Goal: Task Accomplishment & Management: Manage account settings

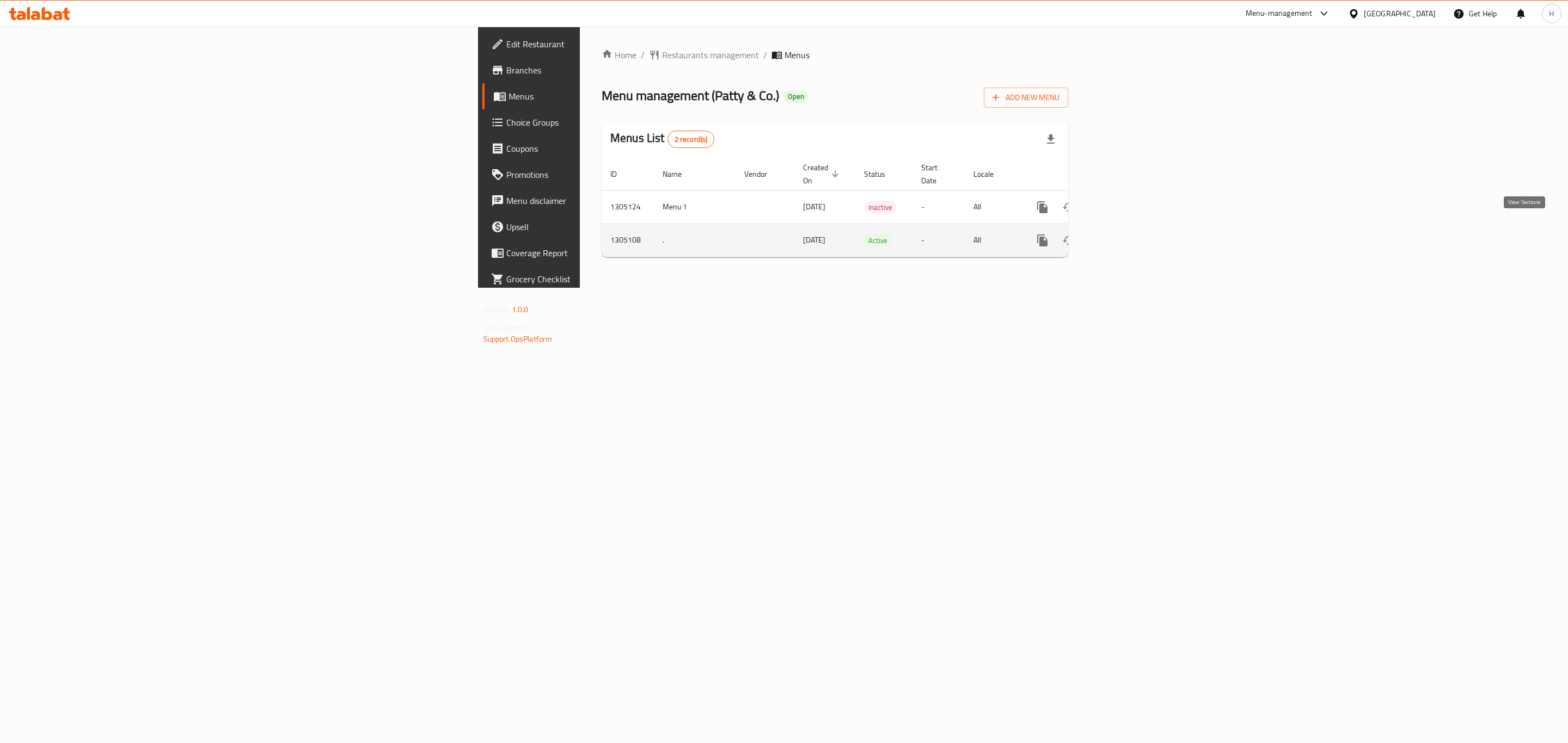
click at [1134, 232] on link "enhanced table" at bounding box center [1121, 240] width 26 height 26
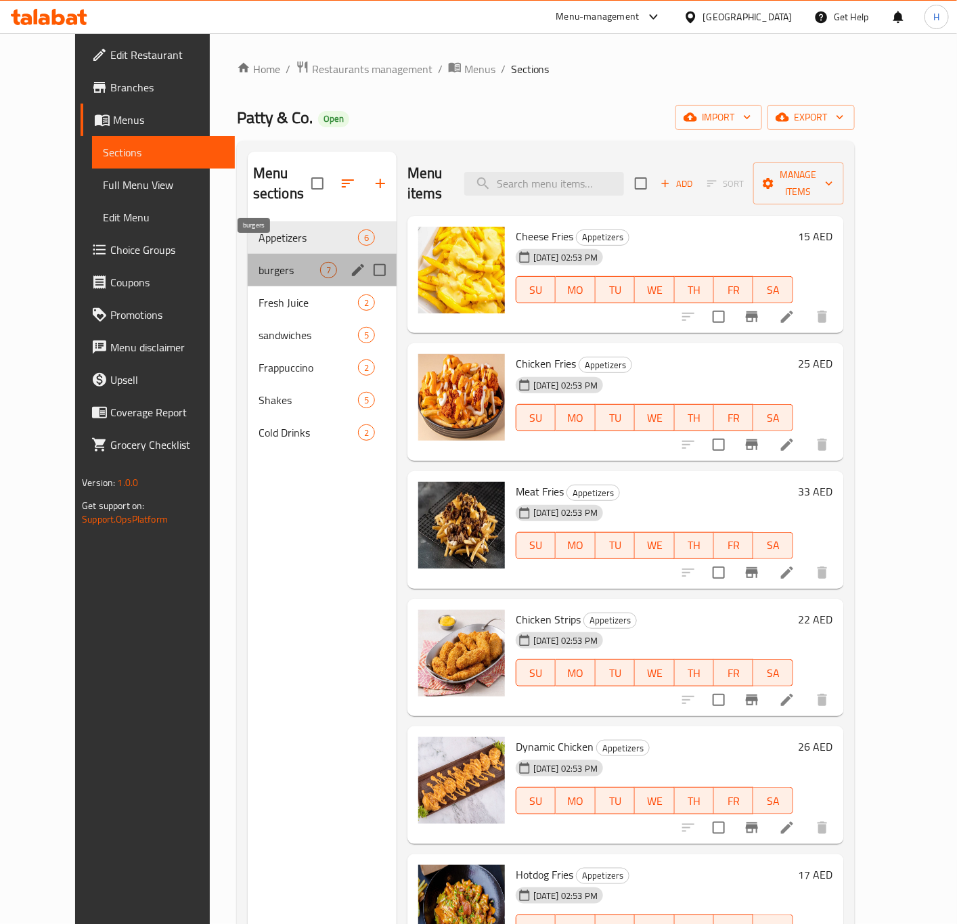
click at [258, 262] on span "burgers" at bounding box center [289, 270] width 62 height 16
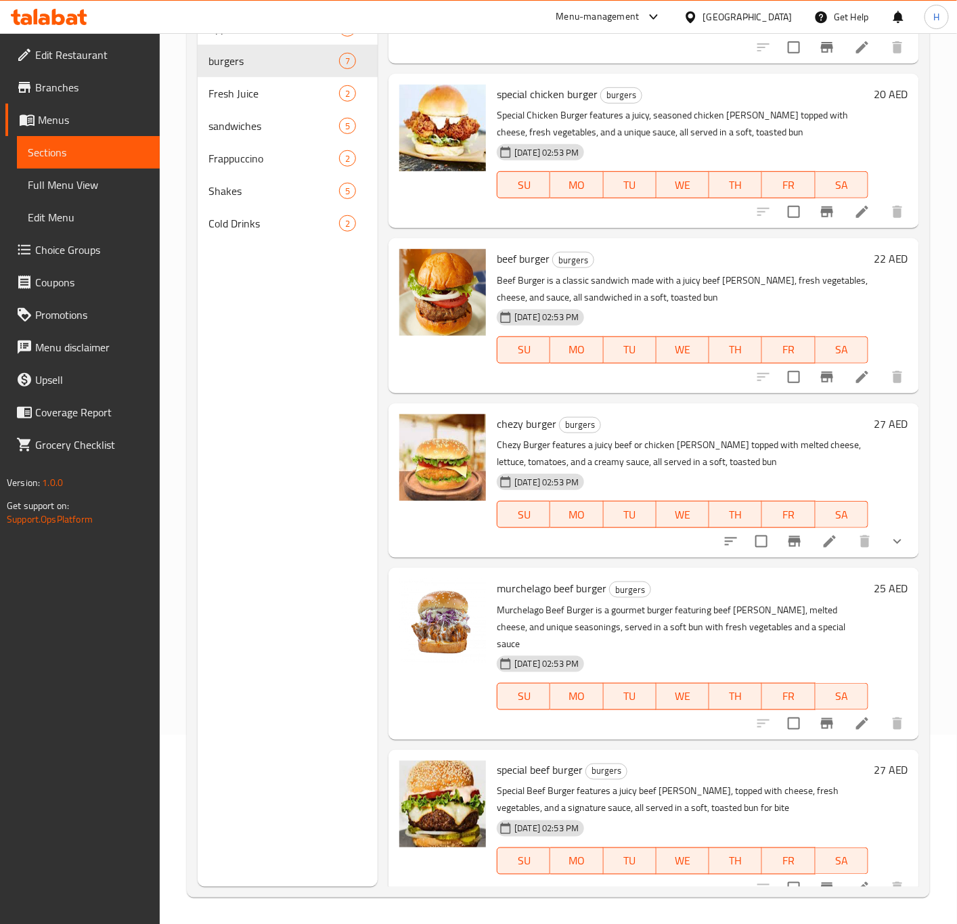
scroll to position [189, 0]
click at [266, 443] on div "Menu sections Appetizers 6 burgers 7 Fresh Juice 2 sandwiches 5 Frappuccino 2 S…" at bounding box center [288, 424] width 181 height 924
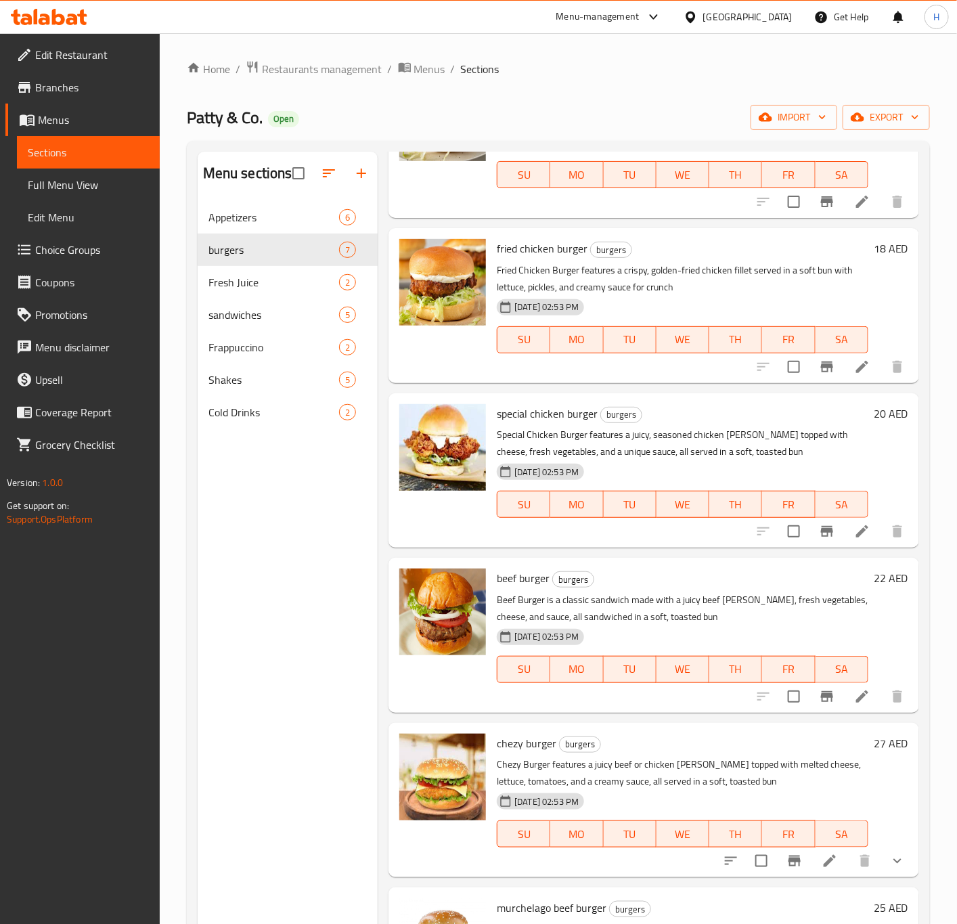
scroll to position [0, 0]
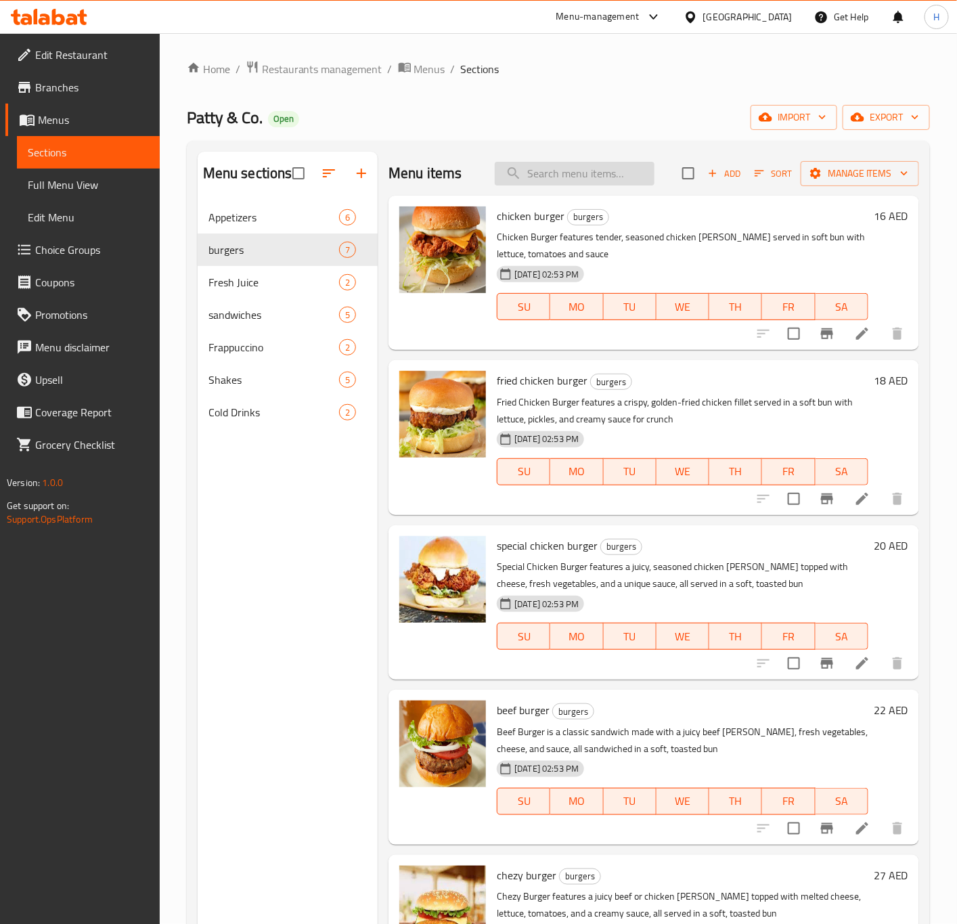
click at [557, 179] on input "search" at bounding box center [575, 174] width 160 height 24
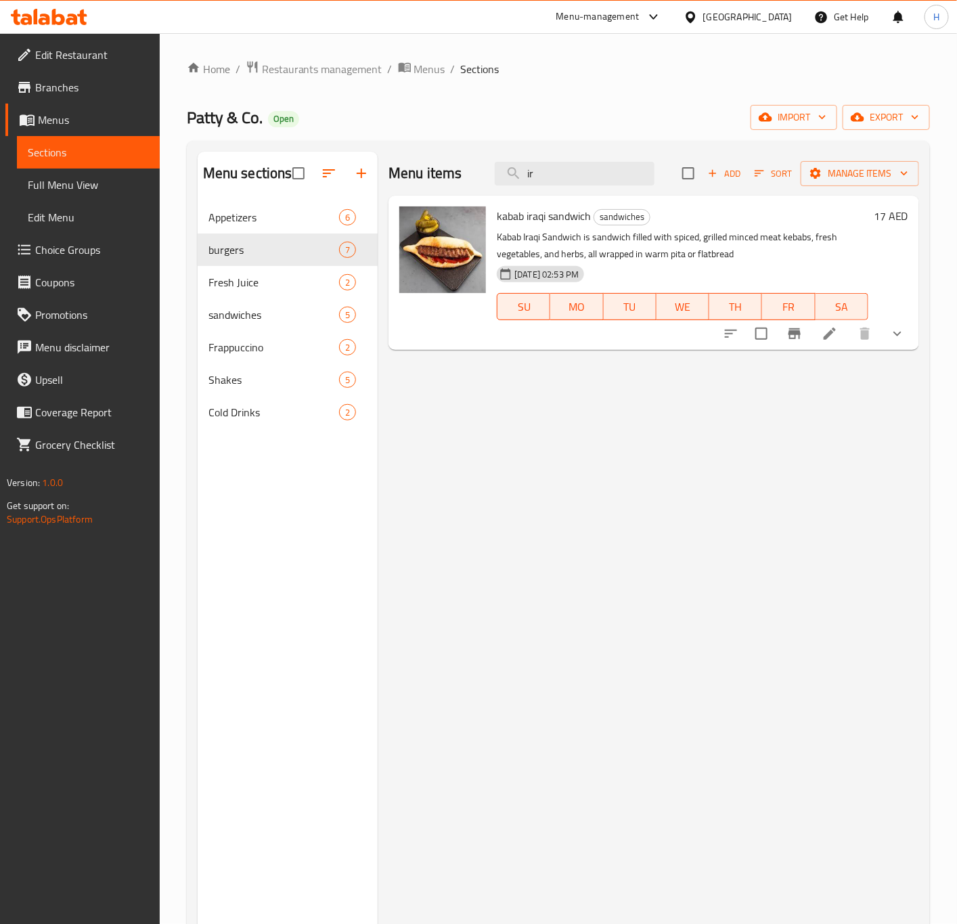
type input "i"
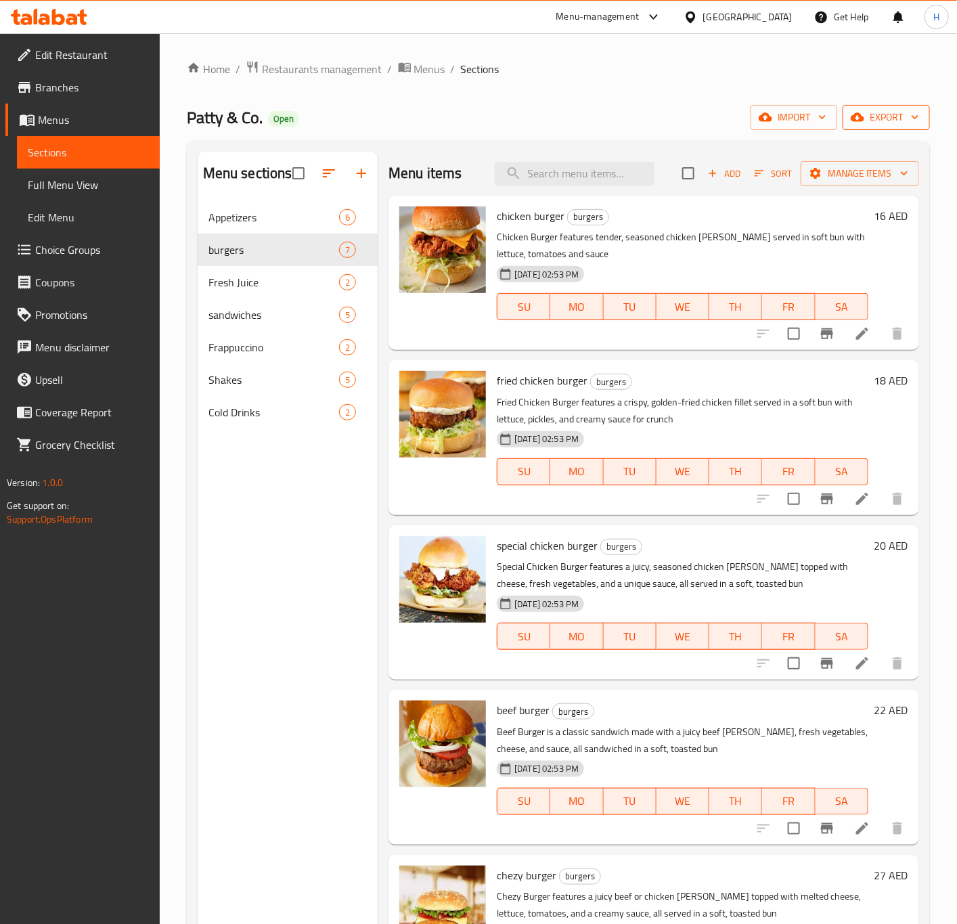
click at [867, 116] on span "export" at bounding box center [886, 117] width 66 height 17
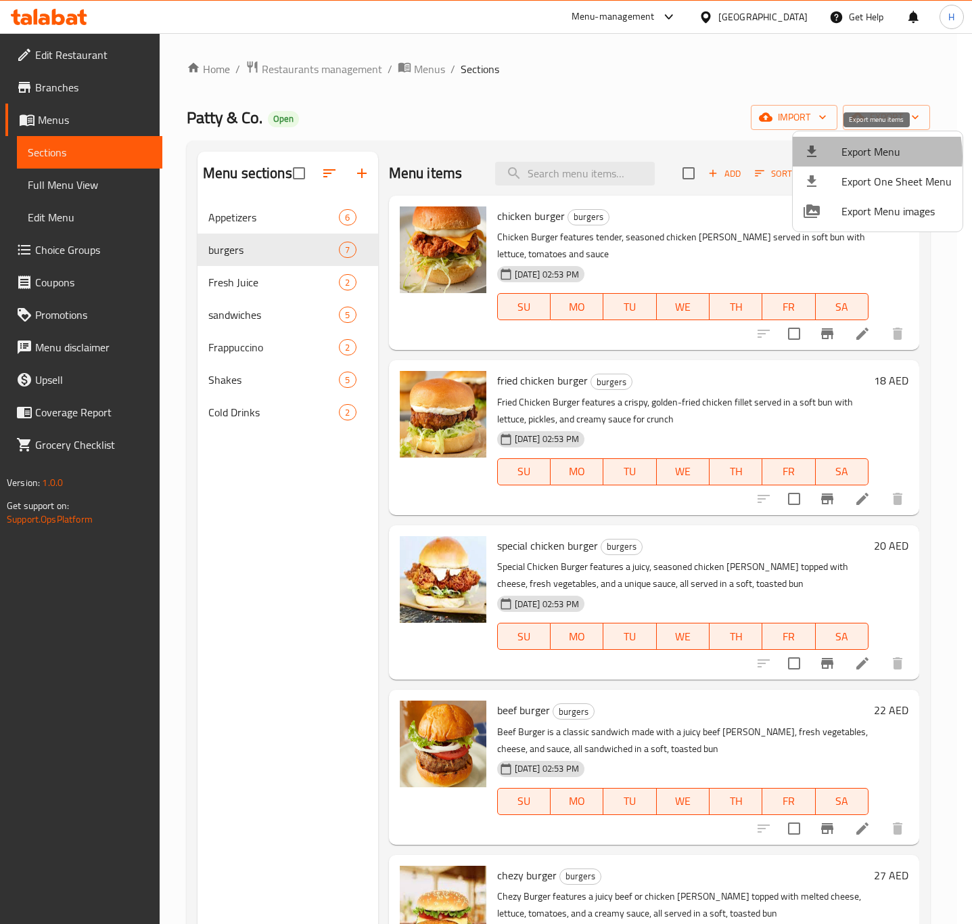
click at [849, 156] on span "Export Menu" at bounding box center [897, 151] width 110 height 16
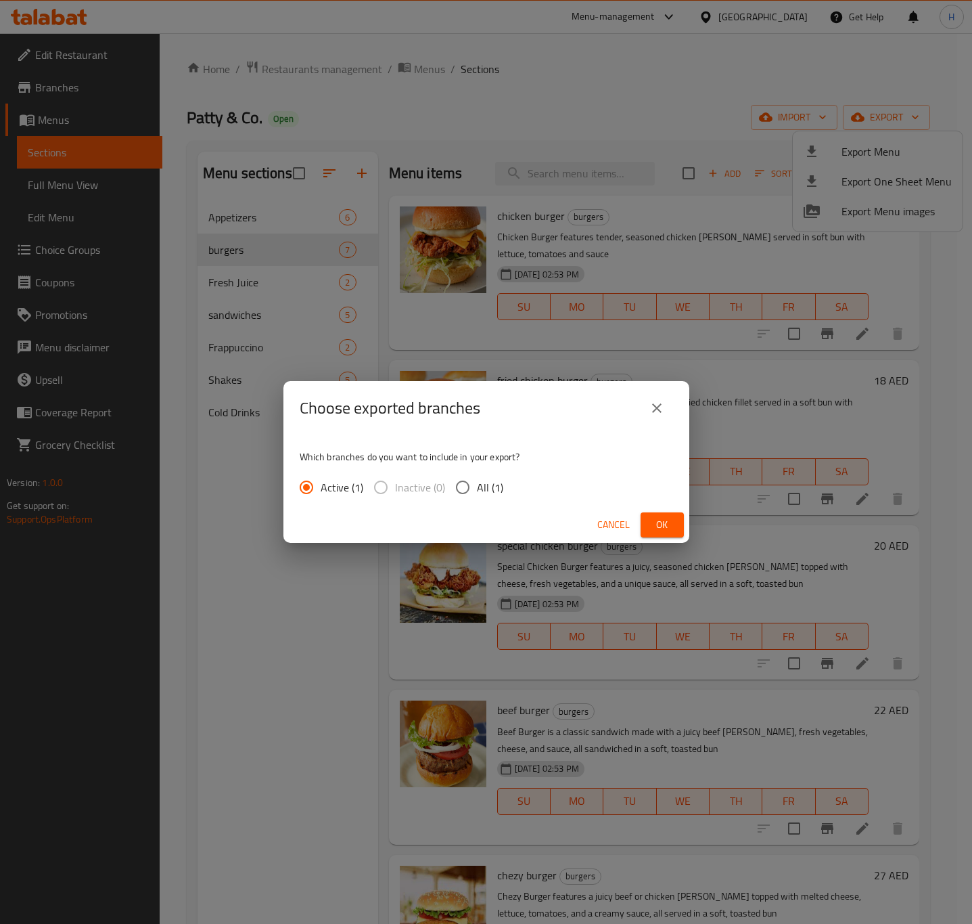
click at [654, 522] on span "Ok" at bounding box center [663, 524] width 22 height 17
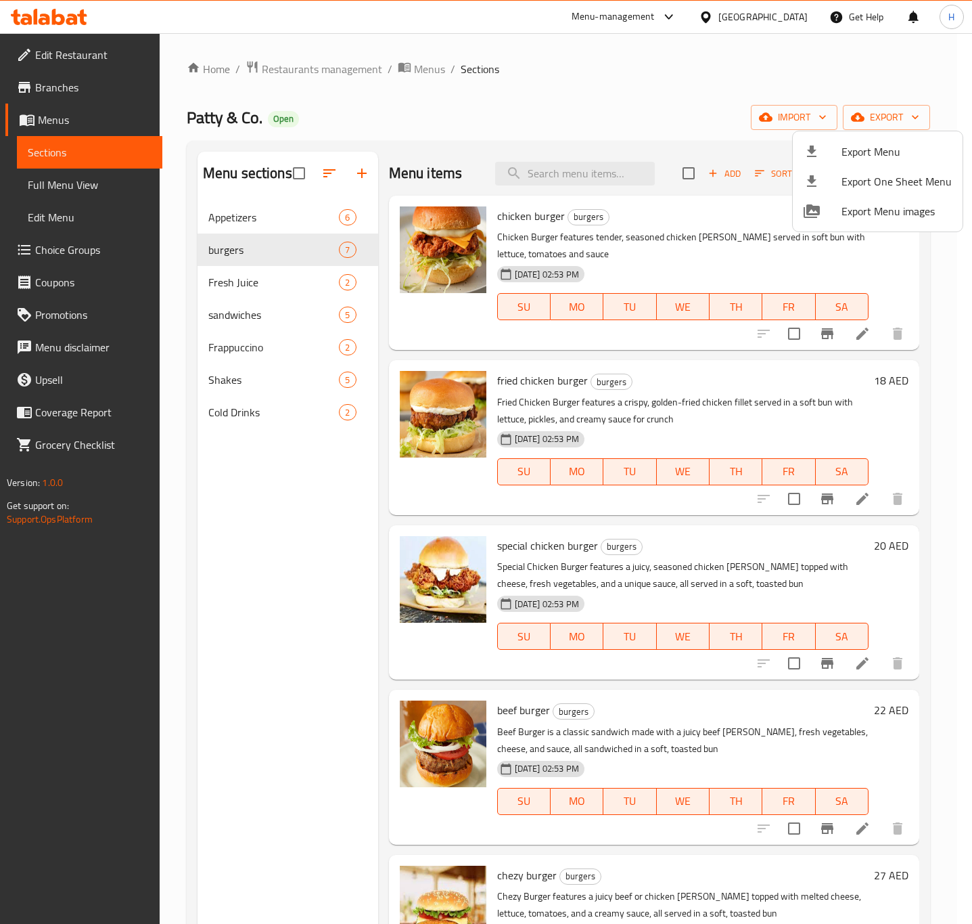
click at [583, 175] on div at bounding box center [486, 462] width 972 height 924
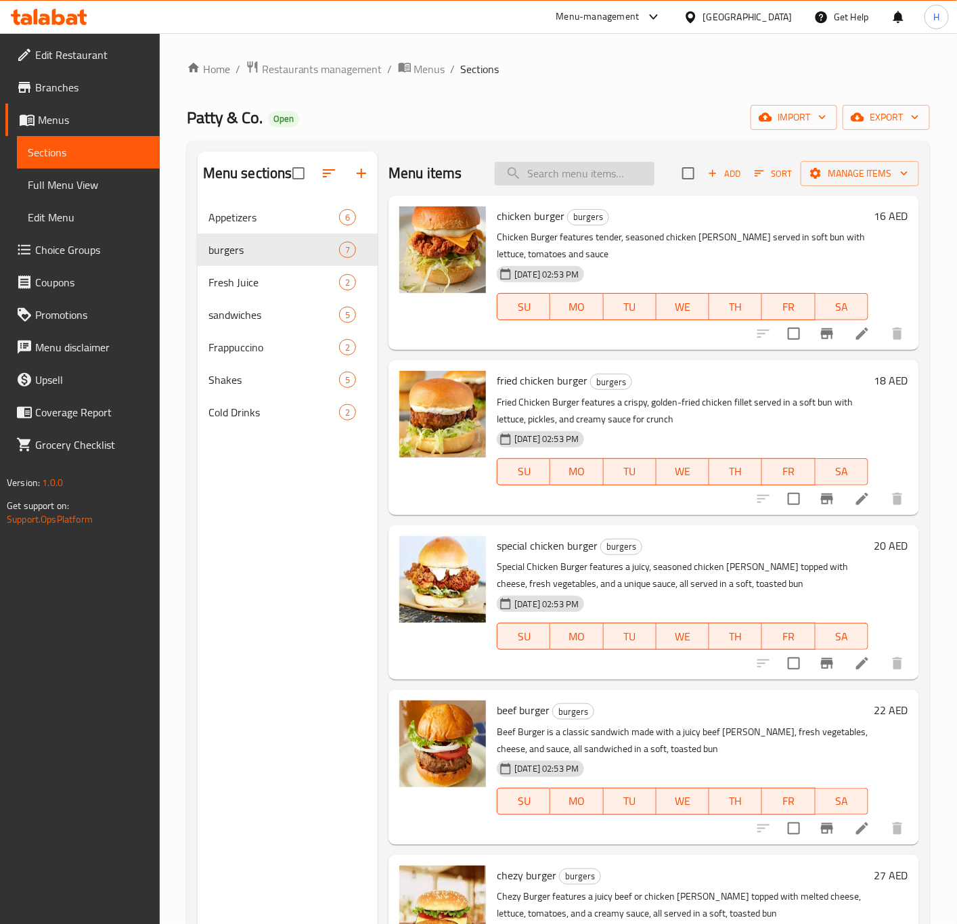
click at [536, 183] on input "search" at bounding box center [575, 174] width 160 height 24
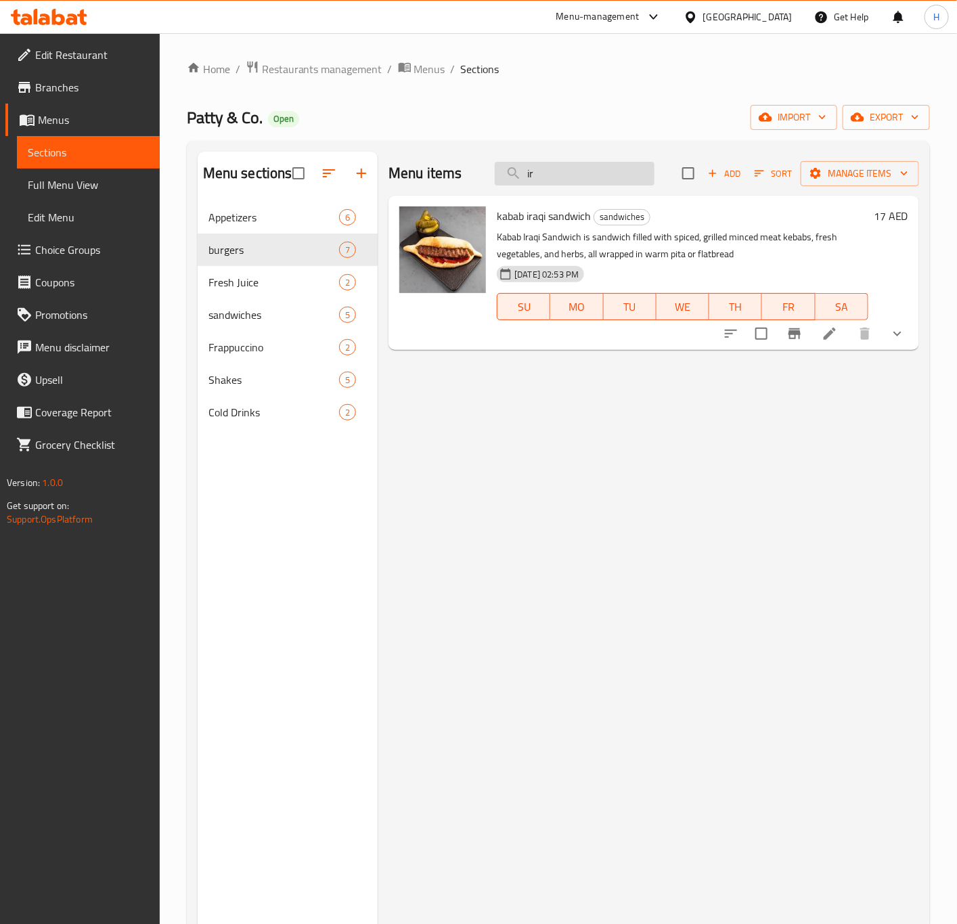
type input "i"
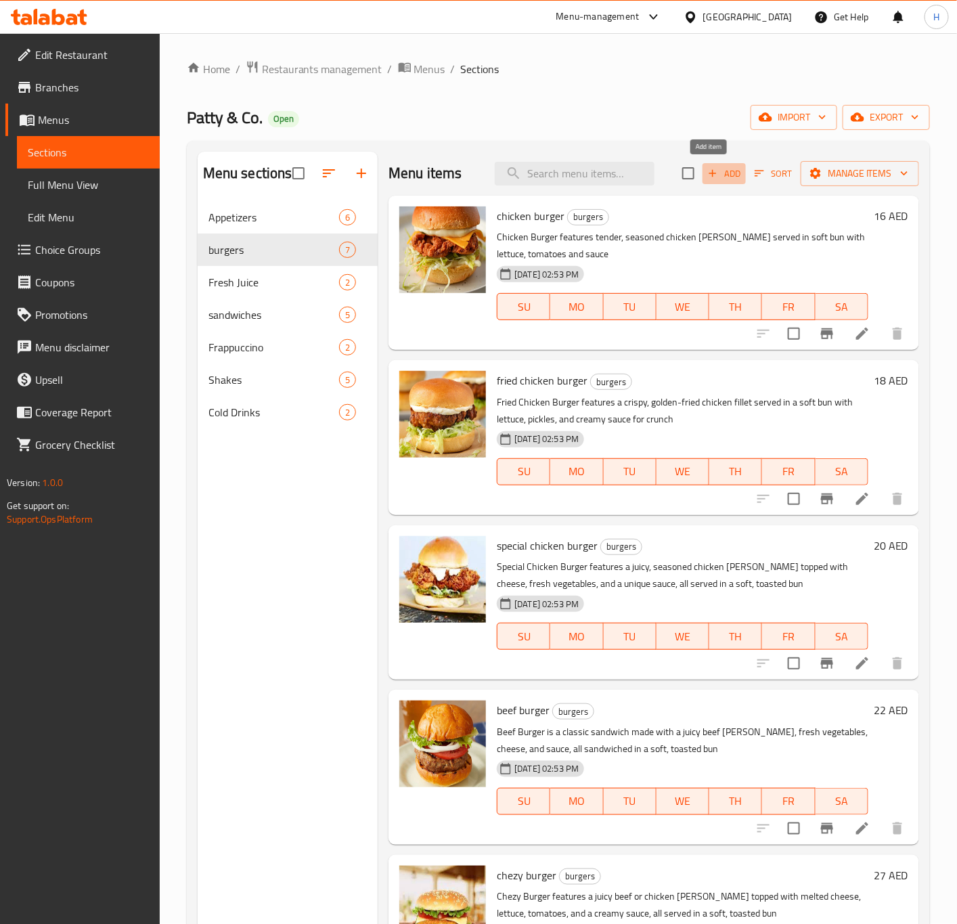
click at [711, 179] on span "Add" at bounding box center [724, 174] width 37 height 16
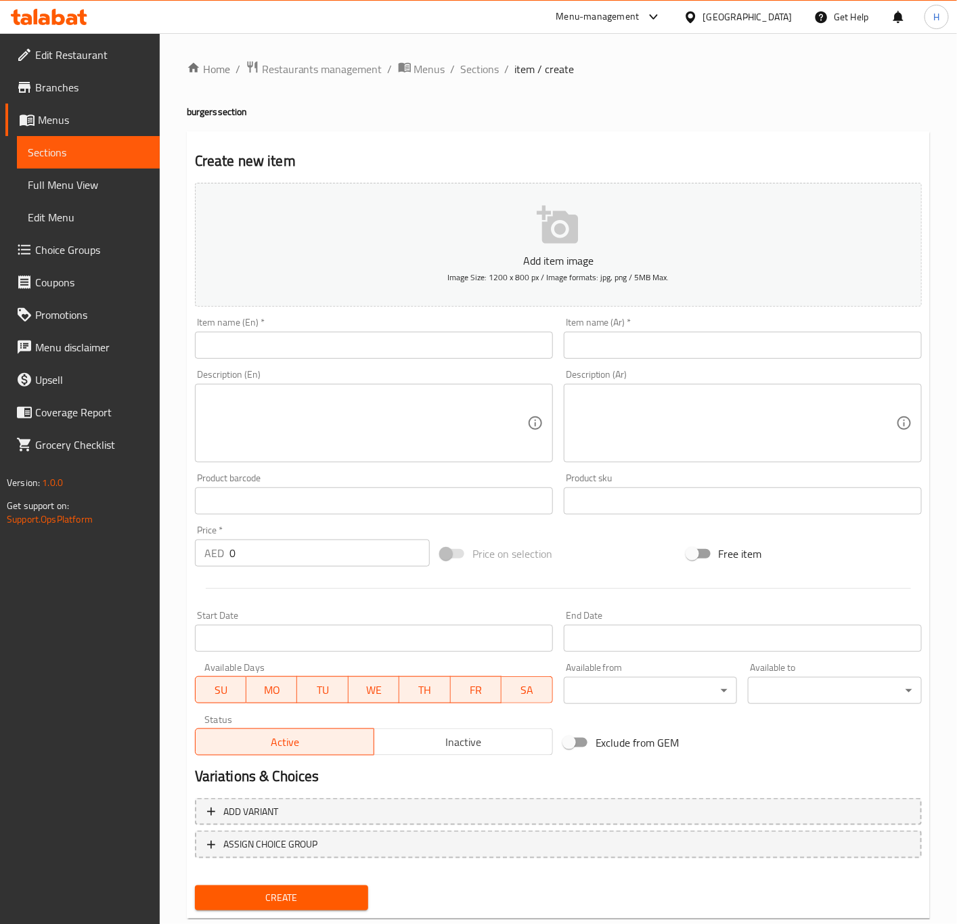
click at [305, 347] on input "text" at bounding box center [374, 345] width 358 height 27
paste input "IRAQI BURGER"
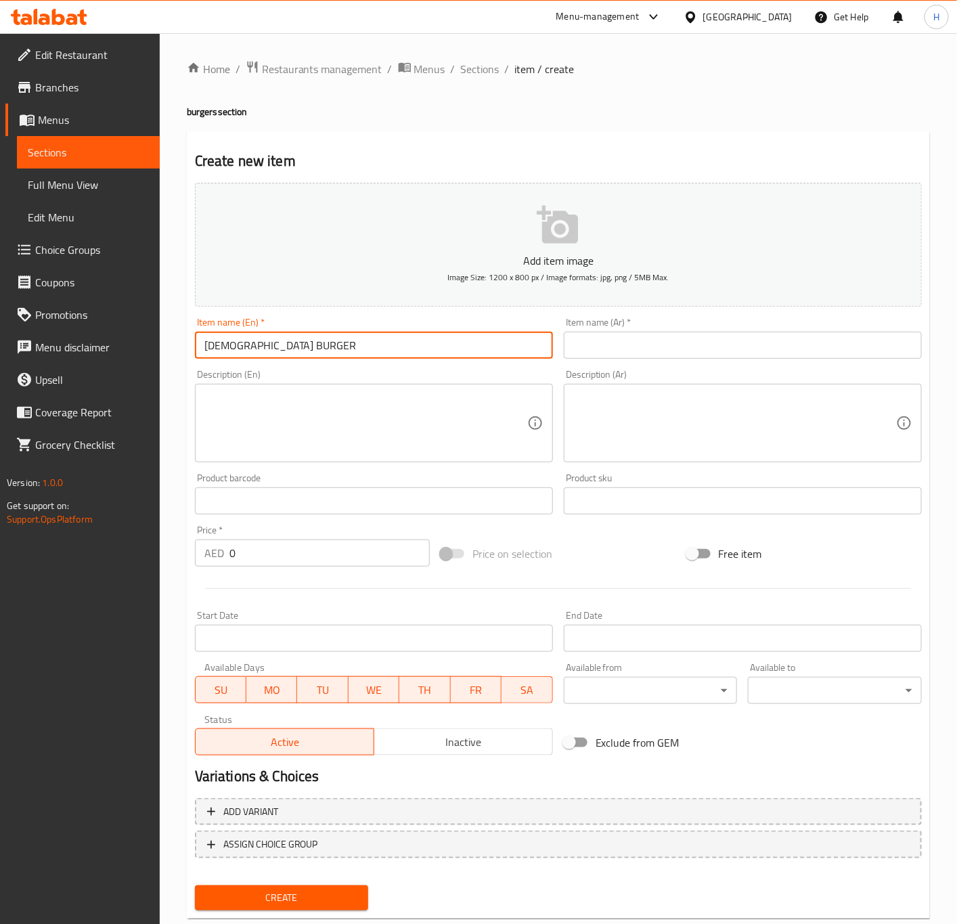
click at [305, 347] on input "IRAQI BURGER" at bounding box center [374, 345] width 358 height 27
type input "Iraqi Burger"
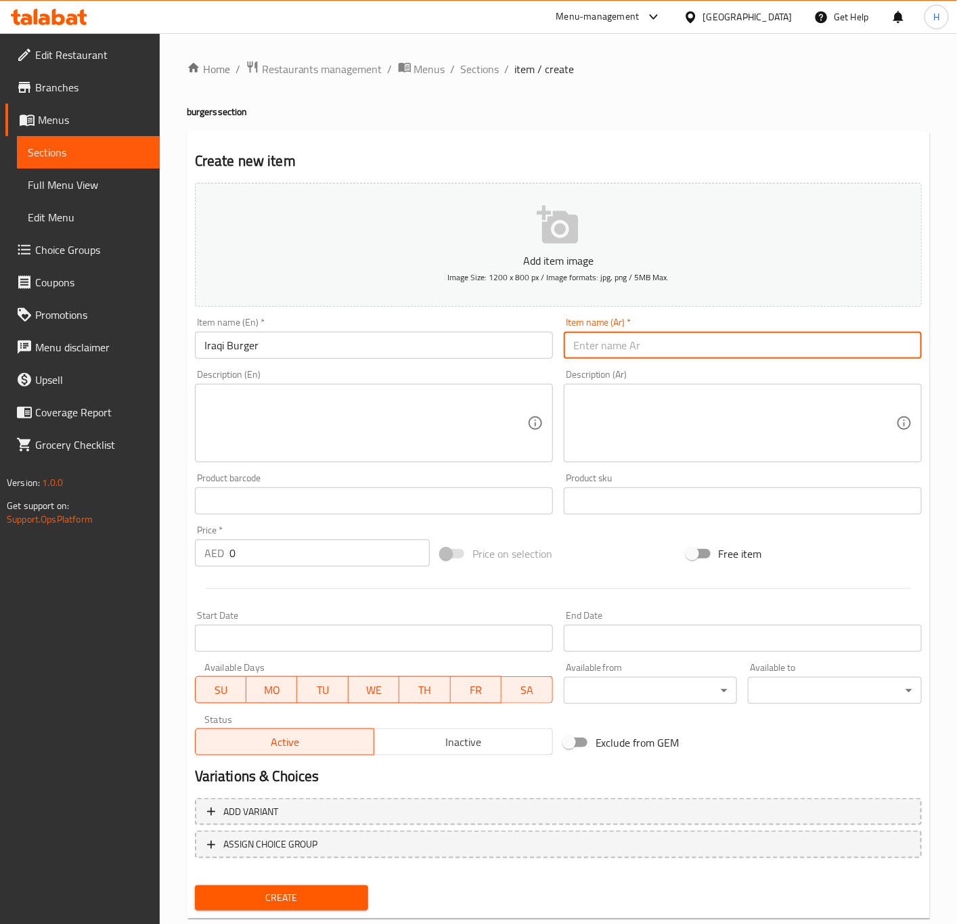
click at [639, 345] on input "text" at bounding box center [743, 345] width 358 height 27
type input "f"
type input "برجر عراقي"
click at [290, 433] on textarea at bounding box center [365, 423] width 323 height 64
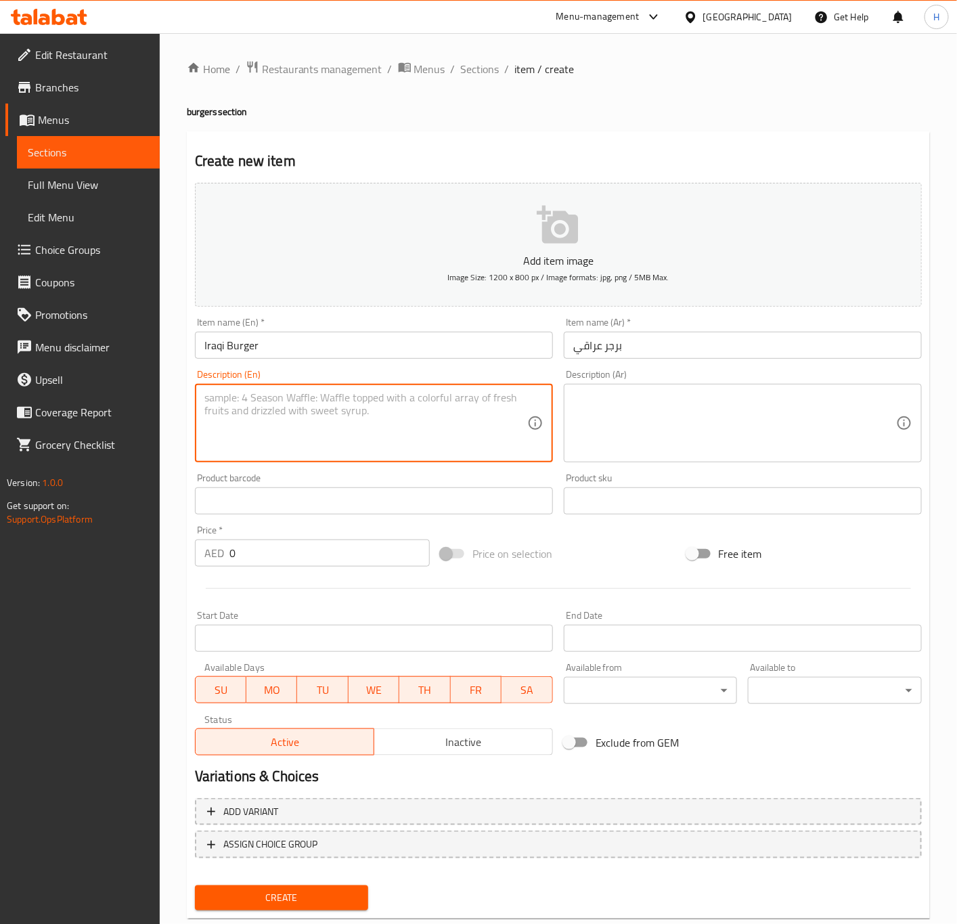
paste textarea "Iraqi Burger is a flavorful sandwich made with spiced, juicy beef or lamb patti…"
type textarea "Iraqi Burger is a flavorful sandwich made with spiced, juicy beef or lamb patti…"
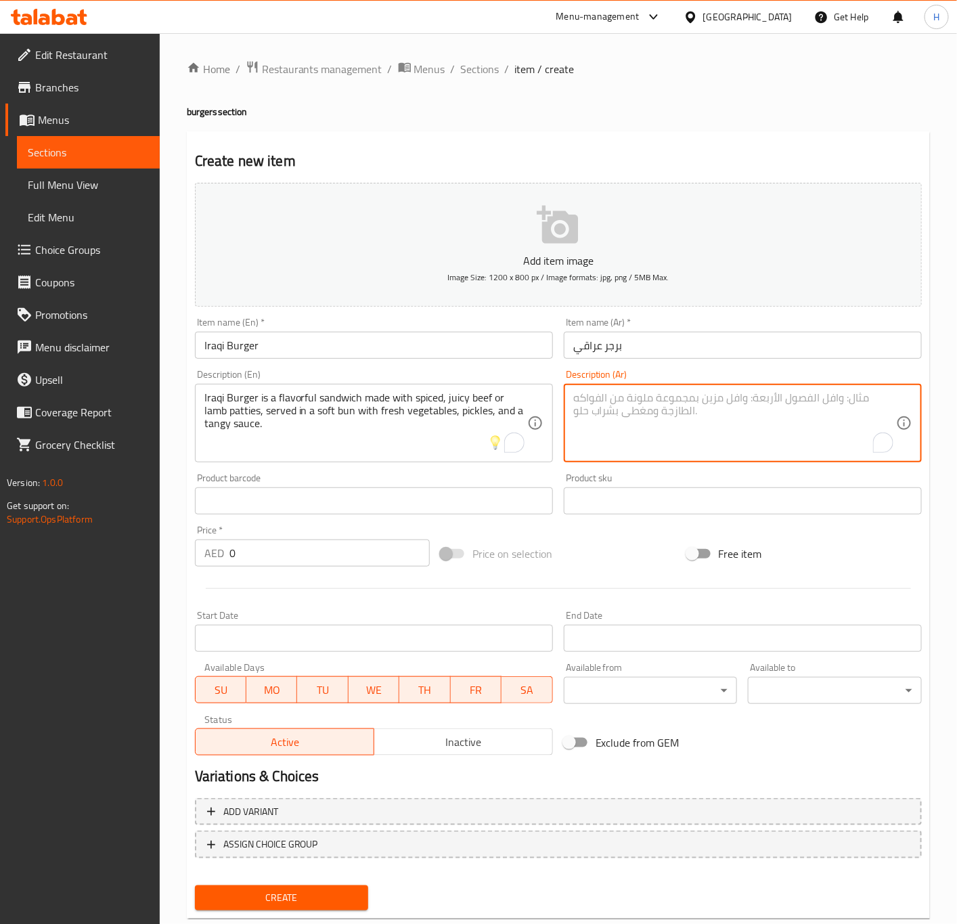
click at [682, 413] on textarea "To enrich screen reader interactions, please activate Accessibility in Grammarl…" at bounding box center [734, 423] width 323 height 64
paste textarea "البرجر العراقي هو عبارة عن ساندويتش لذيذ مصنوع من فطائر لحم البقر أو لحم الضأن …"
type textarea "البرجر العراقي هو عبارة عن ساندويتش لذيذ مصنوع من فطائر لحم البقر أو لحم الضأن …"
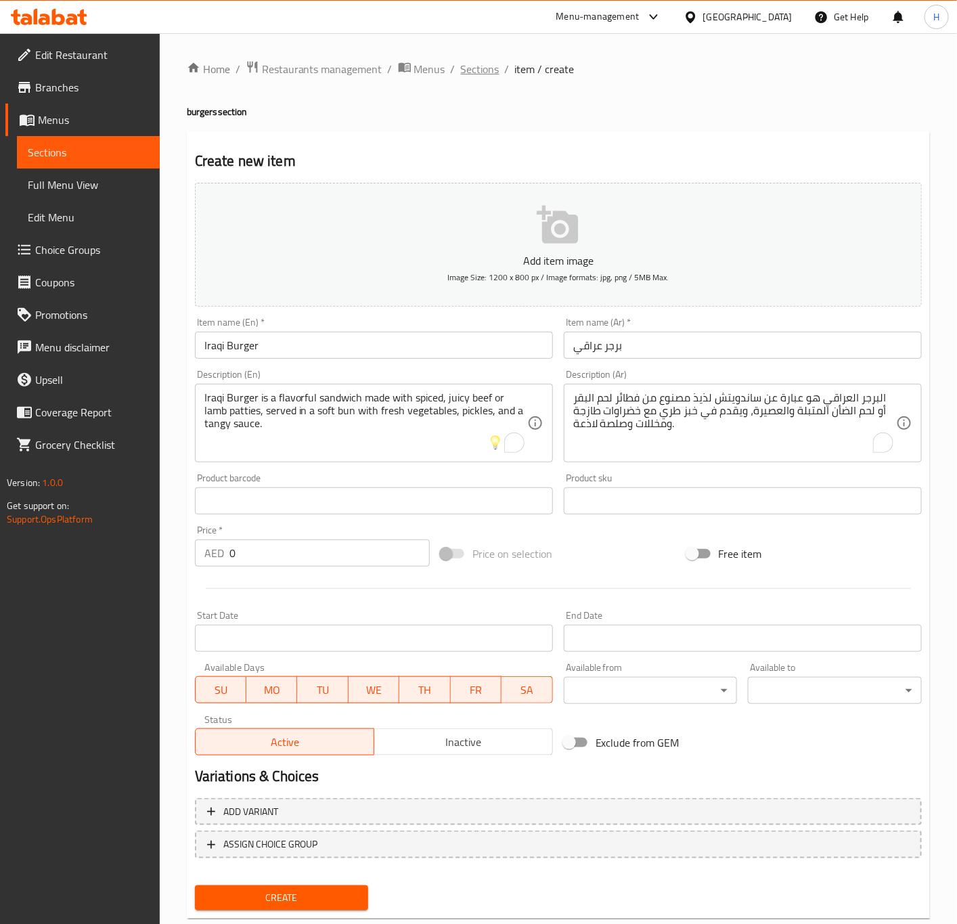
click at [474, 72] on span "Sections" at bounding box center [480, 69] width 39 height 16
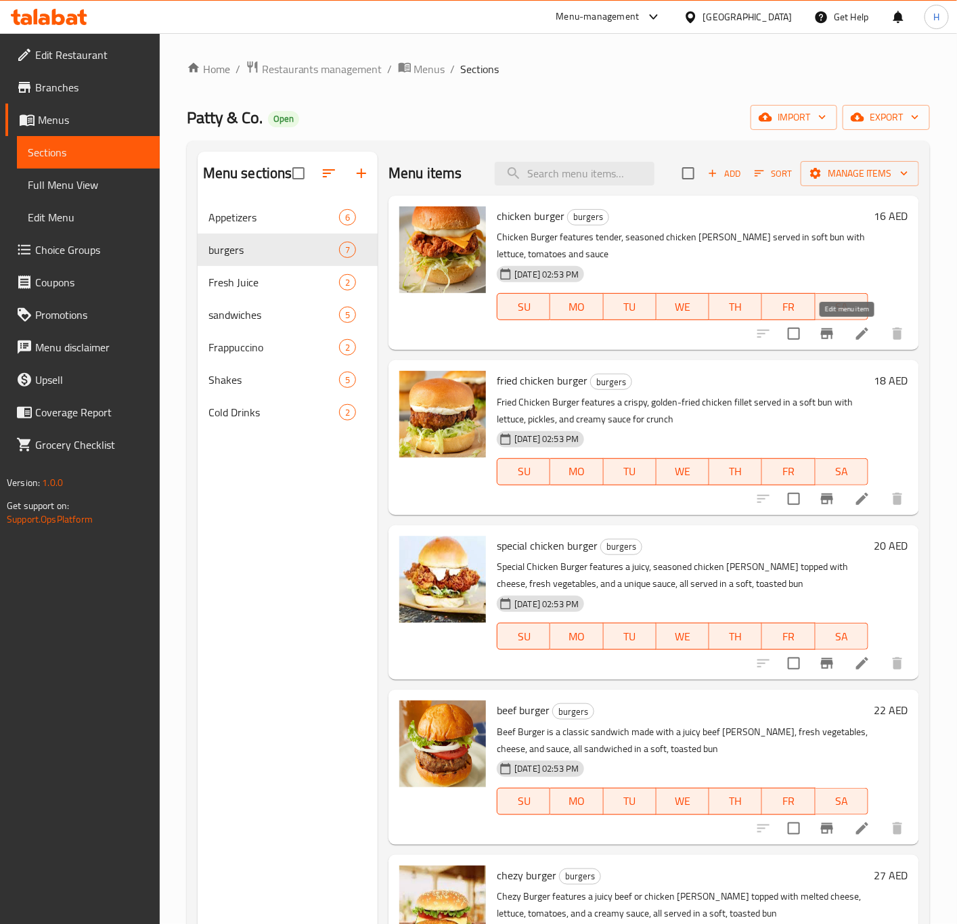
click at [854, 339] on icon at bounding box center [862, 333] width 16 height 16
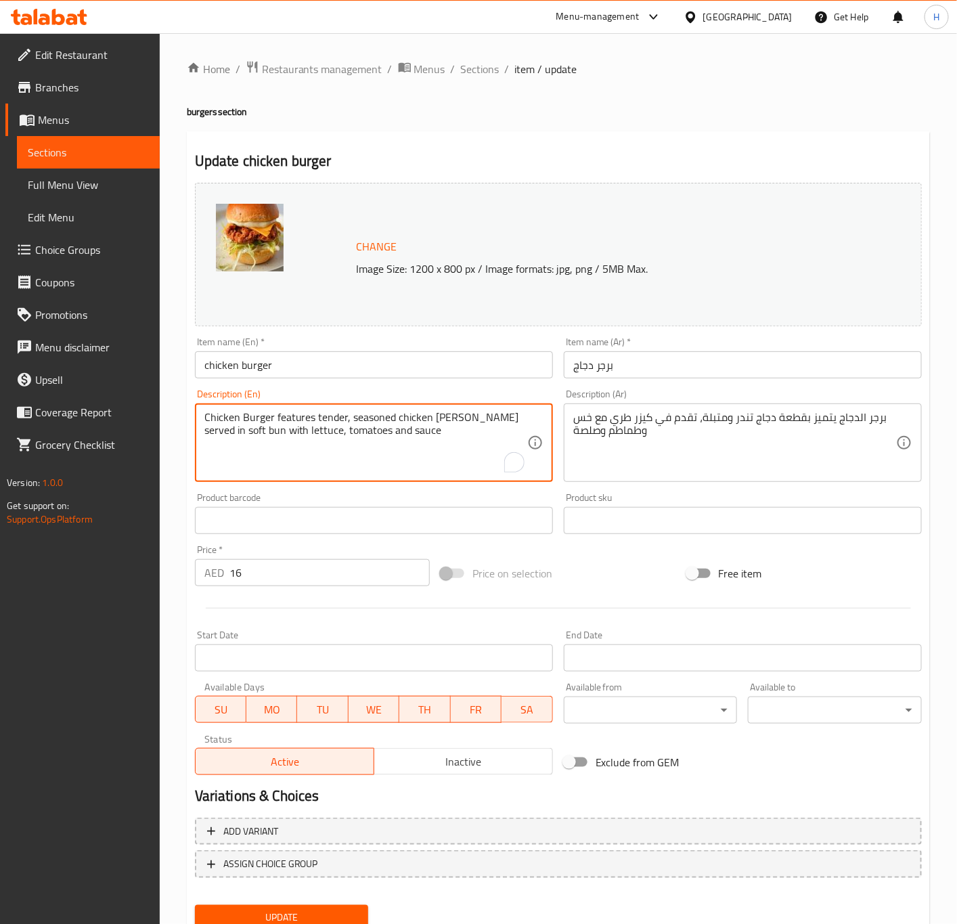
click at [321, 423] on textarea "Chicken Burger features tender, seasoned chicken patty served in soft bun with …" at bounding box center [365, 443] width 323 height 64
paste textarea "a tender, seasoned chicken patty served in a soft bun with lettuce, tomatoes, a…"
type textarea "Chicken Burger features a tender, seasoned chicken patty served in a soft bun w…"
click at [284, 369] on input "chicken burger" at bounding box center [374, 364] width 358 height 27
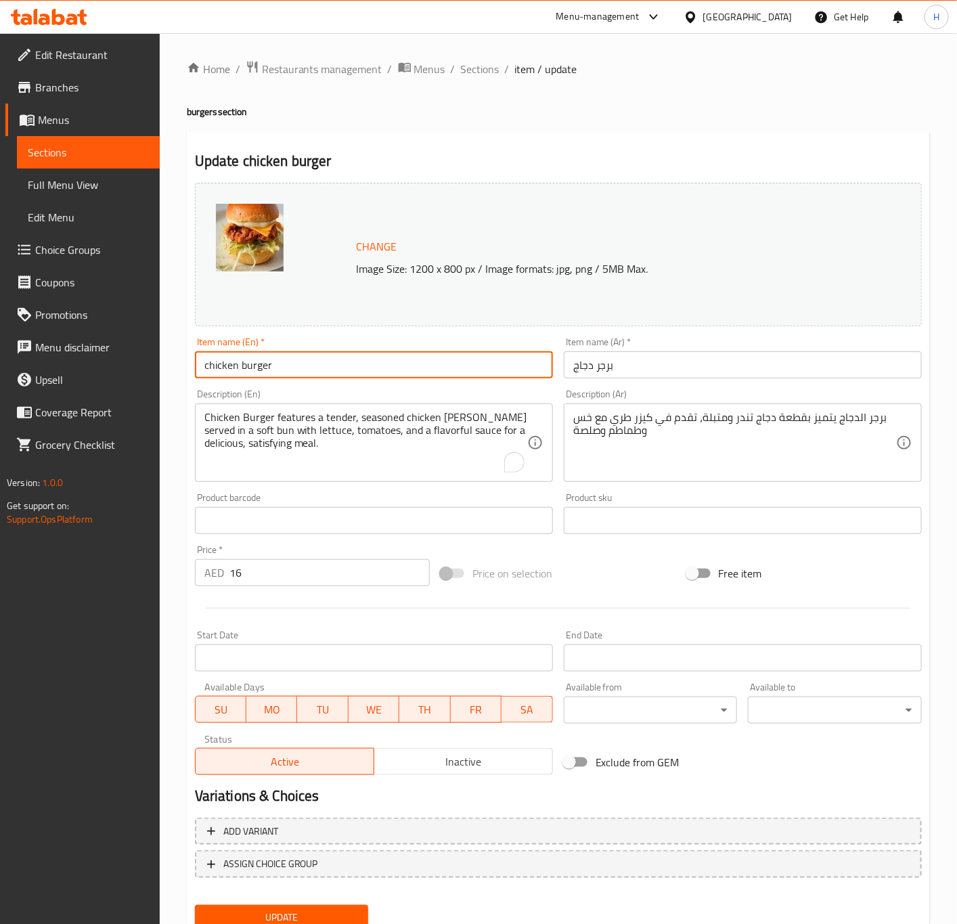
click at [284, 369] on input "chicken burger" at bounding box center [374, 364] width 358 height 27
type input "Chicken Burger"
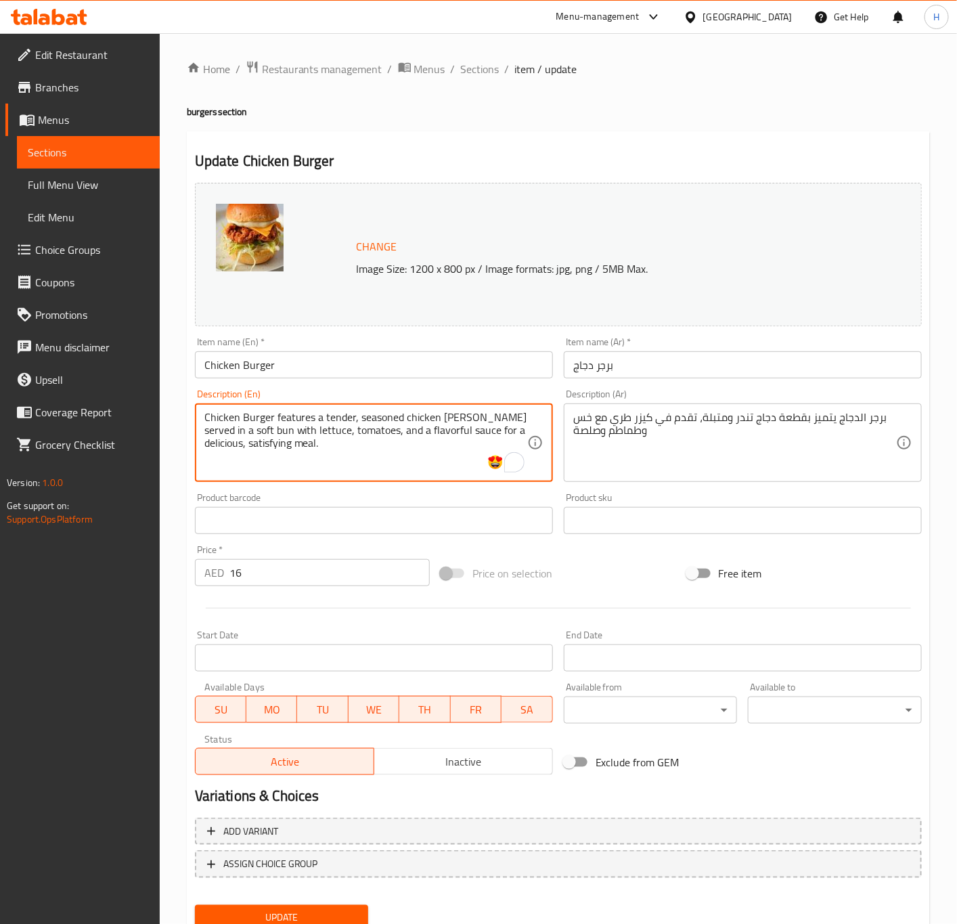
click at [281, 438] on textarea "Chicken Burger features a tender, seasoned chicken patty served in a soft bun w…" at bounding box center [365, 443] width 323 height 64
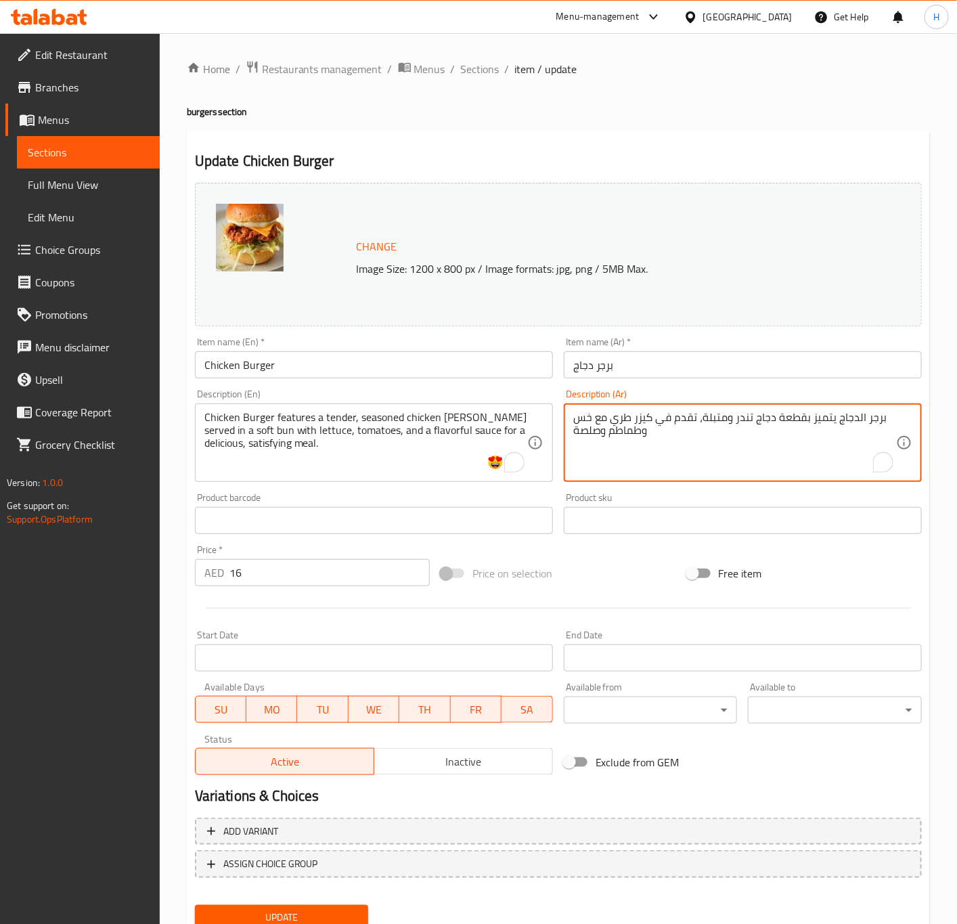
click at [723, 441] on textarea "برجر الدجاج يتميز بقطعة دجاج تندر ومتبلة، تقدم في كيزر طري مع خس وطماطم وصلصة" at bounding box center [734, 443] width 323 height 64
paste textarea "يتميز برجر الدجاج بقطعة دجاج طرية ومتبلة تقدم في خبز طري مع الخس والطماطم وصلصة…"
click at [873, 419] on textarea "يتميز برجر الدجاج بقطعة دجاج طرية ومتبلة تقدم في خبز طري مع الخس والطماطم وصلصة…" at bounding box center [734, 443] width 323 height 64
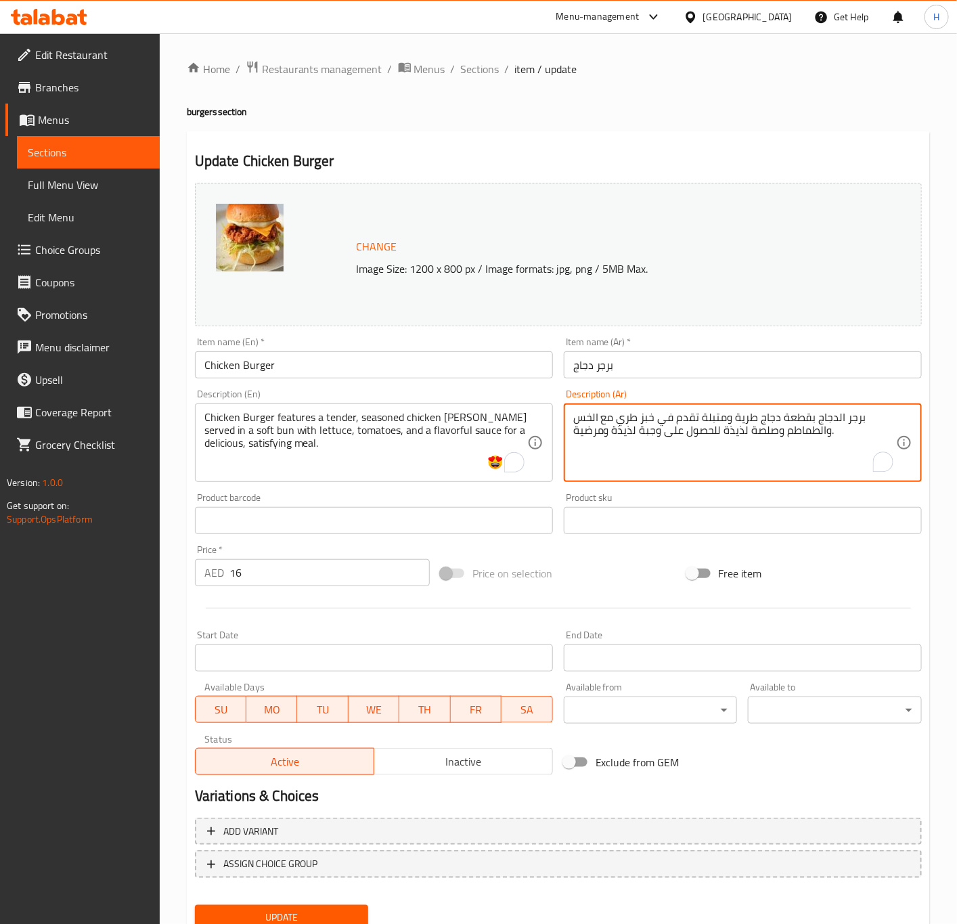
click at [811, 419] on textarea "برجر الدجاج بقطعة دجاج طرية ومتبلة تقدم في خبز طري مع الخس والطماطم وصلصة لذيذة…" at bounding box center [734, 443] width 323 height 64
paste textarea "يتميز"
click at [591, 415] on textarea "برجر الدجاج يتميز بقطعة دجاج طرية ومتبلة تقدم في خبز طري مع الخس والطماطم وصلصة…" at bounding box center [734, 443] width 323 height 64
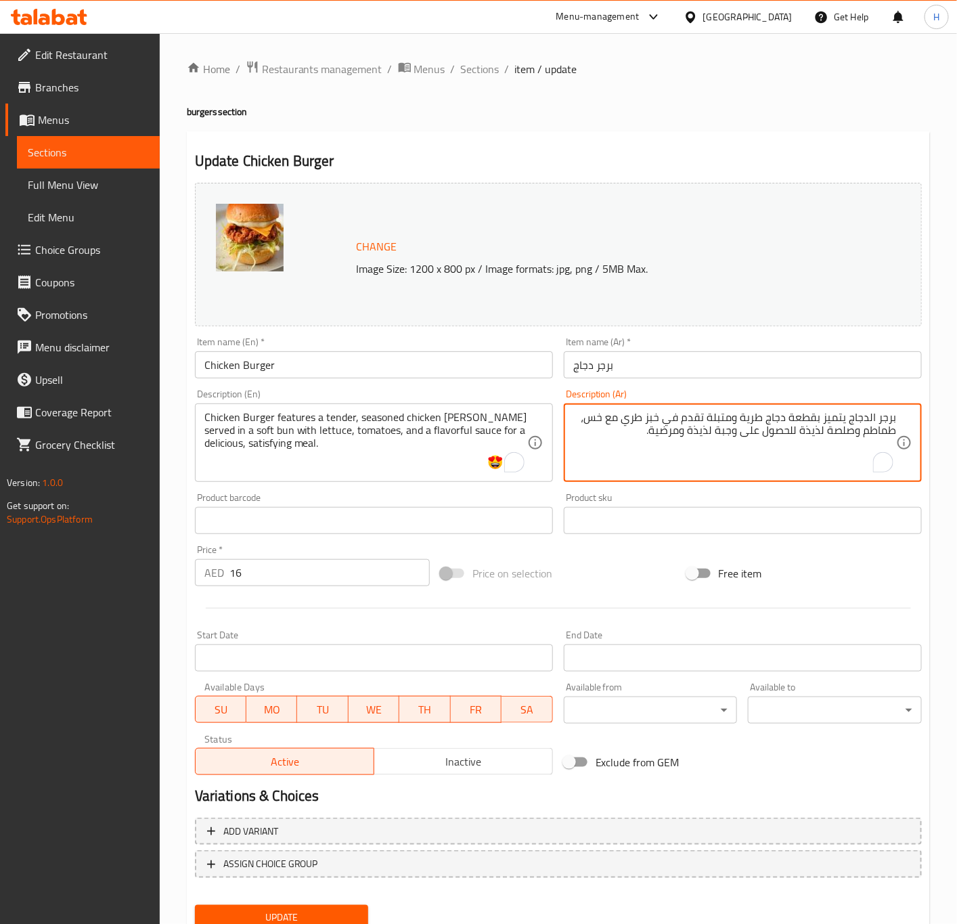
type textarea "برجر الدجاج يتميز بقطعة دجاج طرية ومتبلة تقدم في خبز طري مع خس، طماطم وصلصة لذي…"
click at [339, 909] on span "Update" at bounding box center [282, 917] width 152 height 17
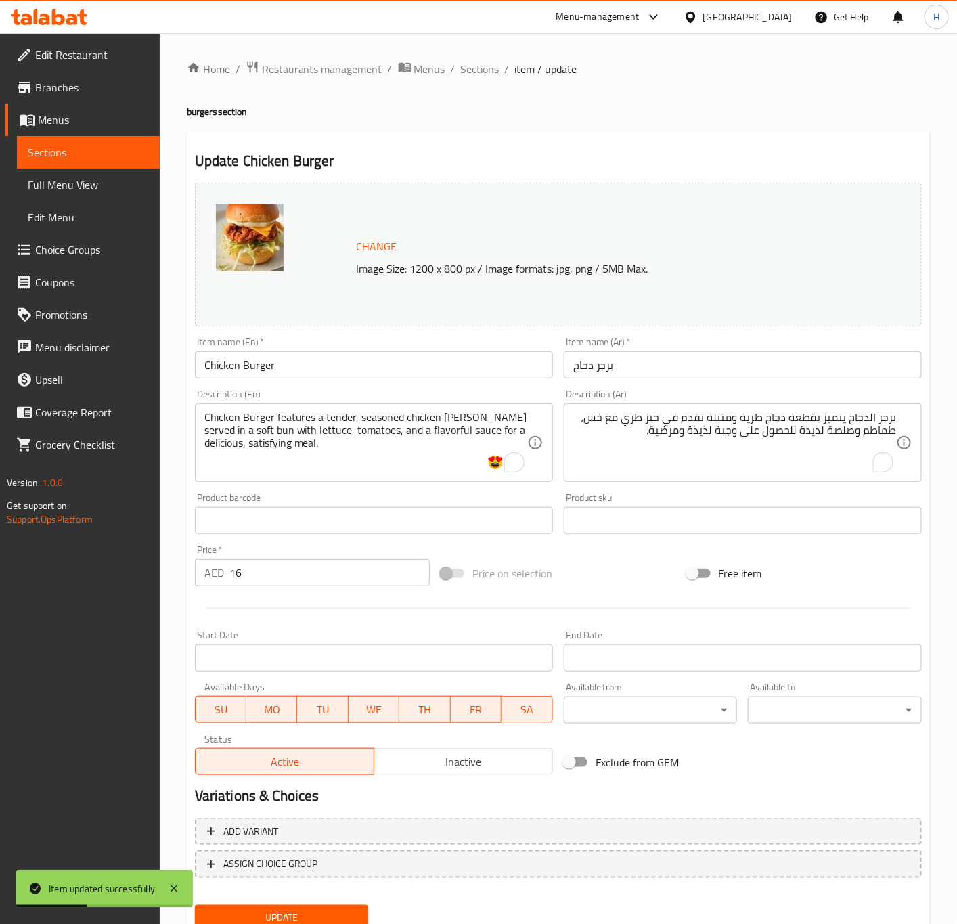
click at [475, 70] on span "Sections" at bounding box center [480, 69] width 39 height 16
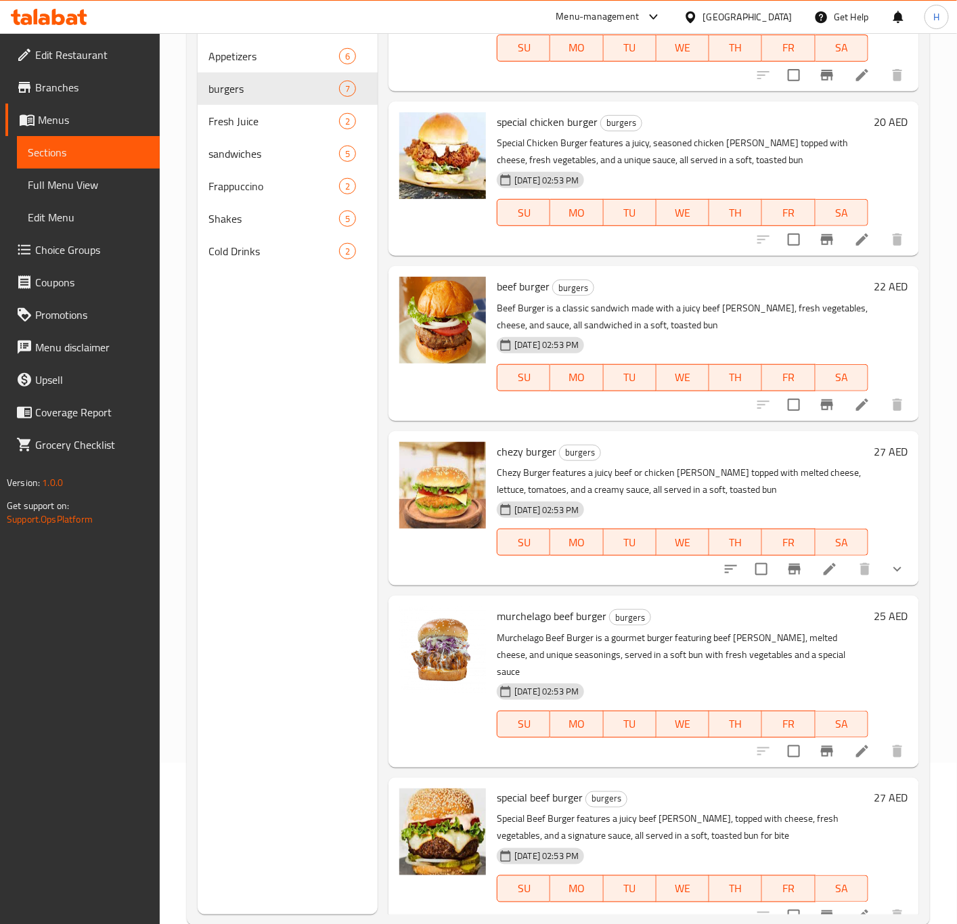
scroll to position [189, 0]
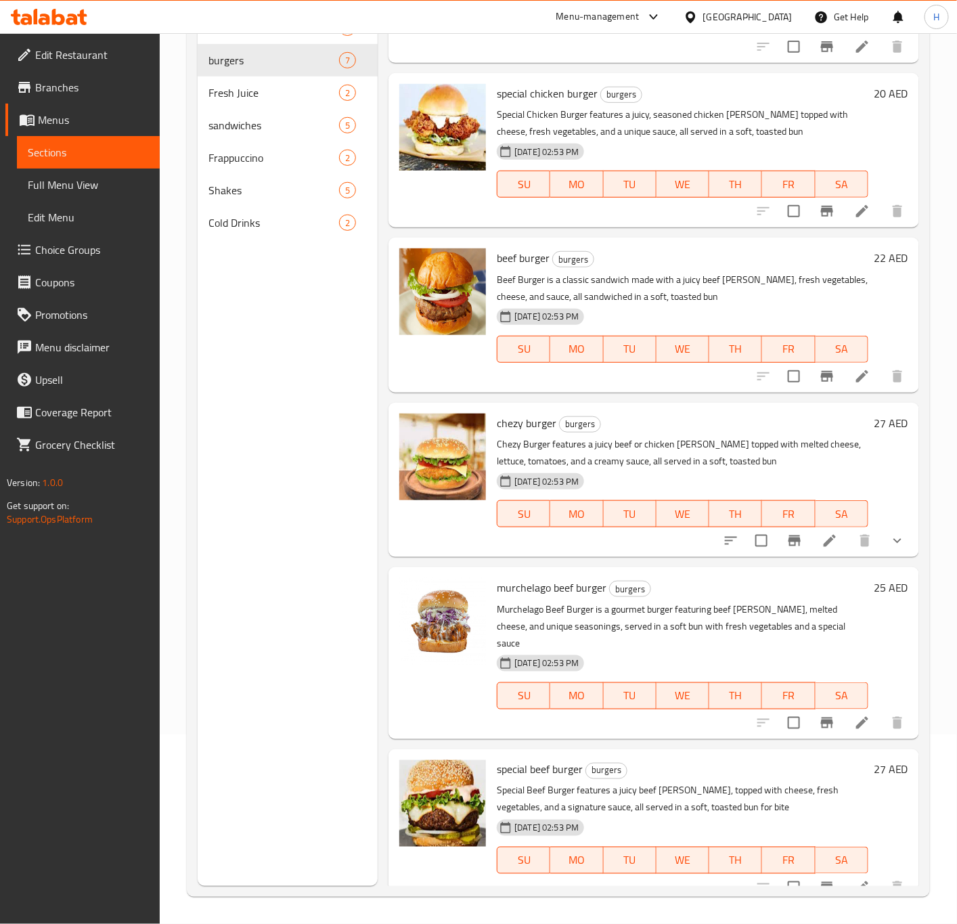
click at [507, 587] on span "murchelago beef burger" at bounding box center [552, 587] width 110 height 20
copy span "murchelago"
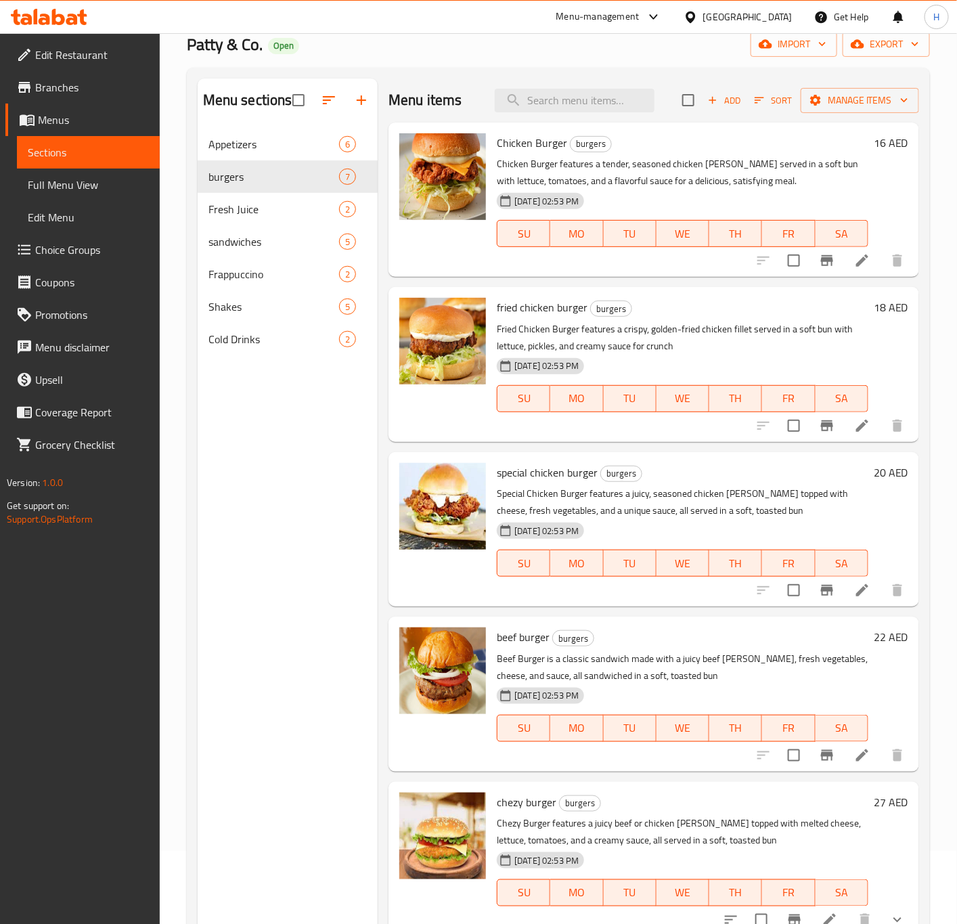
scroll to position [0, 0]
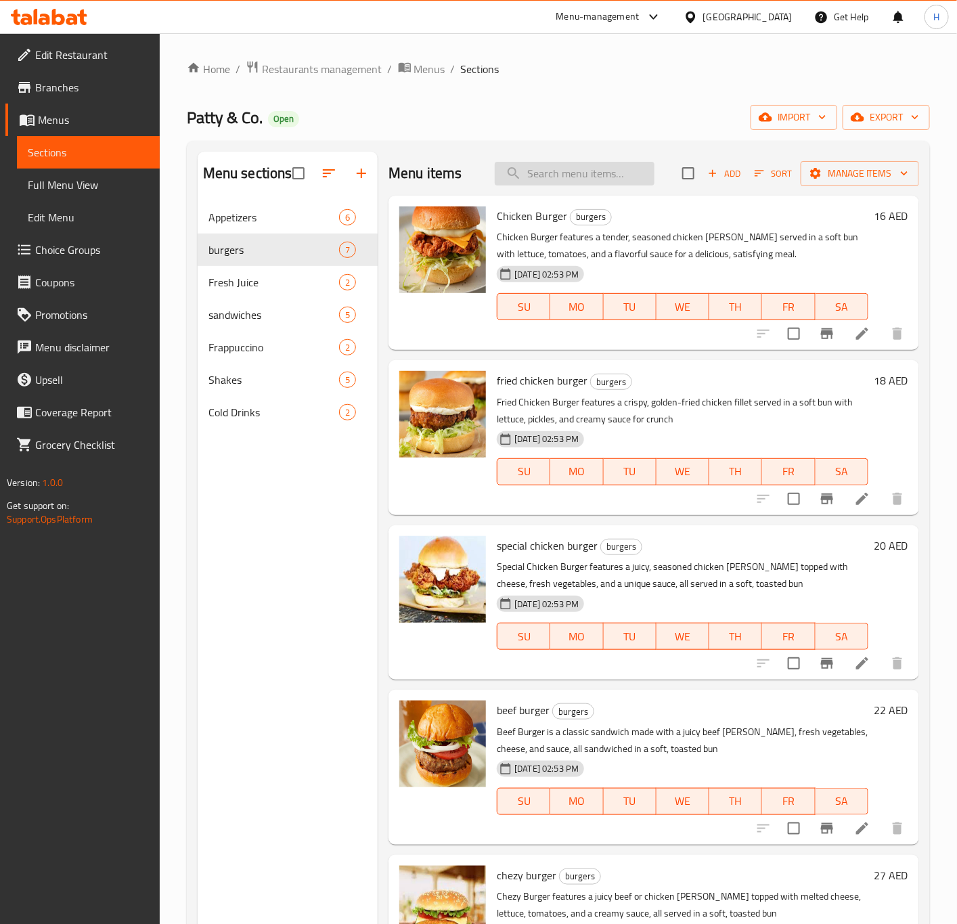
click at [570, 175] on input "search" at bounding box center [575, 174] width 160 height 24
paste input "murchelago"
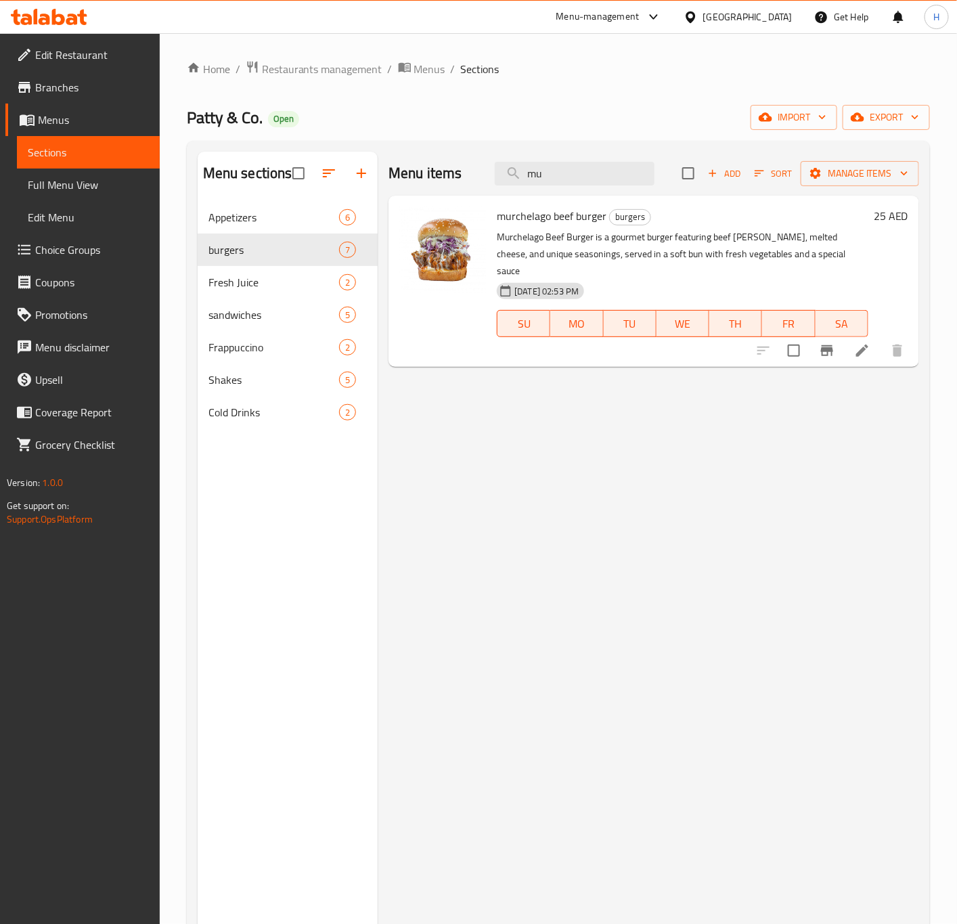
type input "m"
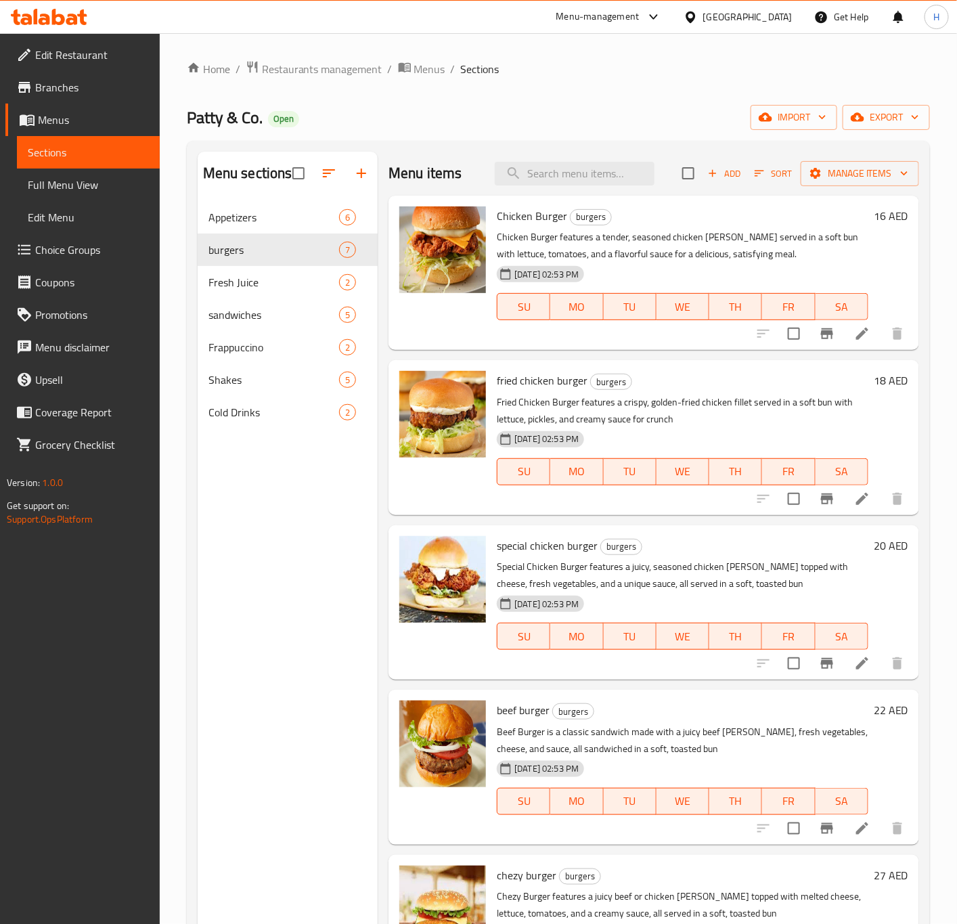
click at [707, 171] on span "Add" at bounding box center [724, 174] width 37 height 16
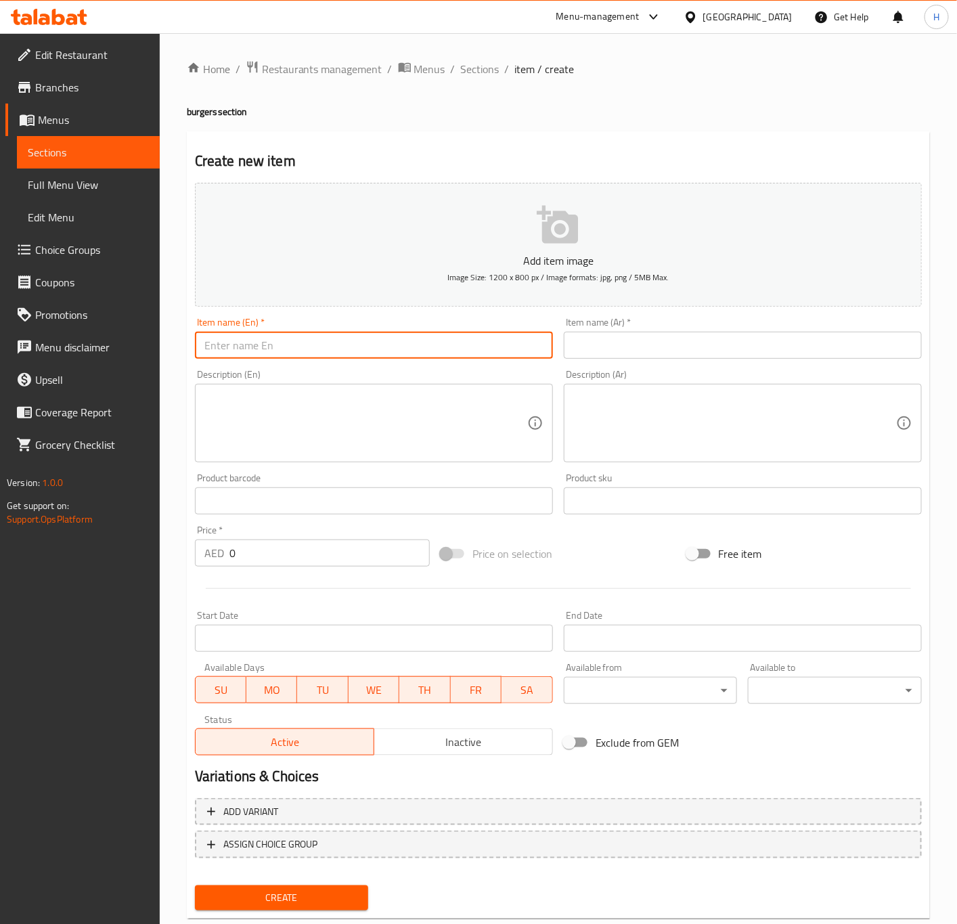
click at [262, 348] on input "text" at bounding box center [374, 345] width 358 height 27
paste input "MURCHELAGO BURGER"
click at [262, 348] on input "MURCHELAGO BURGER" at bounding box center [374, 345] width 358 height 27
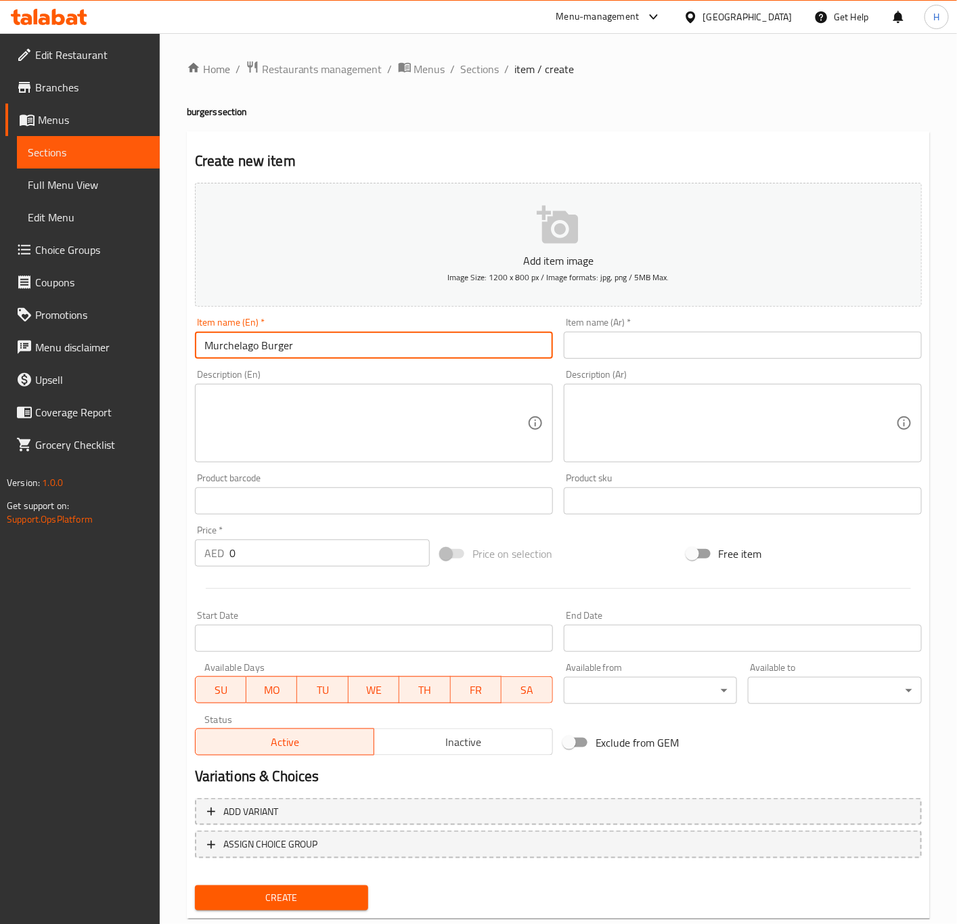
type input "Murchelago Burger"
click at [656, 330] on div "Item name (Ar)   * Item name (Ar) *" at bounding box center [743, 337] width 358 height 41
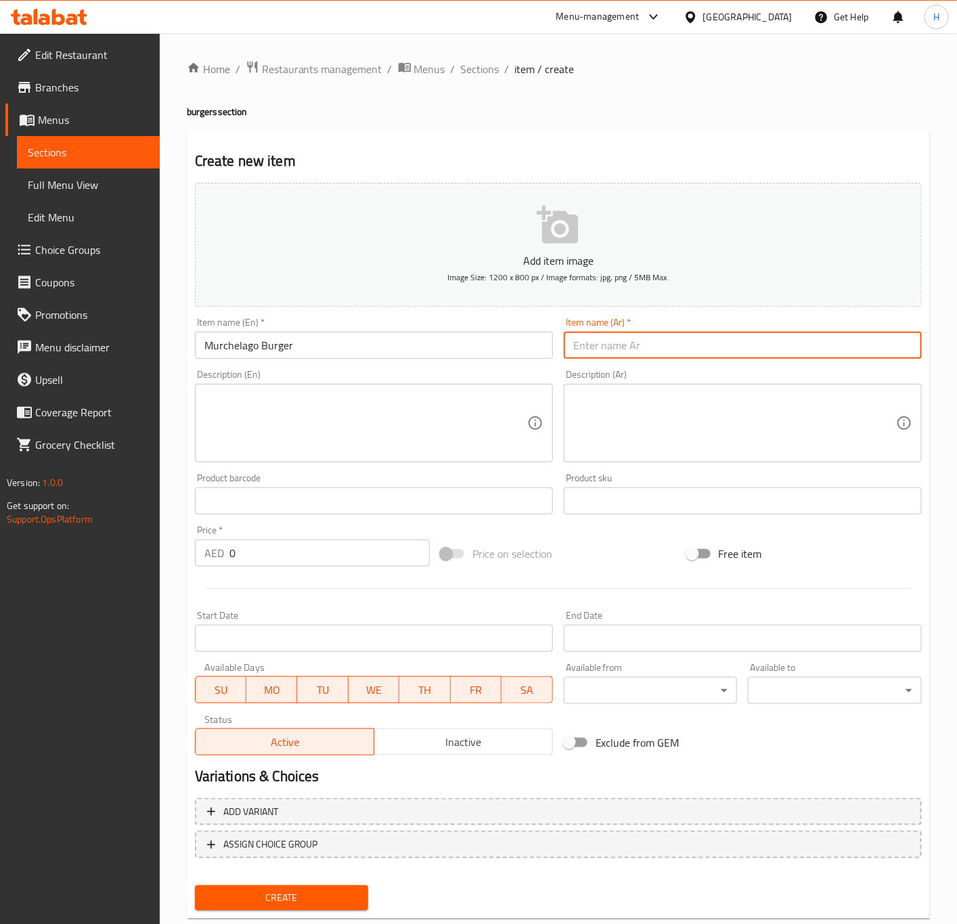
click at [662, 350] on input "text" at bounding box center [743, 345] width 358 height 27
paste input "برجر مورشيلاجو"
type input "برجر مورشيلاجو"
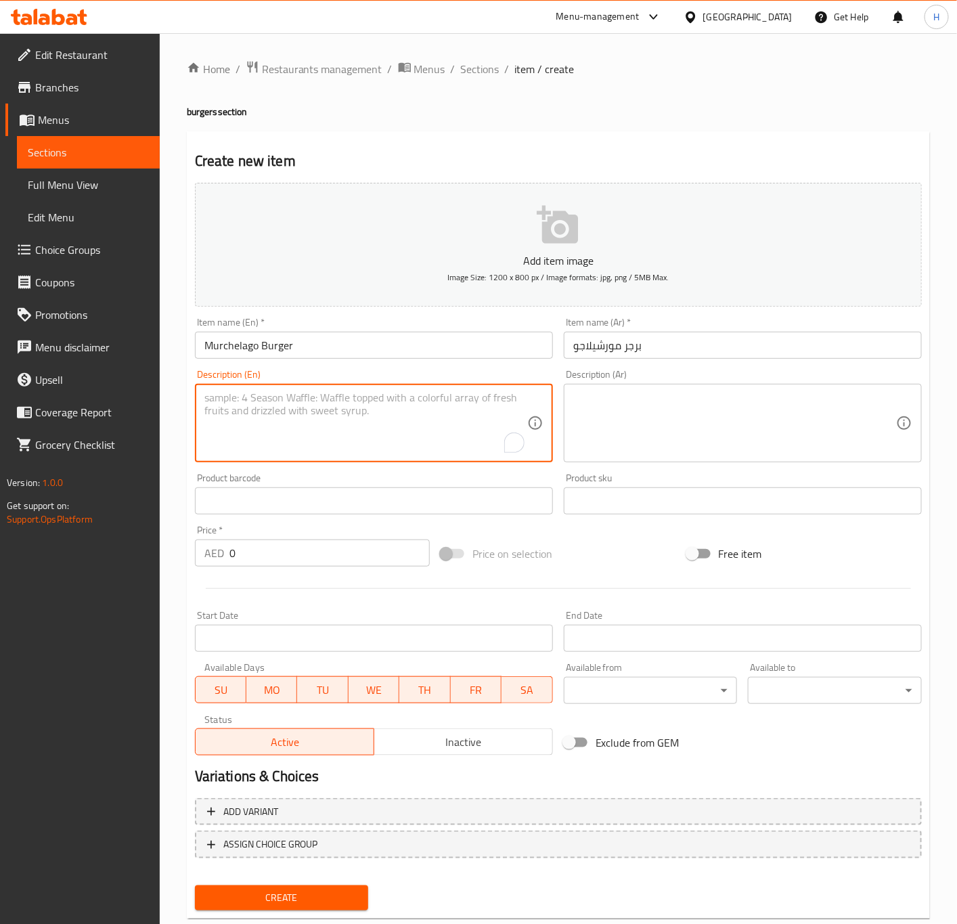
click at [267, 426] on textarea "To enrich screen reader interactions, please activate Accessibility in Grammarl…" at bounding box center [365, 423] width 323 height 64
paste textarea "Murchelago Burger is a unique burger featuring a flavorful patty, typically mad…"
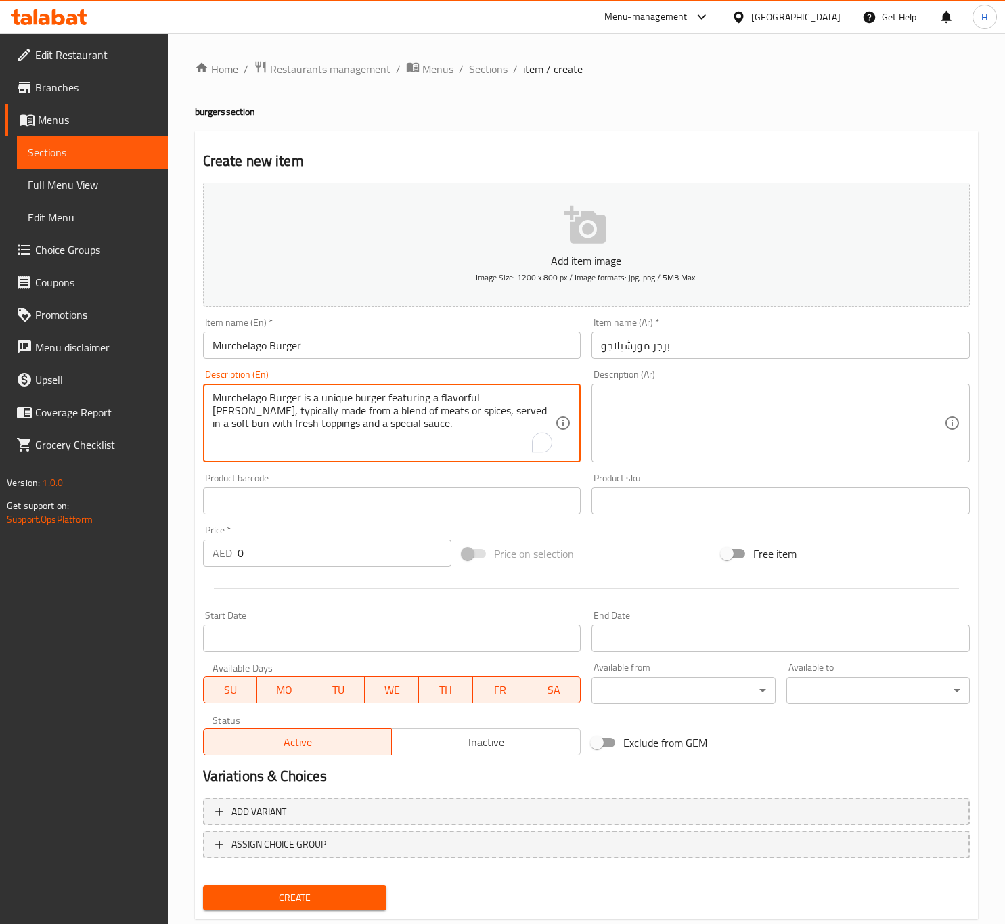
type textarea "Murchelago Burger is a unique burger featuring a flavorful patty, typically mad…"
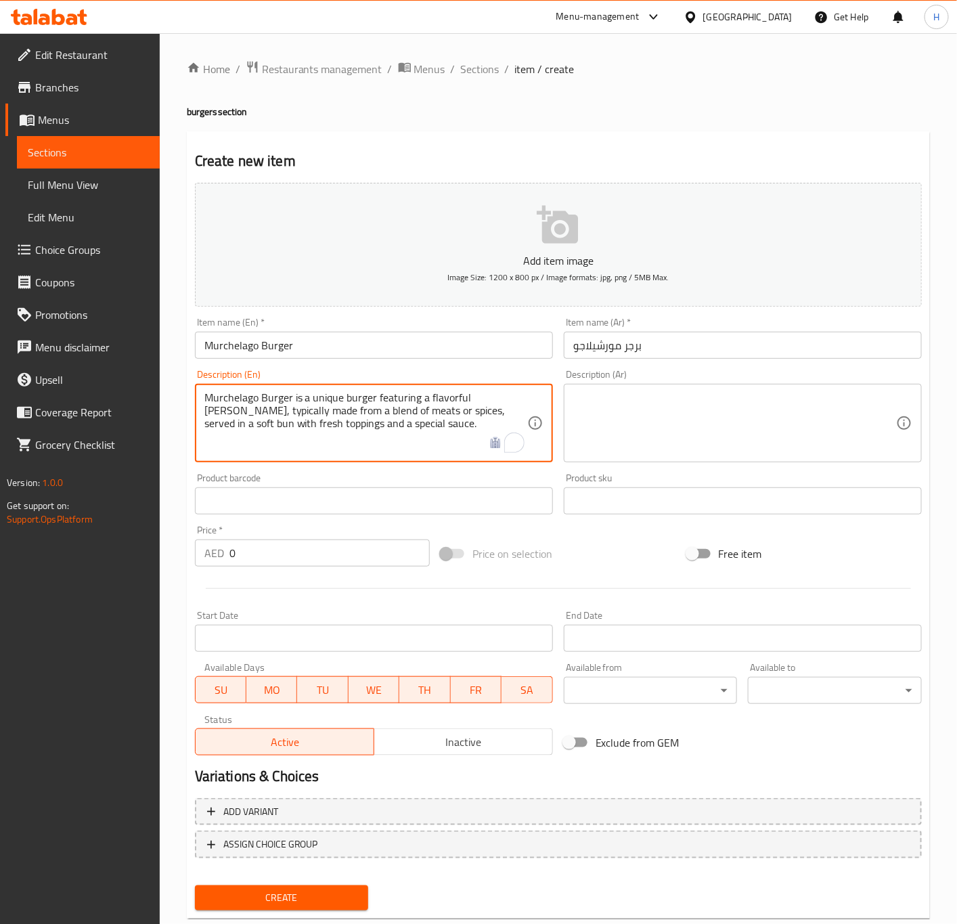
click at [669, 388] on div "Description (Ar)" at bounding box center [743, 423] width 358 height 78
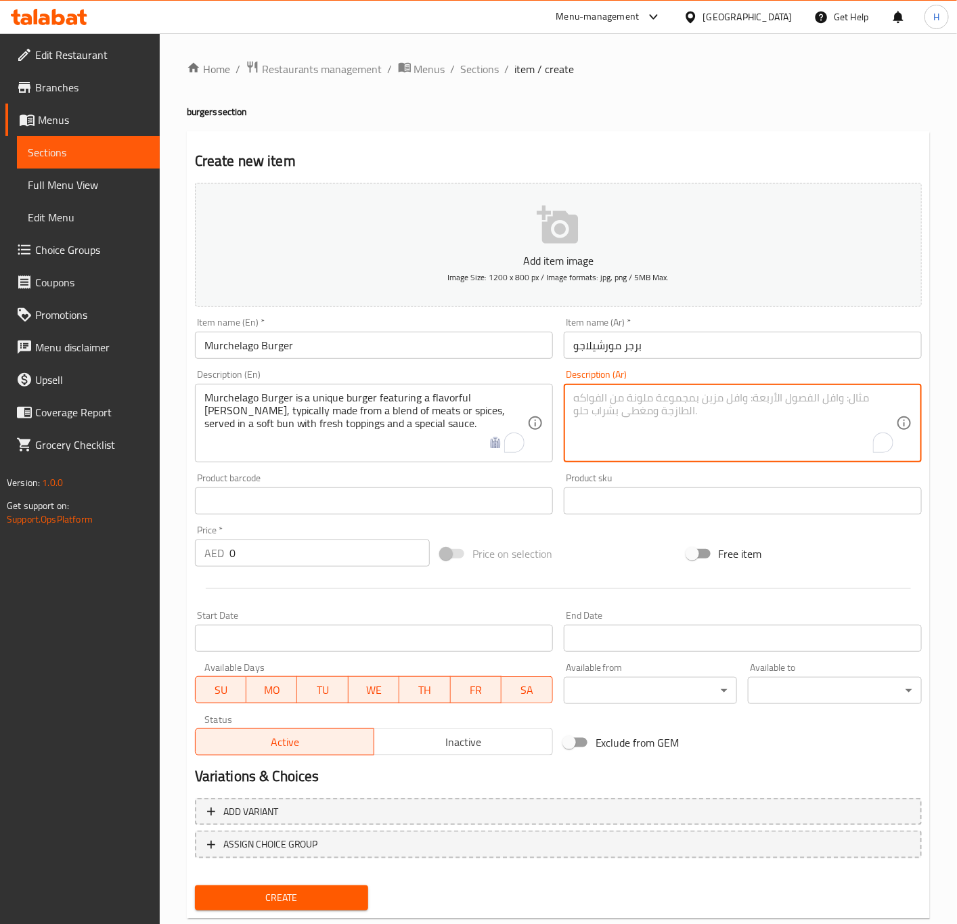
paste textarea "Murchelago Burger is a unique burger featuring a flavorful patty, typically mad…"
type textarea "Murchelago Burger is a unique burger featuring a flavorful patty, typically mad…"
click at [717, 437] on textarea "To enrich screen reader interactions, please activate Accessibility in Grammarl…" at bounding box center [734, 423] width 323 height 64
paste textarea "برجر مورشيلاجو هو برجر فريد من نوعه يتميز بقطعة لذيذة، مصنوعة عادة من مزيج من ا…"
type textarea "برجر مورشيلاجو هو برجر فريد من نوعه يتميز بقطعة لذيذة، مصنوعة عادة من مزيج من ا…"
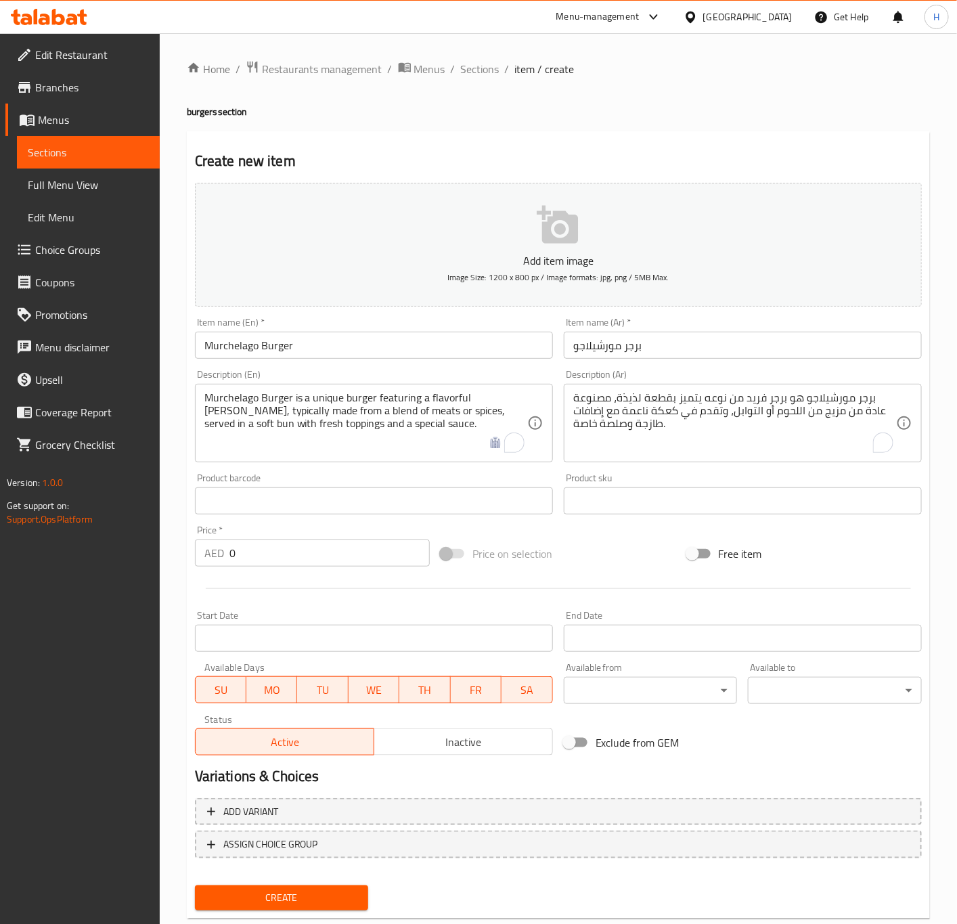
click at [254, 553] on input "0" at bounding box center [329, 552] width 200 height 27
paste input "2"
type input "20"
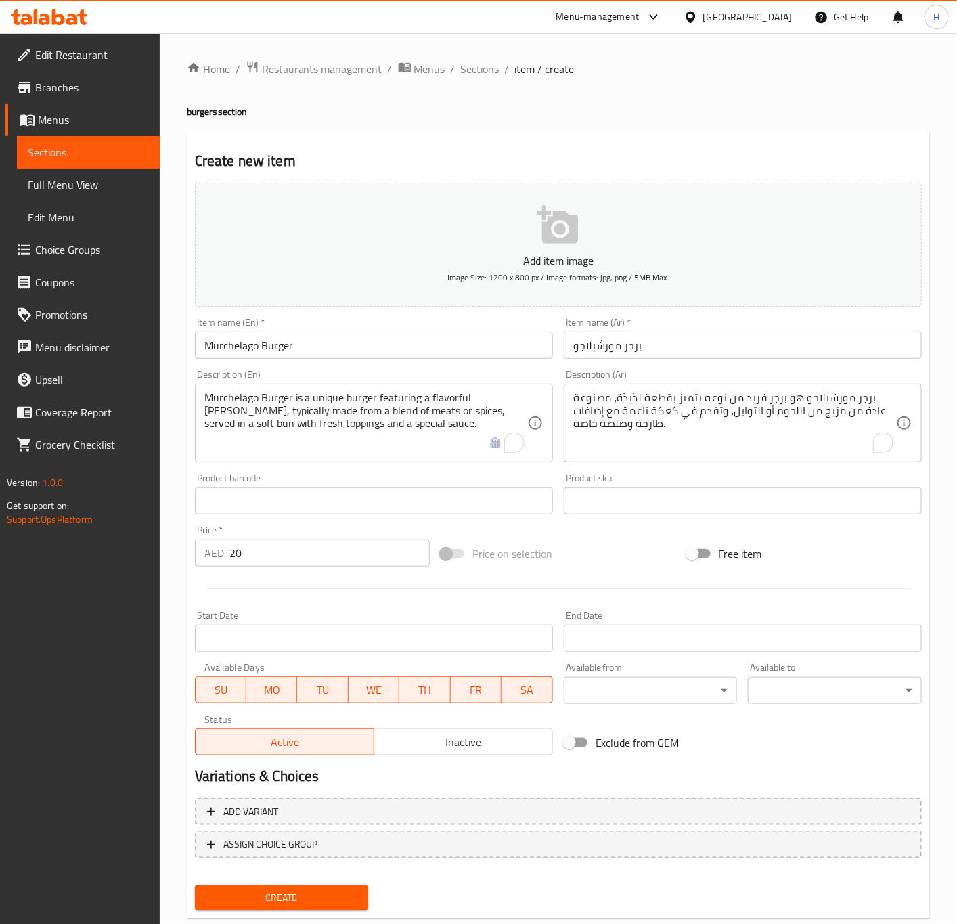
click at [474, 70] on span "Sections" at bounding box center [480, 69] width 39 height 16
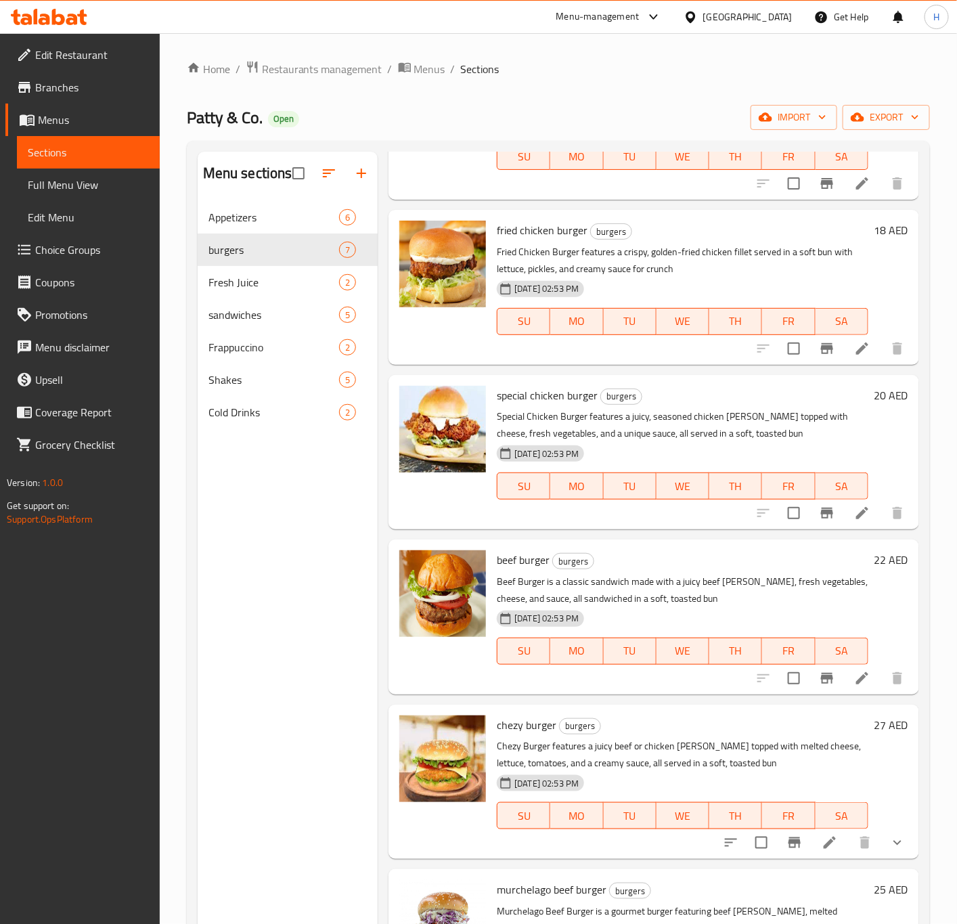
scroll to position [203, 0]
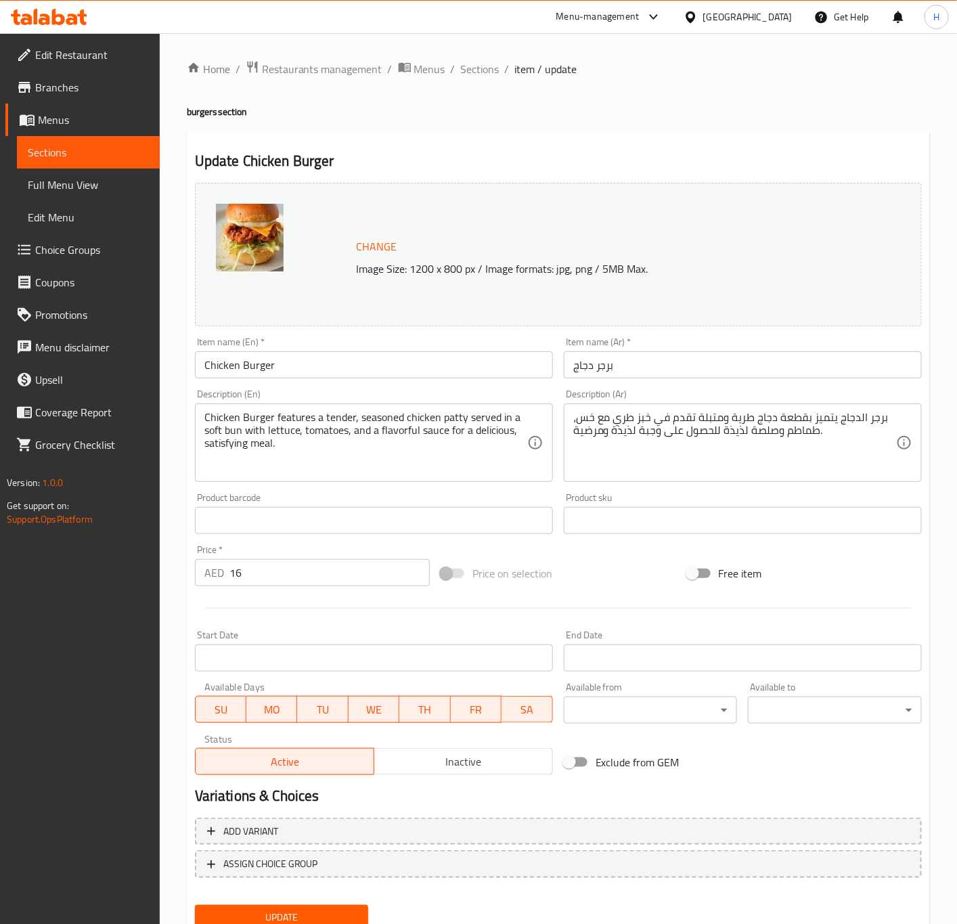
click at [298, 585] on input "16" at bounding box center [329, 572] width 200 height 27
click at [195, 905] on button "Update" at bounding box center [282, 917] width 174 height 25
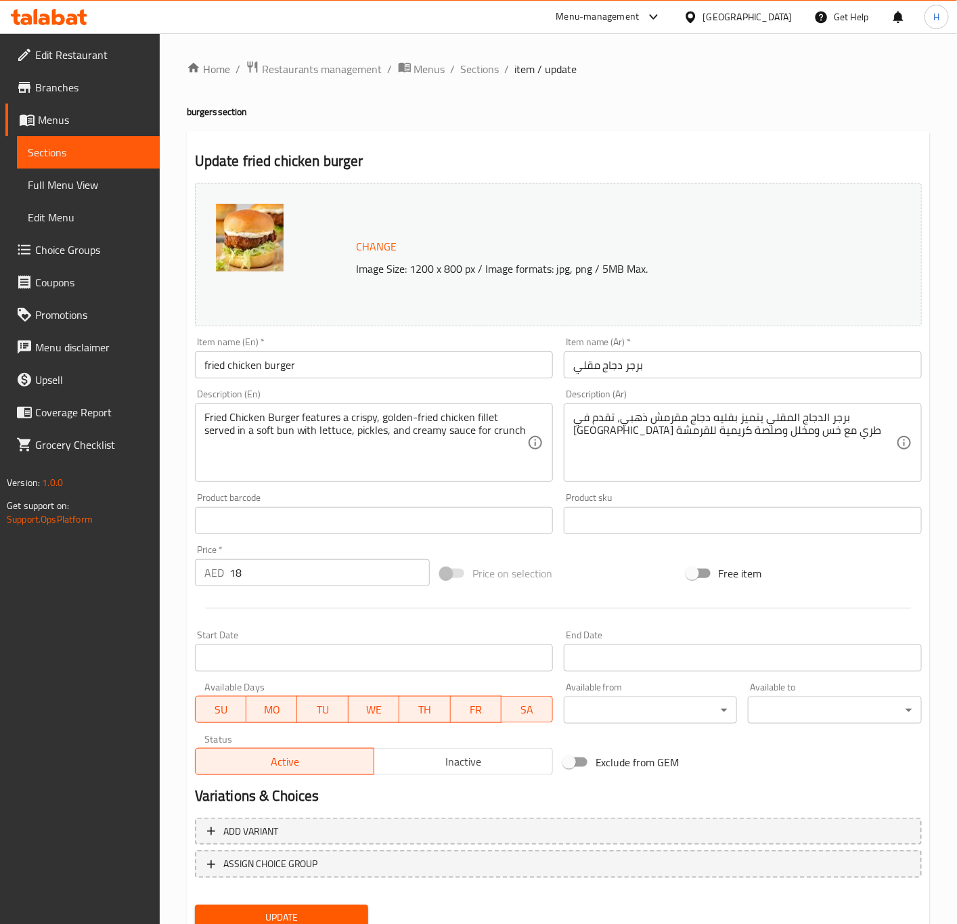
click at [309, 366] on input "fried chicken burger" at bounding box center [374, 364] width 358 height 27
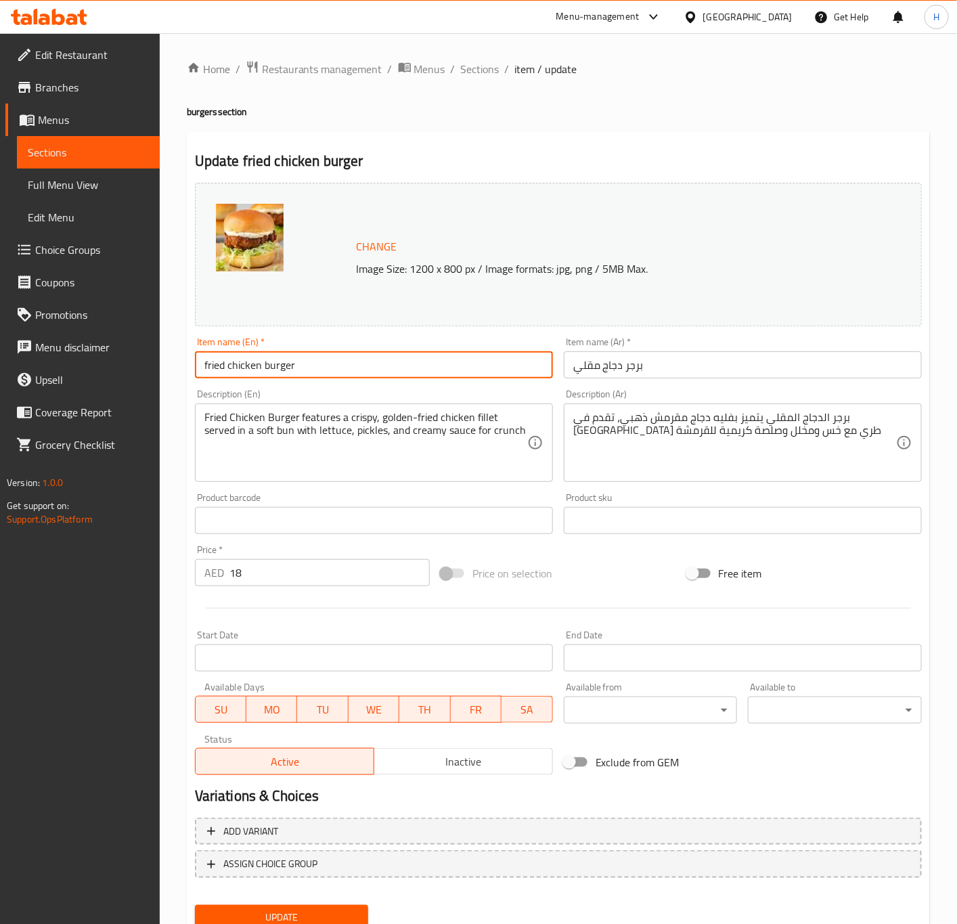
type input "Fried Chicken Burger"
click at [482, 71] on span "Sections" at bounding box center [480, 69] width 39 height 16
click at [329, 376] on input "fried chicken burger" at bounding box center [374, 364] width 358 height 27
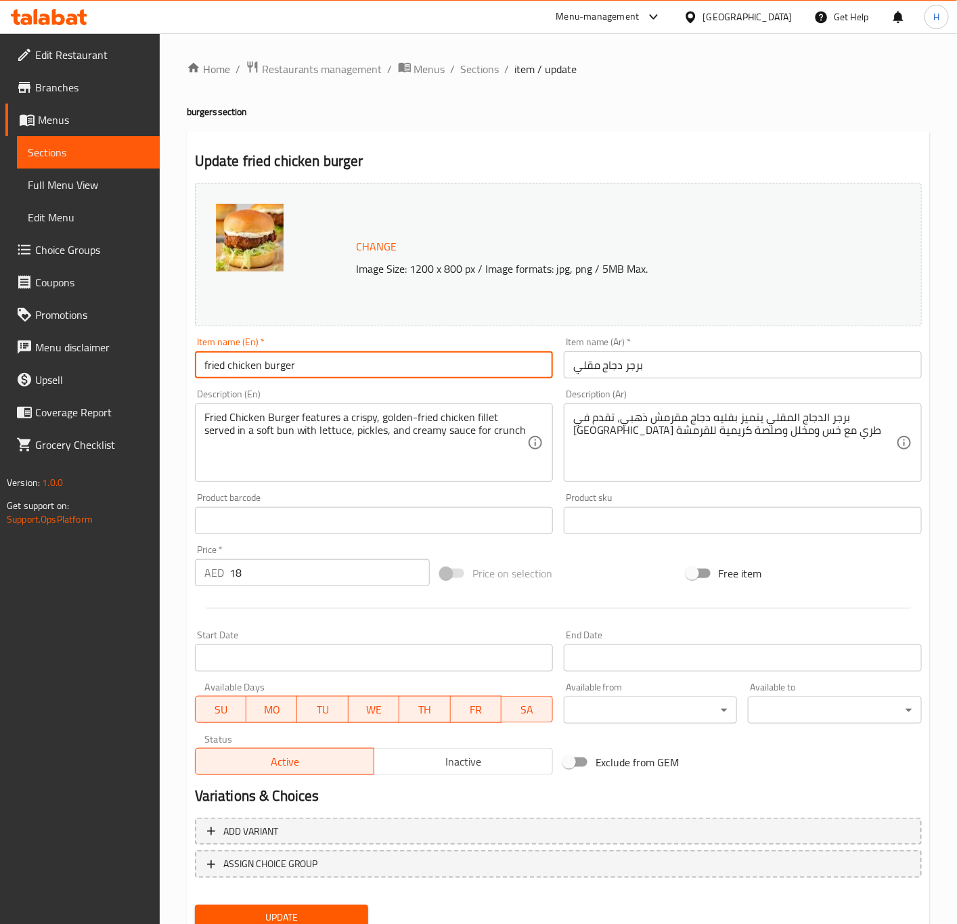
type input "Fried Chicken Burger"
click at [195, 905] on button "Update" at bounding box center [282, 917] width 174 height 25
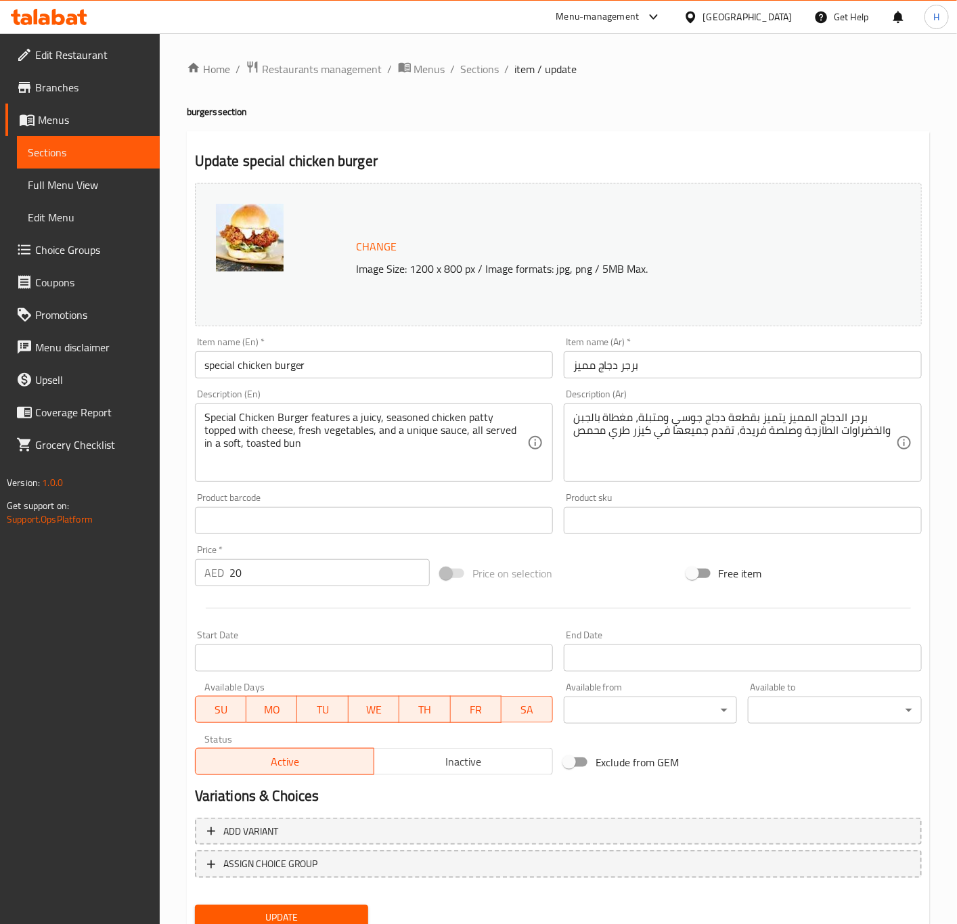
click at [289, 374] on input "special chicken burger" at bounding box center [374, 364] width 358 height 27
type input "Special Chicken Burger"
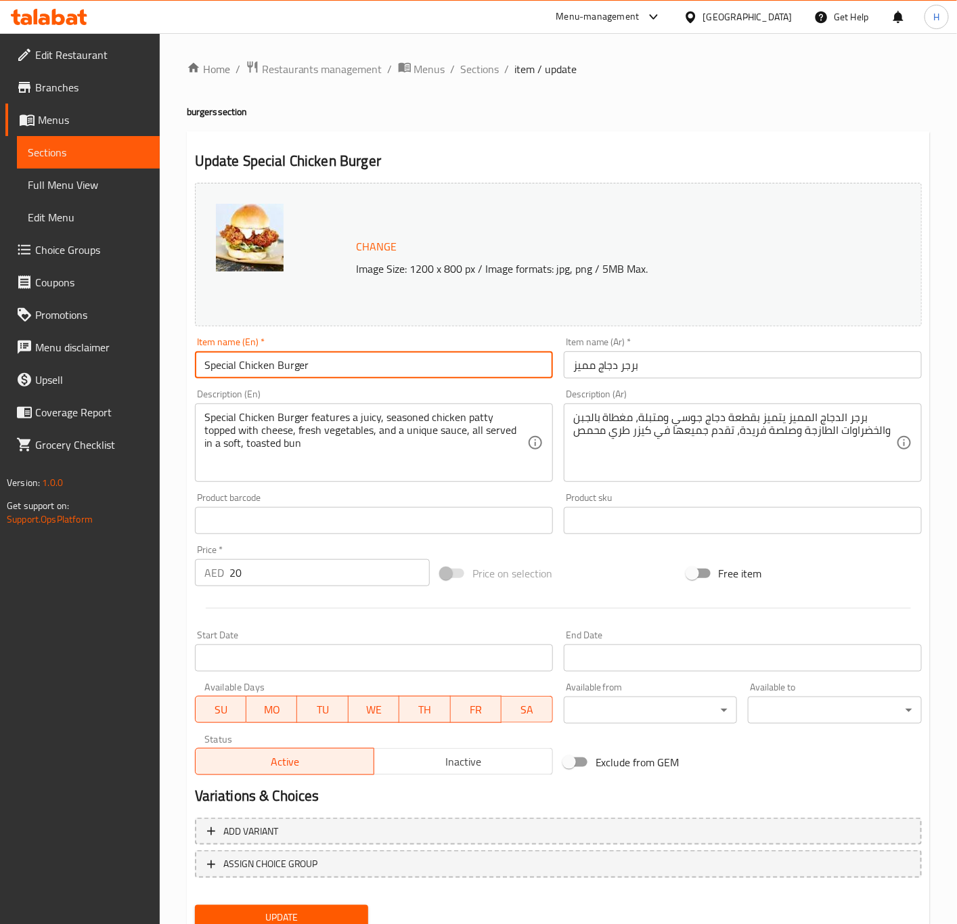
click at [333, 451] on textarea "Special Chicken Burger features a juicy, seasoned chicken patty topped with che…" at bounding box center [365, 443] width 323 height 64
click at [367, 370] on input "Special Chicken Burger" at bounding box center [374, 364] width 358 height 27
click at [195, 905] on button "Update" at bounding box center [282, 917] width 174 height 25
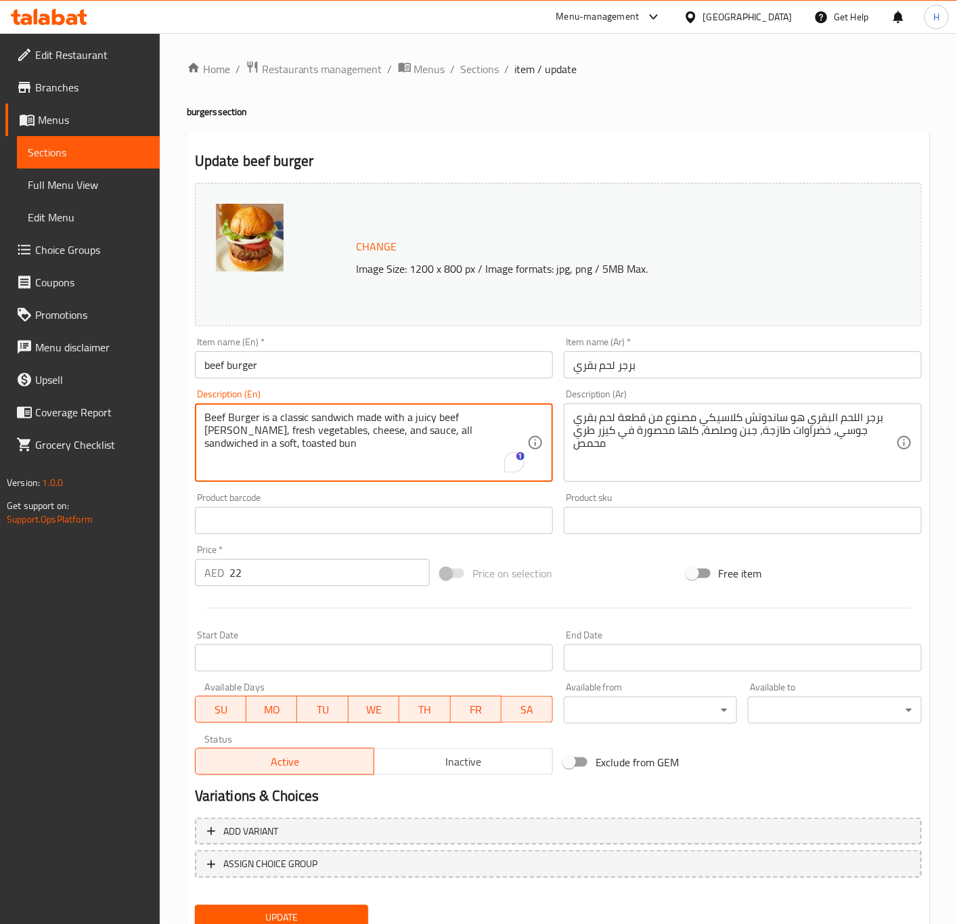
drag, startPoint x: 295, startPoint y: 433, endPoint x: 514, endPoint y: 443, distance: 218.8
paste textarea "To enrich screen reader interactions, please activate Accessibility in Grammarl…"
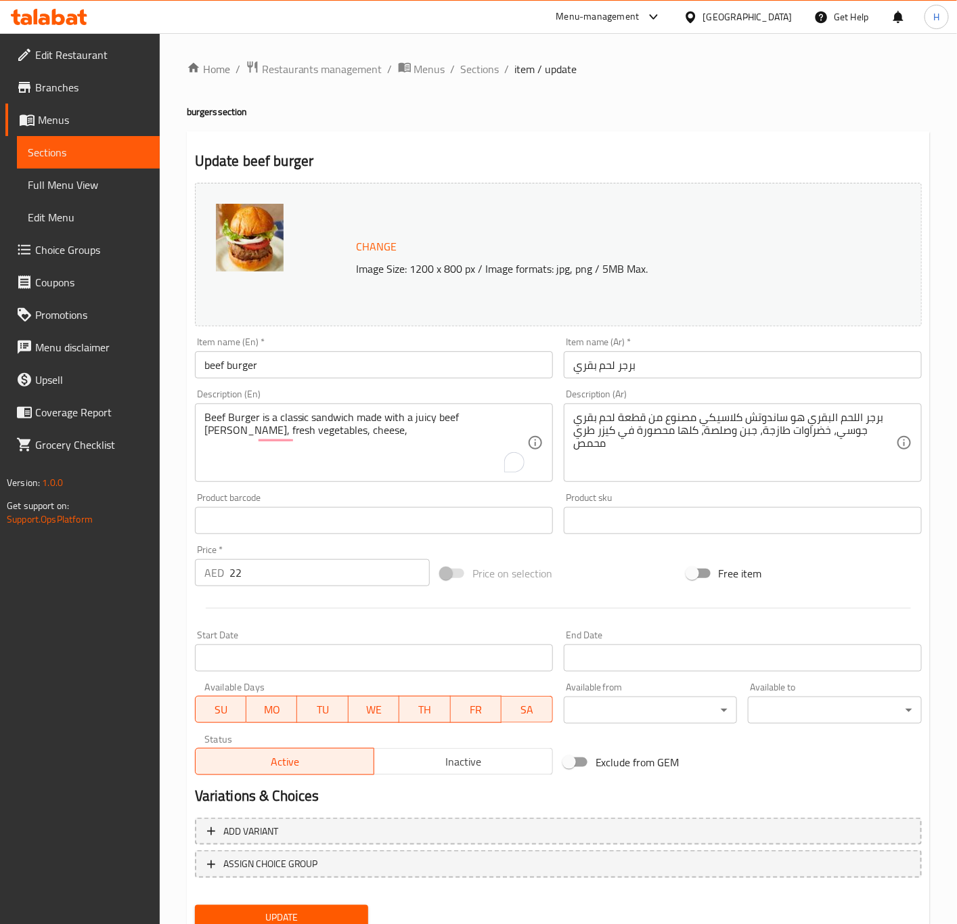
click at [323, 441] on textarea "Beef Burger is a classic sandwich made with a juicy beef [PERSON_NAME], fresh v…" at bounding box center [365, 443] width 323 height 64
paste textarea "and a flavorful sauce, all sandwiched in a soft, toasted bun."
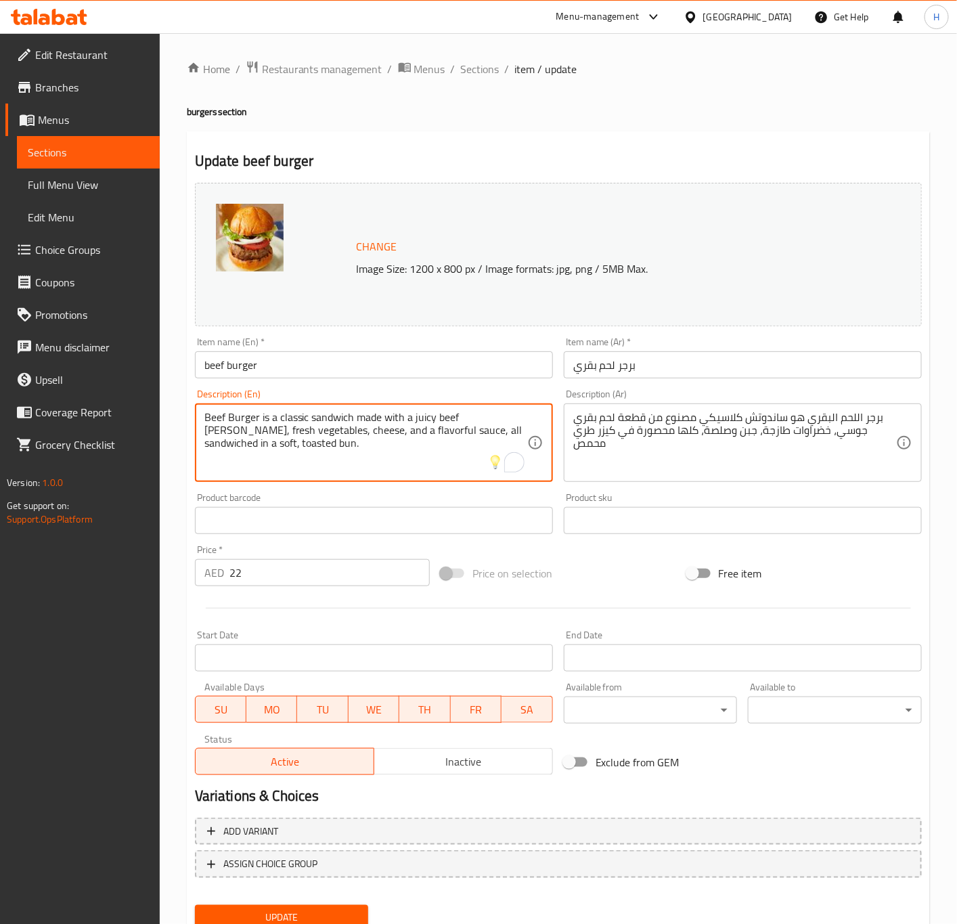
type textarea "Beef Burger is a classic sandwich made with a juicy beef patty, fresh vegetable…"
click at [269, 583] on input "22" at bounding box center [329, 572] width 200 height 27
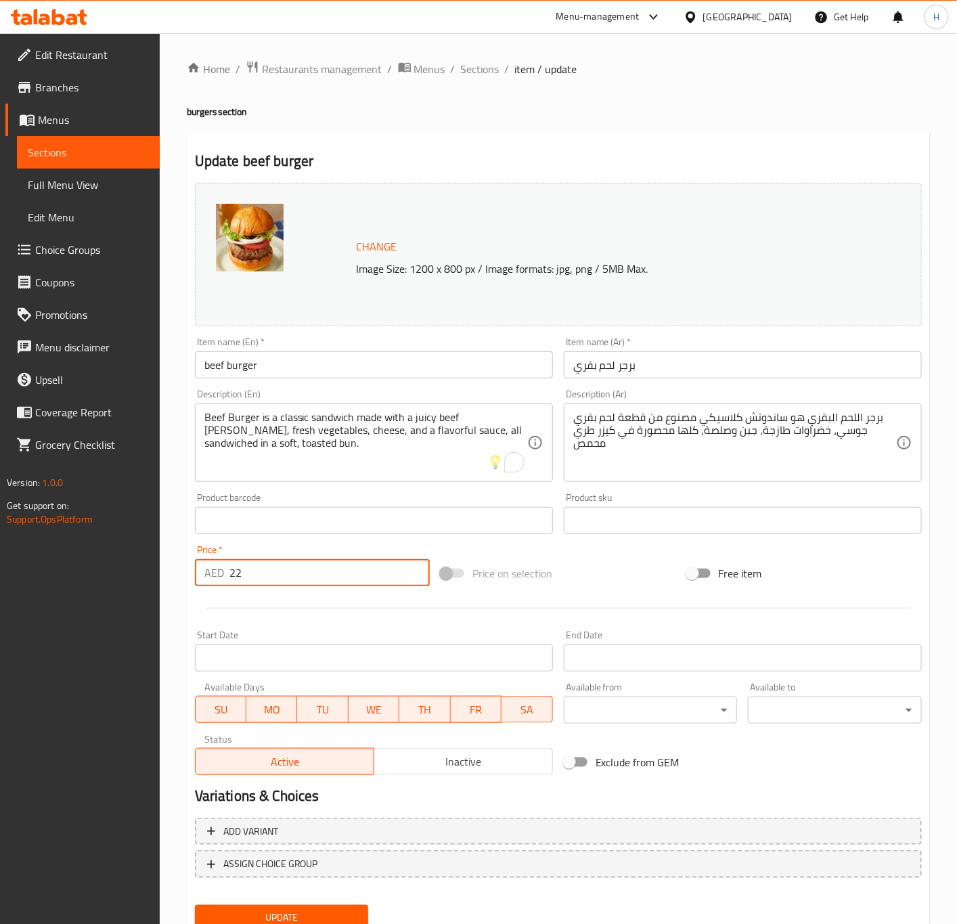
click at [195, 905] on button "Update" at bounding box center [282, 917] width 174 height 25
click at [321, 361] on input "beef burger" at bounding box center [374, 364] width 358 height 27
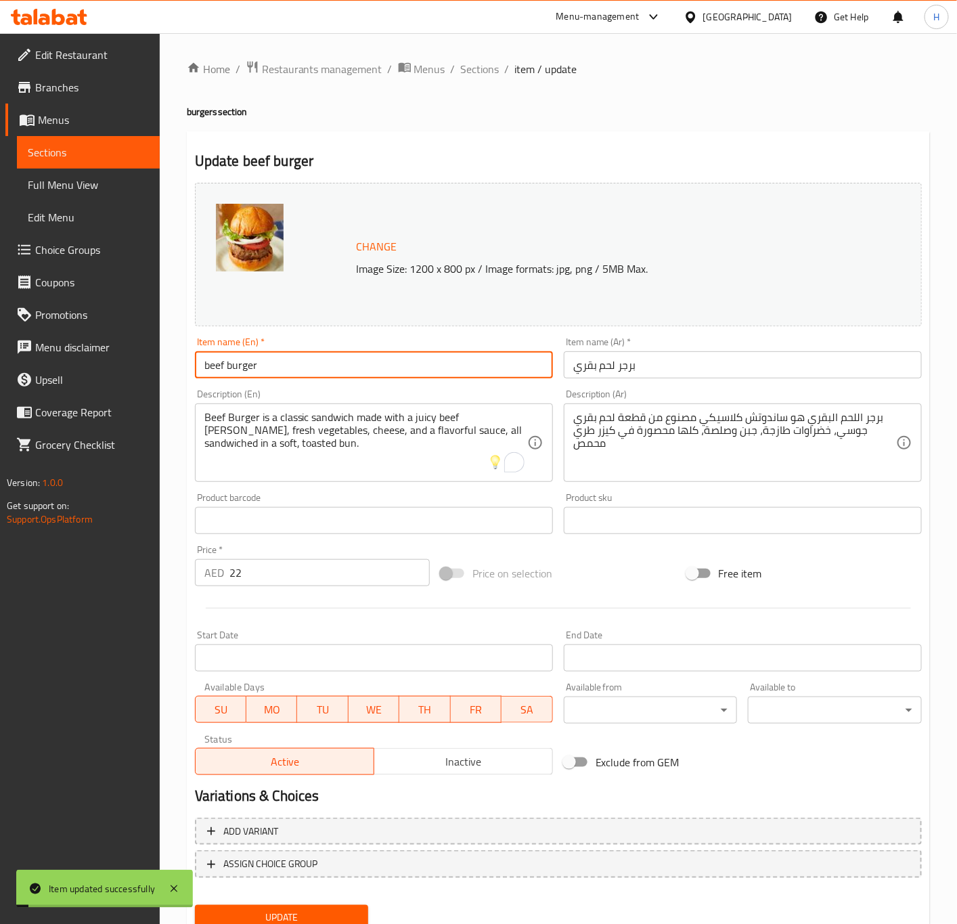
click at [321, 361] on input "beef burger" at bounding box center [374, 364] width 358 height 27
type input "Beef Burger"
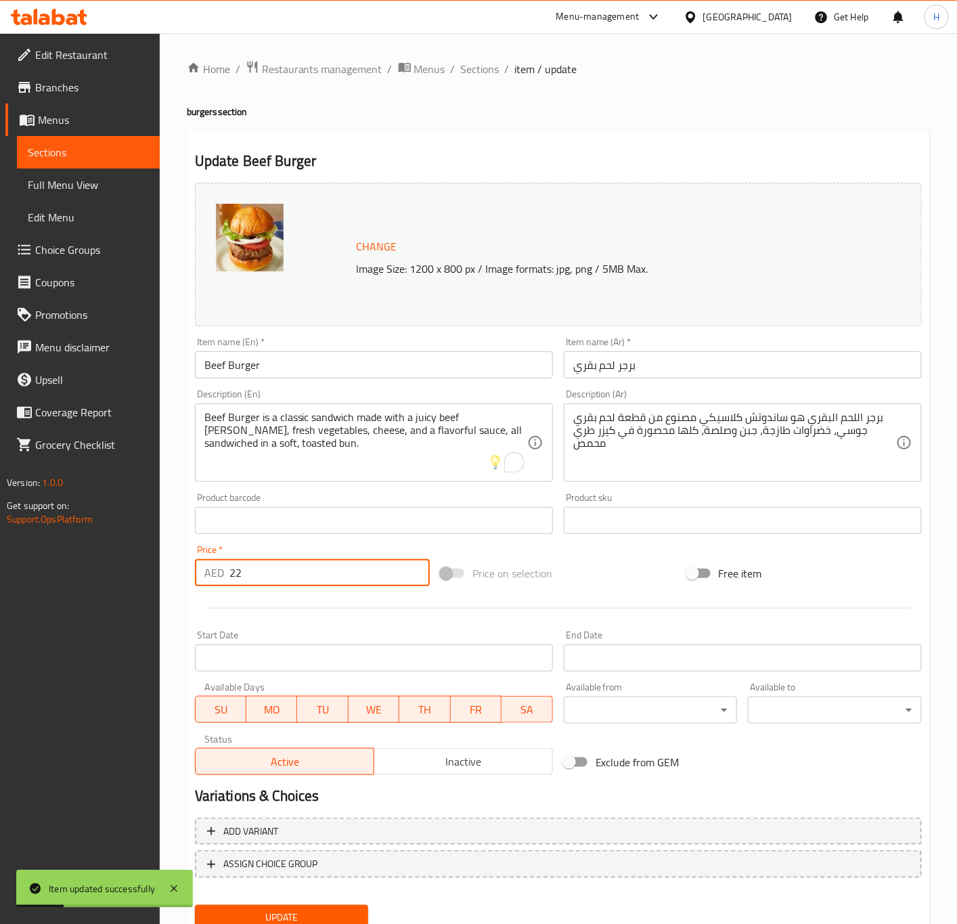
click at [301, 577] on input "22" at bounding box center [329, 572] width 200 height 27
click at [195, 905] on button "Update" at bounding box center [282, 917] width 174 height 25
click at [478, 71] on span "Sections" at bounding box center [480, 69] width 39 height 16
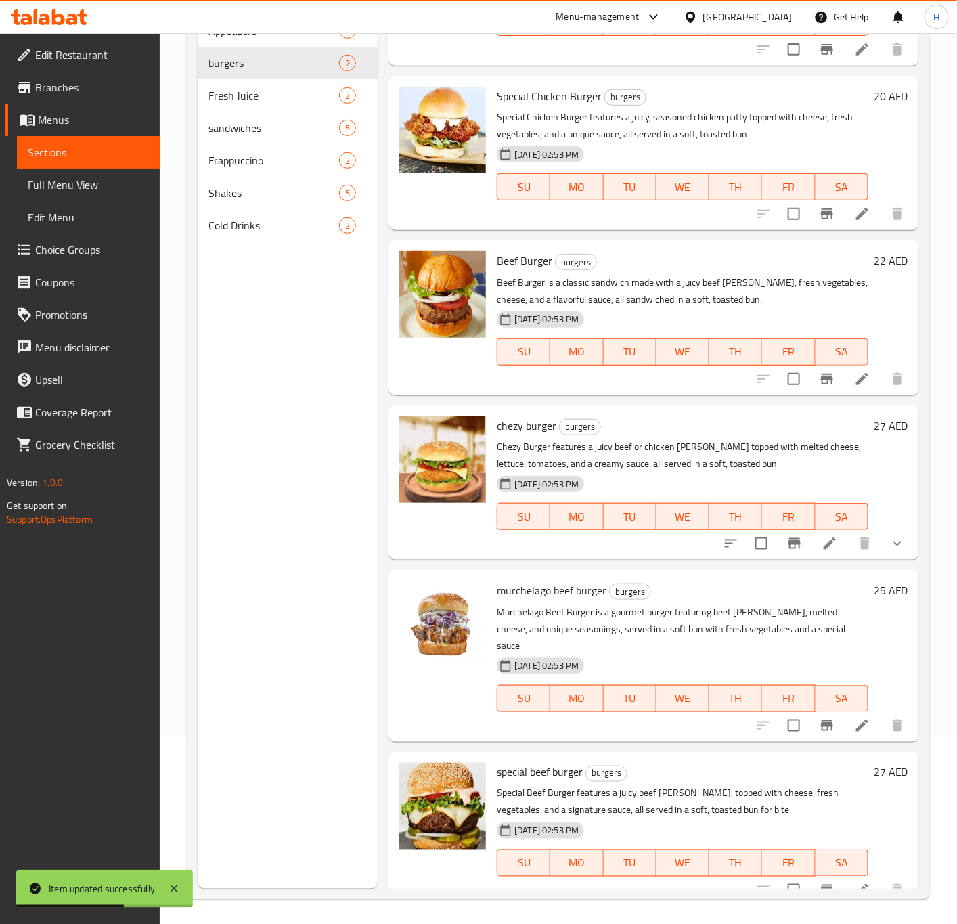
scroll to position [189, 0]
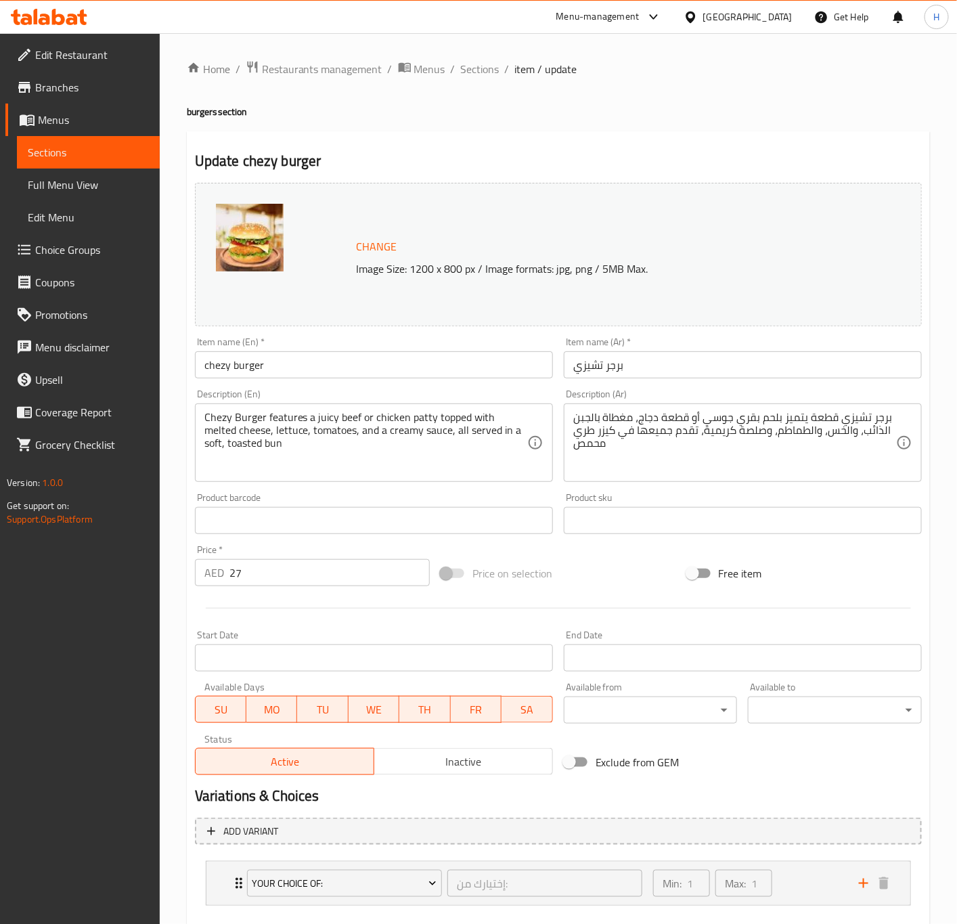
click at [279, 368] on input "chezy burger" at bounding box center [374, 364] width 358 height 27
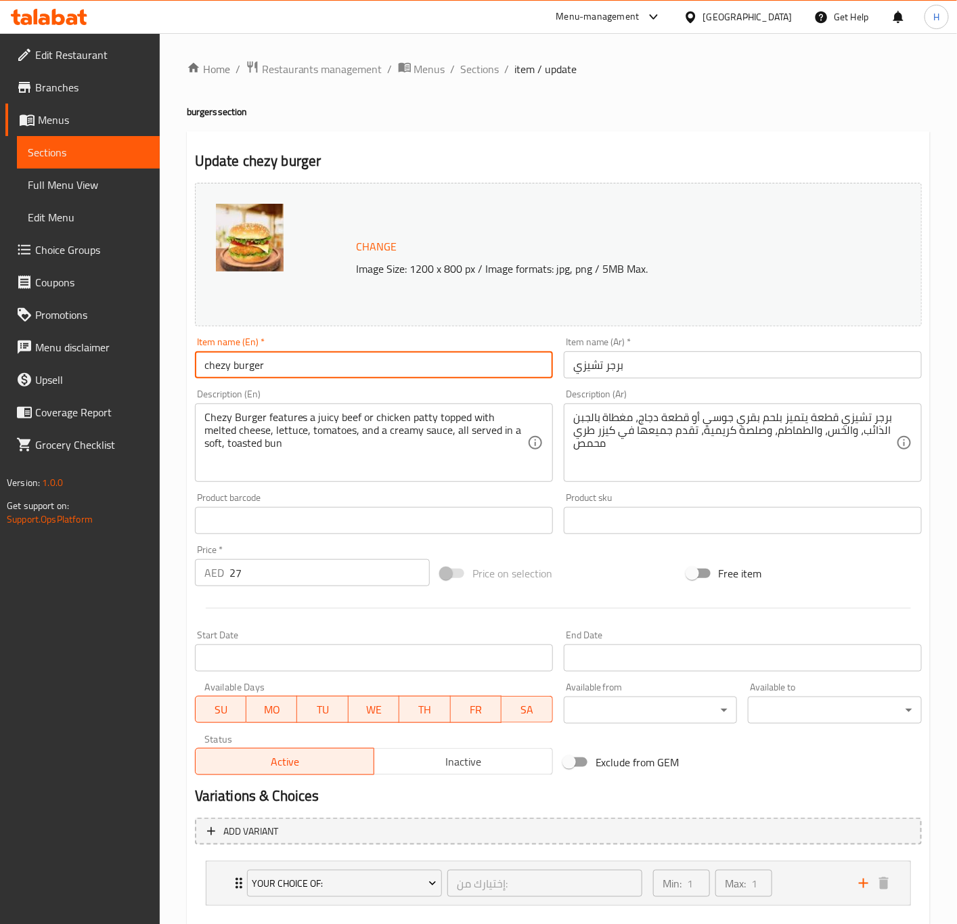
type input "Chezy Burger"
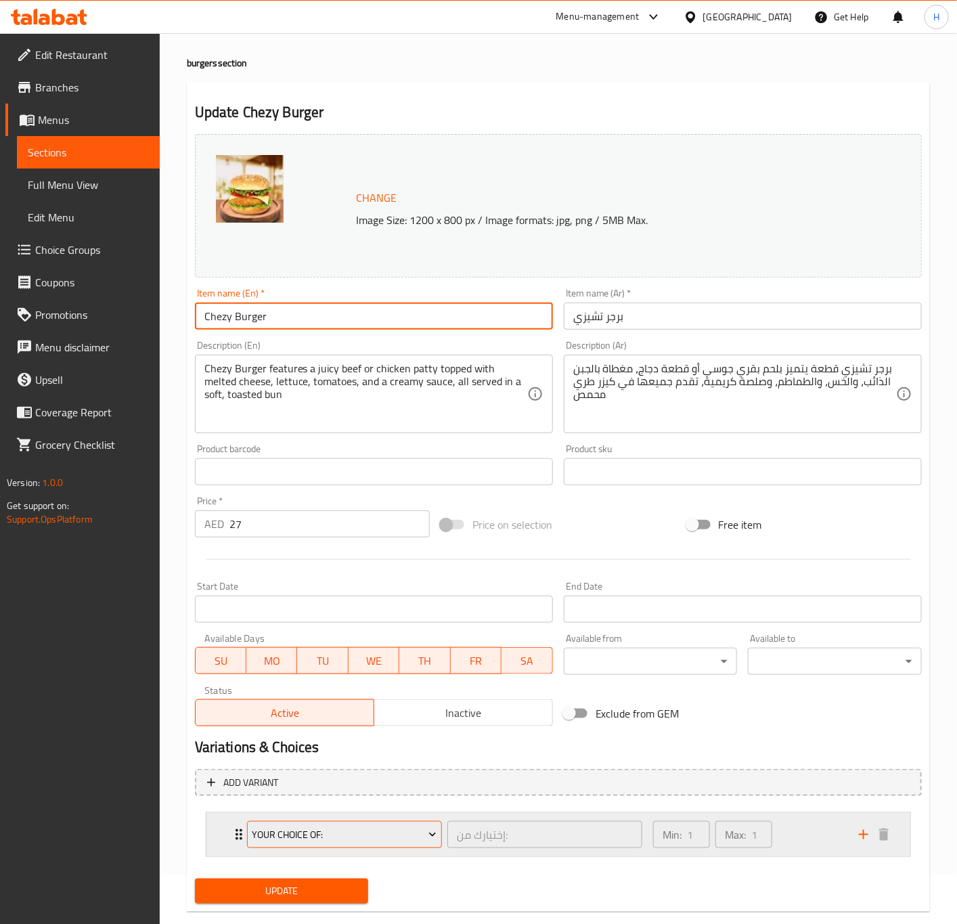
scroll to position [75, 0]
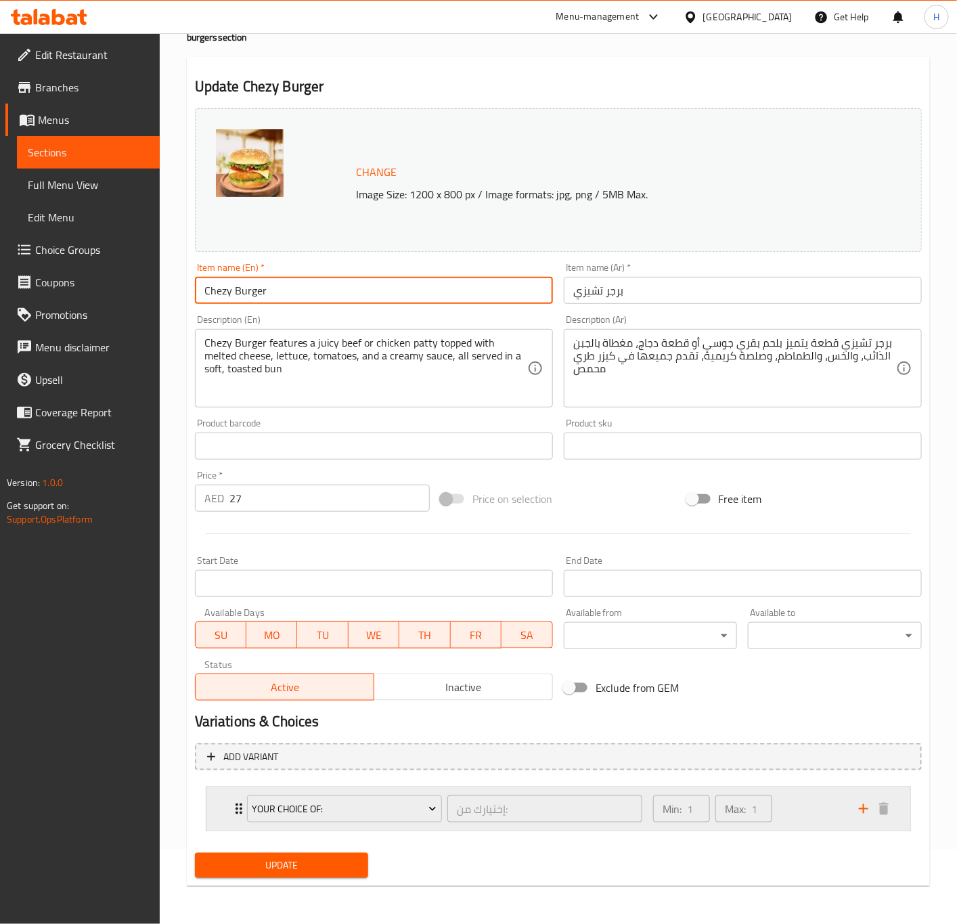
click at [233, 806] on icon "Expand" at bounding box center [239, 808] width 16 height 16
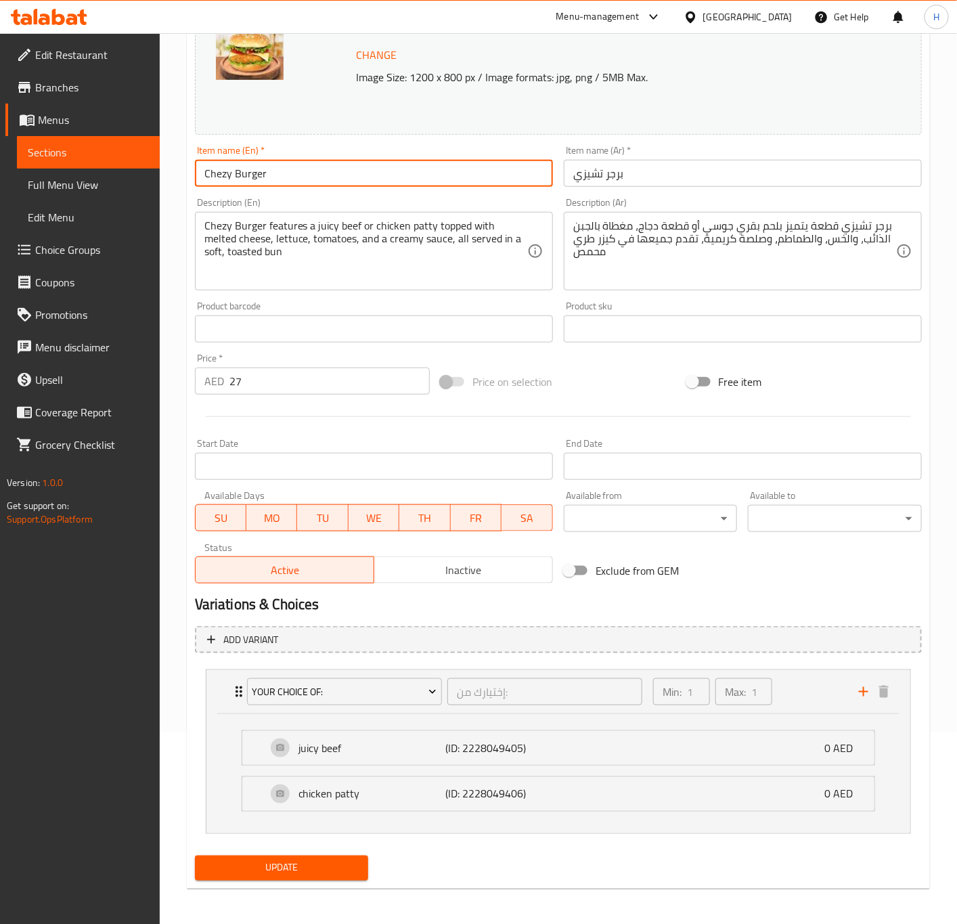
scroll to position [197, 0]
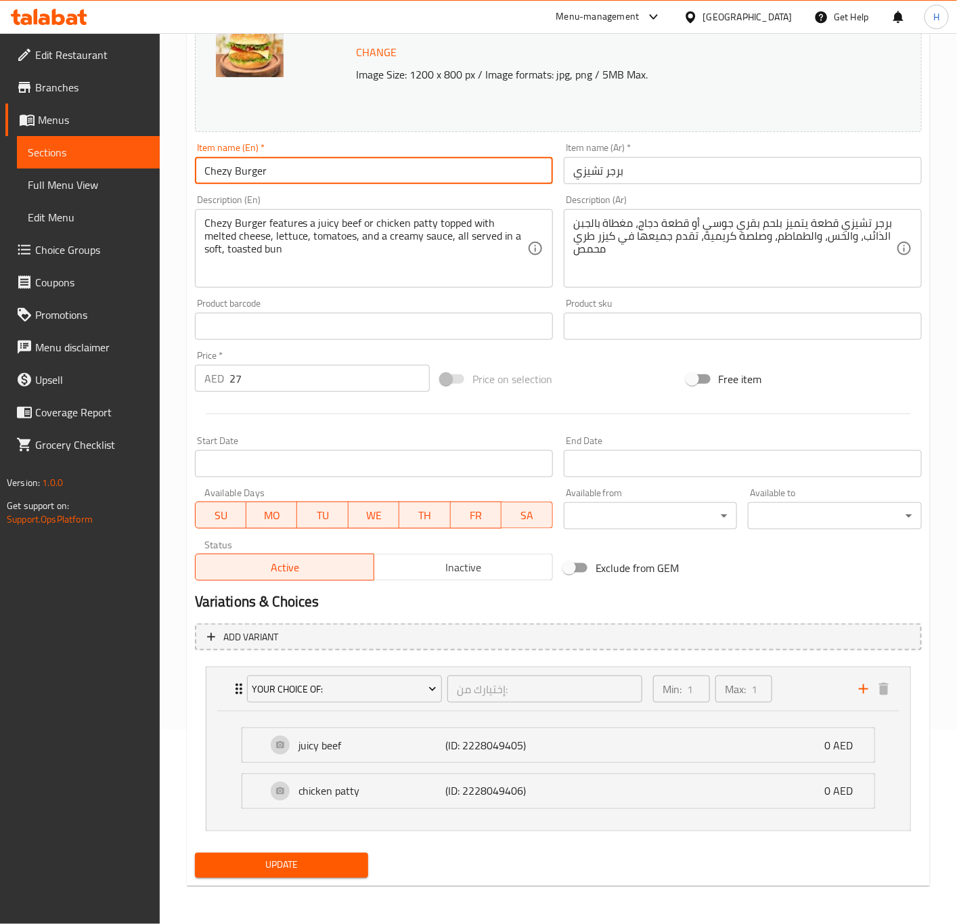
click at [302, 870] on span "Update" at bounding box center [282, 865] width 152 height 17
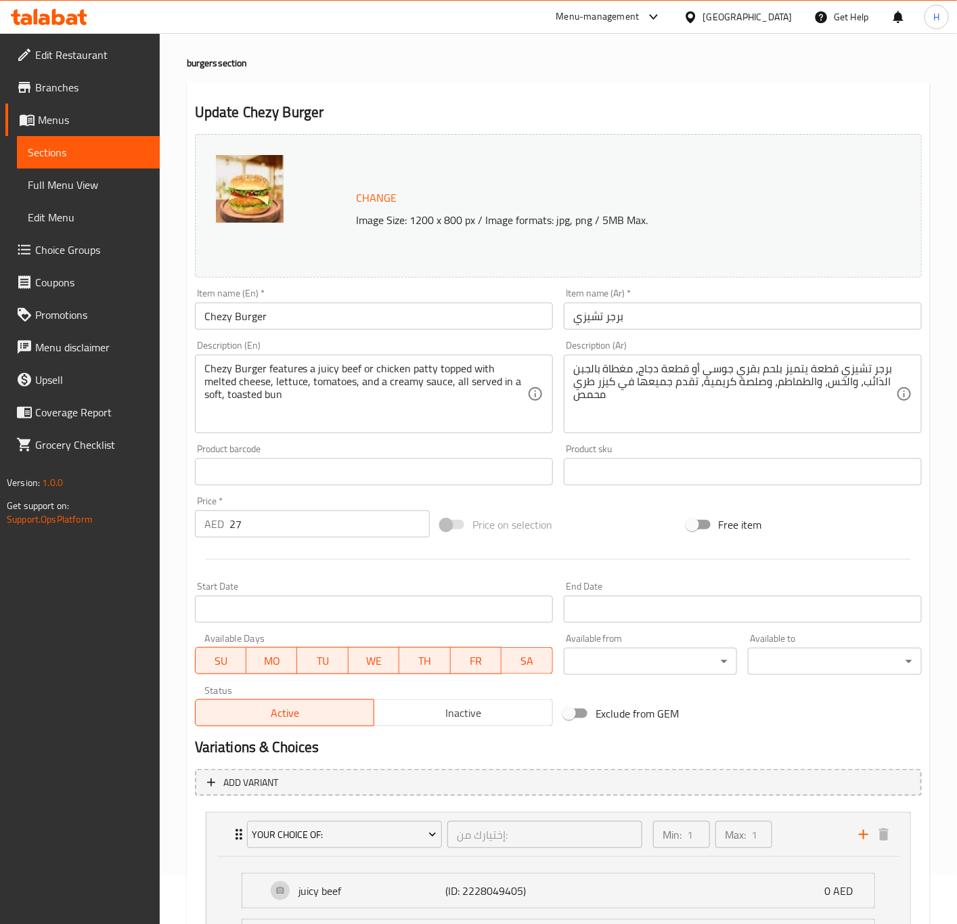
scroll to position [0, 0]
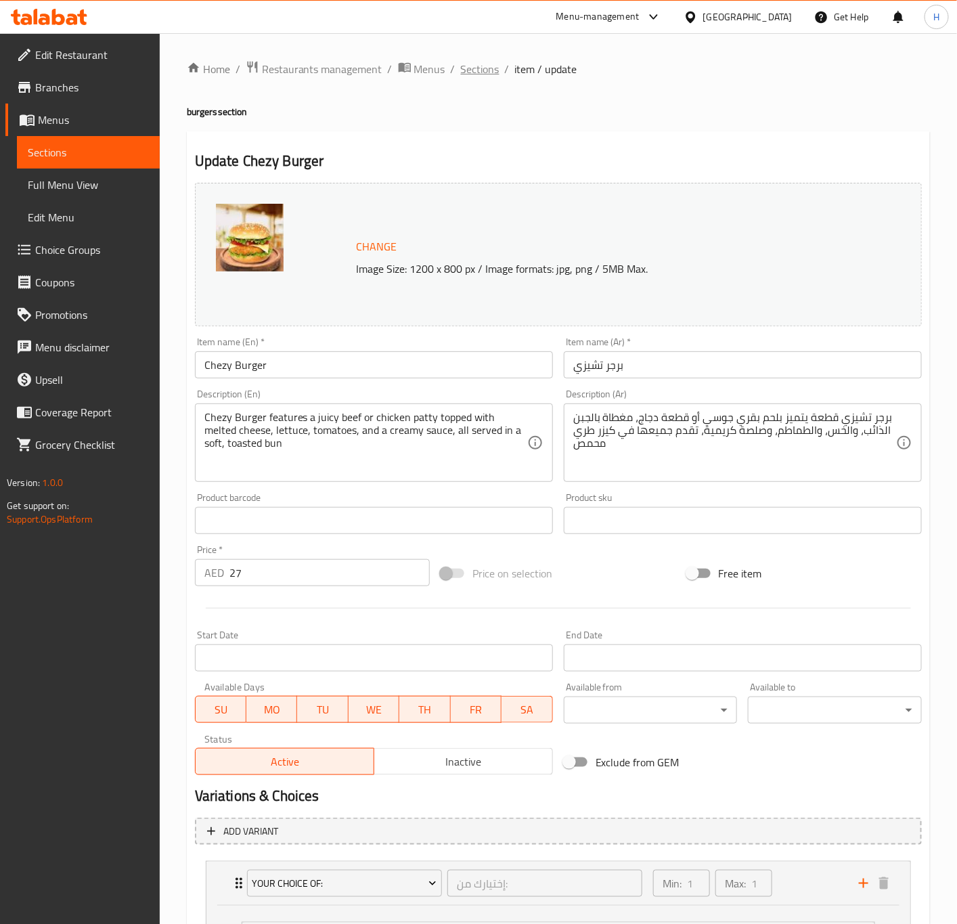
click at [475, 71] on span "Sections" at bounding box center [480, 69] width 39 height 16
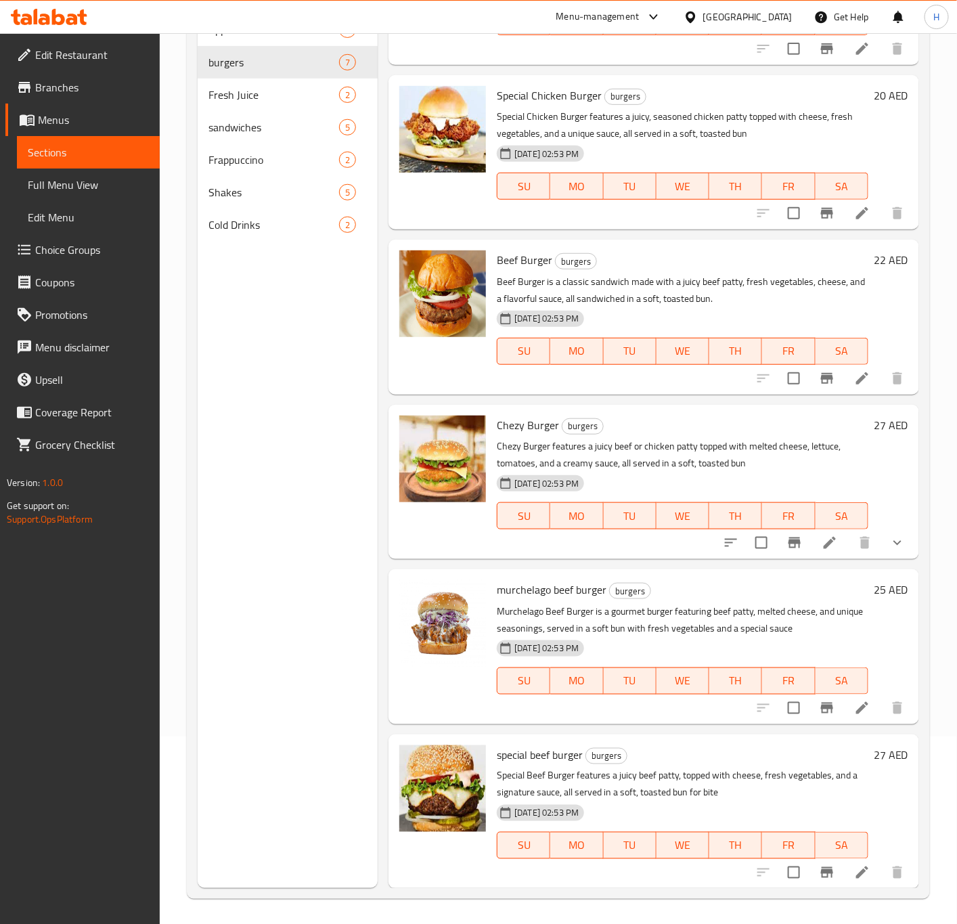
scroll to position [189, 0]
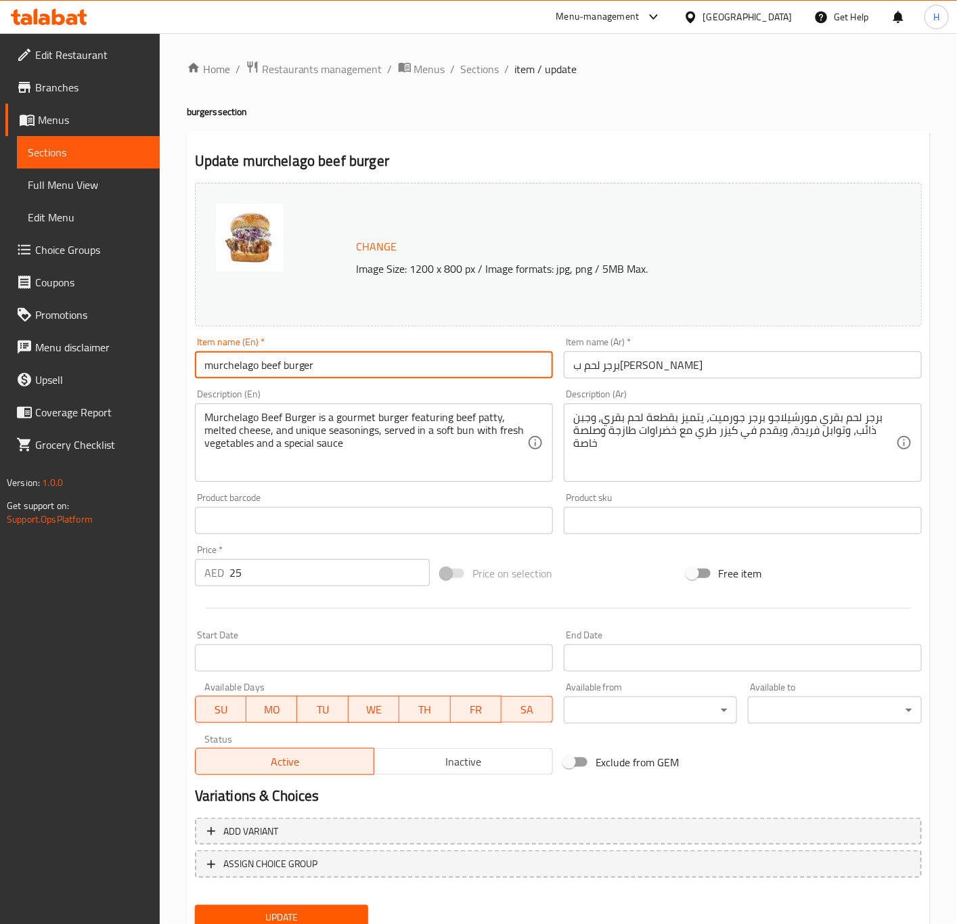
click at [327, 370] on input "murchelago beef burger" at bounding box center [374, 364] width 358 height 27
type input "Murchelago Beef Burger"
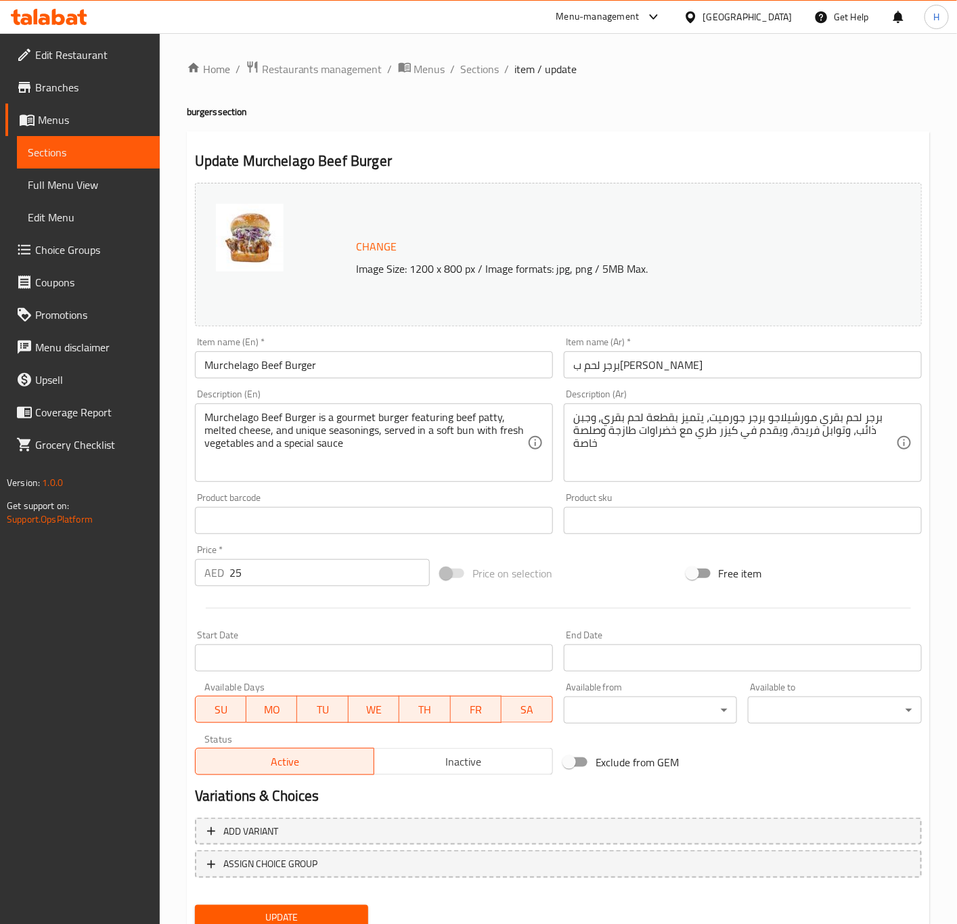
click at [267, 426] on textarea "Murchelago Beef Burger is a gourmet burger featuring beef patty, melted cheese,…" at bounding box center [365, 443] width 323 height 64
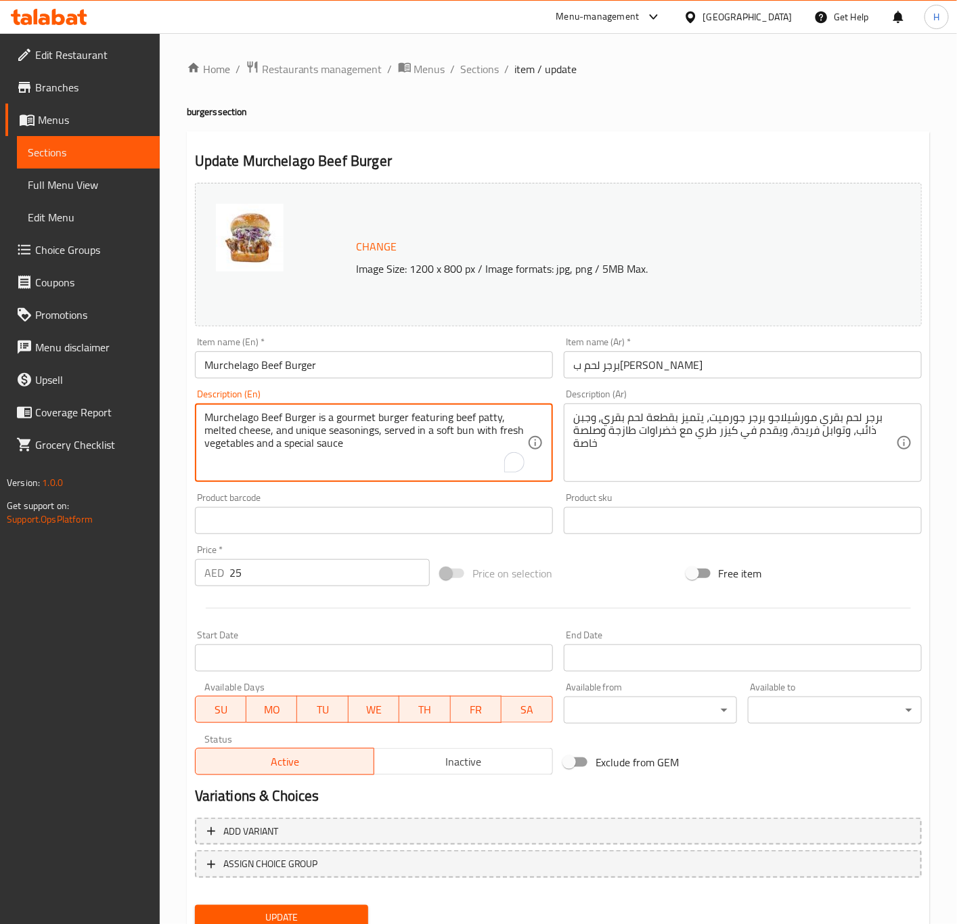
paste textarea "a flavorful beef patty, melted cheese, and unique seasonings, served in a soft …"
type textarea "Murchelago Beef Burger is a gourmet burger featuring a flavorful beef patty, me…"
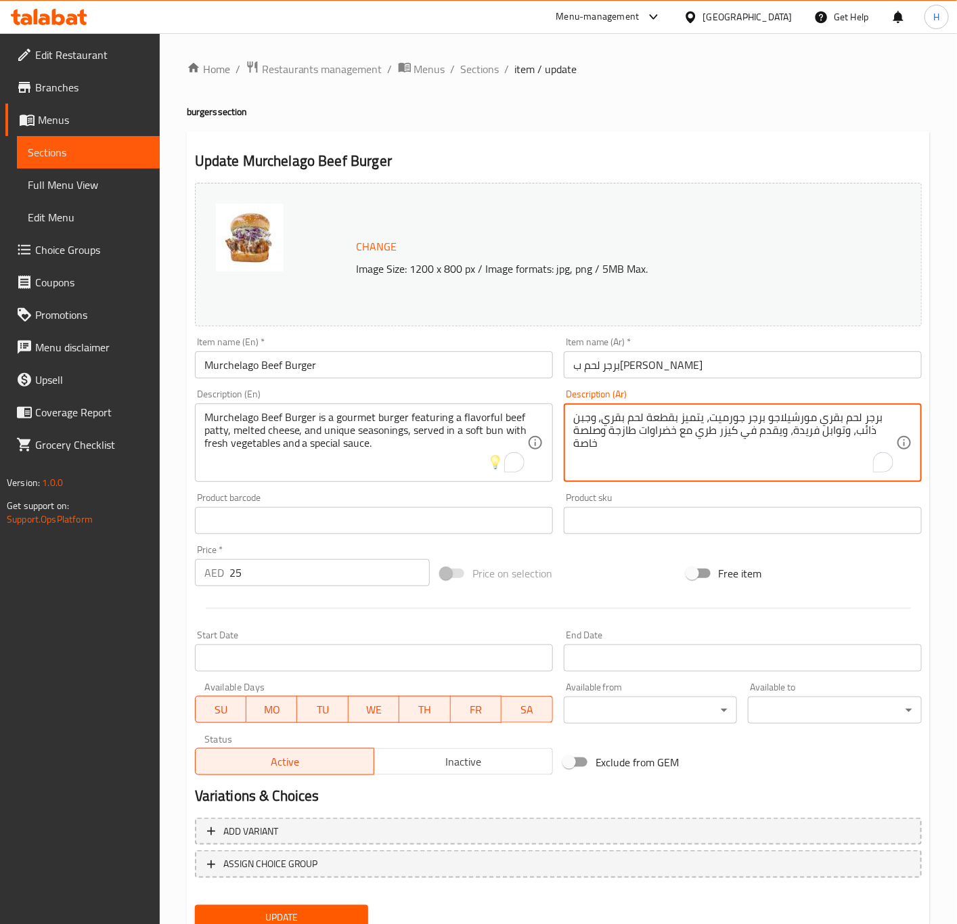
click at [673, 429] on textarea "برجر لحم بقري مورشيلاجو برجر جورميت، يتميز بقطعة لحم بقري، وجبن ذائب، وتوابل فر…" at bounding box center [734, 443] width 323 height 64
paste textarea "مورشيلاجو هو برجر شهي يحتوي على قطعة لحم بقري لذيذة، وجبن ذائب، وتوابل فريدة، و…"
click at [694, 430] on textarea "برجر لحم مورشيلاجو هو برجر شهي يحتوي على قطعة لحم بقري لذيذة، وجبن ذائب، وتوابل…" at bounding box center [734, 443] width 323 height 64
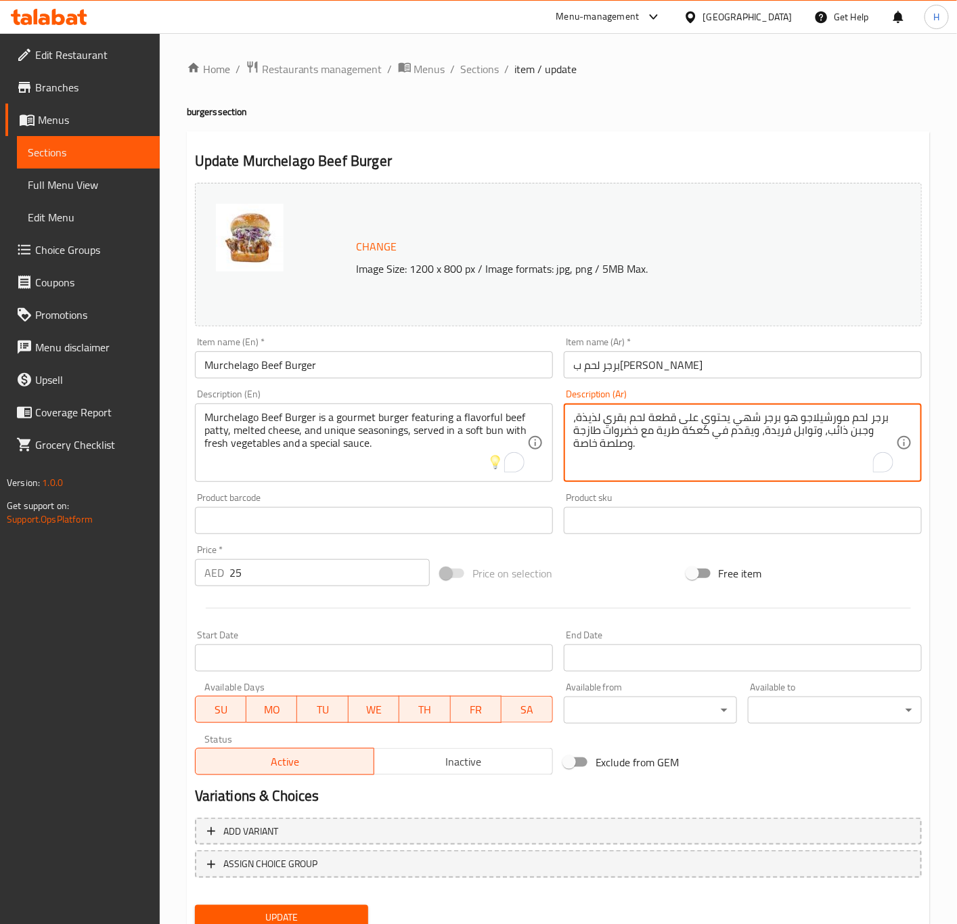
click at [694, 430] on textarea "برجر لحم مورشيلاجو هو برجر شهي يحتوي على قطعة لحم بقري لذيذة، وجبن ذائب، وتوابل…" at bounding box center [734, 443] width 323 height 64
click at [693, 433] on textarea "برجر لحم مورشيلاجو هو برجر شهي يحتوي على قطعة لحم بقري لذيذة، وجبن ذائب، وتوابل…" at bounding box center [734, 443] width 323 height 64
click at [695, 430] on textarea "برجر لحم مورشيلاجو هو برجر شهي يحتوي على قطعة لحم بقري لذيذة، وجبن ذائب، وتوابل…" at bounding box center [734, 443] width 323 height 64
click at [694, 430] on textarea "برجر لحم مورشيلاجو هو برجر شهي يحتوي على قطعة لحم بقري لذيذة، وجبن ذائب، وتوابل…" at bounding box center [734, 443] width 323 height 64
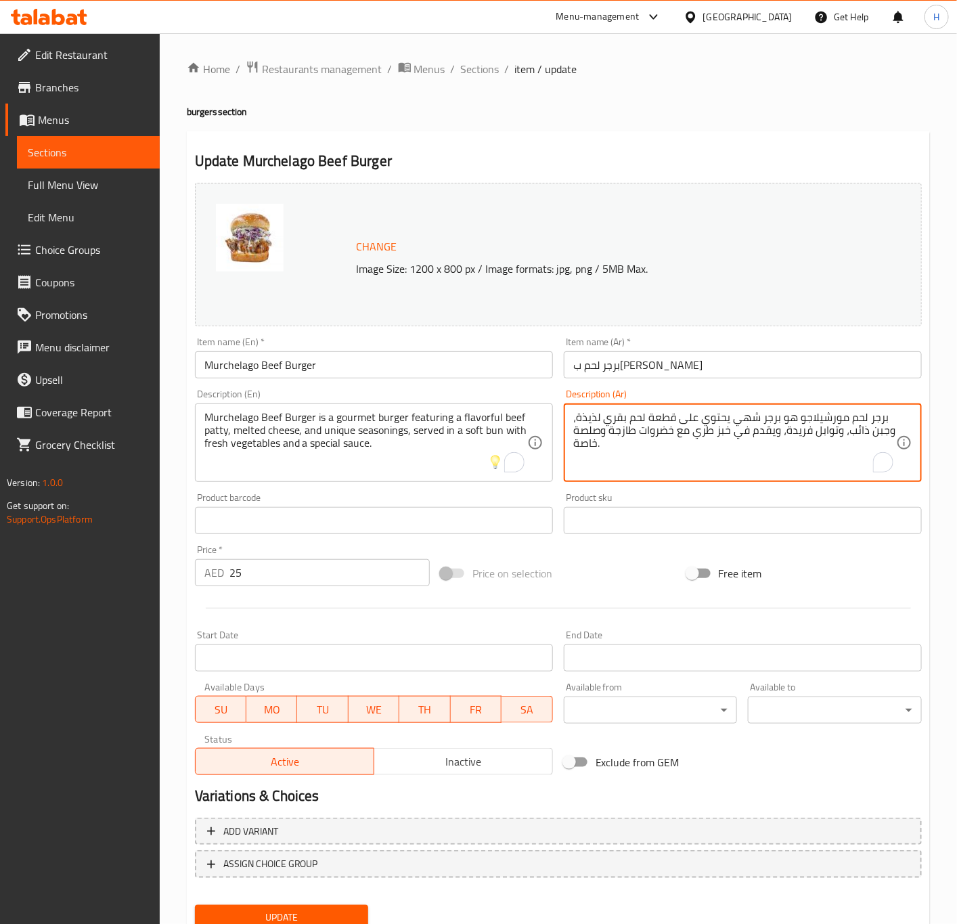
type textarea "برجر لحم مورشيلاجو هو برجر شهي يحتوي على قطعة لحم بقري لذيذة، وجبن ذائب، وتوابل…"
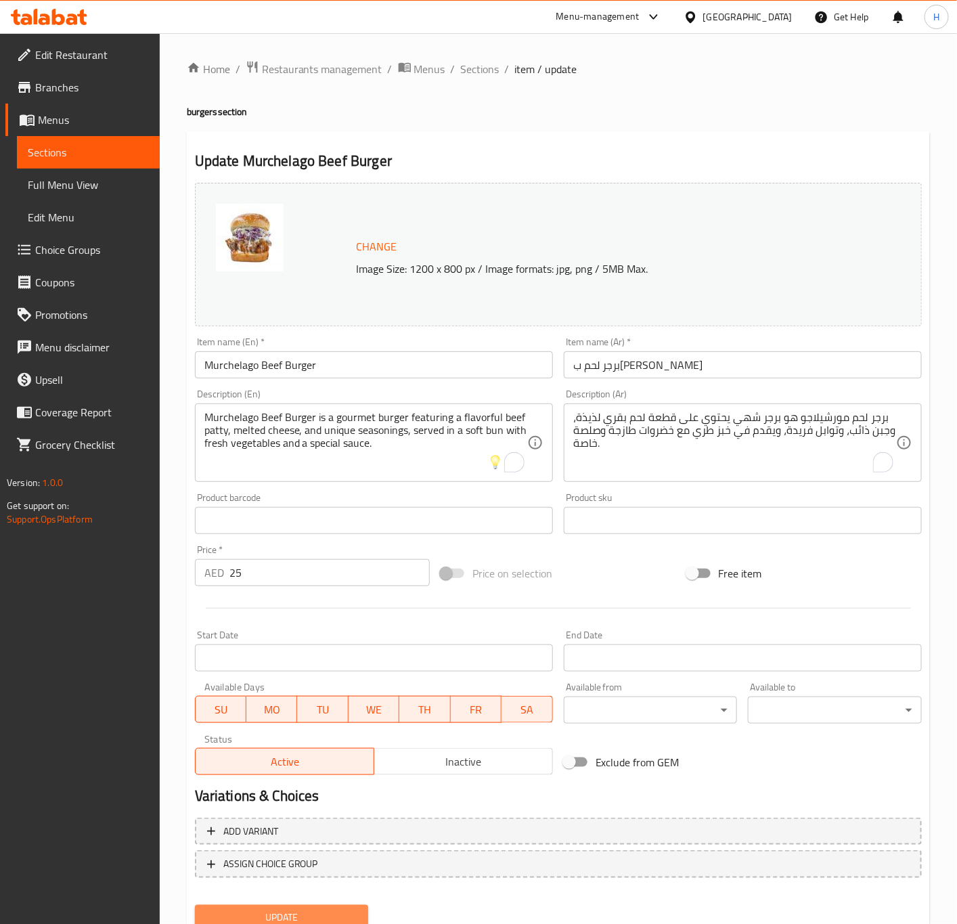
click at [319, 914] on span "Update" at bounding box center [282, 917] width 152 height 17
click at [309, 905] on button "Update" at bounding box center [282, 917] width 174 height 25
click at [488, 66] on span "Sections" at bounding box center [480, 69] width 39 height 16
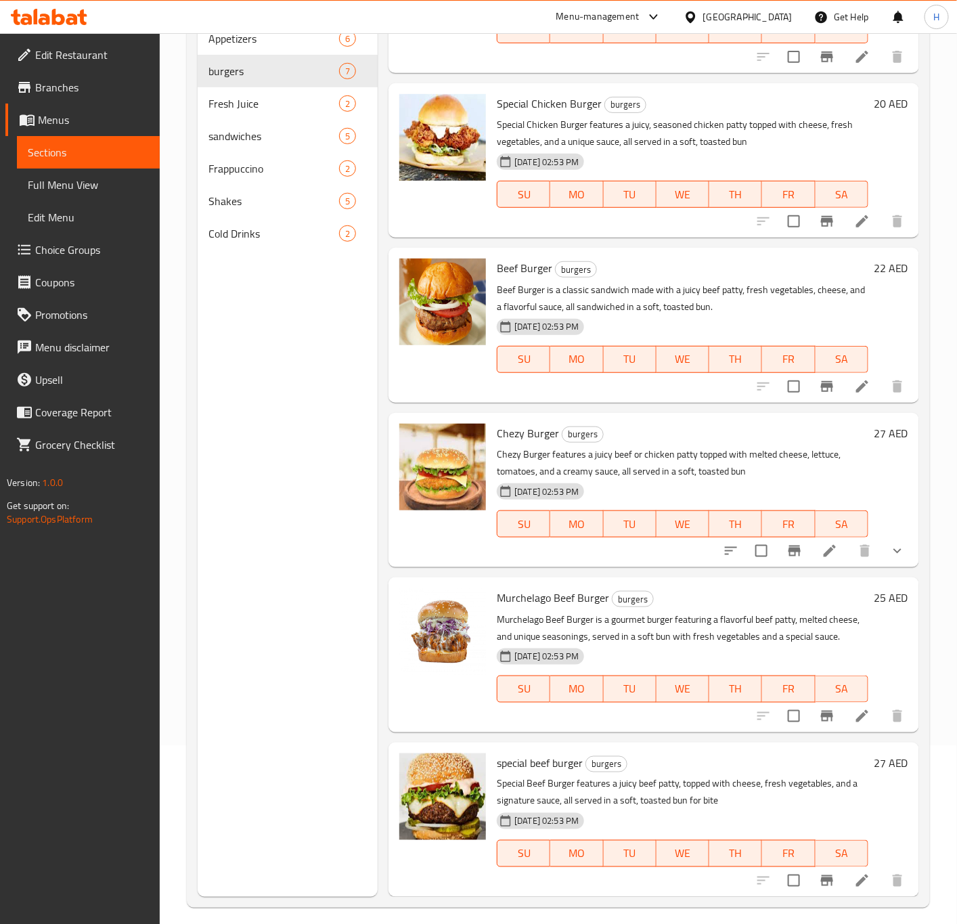
scroll to position [189, 0]
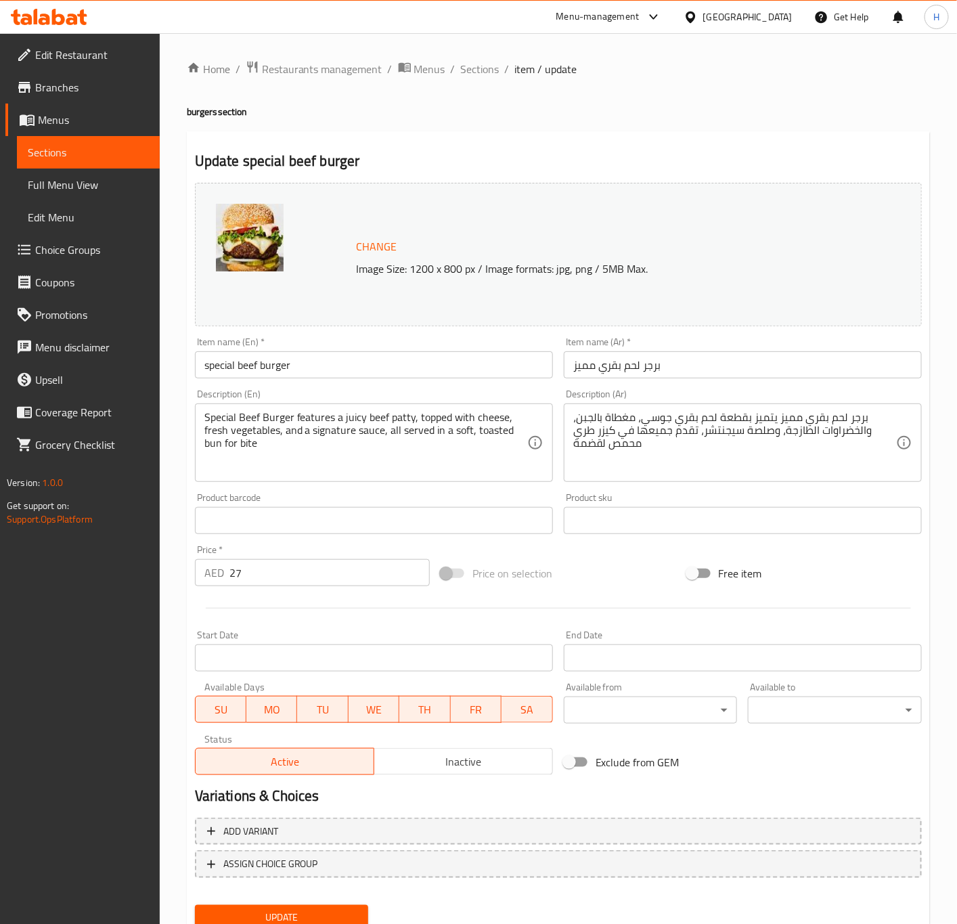
click at [333, 374] on input "special beef burger" at bounding box center [374, 364] width 358 height 27
type input "Special Beef Burger"
click at [352, 365] on input "Special Beef Burger" at bounding box center [374, 364] width 358 height 27
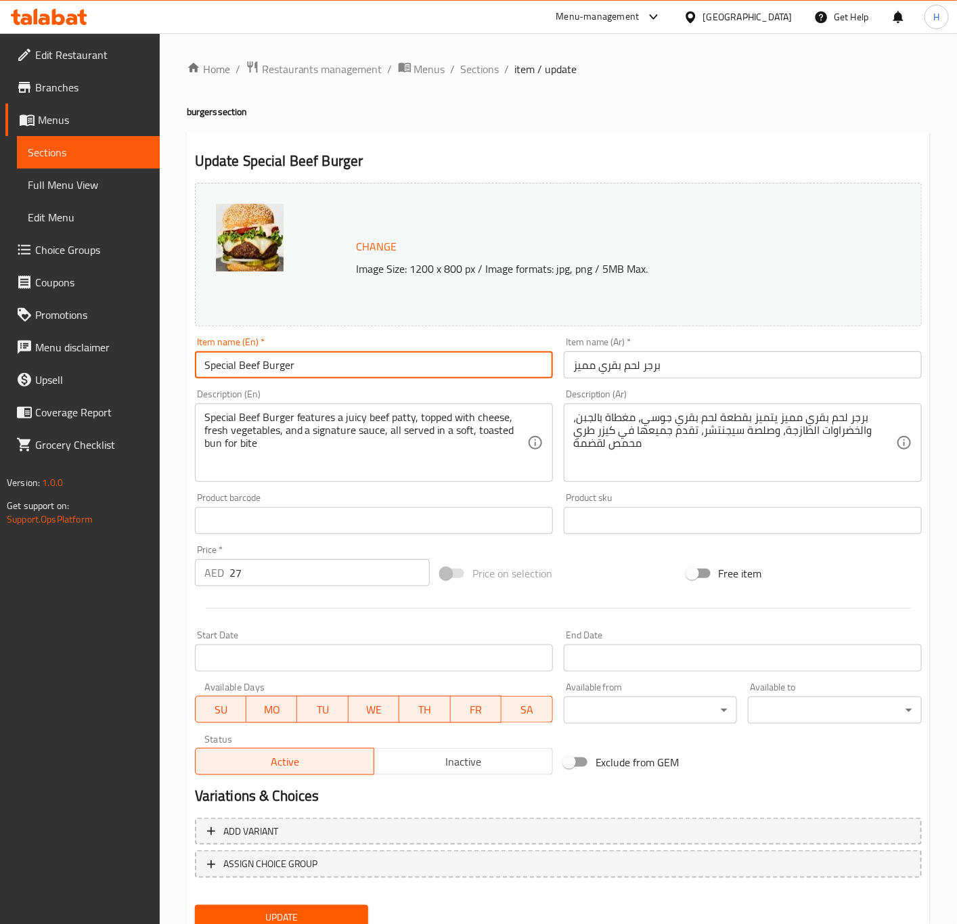
click at [195, 905] on button "Update" at bounding box center [282, 917] width 174 height 25
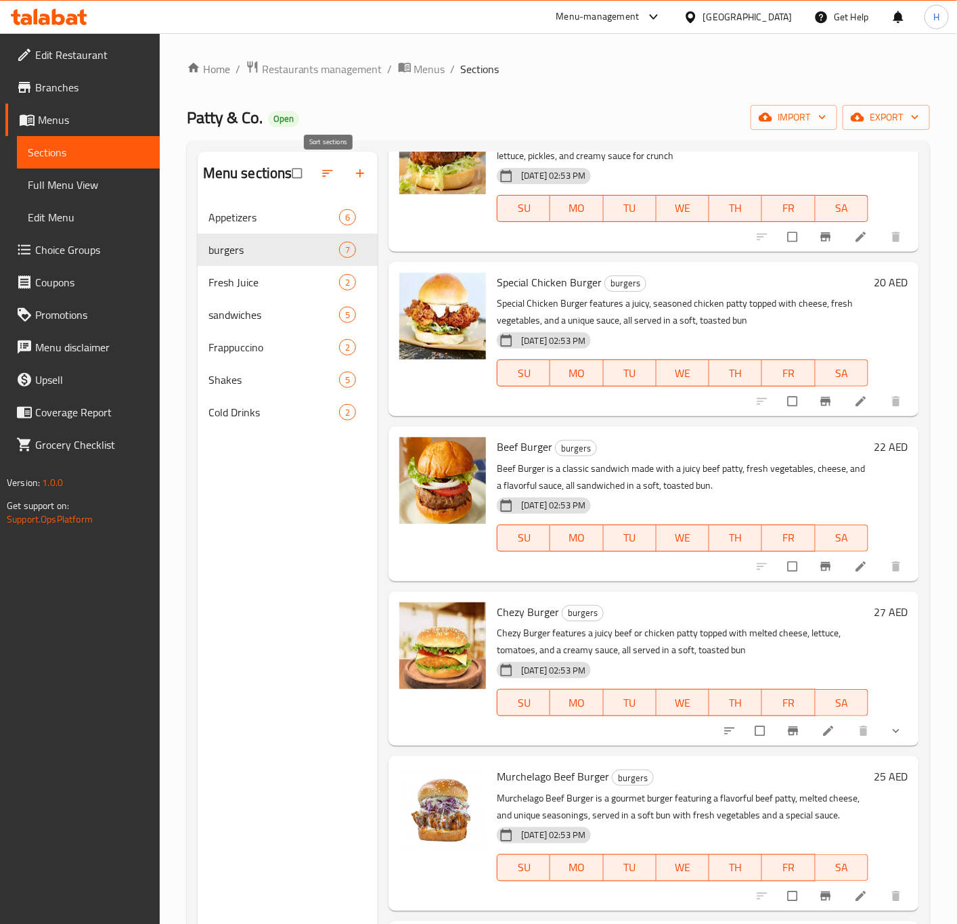
click at [327, 165] on button "button" at bounding box center [329, 173] width 32 height 30
click at [335, 258] on button "edit" at bounding box center [339, 250] width 20 height 18
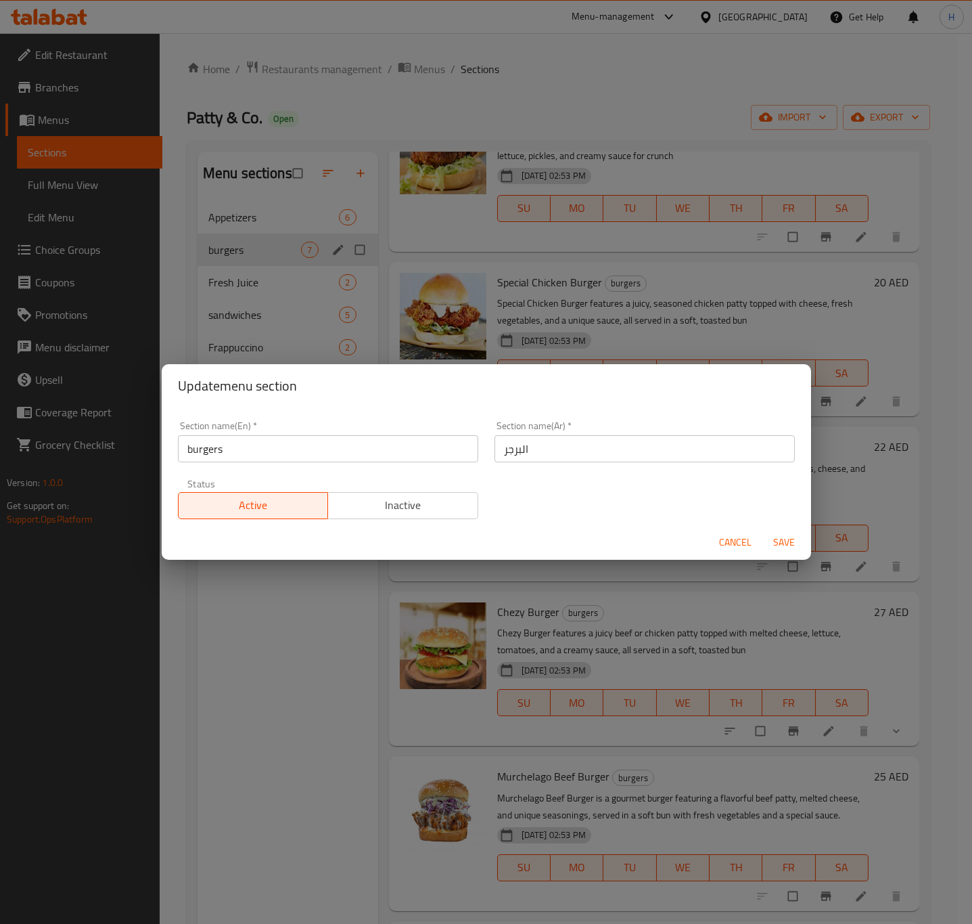
click at [263, 445] on input "burgers" at bounding box center [328, 448] width 300 height 27
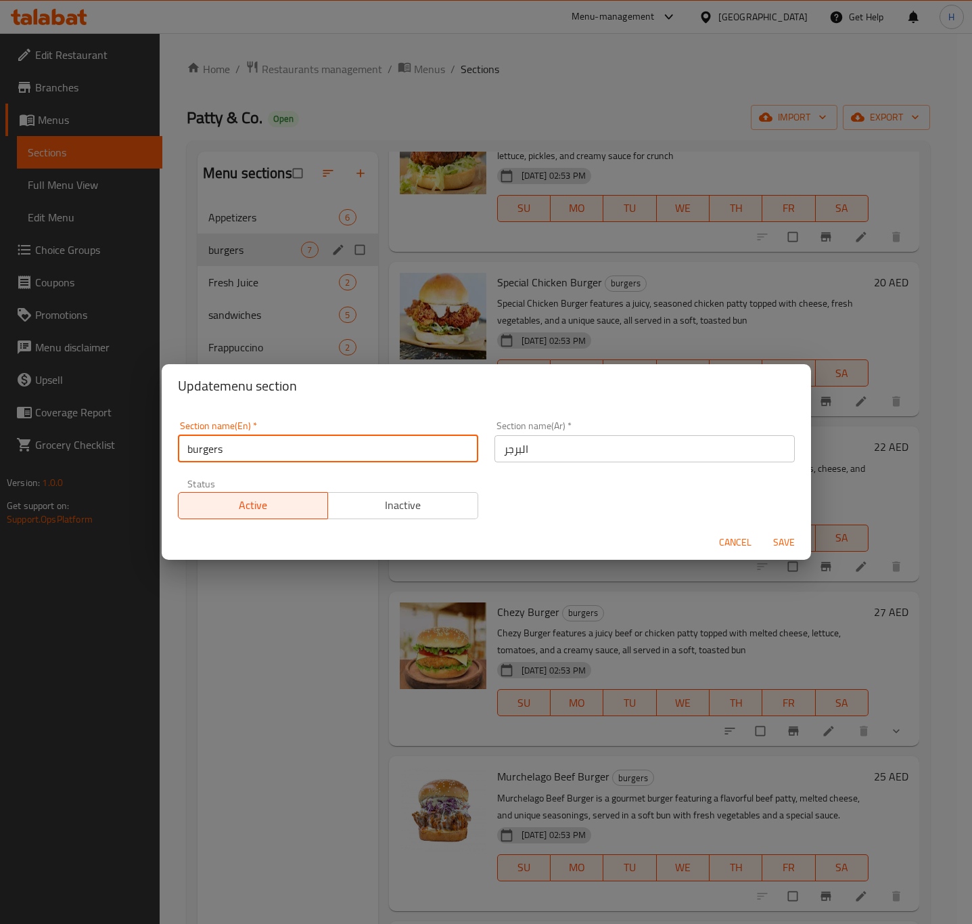
click at [277, 445] on input "burgers" at bounding box center [328, 448] width 300 height 27
click at [271, 447] on input "burgers" at bounding box center [328, 448] width 300 height 27
click at [268, 451] on input "burgers" at bounding box center [328, 448] width 300 height 27
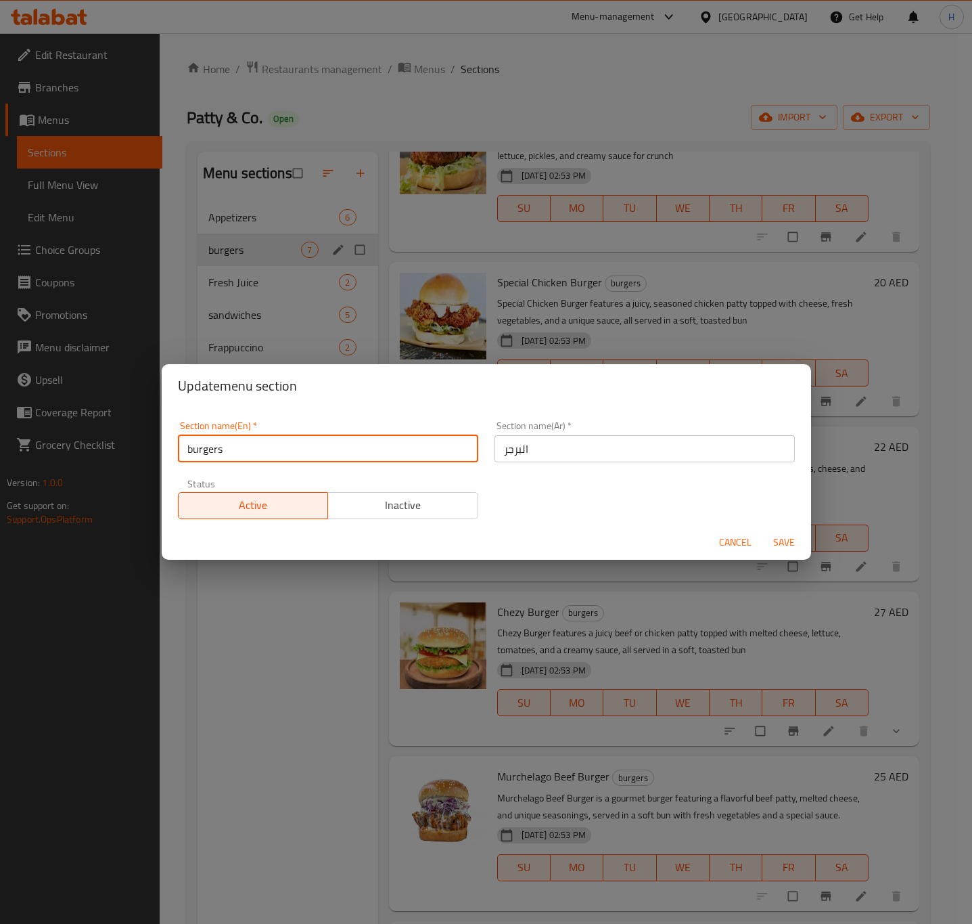
click at [268, 451] on input "burgers" at bounding box center [328, 448] width 300 height 27
type input "Burgers"
click at [763, 530] on button "Save" at bounding box center [784, 542] width 43 height 25
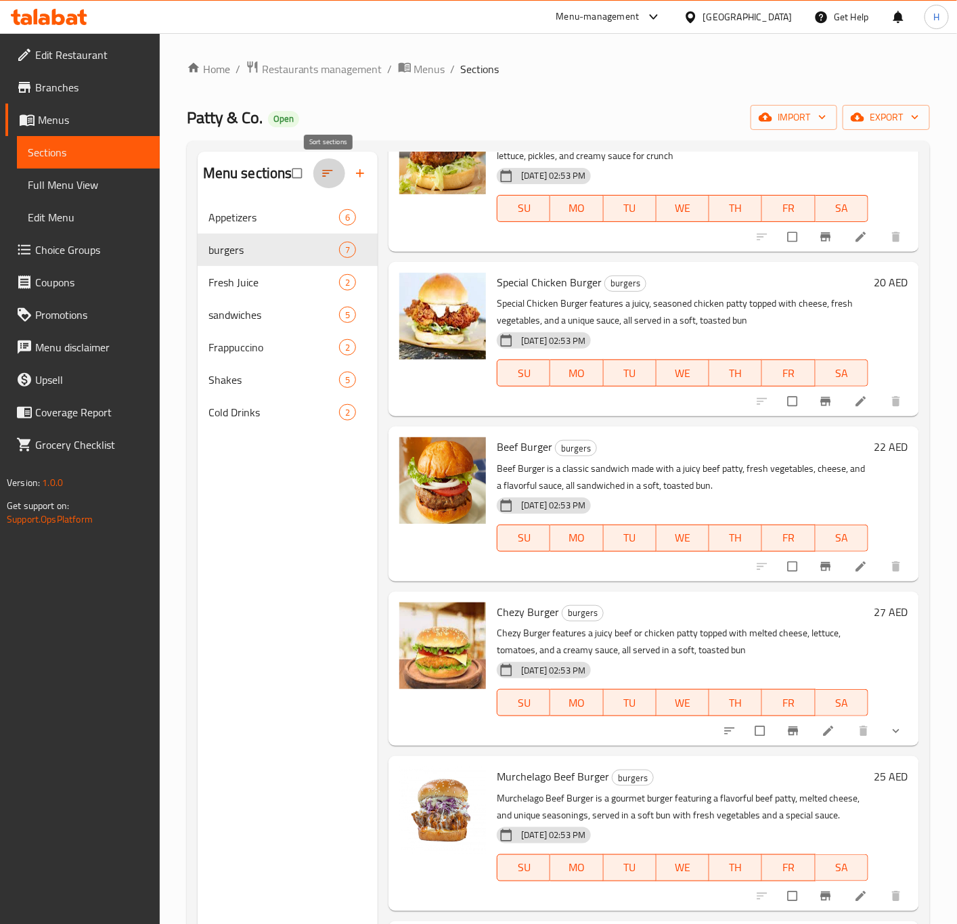
click at [330, 173] on icon "button" at bounding box center [328, 173] width 14 height 14
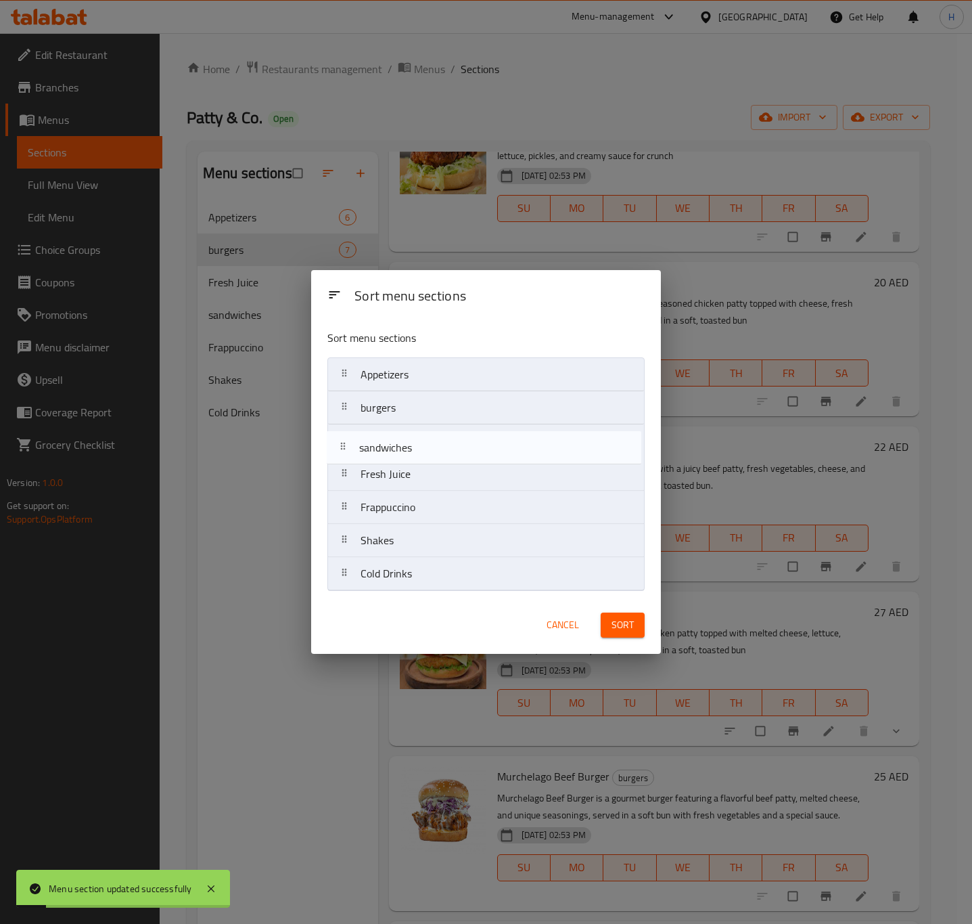
drag, startPoint x: 394, startPoint y: 489, endPoint x: 392, endPoint y: 457, distance: 32.5
click at [392, 457] on nav "Appetizers burgers Fresh Juice sandwiches Frappuccino Shakes Cold Drinks" at bounding box center [486, 473] width 317 height 233
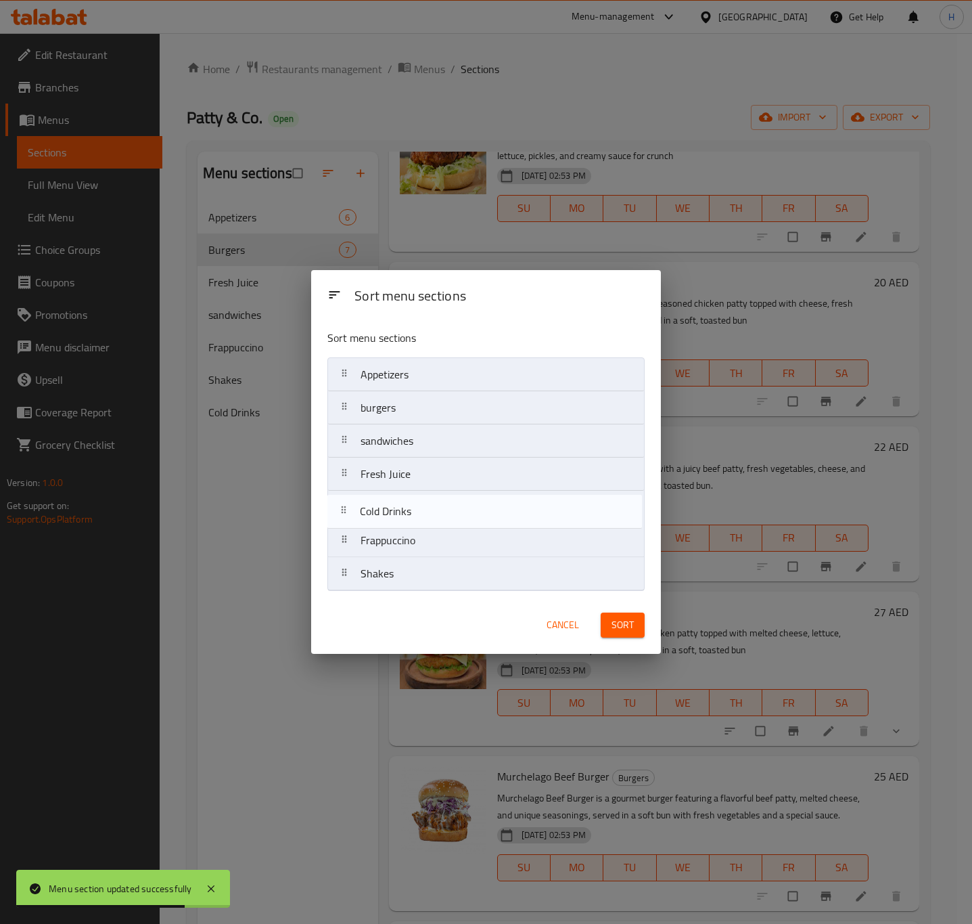
drag, startPoint x: 406, startPoint y: 579, endPoint x: 405, endPoint y: 510, distance: 69.0
click at [405, 510] on nav "Appetizers burgers sandwiches Fresh Juice Frappuccino Shakes Cold Drinks" at bounding box center [486, 473] width 317 height 233
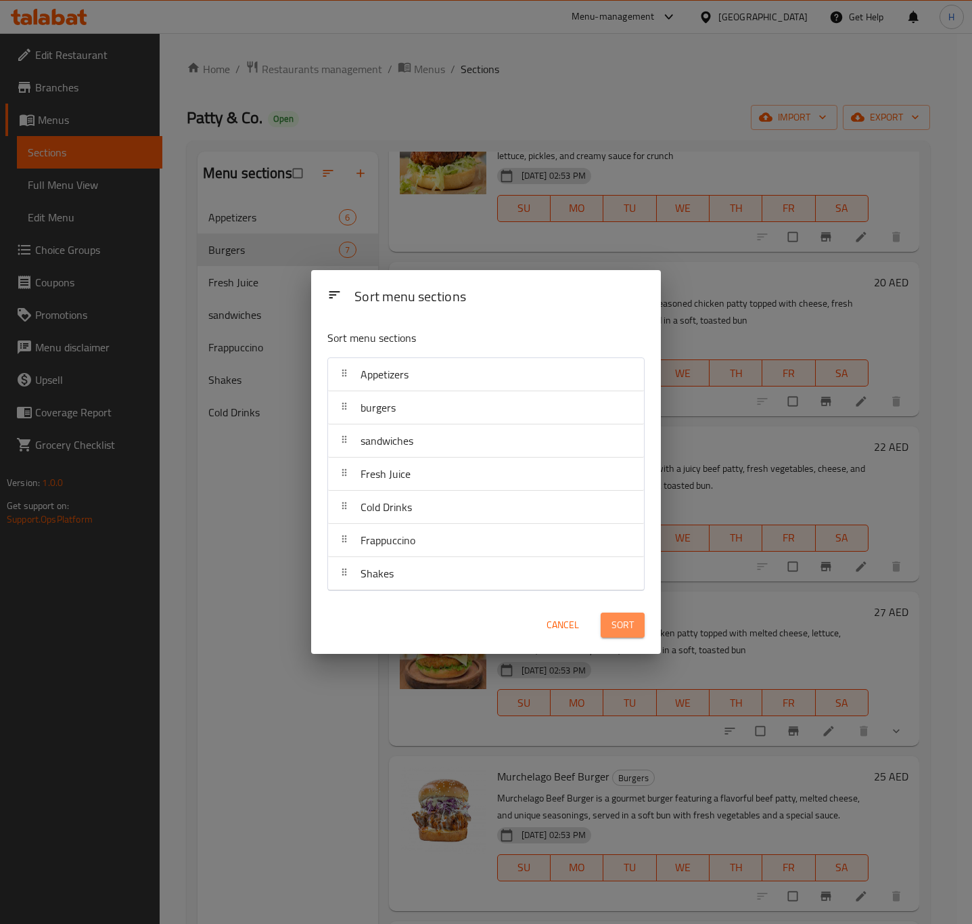
click at [630, 626] on span "Sort" at bounding box center [623, 624] width 22 height 17
click at [630, 626] on div "Sort" at bounding box center [623, 624] width 60 height 41
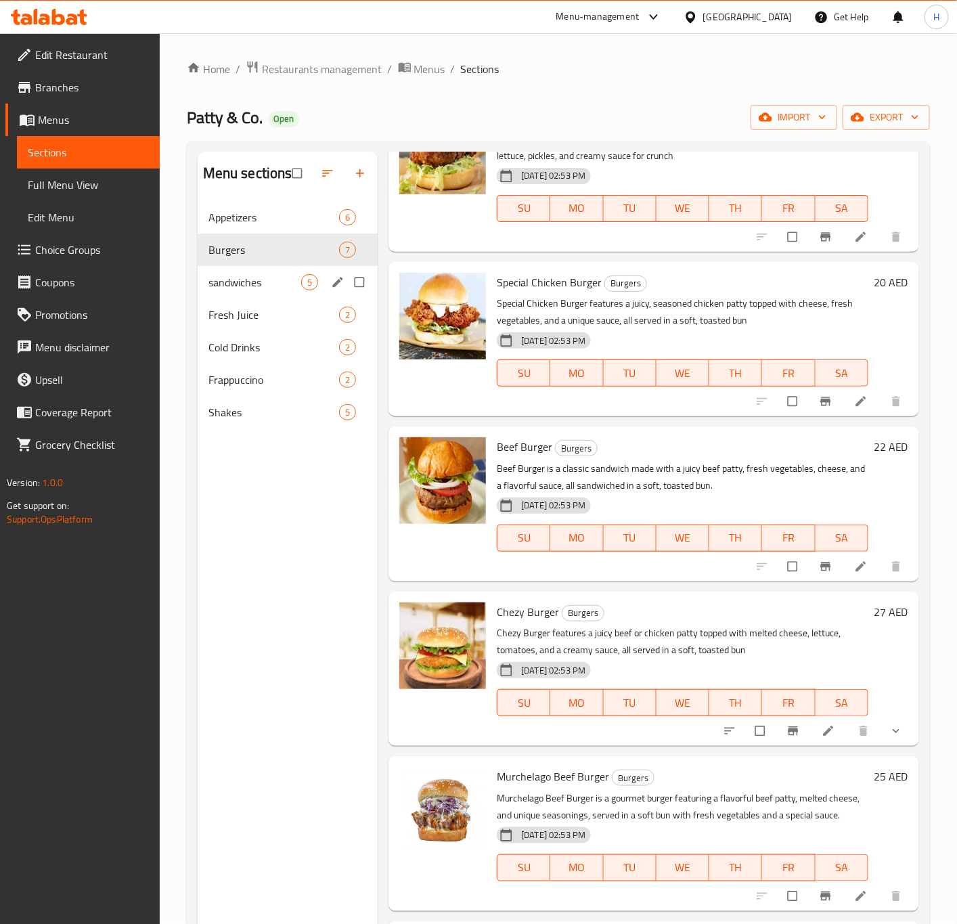
click at [328, 283] on div "sandwiches 5" at bounding box center [288, 282] width 181 height 32
click at [329, 283] on div "sandwiches 5" at bounding box center [288, 282] width 181 height 32
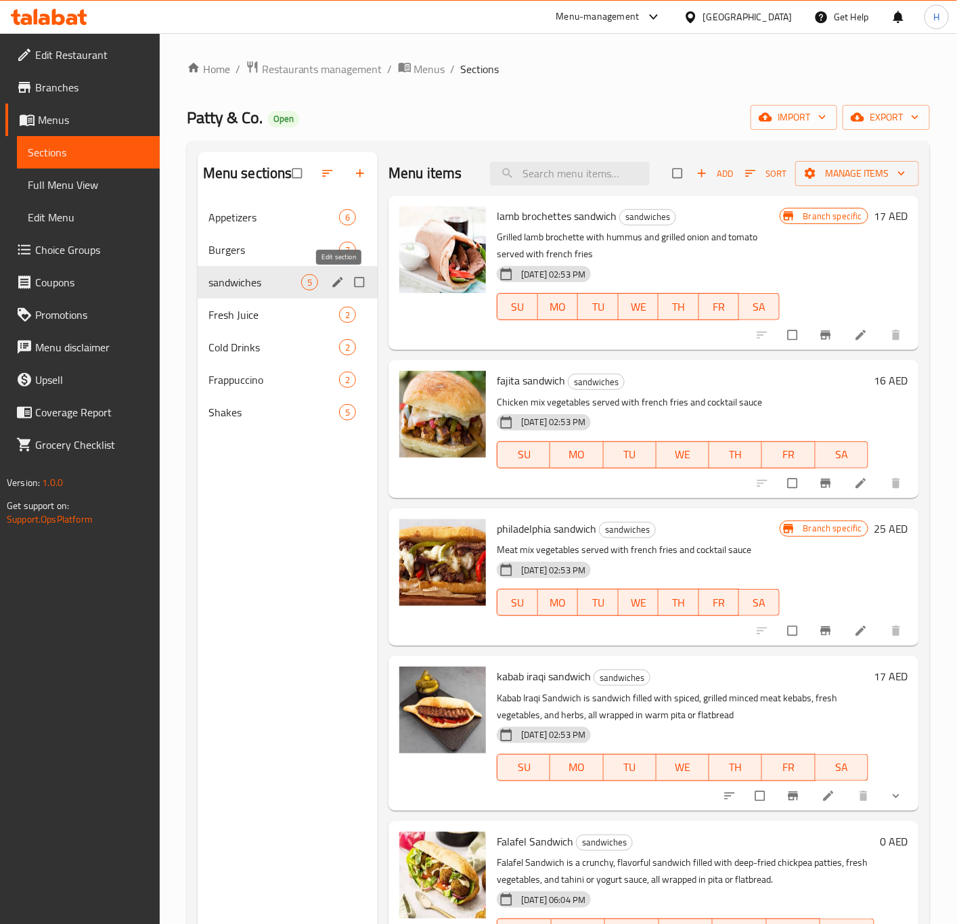
click at [332, 281] on icon "edit" at bounding box center [338, 282] width 14 height 14
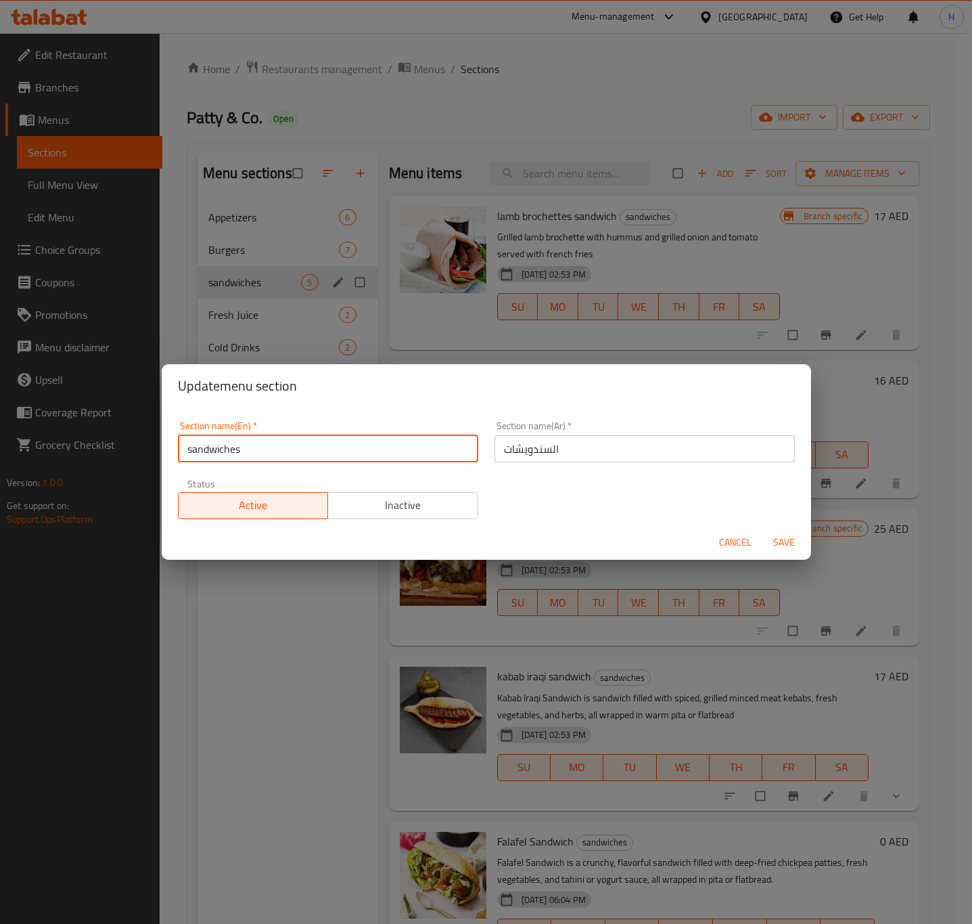
click at [258, 451] on input "sandwiches" at bounding box center [328, 448] width 300 height 27
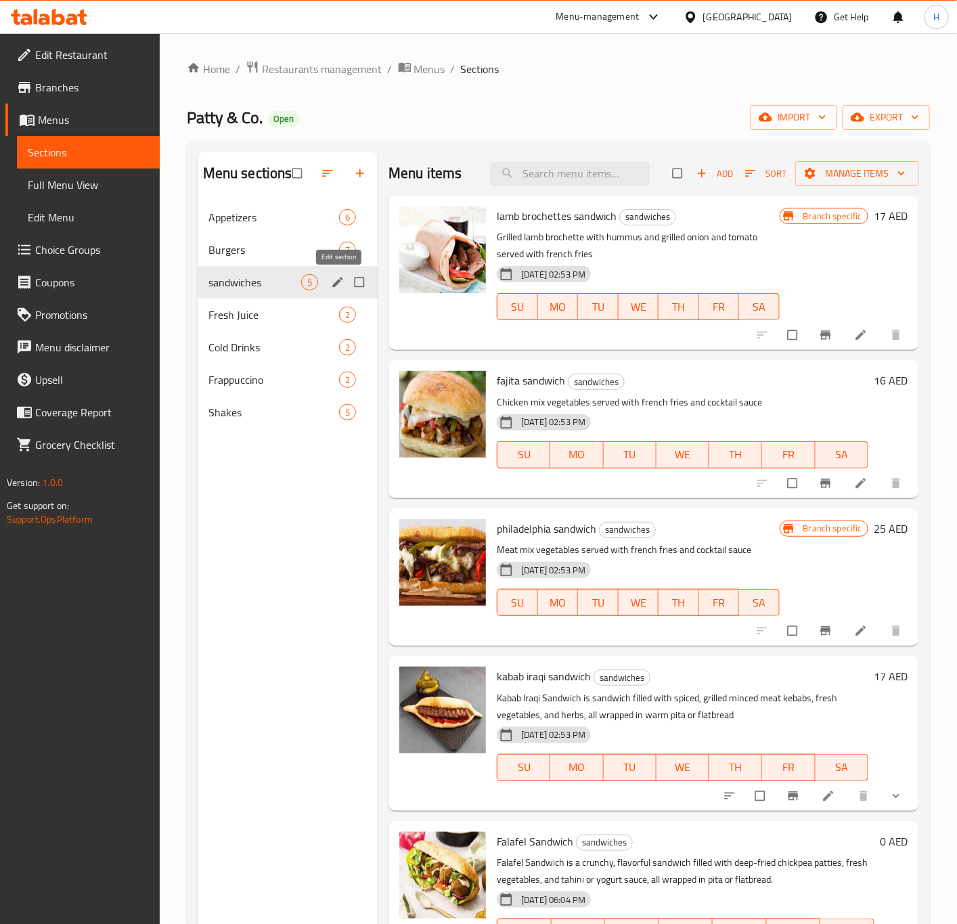
click at [342, 282] on icon "edit" at bounding box center [338, 282] width 14 height 14
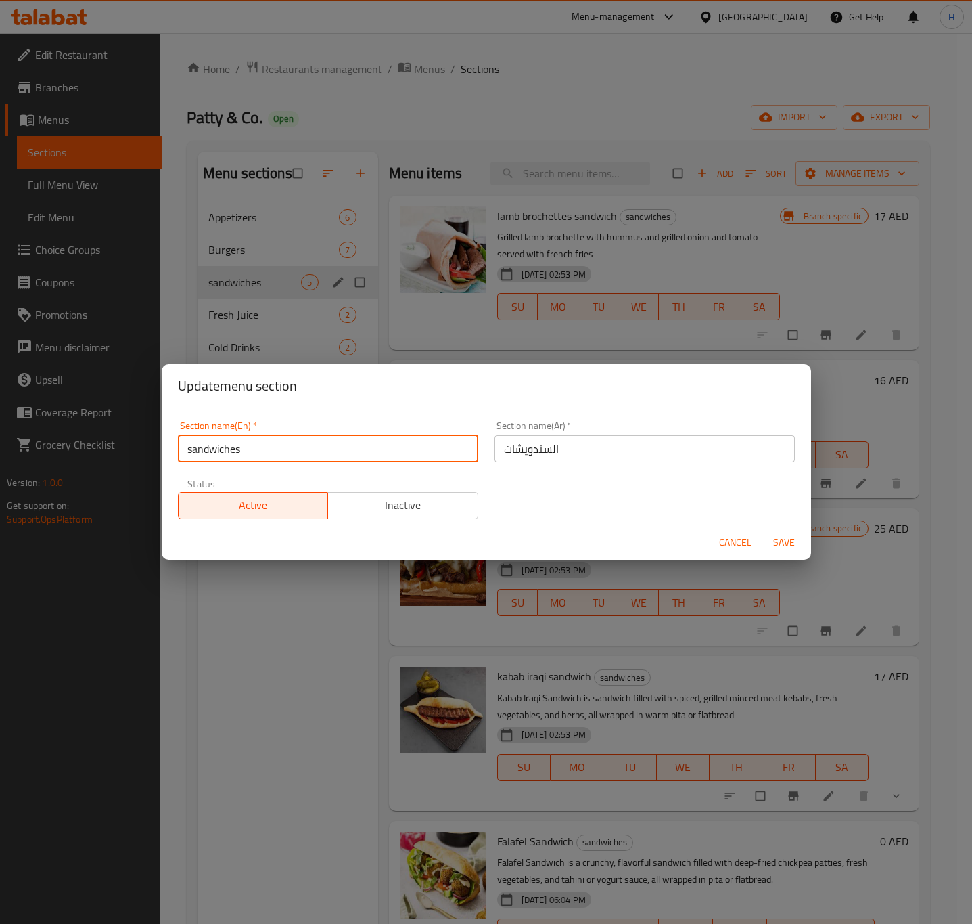
click at [279, 447] on input "sandwiches" at bounding box center [328, 448] width 300 height 27
type input "Sandwiches"
click at [763, 530] on button "Save" at bounding box center [784, 542] width 43 height 25
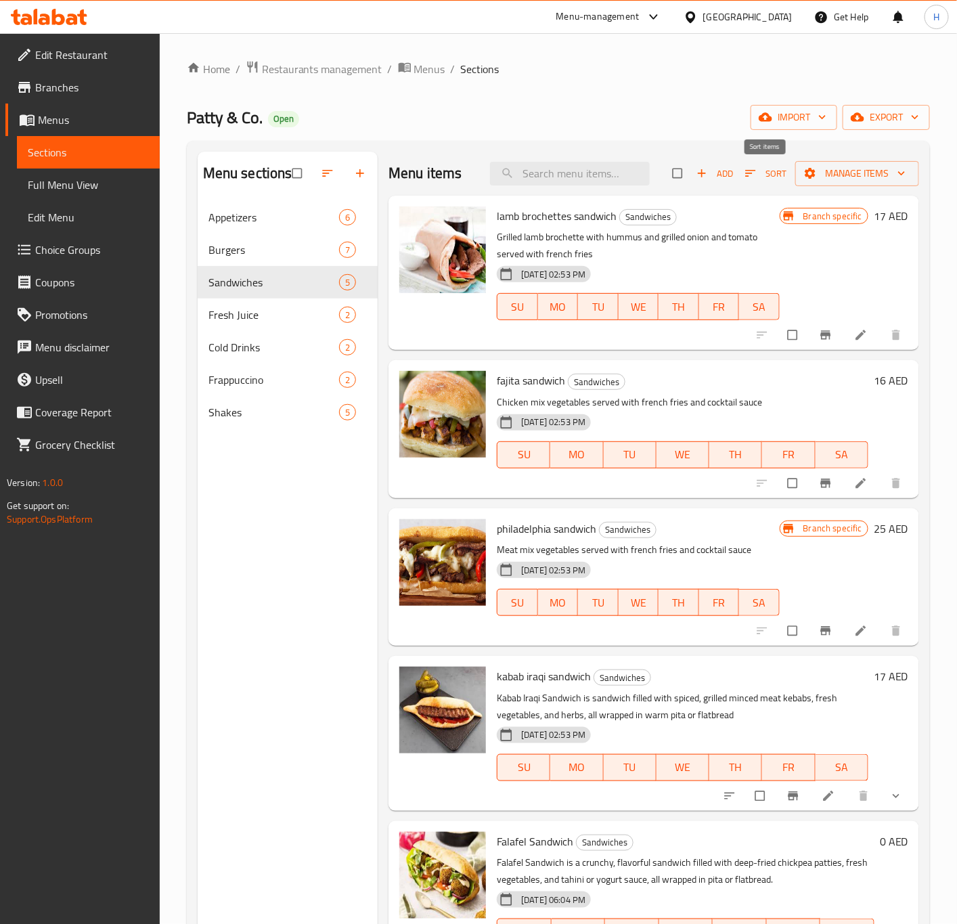
click at [758, 175] on span "button" at bounding box center [752, 173] width 16 height 14
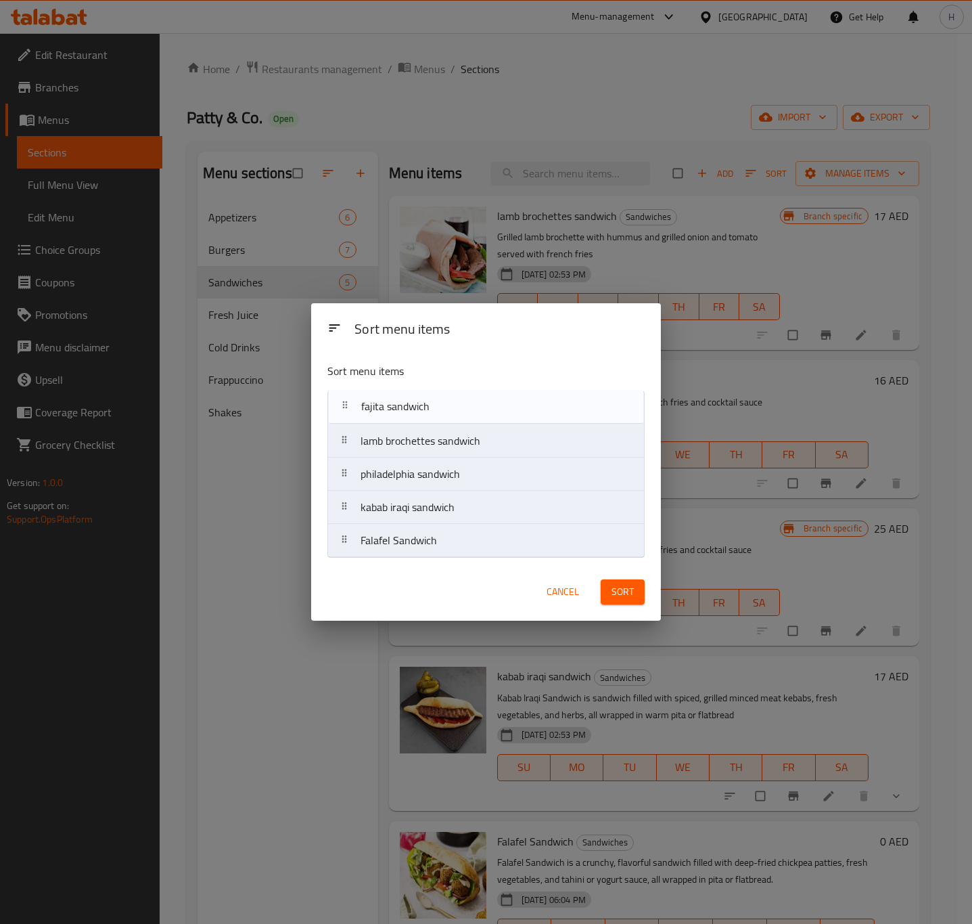
drag, startPoint x: 369, startPoint y: 445, endPoint x: 367, endPoint y: 407, distance: 38.6
click at [367, 407] on nav "lamb brochettes sandwich fajita sandwich philadelphia sandwich kabab iraqi sand…" at bounding box center [486, 473] width 317 height 167
drag, startPoint x: 412, startPoint y: 447, endPoint x: 407, endPoint y: 399, distance: 49.0
click at [407, 399] on nav "fajita sandwich lamb brochettes sandwich philadelphia sandwich kabab iraqi sand…" at bounding box center [486, 473] width 317 height 167
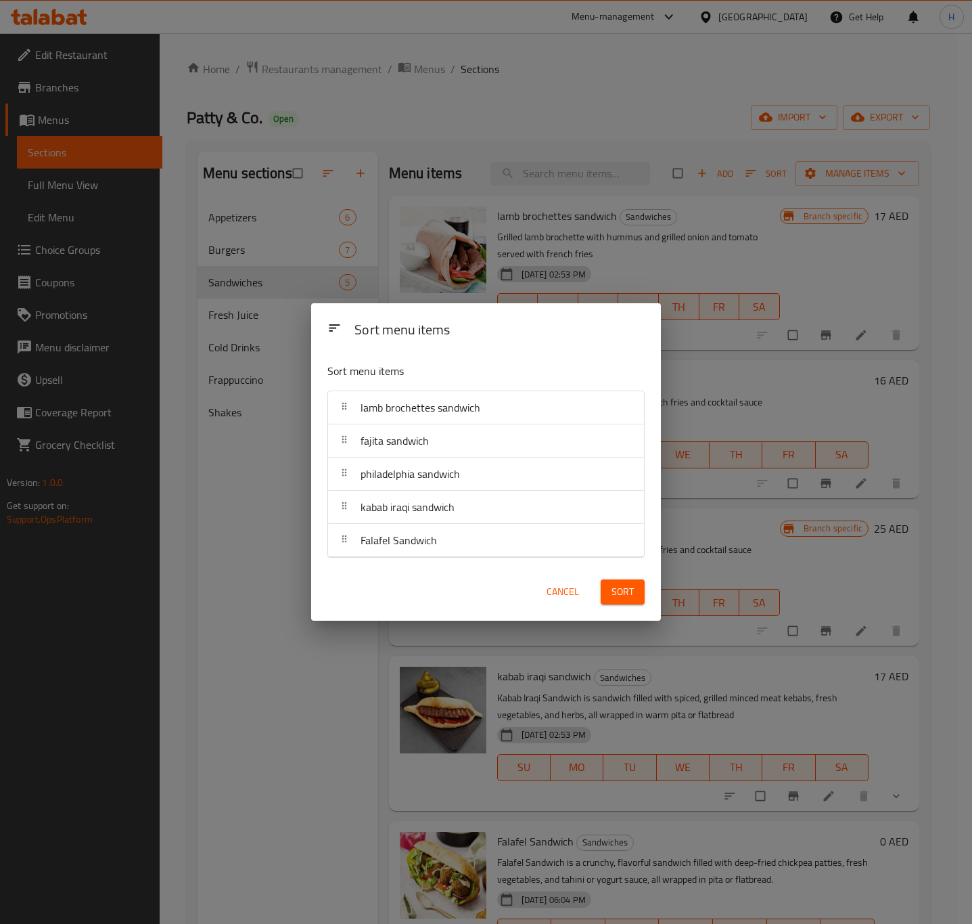
click at [630, 597] on span "Sort" at bounding box center [623, 591] width 22 height 17
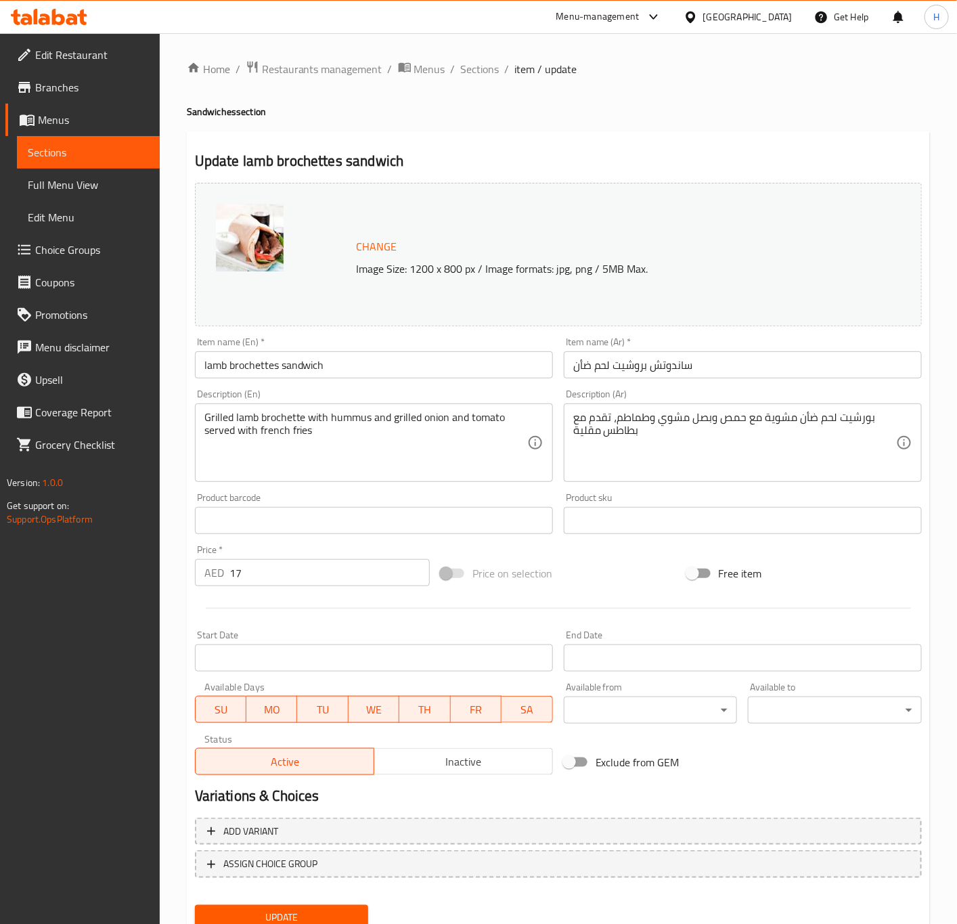
click at [339, 366] on input "lamb brochettes sandwich" at bounding box center [374, 364] width 358 height 27
type input "Lamb Brochettes Sandwich"
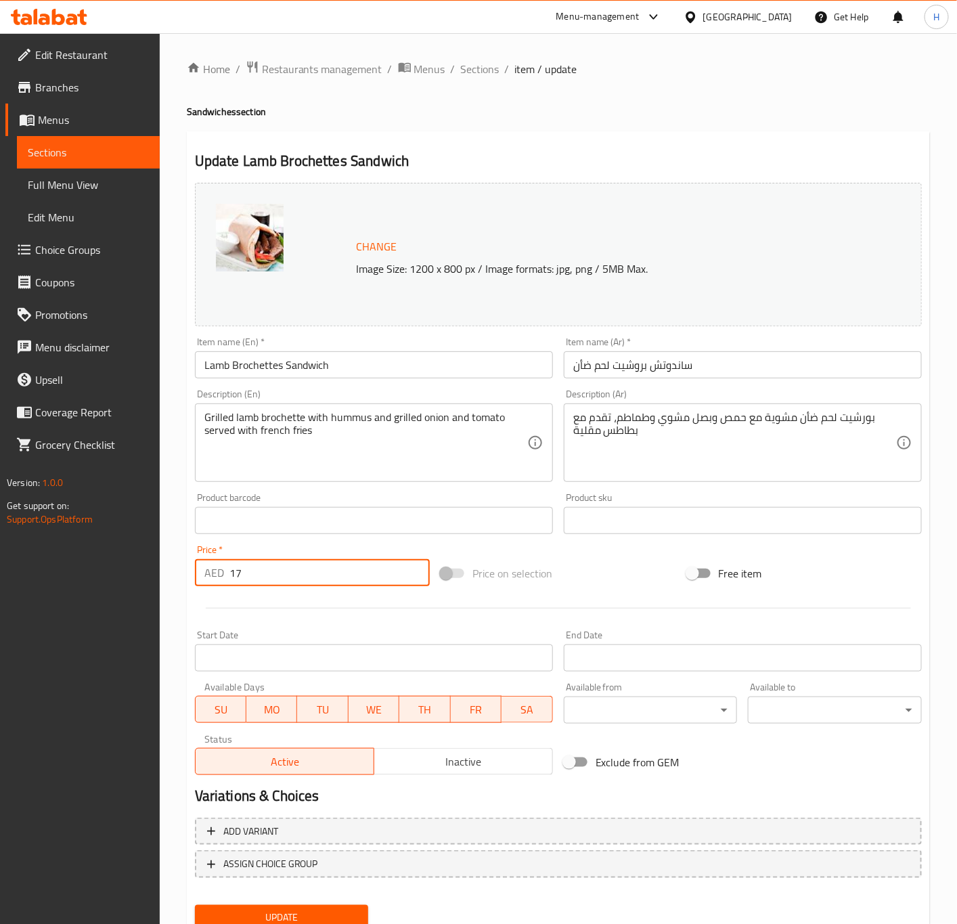
click at [292, 562] on input "17" at bounding box center [329, 572] width 200 height 27
click at [195, 905] on button "Update" at bounding box center [282, 917] width 174 height 25
click at [485, 73] on span "Sections" at bounding box center [480, 69] width 39 height 16
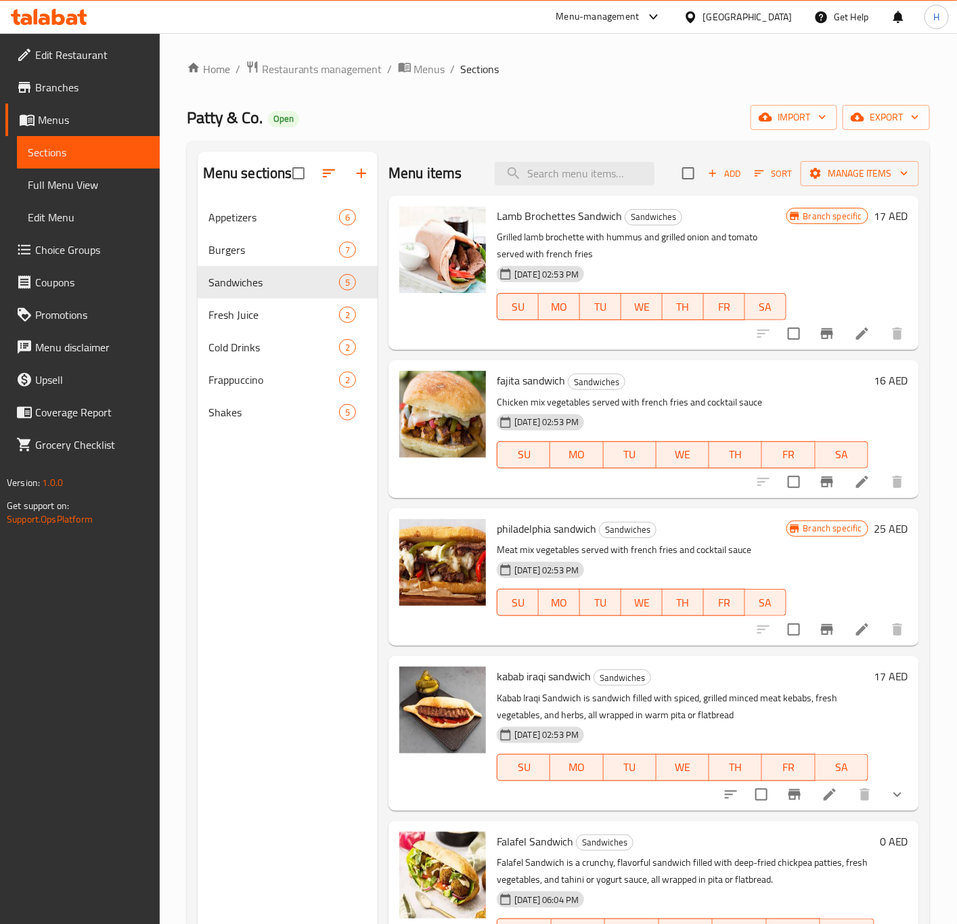
scroll to position [3, 0]
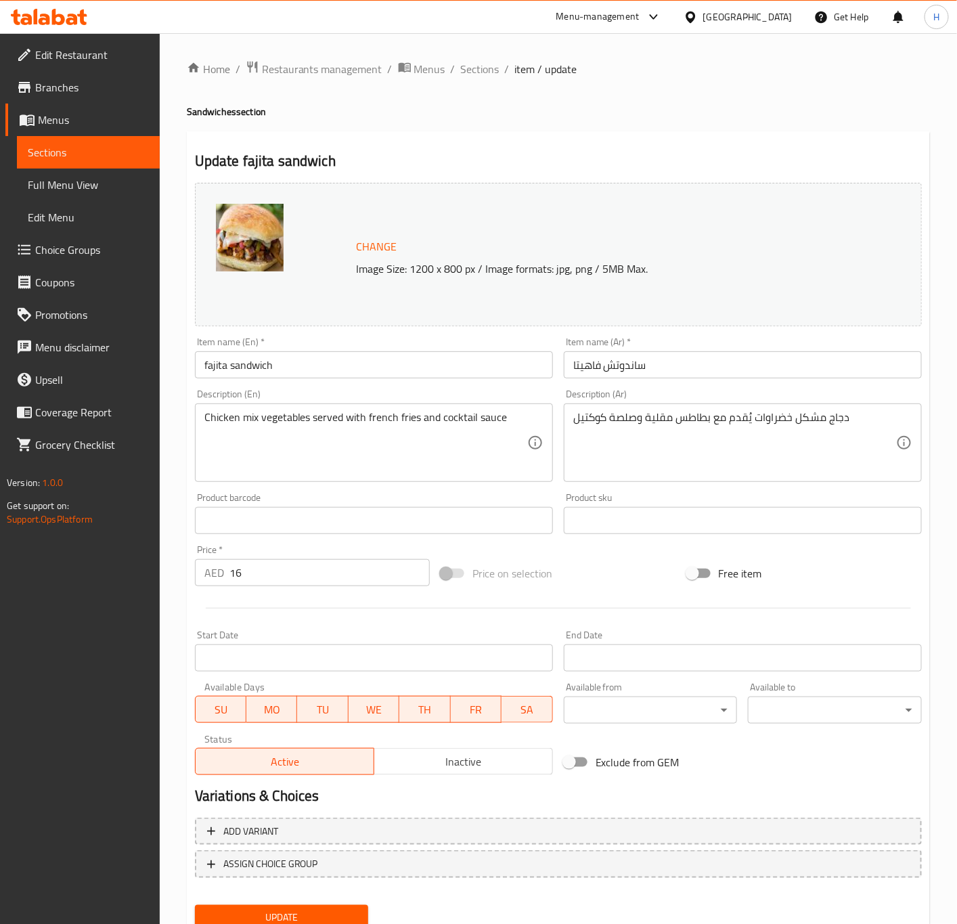
click at [305, 362] on input "fajita sandwich" at bounding box center [374, 364] width 358 height 27
type input "[PERSON_NAME]"
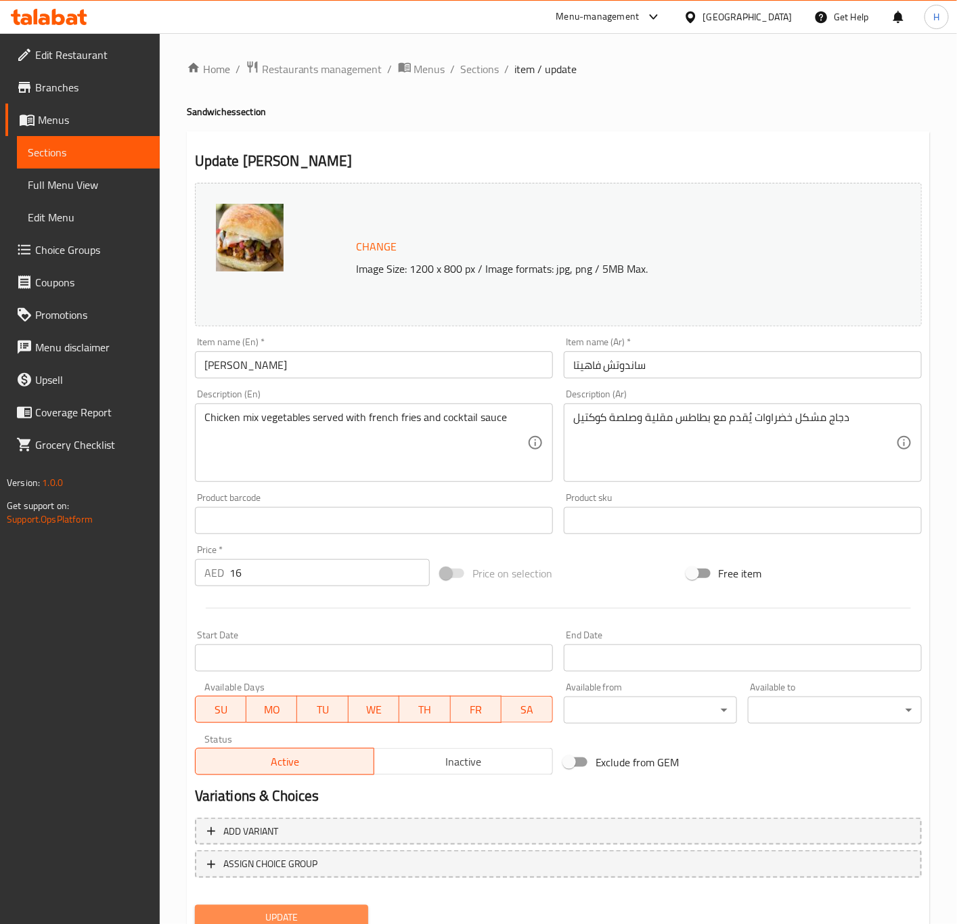
click at [315, 918] on span "Update" at bounding box center [282, 917] width 152 height 17
click at [483, 72] on span "Sections" at bounding box center [480, 69] width 39 height 16
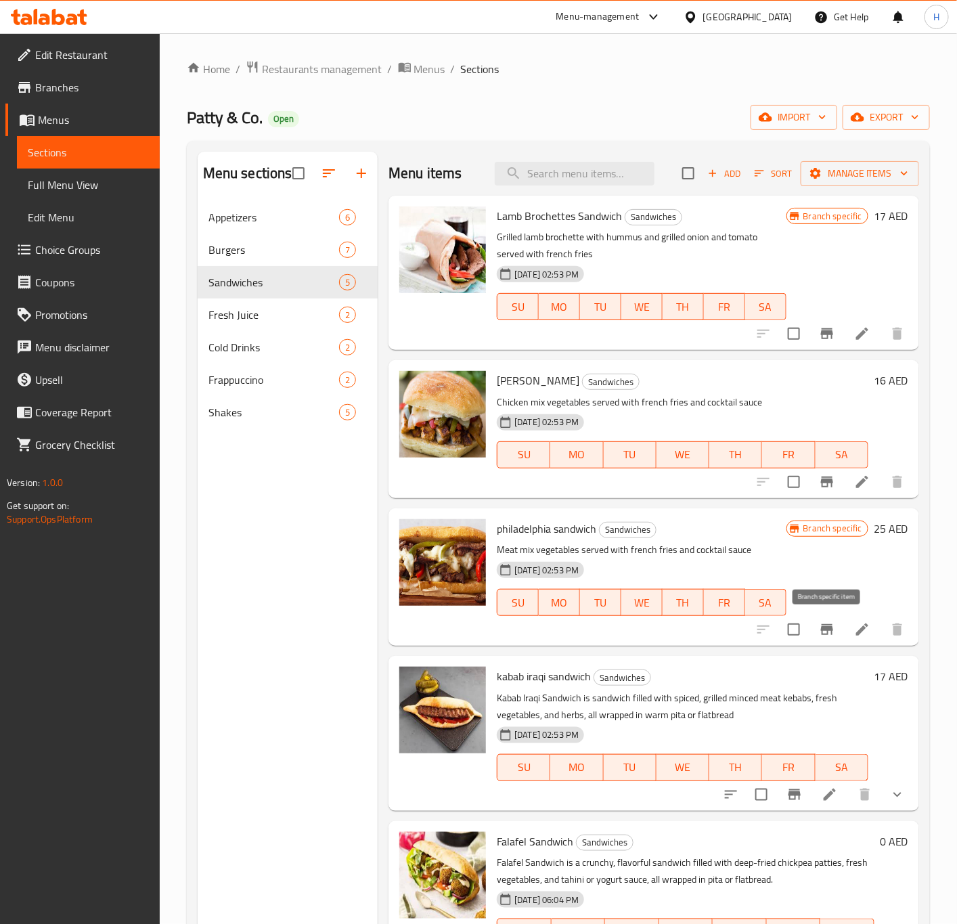
click at [829, 630] on icon "Branch-specific-item" at bounding box center [827, 629] width 12 height 11
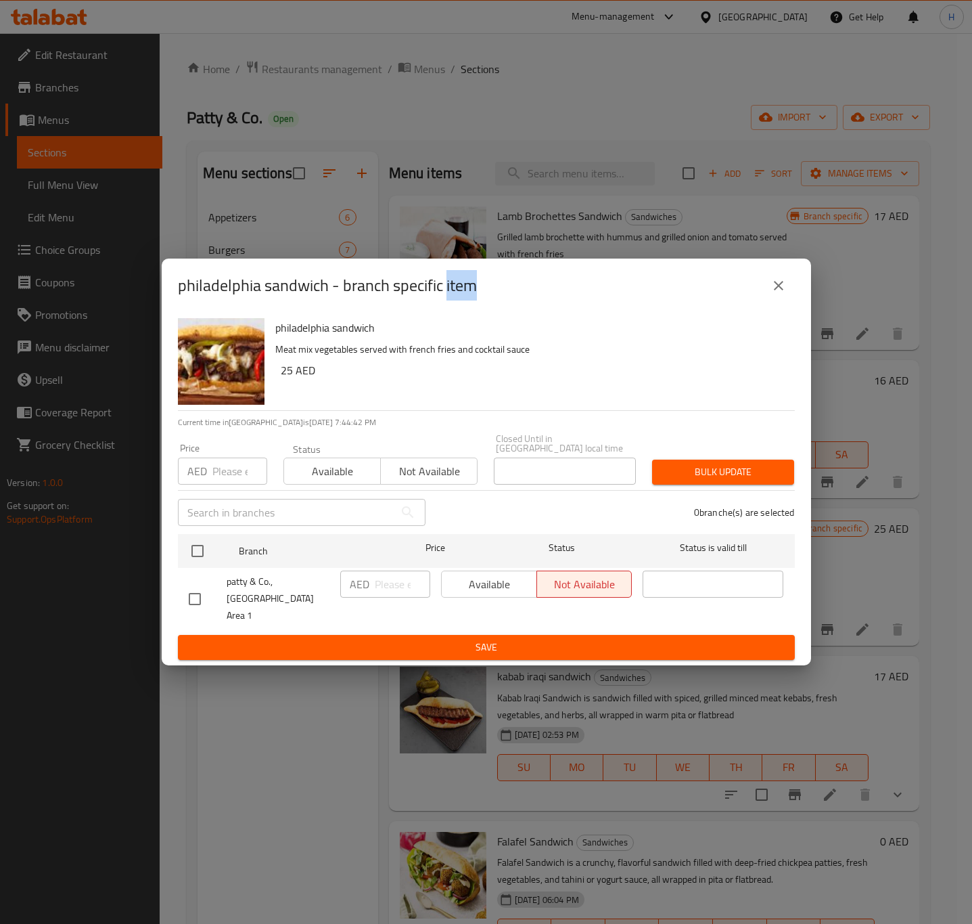
click at [780, 294] on icon "close" at bounding box center [779, 285] width 16 height 16
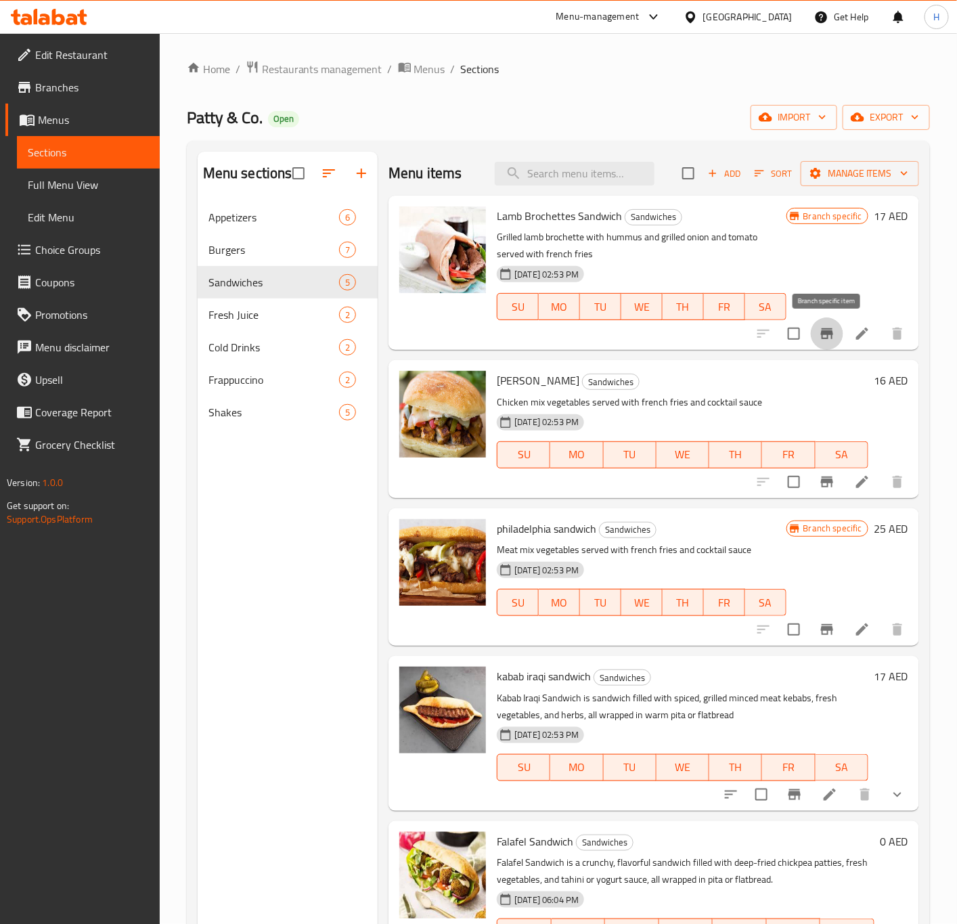
click at [824, 336] on icon "Branch-specific-item" at bounding box center [827, 333] width 16 height 16
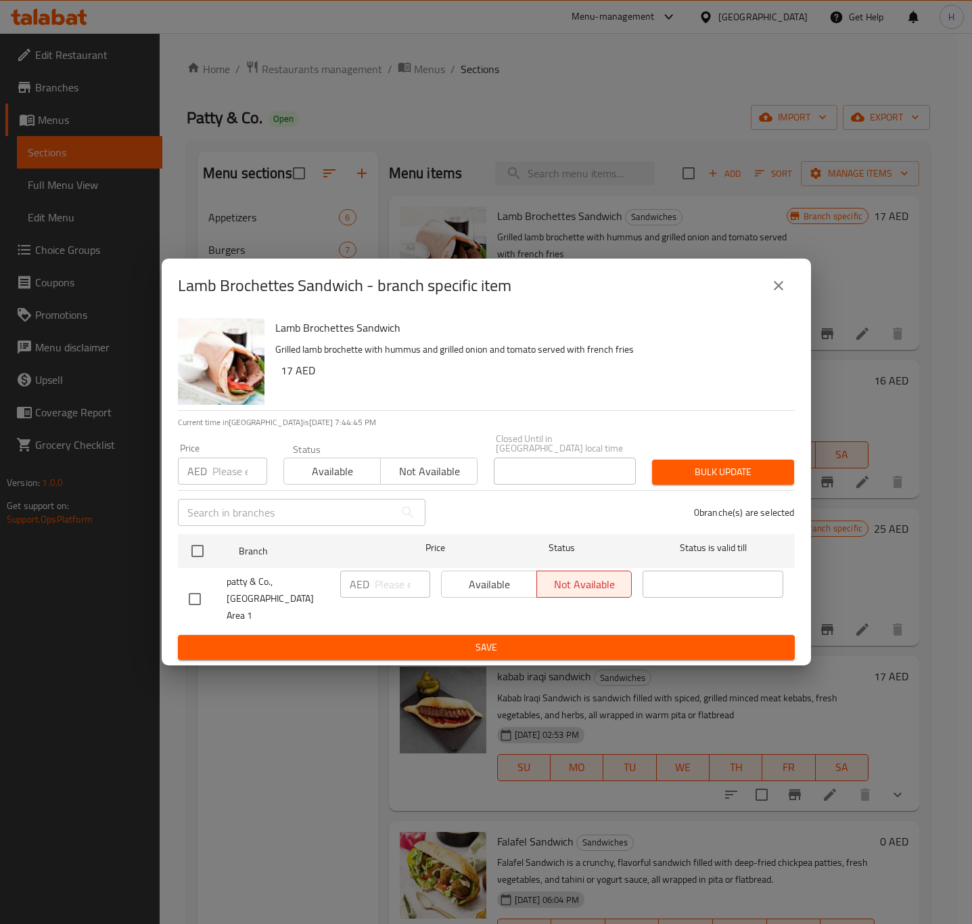
click at [780, 294] on icon "close" at bounding box center [779, 285] width 16 height 16
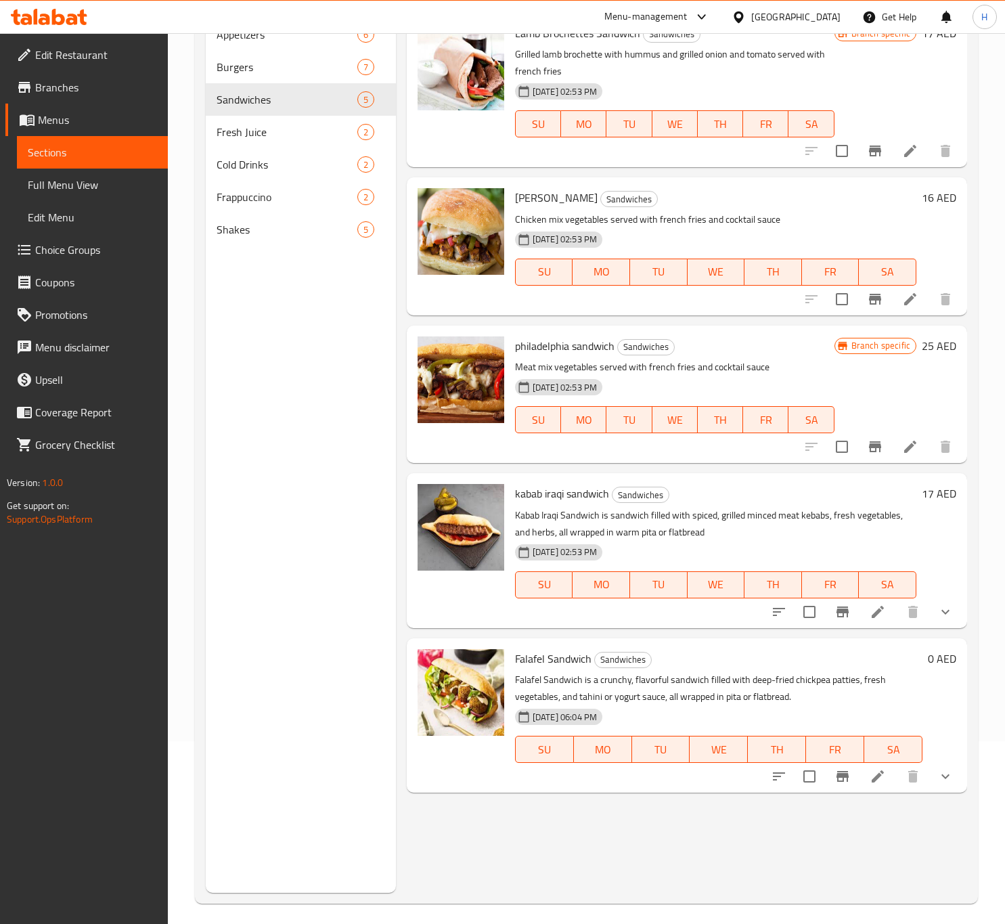
scroll to position [189, 0]
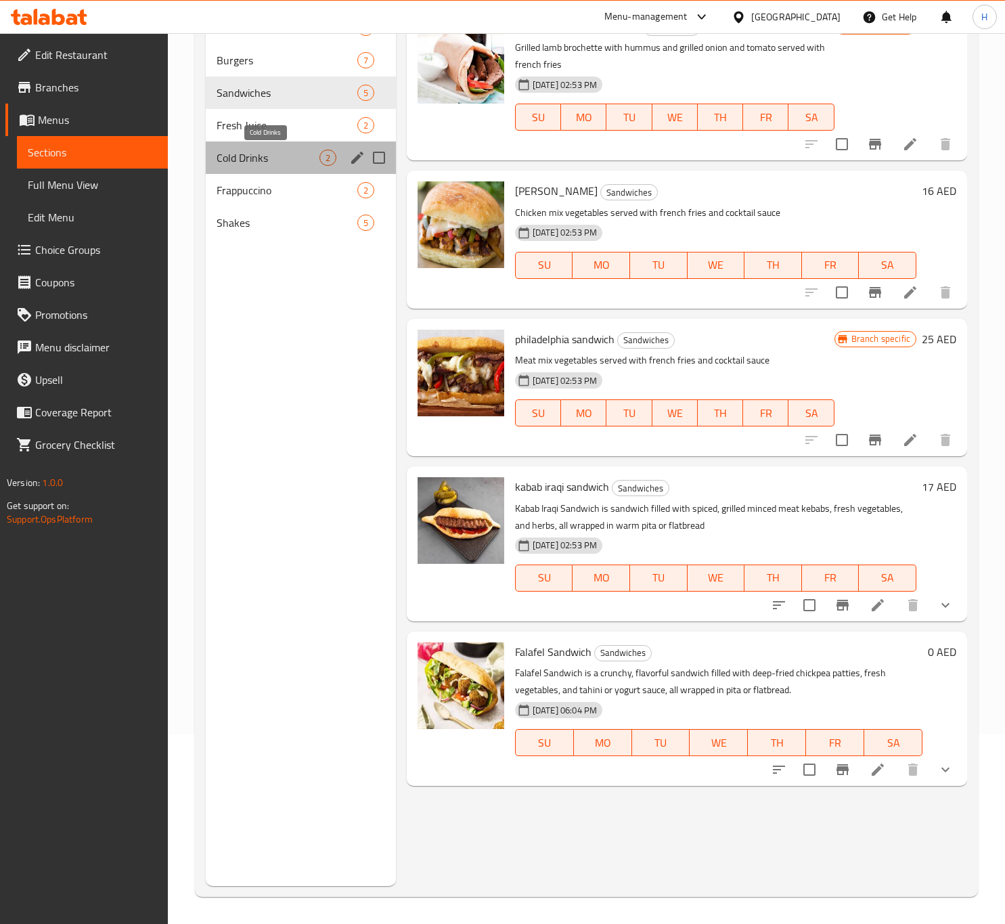
click at [256, 161] on span "Cold Drinks" at bounding box center [268, 158] width 103 height 16
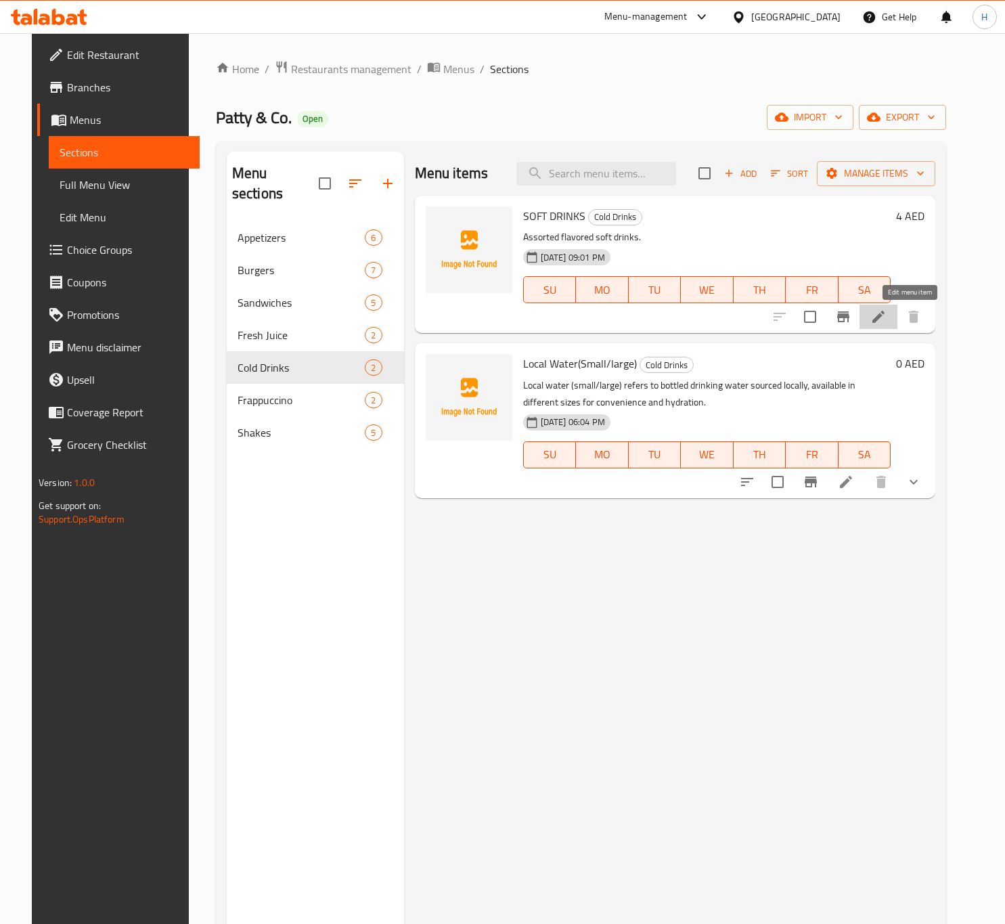
click at [886, 319] on icon at bounding box center [878, 317] width 16 height 16
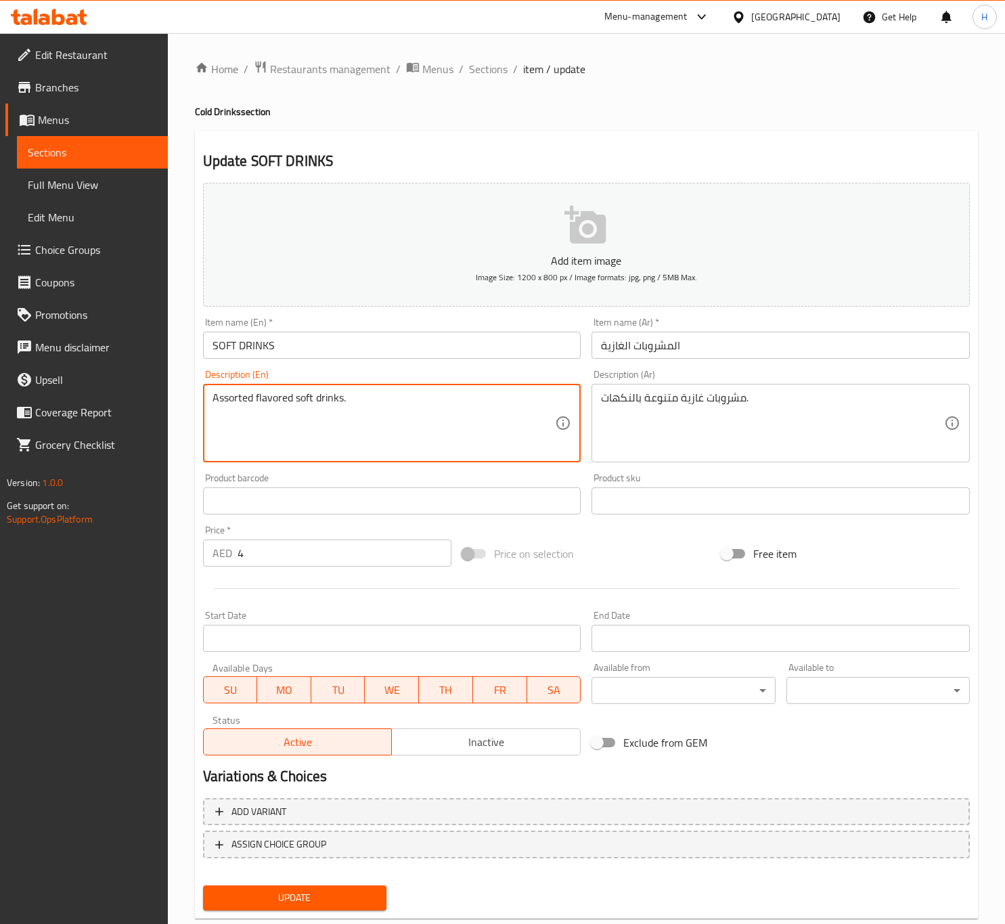
click at [400, 427] on textarea "Assorted flavored soft drinks." at bounding box center [383, 423] width 343 height 64
paste textarea "Soft drinks are carbonated beverages flavored with sweeteners, fruits, or other…"
type textarea "Soft drinks are carbonated beverages flavored with sweeteners, fruits, or other…"
click at [294, 334] on input "SOFT DRINKS" at bounding box center [392, 345] width 378 height 27
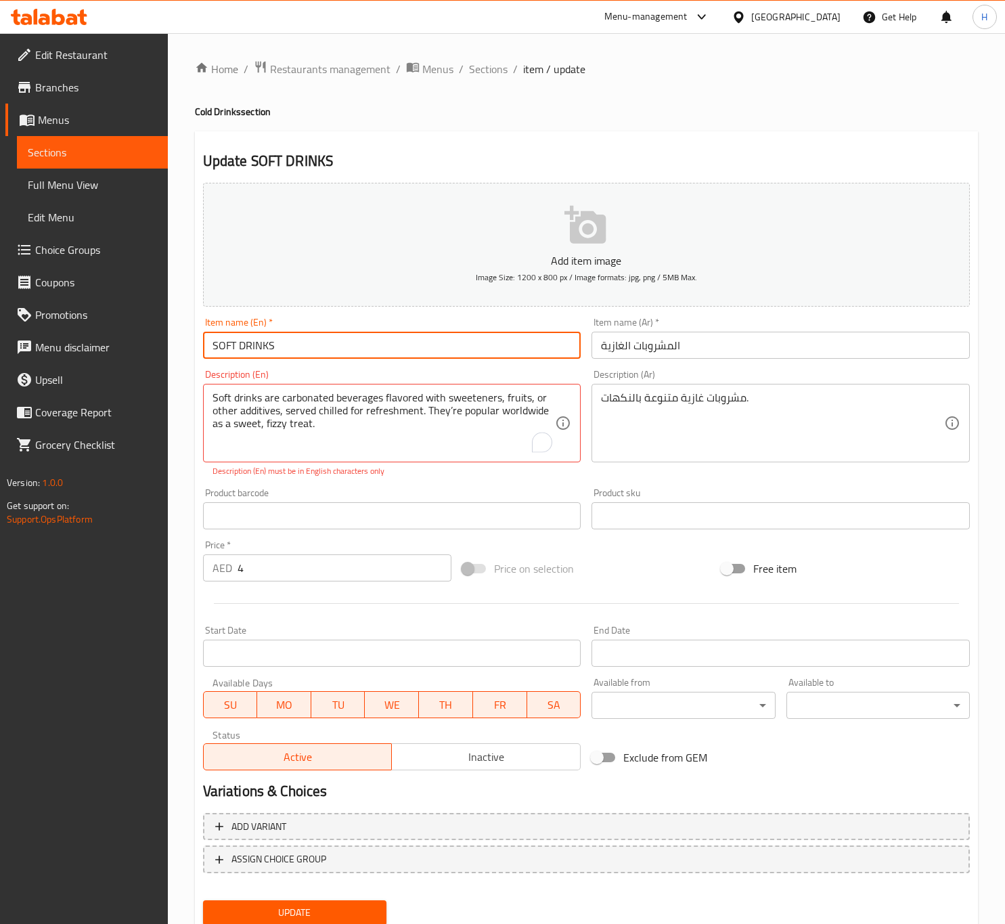
click at [294, 334] on input "SOFT DRINKS" at bounding box center [392, 345] width 378 height 27
type input "Soft Drinks"
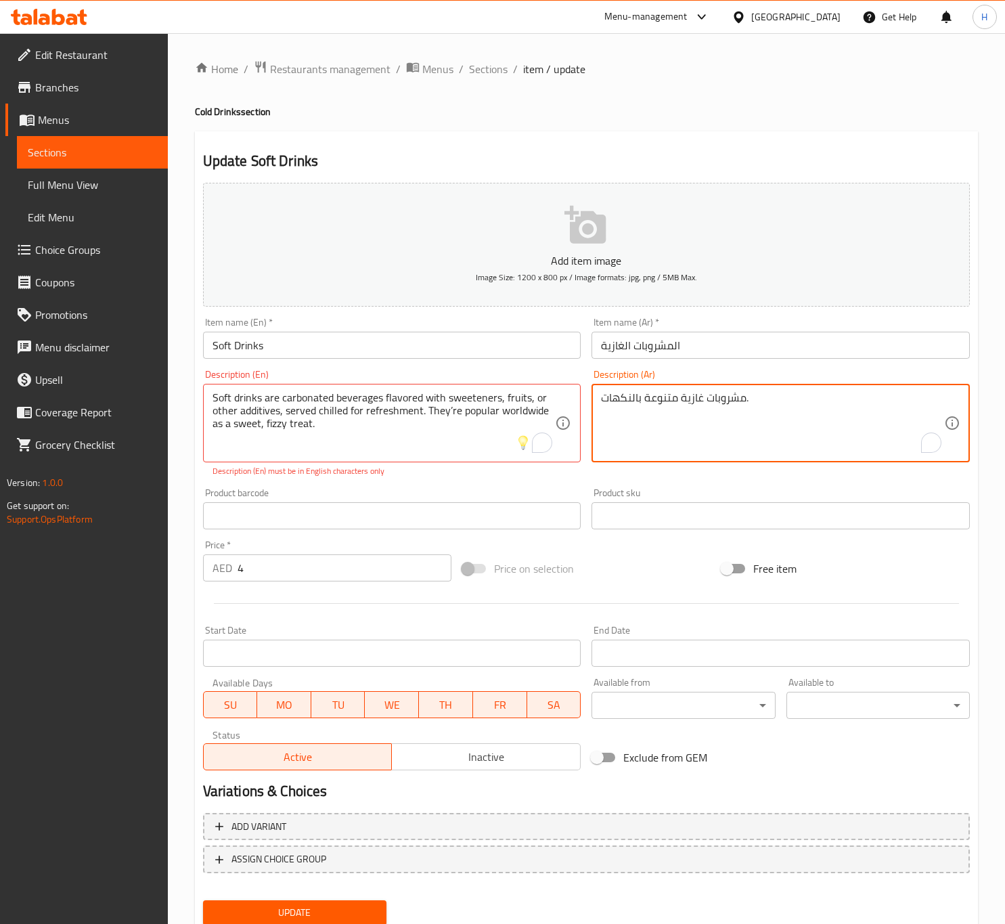
click at [685, 402] on textarea "مشروبات غازية متنوعة بالنكهات." at bounding box center [772, 423] width 343 height 64
paste textarea "المشروبات الغازية مشروبات غازية مُنكّهة بمُحليات أو فواكه أو إضافات أخرى، تُقدّ…"
type textarea "المشروبات الغازية مشروبات غازية مُنكّهة بمُحليات أو فواكه أو إضافات أخرى، تُقدّ…"
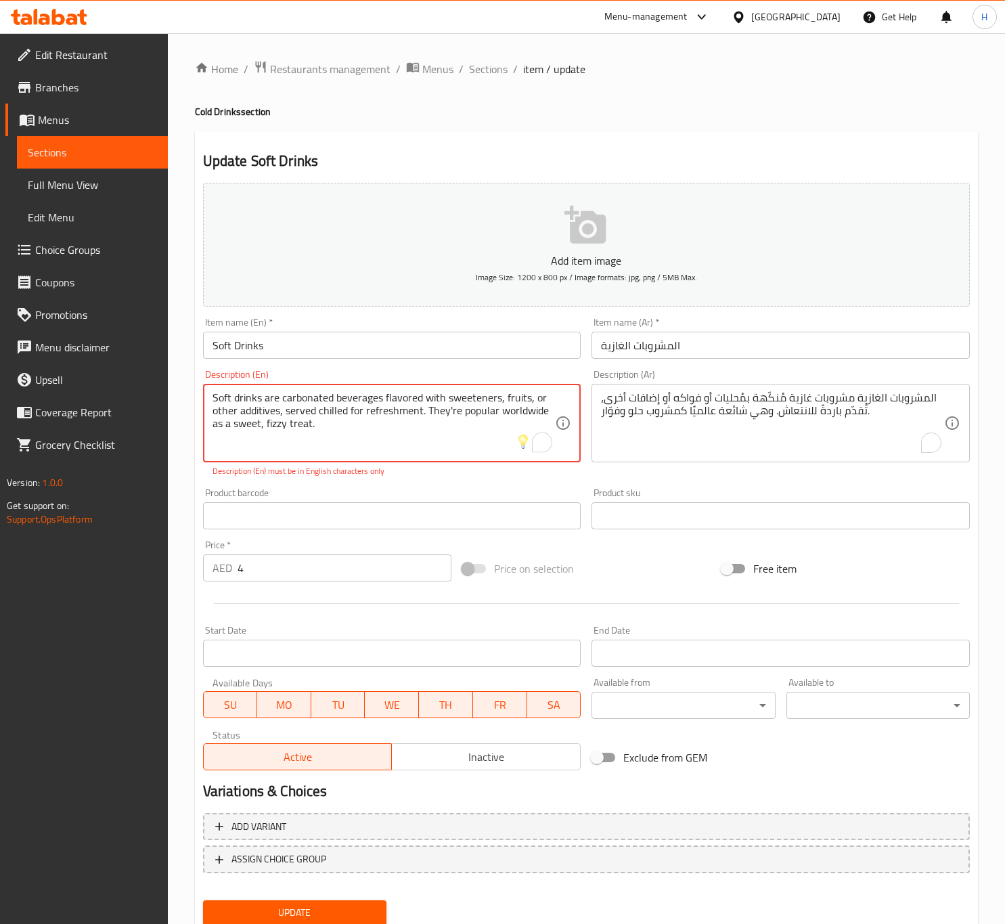
click at [429, 437] on textarea "Soft drinks are carbonated beverages flavored with sweeteners, fruits, or other…" at bounding box center [383, 423] width 343 height 64
type textarea "Soft drinks are carbonated beverages flavored with sweeteners, fruits, or other…"
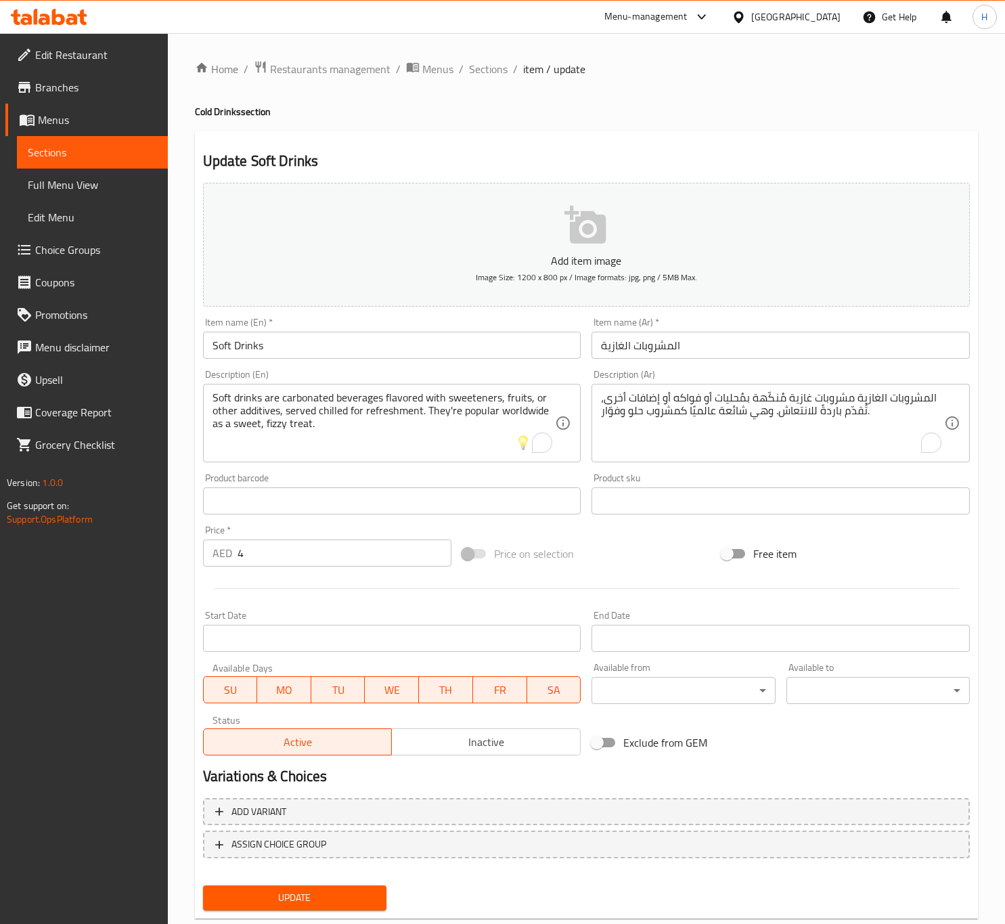
click at [330, 899] on span "Update" at bounding box center [295, 897] width 162 height 17
click at [472, 75] on span "Sections" at bounding box center [488, 69] width 39 height 16
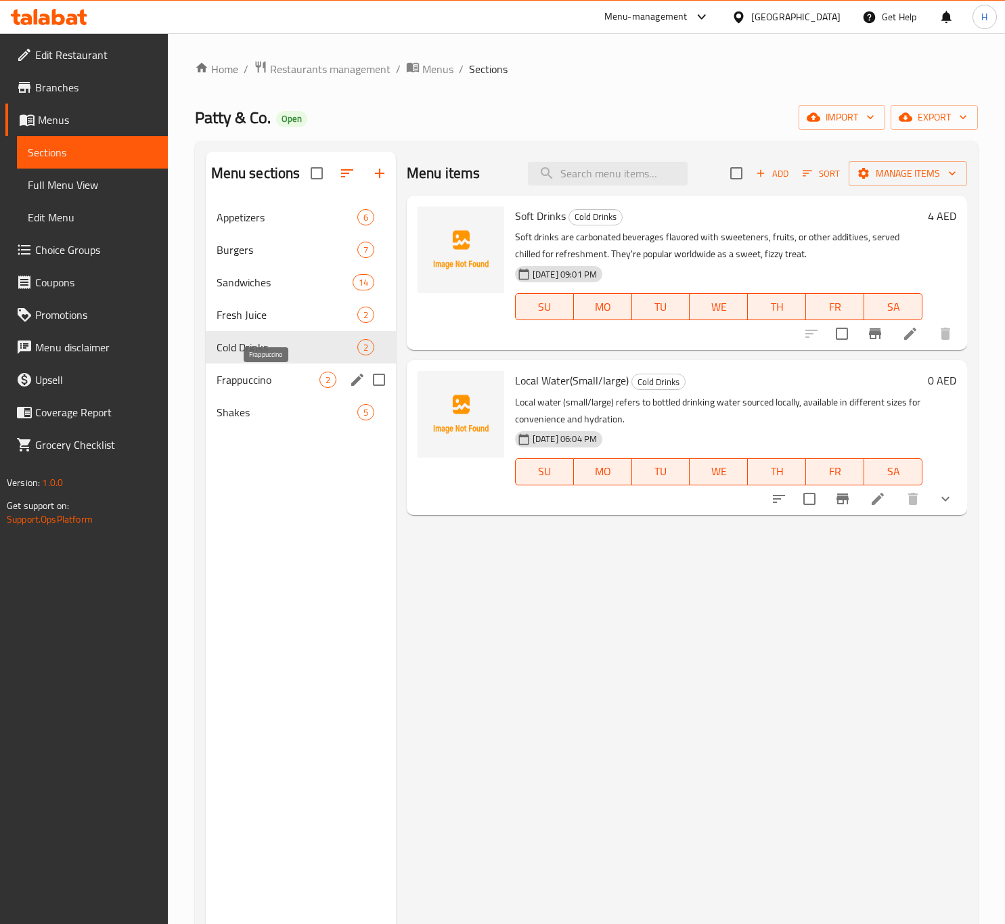
click at [278, 382] on span "Frappuccino" at bounding box center [268, 379] width 103 height 16
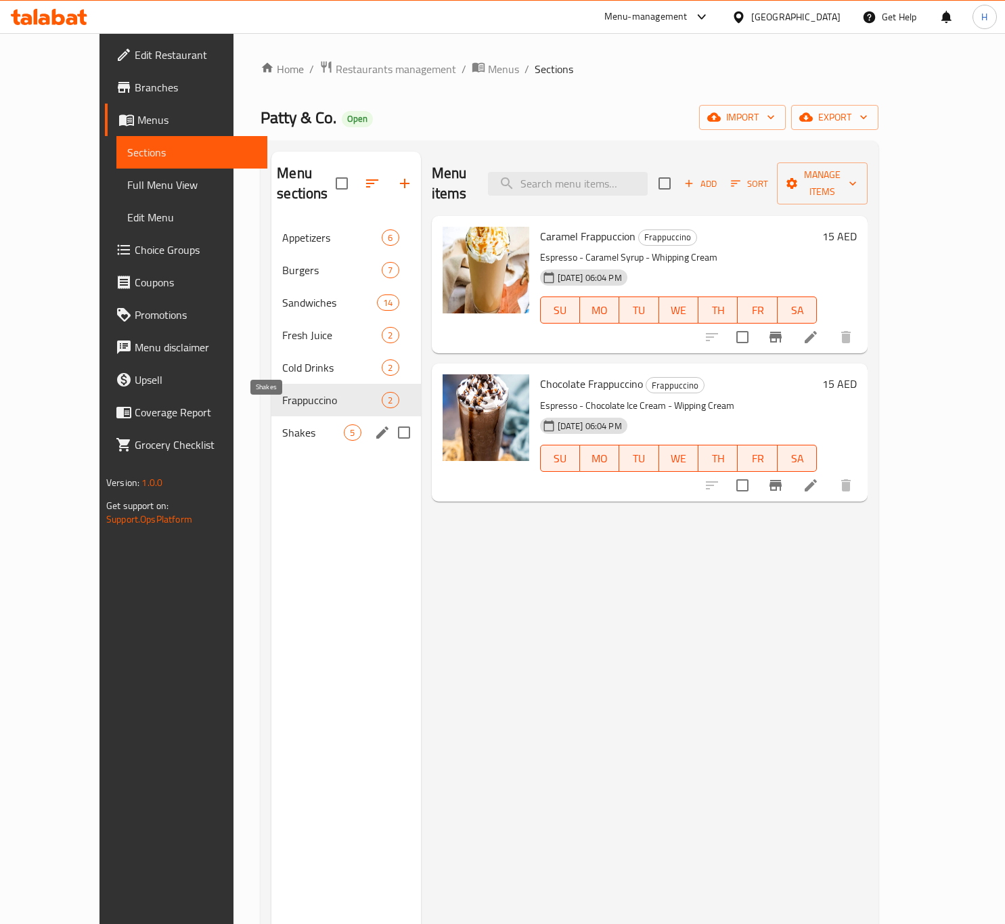
click at [282, 424] on span "Shakes" at bounding box center [313, 432] width 62 height 16
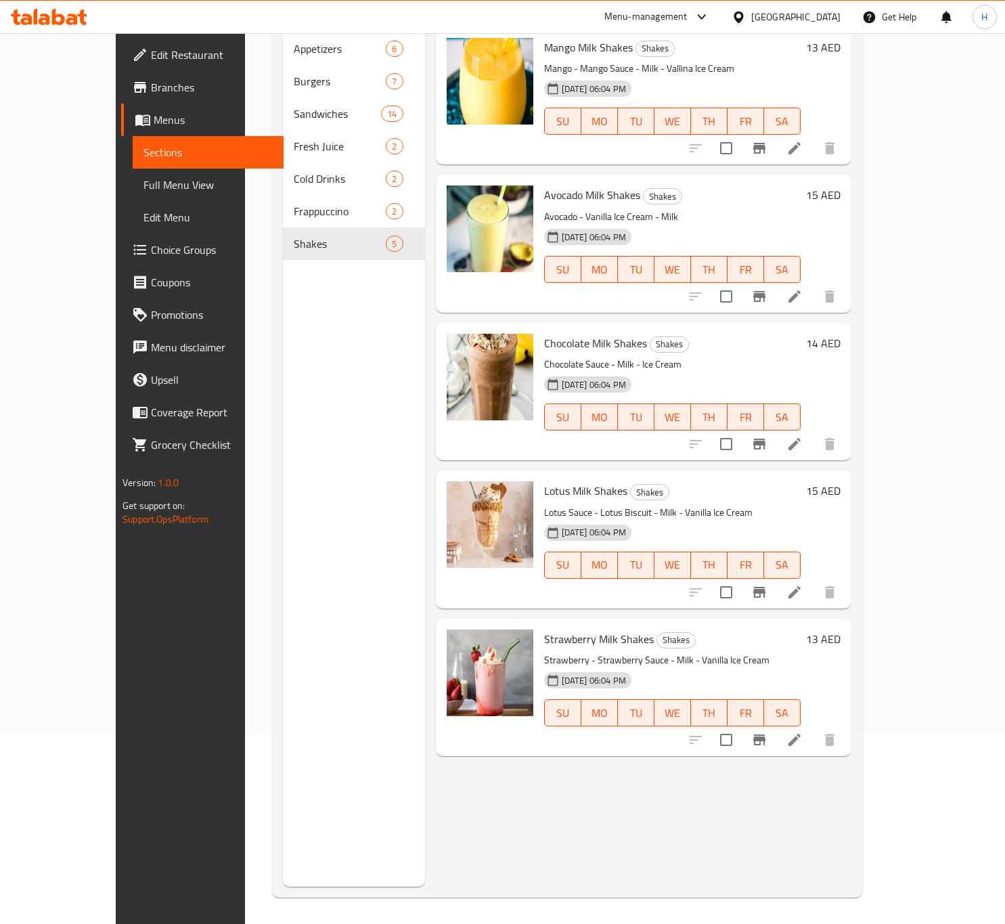
scroll to position [189, 0]
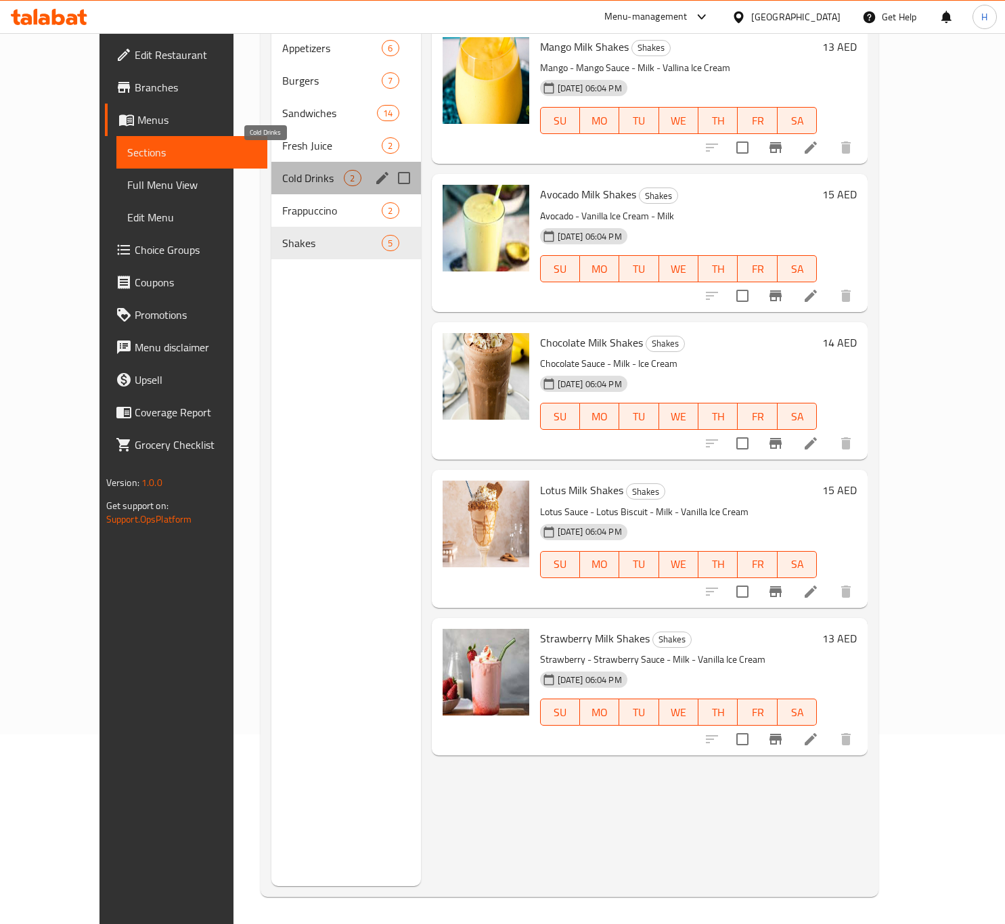
click at [282, 170] on span "Cold Drinks" at bounding box center [313, 178] width 62 height 16
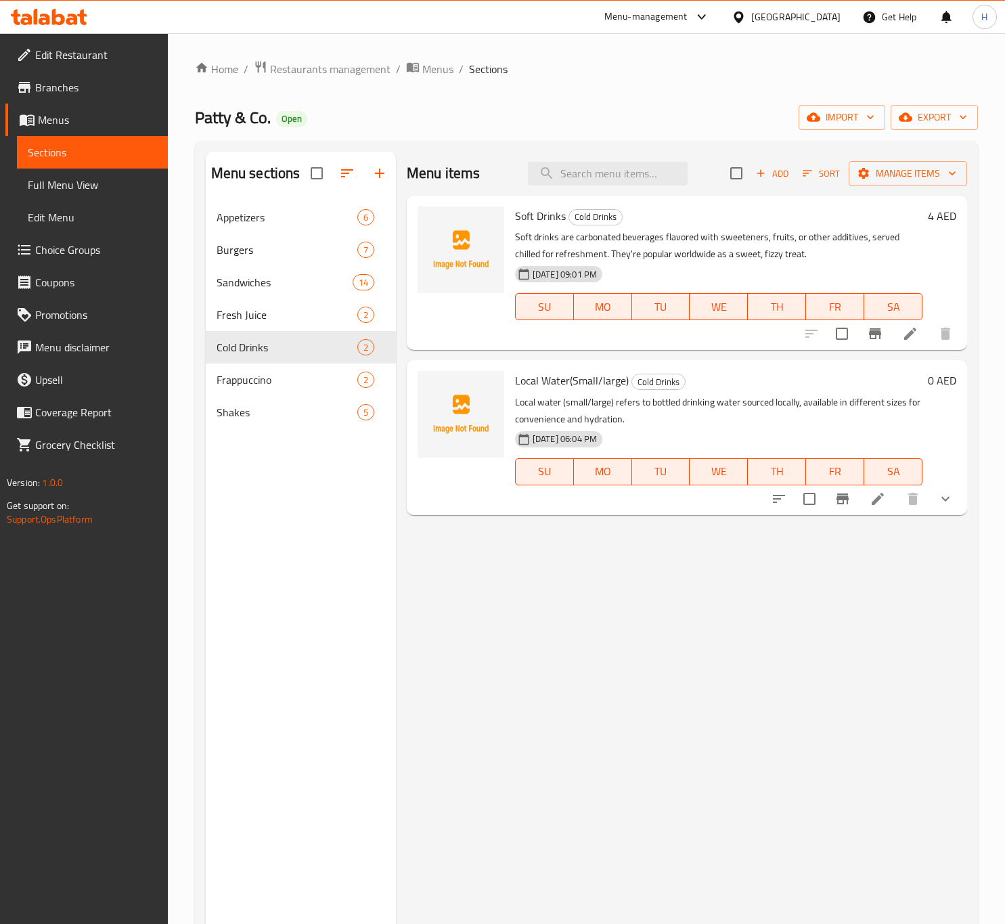
click at [936, 501] on button "show more" at bounding box center [945, 498] width 32 height 32
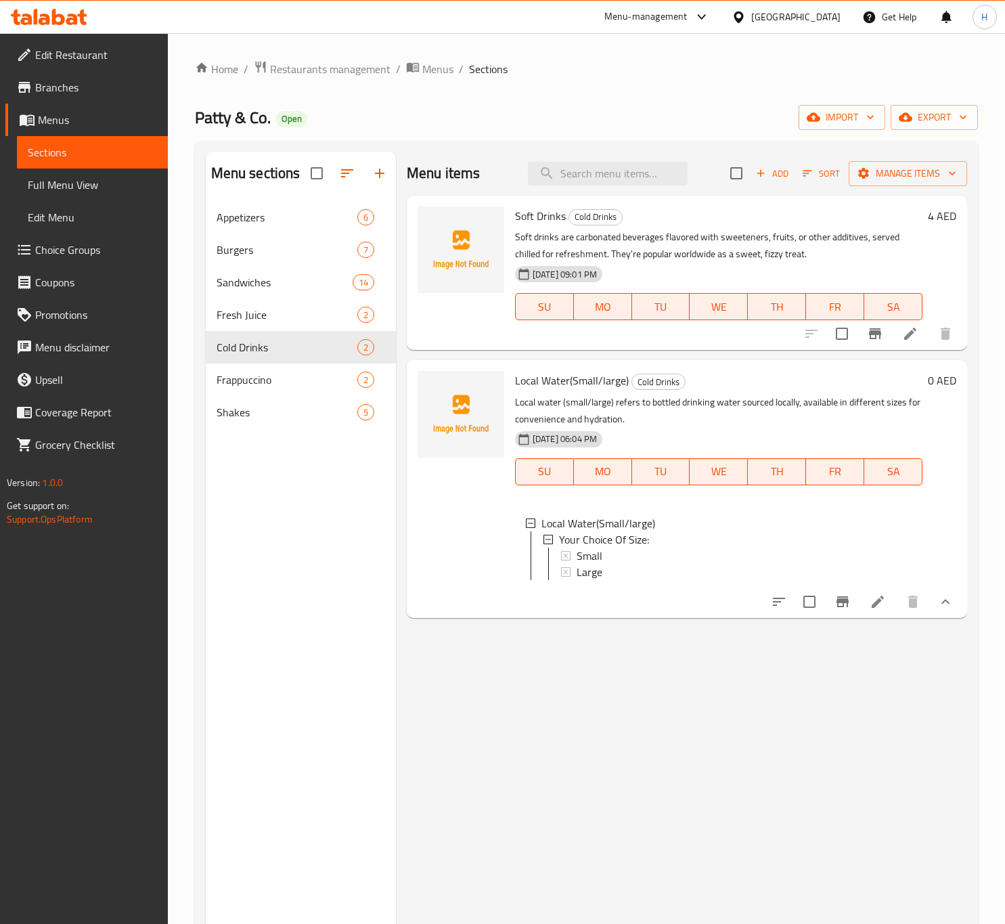
click at [886, 614] on li at bounding box center [878, 601] width 38 height 24
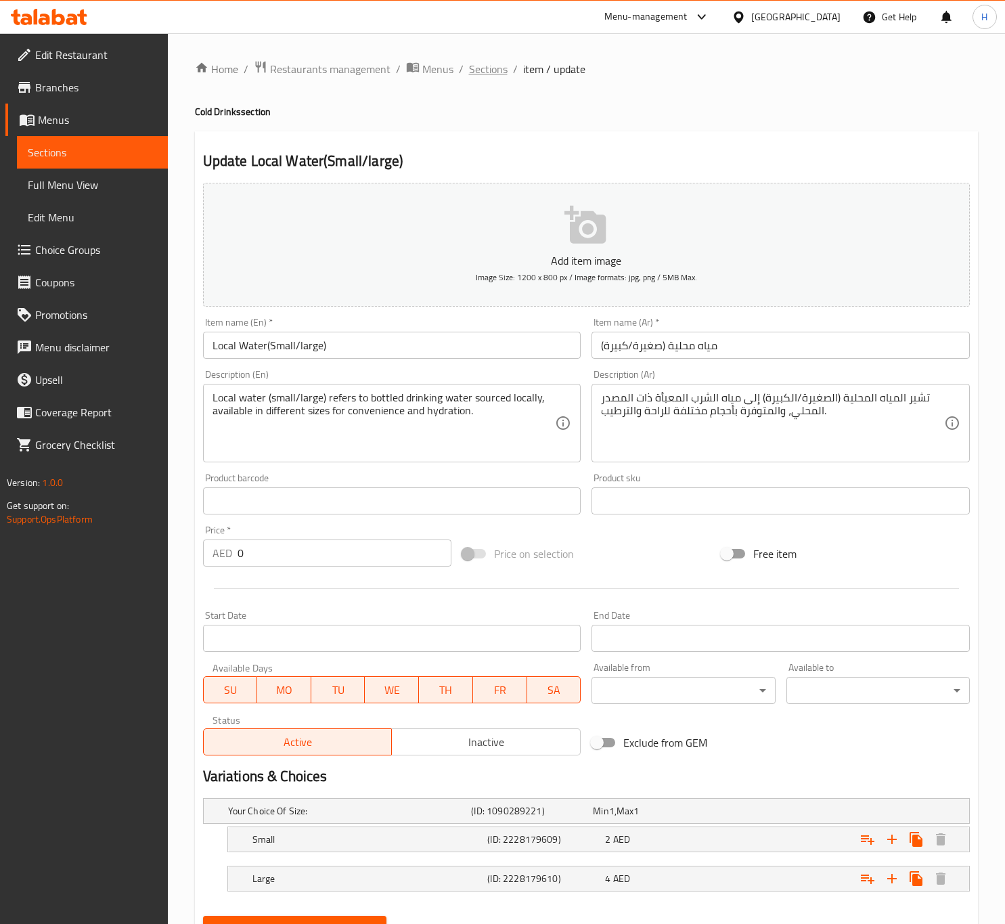
click at [492, 65] on span "Sections" at bounding box center [488, 69] width 39 height 16
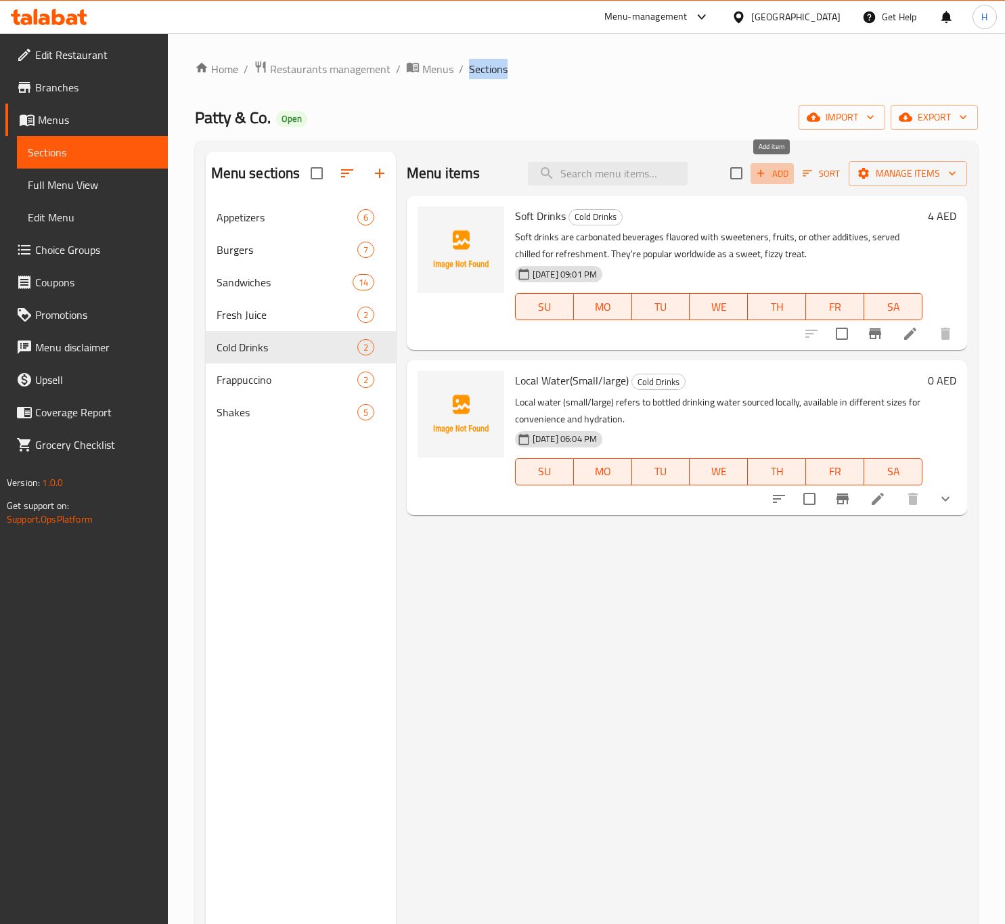
click at [778, 175] on span "Add" at bounding box center [772, 174] width 37 height 16
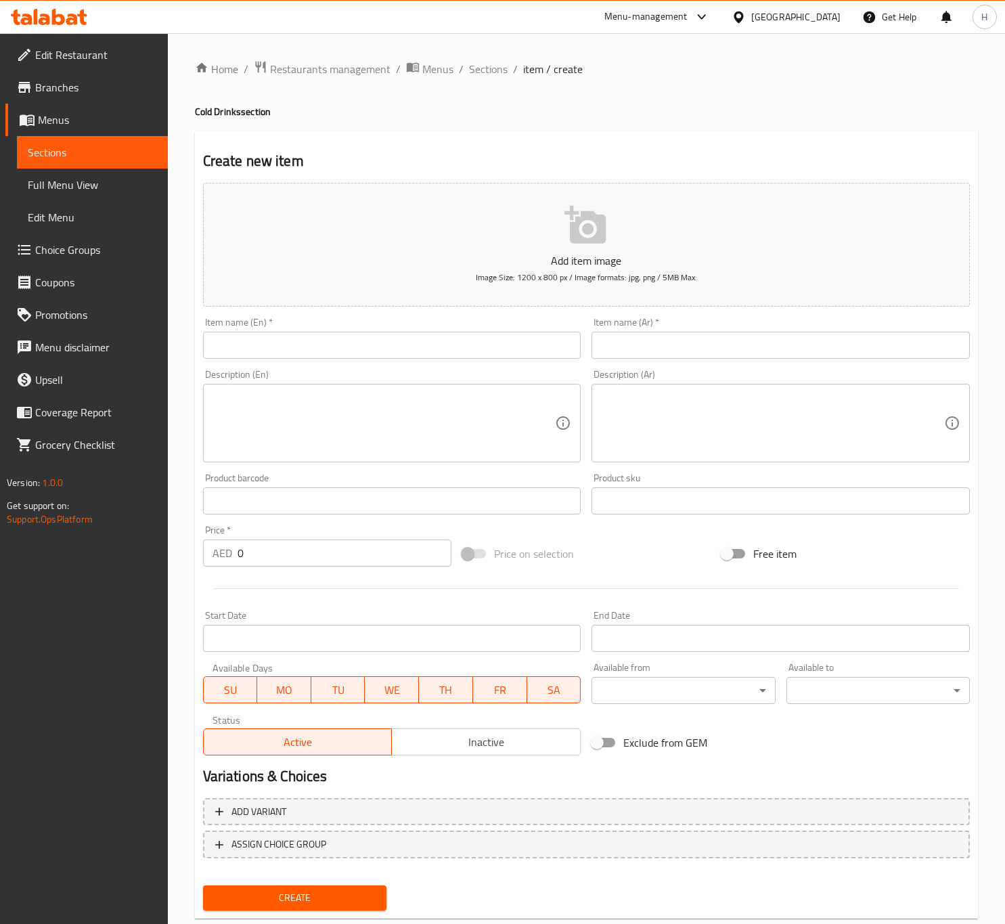
click at [335, 358] on input "text" at bounding box center [392, 345] width 378 height 27
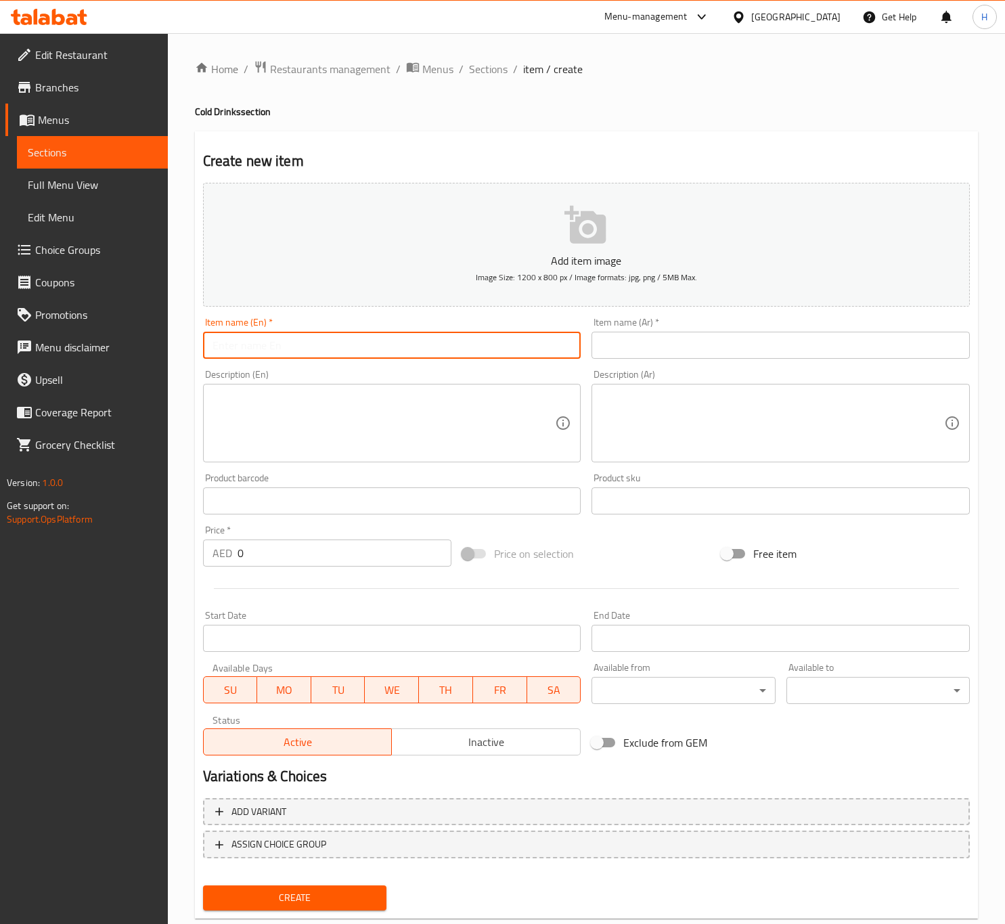
paste input "LABAN SHAKE (IRAQI)"
click at [335, 351] on input "LABAN SHAKE (IRAQI)" at bounding box center [392, 345] width 378 height 27
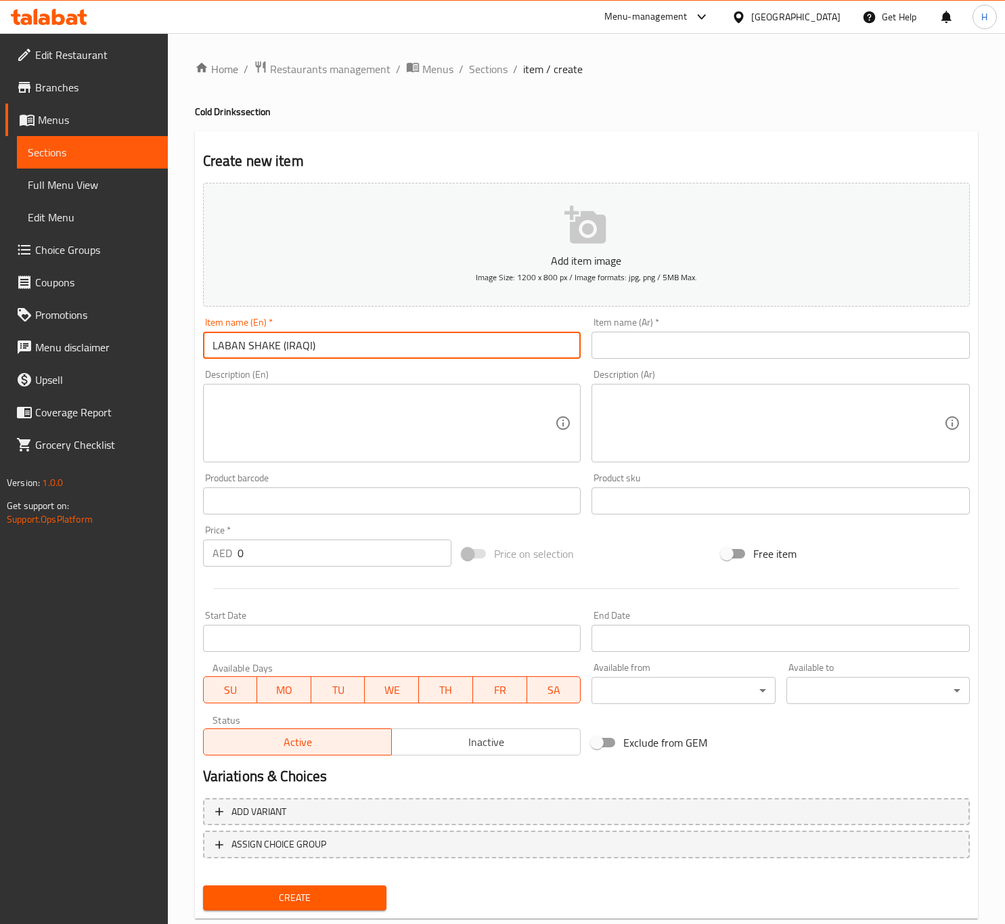
click at [335, 351] on input "LABAN SHAKE (IRAQI)" at bounding box center [392, 345] width 378 height 27
click at [286, 345] on input "Laban Shake (iraqi)" at bounding box center [392, 345] width 378 height 27
click at [325, 351] on input "Laban Shake (Iraqi)" at bounding box center [392, 345] width 378 height 27
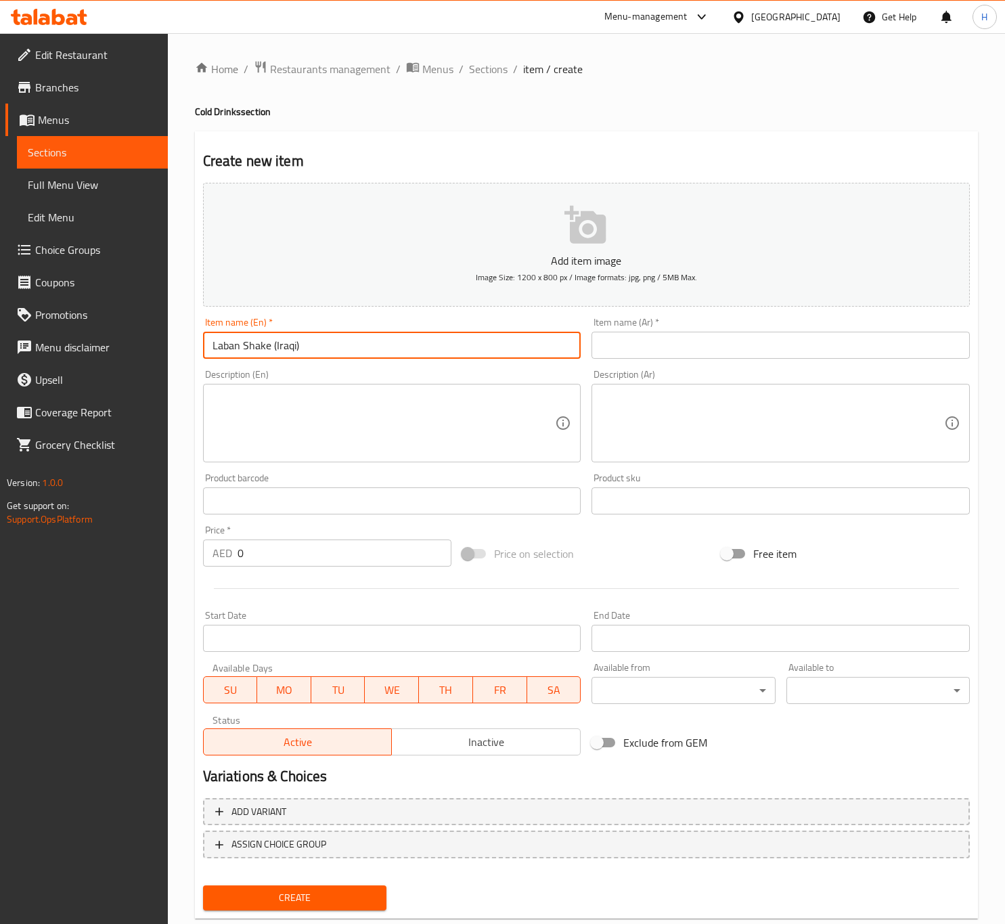
click at [325, 351] on input "Laban Shake (Iraqi)" at bounding box center [392, 345] width 378 height 27
type input "Laban Shake (Iraqi)"
click at [698, 345] on input "text" at bounding box center [780, 345] width 378 height 27
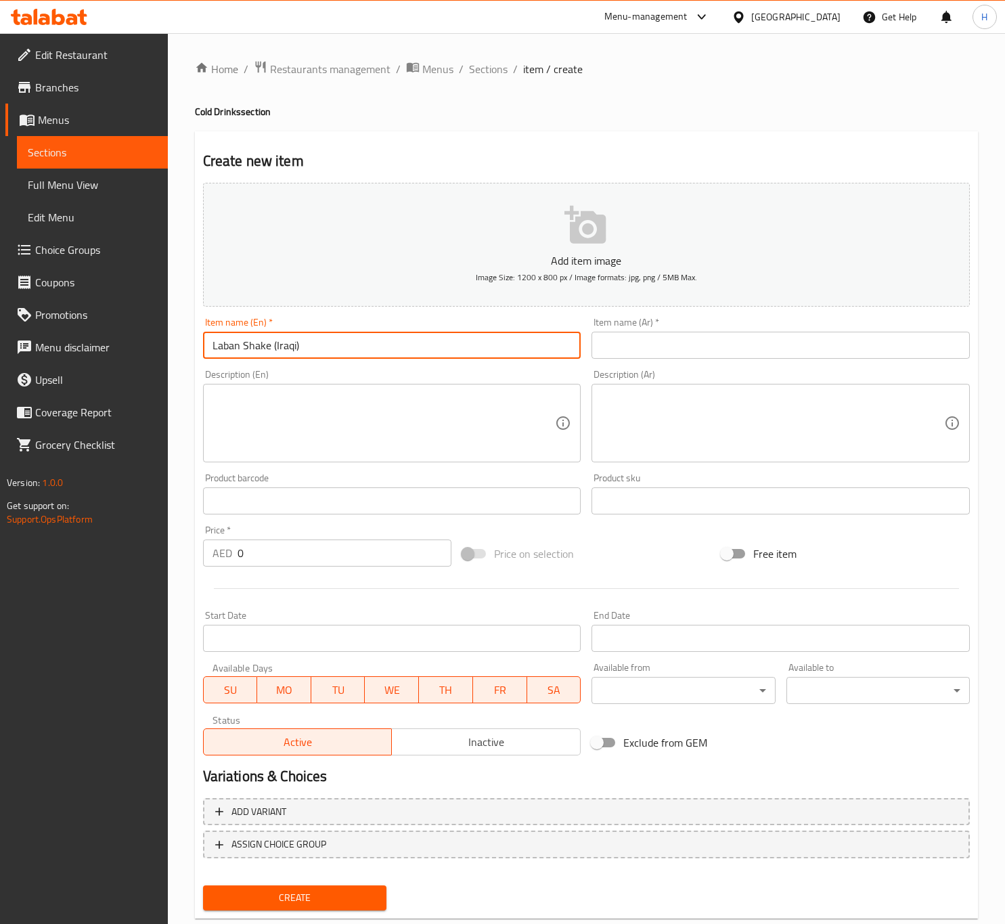
click at [698, 345] on input "text" at bounding box center [780, 345] width 378 height 27
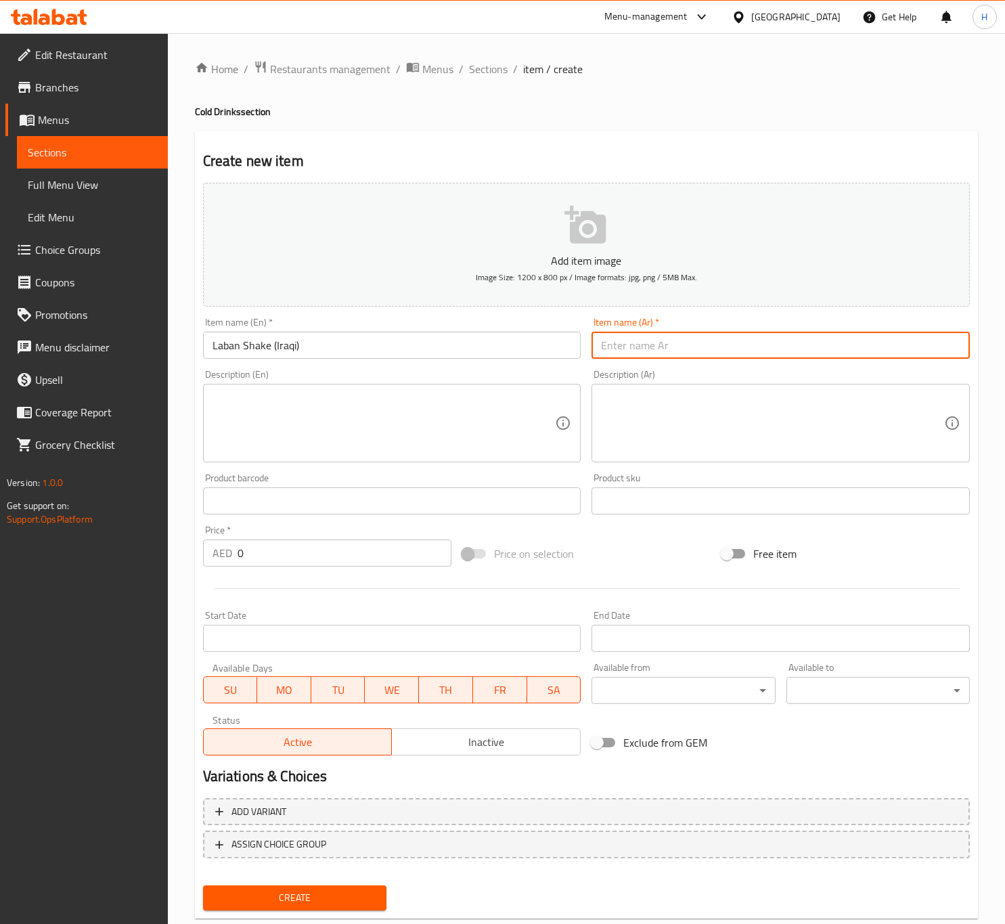
paste input "لبن شيك (عراقي)"
type input "لبن شيك (عراقي)"
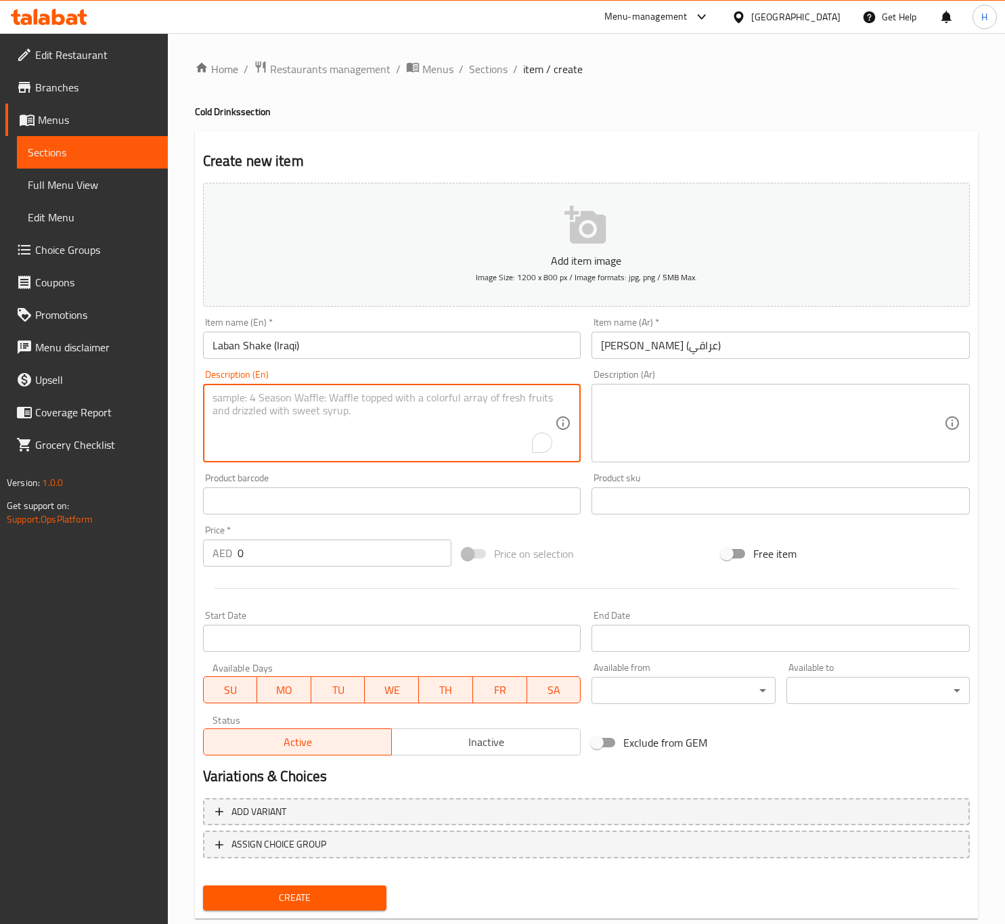
click at [311, 419] on textarea "To enrich screen reader interactions, please activate Accessibility in Grammarl…" at bounding box center [383, 423] width 343 height 64
paste textarea "Laban Shake (Iraqi) is a refreshing yogurt-based drink blended with ice, someti…"
type textarea "Laban Shake (Iraqi) is a refreshing yogurt-based drink blended with ice, someti…"
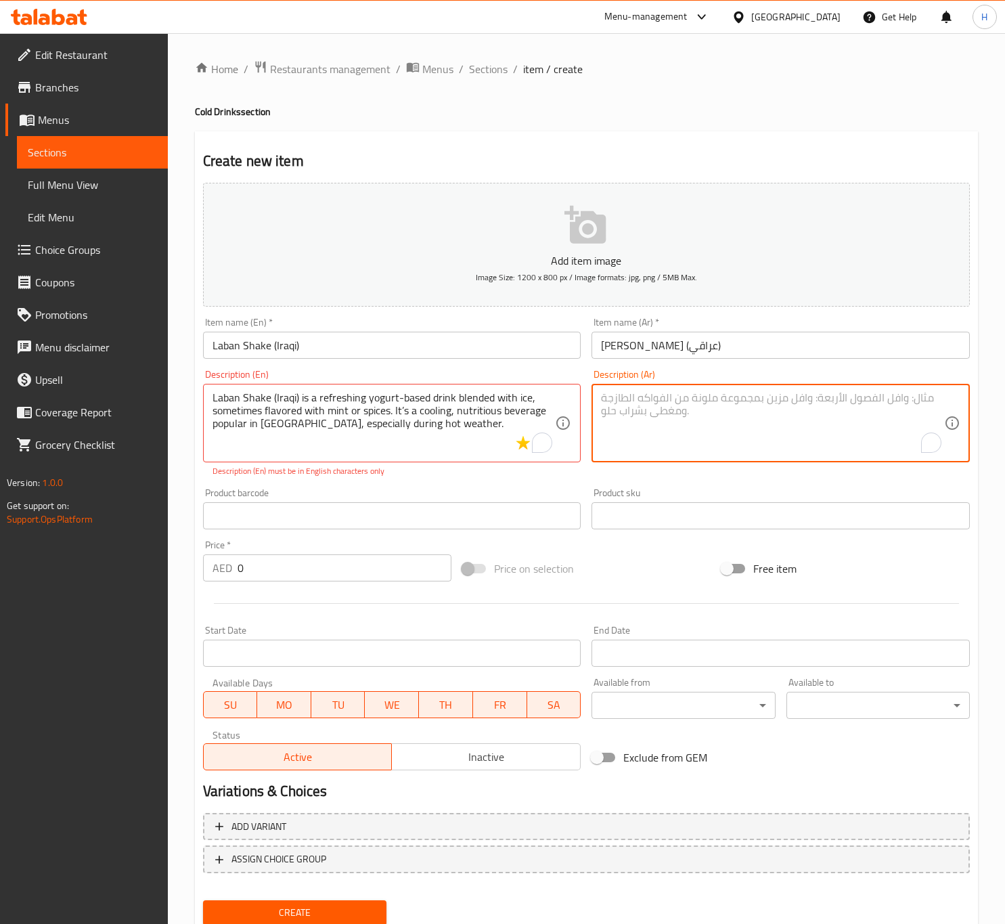
click at [706, 399] on textarea "To enrich screen reader interactions, please activate Accessibility in Grammarl…" at bounding box center [772, 423] width 343 height 64
paste textarea "لبن شيك (عراقي) مشروب منعش مصنوع من الزبادي، ممزوج بالثلج، ويُنكّه أحيانًا بالن…"
type textarea "لبن شيك (عراقي) مشروب منعش مصنوع من الزبادي، ممزوج بالثلج، ويُنكّه أحيانًا بالن…"
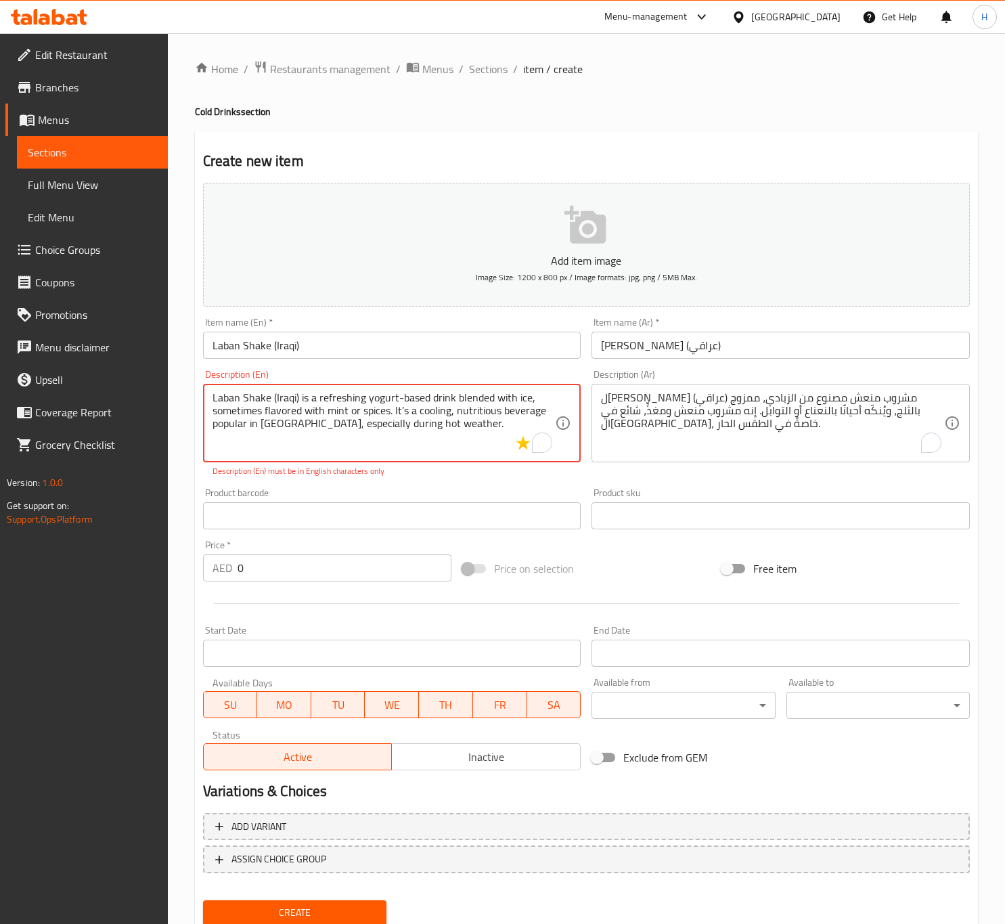
click at [404, 410] on textarea "Laban Shake (Iraqi) is a refreshing yogurt-based drink blended with ice, someti…" at bounding box center [383, 423] width 343 height 64
type textarea "Laban Shake (Iraqi) is a refreshing yogurt-based drink blended with ice, someti…"
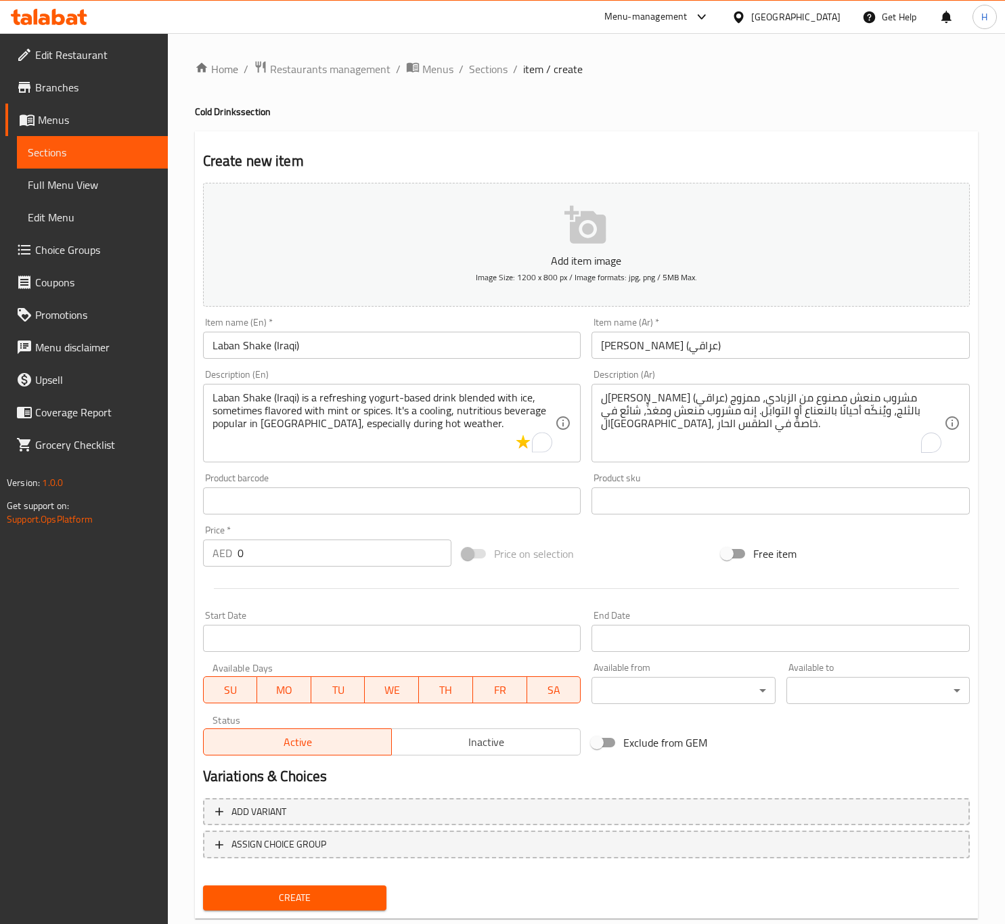
click at [407, 466] on div "Description (En) Laban Shake (Iraqi) is a refreshing yogurt-based drink blended…" at bounding box center [392, 416] width 389 height 104
click at [433, 470] on div "Product barcode Product barcode" at bounding box center [392, 494] width 389 height 52
click at [270, 560] on input "0" at bounding box center [345, 552] width 214 height 27
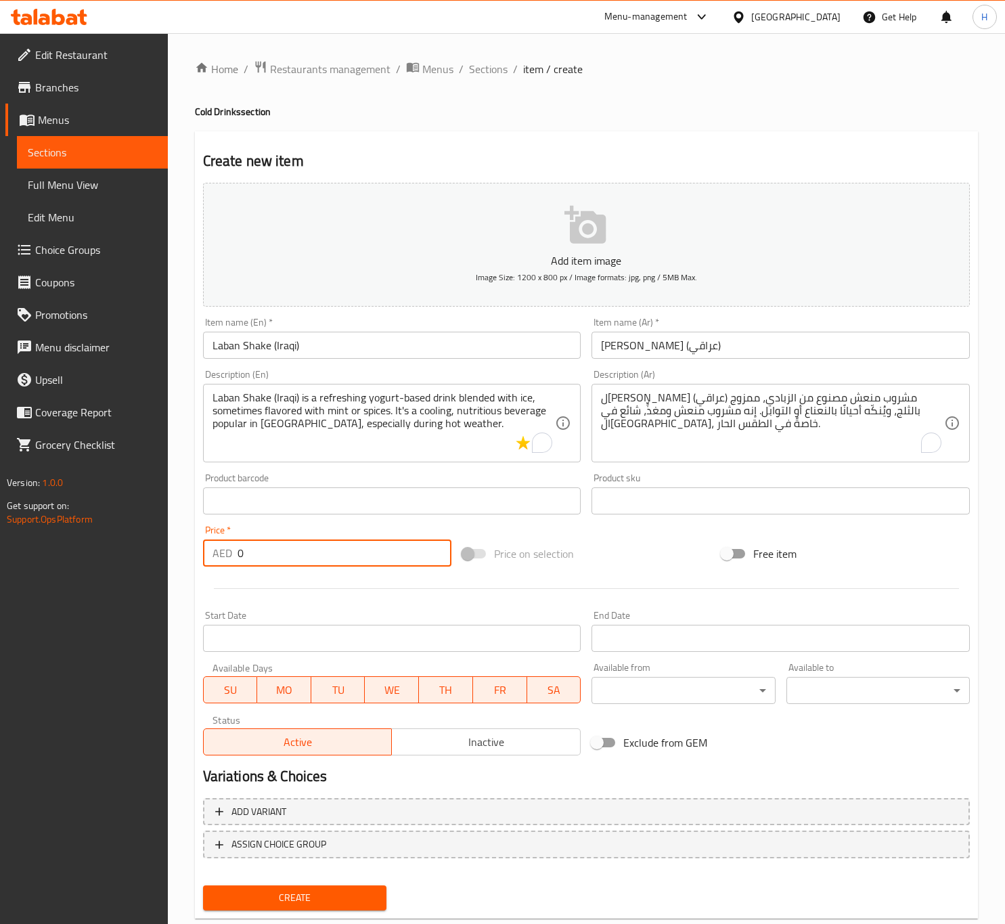
click at [270, 560] on input "0" at bounding box center [345, 552] width 214 height 27
type input "6"
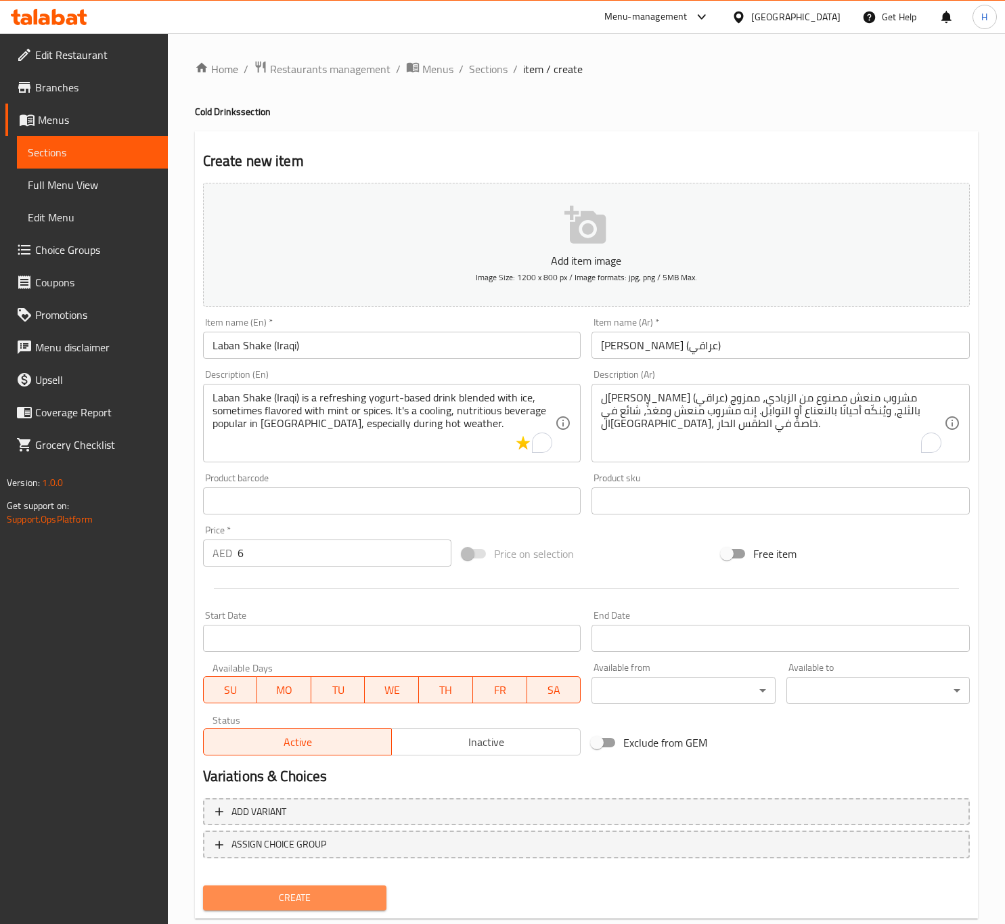
click at [311, 896] on span "Create" at bounding box center [295, 897] width 162 height 17
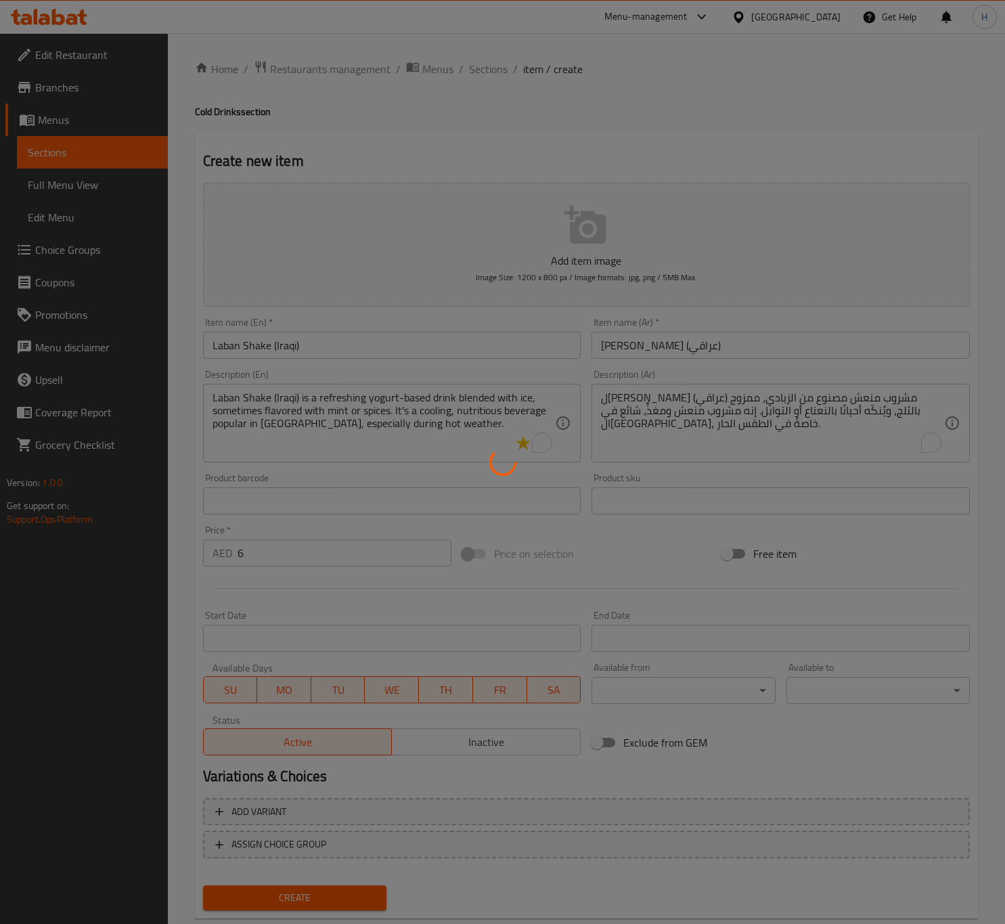
type input "0"
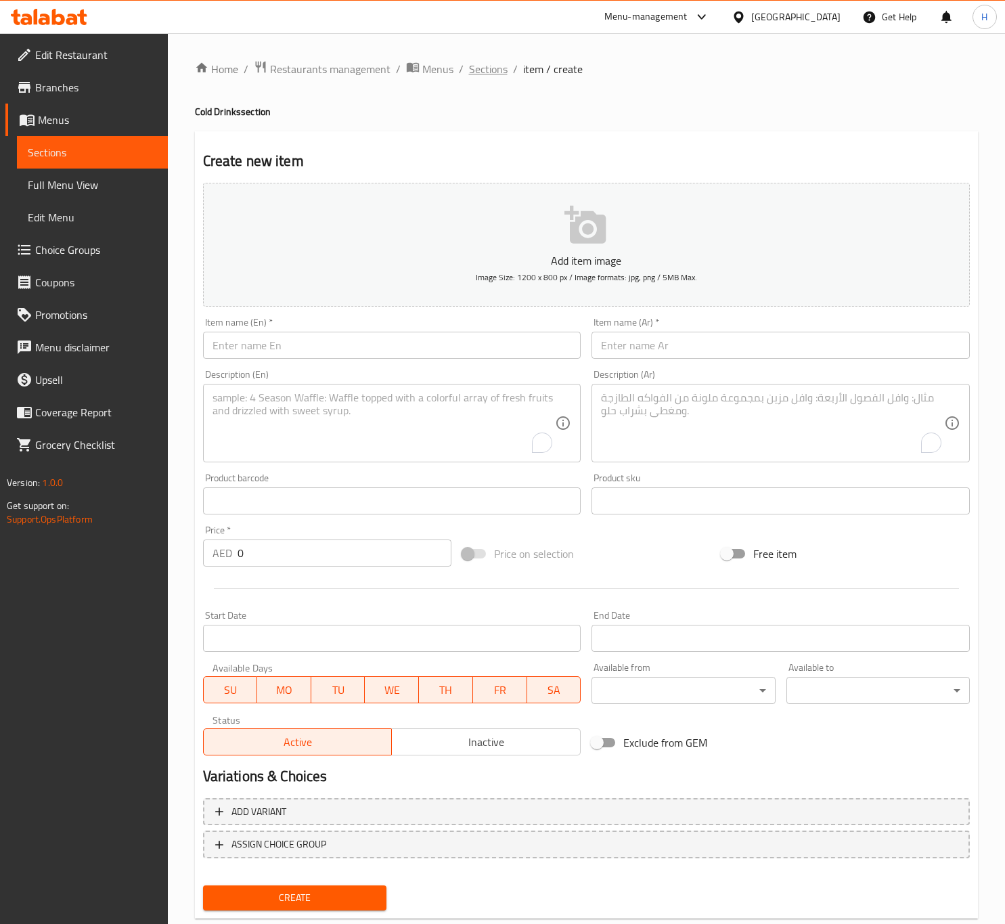
click at [481, 66] on span "Sections" at bounding box center [488, 69] width 39 height 16
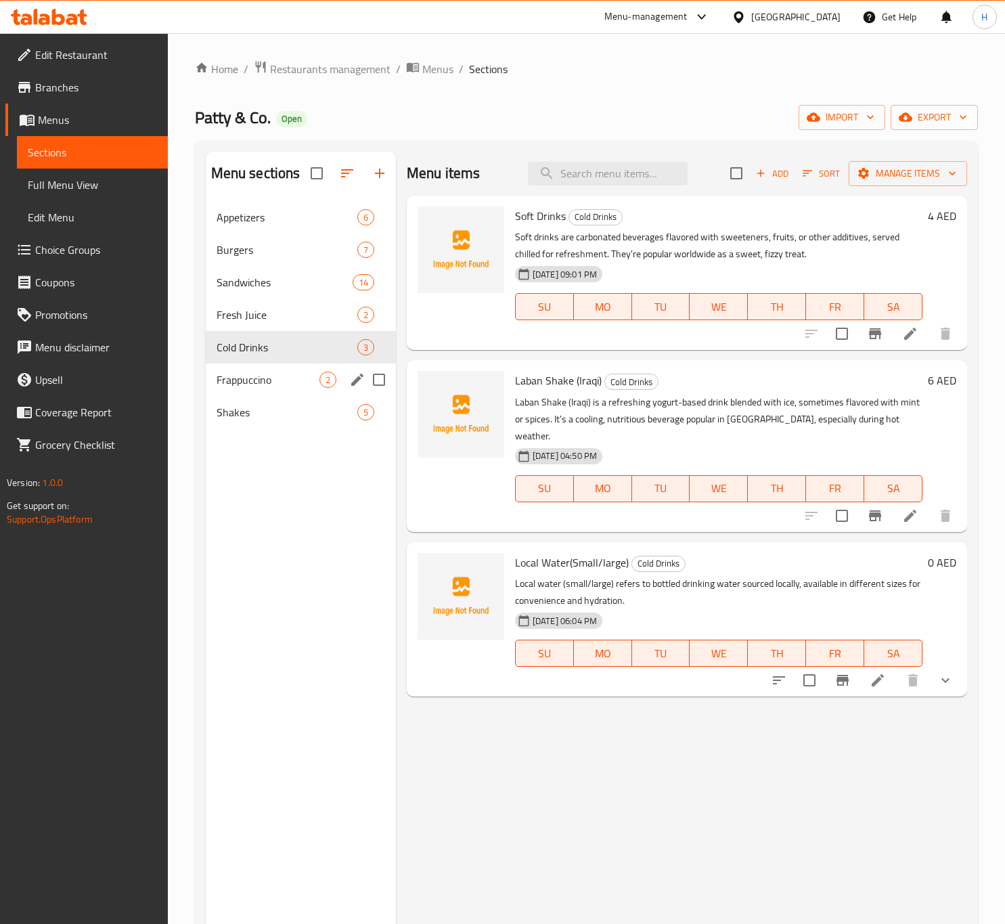
drag, startPoint x: 372, startPoint y: 378, endPoint x: 374, endPoint y: 386, distance: 7.7
click at [372, 378] on input "Menu sections" at bounding box center [379, 379] width 28 height 28
checkbox input "true"
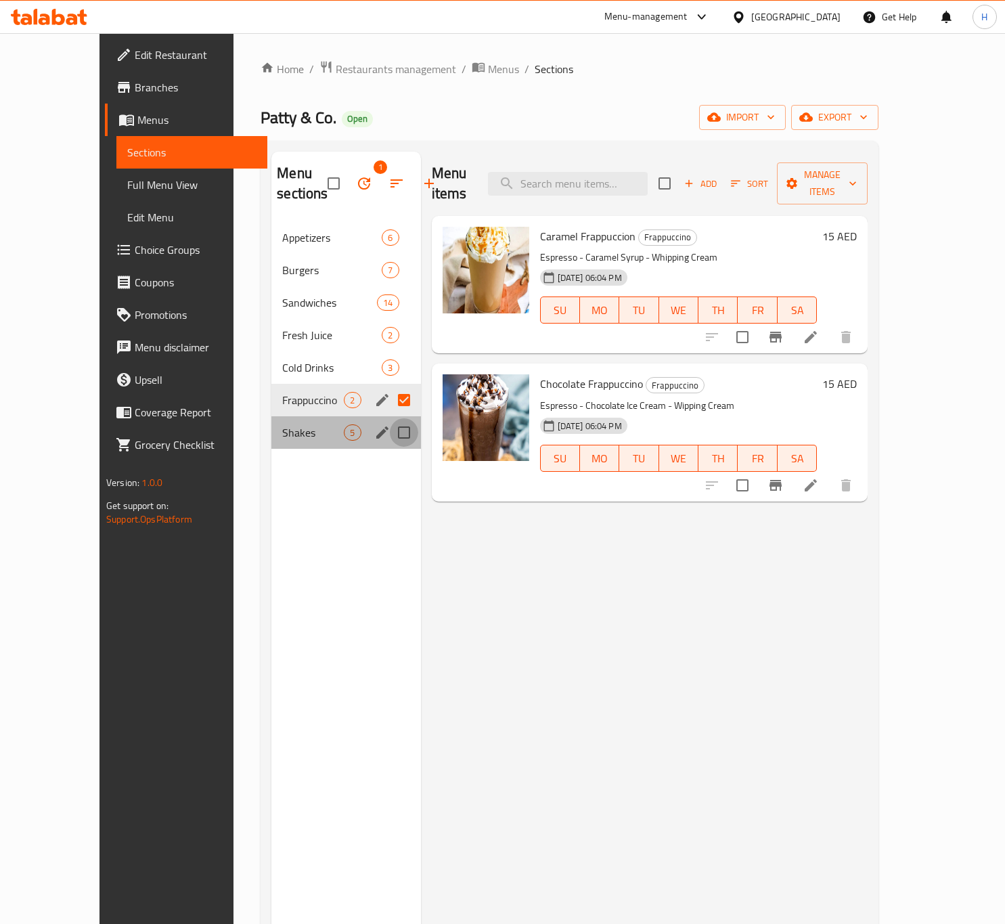
click at [390, 429] on input "Menu sections" at bounding box center [404, 432] width 28 height 28
checkbox input "true"
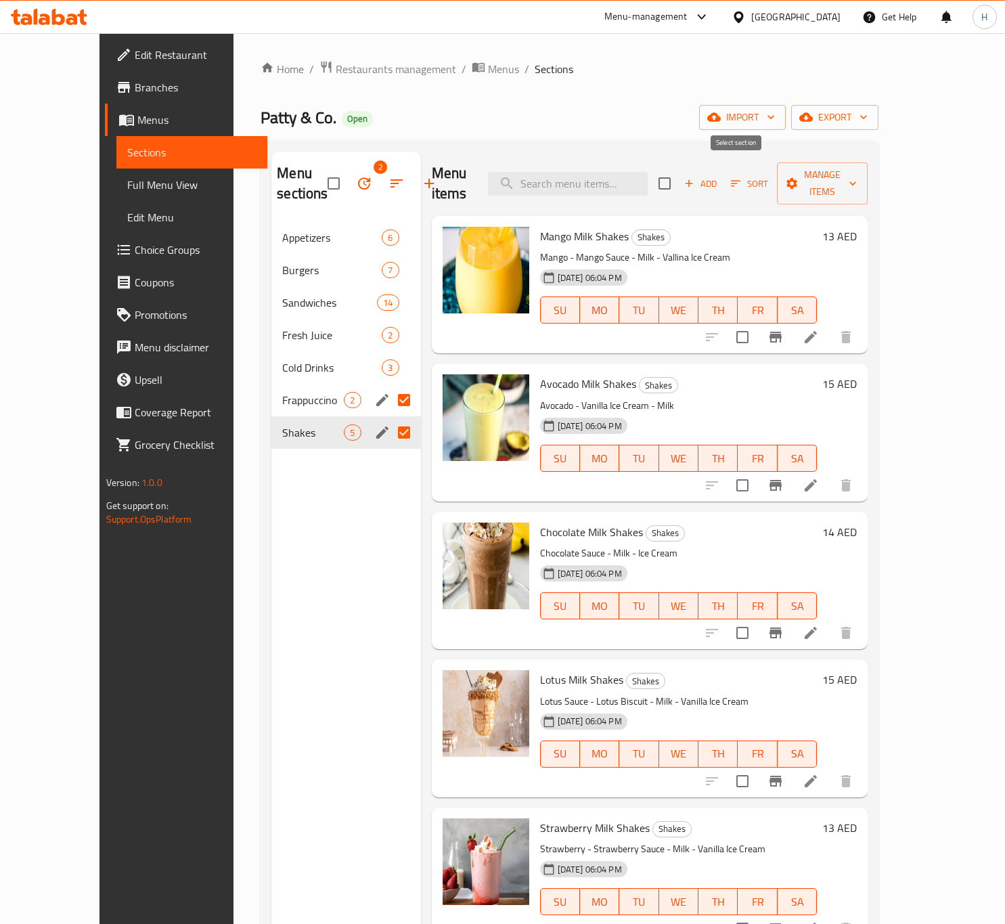
click at [679, 177] on input "checkbox" at bounding box center [664, 183] width 28 height 28
checkbox input "true"
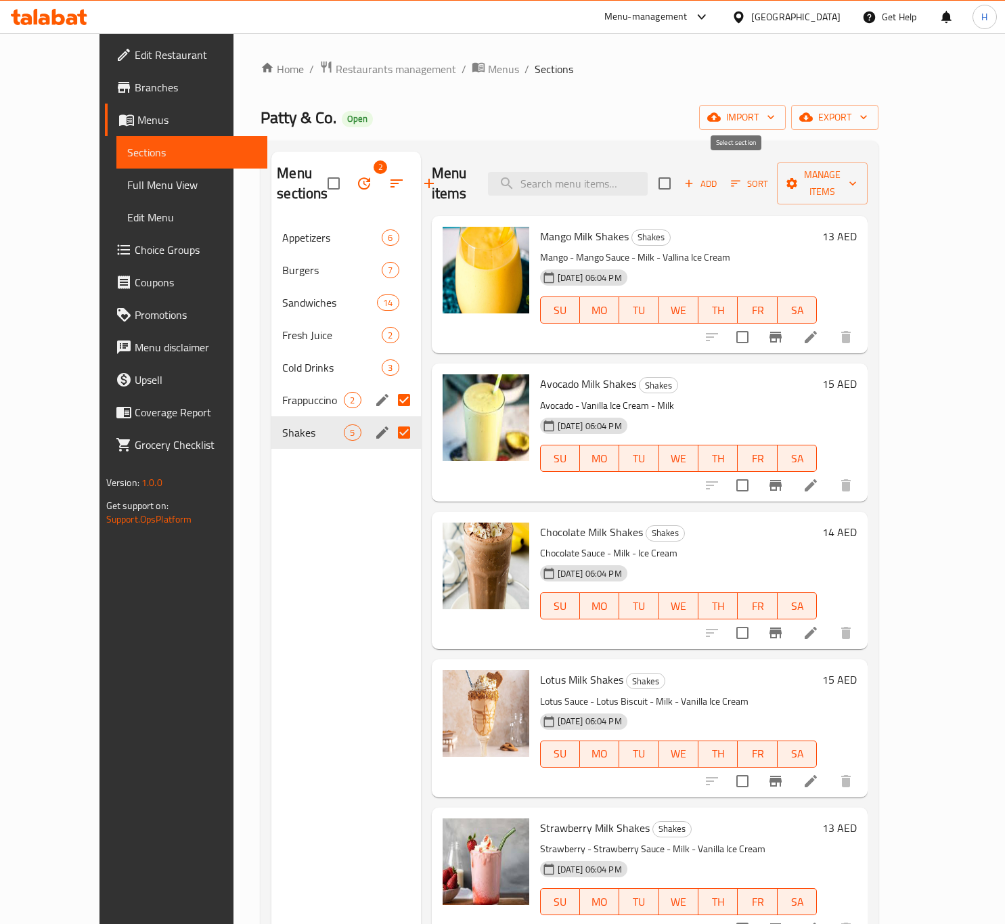
checkbox input "true"
click at [857, 175] on span "Manage items" at bounding box center [822, 183] width 69 height 34
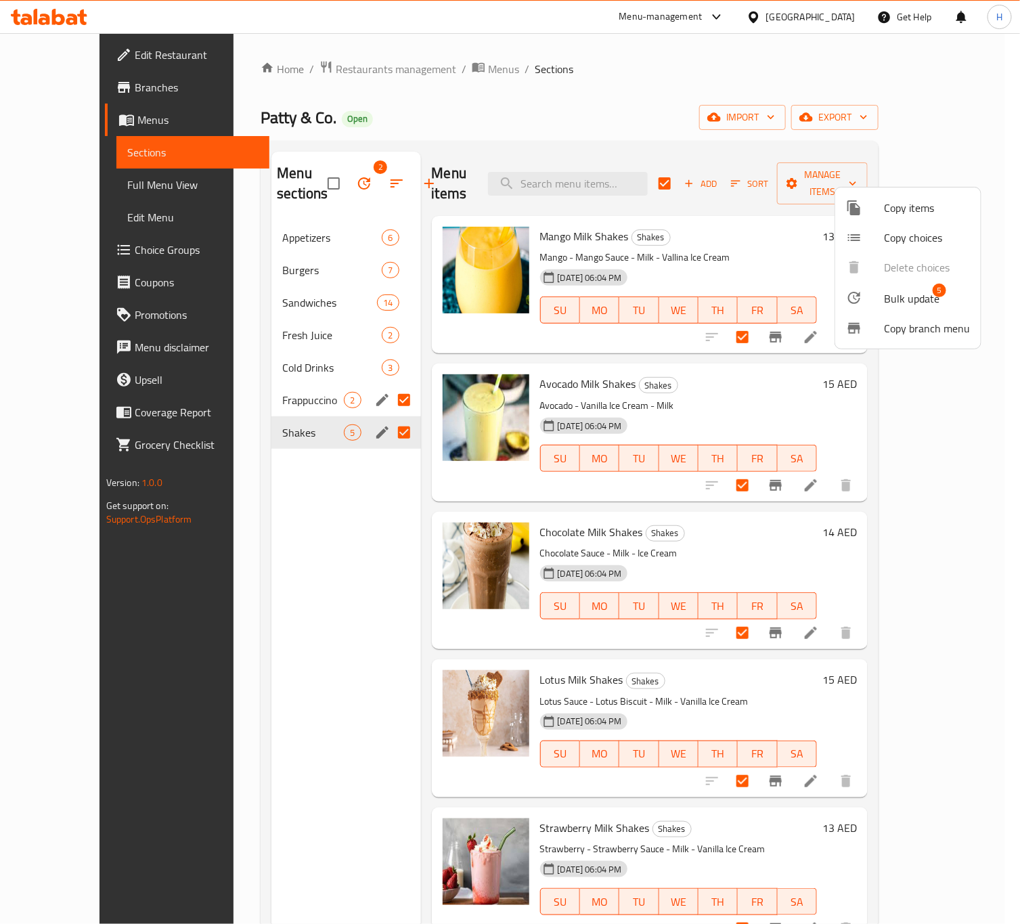
click at [901, 296] on span "Bulk update" at bounding box center [911, 298] width 55 height 16
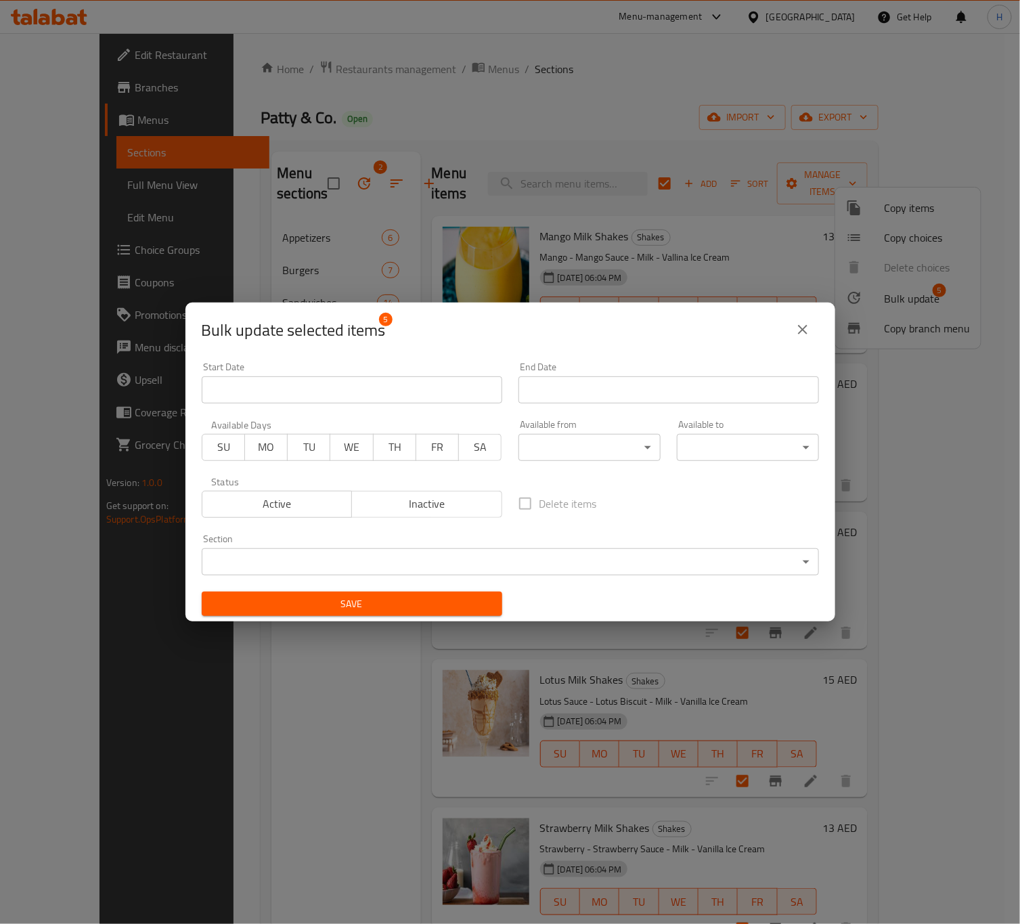
click at [432, 508] on span "Inactive" at bounding box center [426, 504] width 139 height 20
click at [425, 607] on span "Save" at bounding box center [351, 603] width 279 height 17
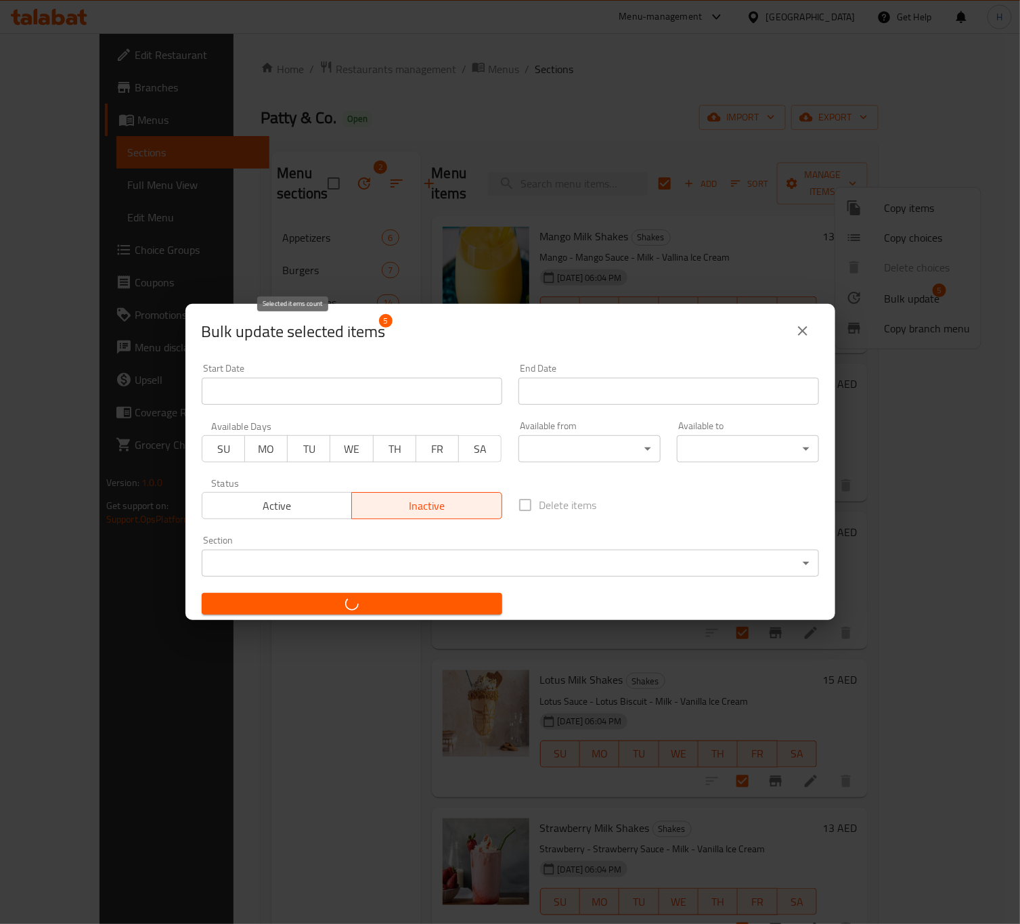
checkbox input "false"
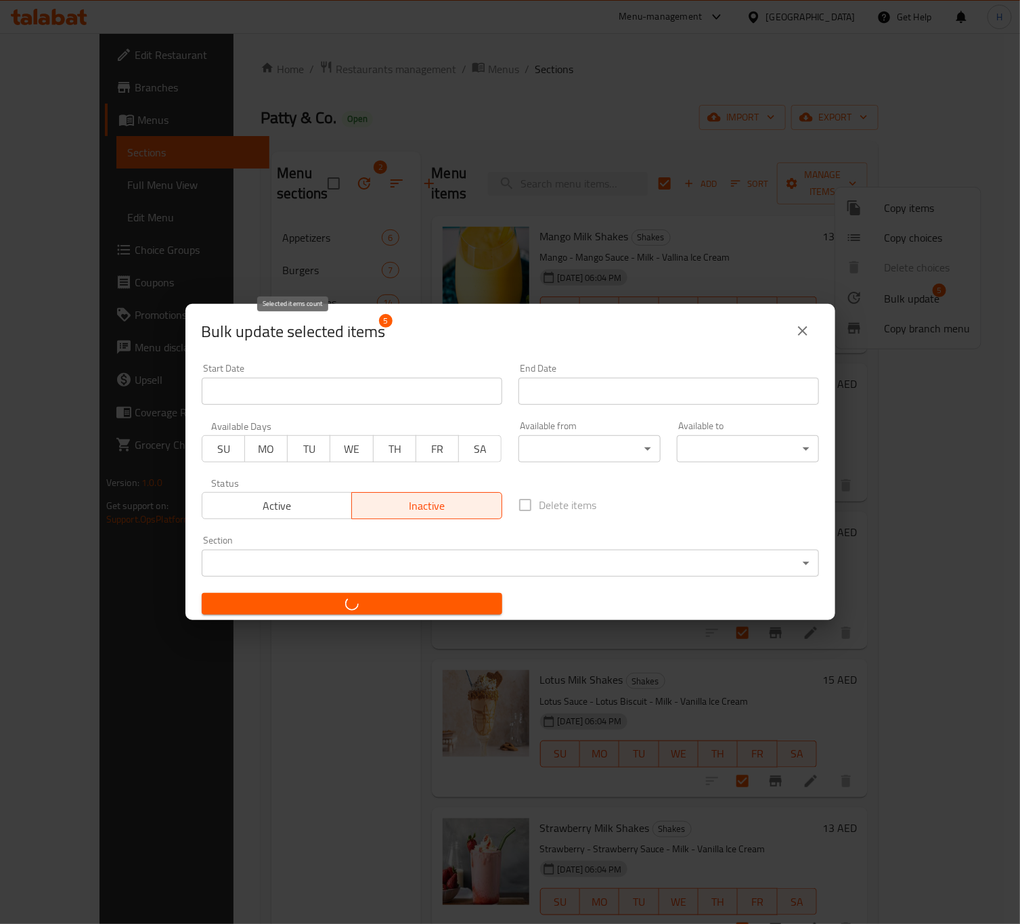
checkbox input "false"
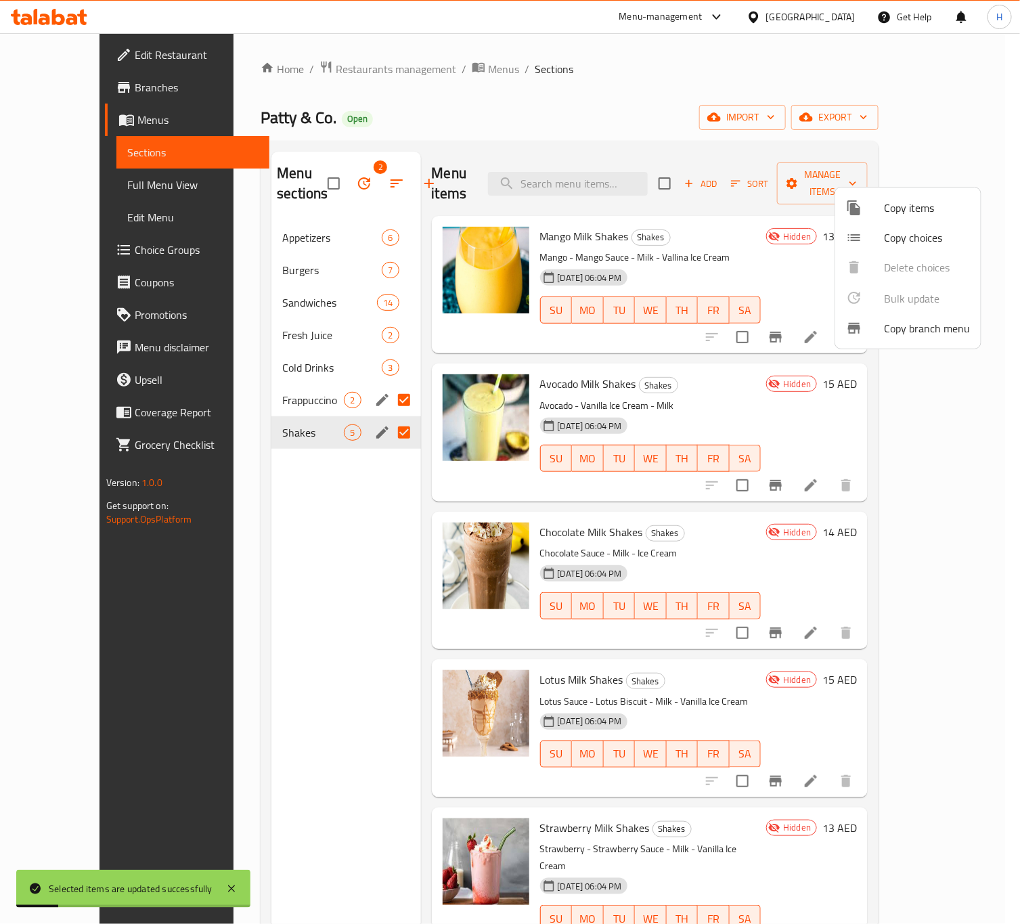
click at [272, 406] on div at bounding box center [510, 462] width 1020 height 924
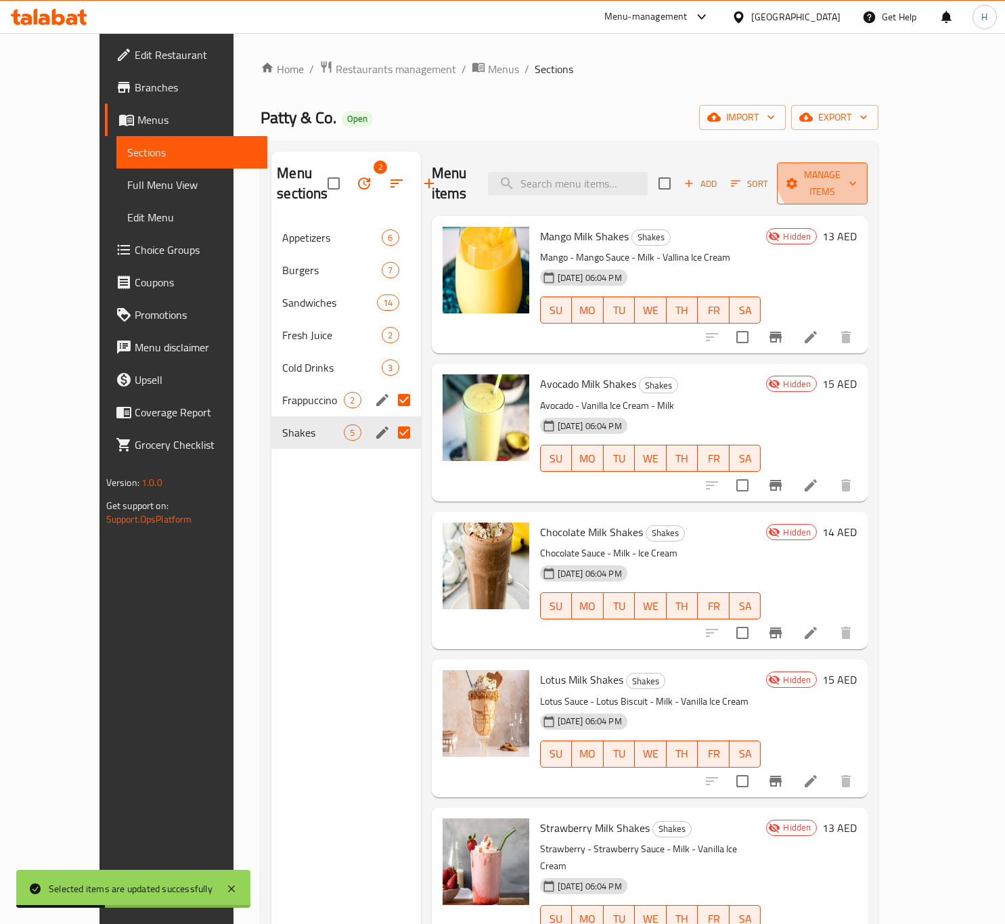
click at [857, 168] on span "Manage items" at bounding box center [822, 183] width 69 height 34
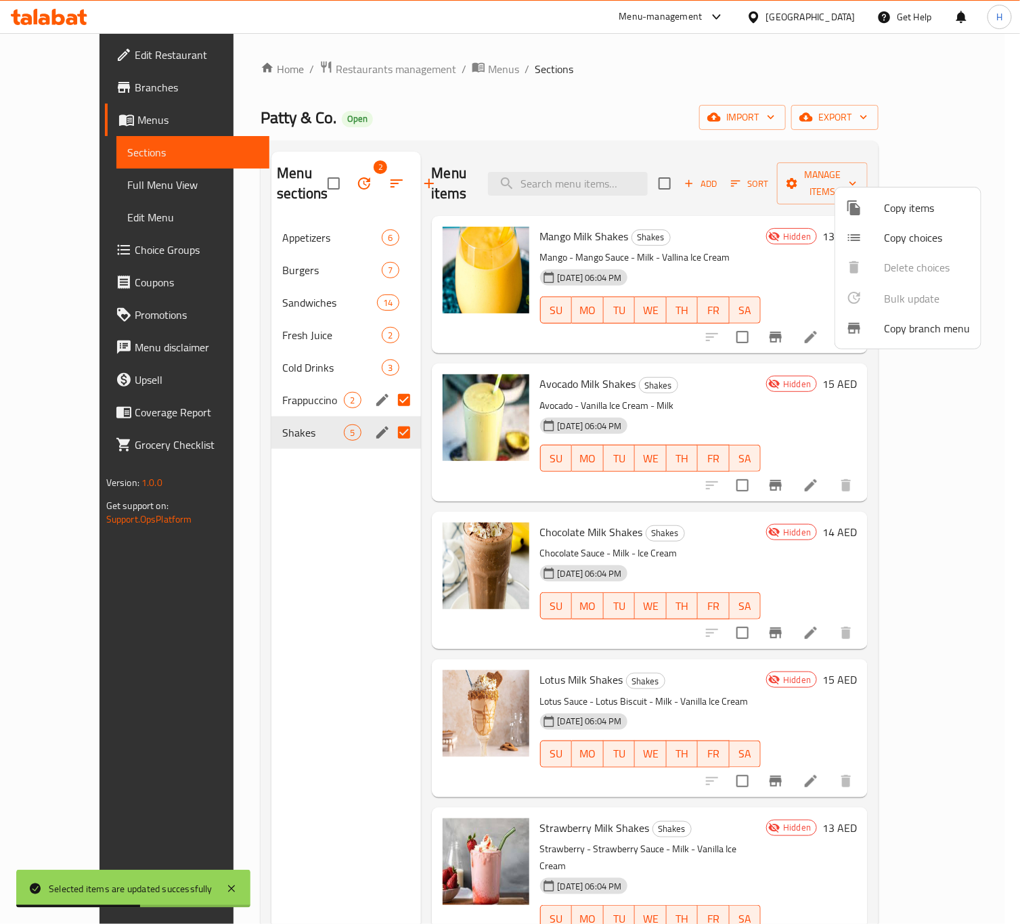
click at [260, 403] on div at bounding box center [510, 462] width 1020 height 924
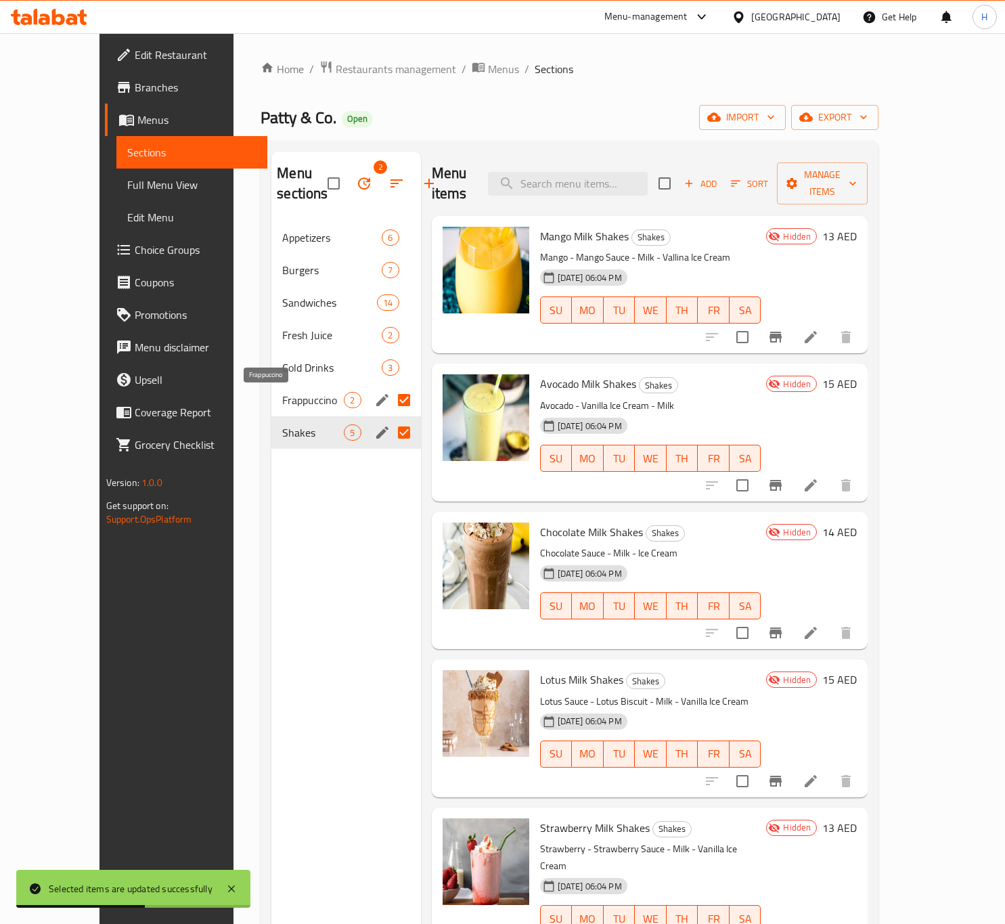
click at [282, 404] on span "Frappuccino" at bounding box center [313, 400] width 62 height 16
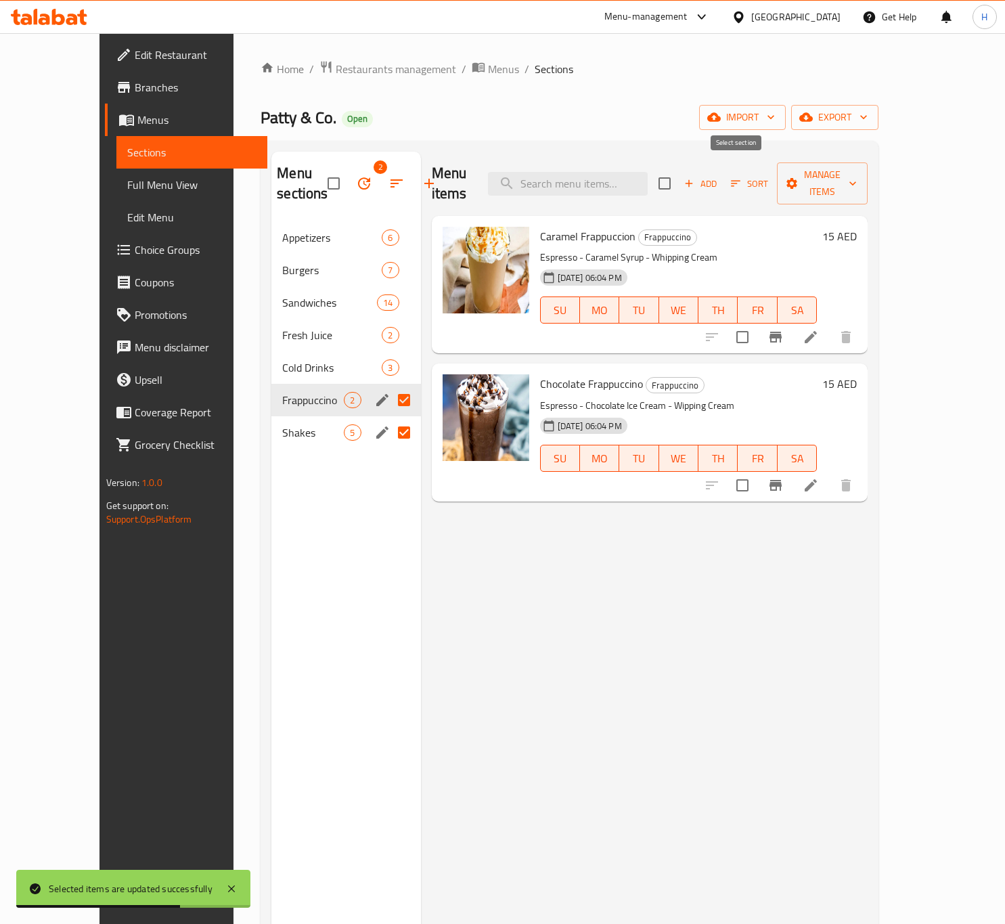
click at [679, 173] on input "checkbox" at bounding box center [664, 183] width 28 height 28
checkbox input "true"
click at [679, 173] on input "checkbox" at bounding box center [664, 183] width 28 height 28
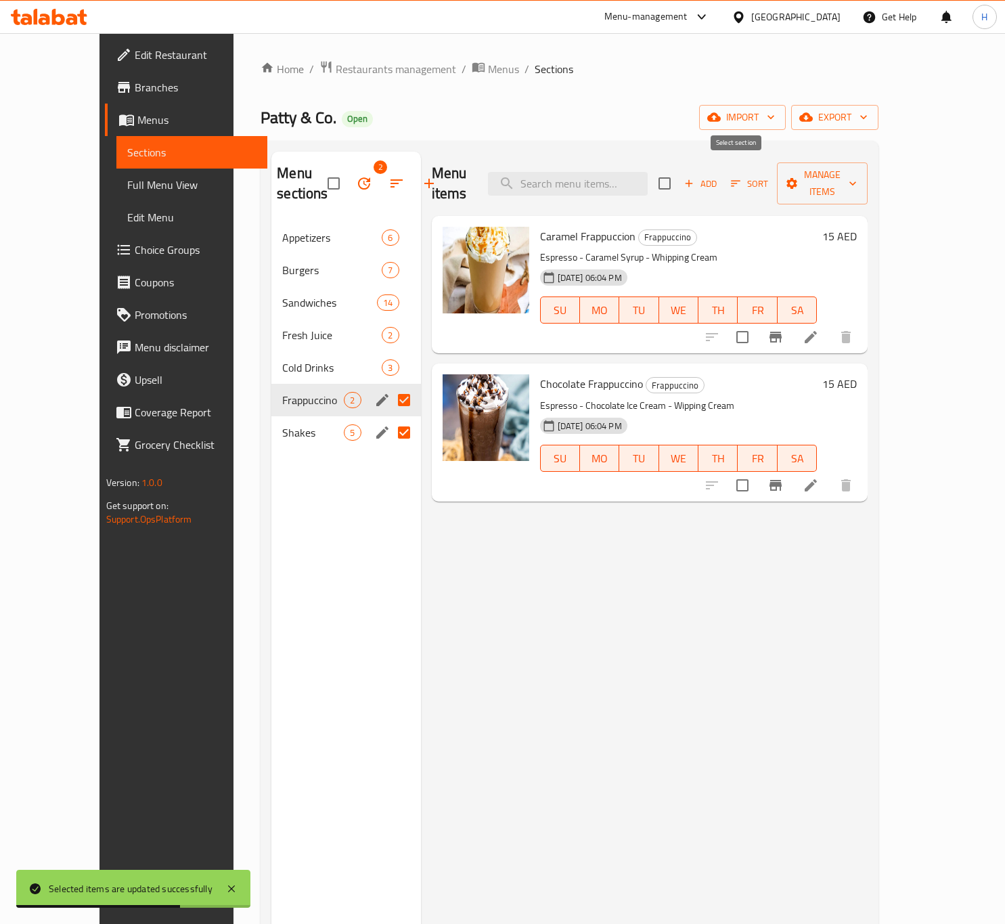
checkbox input "false"
click at [679, 173] on input "checkbox" at bounding box center [664, 183] width 28 height 28
checkbox input "true"
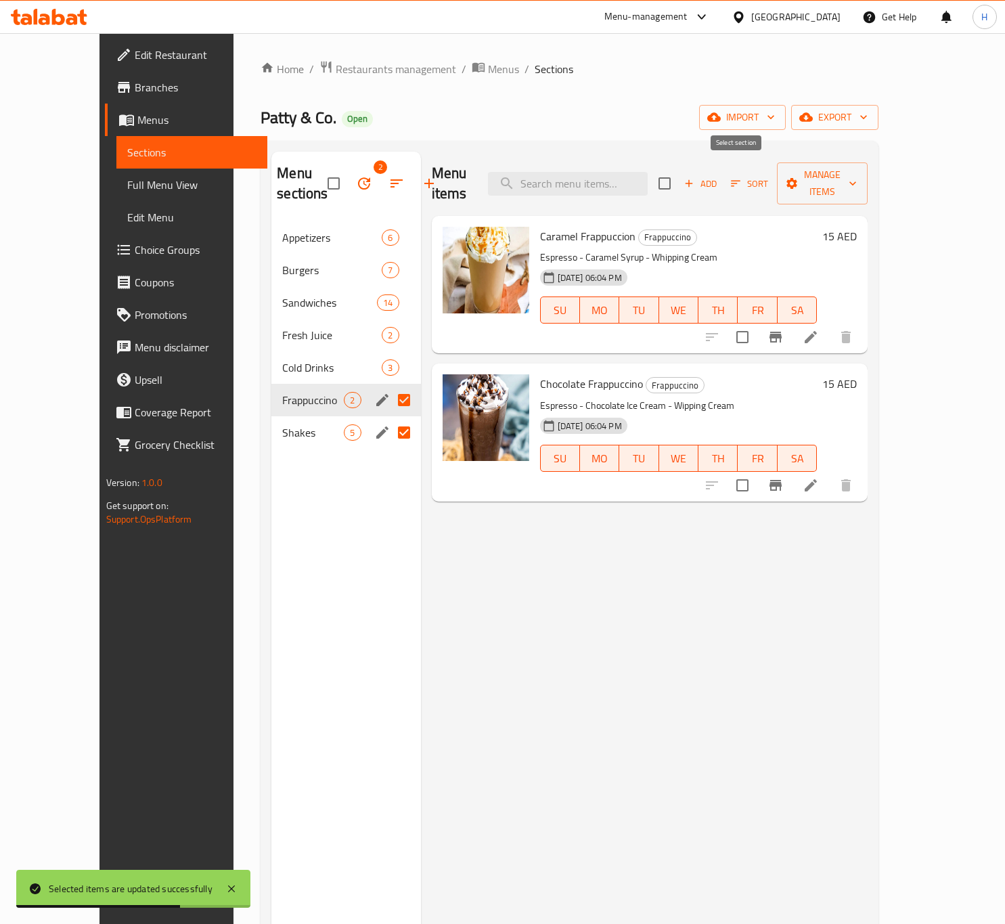
checkbox input "true"
click at [857, 175] on span "Manage items" at bounding box center [822, 183] width 69 height 34
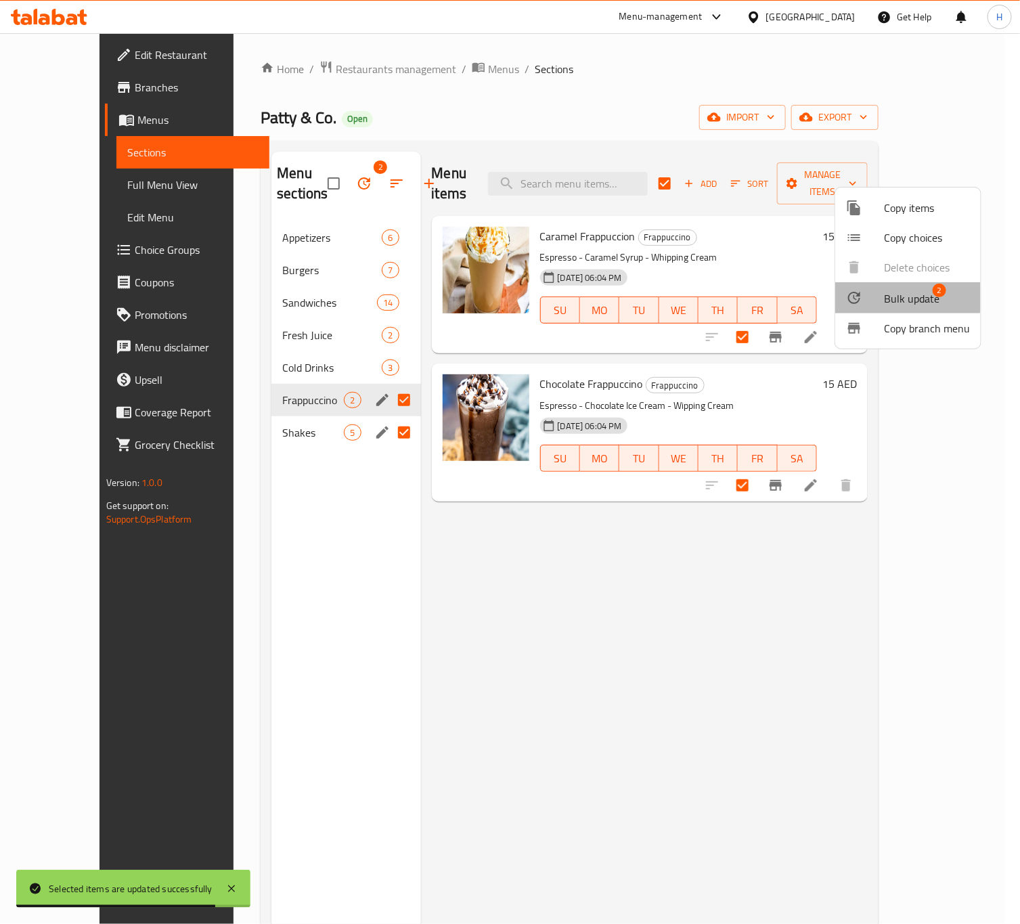
click at [882, 290] on div at bounding box center [865, 298] width 38 height 16
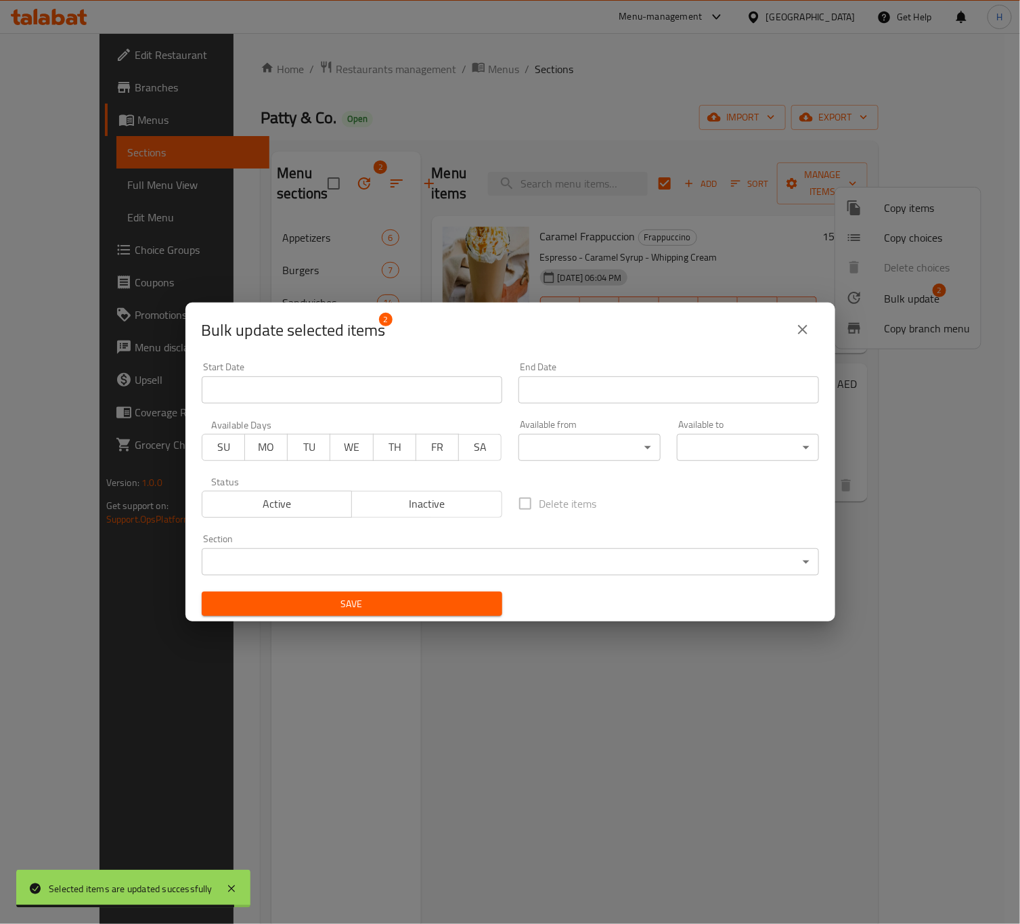
click at [449, 512] on span "Inactive" at bounding box center [426, 504] width 139 height 20
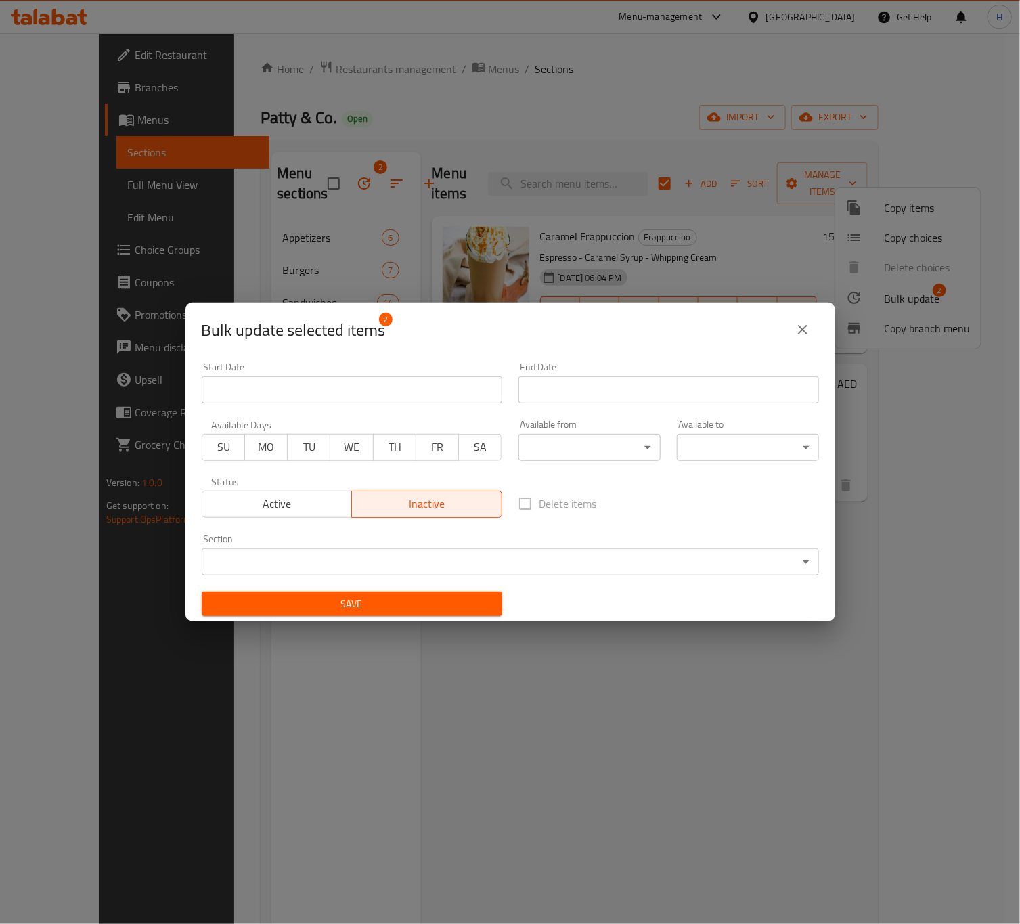
click at [384, 597] on span "Save" at bounding box center [351, 603] width 279 height 17
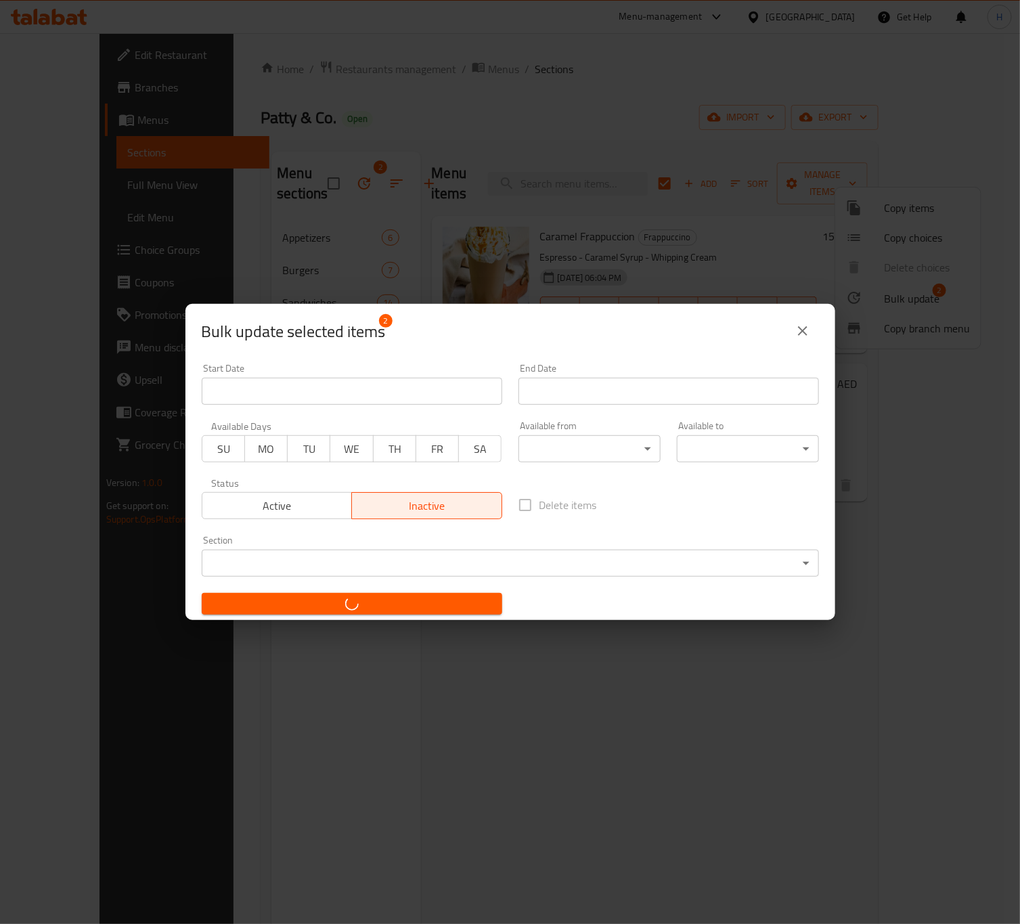
checkbox input "false"
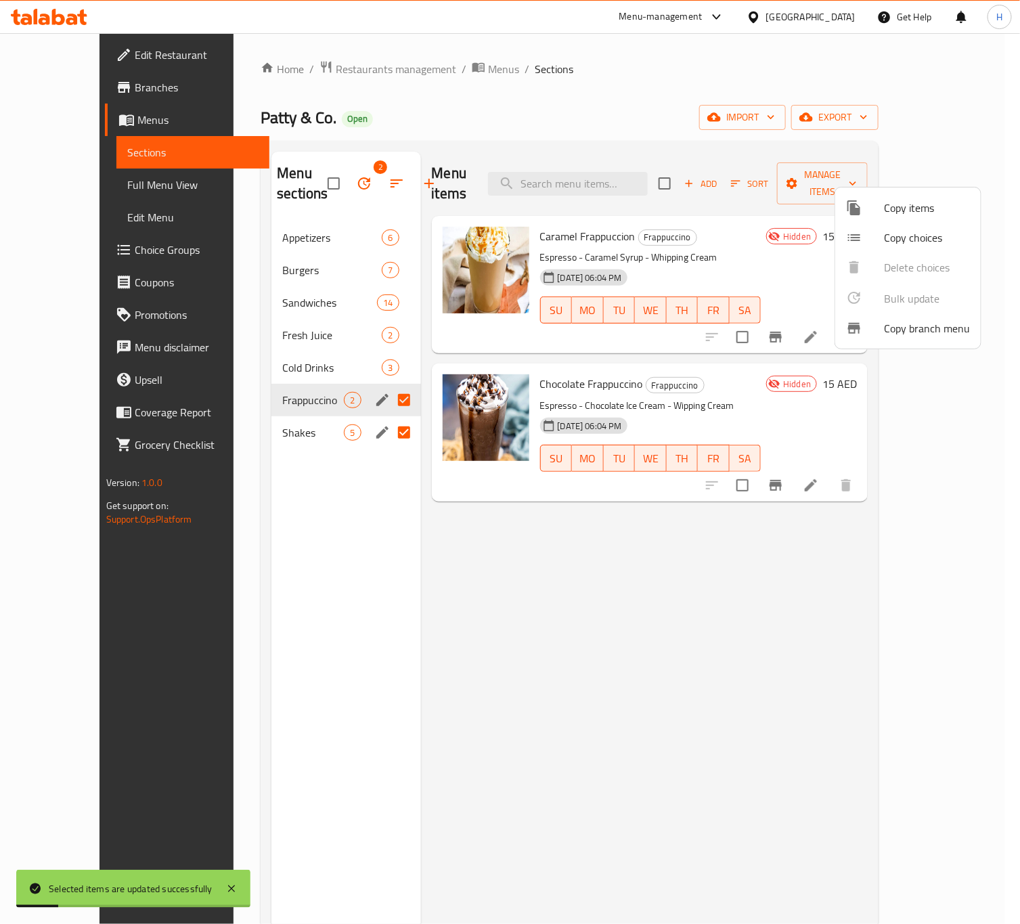
click at [277, 528] on div at bounding box center [510, 462] width 1020 height 924
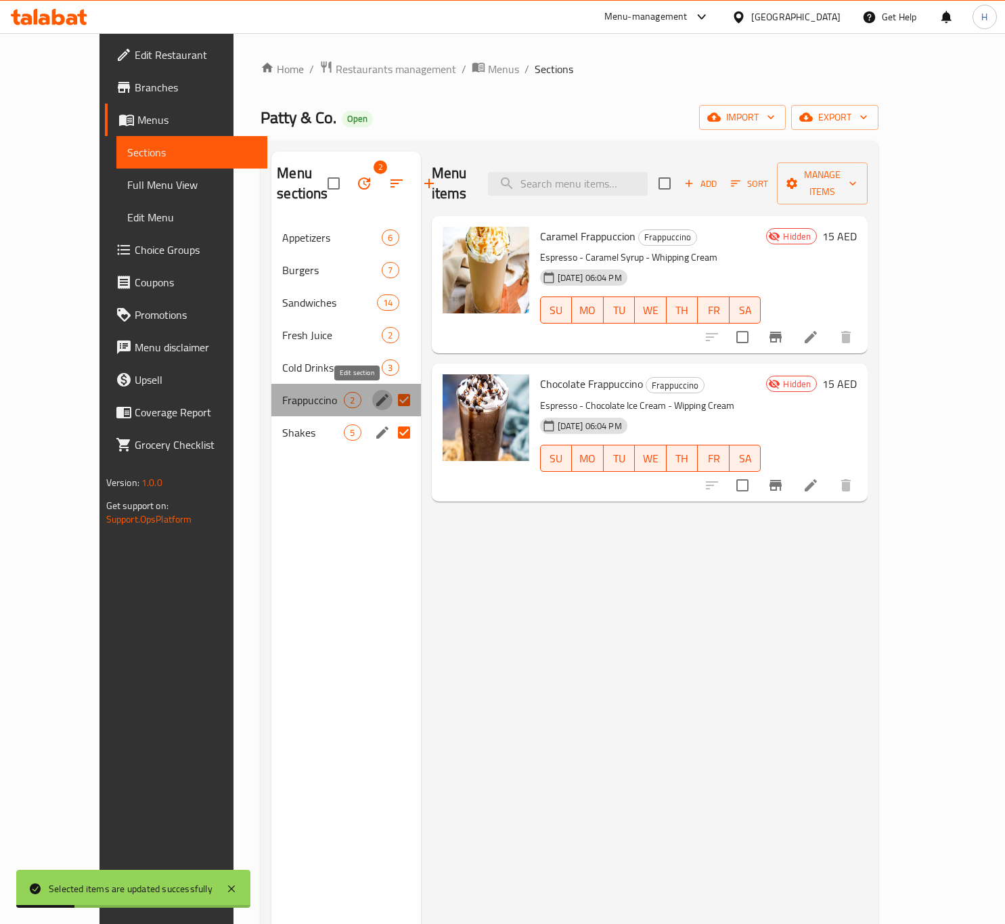
click at [374, 397] on icon "edit" at bounding box center [382, 400] width 16 height 16
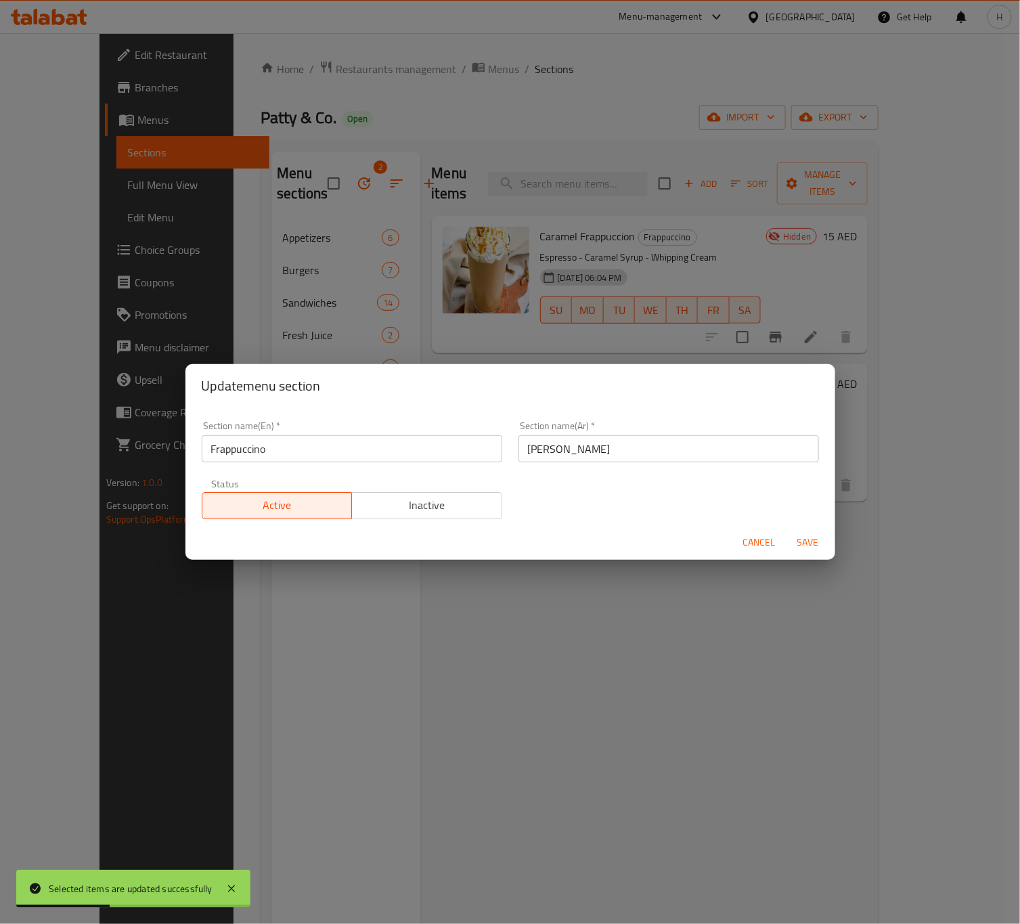
click at [327, 618] on div "Update menu section Section name(En)   * Frappuccino Section name(En) * Section…" at bounding box center [510, 462] width 1020 height 924
click at [759, 545] on span "Cancel" at bounding box center [759, 542] width 32 height 17
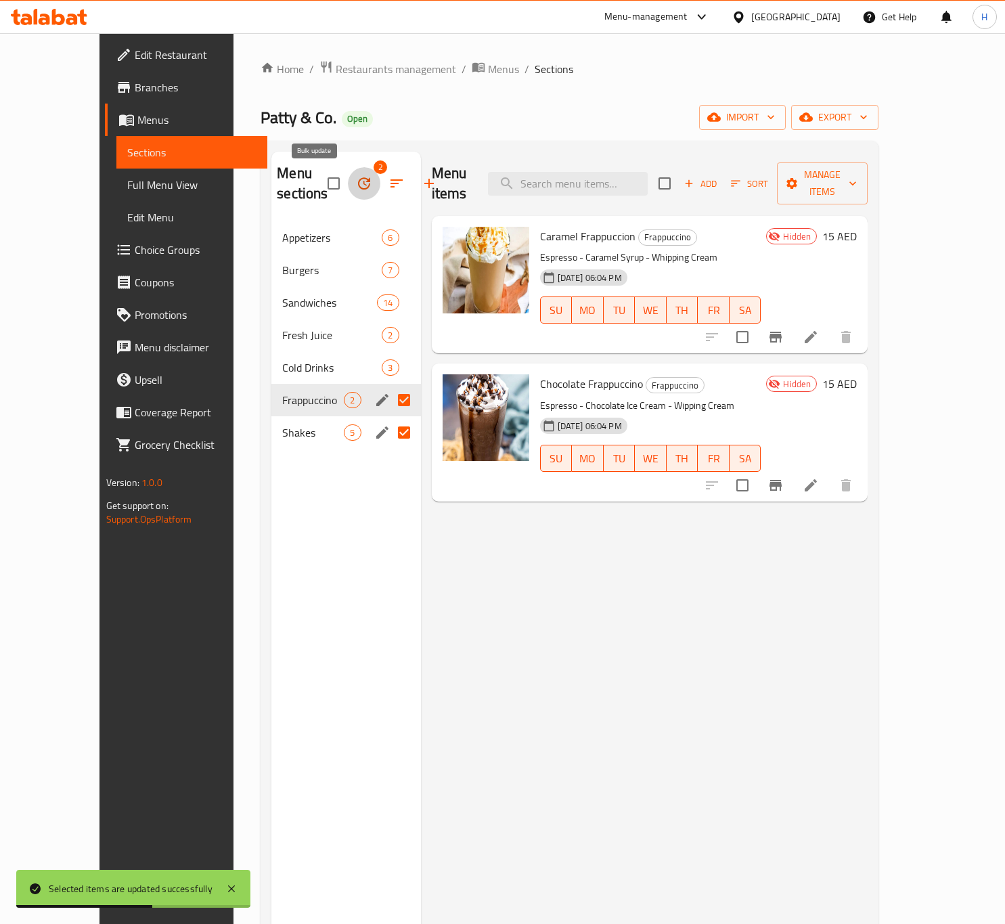
click at [356, 185] on icon "button" at bounding box center [364, 183] width 16 height 16
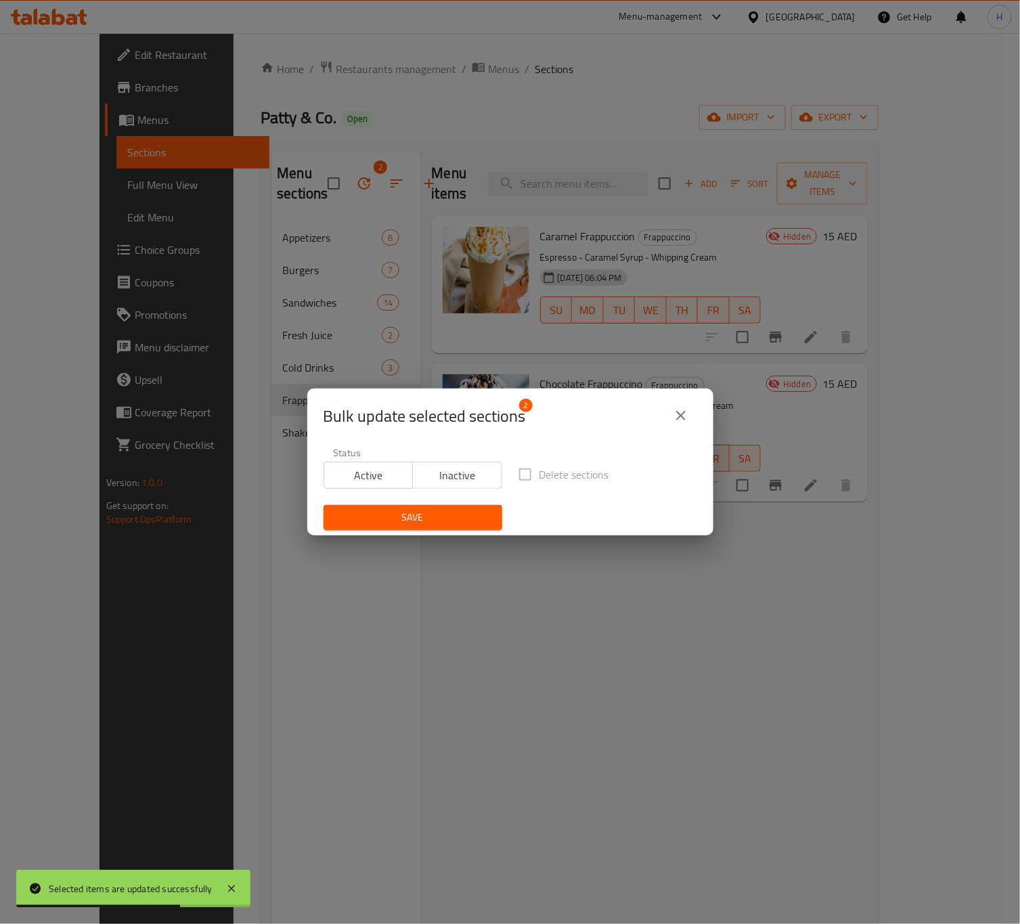
click at [451, 473] on span "Inactive" at bounding box center [457, 476] width 78 height 20
click at [436, 510] on span "Save" at bounding box center [412, 517] width 157 height 17
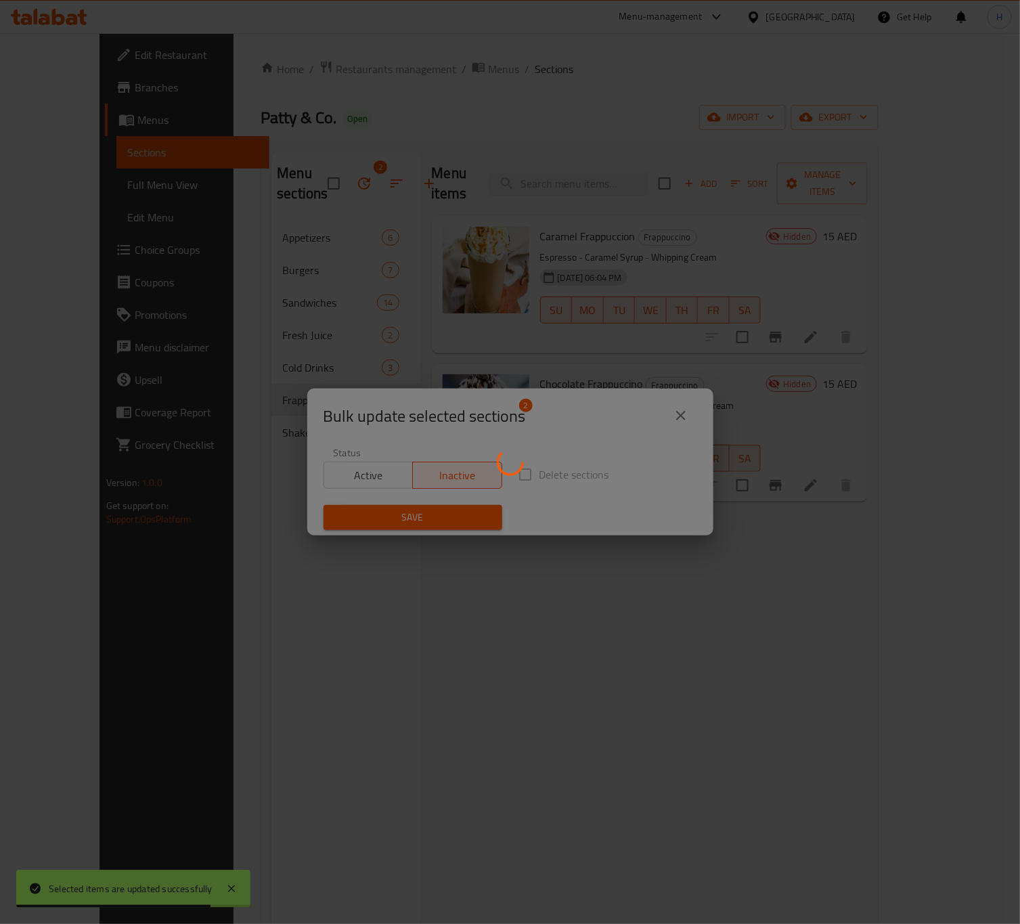
checkbox input "false"
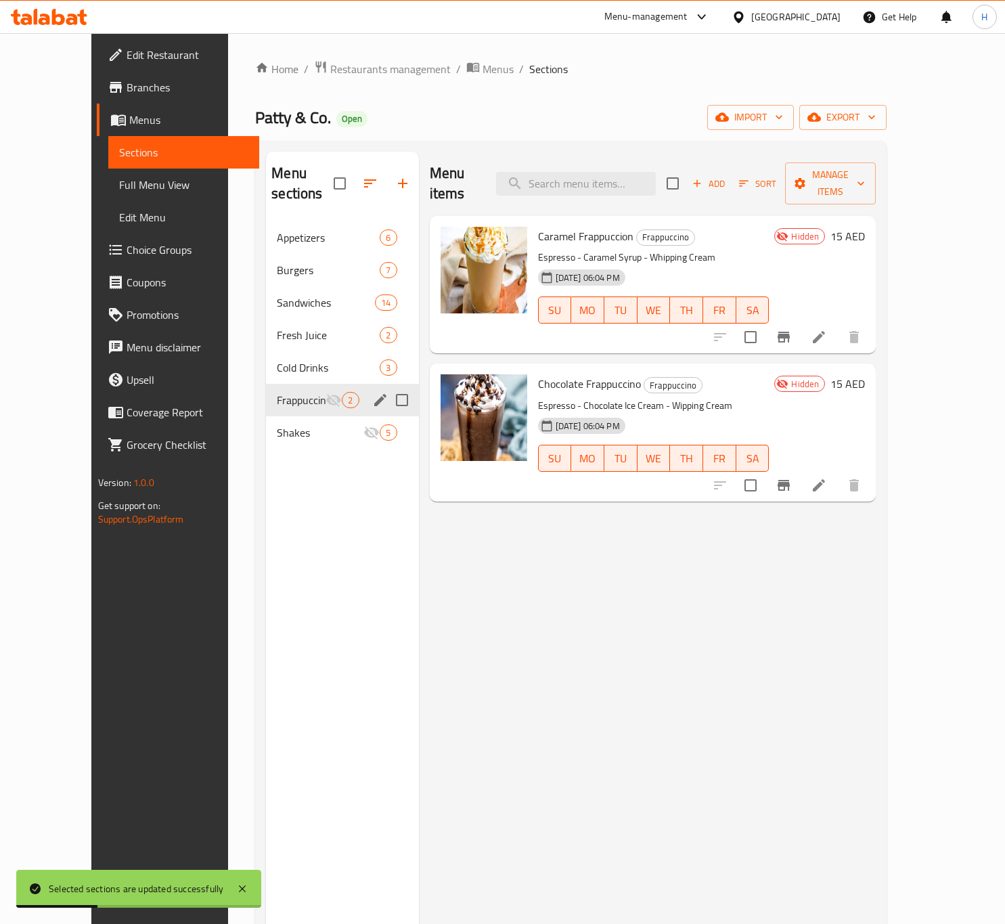
click at [741, 489] on div "Menu items Add Sort Manage items Caramel Frappuccion Frappuccino Espresso - Car…" at bounding box center [647, 614] width 457 height 924
click at [876, 118] on span "export" at bounding box center [843, 117] width 66 height 17
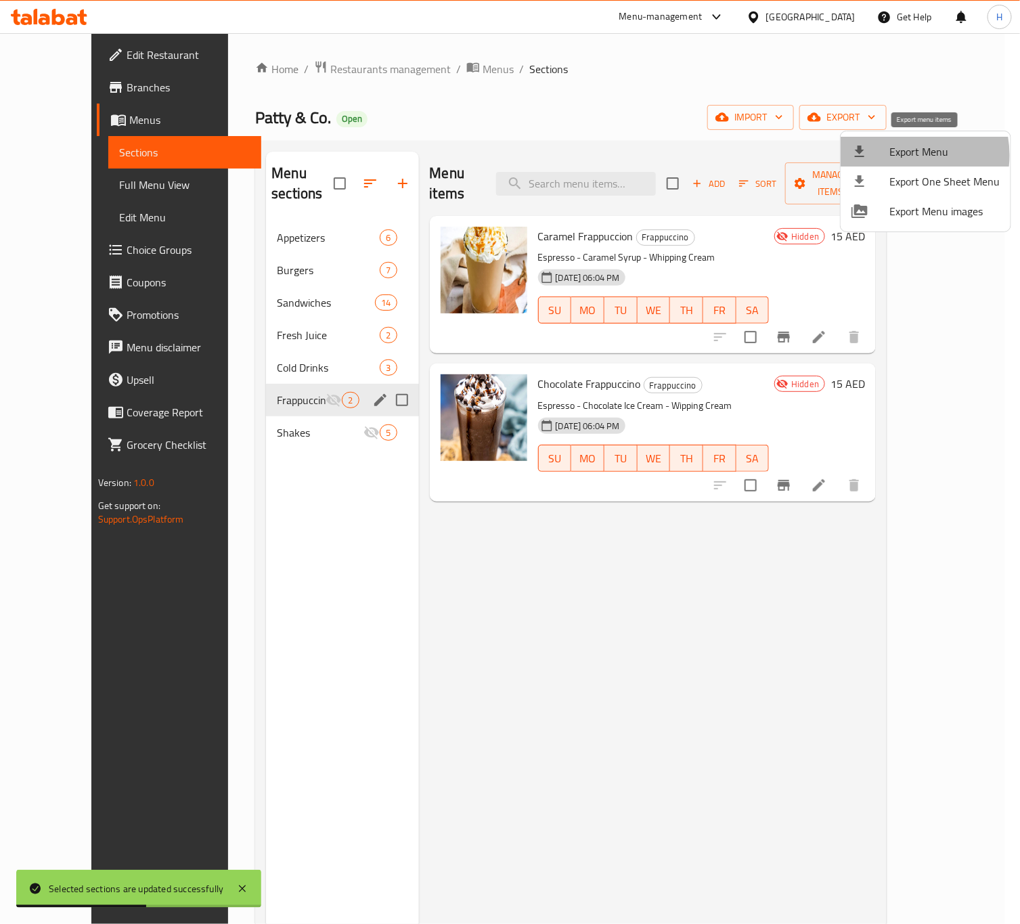
click at [900, 155] on span "Export Menu" at bounding box center [944, 151] width 110 height 16
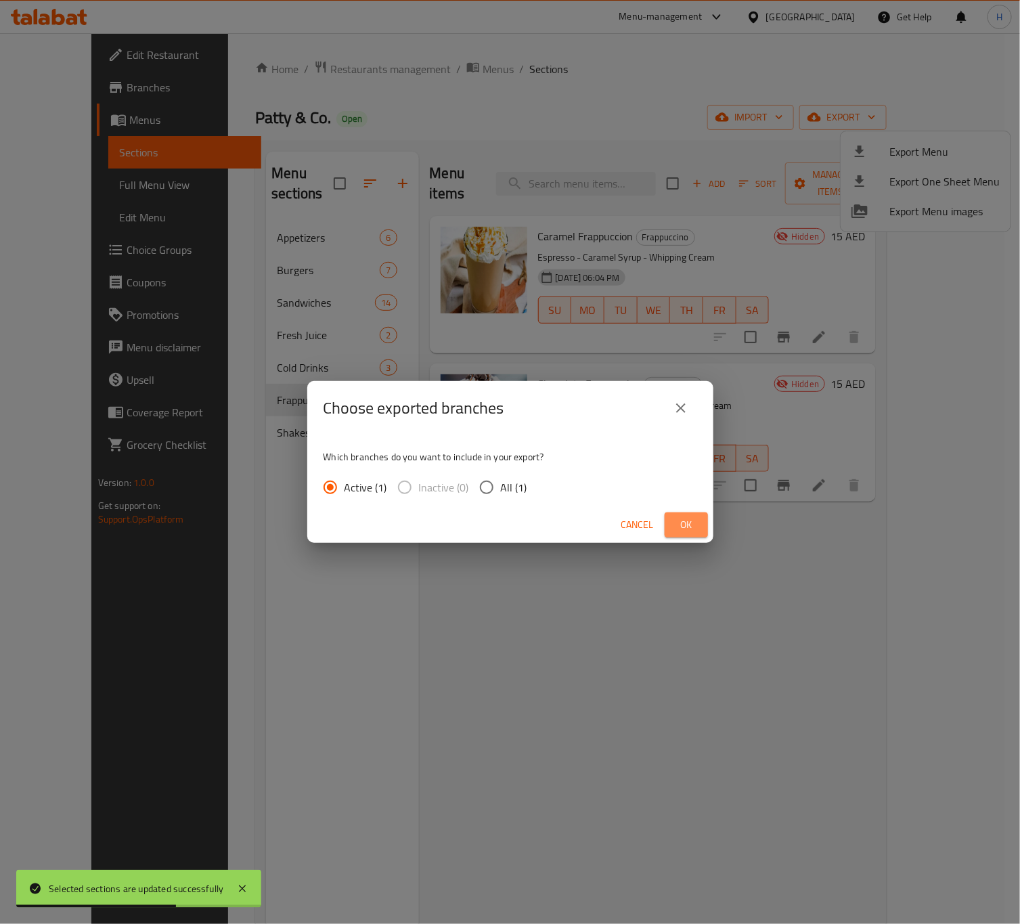
click at [689, 531] on span "Ok" at bounding box center [686, 524] width 22 height 17
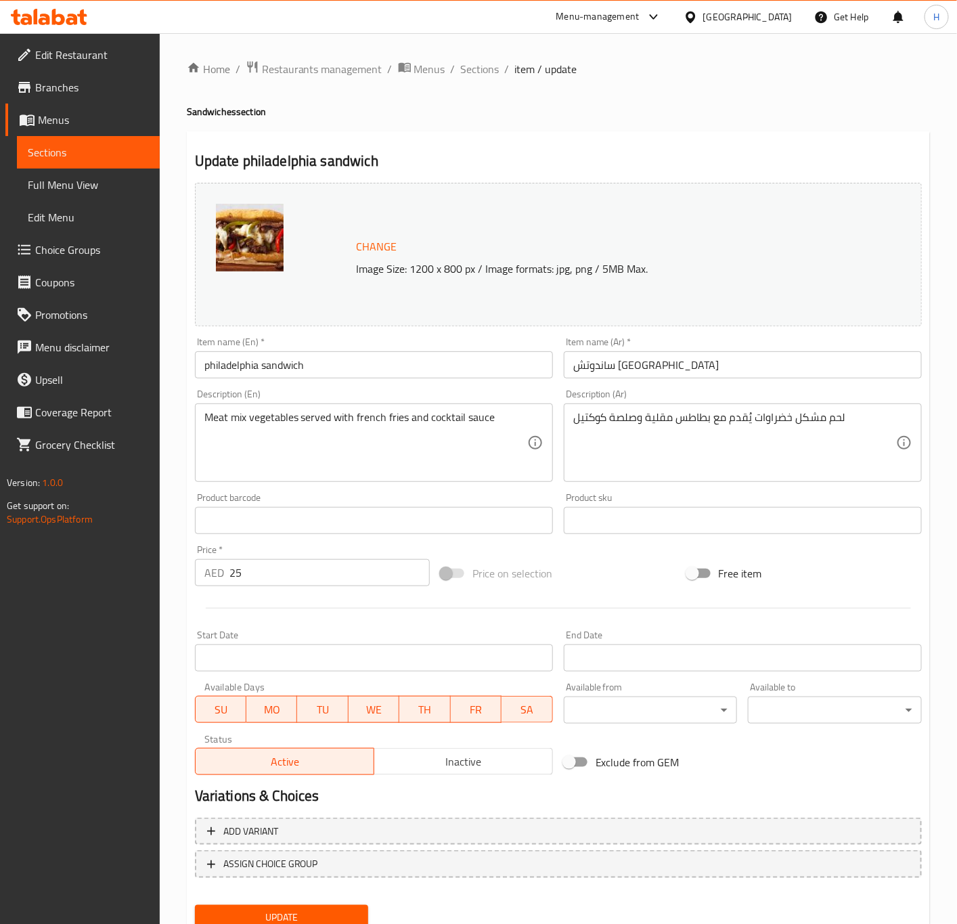
click at [336, 368] on input "philadelphia sandwich" at bounding box center [374, 364] width 358 height 27
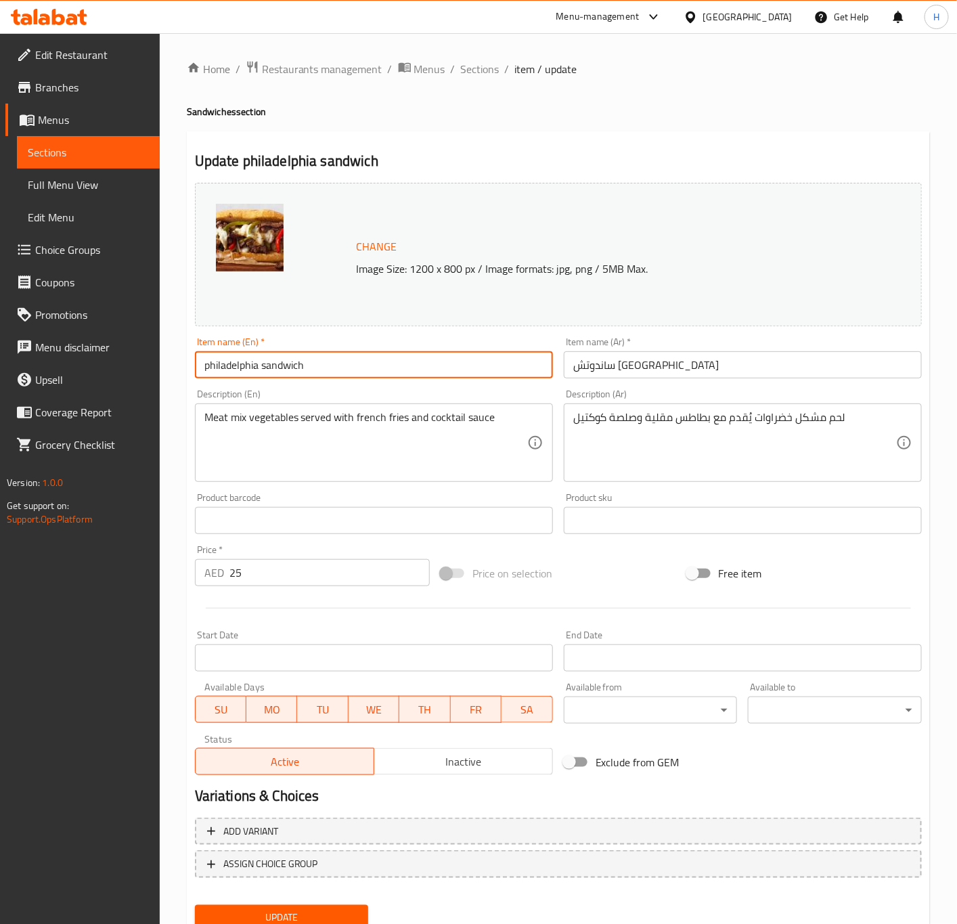
type input "Philadelphia Sandwich"
click at [195, 905] on button "Update" at bounding box center [282, 917] width 174 height 25
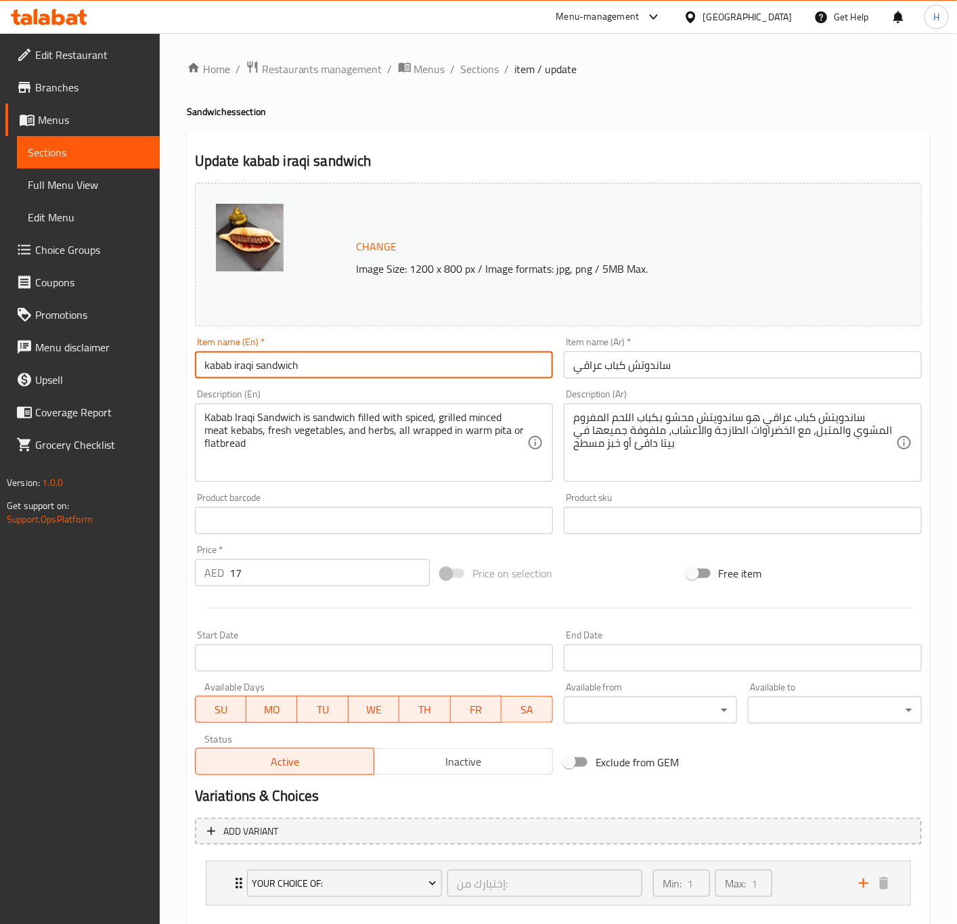
click at [307, 371] on input "kabab iraqi sandwich" at bounding box center [374, 364] width 358 height 27
type input "Kabab Iraqi Sandwich"
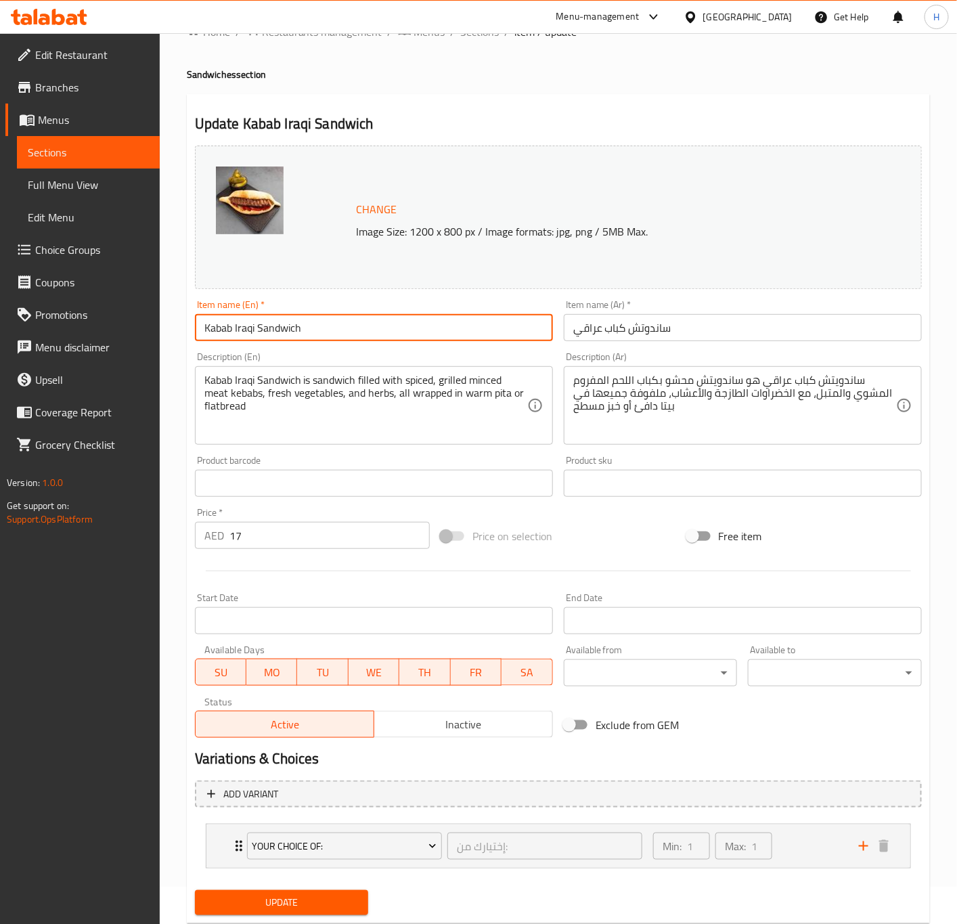
scroll to position [75, 0]
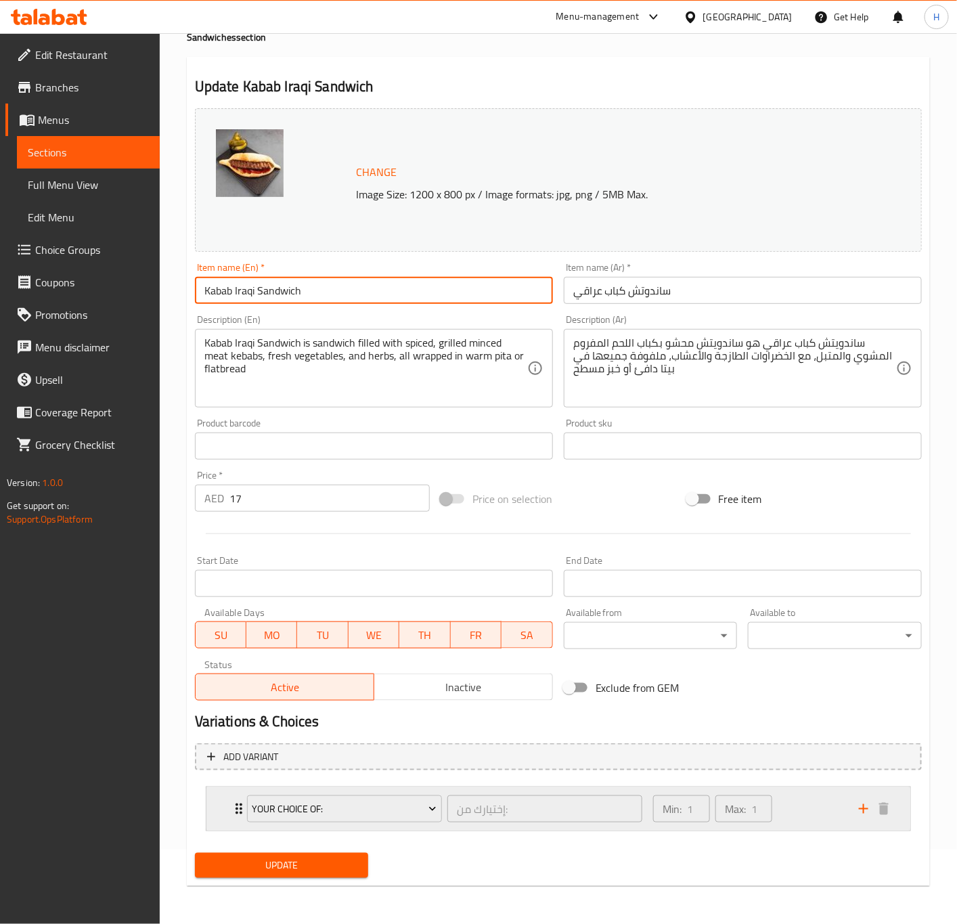
click at [231, 811] on icon "Expand" at bounding box center [239, 808] width 16 height 16
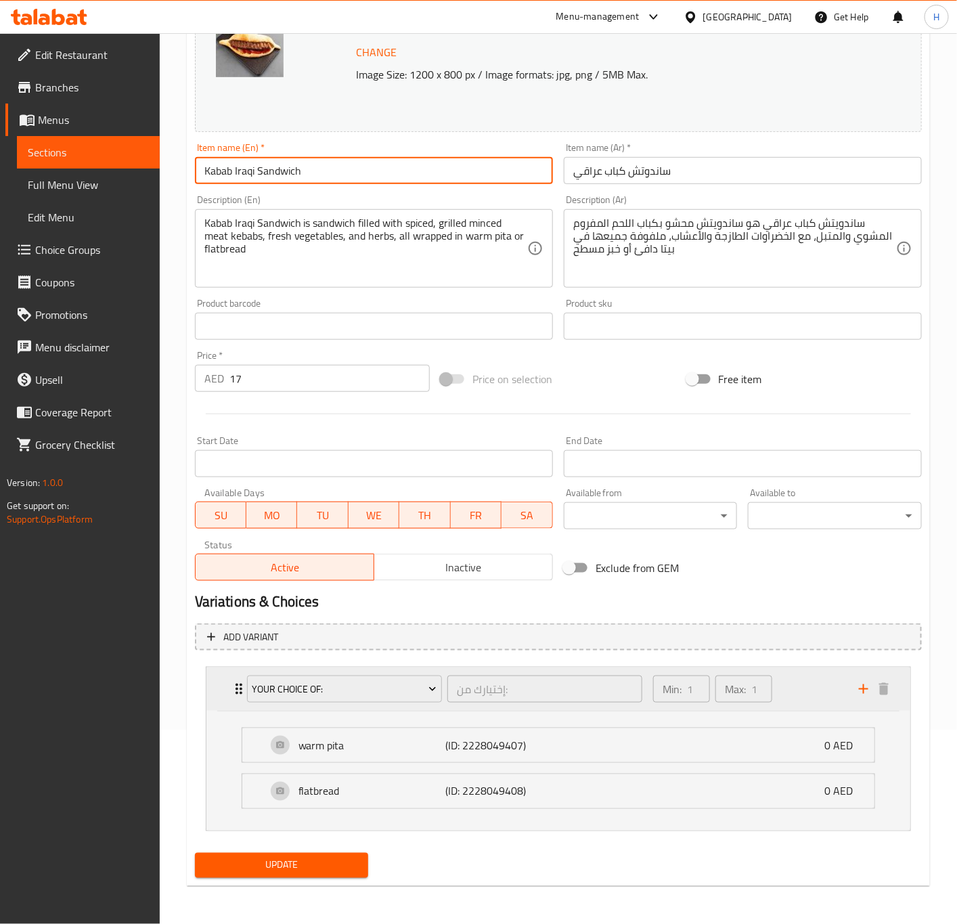
scroll to position [197, 0]
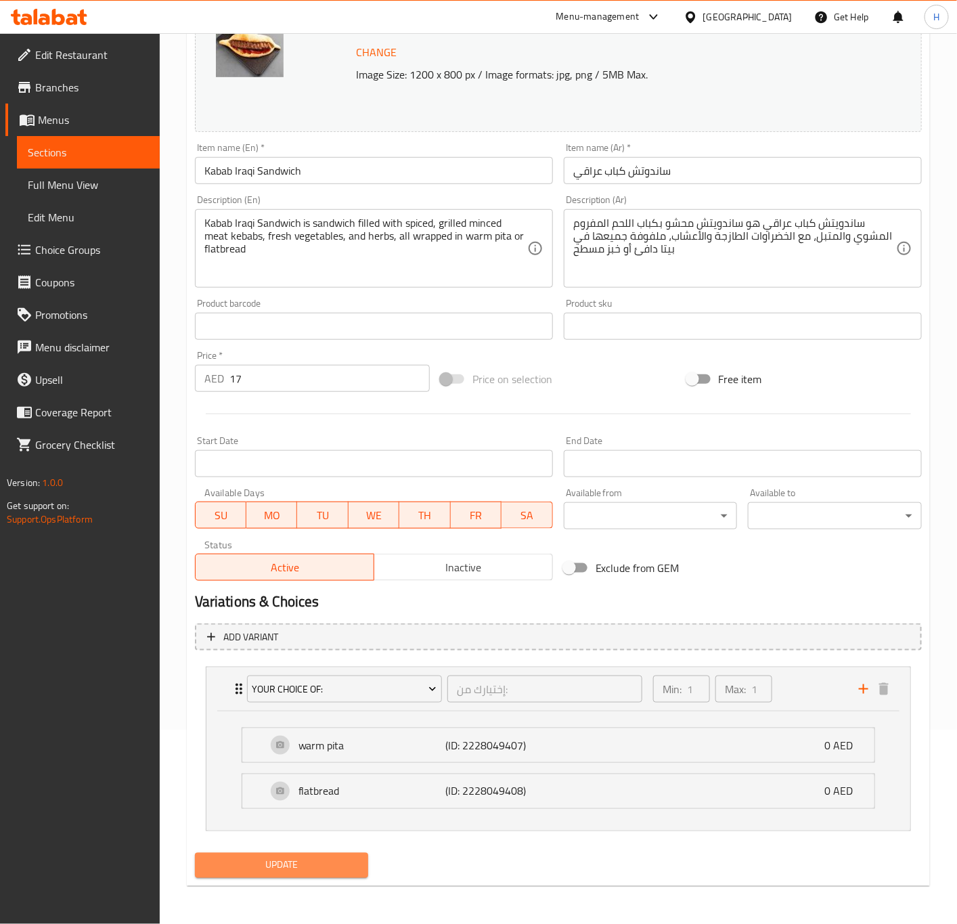
click at [291, 865] on span "Update" at bounding box center [282, 865] width 152 height 17
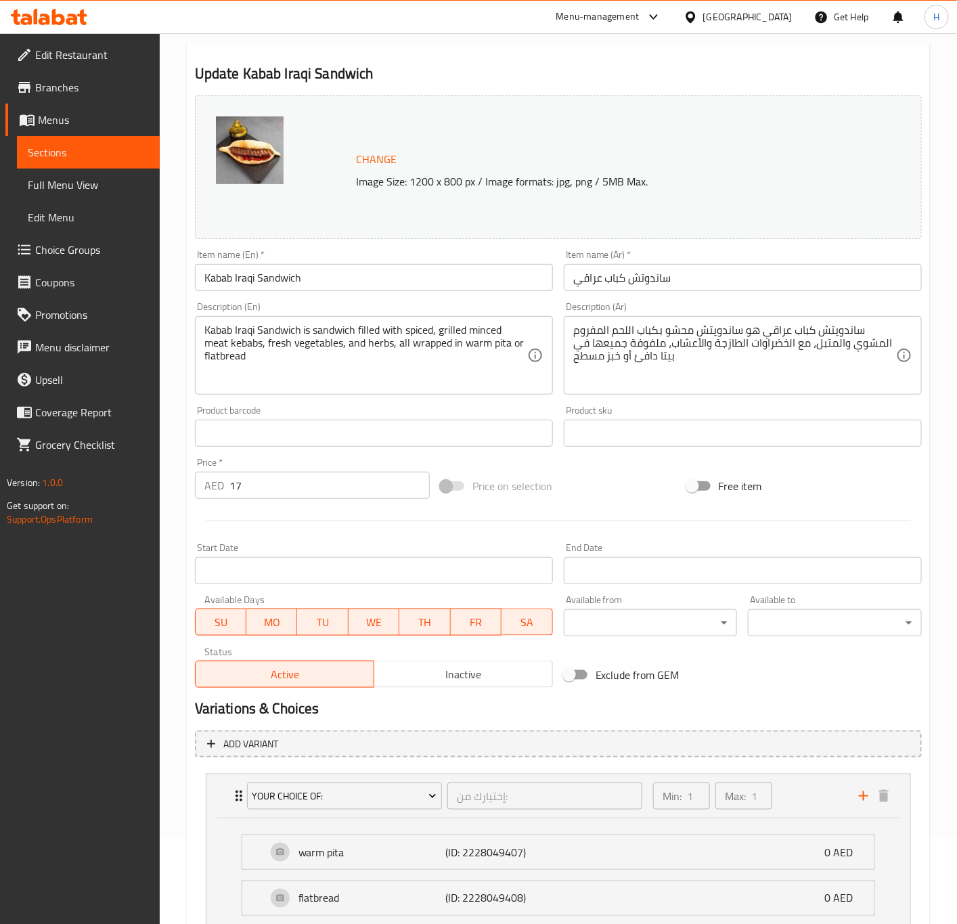
scroll to position [0, 0]
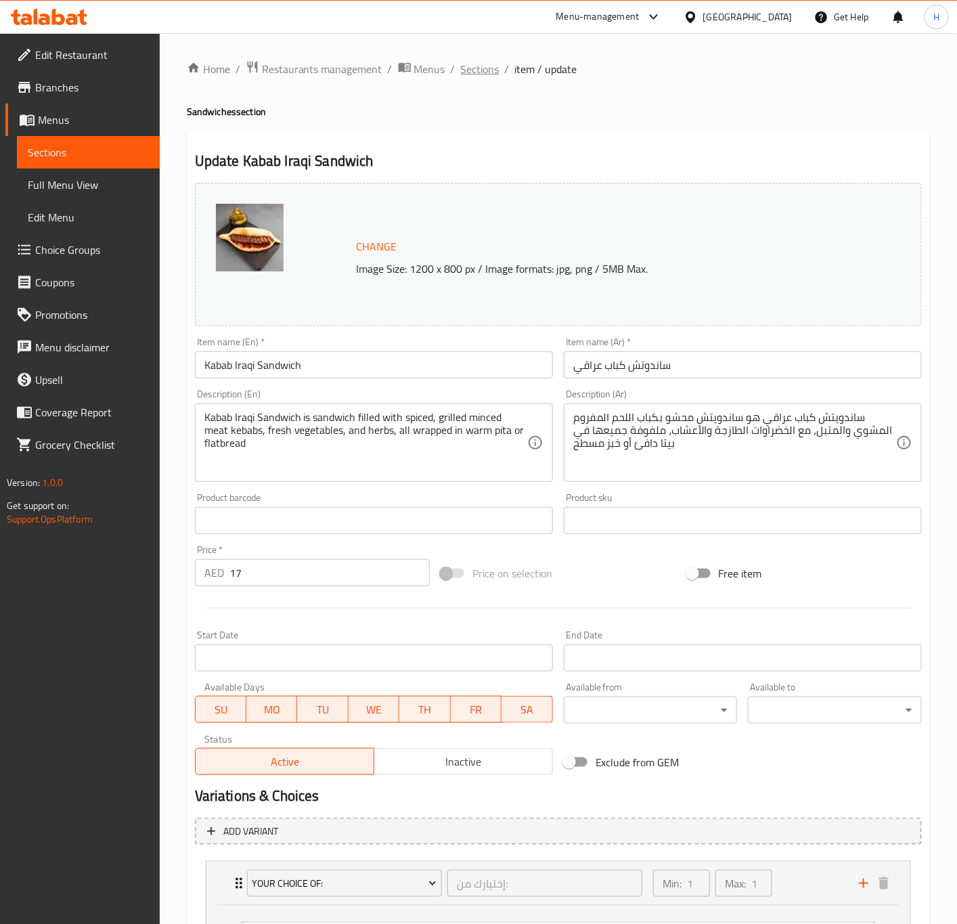
click at [478, 69] on span "Sections" at bounding box center [480, 69] width 39 height 16
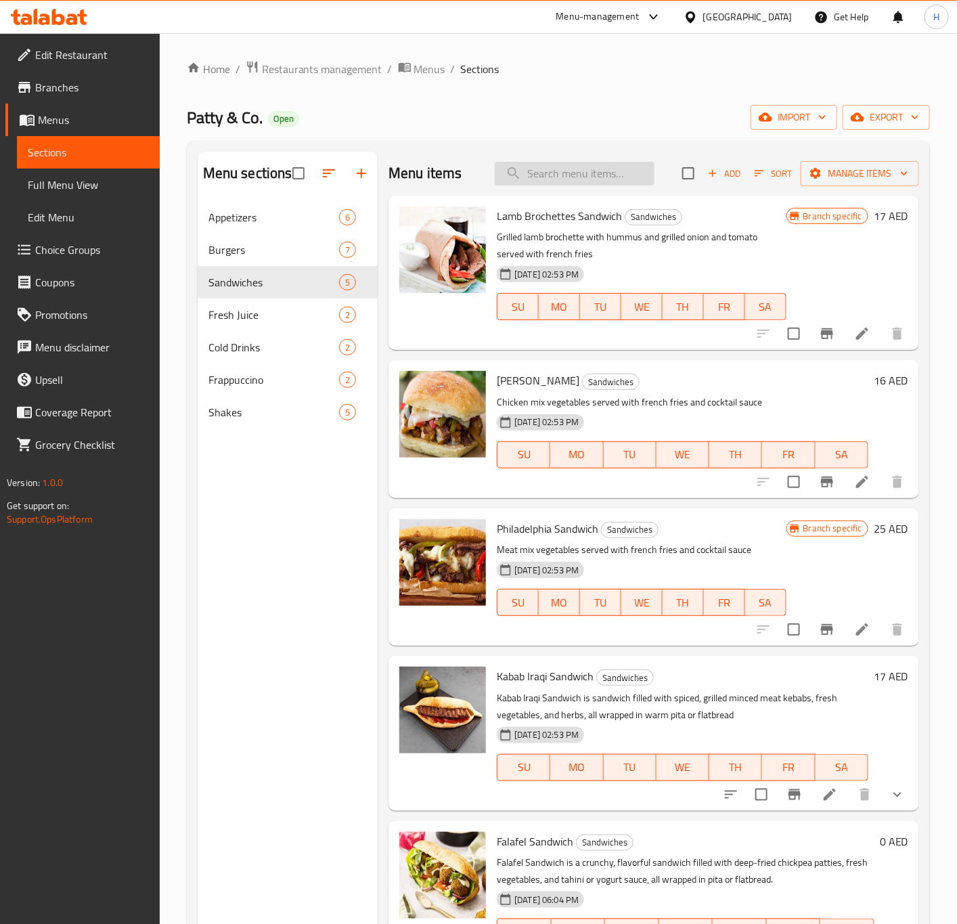
click at [544, 171] on input "search" at bounding box center [575, 174] width 160 height 24
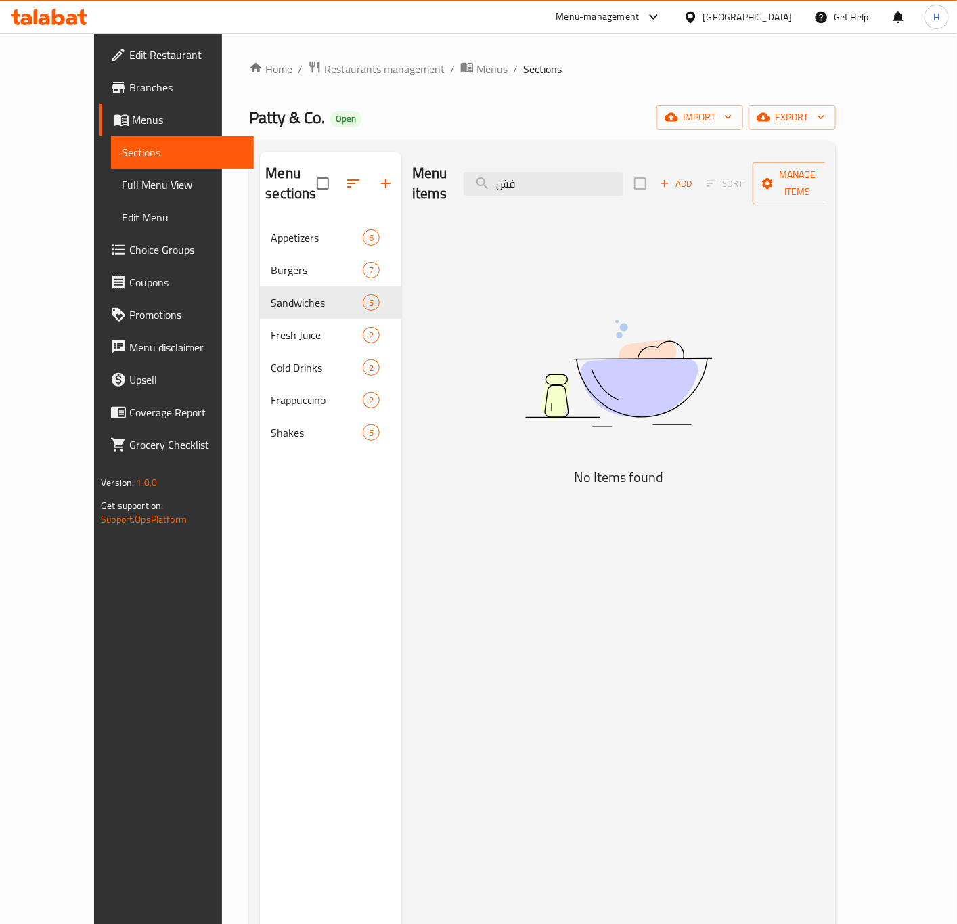
type input "ف"
type input "t"
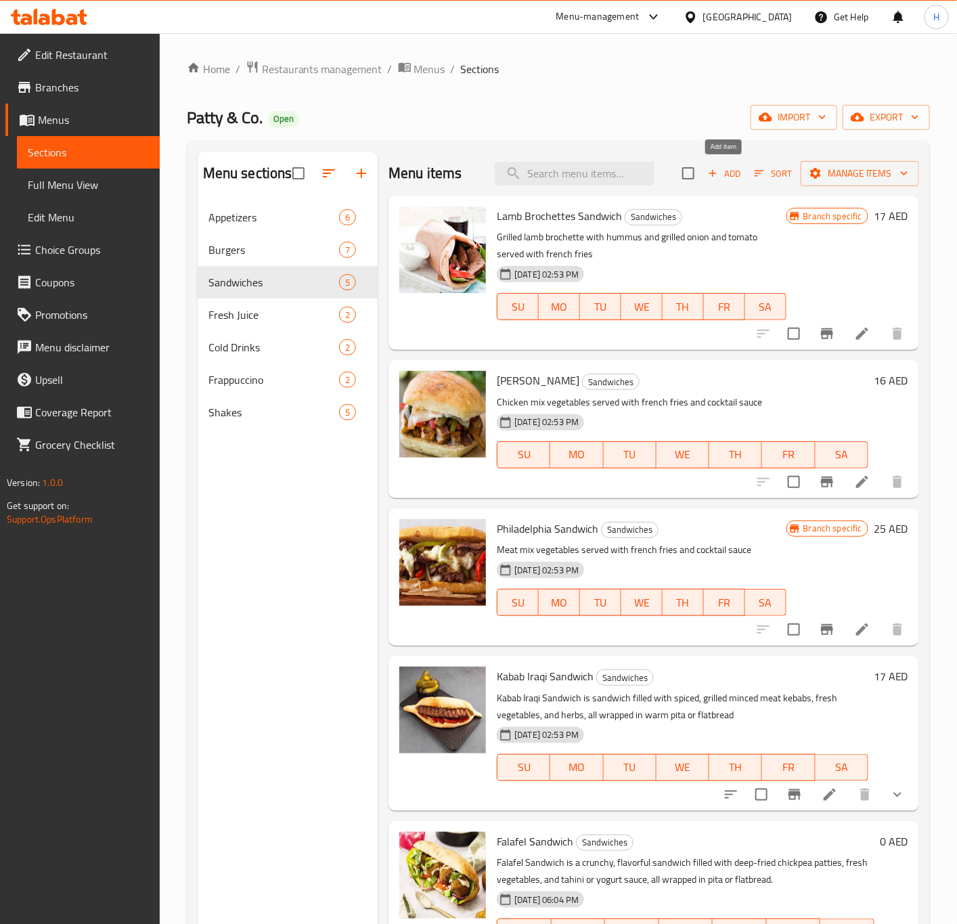
click at [723, 175] on span "Add" at bounding box center [724, 174] width 37 height 16
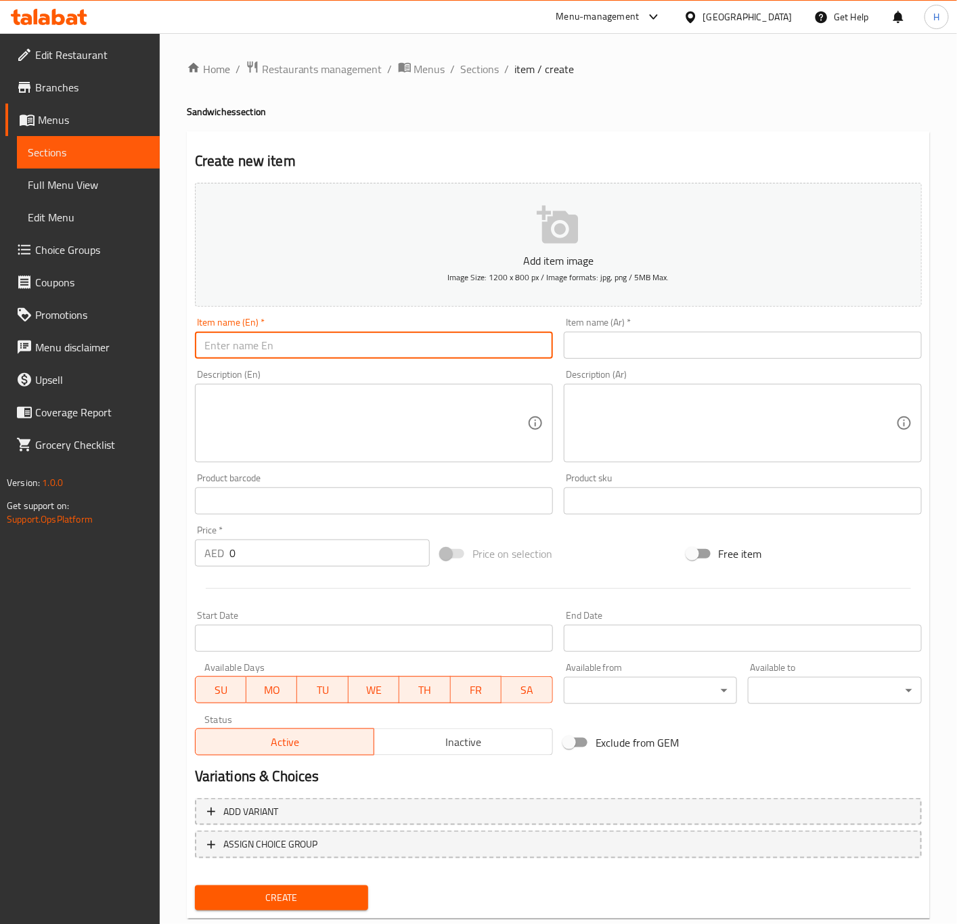
paste input "TWOOK SANDWICH"
click at [332, 343] on input "TWOOK SANDWICH" at bounding box center [374, 345] width 358 height 27
type input "Twook Sandwich"
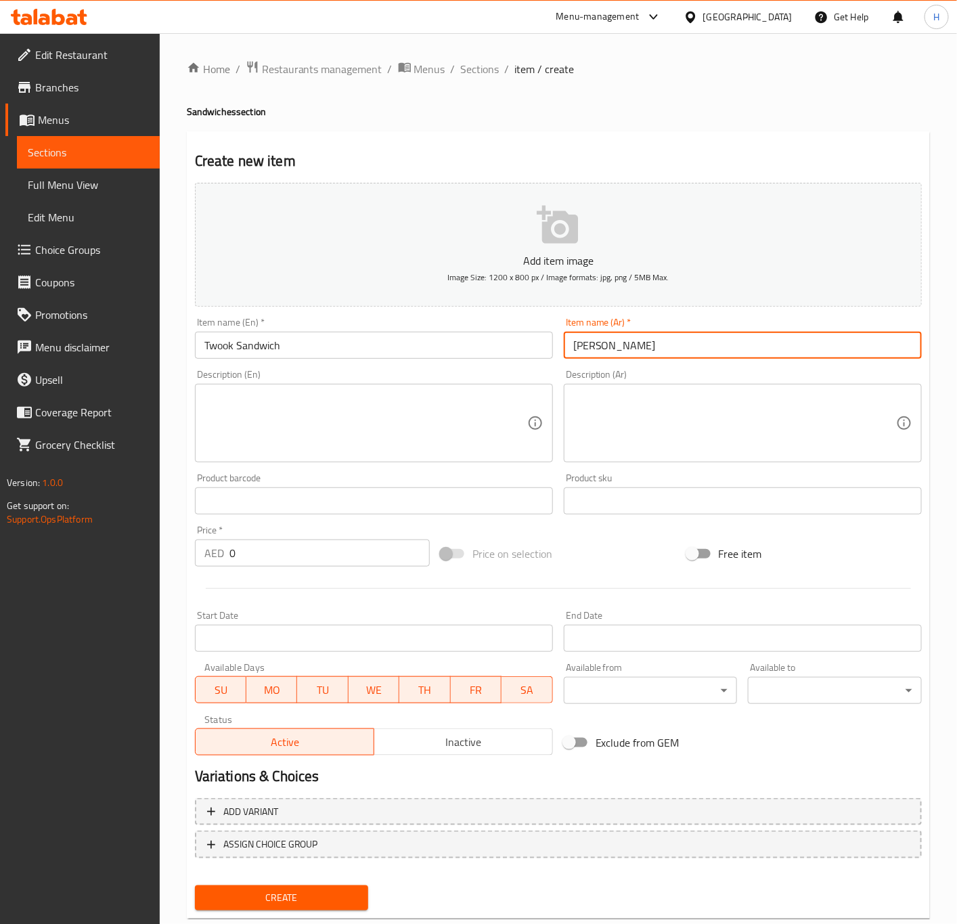
type input "[PERSON_NAME]"
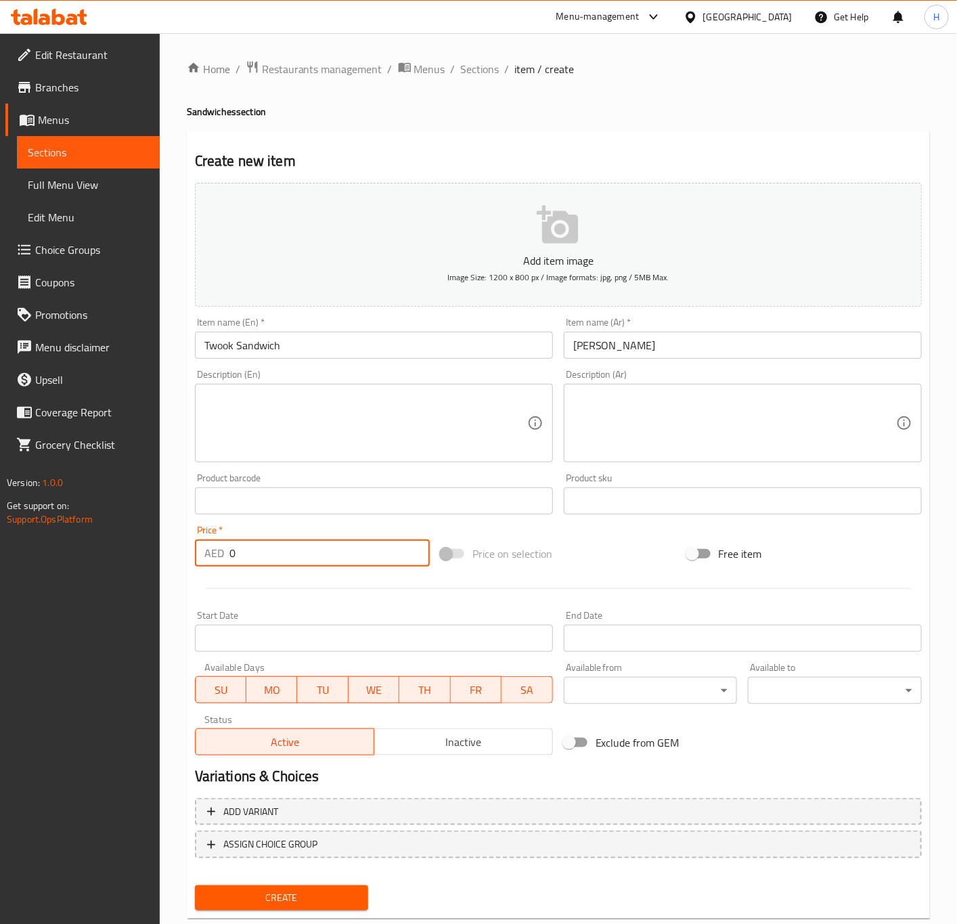
click at [263, 554] on input "0" at bounding box center [329, 552] width 200 height 27
type input "15"
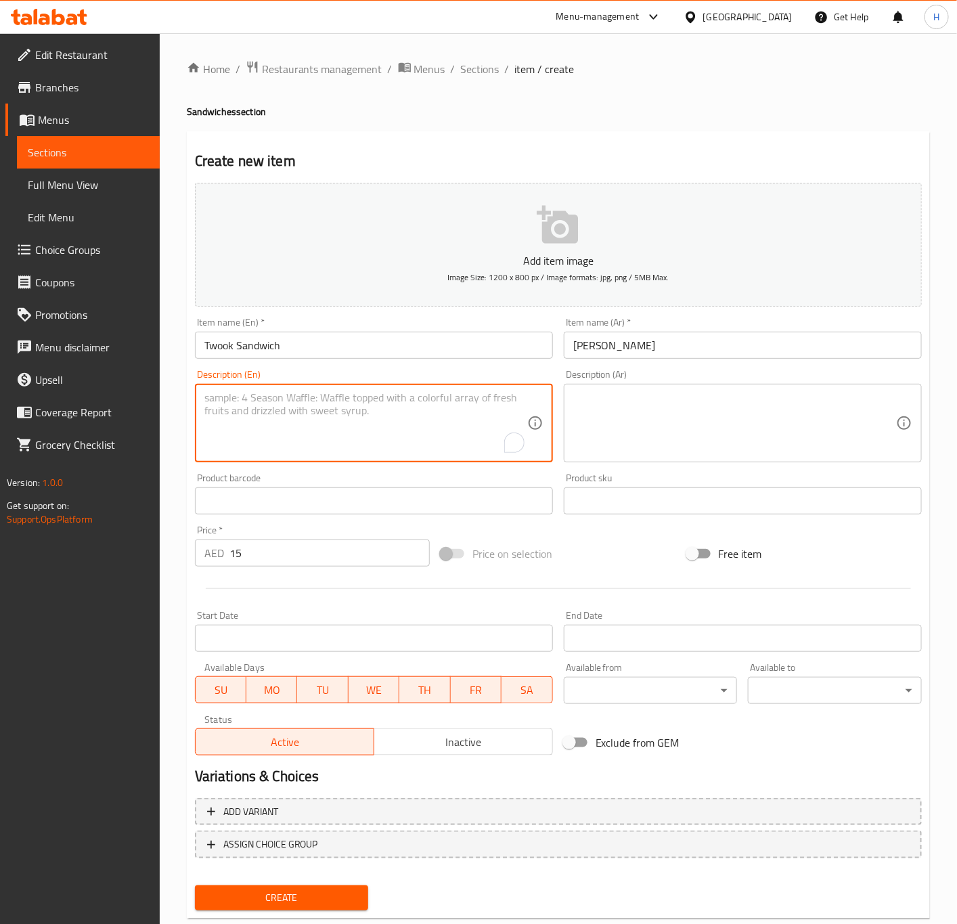
paste textarea "Twook Sandwich features grilled, spiced chicken taouk skewers served in warm br…"
type textarea "Twook Sandwich features grilled, spiced chicken taouk skewers served in warm br…"
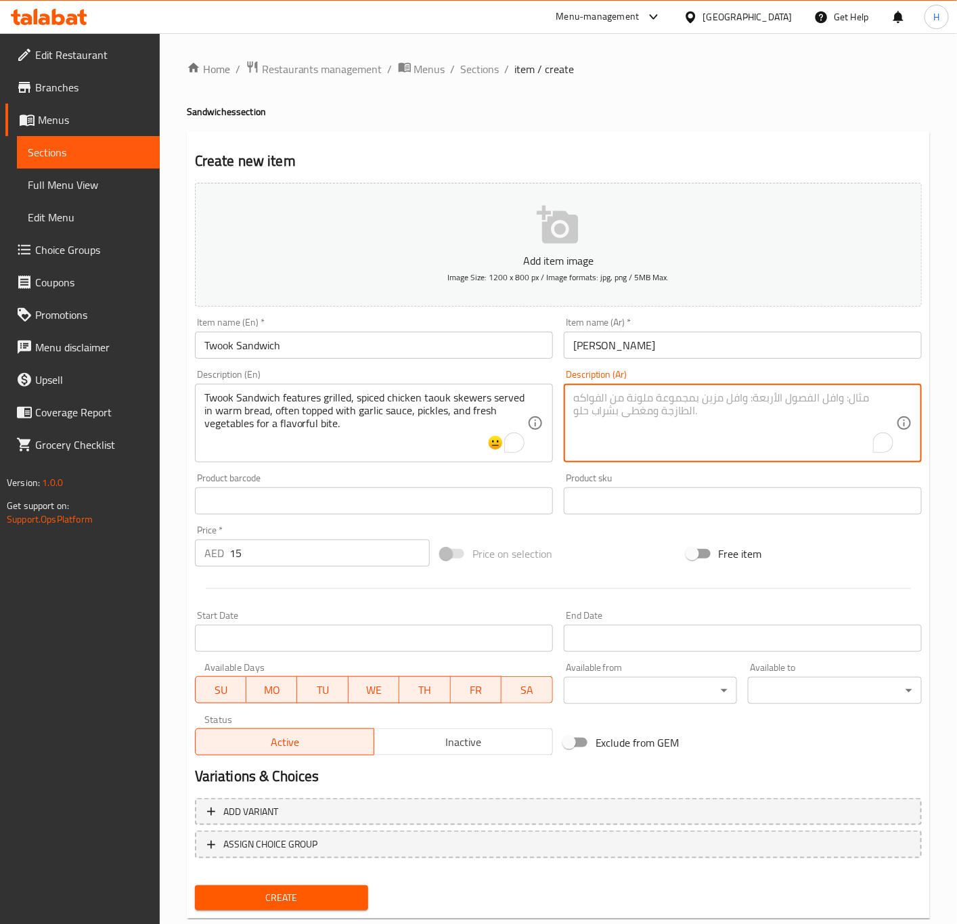
paste textarea "يتميز ساندويتش تووك بأسياخ دجاج طاووق مشوية ومتبلة تقدم في خبز دافئ، وغالبًا ما…"
click at [585, 347] on input "[PERSON_NAME]" at bounding box center [743, 345] width 358 height 27
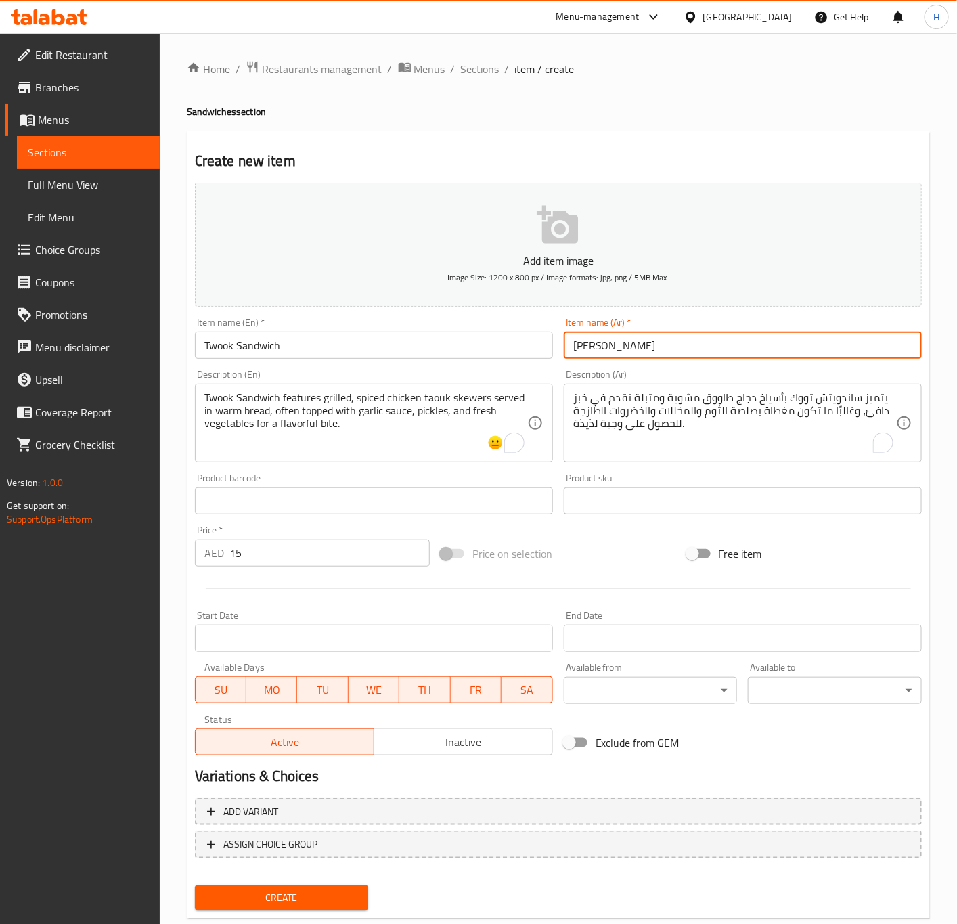
click at [585, 347] on input "[PERSON_NAME]" at bounding box center [743, 345] width 358 height 27
click at [794, 394] on textarea "يتميز ساندويتش تووك بأسياخ دجاج طاووق مشوية ومتبلة تقدم في خبز دافئ، وغالبًا ما…" at bounding box center [734, 423] width 323 height 64
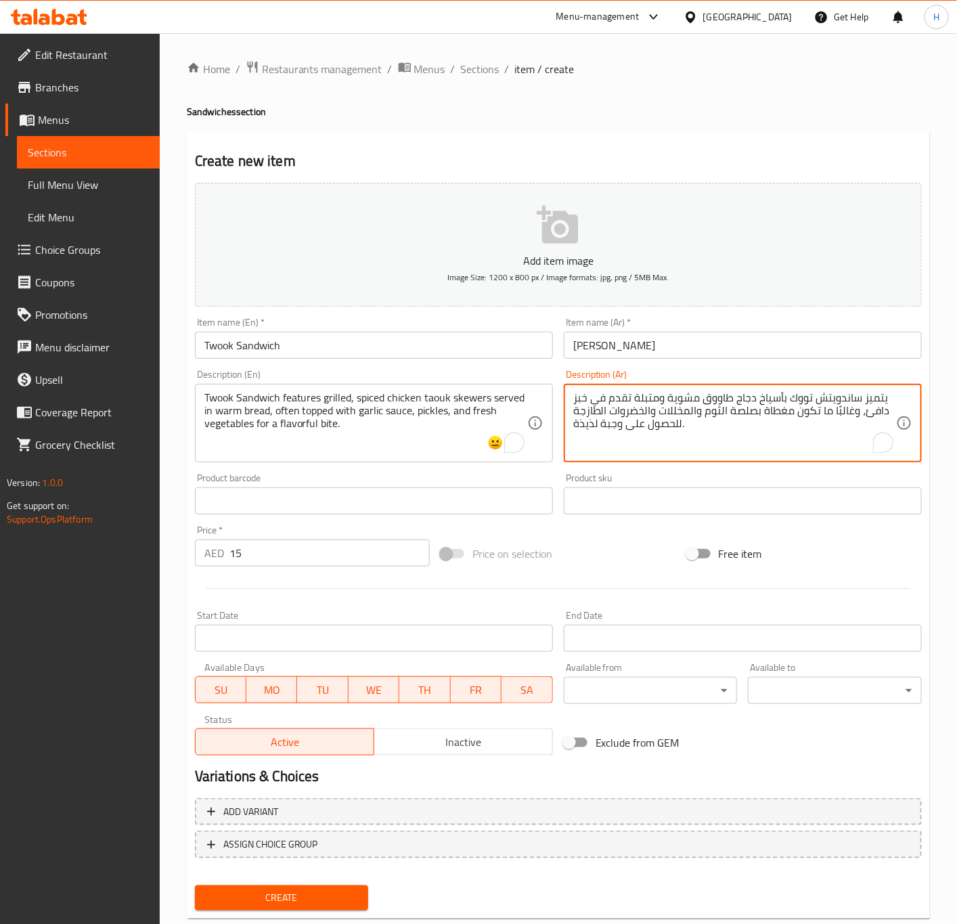
paste textarea "اووق"
type textarea "يتميز ساندويتش طاووق بأسياخ دجاج طاووق مشوية ومتبلة تقدم في خبز دافئ، وغالبًا م…"
click at [298, 906] on button "Create" at bounding box center [282, 897] width 174 height 25
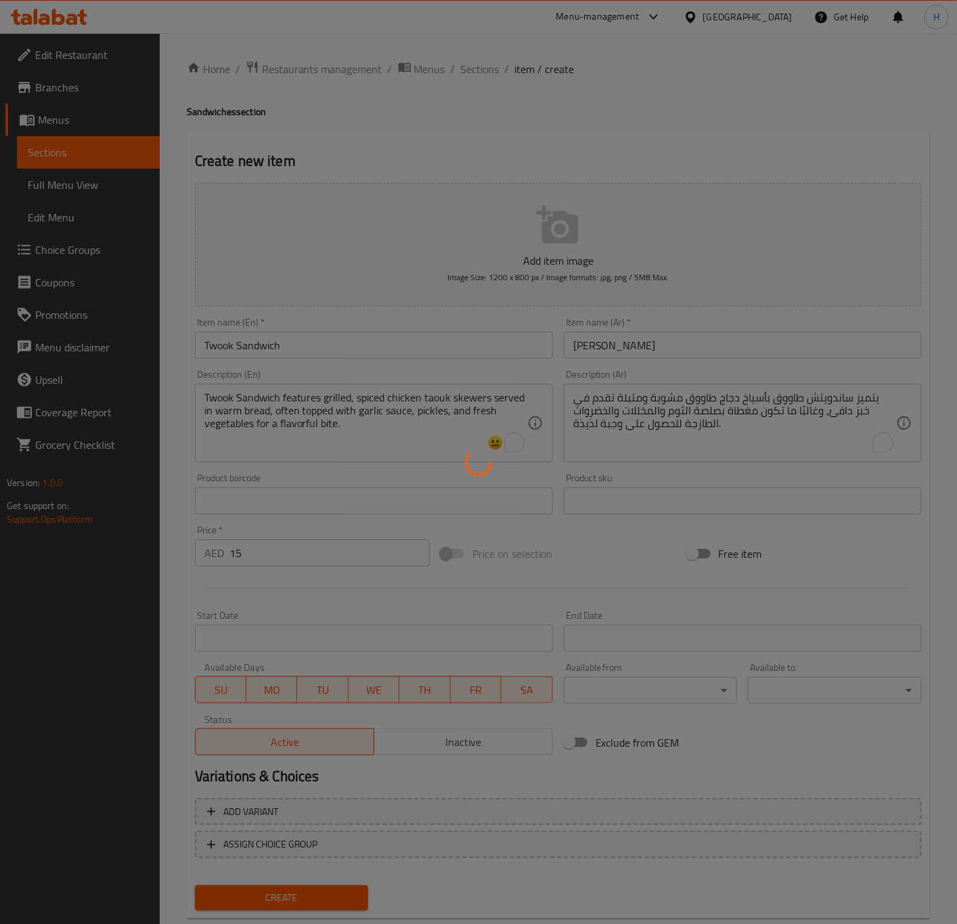
type input "0"
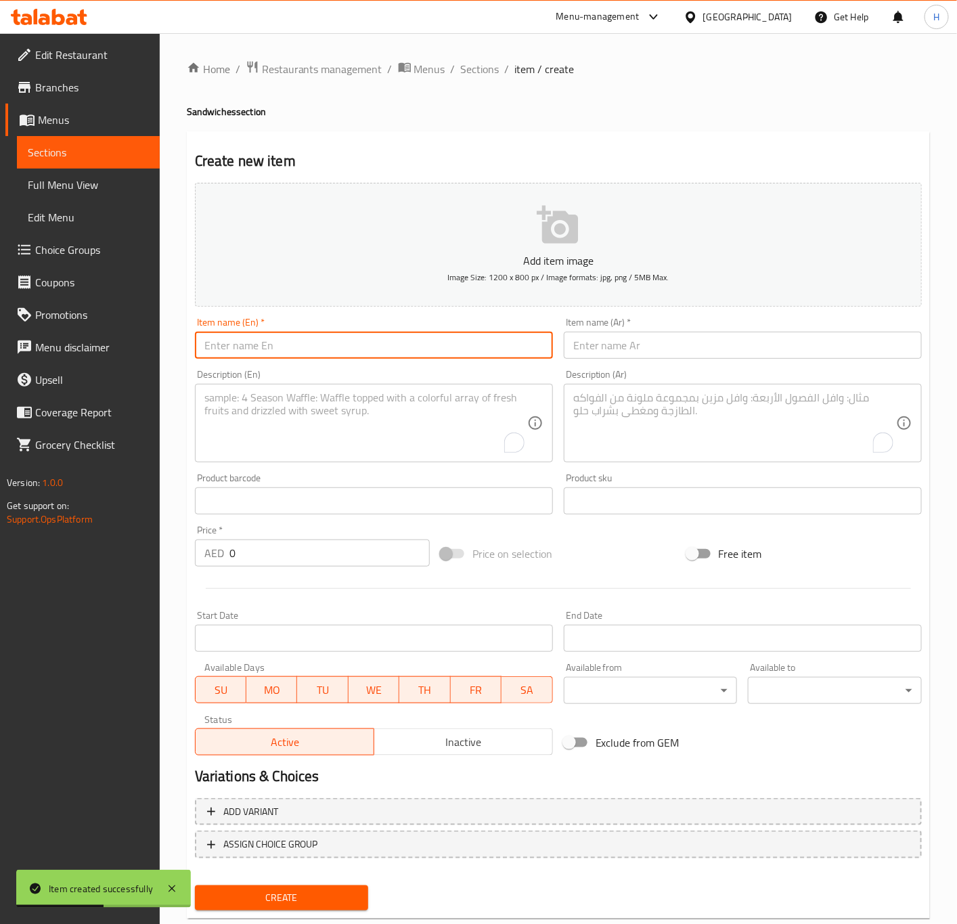
paste input "KABAB CHICKEN"
click at [338, 345] on input "KABAB CHICKEN" at bounding box center [374, 345] width 358 height 27
click at [380, 346] on input "Kabab Chicken Sandwich" at bounding box center [374, 345] width 358 height 27
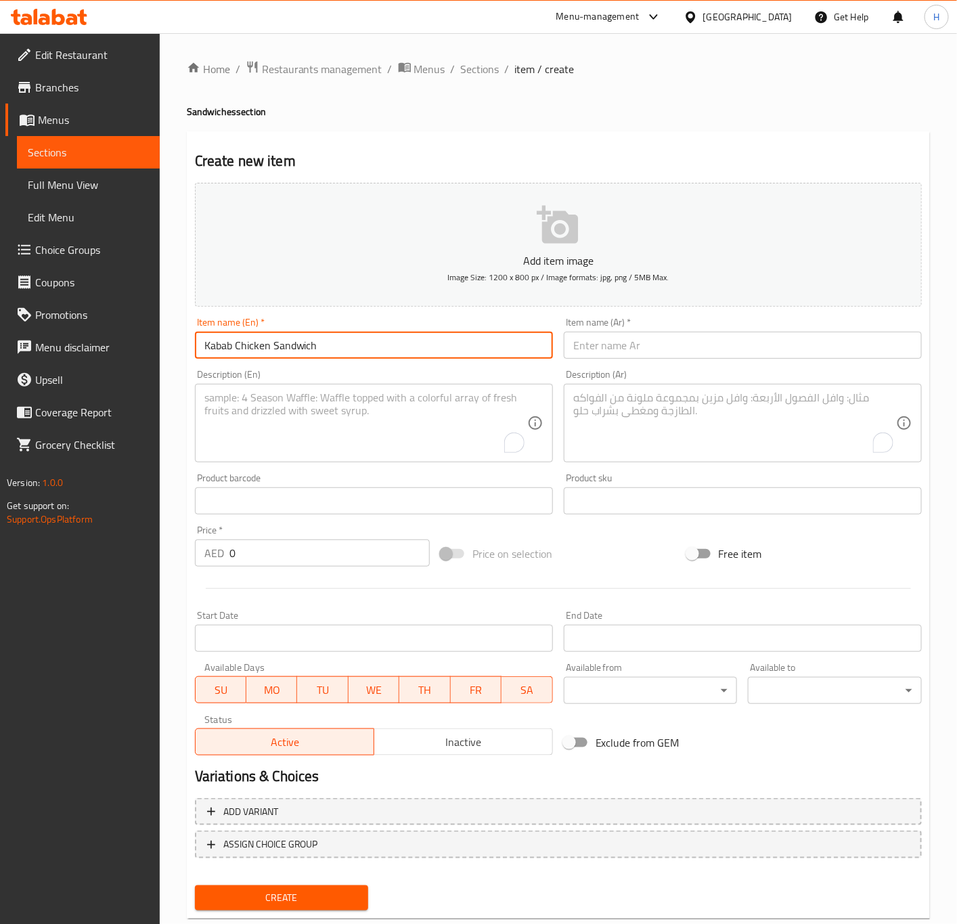
type input "Kabab Chicken Sandwich"
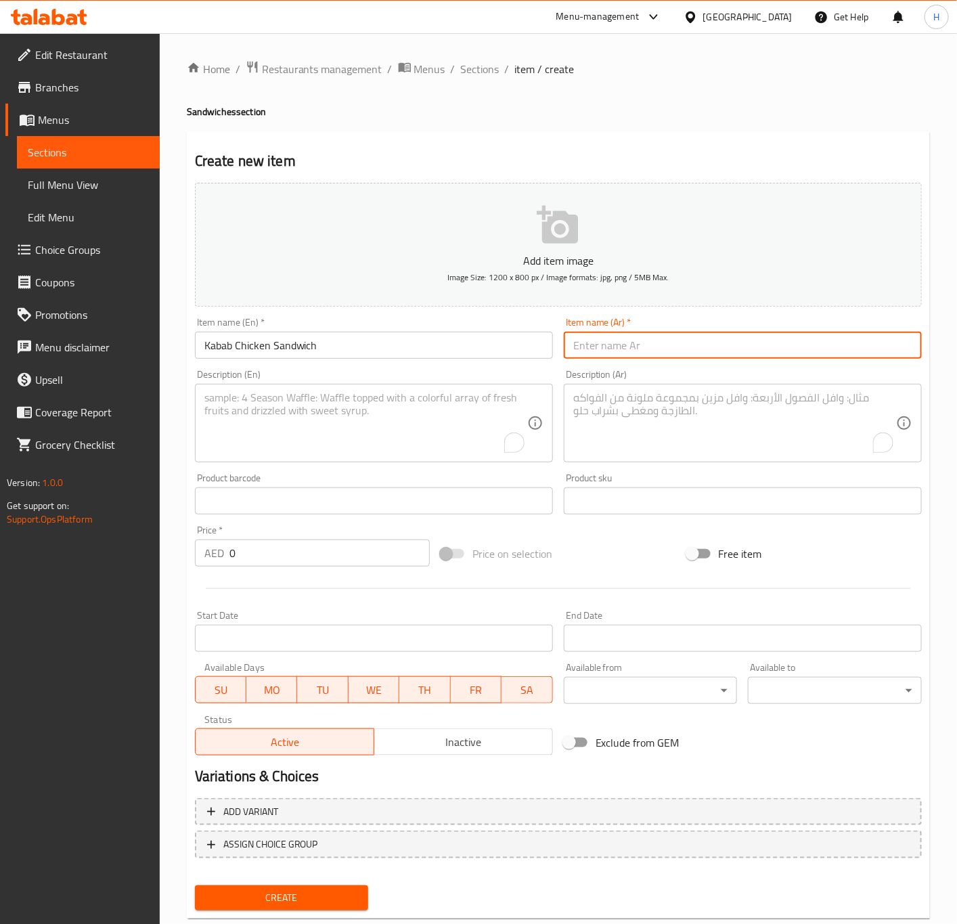
paste input "ساندويتش كباب دجاج"
type input "ساندويتش كباب دجاج"
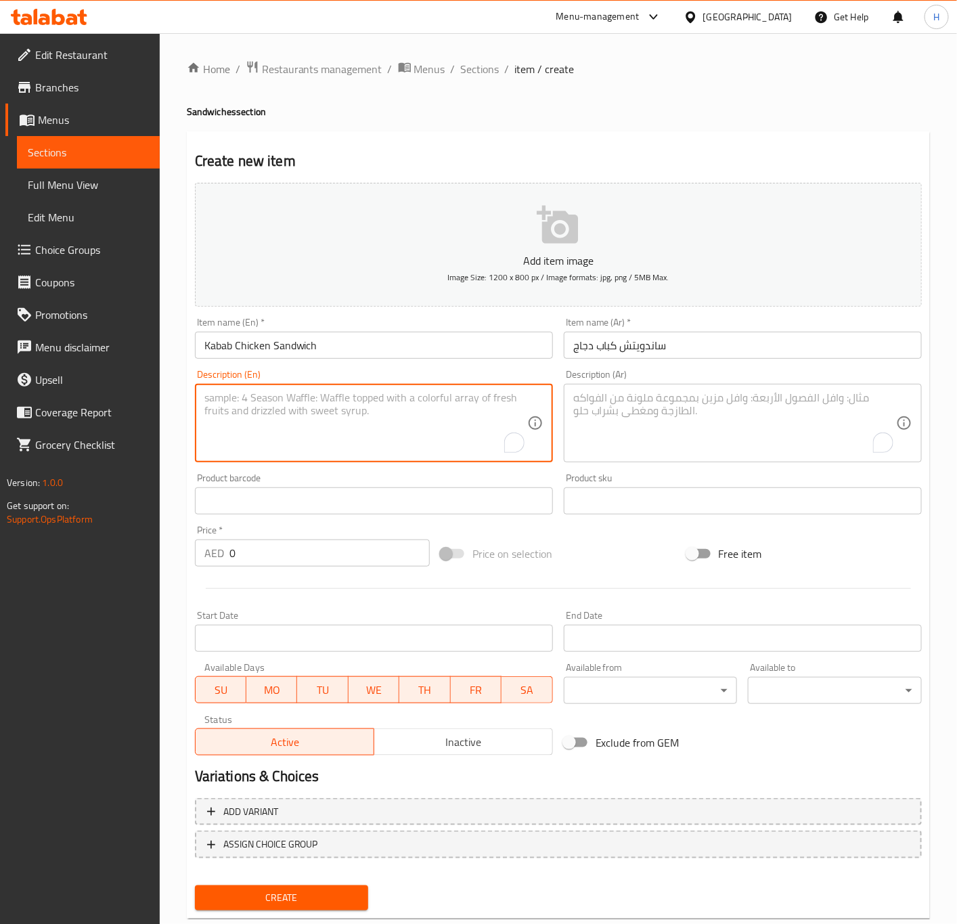
paste textarea "Kabab Chicken is a skewered, marinated chicken grilled to perfection, often ser…"
type textarea "Kabab Chicken is a skewered, marinated chicken grilled to perfection, often ser…"
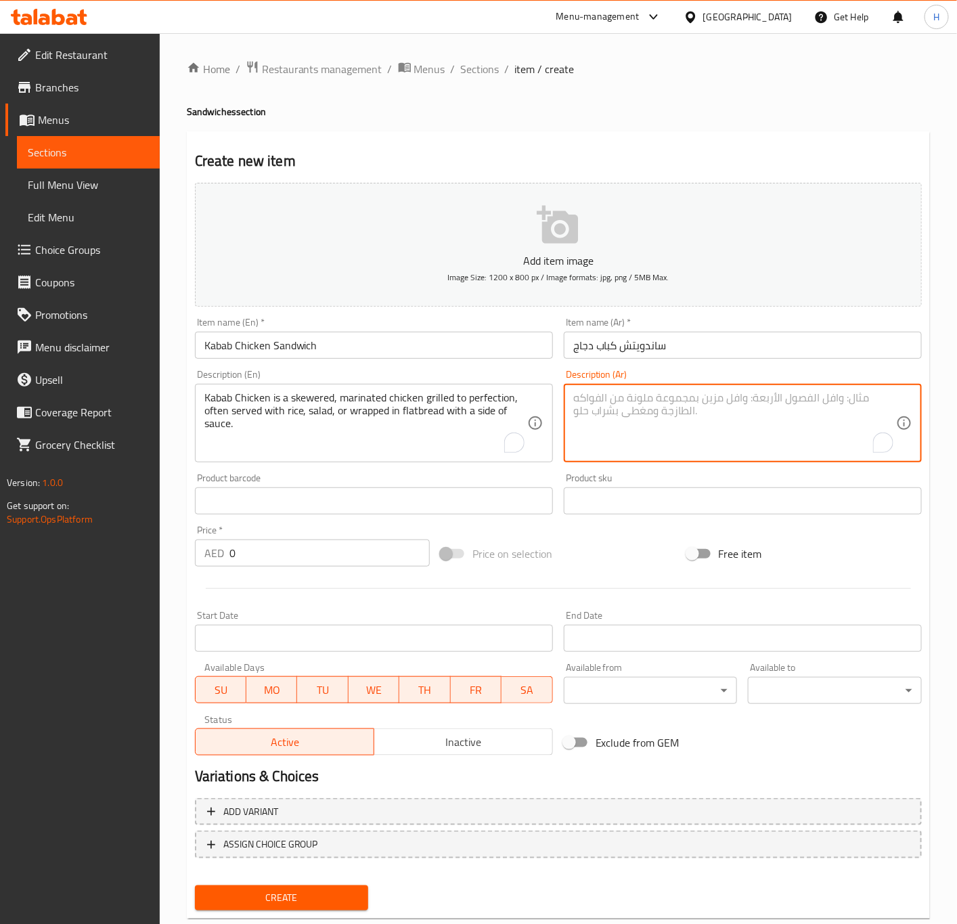
paste textarea "كباب الدجاج هو عبارة عن دجاج مشوي متبل على أسياخ حتى ينضج، ويقدم عادة مع الأرز …"
type textarea "كباب الدجاج هو عبارة عن دجاج مشوي متبل على أسياخ حتى ينضج، ويقدم عادة مع الأرز …"
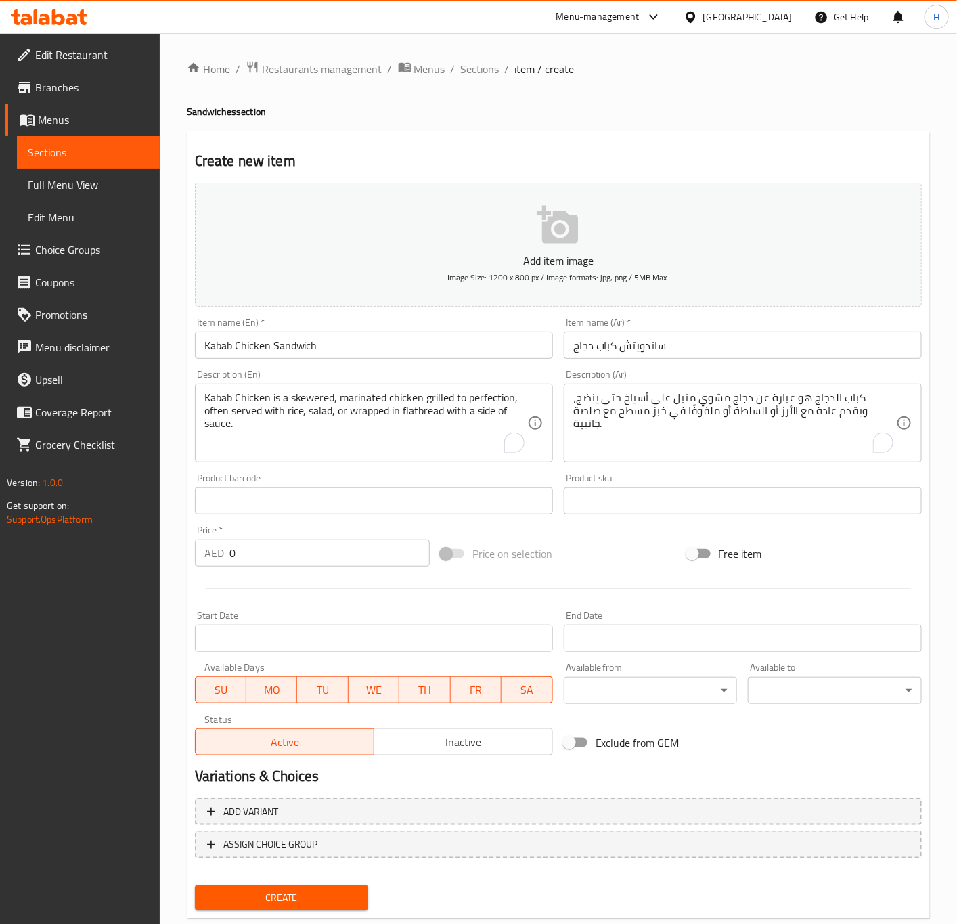
click at [291, 559] on input "0" at bounding box center [329, 552] width 200 height 27
type input "15"
click at [195, 885] on button "Create" at bounding box center [282, 897] width 174 height 25
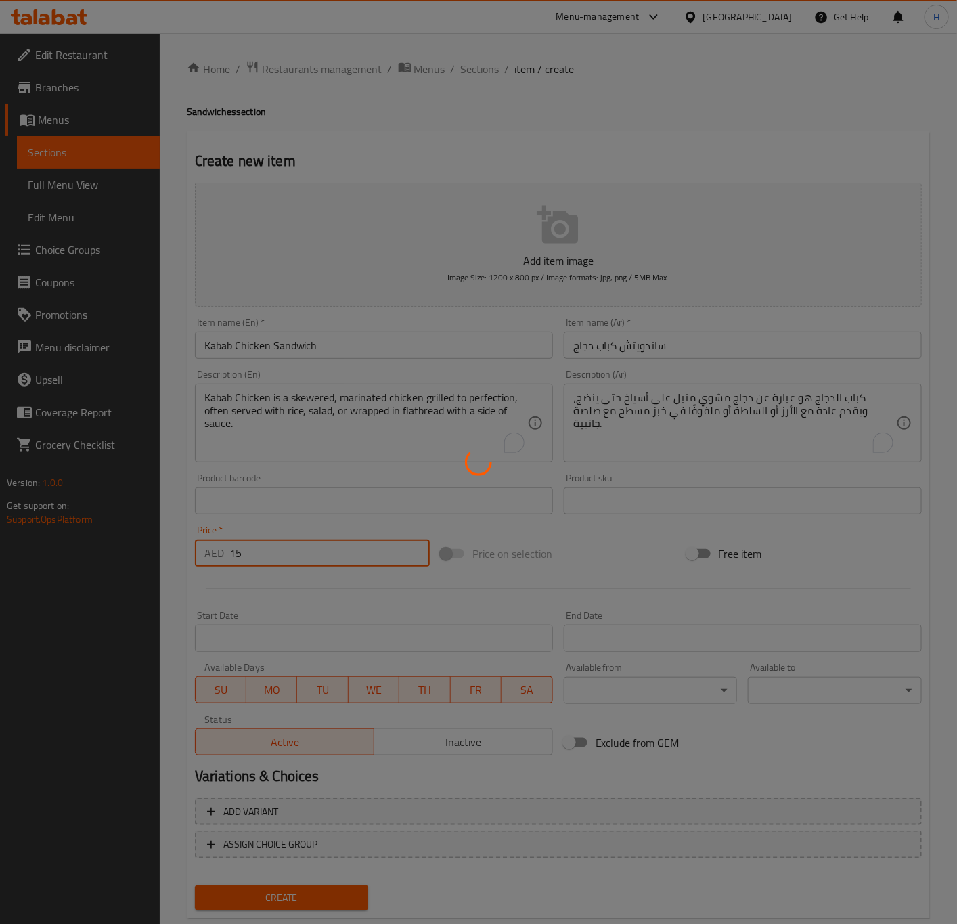
type input "0"
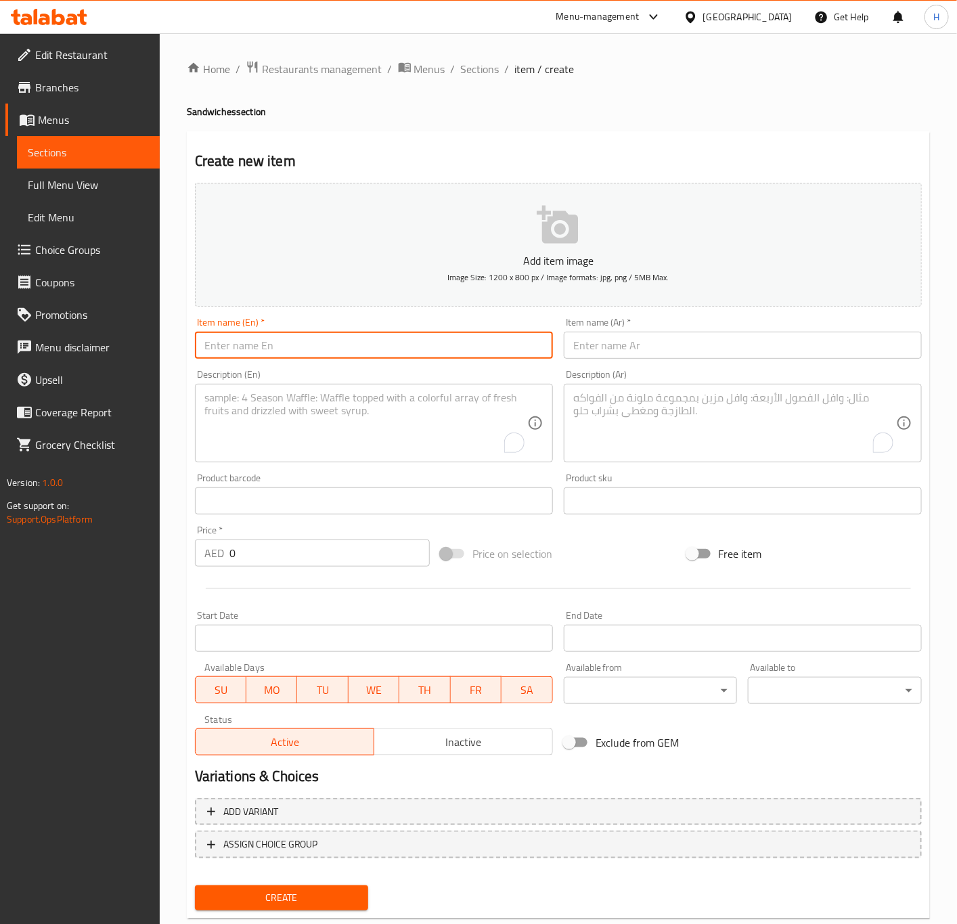
paste input "KABAB CHICKEN"
click at [311, 350] on input "KABAB CHICKEN" at bounding box center [374, 345] width 358 height 27
type input "Kabab Chicken Sandwich"
click at [261, 556] on input "0" at bounding box center [329, 552] width 200 height 27
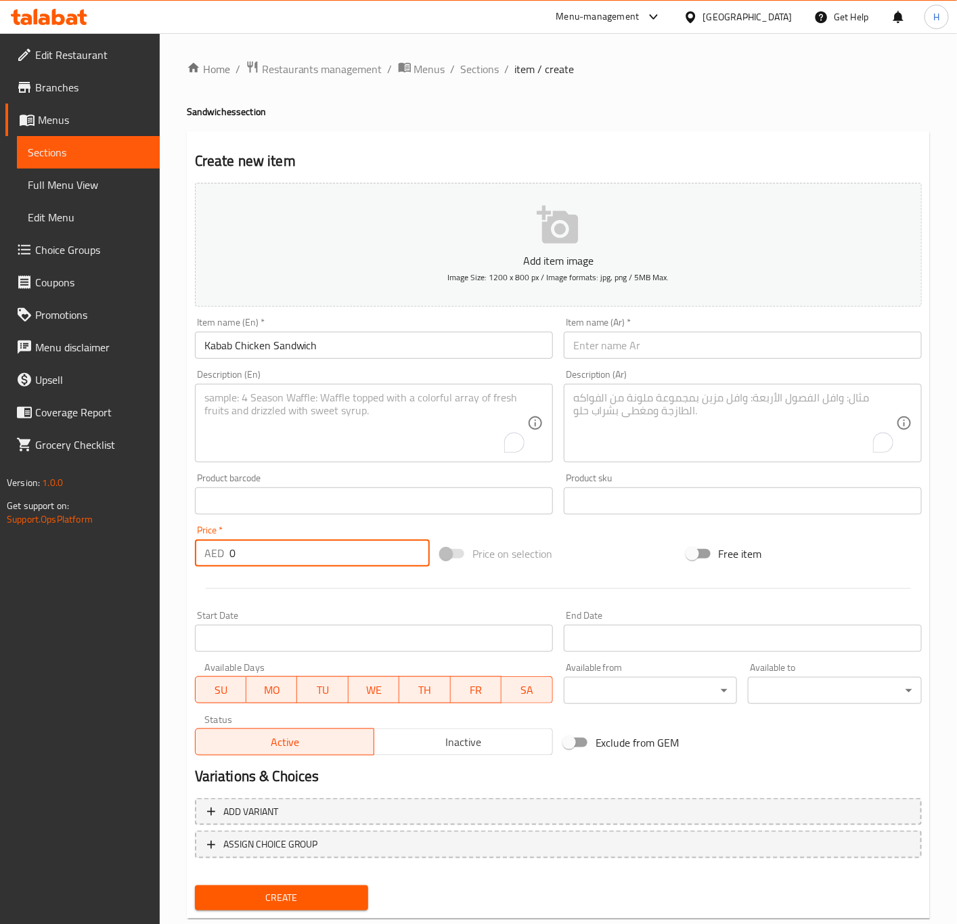
click at [261, 556] on input "0" at bounding box center [329, 552] width 200 height 27
type input "15"
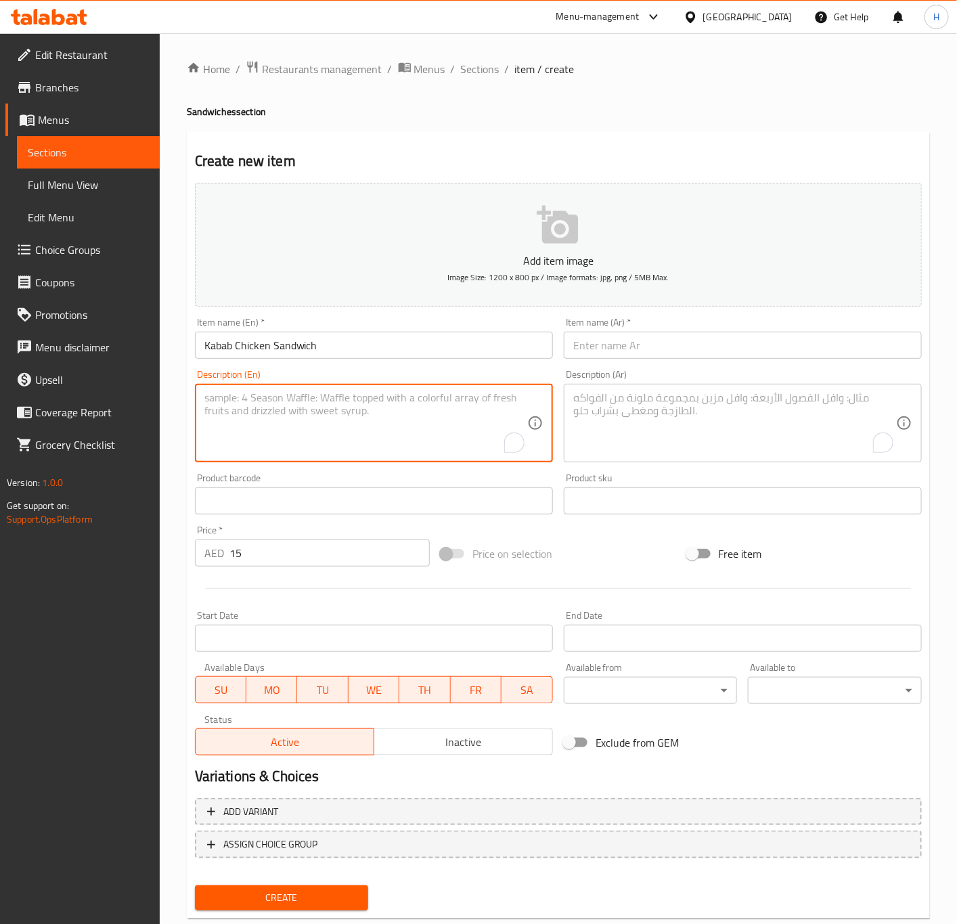
paste textarea "Kabab Chicken is a skewered, marinated chicken grilled to perfection, often ser…"
type textarea "Kabab Chicken is a skewered, marinated chicken grilled to perfection, often ser…"
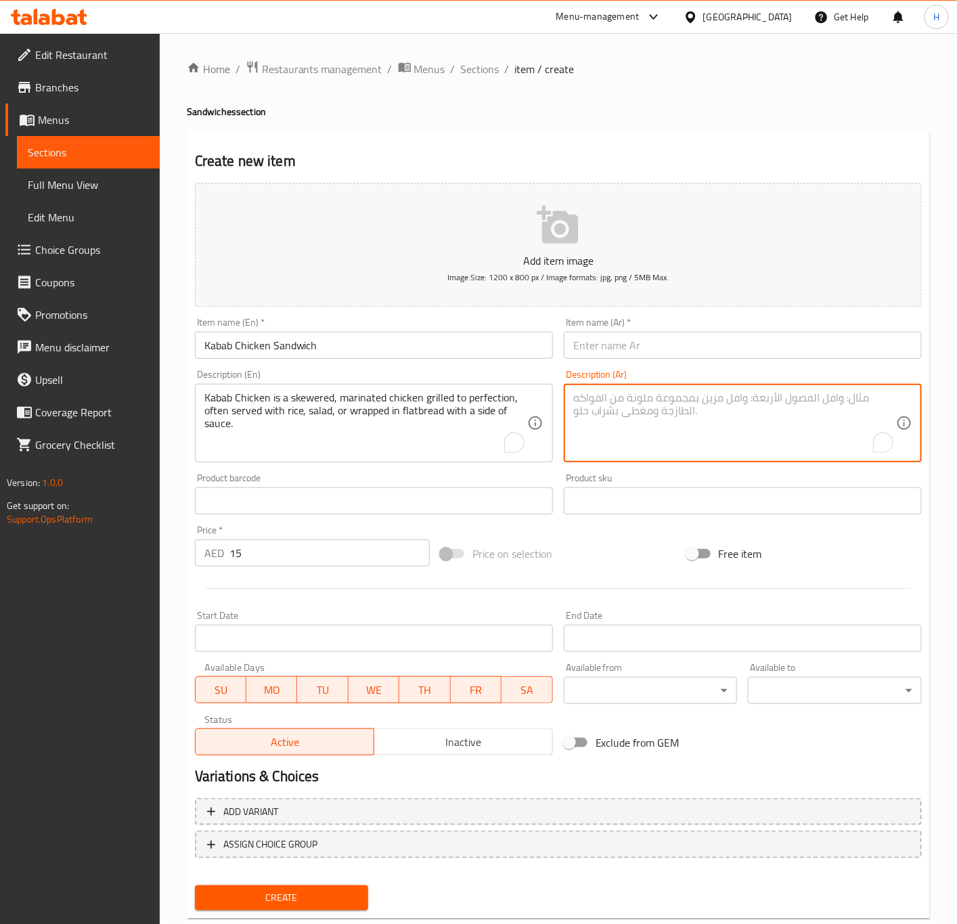
paste textarea "كباب الدجاج هو عبارة عن دجاج مشوي متبل على أسياخ حتى ينضج، ويقدم عادة مع الأرز …"
type textarea "كباب الدجاج هو عبارة عن دجاج مشوي متبل على أسياخ حتى ينضج، ويقدم عادة مع الأرز …"
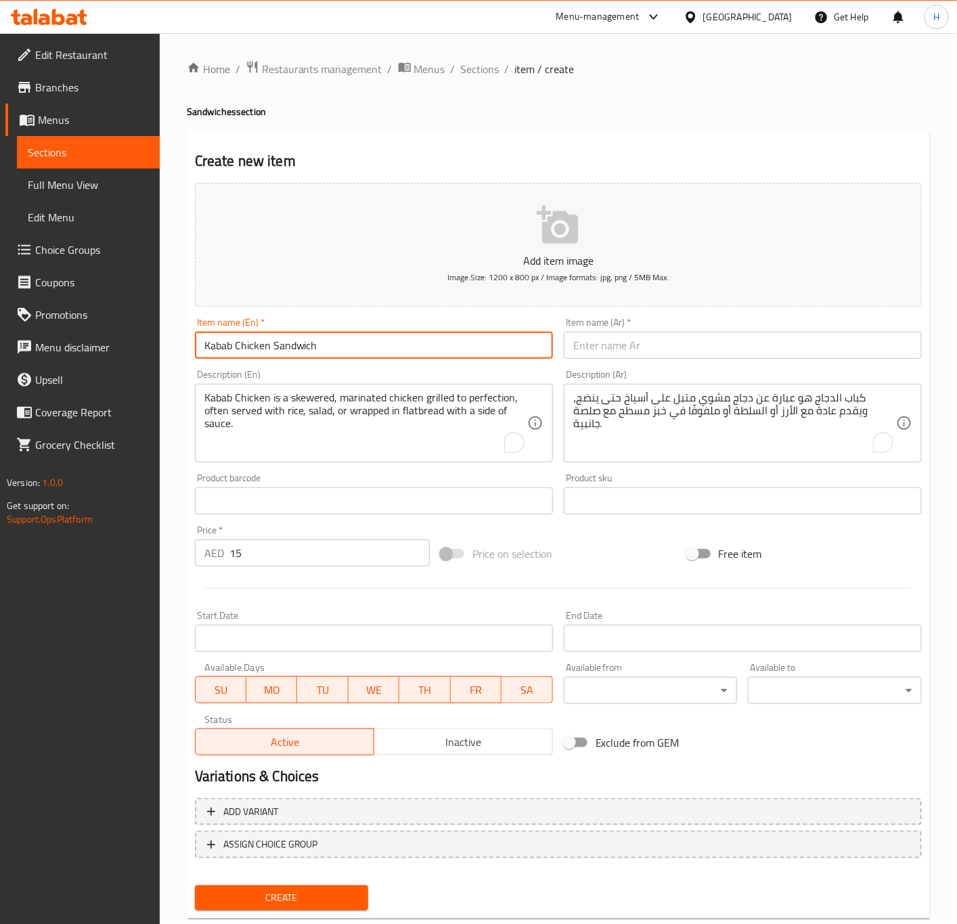
click at [374, 345] on input "Kabab Chicken Sandwich" at bounding box center [374, 345] width 358 height 27
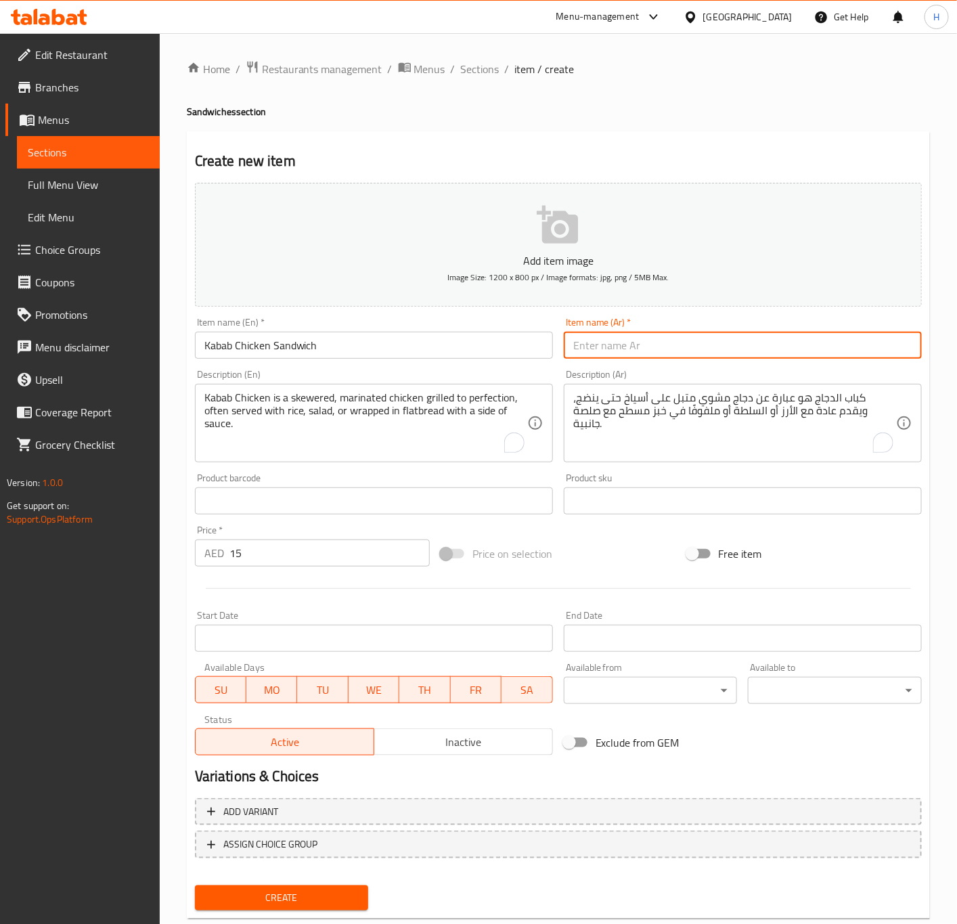
paste input "ساندويتش كباب دجاج"
type input "ساندويتش كباب دجاج"
click at [286, 890] on span "Create" at bounding box center [282, 897] width 152 height 17
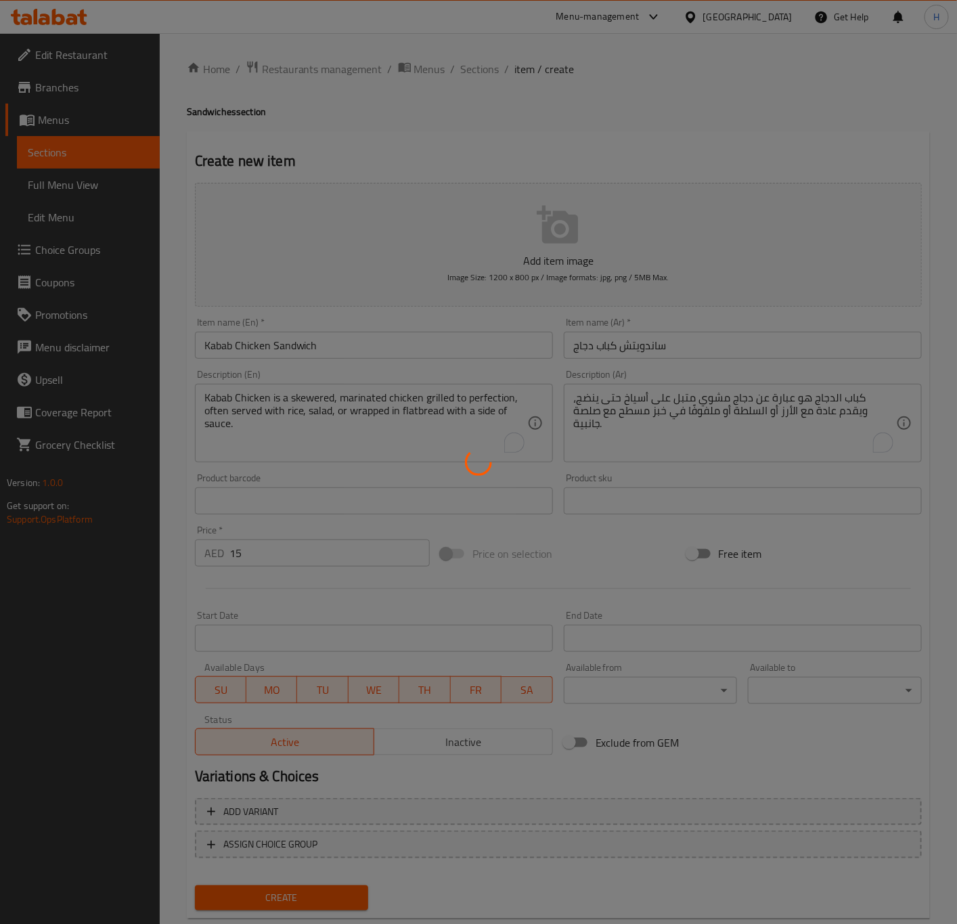
type input "0"
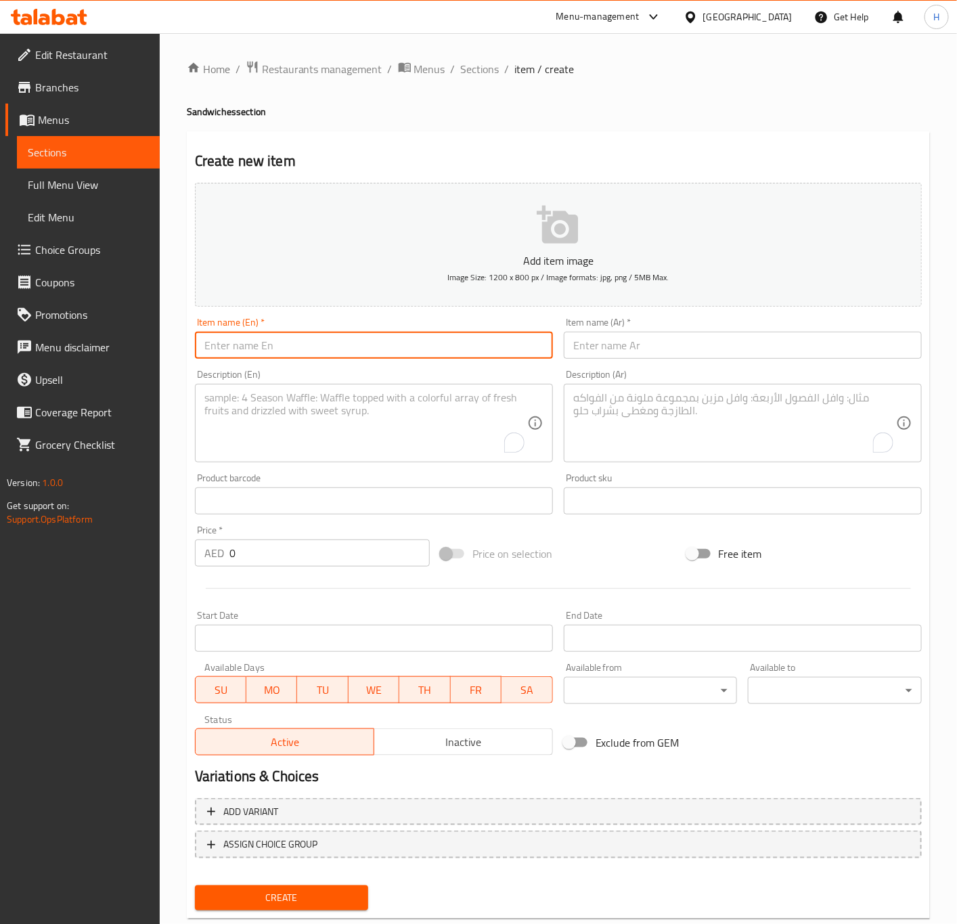
click at [284, 345] on input "text" at bounding box center [374, 345] width 358 height 27
paste input "CHICKEN FAJITA"
type input "Chicken Fajita Sandwich"
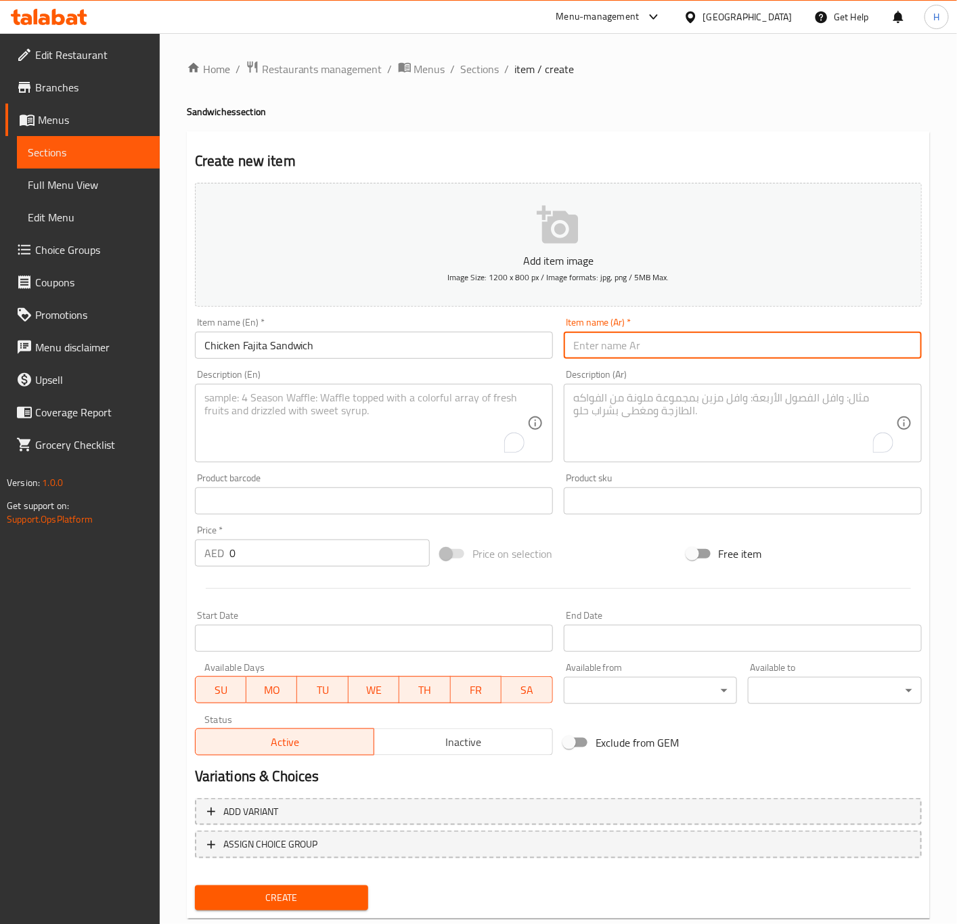
click at [282, 340] on input "Chicken Fajita Sandwich" at bounding box center [374, 345] width 358 height 27
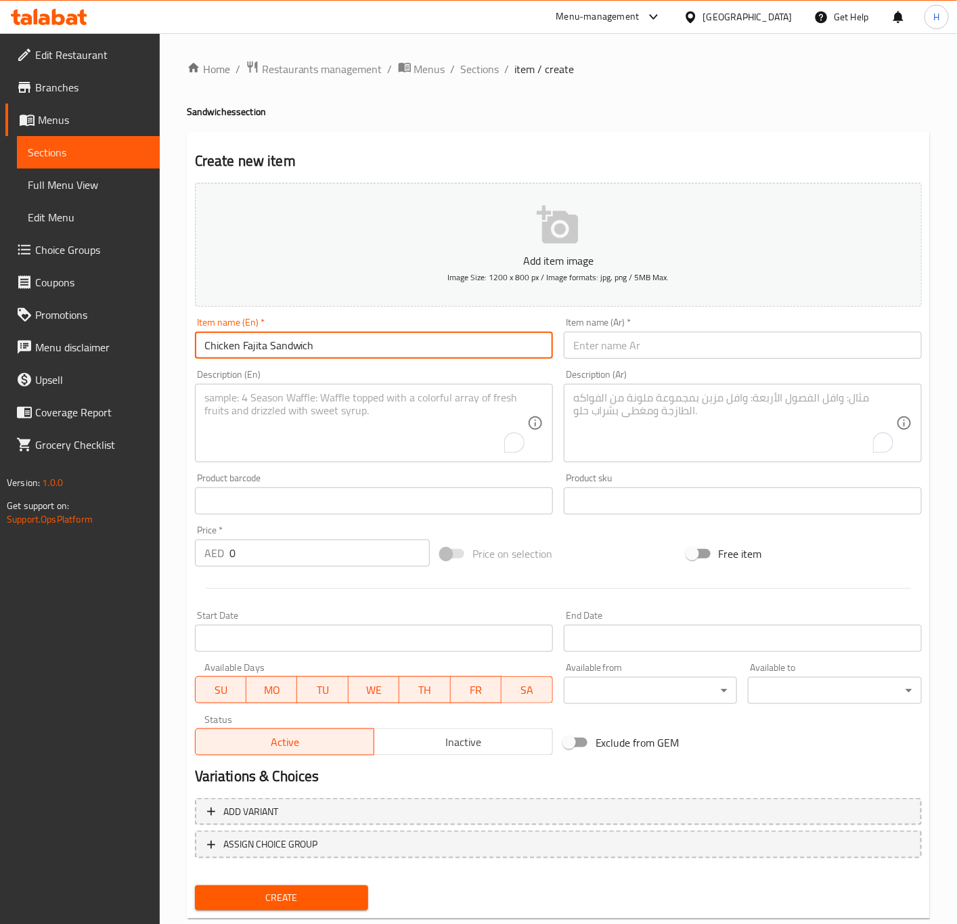
click at [282, 340] on input "Chicken Fajita Sandwich" at bounding box center [374, 345] width 358 height 27
drag, startPoint x: 282, startPoint y: 340, endPoint x: 266, endPoint y: 342, distance: 16.4
click at [266, 342] on input "Chicken Fajita Sandwich" at bounding box center [374, 345] width 358 height 27
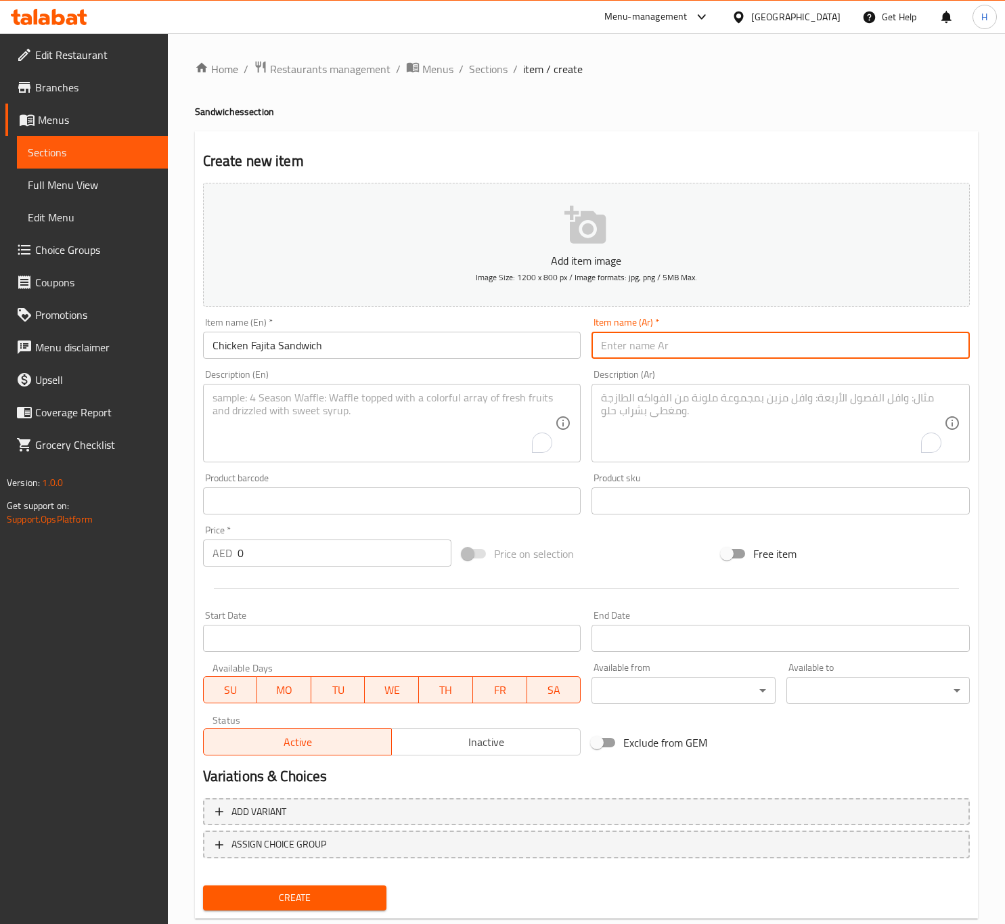
paste input "ساندويتش دجاج فاهيتا"
type input "ساندويتش دجاج فاهيتا"
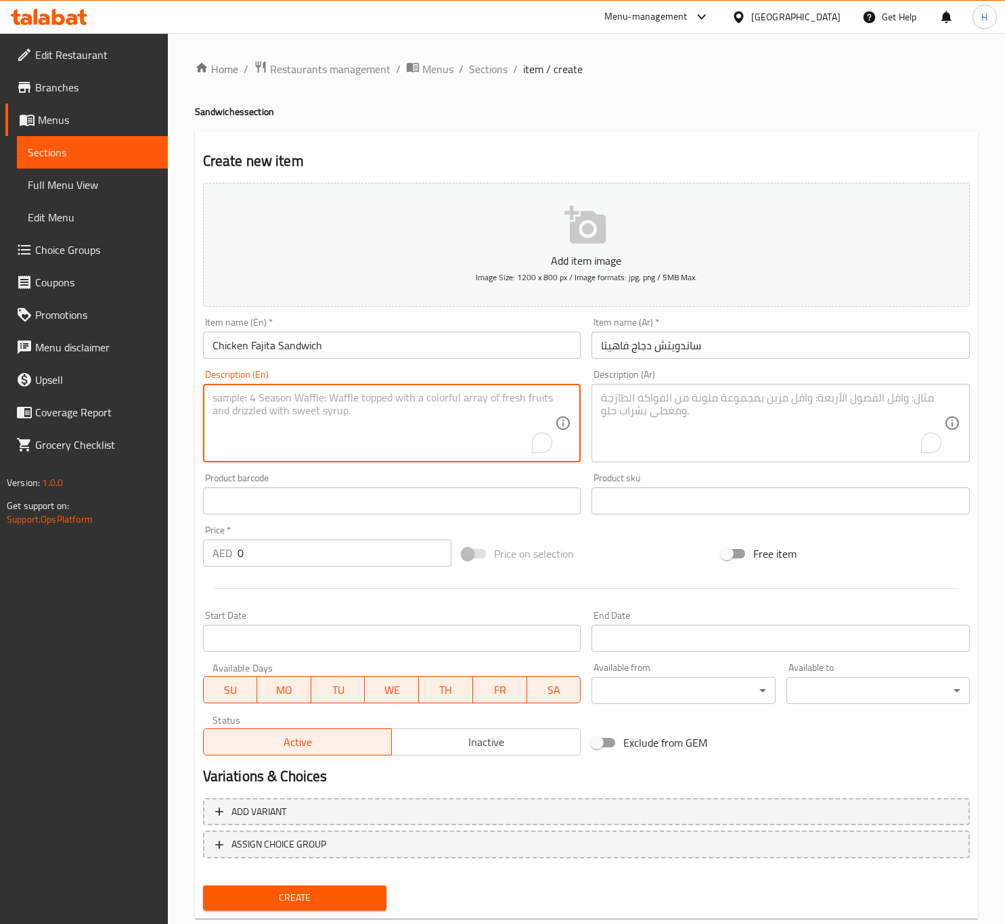
click at [311, 417] on textarea "To enrich screen reader interactions, please activate Accessibility in Grammarl…" at bounding box center [383, 423] width 343 height 64
paste textarea "Chicken Fajita is a sizzling dish of marinated chicken strips cooked with bell …"
type textarea "Chicken Fajita is a sizzling dish of marinated chicken strips cooked with bell …"
click at [365, 413] on textarea "Chicken Fajita is a sizzling dish of marinated chicken strips cooked with bell …" at bounding box center [383, 423] width 343 height 64
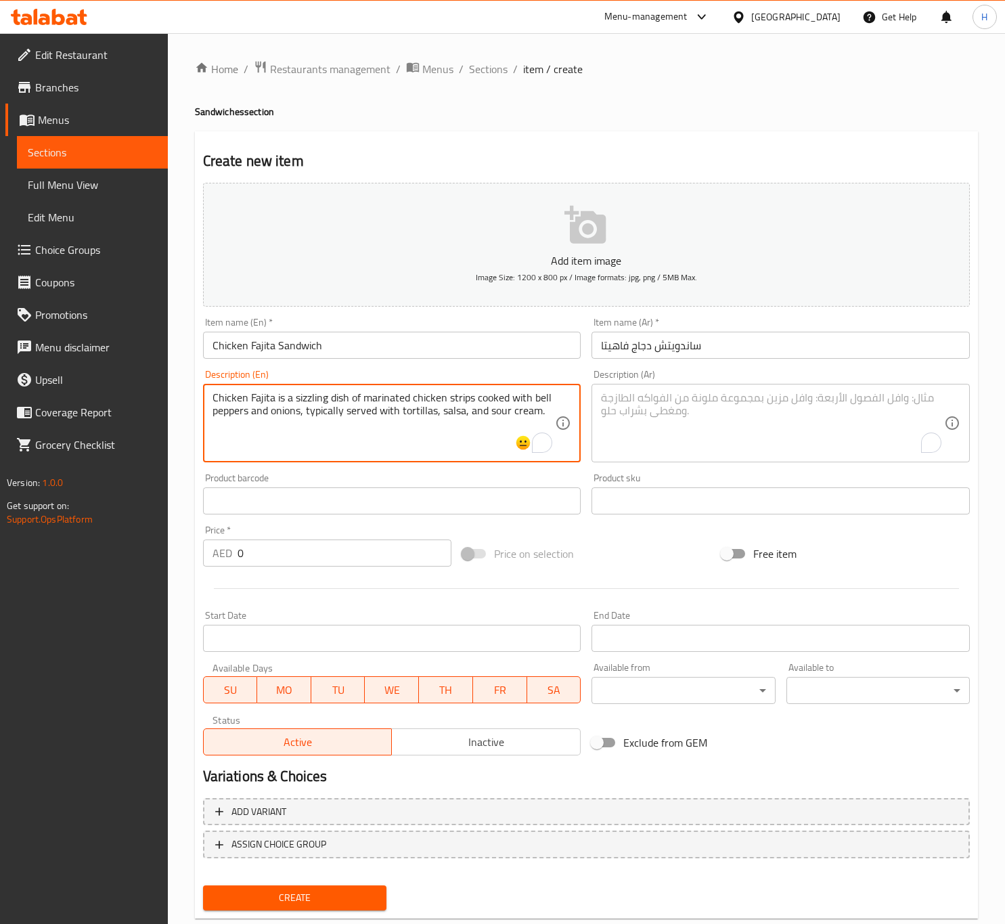
click at [365, 413] on textarea "Chicken Fajita is a sizzling dish of marinated chicken strips cooked with bell …" at bounding box center [383, 423] width 343 height 64
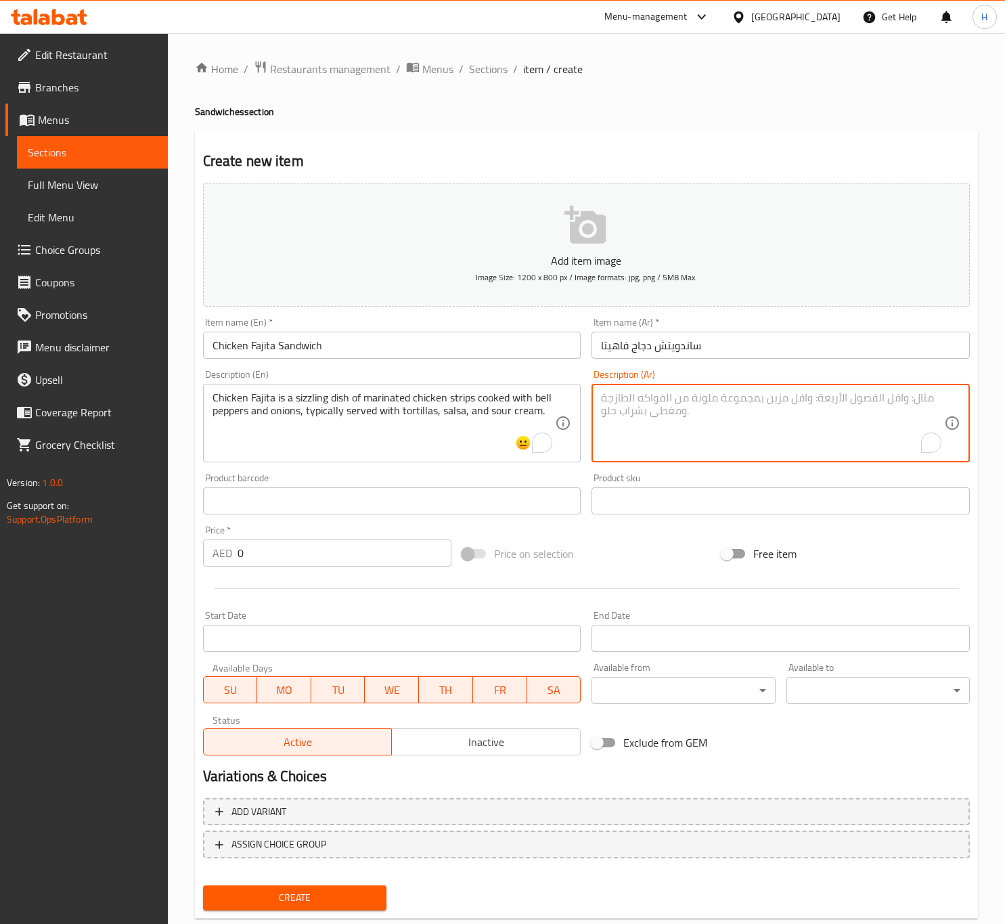
click at [652, 398] on textarea "To enrich screen reader interactions, please activate Accessibility in Grammarl…" at bounding box center [772, 423] width 343 height 64
paste textarea "فاهيتا الدجاج هو طبق ساخن من شرائح الدجاج المتبلة المطبوخة مع الفلفل الحلو والب…"
type textarea "فاهيتا الدجاج هو طبق ساخن من شرائح الدجاج المتبلة المطبوخة مع فلفل حلو، بصل، وي…"
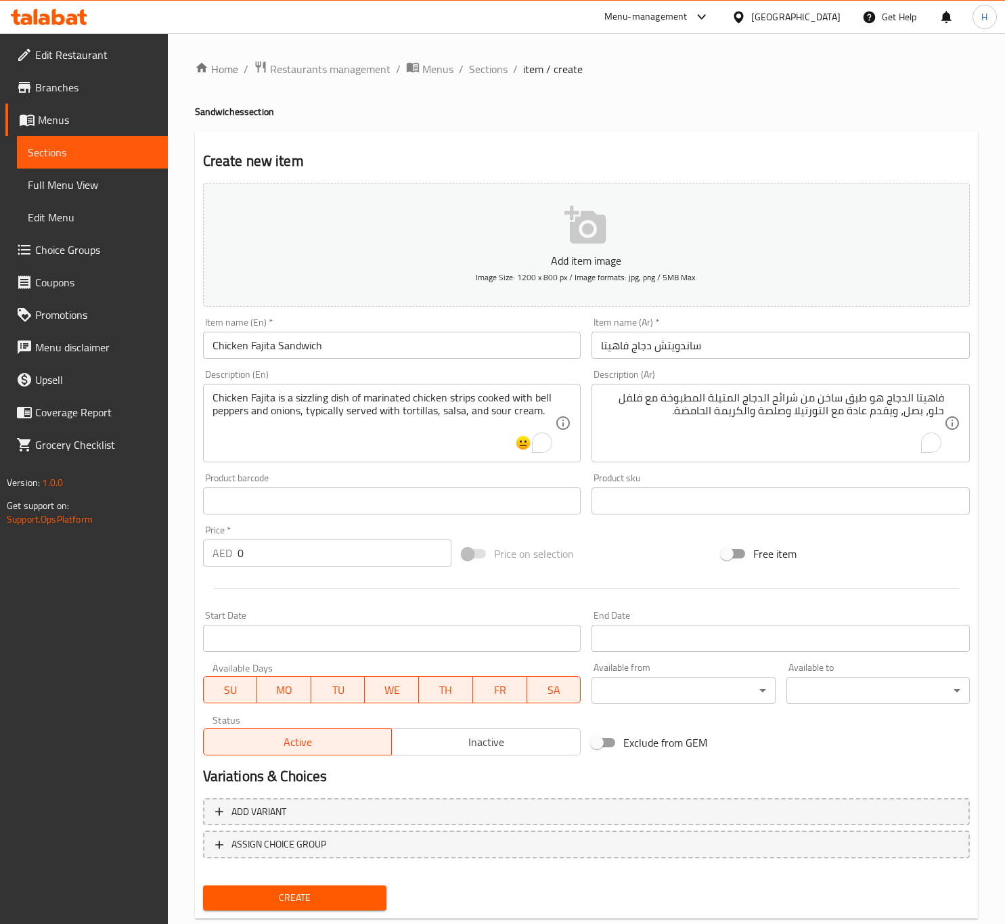
click at [258, 565] on input "0" at bounding box center [345, 552] width 214 height 27
type input "19"
click at [203, 885] on button "Create" at bounding box center [294, 897] width 183 height 25
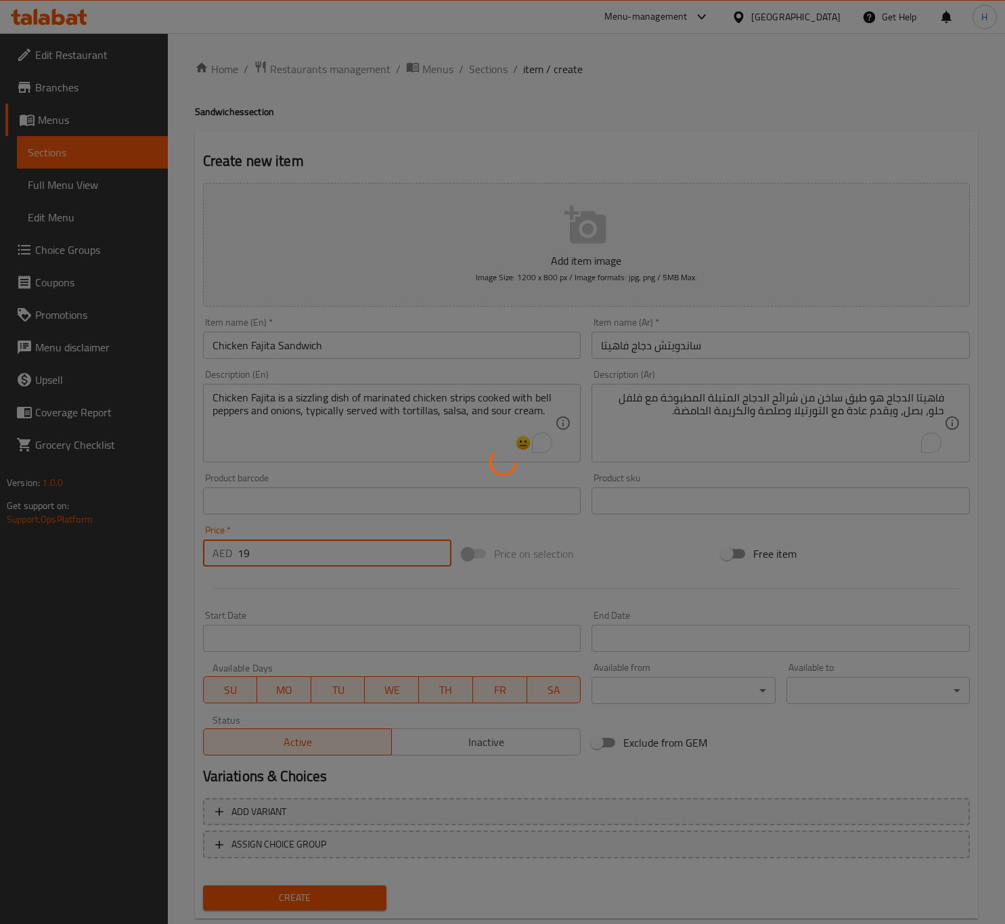
type input "0"
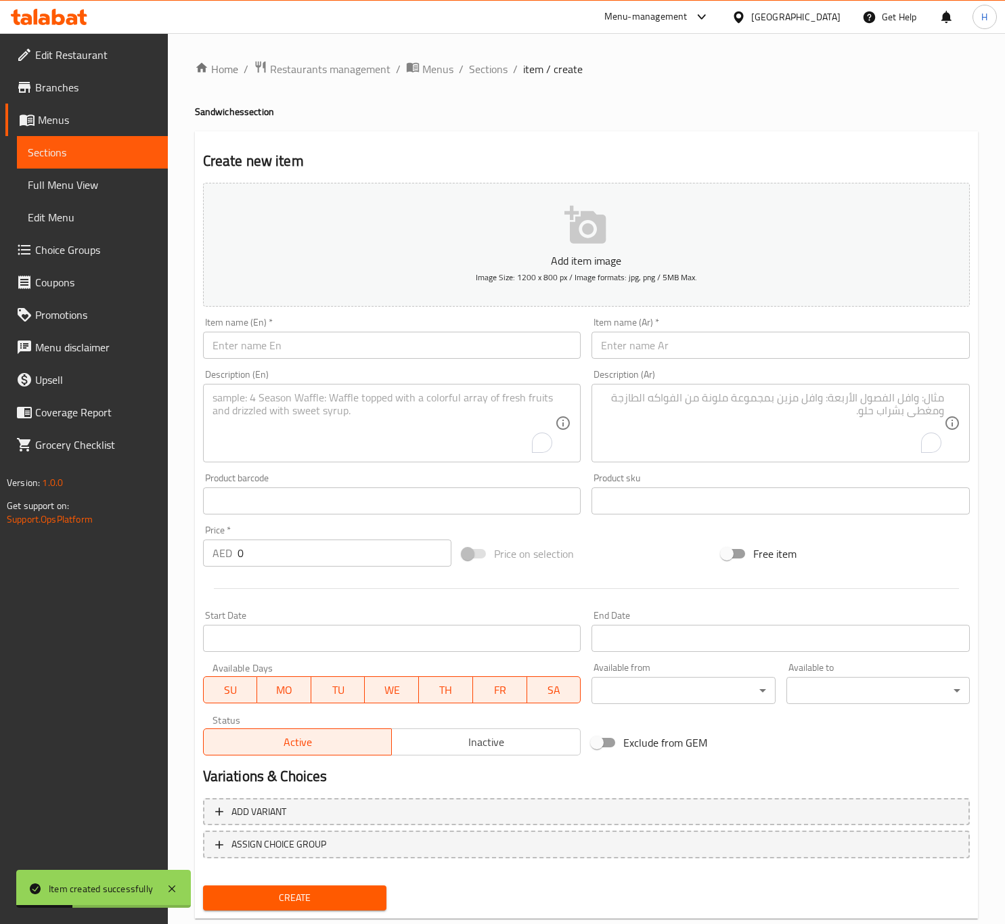
drag, startPoint x: 380, startPoint y: 366, endPoint x: 371, endPoint y: 366, distance: 8.1
click at [380, 366] on div "Description (En) Description (En)" at bounding box center [392, 416] width 389 height 104
click at [338, 353] on input "text" at bounding box center [392, 345] width 378 height 27
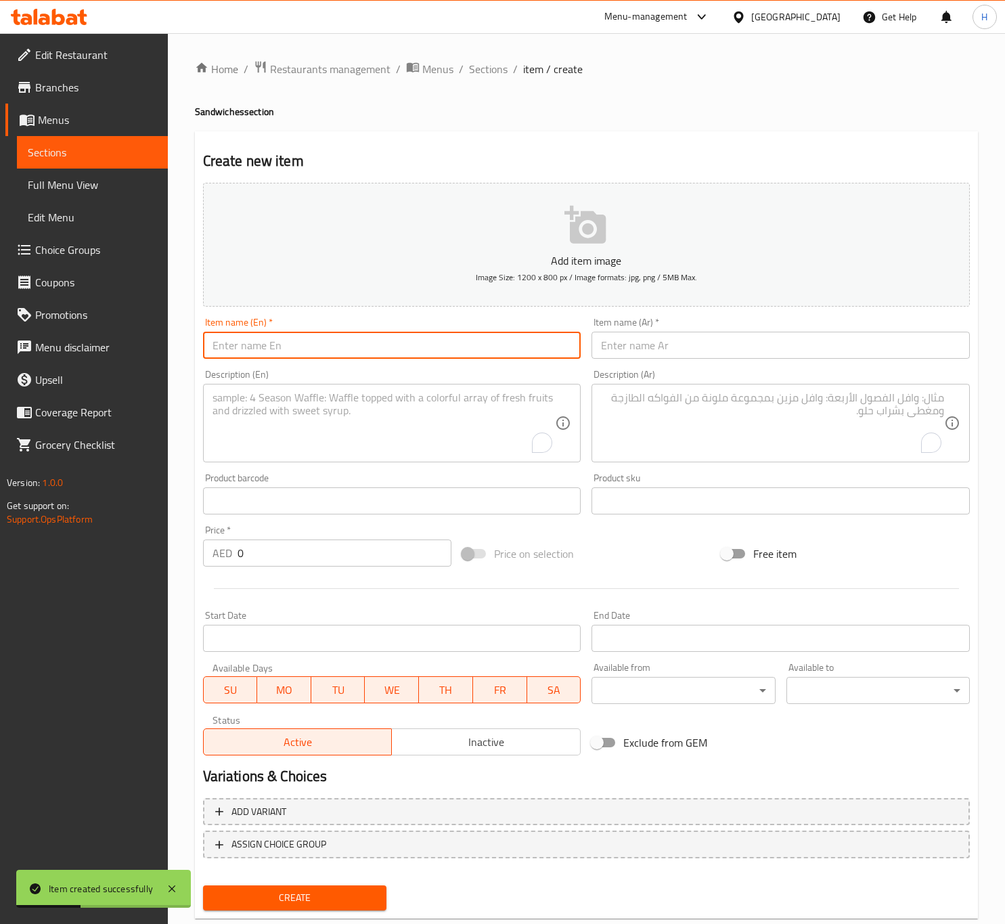
paste input "ESCALOPE SANDWICH"
click at [334, 352] on input "ESCALOPE SANDWICH" at bounding box center [392, 345] width 378 height 27
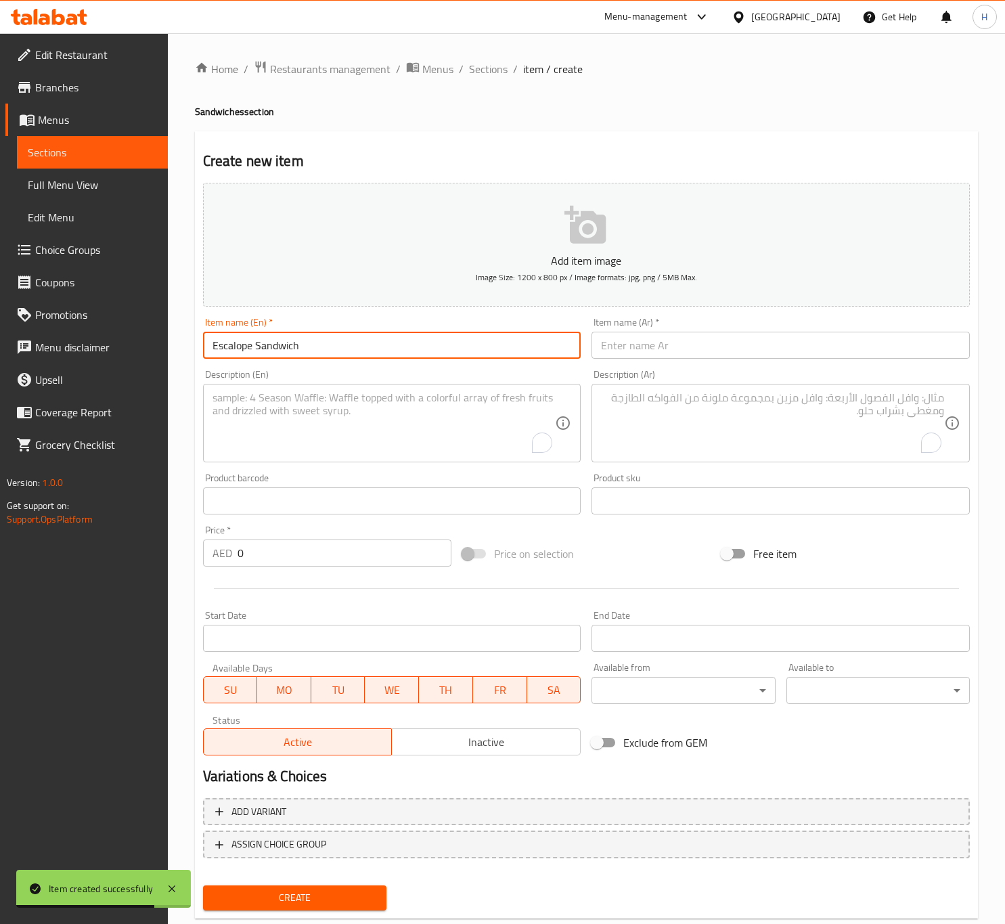
type input "Escalope Sandwich"
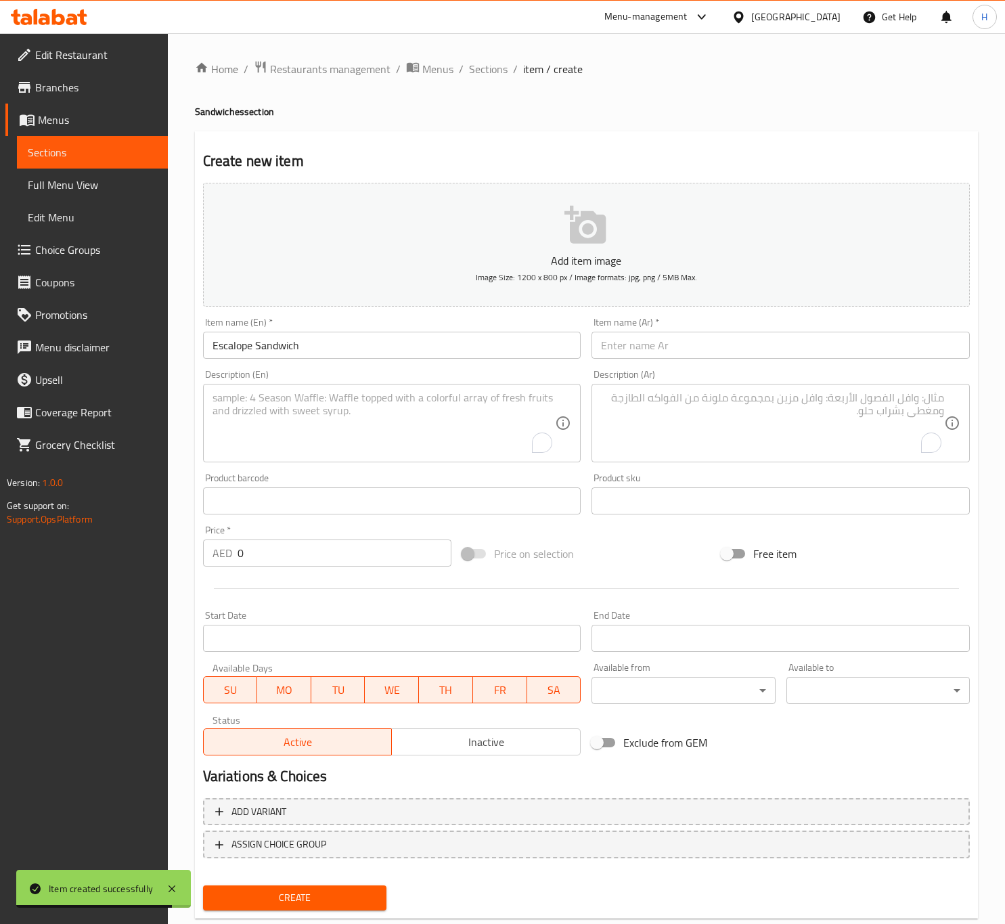
click at [309, 430] on textarea "To enrich screen reader interactions, please activate Accessibility in Grammarl…" at bounding box center [383, 423] width 343 height 64
paste textarea "Escalope Sandwich features a crispy, breaded chicken or veal escalope served in…"
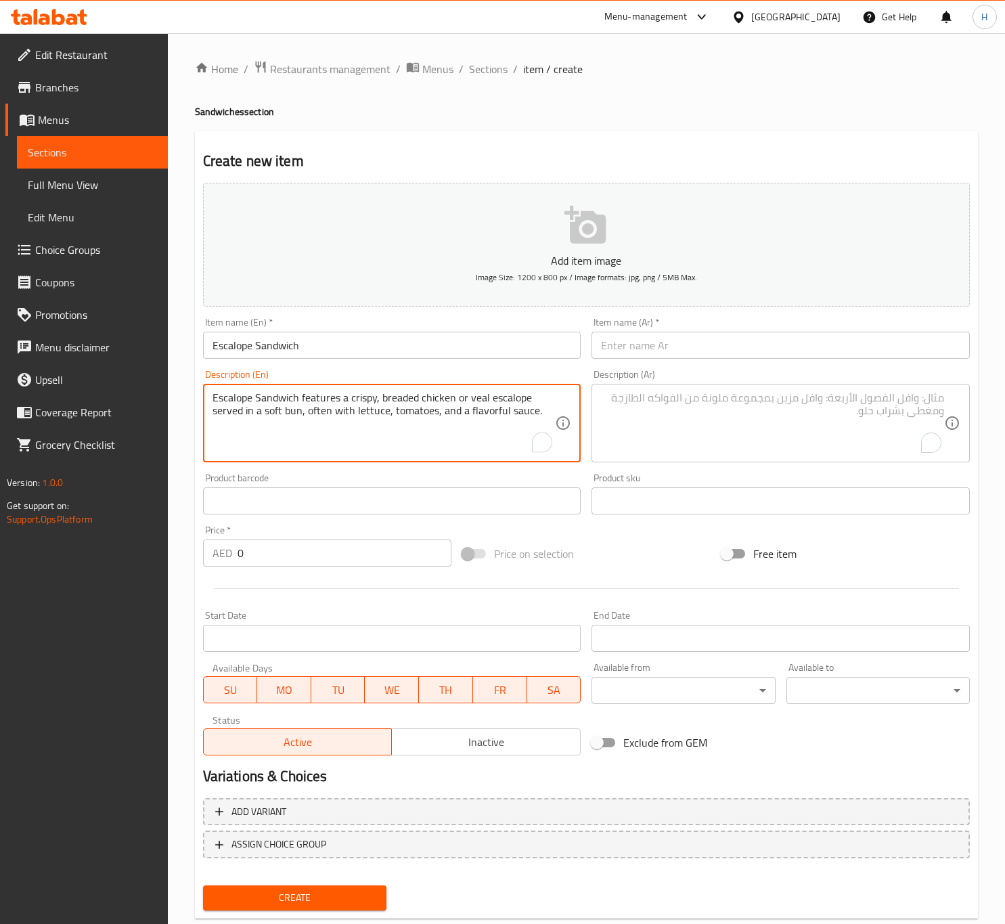
type textarea "Escalope Sandwich features a crispy, breaded chicken or veal escalope served in…"
click at [748, 346] on input "text" at bounding box center [780, 345] width 378 height 27
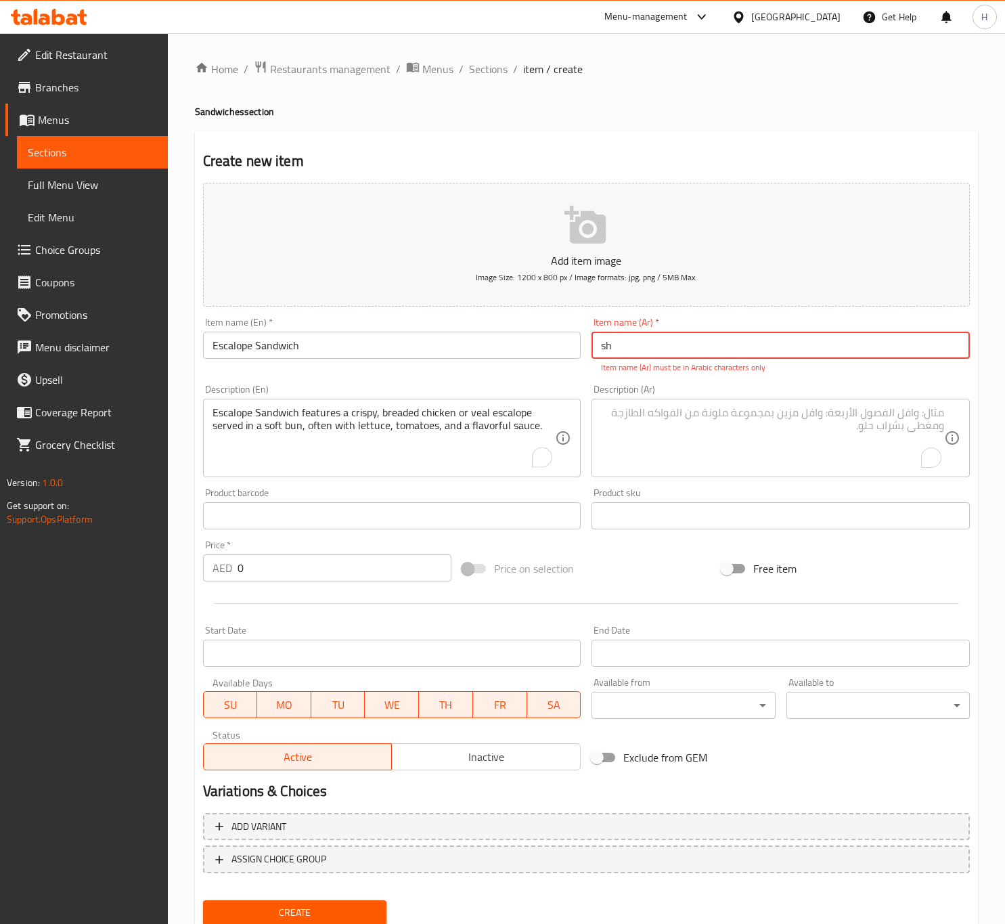
type input "s"
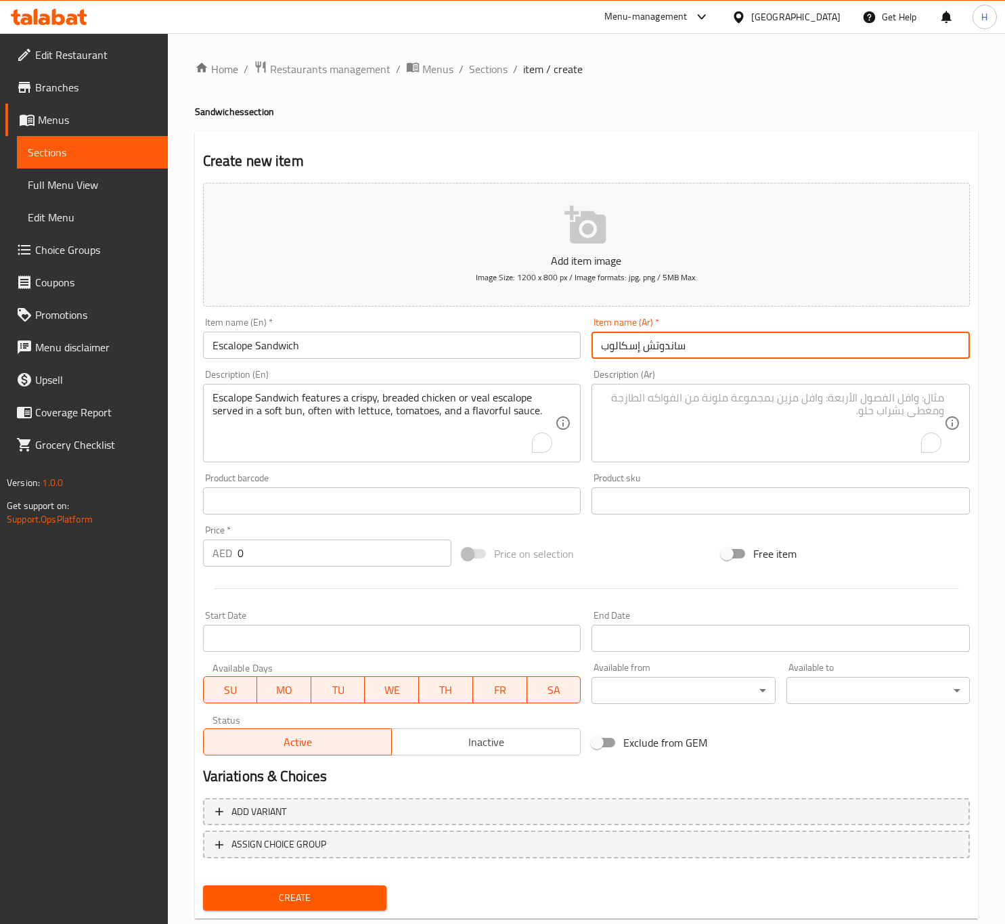
type input "ساندوتش إسكالوب"
click at [271, 438] on textarea "Escalope Sandwich features a crispy, breaded chicken or veal escalope served in…" at bounding box center [383, 423] width 343 height 64
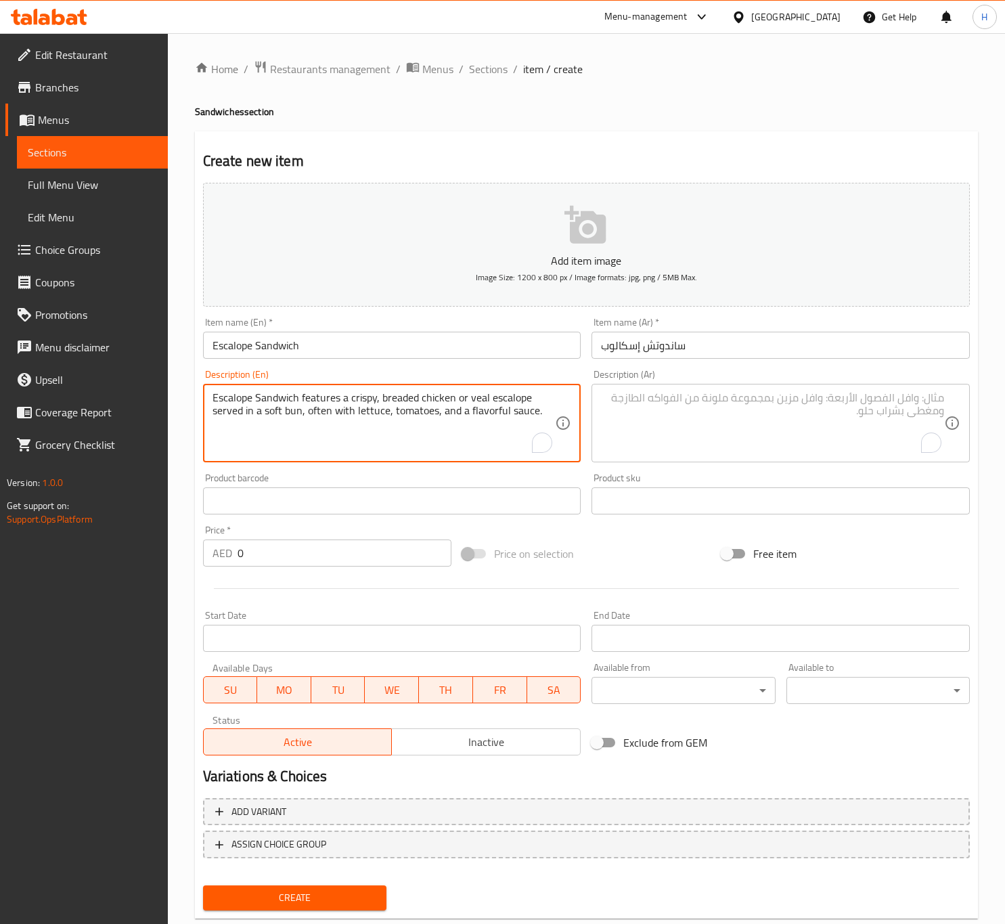
click at [271, 438] on textarea "Escalope Sandwich features a crispy, breaded chicken or veal escalope served in…" at bounding box center [383, 423] width 343 height 64
click at [668, 412] on textarea "To enrich screen reader interactions, please activate Accessibility in Grammarl…" at bounding box center [772, 423] width 343 height 64
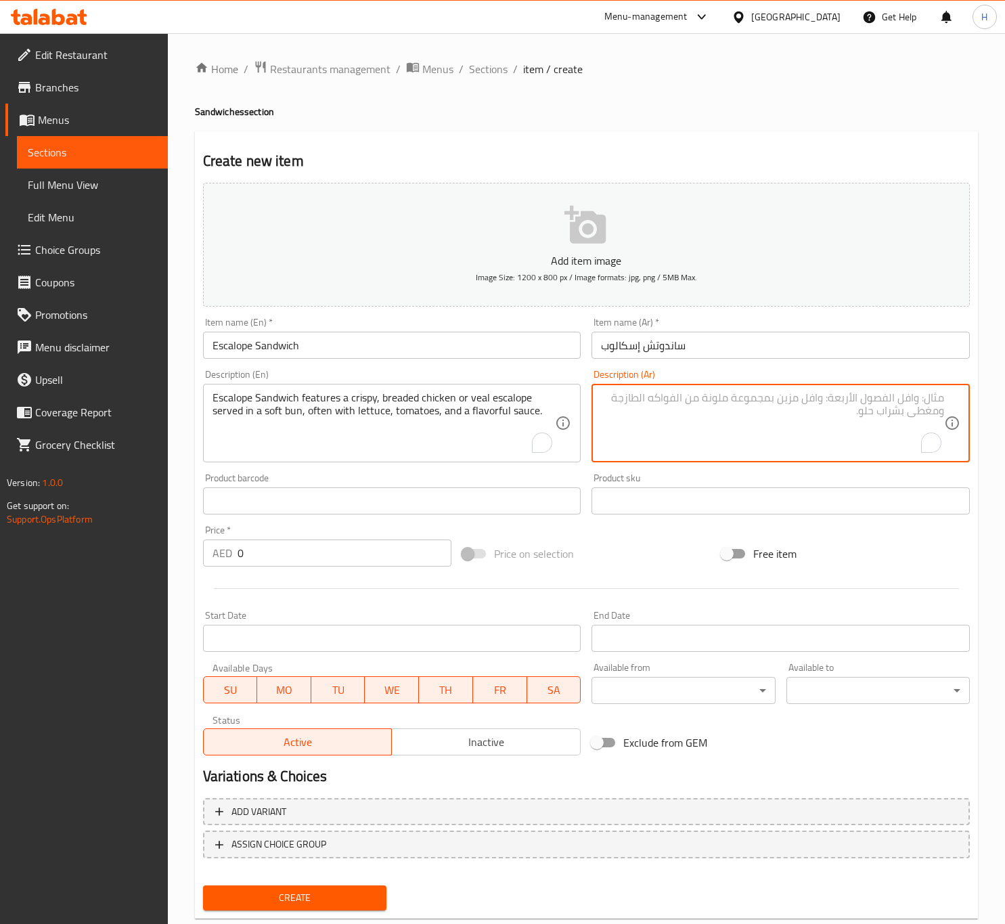
paste textarea "ساندويتش الإسكالوب هو عبارة عن إسكالوب دجاج أو لحم عجل مقرمش ومغطى بالبقسماط وي…"
type textarea "ساندويتش الإسكالوب هو عبارة عن إسكالوب دجاج أو لحم عجل مقرمش ومغطى بالبقسماط وي…"
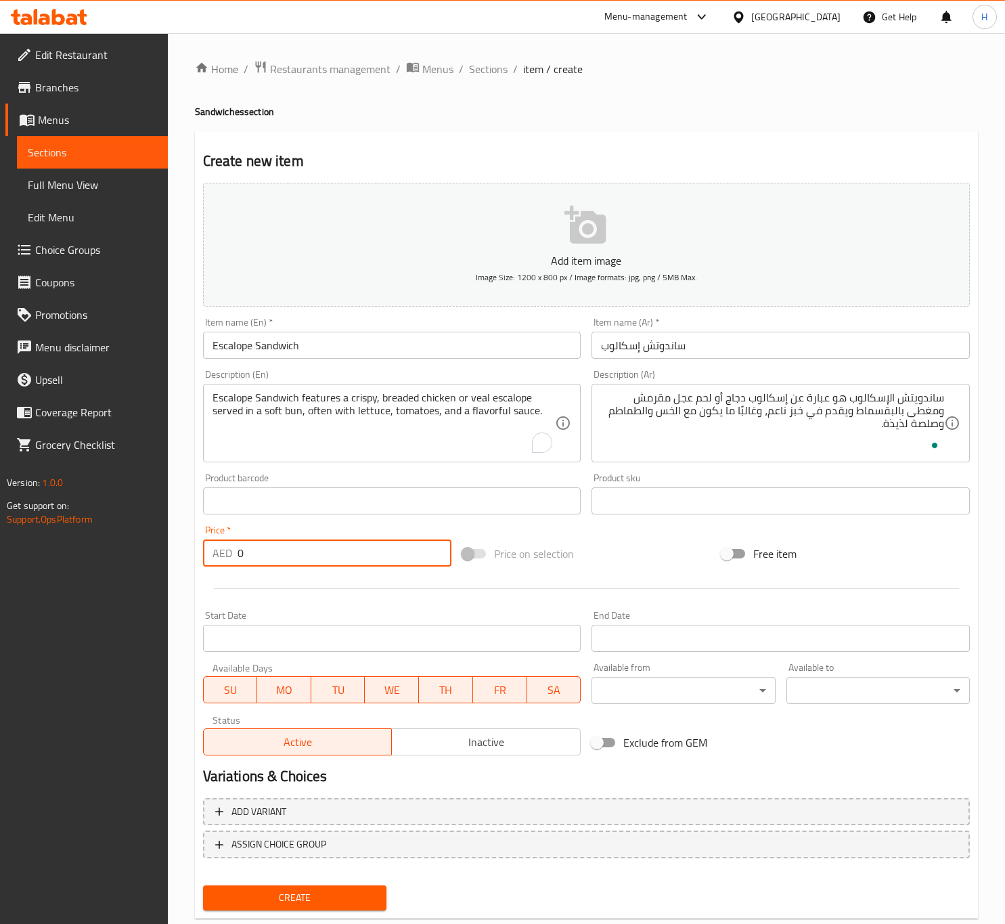
click at [291, 557] on input "0" at bounding box center [345, 552] width 214 height 27
type input "1"
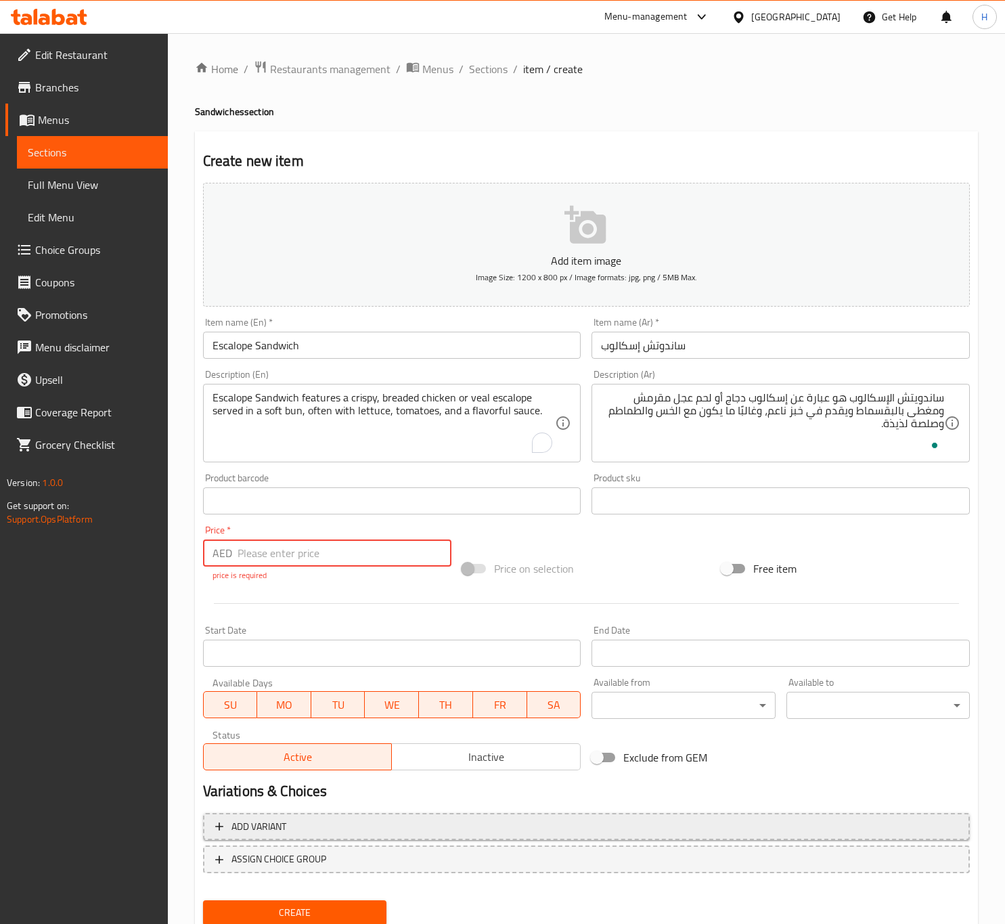
click at [339, 819] on span "Add variant" at bounding box center [586, 826] width 742 height 17
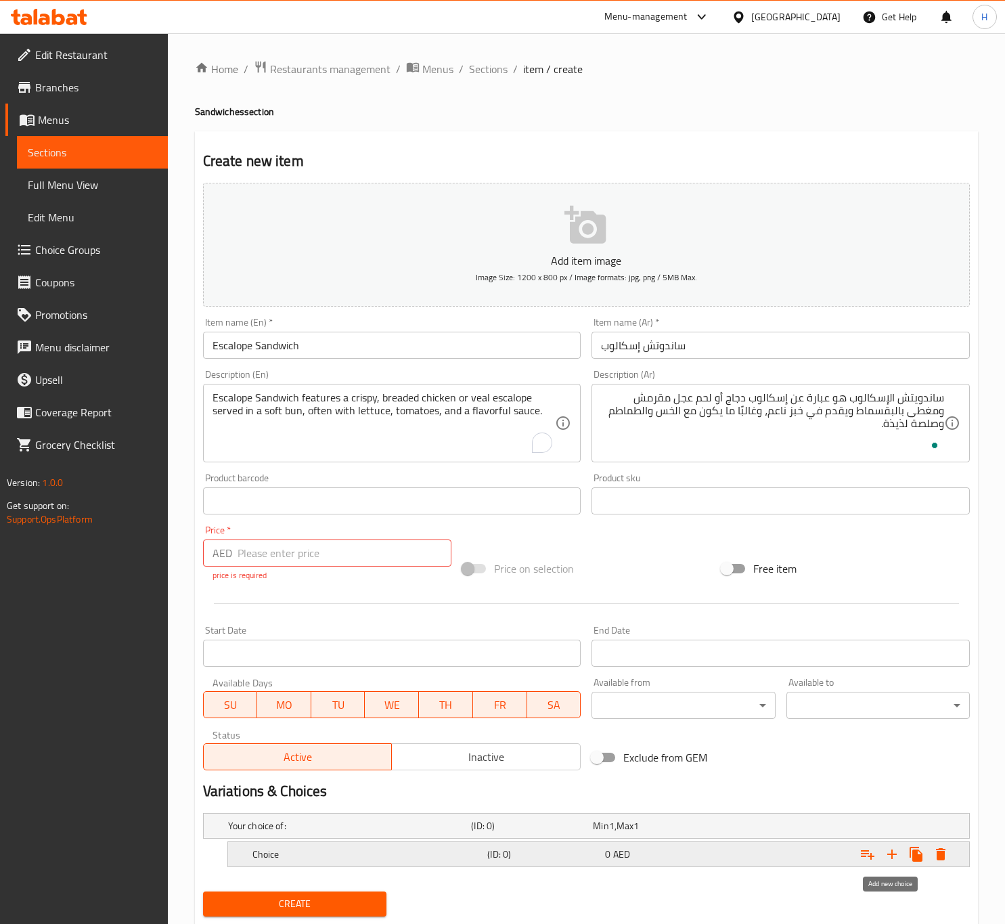
click at [891, 849] on icon "Expand" at bounding box center [892, 854] width 16 height 16
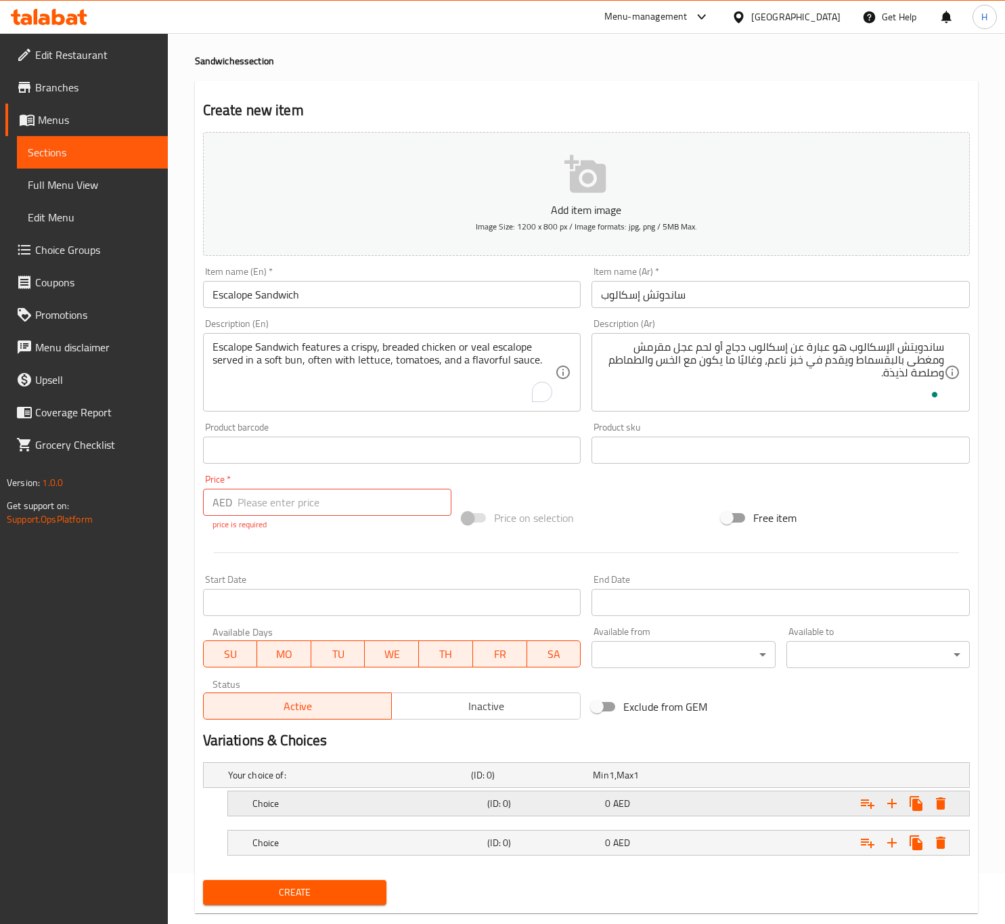
scroll to position [79, 0]
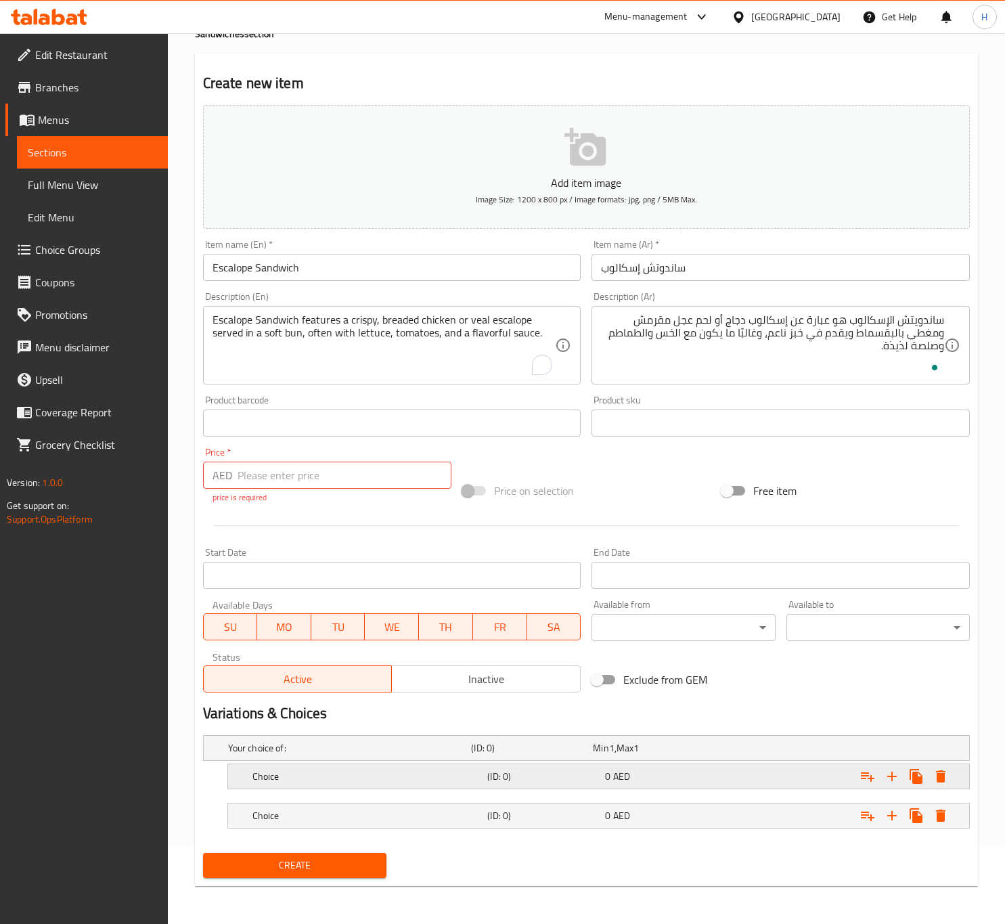
click at [455, 769] on h5 "Choice" at bounding box center [367, 776] width 230 height 14
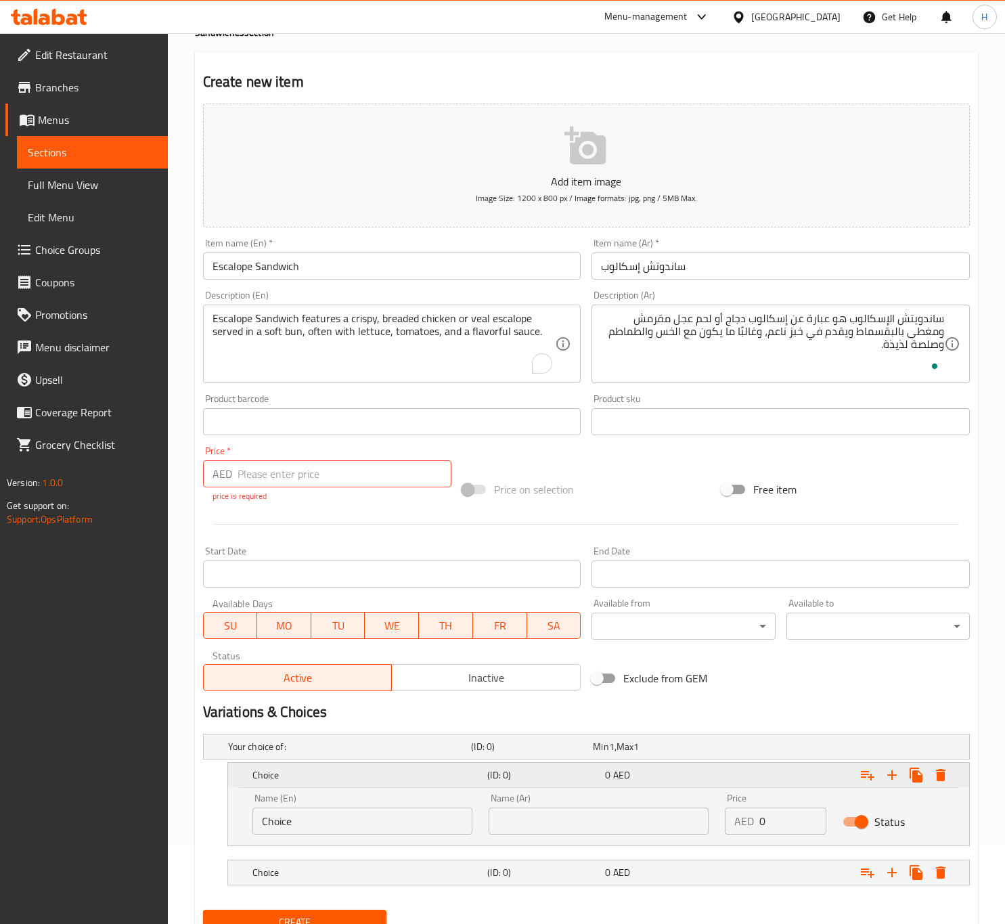
click at [455, 768] on h5 "Choice" at bounding box center [367, 775] width 230 height 14
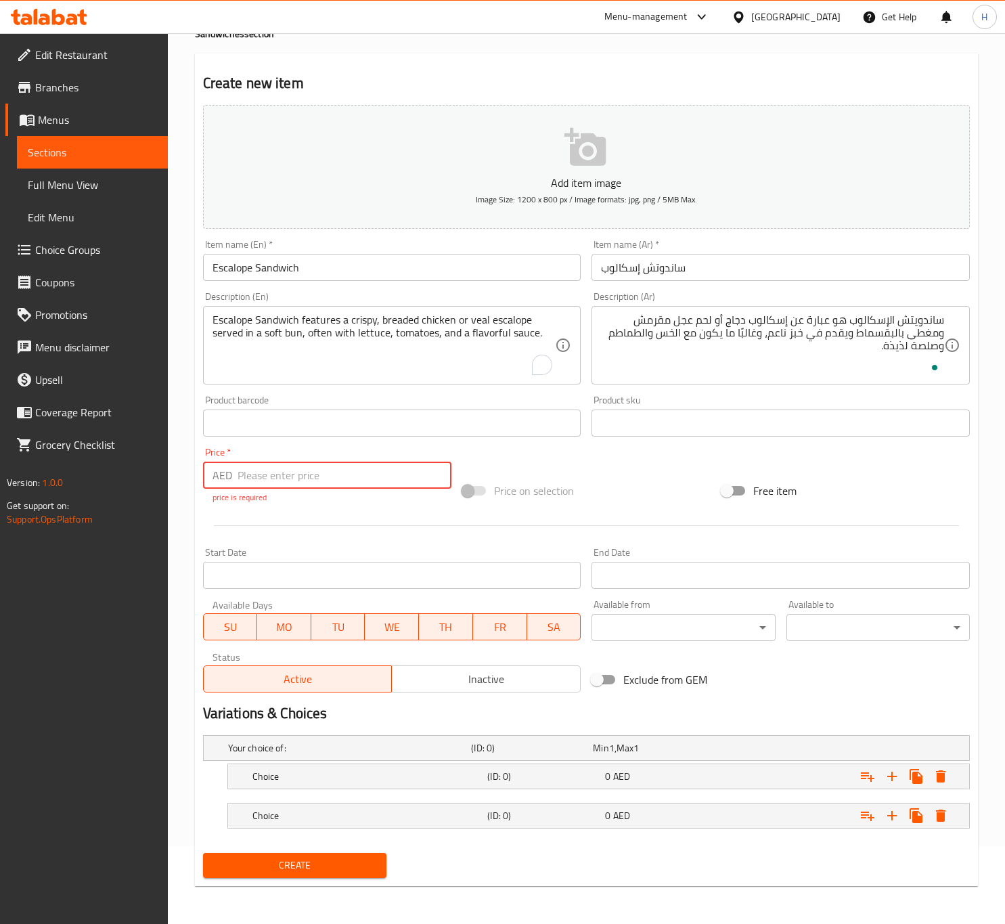
click at [304, 468] on input "number" at bounding box center [345, 474] width 214 height 27
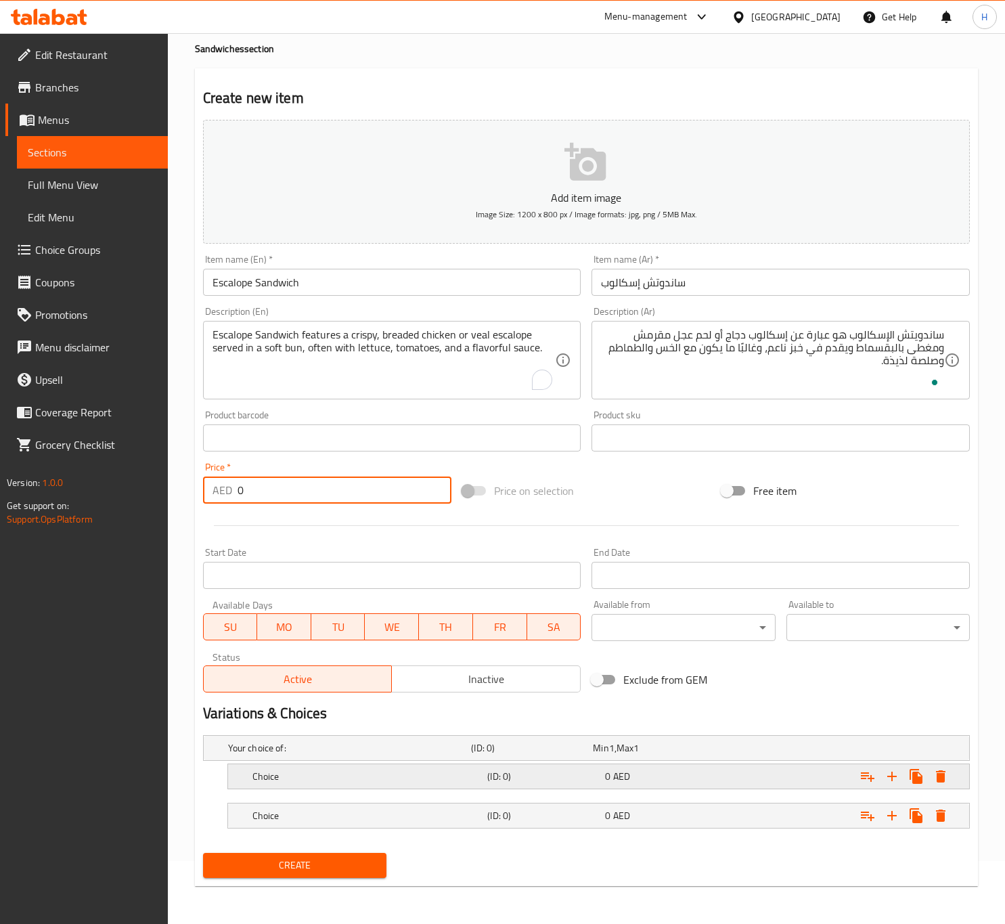
type input "0"
click at [334, 778] on h5 "Choice" at bounding box center [367, 776] width 230 height 14
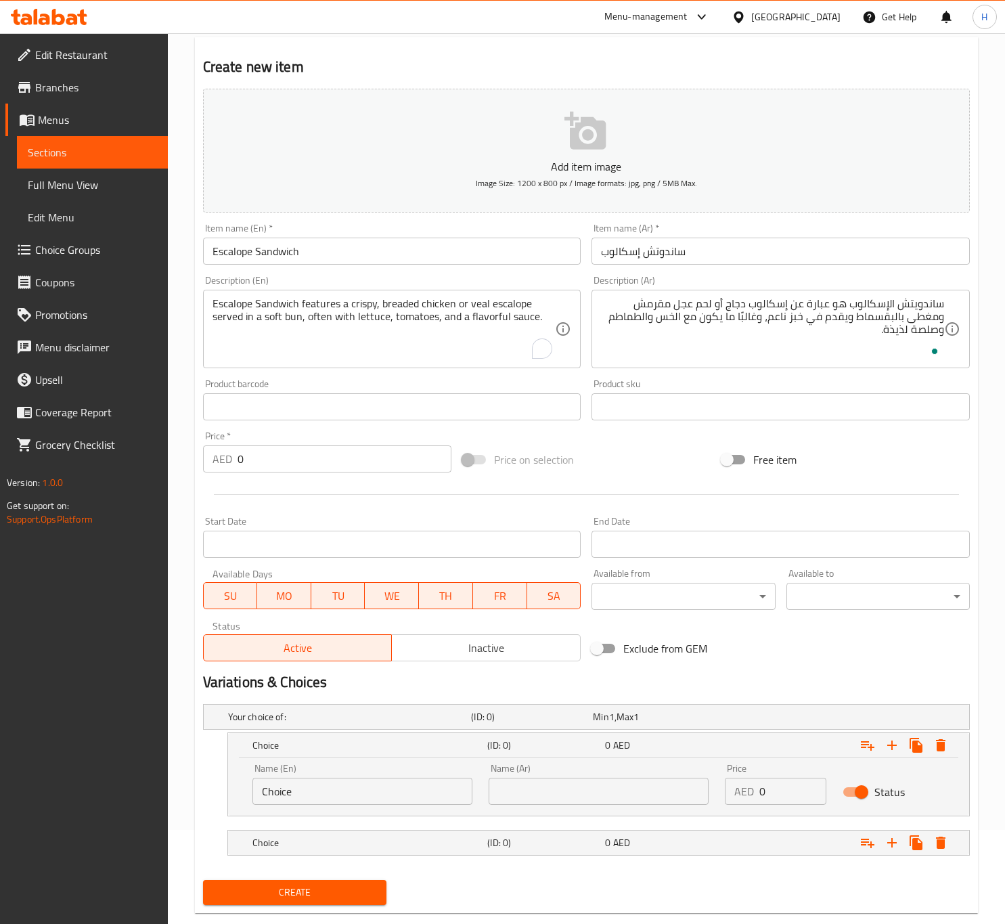
scroll to position [122, 0]
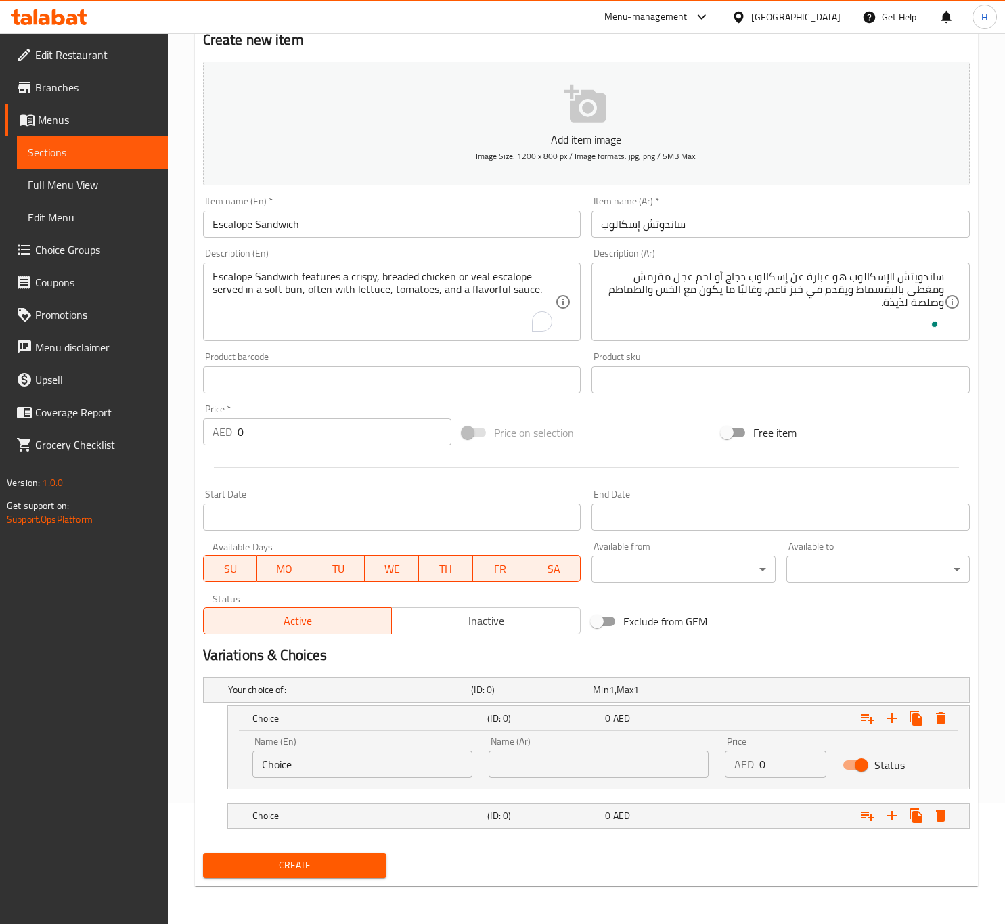
click at [309, 770] on input "Choice" at bounding box center [362, 763] width 220 height 27
click at [432, 277] on textarea "Escalope Sandwich features a crispy, breaded chicken or veal escalope served in…" at bounding box center [383, 302] width 343 height 64
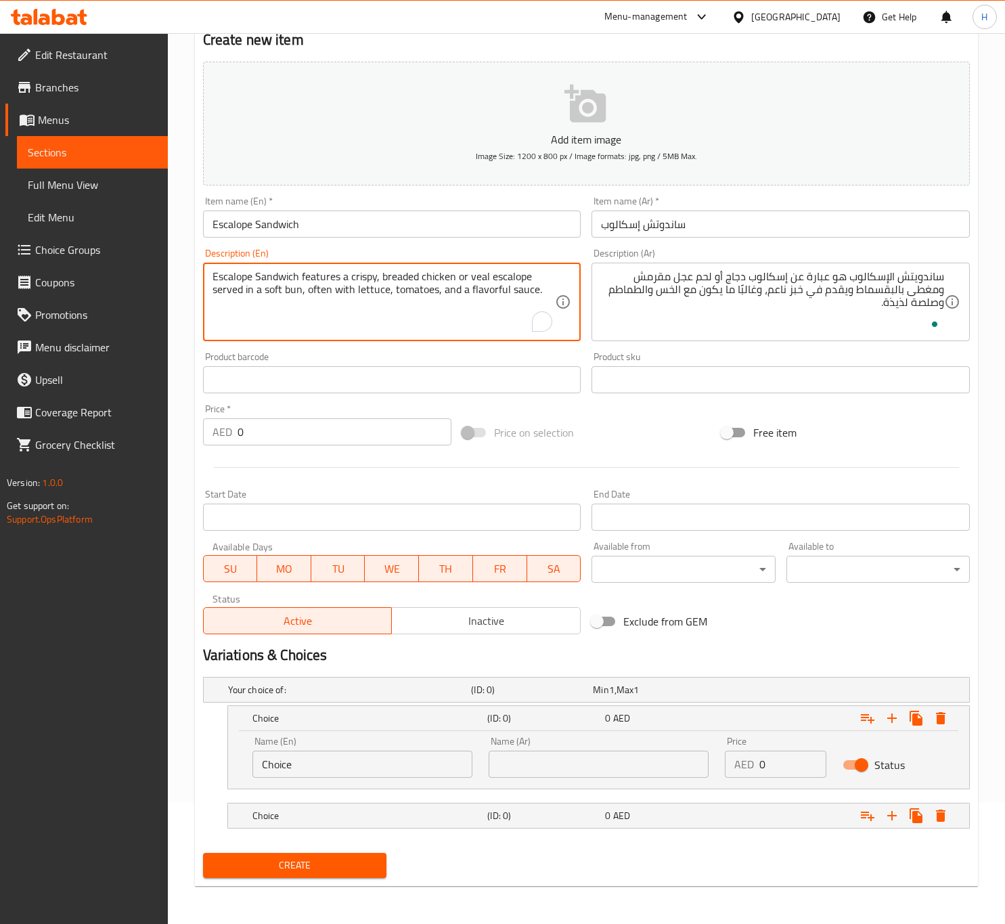
click at [432, 277] on textarea "Escalope Sandwich features a crispy, breaded chicken or veal escalope served in…" at bounding box center [383, 302] width 343 height 64
click at [433, 277] on textarea "Escalope Sandwich features a crispy, breaded chicken or veal escalope served in…" at bounding box center [383, 302] width 343 height 64
click at [437, 276] on textarea "Escalope Sandwich features a crispy, breaded chicken or veal escalope served in…" at bounding box center [383, 302] width 343 height 64
click at [330, 750] on input "Choice" at bounding box center [362, 763] width 220 height 27
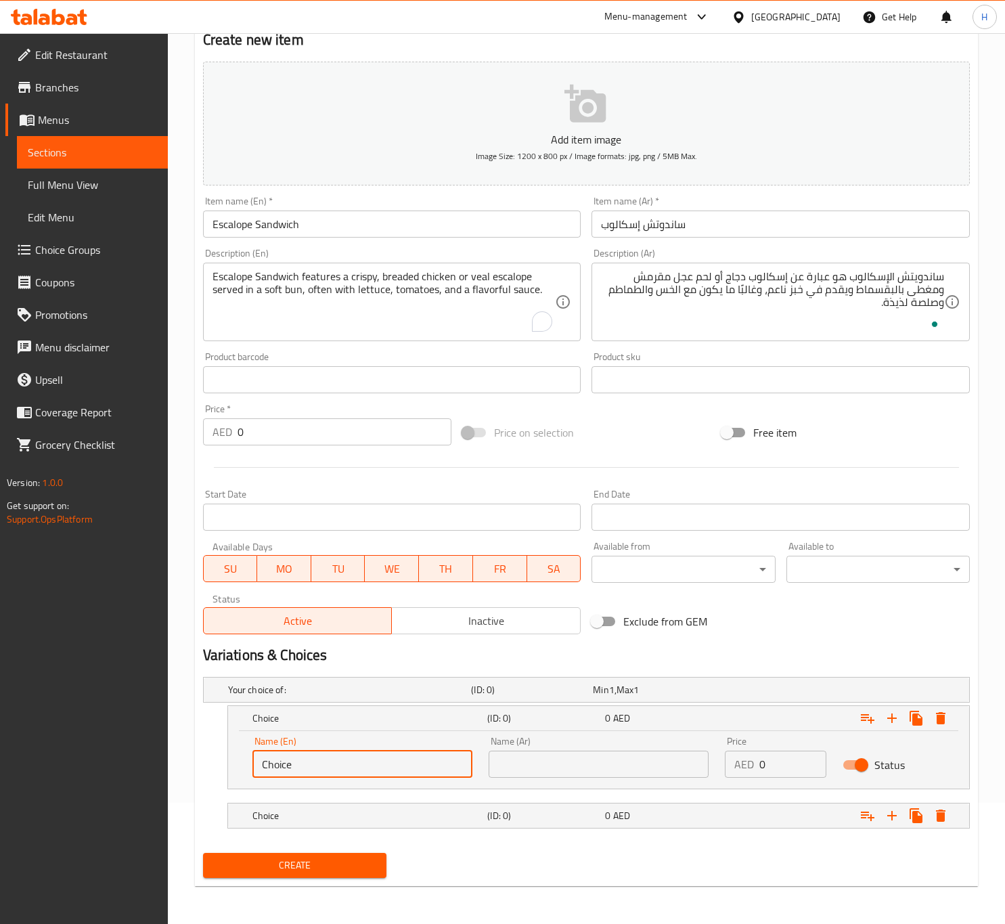
click at [330, 750] on input "Choice" at bounding box center [362, 763] width 220 height 27
paste input "chicken"
type input "chicken"
click at [481, 275] on textarea "Escalope Sandwich features a crispy, breaded chicken or veal escalope served in…" at bounding box center [383, 302] width 343 height 64
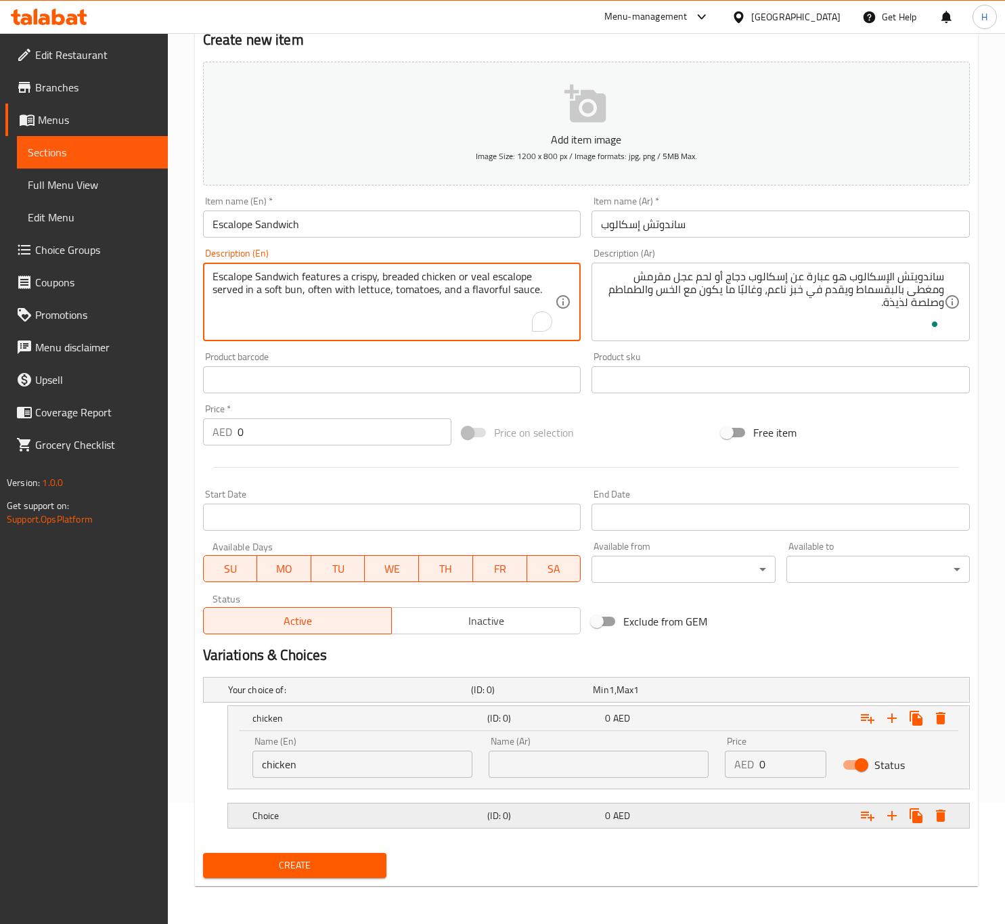
click at [345, 815] on h5 "Choice" at bounding box center [367, 816] width 230 height 14
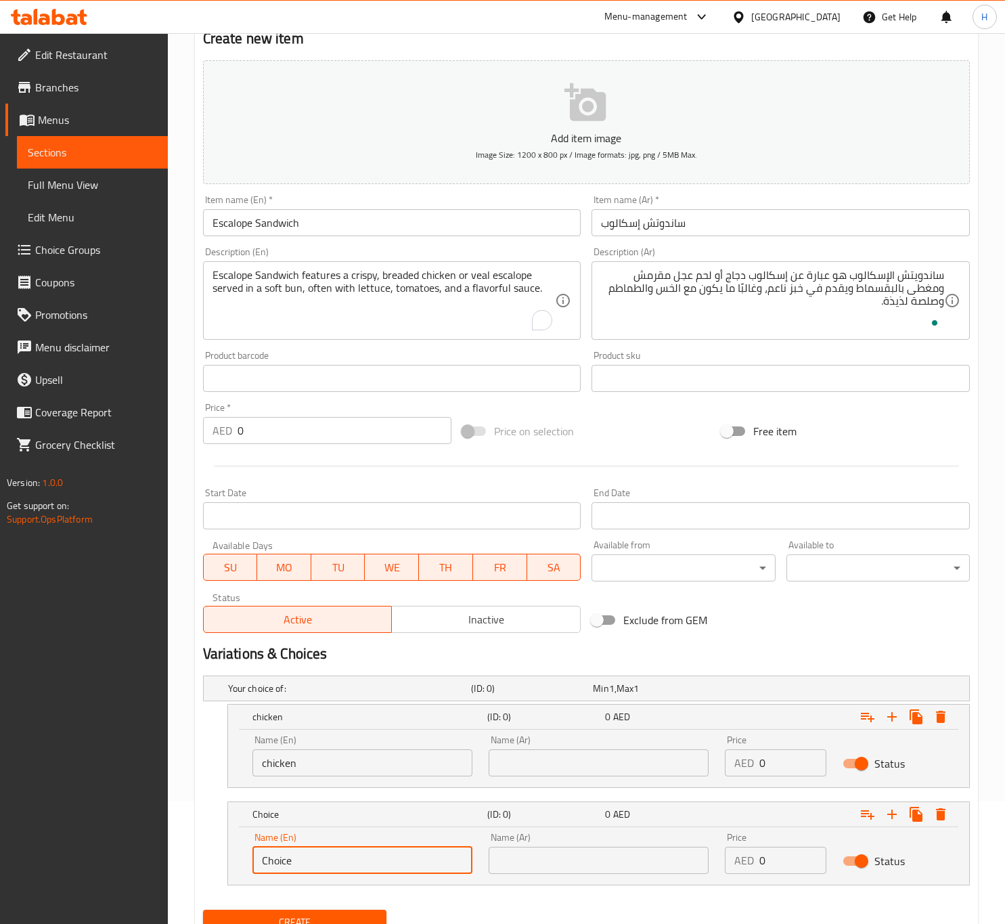
click at [336, 855] on input "Choice" at bounding box center [362, 860] width 220 height 27
paste input "veal"
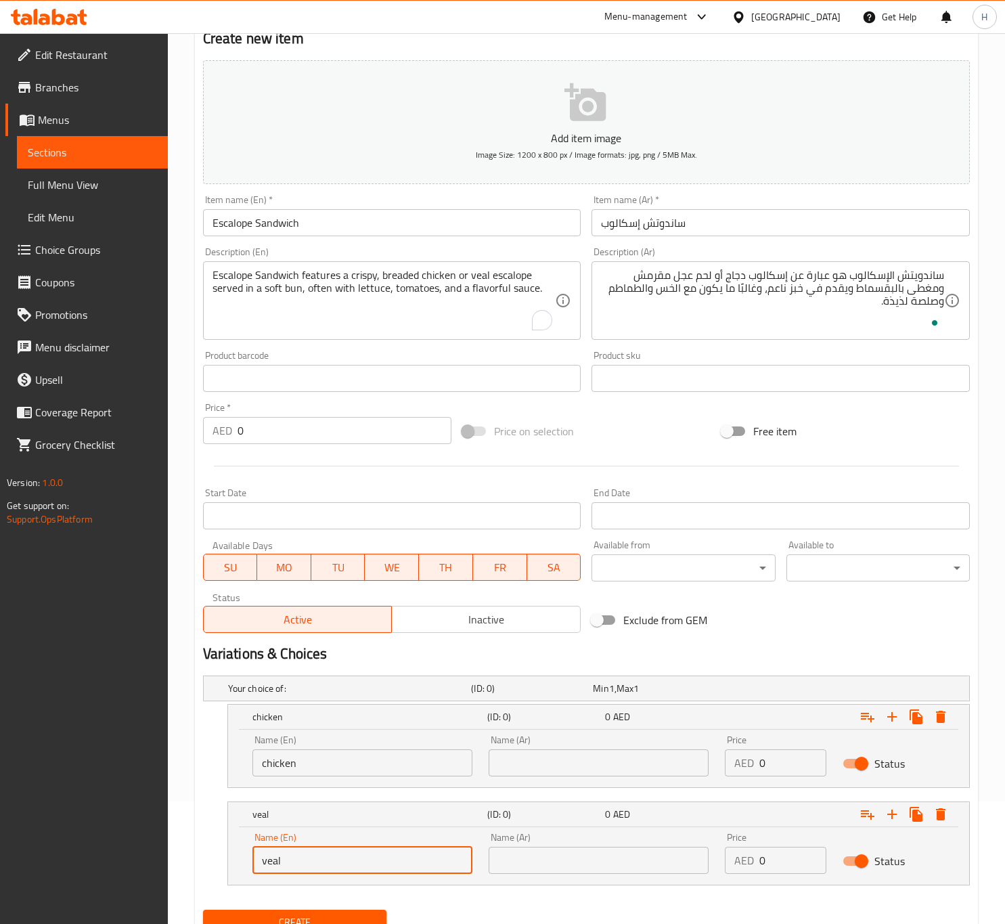
type input "veal"
click at [343, 764] on input "chicken" at bounding box center [362, 762] width 220 height 27
type input "Chicken"
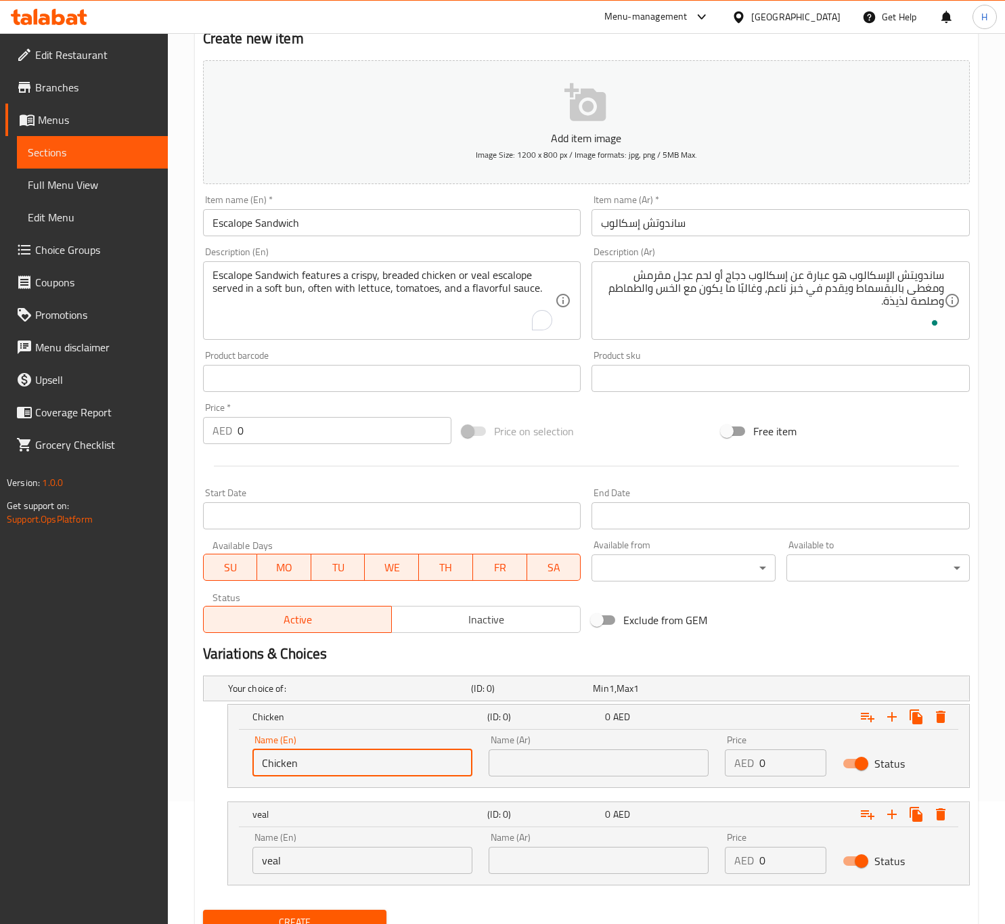
click at [313, 859] on input "veal" at bounding box center [362, 860] width 220 height 27
type input "Veal"
click at [562, 765] on input "text" at bounding box center [599, 762] width 220 height 27
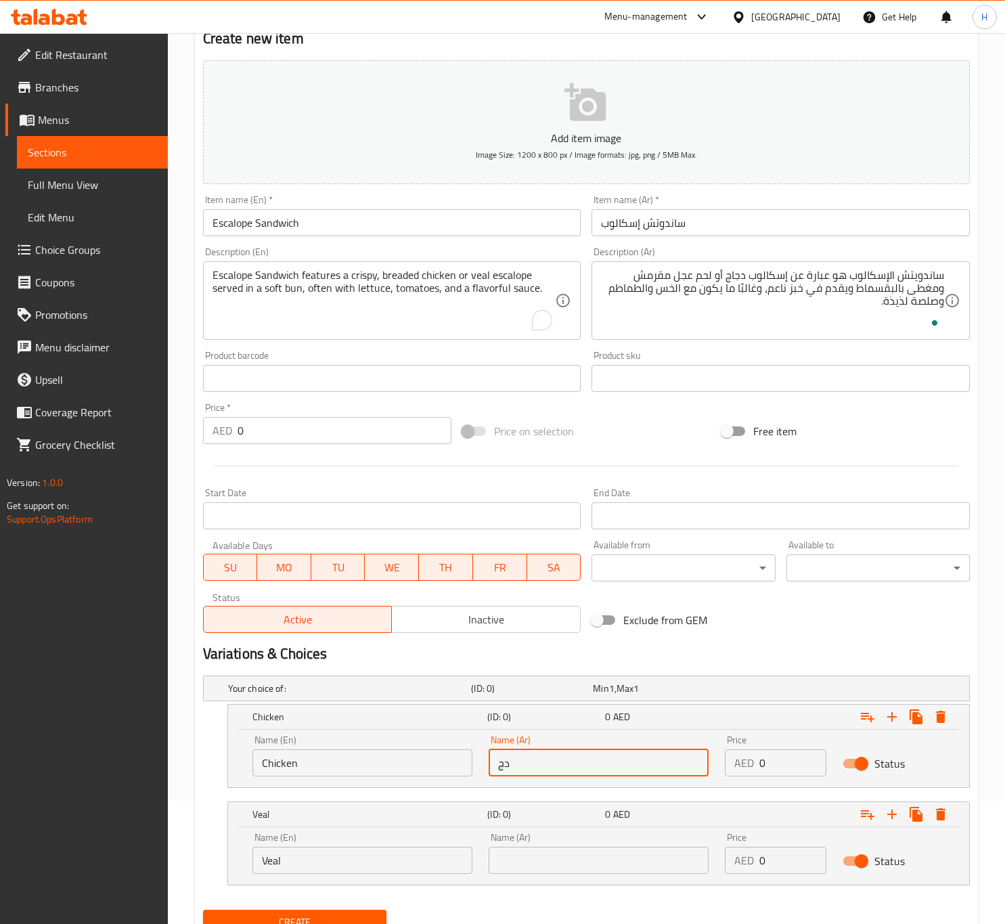
type input "دجاج"
click at [542, 861] on input "text" at bounding box center [599, 860] width 220 height 27
click at [313, 863] on input "Veal" at bounding box center [362, 860] width 220 height 27
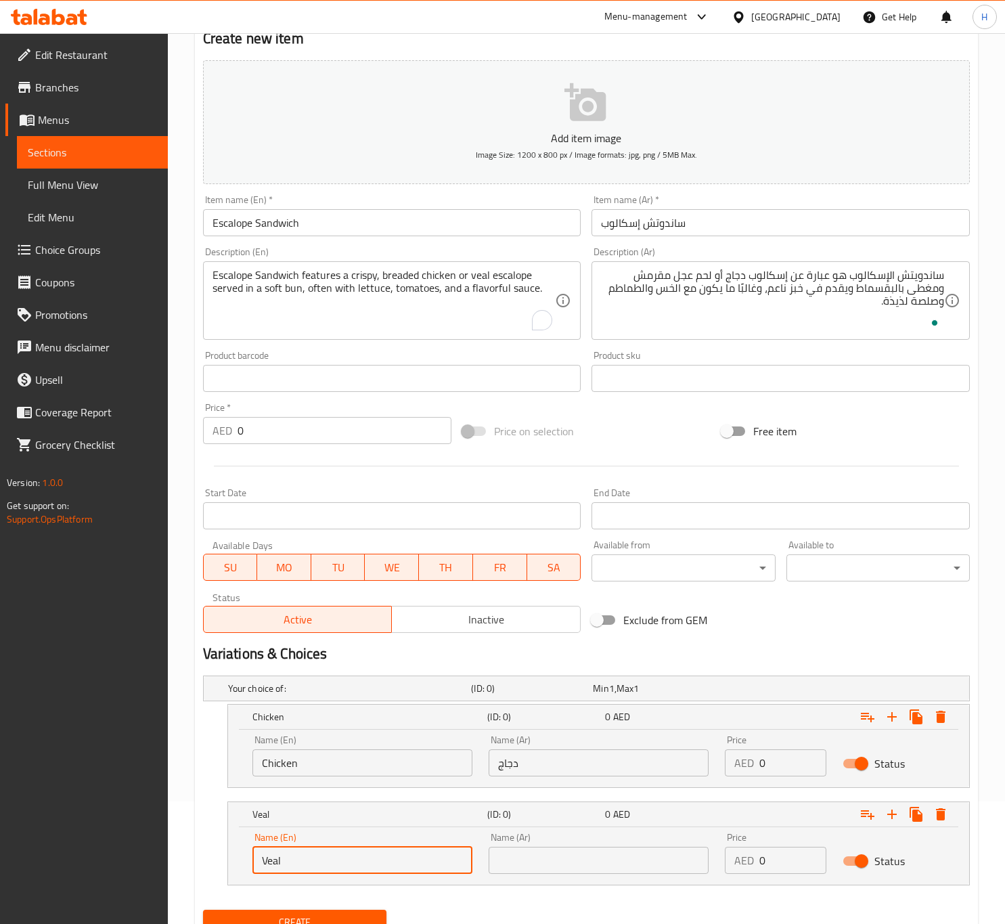
drag, startPoint x: 313, startPoint y: 863, endPoint x: 325, endPoint y: 830, distance: 34.9
click at [313, 859] on input "Veal" at bounding box center [362, 860] width 220 height 27
click at [571, 855] on input "text" at bounding box center [599, 860] width 220 height 27
paste input "لحم عجل"
type input "لحم عجل"
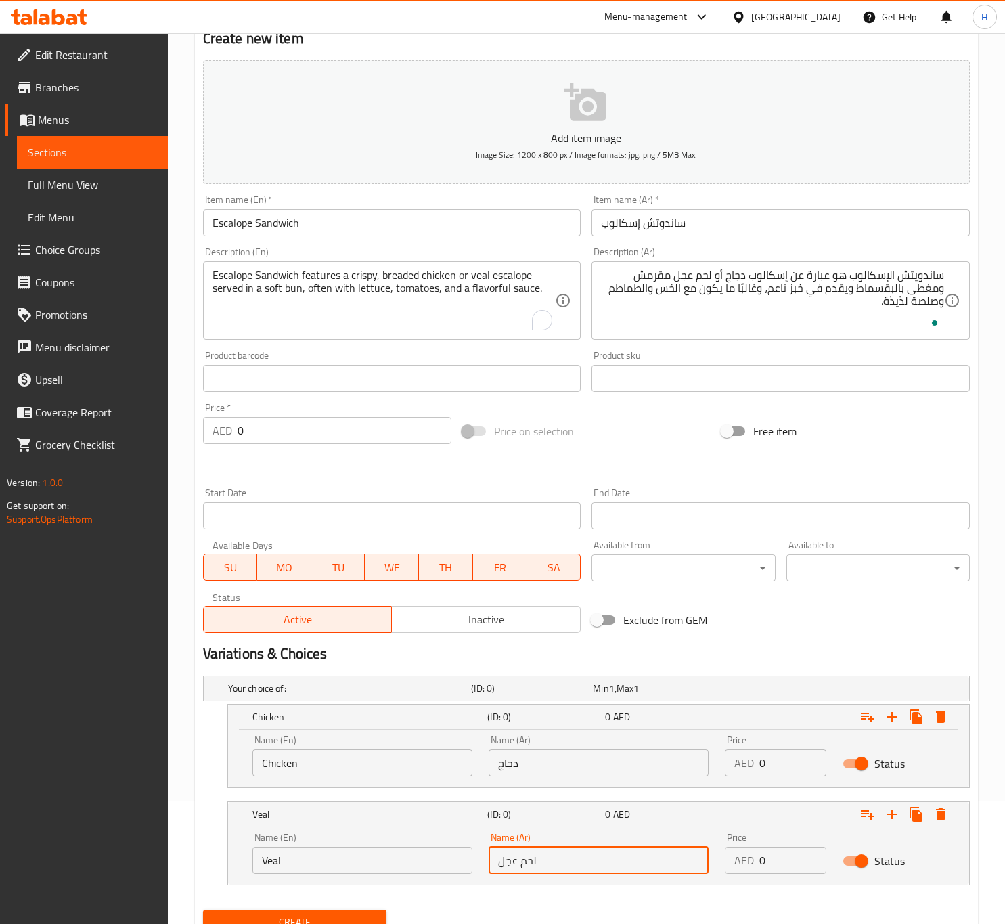
click at [786, 758] on input "0" at bounding box center [793, 762] width 68 height 27
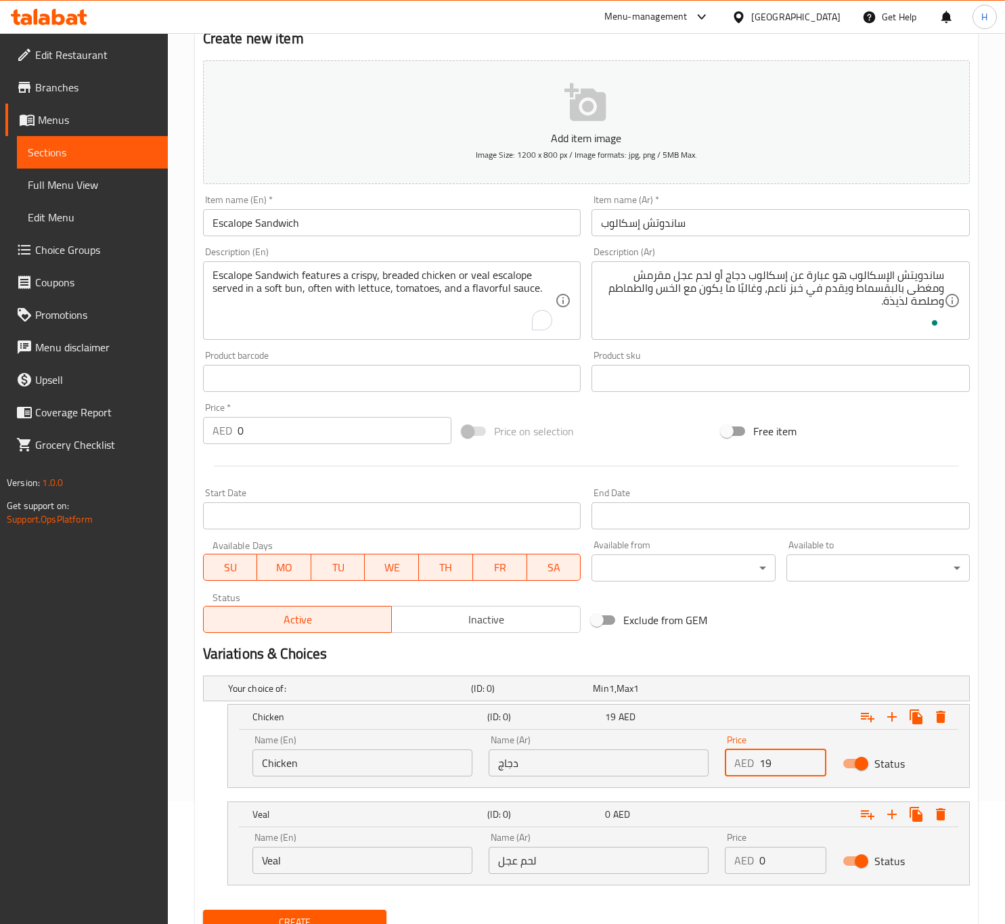
click at [775, 759] on input "19" at bounding box center [793, 762] width 68 height 27
click at [765, 763] on input "19" at bounding box center [793, 762] width 68 height 27
type input "19"
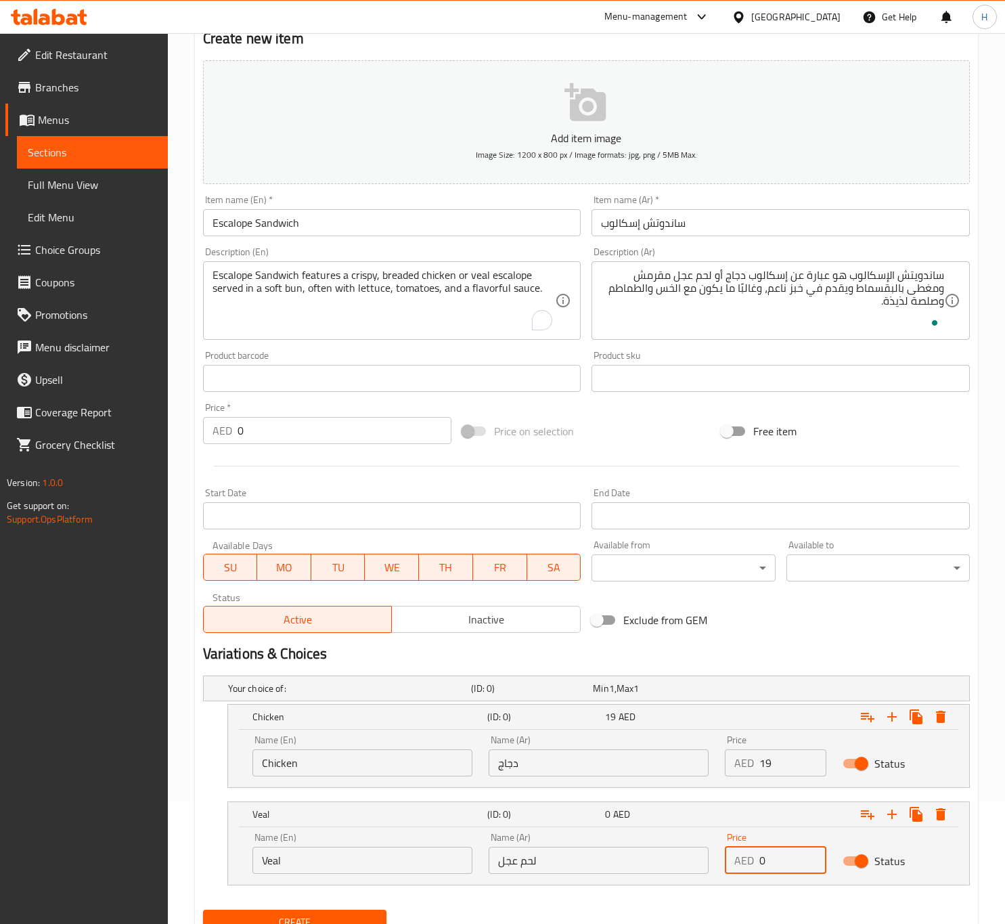
click at [786, 870] on input "0" at bounding box center [793, 860] width 68 height 27
paste input "19"
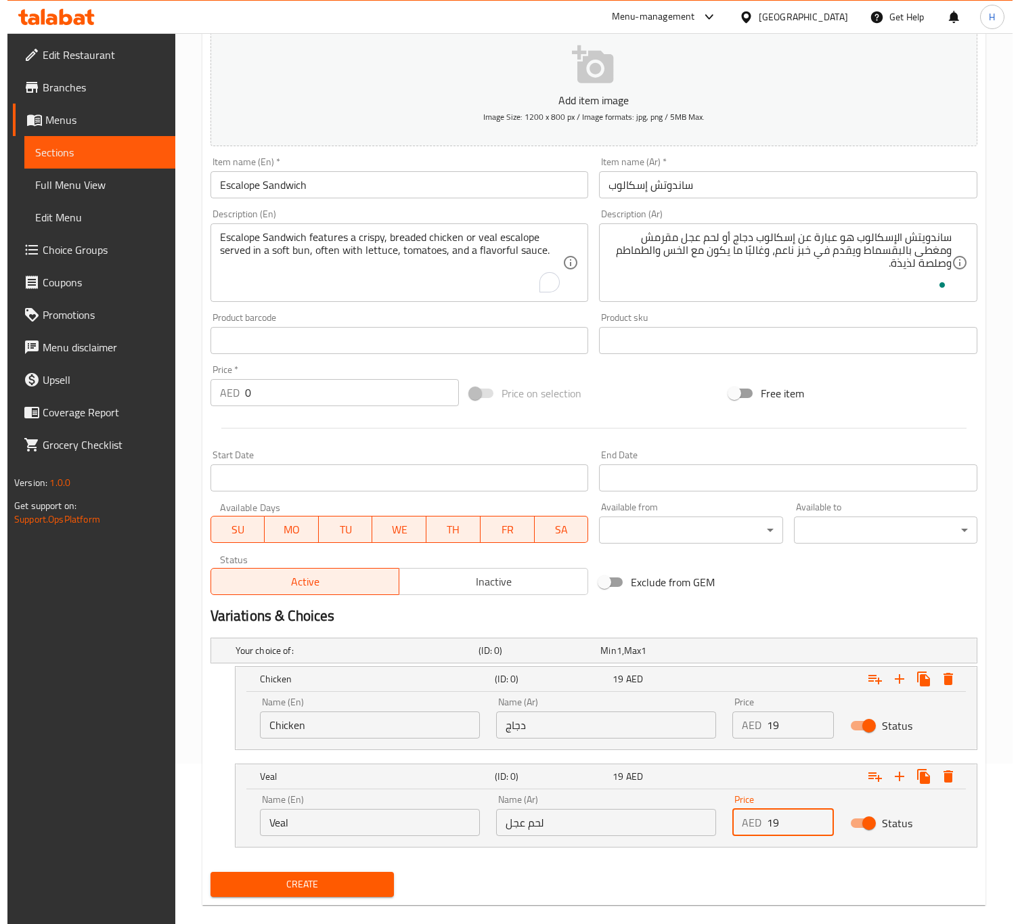
scroll to position [181, 0]
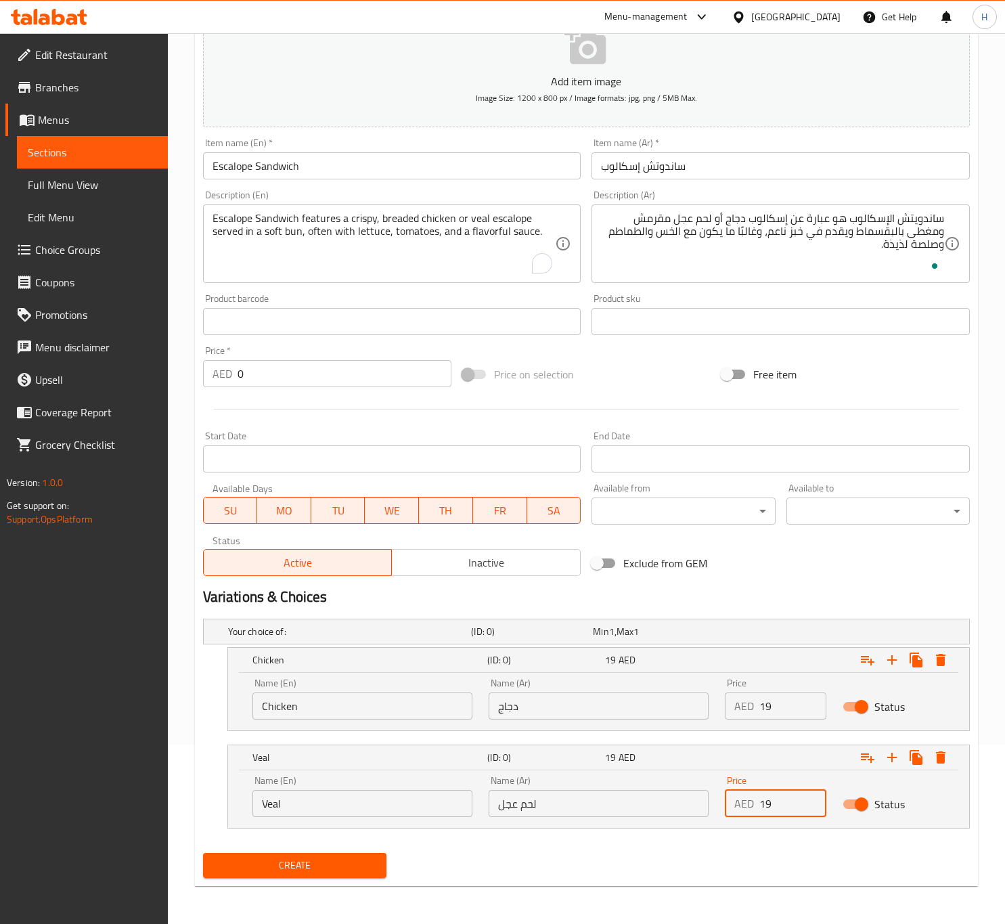
type input "19"
click at [309, 867] on span "Create" at bounding box center [295, 865] width 162 height 17
click at [309, 867] on div at bounding box center [502, 462] width 1005 height 924
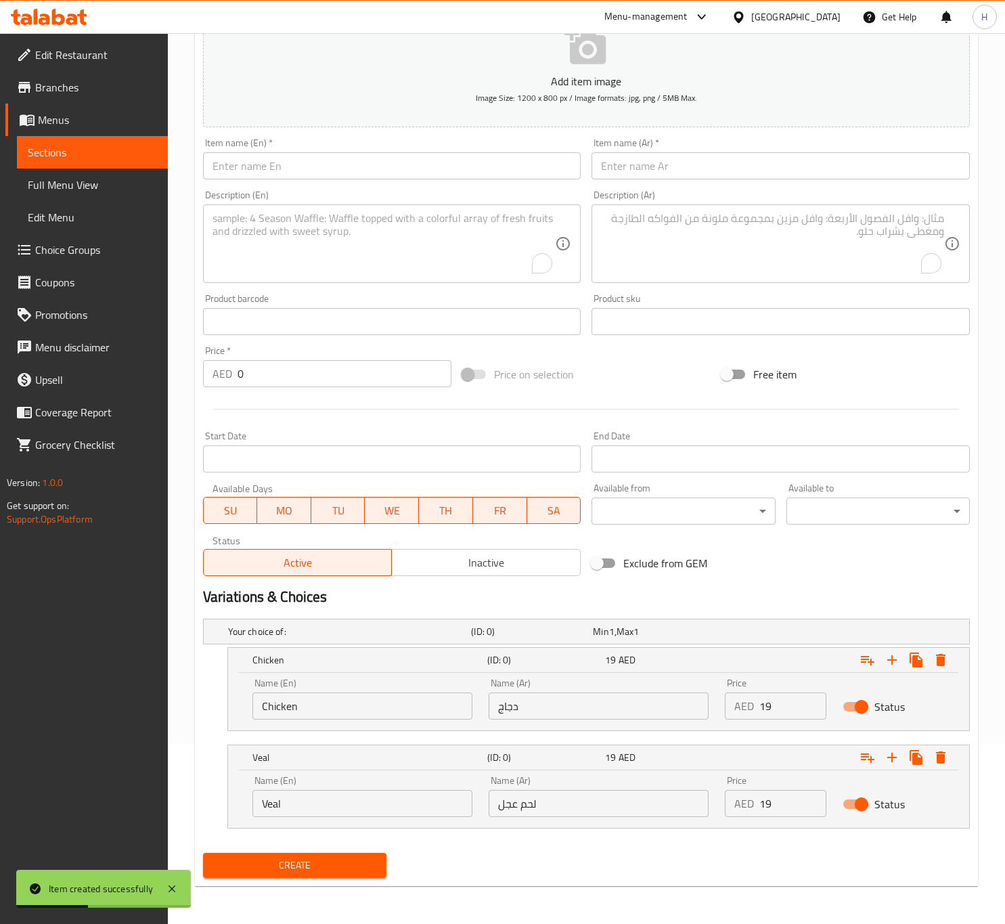
click at [271, 168] on input "text" at bounding box center [392, 165] width 378 height 27
paste input "FRANCESSCO SANDWICH"
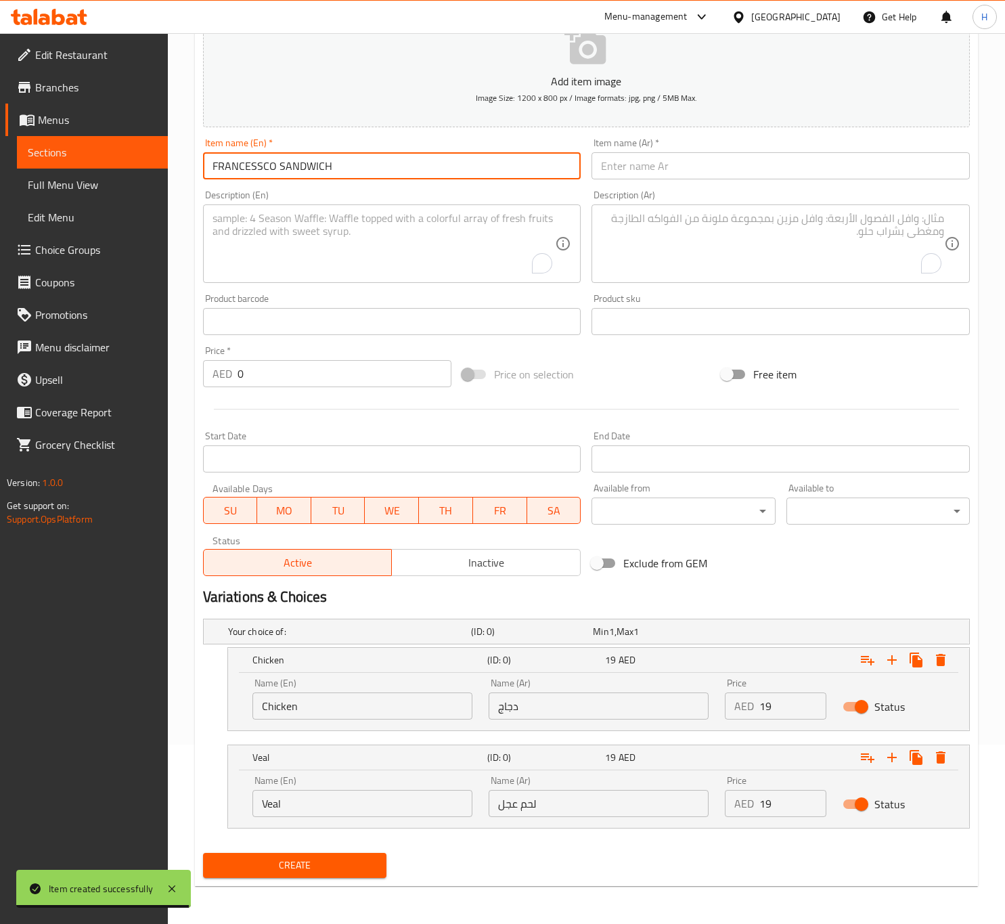
click at [260, 166] on input "FRANCESSCO SANDWICH" at bounding box center [392, 165] width 378 height 27
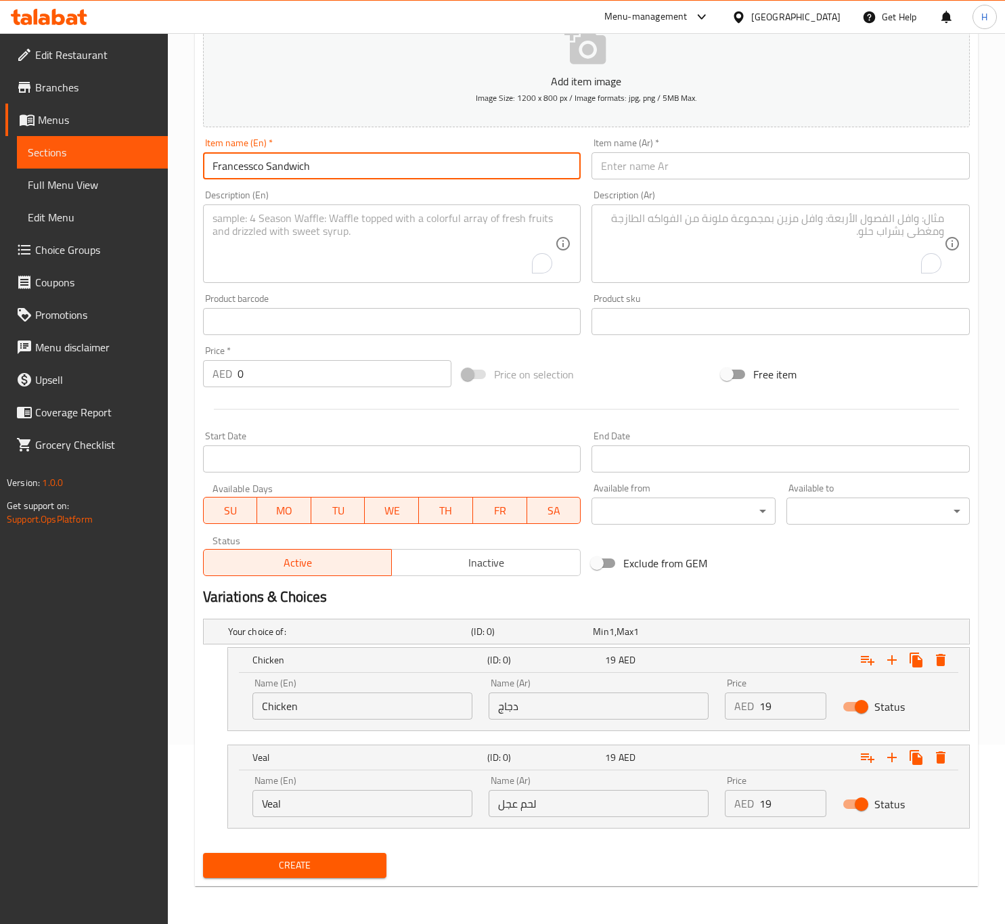
type input "Francessco Sandwich"
click at [313, 365] on input "0" at bounding box center [345, 373] width 214 height 27
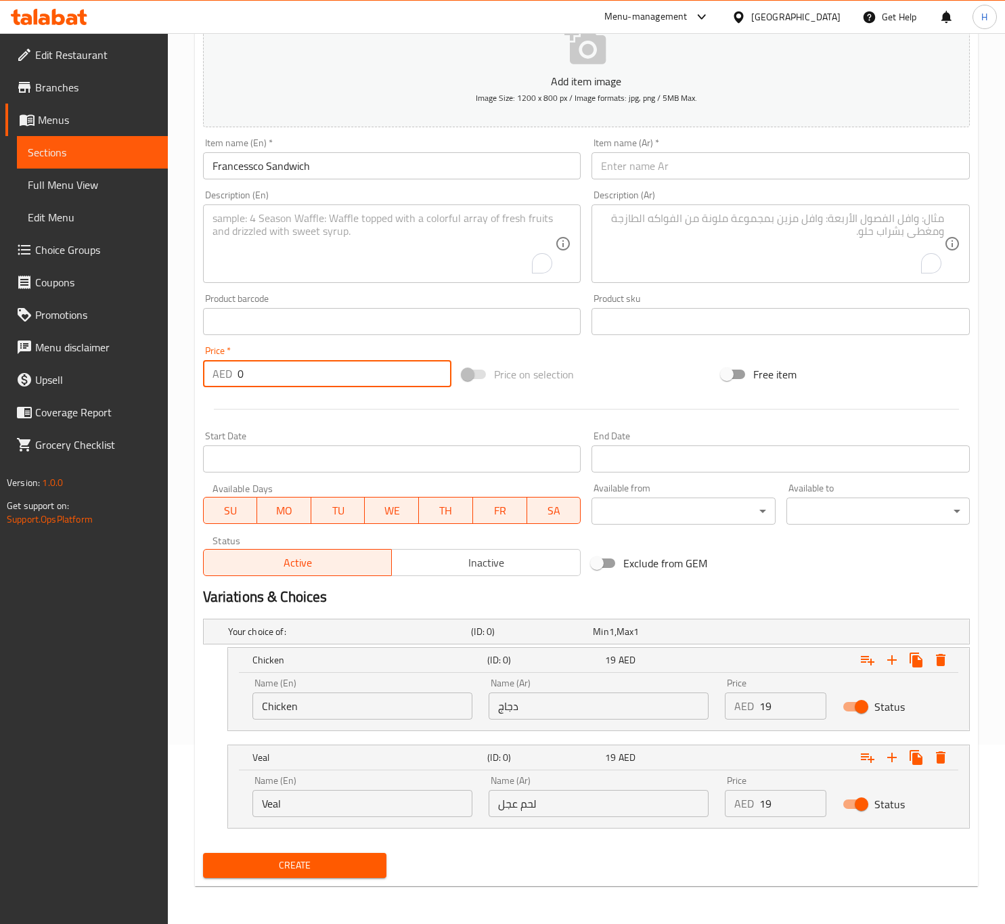
click at [313, 365] on input "0" at bounding box center [345, 373] width 214 height 27
click at [942, 664] on icon "Expand" at bounding box center [940, 660] width 9 height 12
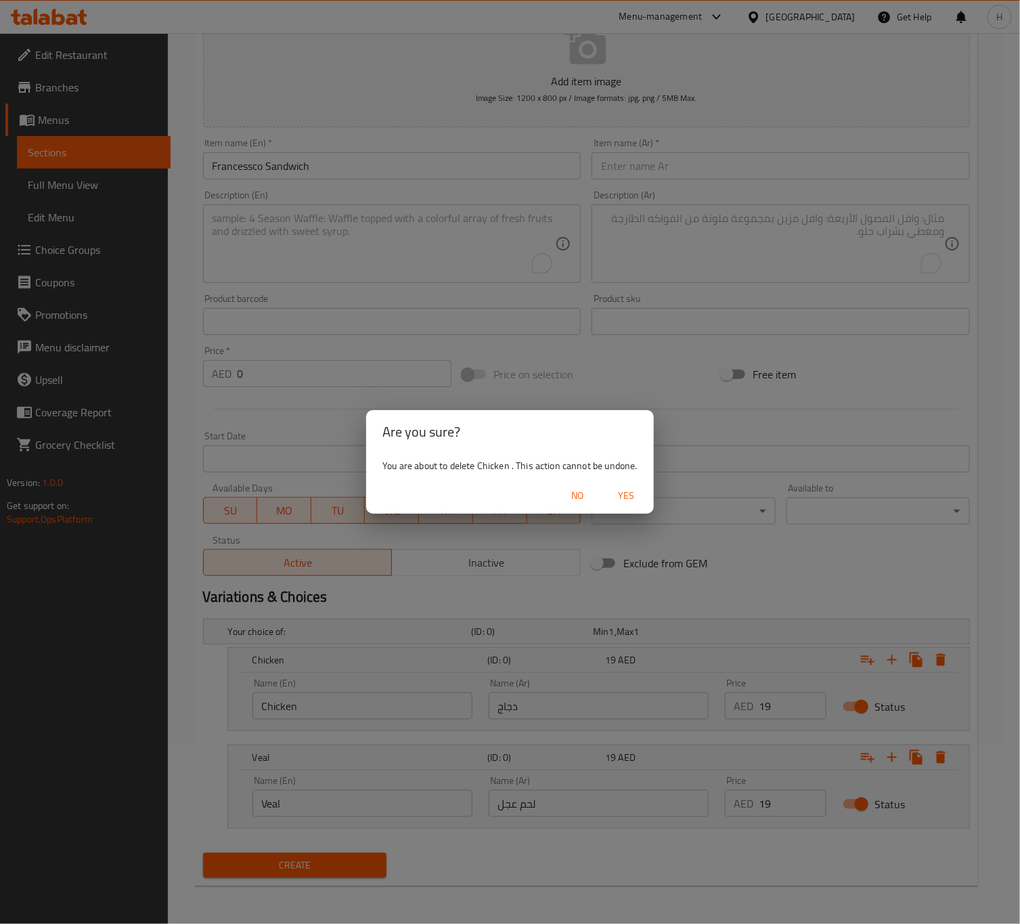
click at [626, 500] on span "Yes" at bounding box center [626, 495] width 32 height 17
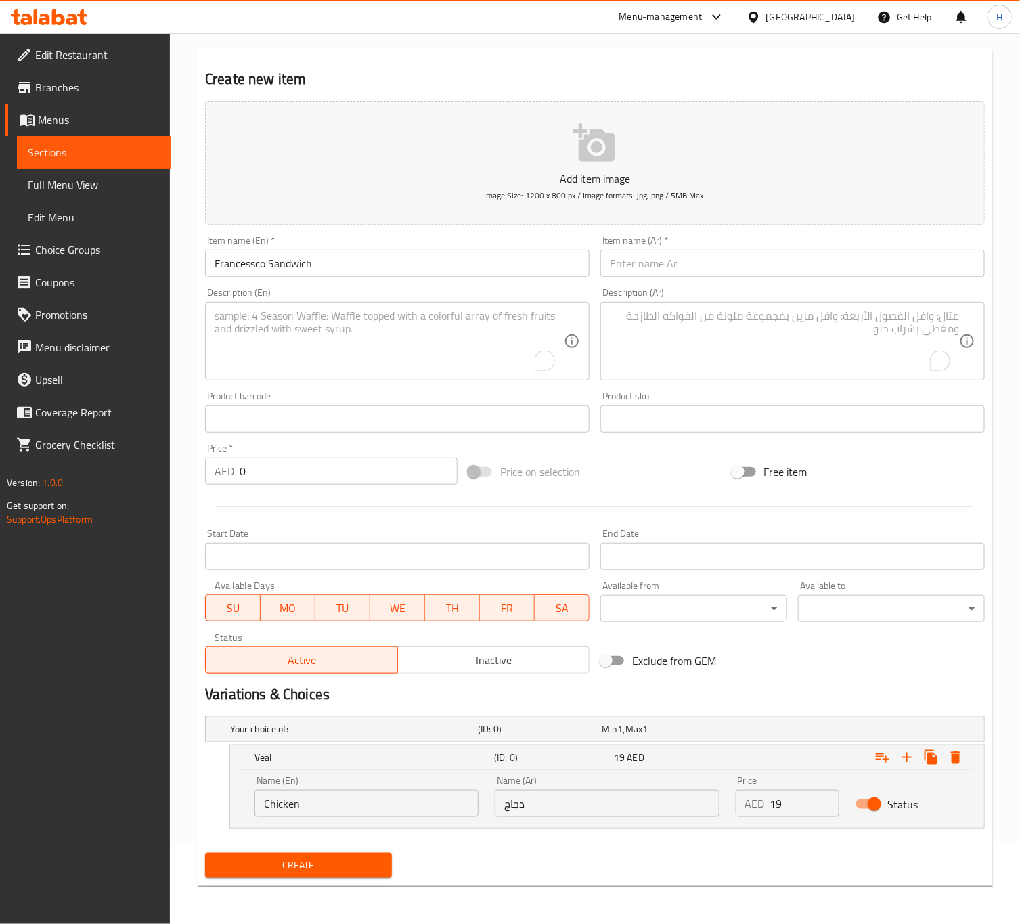
scroll to position [83, 0]
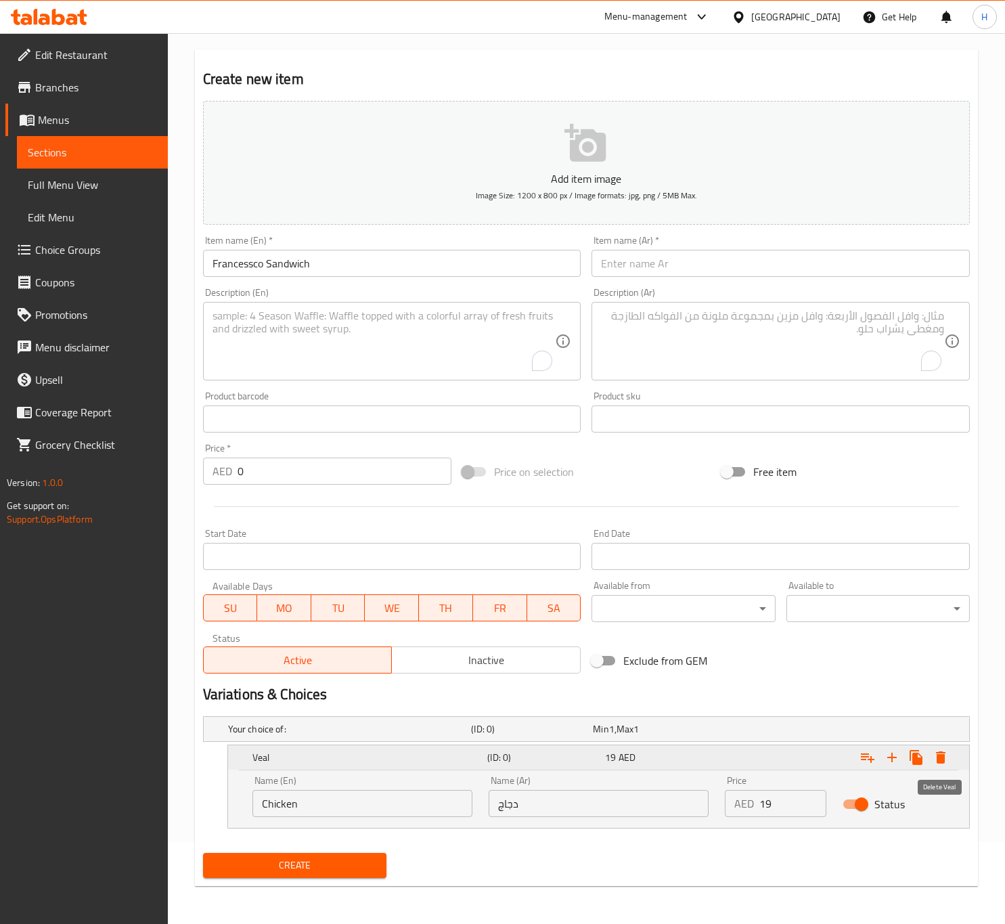
click at [939, 758] on icon "Expand" at bounding box center [940, 757] width 9 height 12
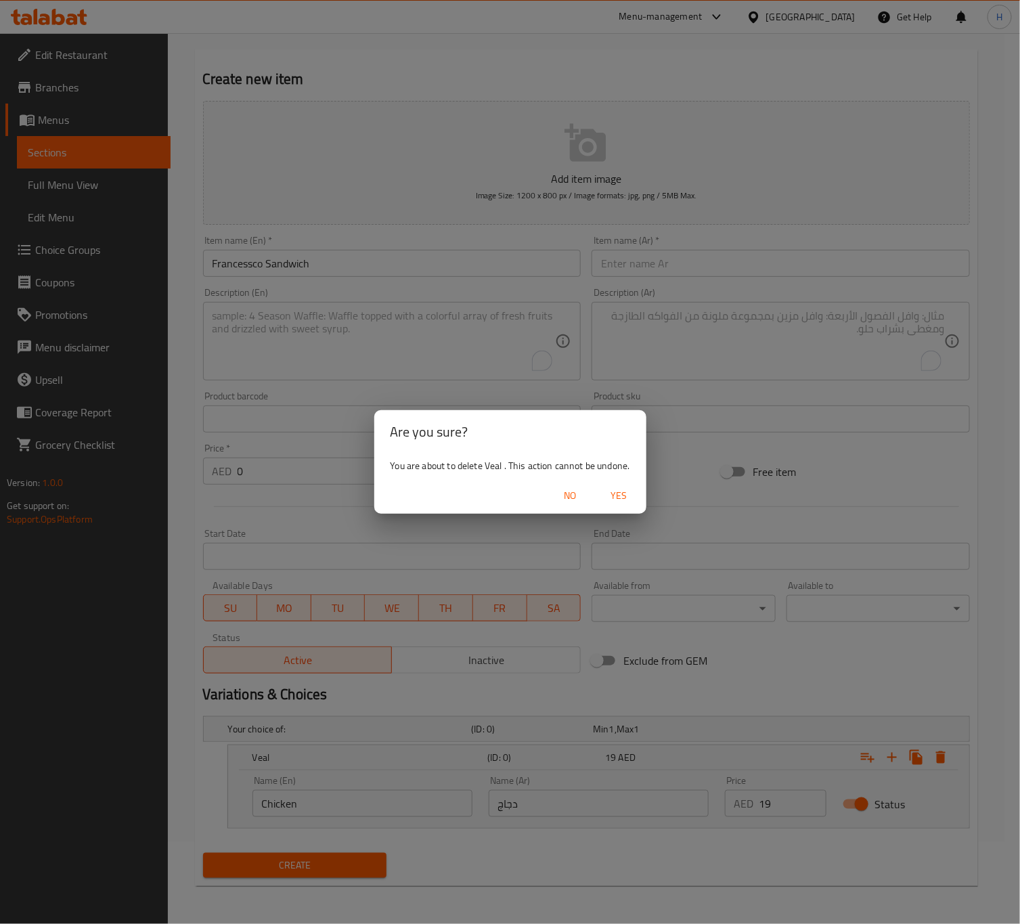
click at [609, 495] on span "Yes" at bounding box center [619, 495] width 32 height 17
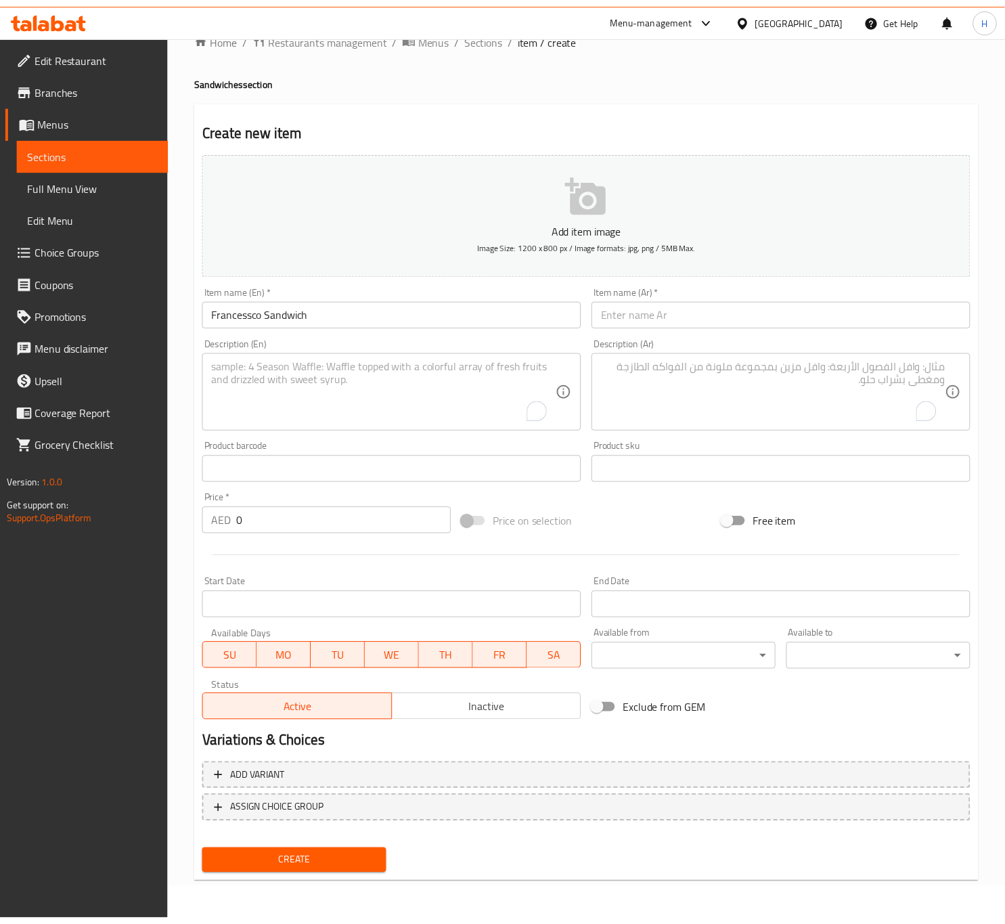
scroll to position [31, 0]
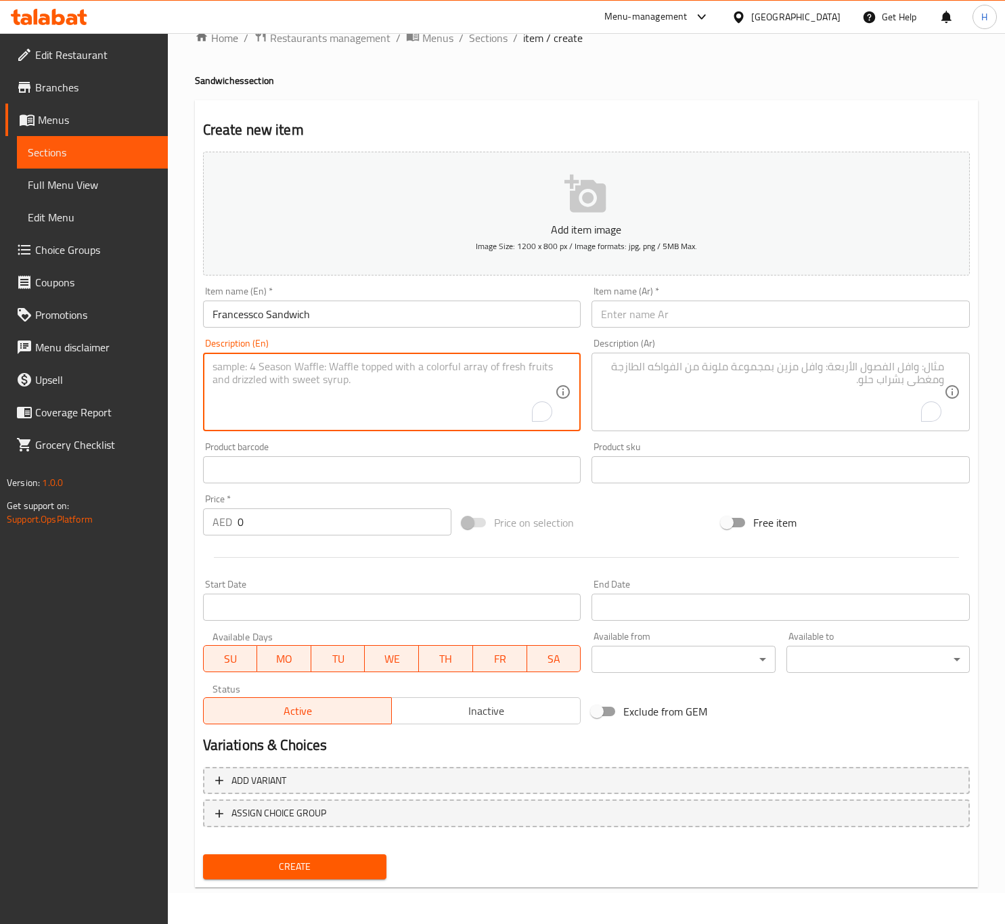
paste textarea "Francessco Sandwich is a hearty Italian-inspired sandwich typically filled with…"
type textarea "Francessco Sandwich is a hearty Italian-inspired sandwich typically filled with…"
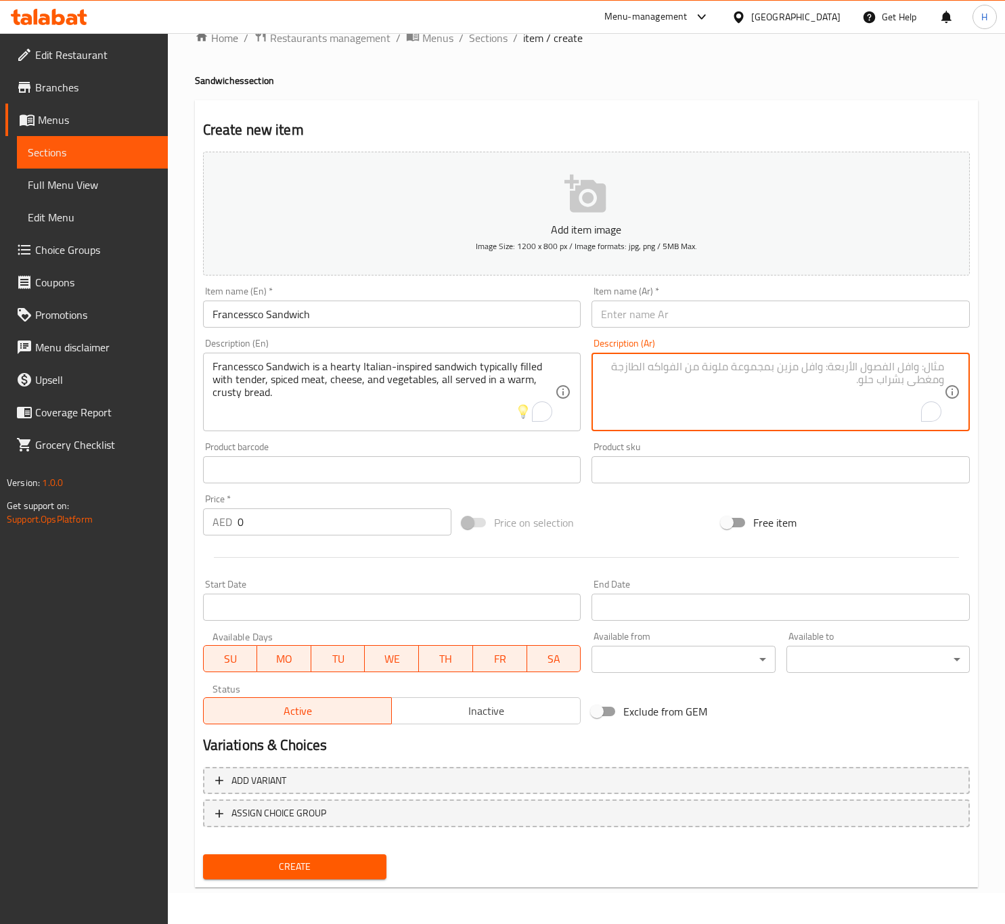
paste textarea "ساندويتش فرانشيسكو هو ساندويتش شهي مستوحى من المطبخ الإيطالي، وعادة ما يكون محش…"
drag, startPoint x: 843, startPoint y: 365, endPoint x: 959, endPoint y: 364, distance: 115.7
click at [956, 364] on div "ساندويتش فرانشيسكو هو ساندويتش شهي مستوحى من المطبخ الإيطالي، وعادة ما يكون محش…" at bounding box center [780, 392] width 378 height 78
type textarea "ساندويتش فرانشيسكو هو ساندويتش شهي مستوحى من المطبخ الإيطالي، وعادة ما يكون محش…"
click at [637, 321] on input "text" at bounding box center [780, 313] width 378 height 27
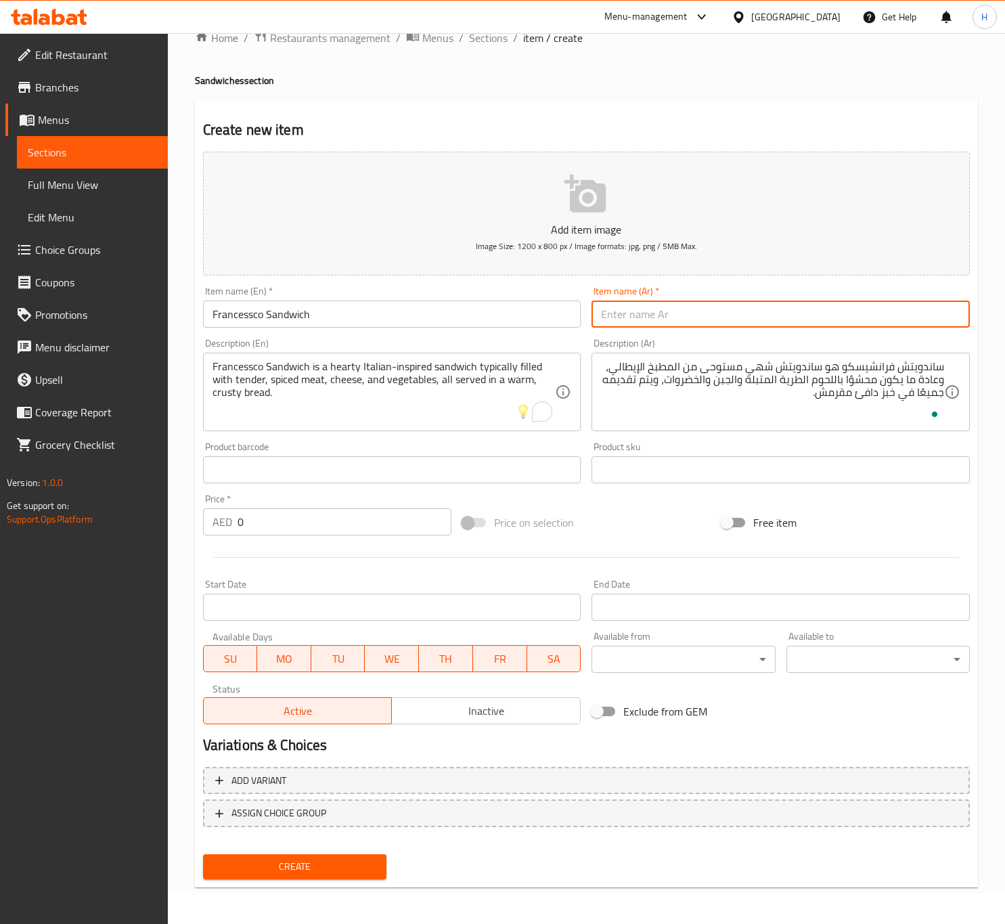
paste input "ساندويتش فرانشيسكو"
type input "ساندويتش فرانشيسكو"
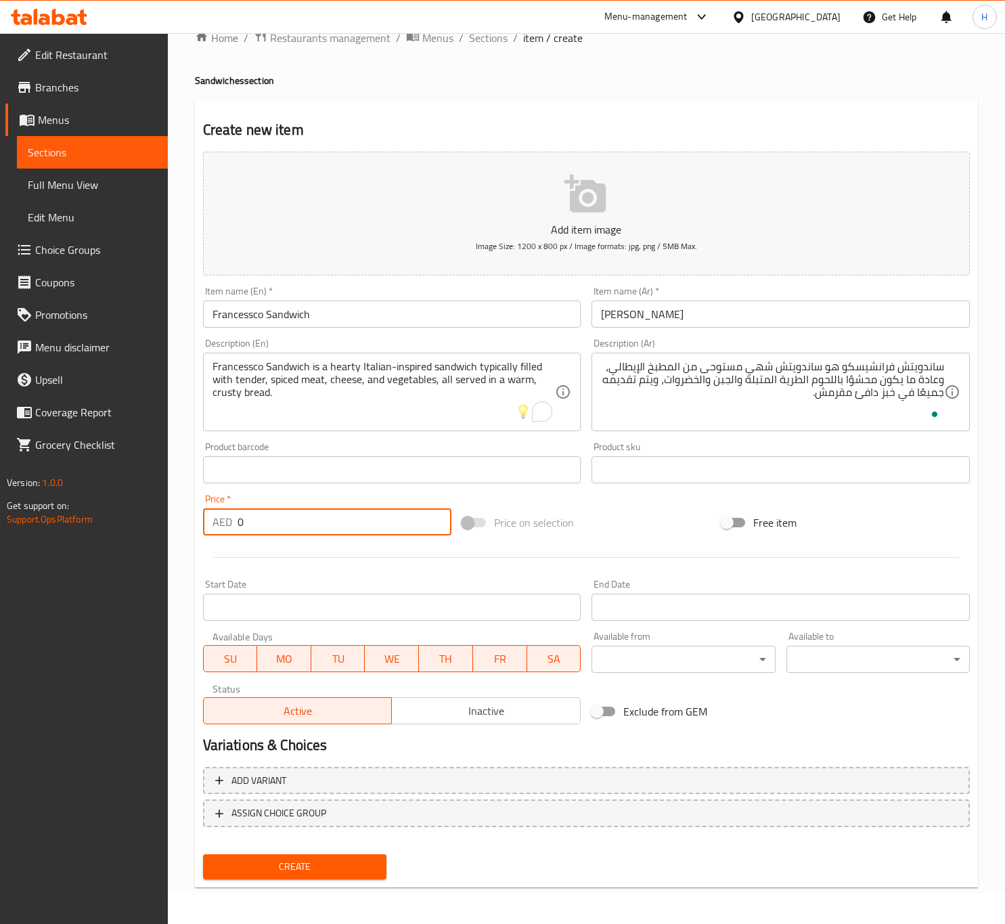
click at [238, 518] on input "0" at bounding box center [345, 521] width 214 height 27
type input "20"
click at [203, 854] on button "Create" at bounding box center [294, 866] width 183 height 25
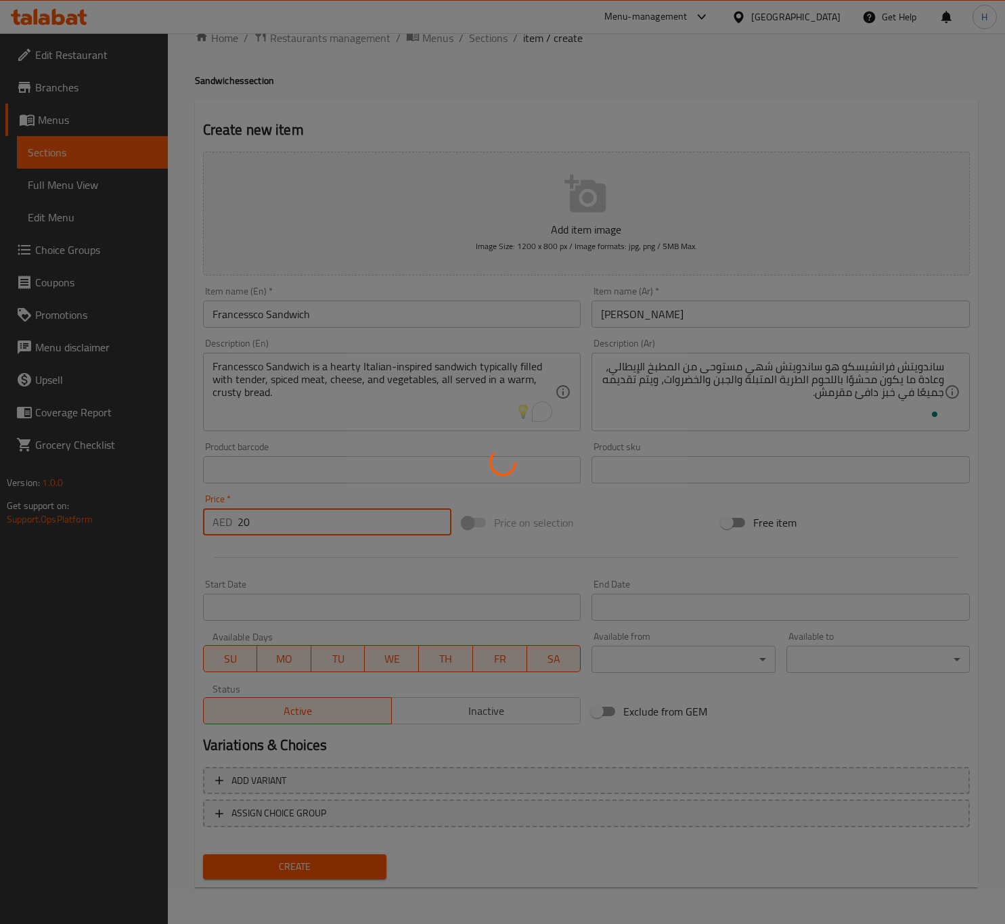
type input "0"
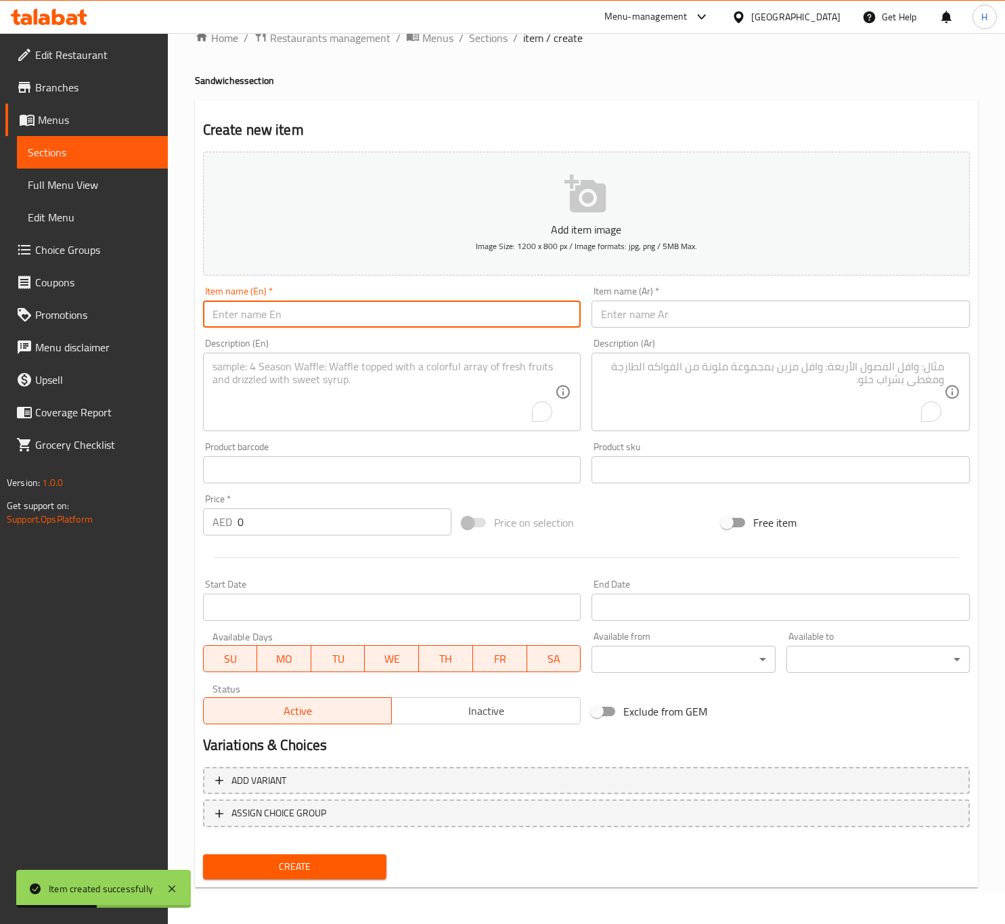
paste input "ZINGER SANDWICH"
type input "Zinger Sandwich"
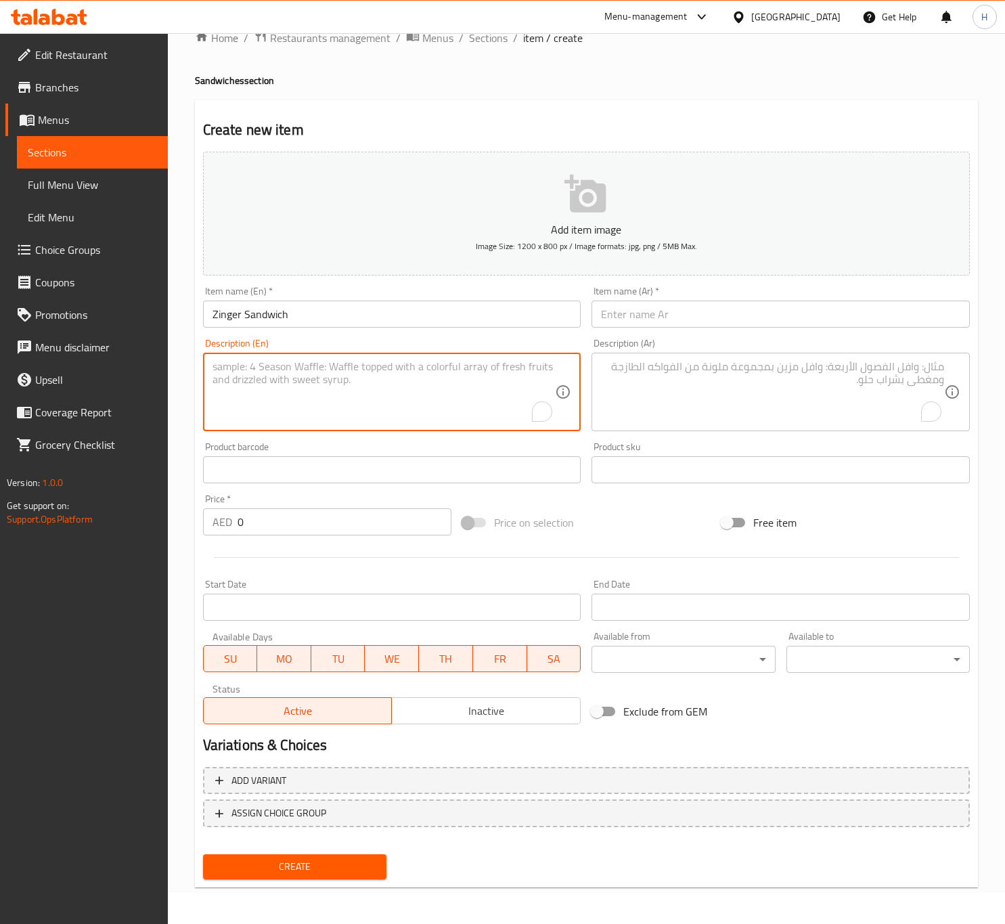
paste textarea "Zinger Sandwich features a crispy, spicy fried chicken fillet served in a bun w…"
type textarea "Zinger Sandwich features a crispy, spicy fried chicken fillet served in a bun w…"
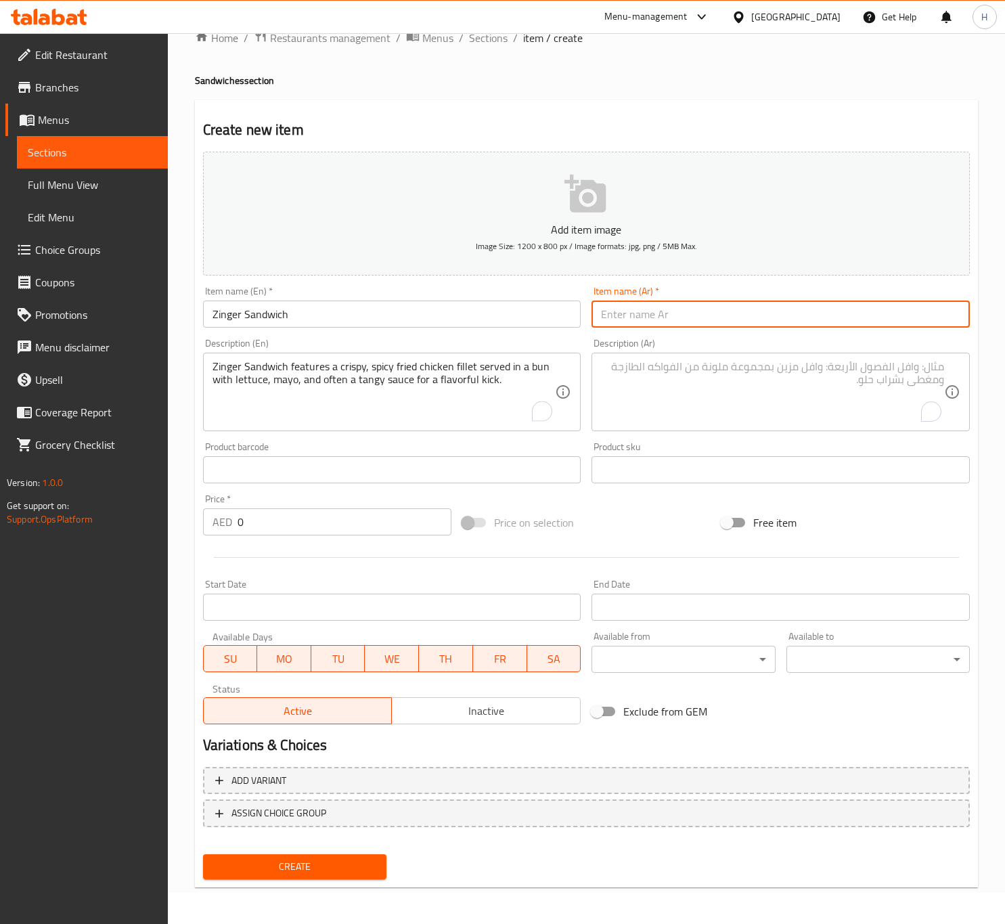
click at [680, 311] on input "text" at bounding box center [780, 313] width 378 height 27
type input "ساندوتش زنجر"
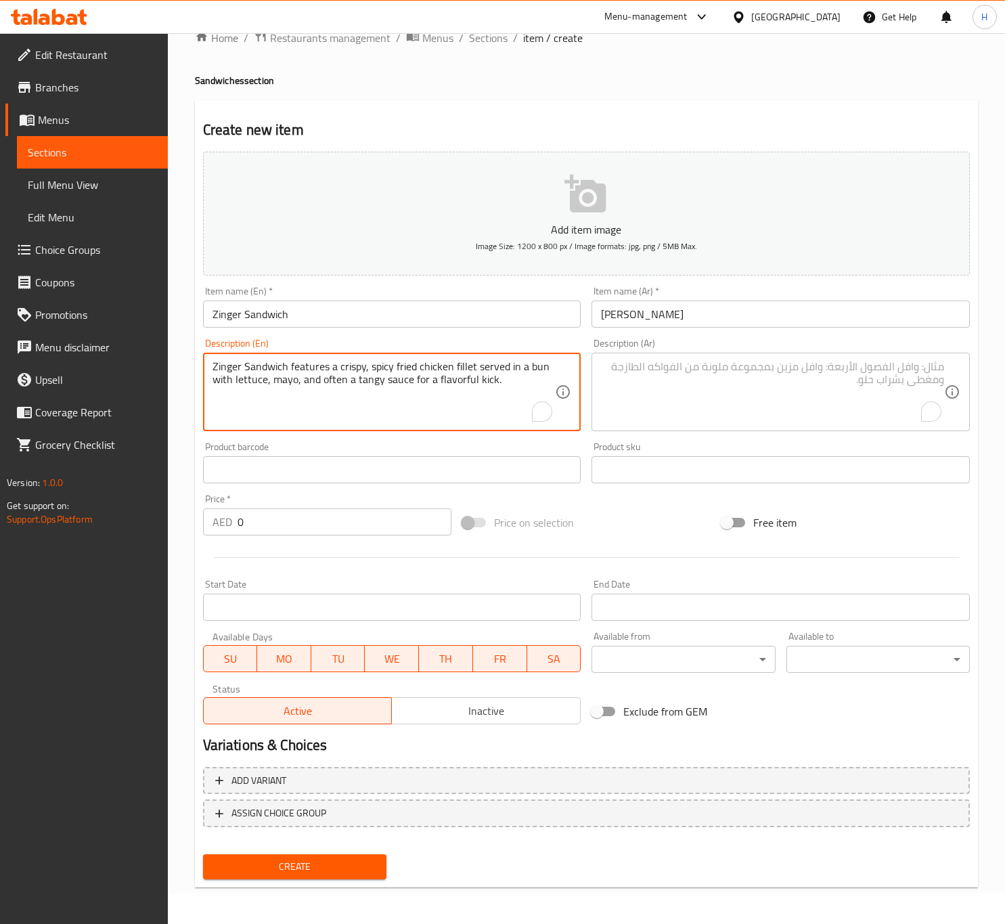
click at [406, 376] on textarea "Zinger Sandwich features a crispy, spicy fried chicken fillet served in a bun w…" at bounding box center [383, 392] width 343 height 64
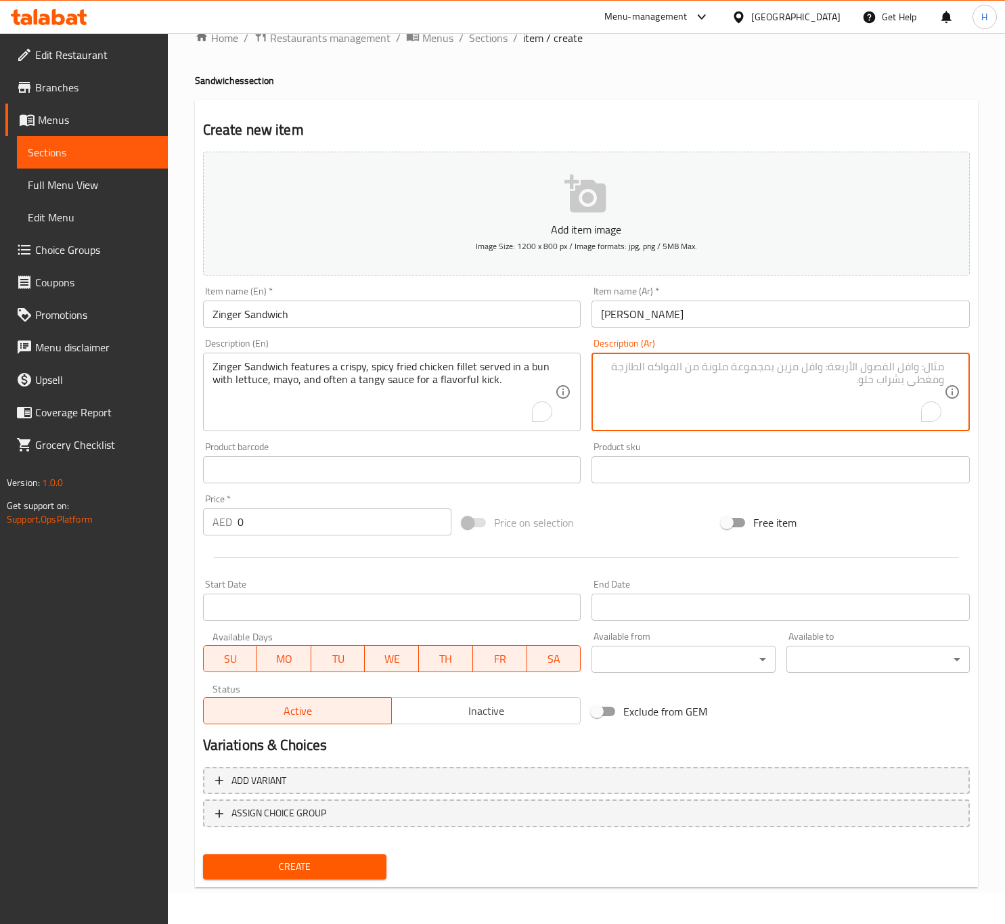
paste textarea "تتميز ساندويتش زينجر بقطعة دجاج مقلية مقرمشة وحارة تقدم في خبز مع الخس والمايون…"
click at [863, 360] on textarea "تتميز ساندويتش زينجر بقطعة دجاج مقلية مقرمشة وحارة تقدم في خبز مع الخس والمايون…" at bounding box center [772, 392] width 343 height 64
type textarea "تتميز ساندويتش زنجر بقطعة دجاج مقلية مقرمشة وحارة تقدم في خبز مع خس، مايونيز وص…"
click at [264, 518] on input "0" at bounding box center [345, 521] width 214 height 27
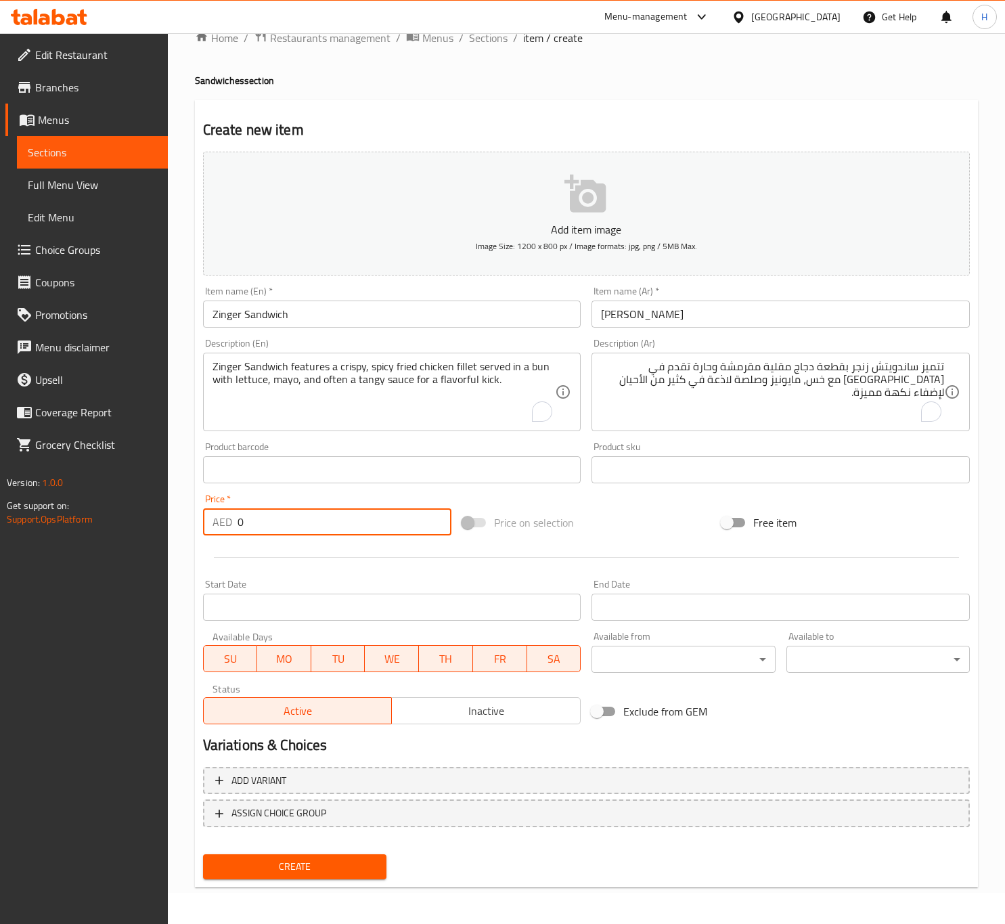
click at [264, 518] on input "0" at bounding box center [345, 521] width 214 height 27
type input "20"
click at [203, 854] on button "Create" at bounding box center [294, 866] width 183 height 25
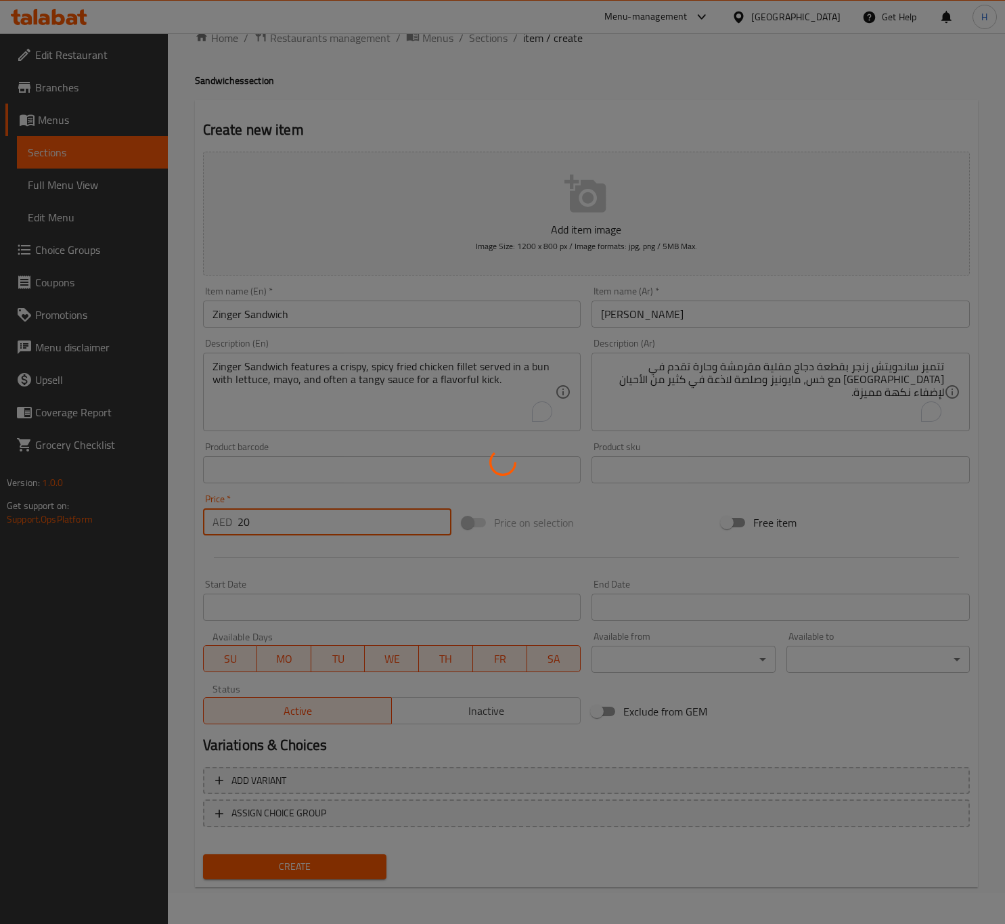
type input "0"
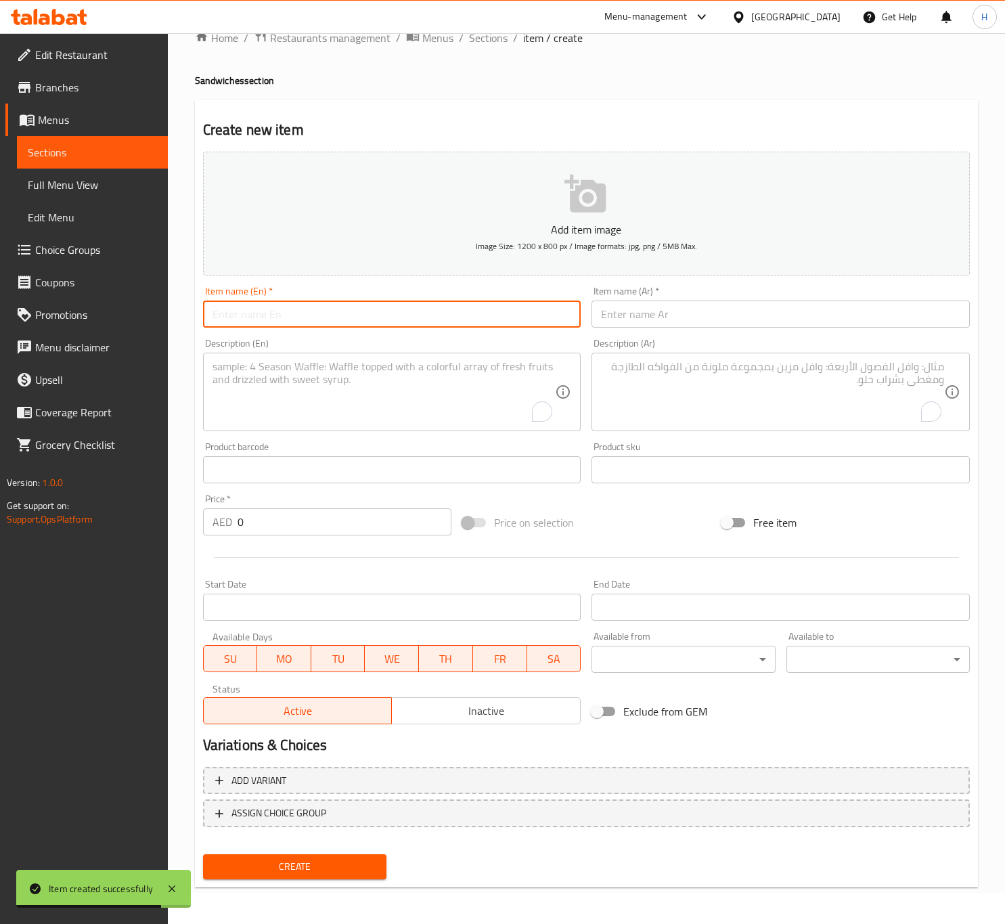
paste input "CHICKEN LIVER SANDWICH"
type input "CHICKEN LIVER SANDWICH"
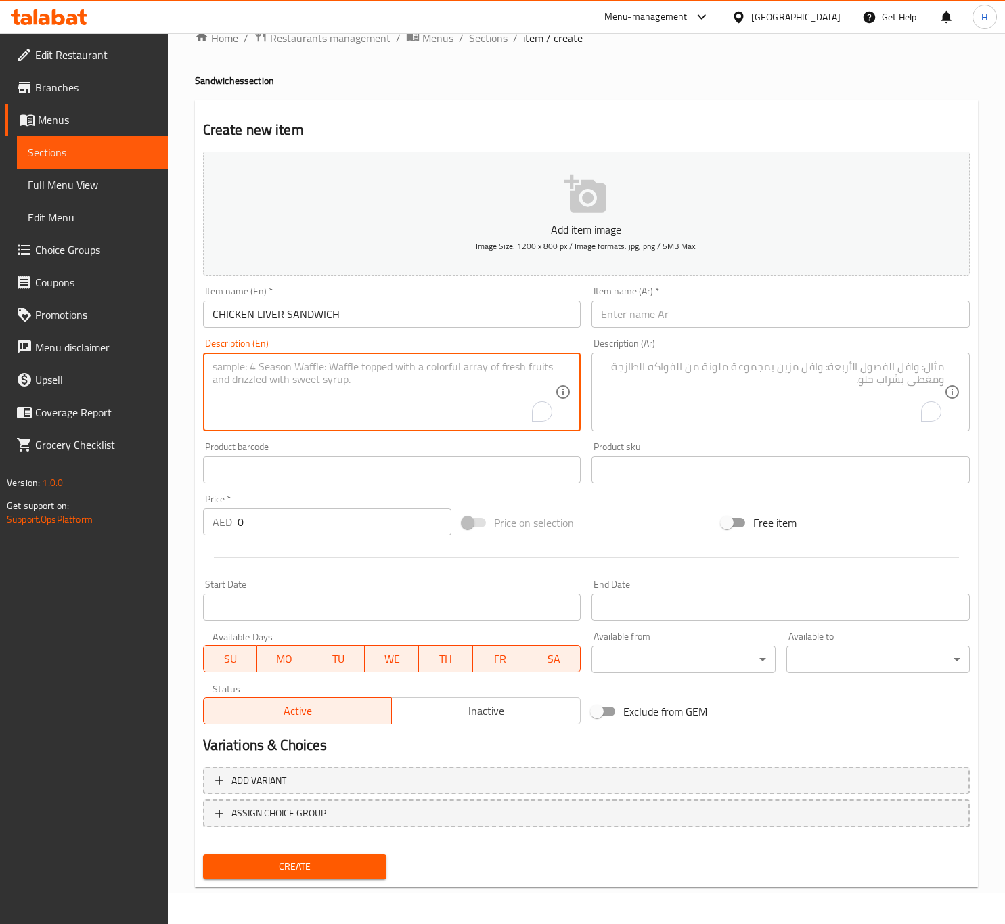
paste textarea "Chicken Liver Sandwich is a savory sandwich made with sautéed chicken livers, o…"
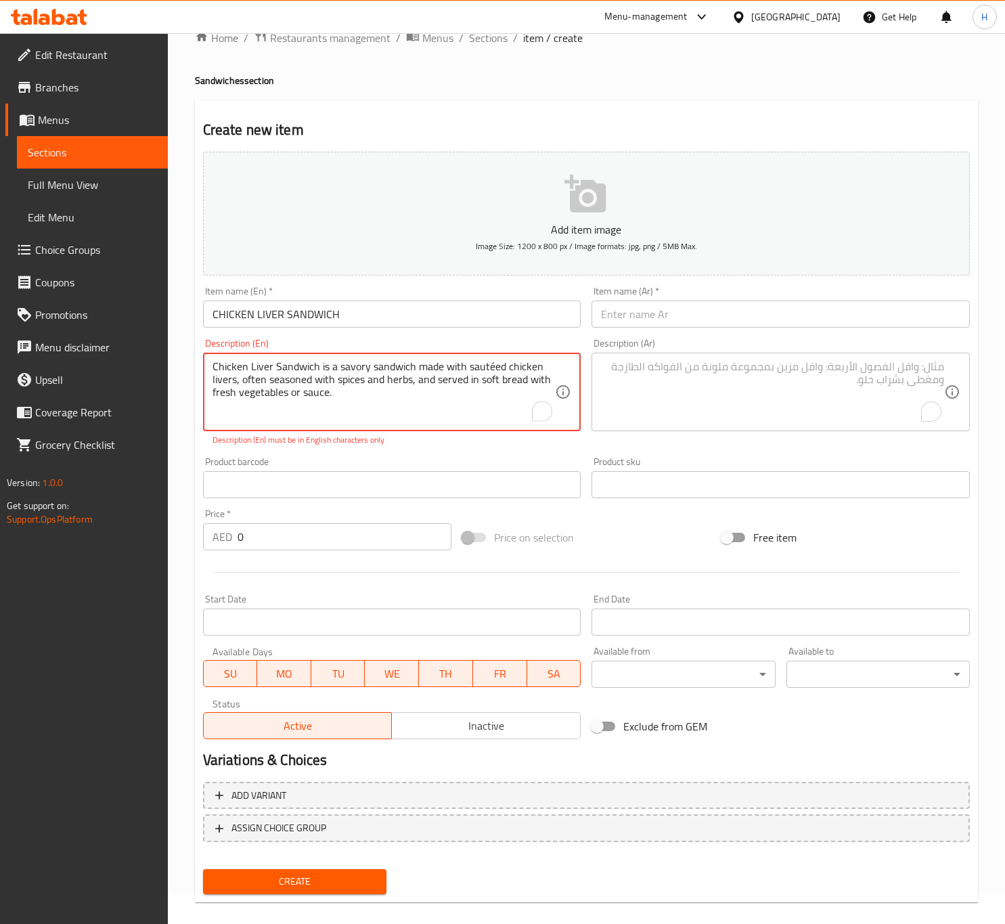
click at [493, 367] on textarea "Chicken Liver Sandwich is a savory sandwich made with sautéed chicken livers, o…" at bounding box center [383, 392] width 343 height 64
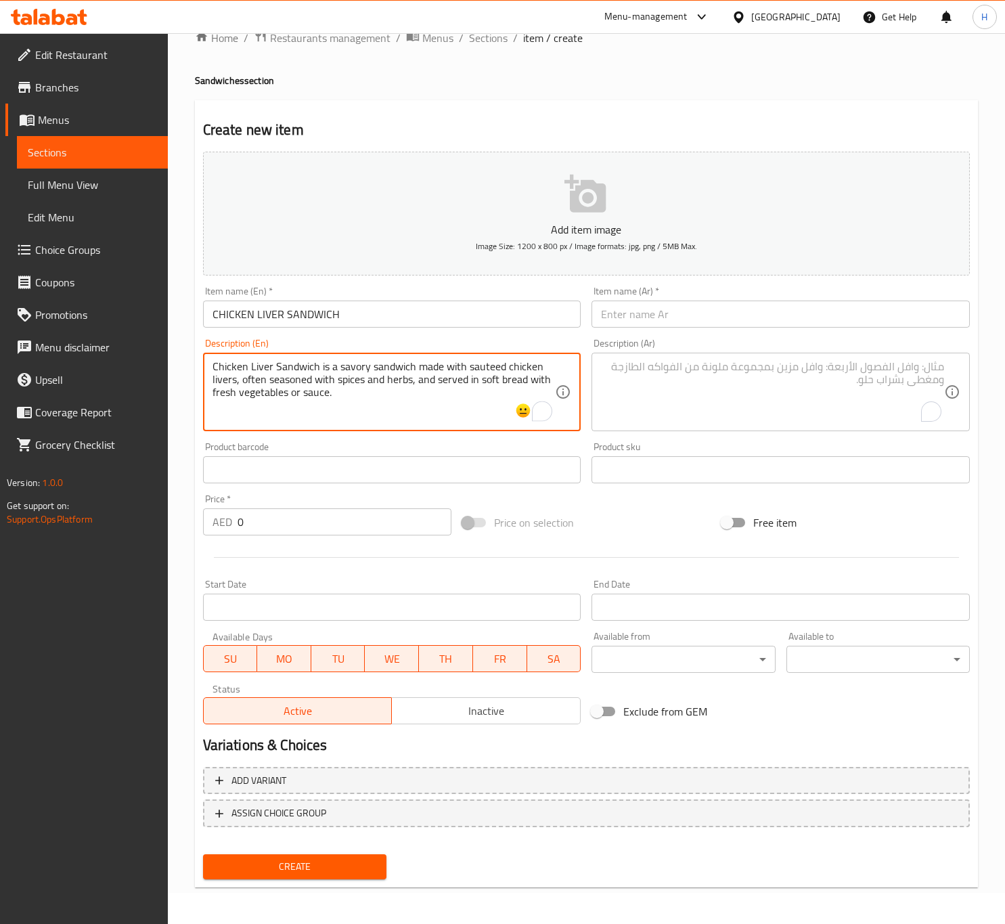
type textarea "Chicken Liver Sandwich is a savory sandwich made with sauteed chicken livers, o…"
click at [344, 317] on input "CHICKEN LIVER SANDWICH" at bounding box center [392, 313] width 378 height 27
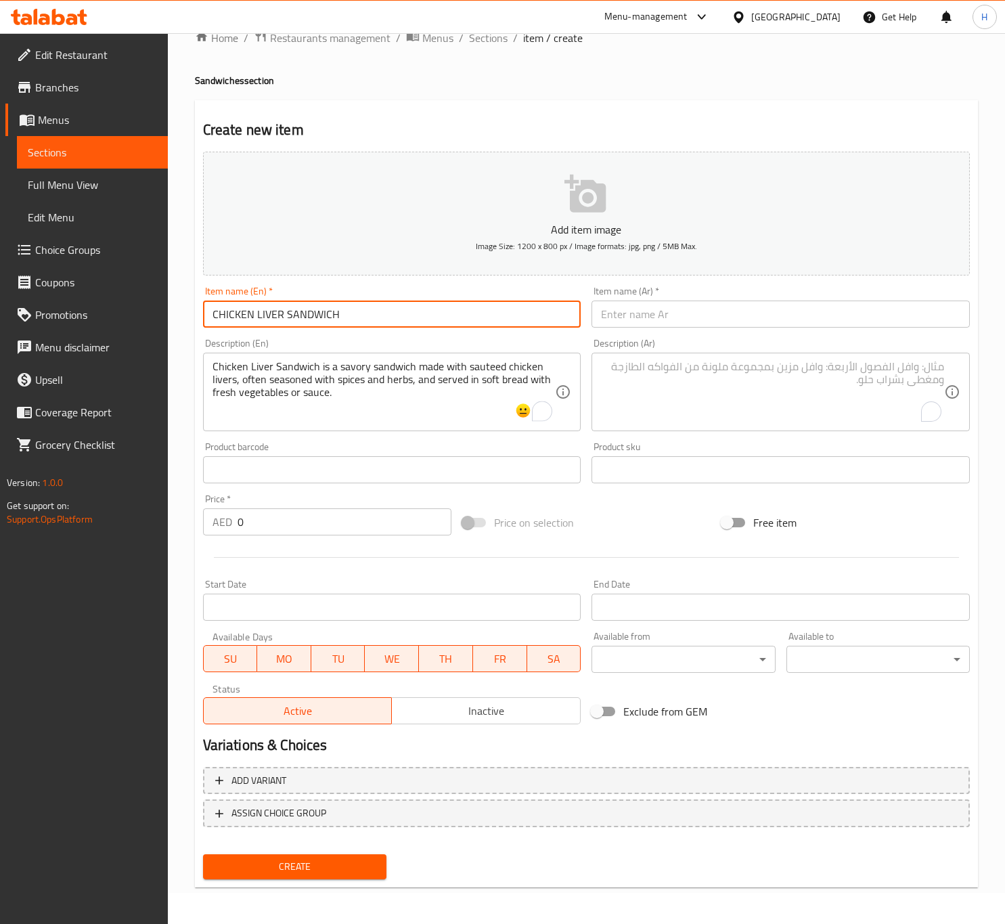
type input "Chicken Liver Sandwich"
click at [262, 311] on input "Chicken Liver Sandwich" at bounding box center [392, 313] width 378 height 27
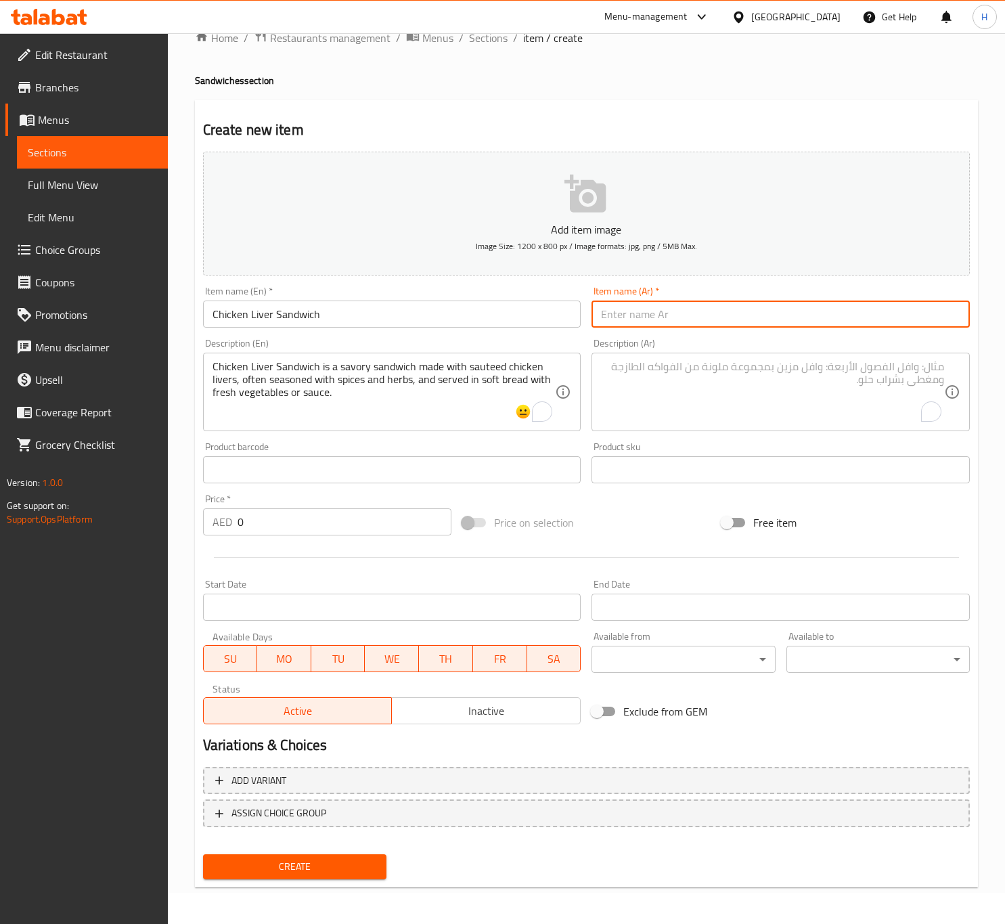
paste input "ساندويتش كبد الدجاج"
type input "ساندويتش كبد الدجاج"
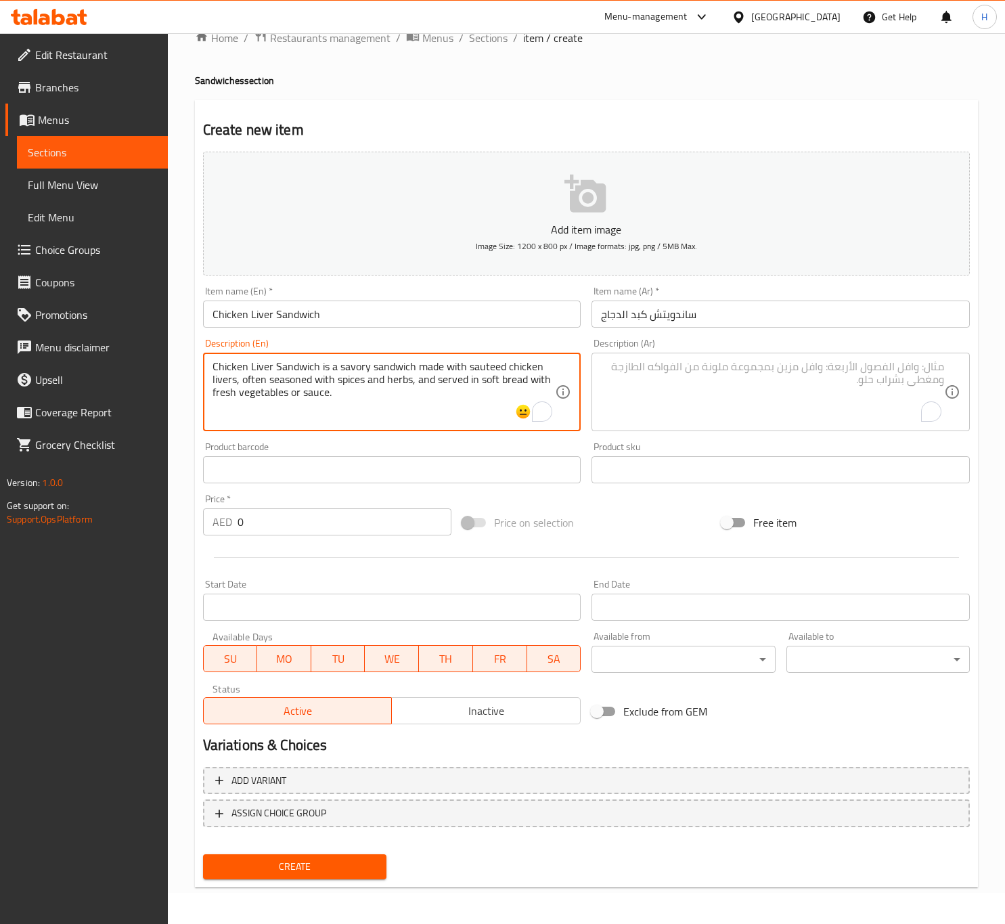
click at [287, 368] on textarea "Chicken Liver Sandwich is a savory sandwich made with sauteed chicken livers, o…" at bounding box center [383, 392] width 343 height 64
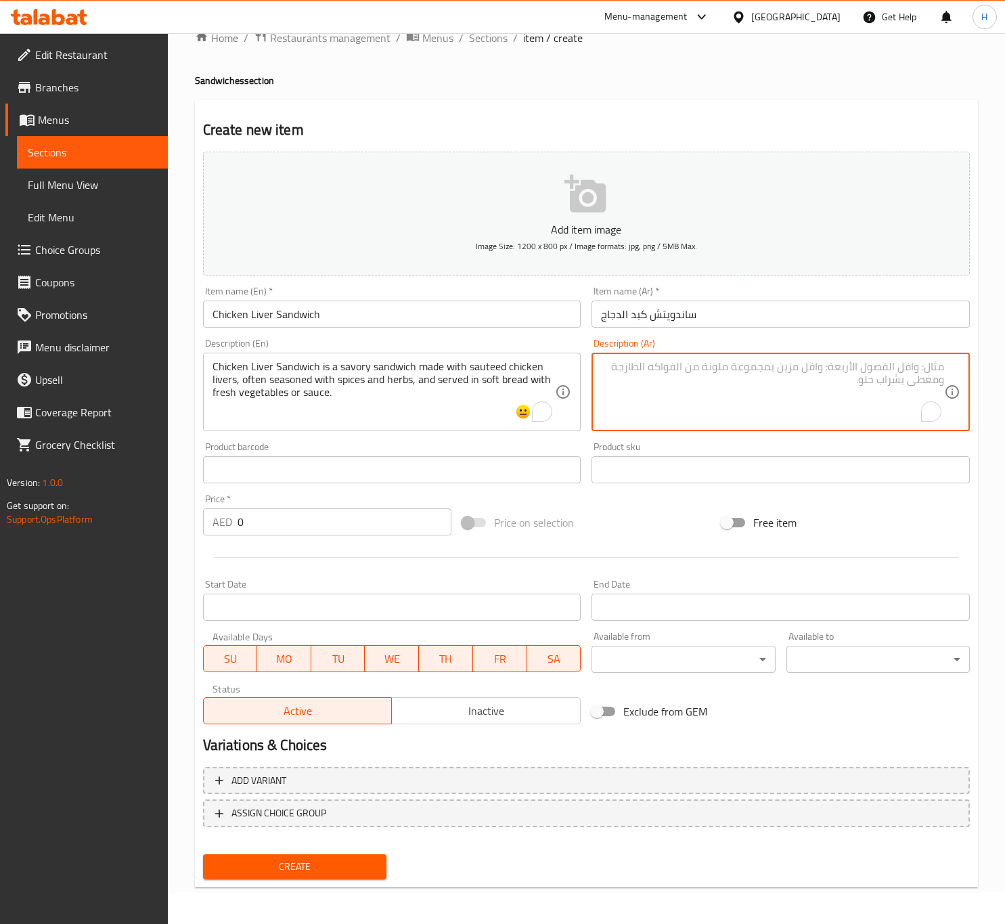
paste textarea "ساندويتش كبد الدجاج هو ساندويتش لذيذ مصنوع من أكباد الدجاج المقلية، وعادة ما يت…"
type textarea "ساندويتش كبد الدجاج هو ساندويتش لذيذ مصنوع من أكباد الدجاج المقلية، وعادة ما يت…"
click at [684, 595] on input "Start Date" at bounding box center [780, 606] width 378 height 27
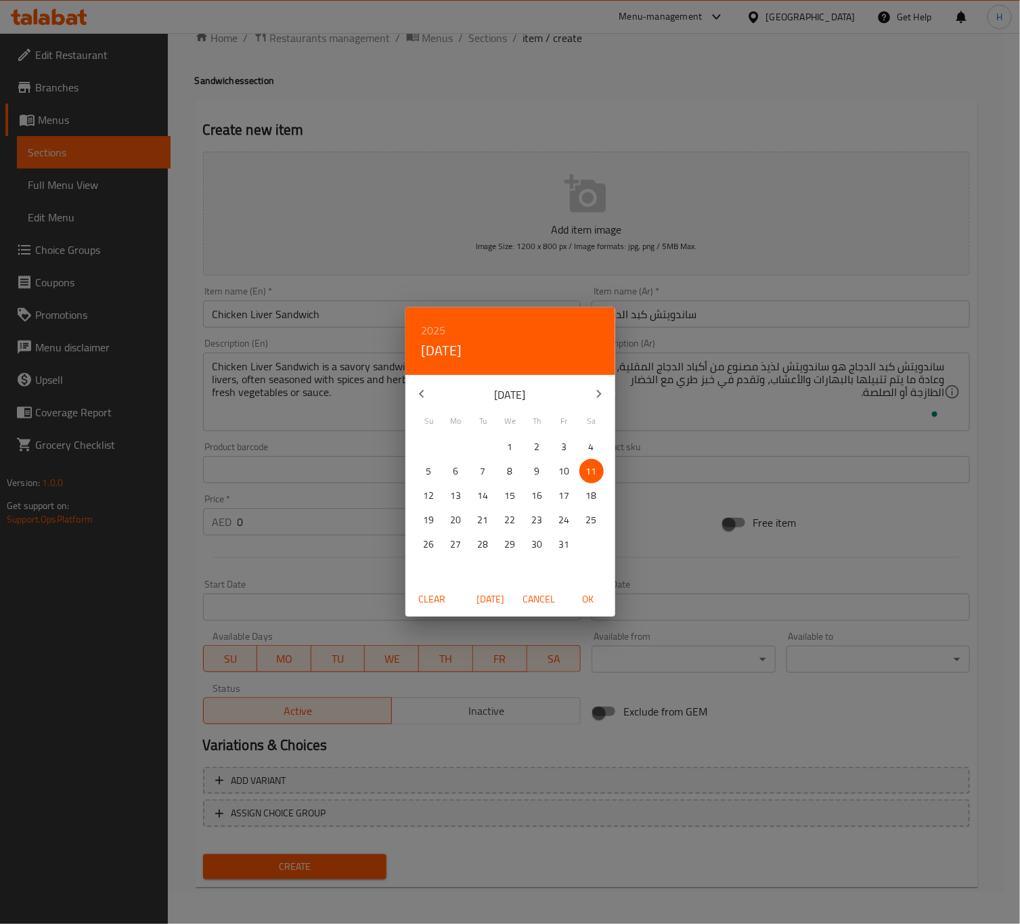
click at [539, 597] on span "Cancel" at bounding box center [539, 599] width 32 height 17
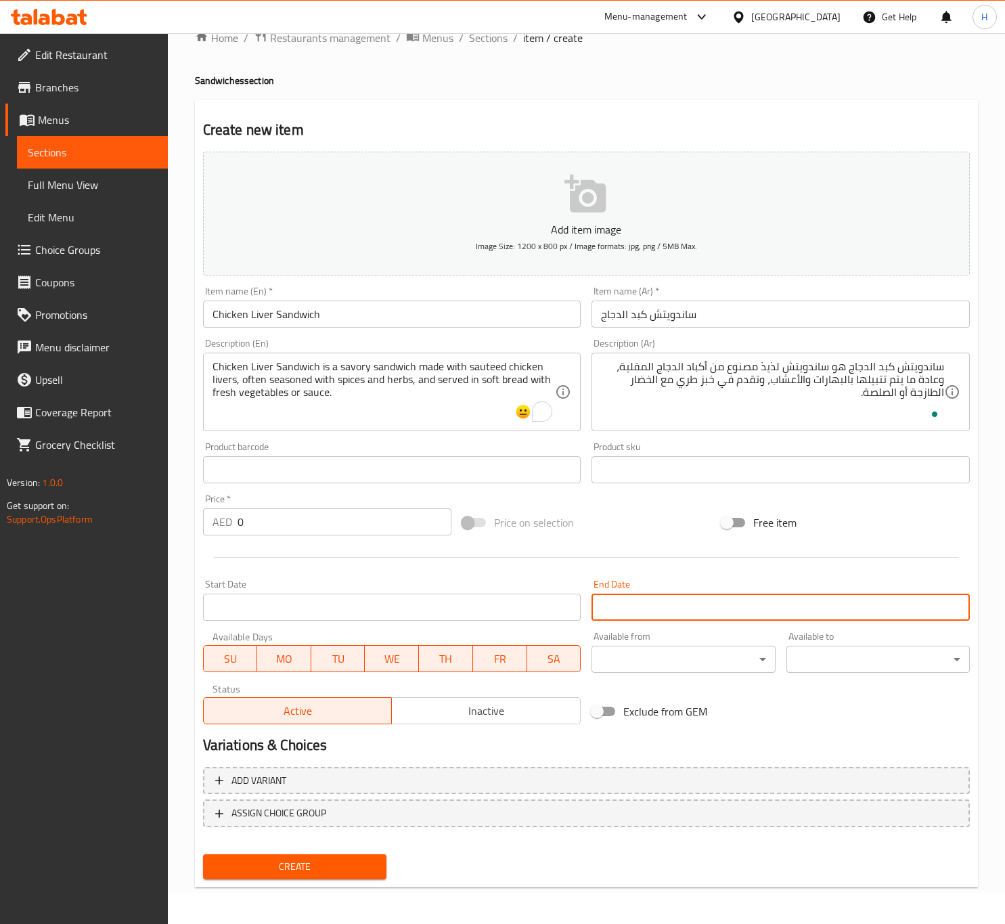
click at [630, 524] on div "Price on selection" at bounding box center [586, 522] width 259 height 37
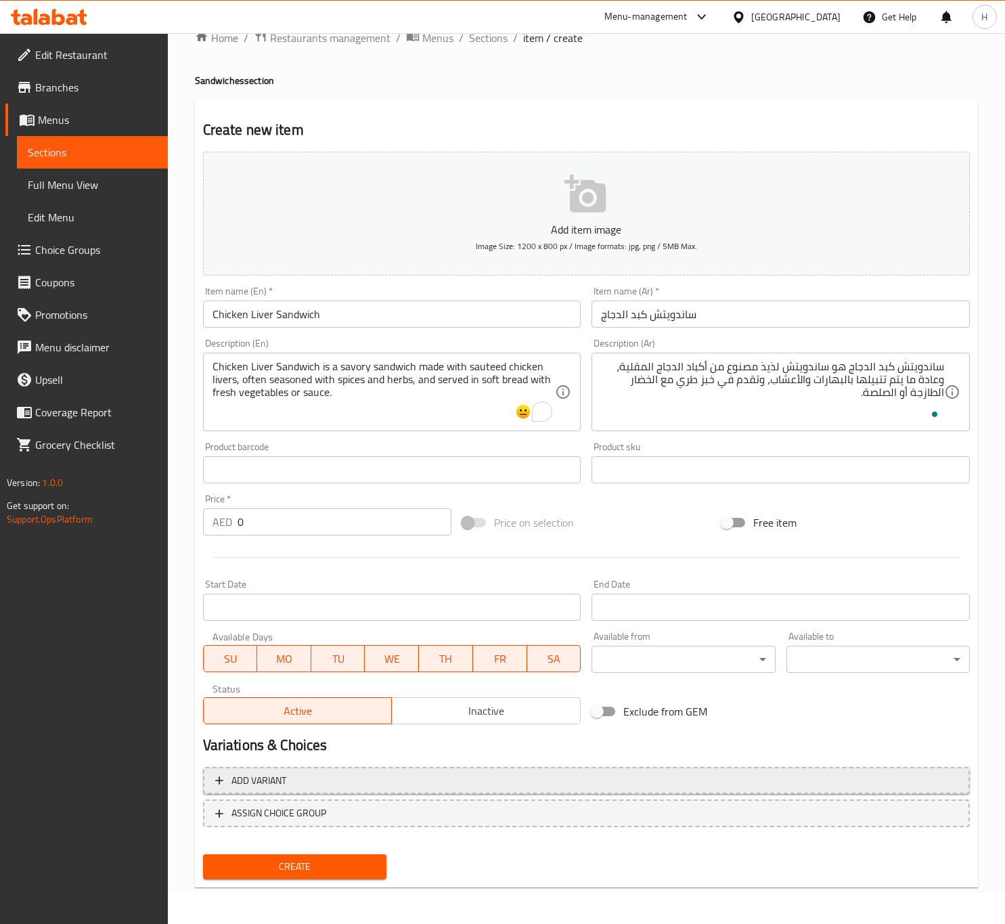
click at [439, 780] on span "Add variant" at bounding box center [586, 780] width 742 height 17
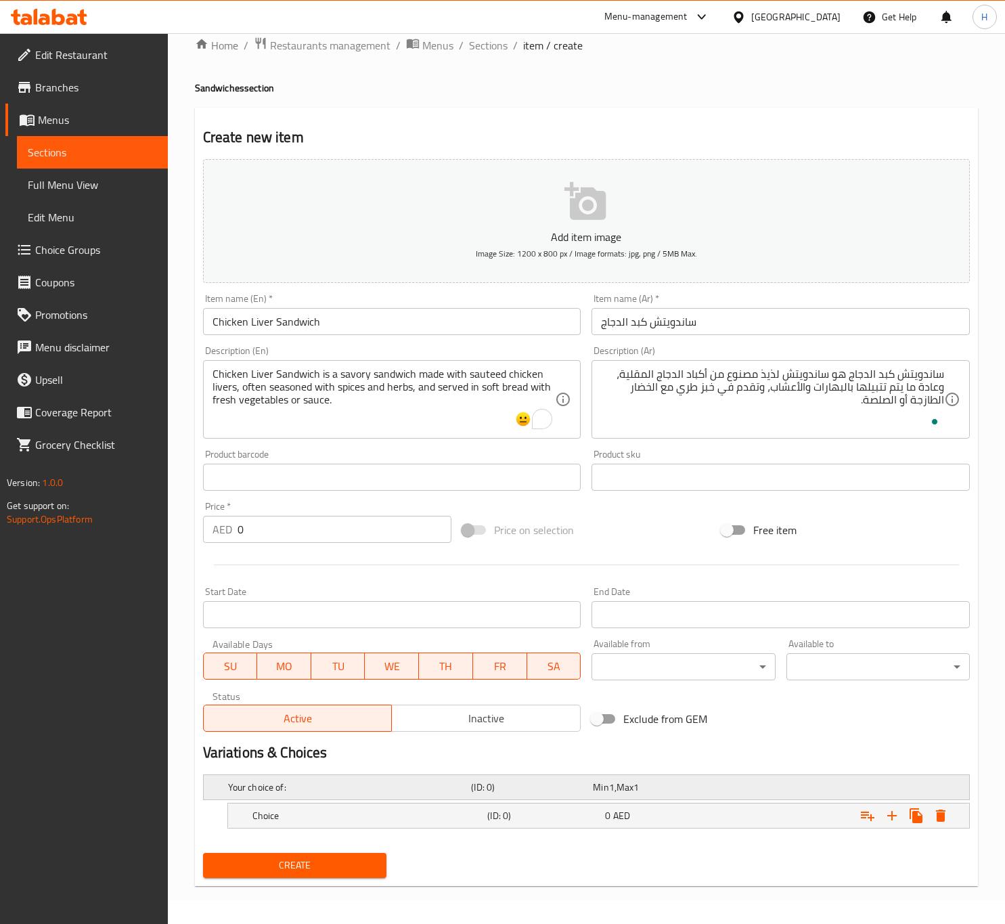
scroll to position [25, 0]
click at [900, 824] on div "Expand" at bounding box center [903, 815] width 97 height 24
click at [887, 818] on icon "Expand" at bounding box center [892, 815] width 16 height 16
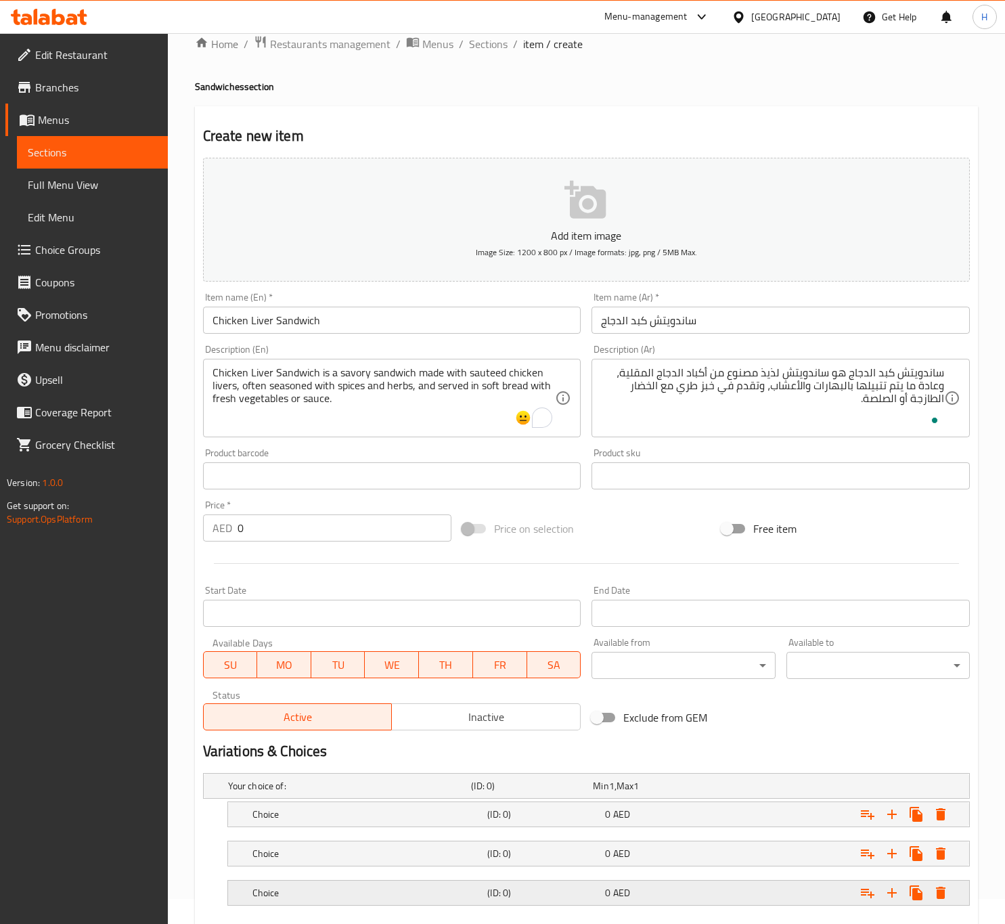
click at [942, 890] on icon "Expand" at bounding box center [940, 892] width 9 height 12
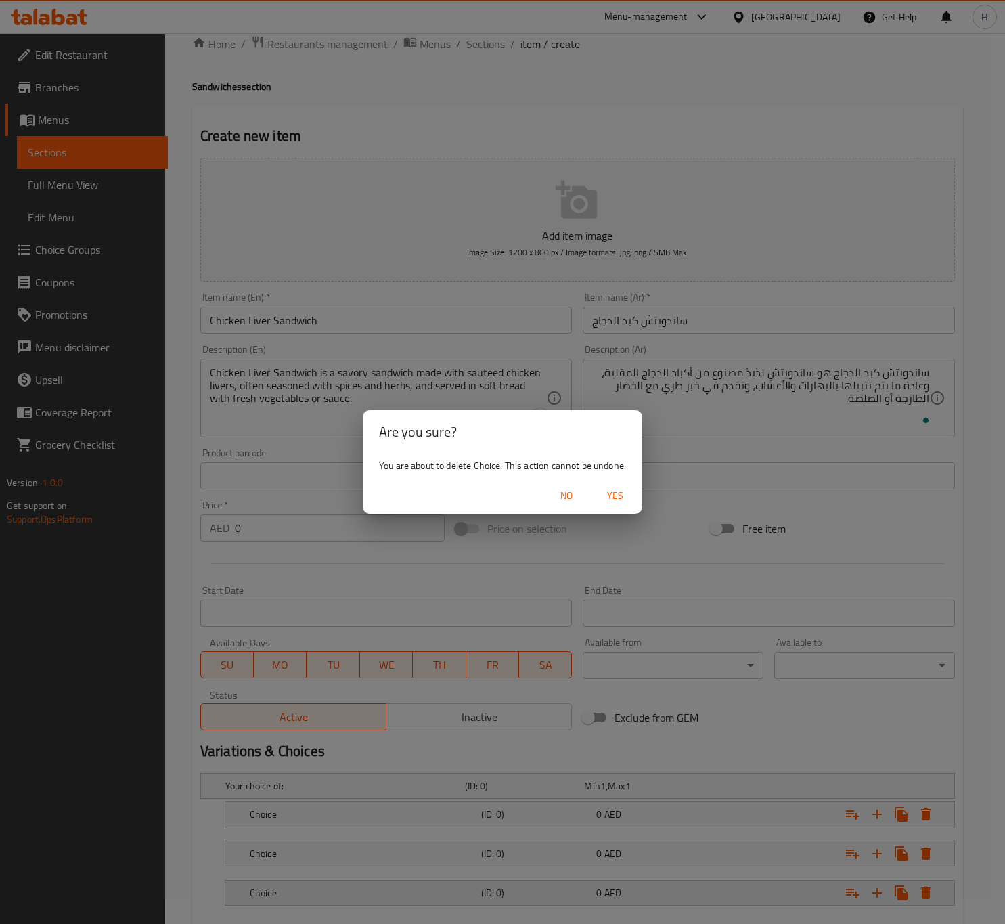
click at [942, 890] on div "Are you sure? You are about to delete Choice. This action cannot be undone. No …" at bounding box center [502, 462] width 1005 height 924
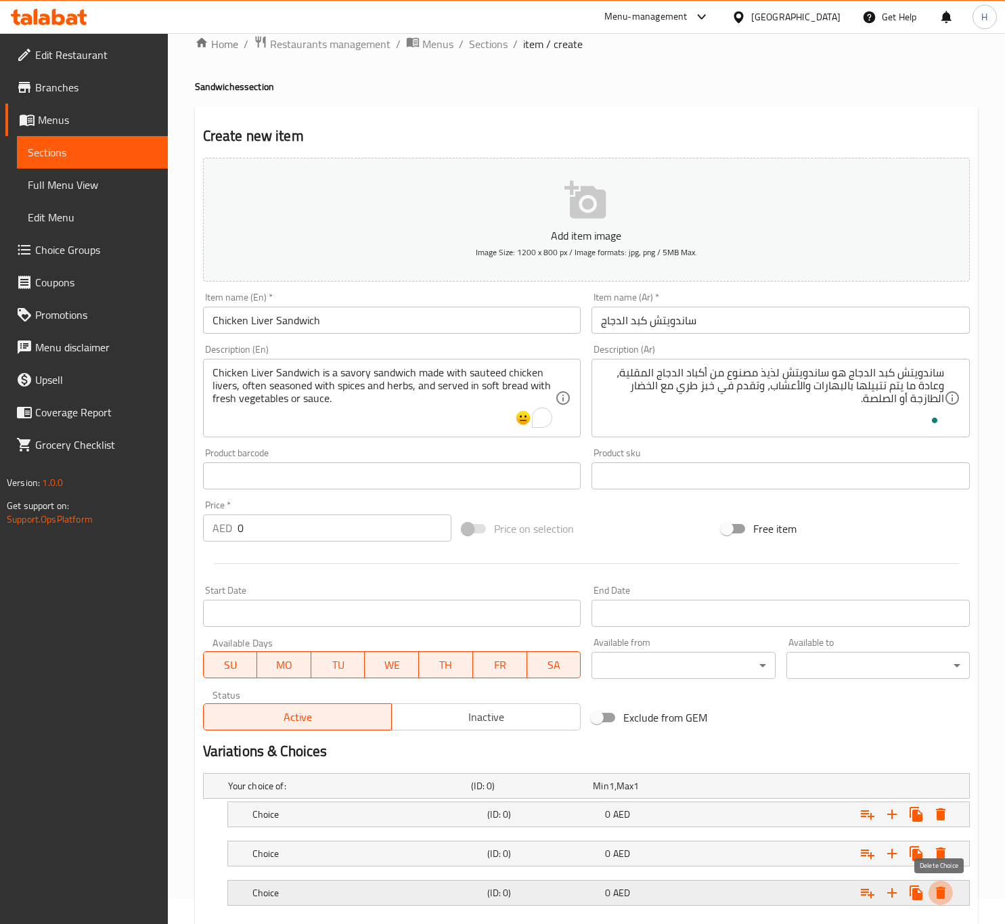
click at [938, 894] on icon "Expand" at bounding box center [940, 892] width 9 height 12
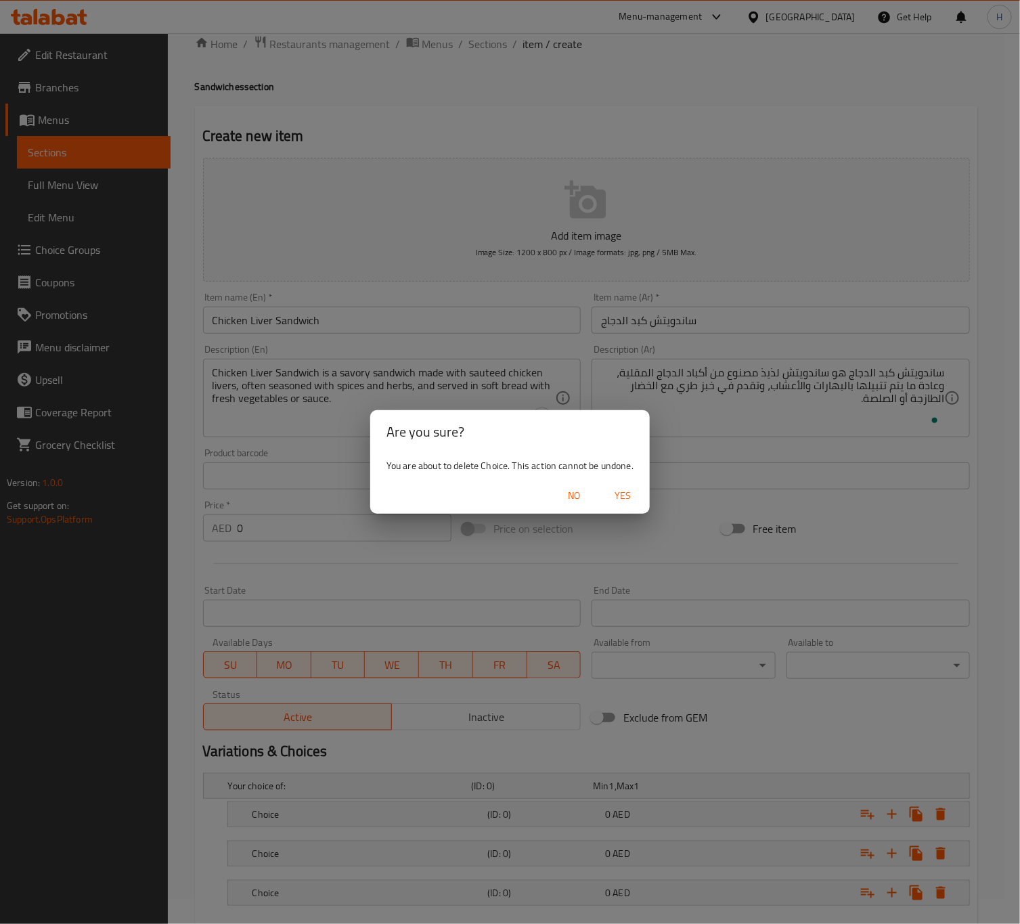
click at [634, 495] on span "Yes" at bounding box center [622, 495] width 32 height 17
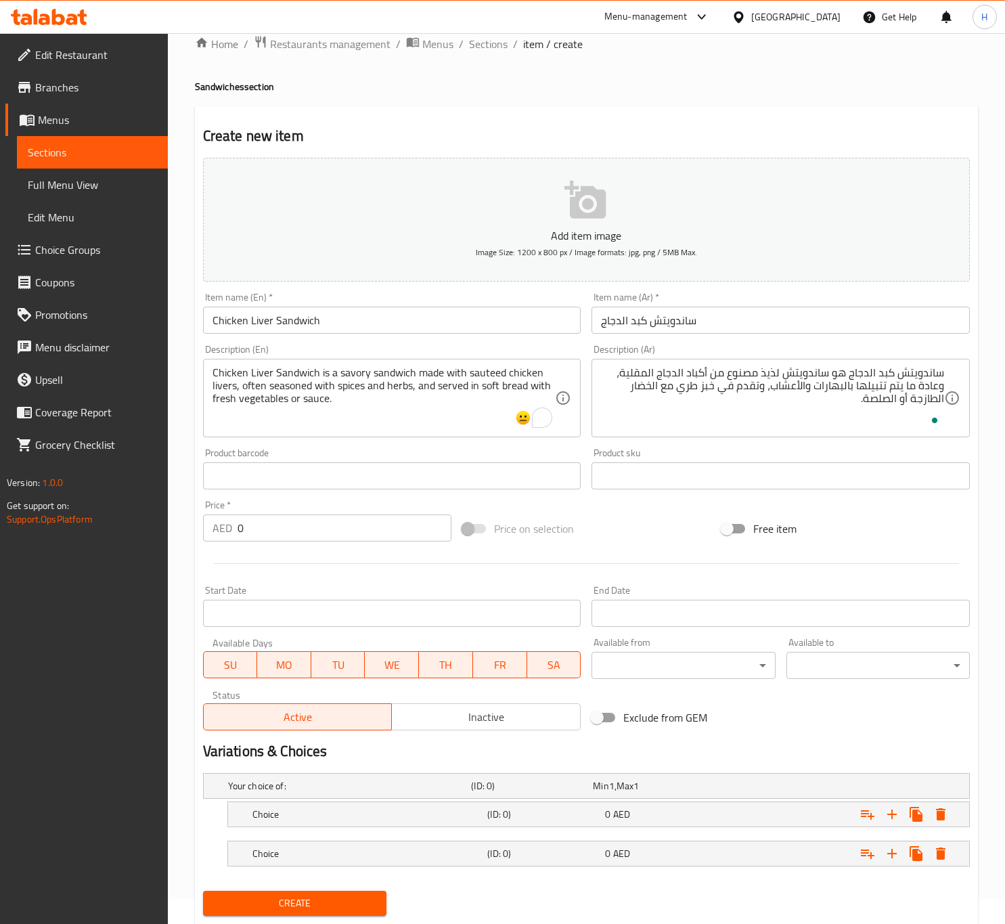
drag, startPoint x: 210, startPoint y: 398, endPoint x: 277, endPoint y: 400, distance: 67.0
click at [277, 400] on div "Chicken Liver Sandwich is a savory sandwich made with sauteed chicken livers, o…" at bounding box center [392, 398] width 378 height 78
click at [528, 445] on div "Product barcode Product barcode" at bounding box center [392, 469] width 389 height 52
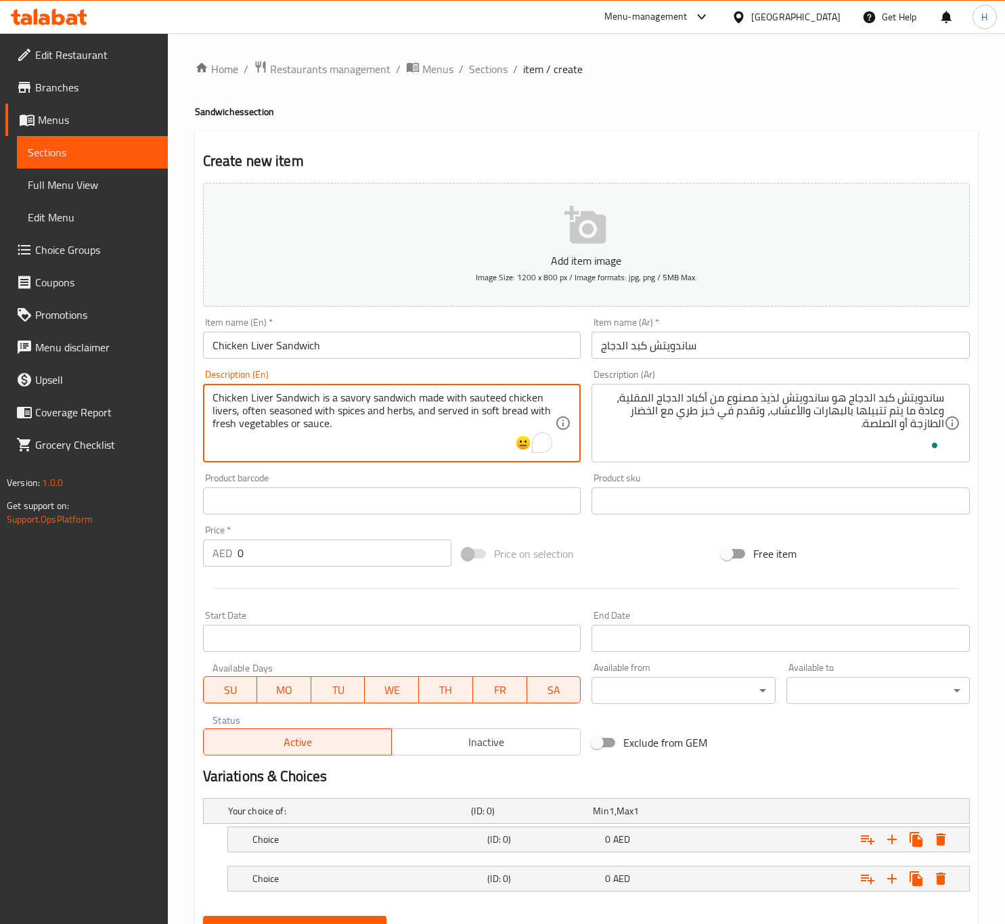
click at [528, 415] on textarea "Chicken Liver Sandwich is a savory sandwich made with sauteed chicken livers, o…" at bounding box center [383, 423] width 343 height 64
click at [338, 849] on div "Choice (ID: 0) 0 AED" at bounding box center [603, 839] width 706 height 30
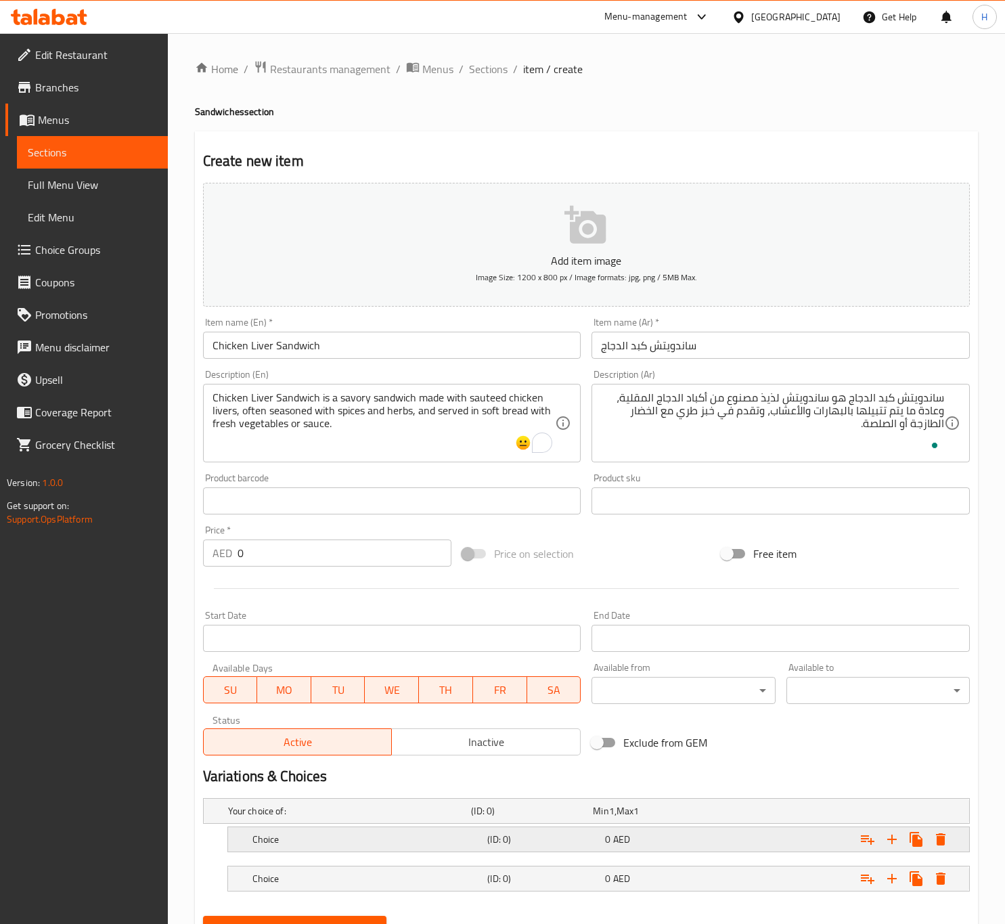
click at [331, 835] on h5 "Choice" at bounding box center [367, 839] width 230 height 14
click at [321, 842] on h5 "Choice" at bounding box center [367, 839] width 230 height 14
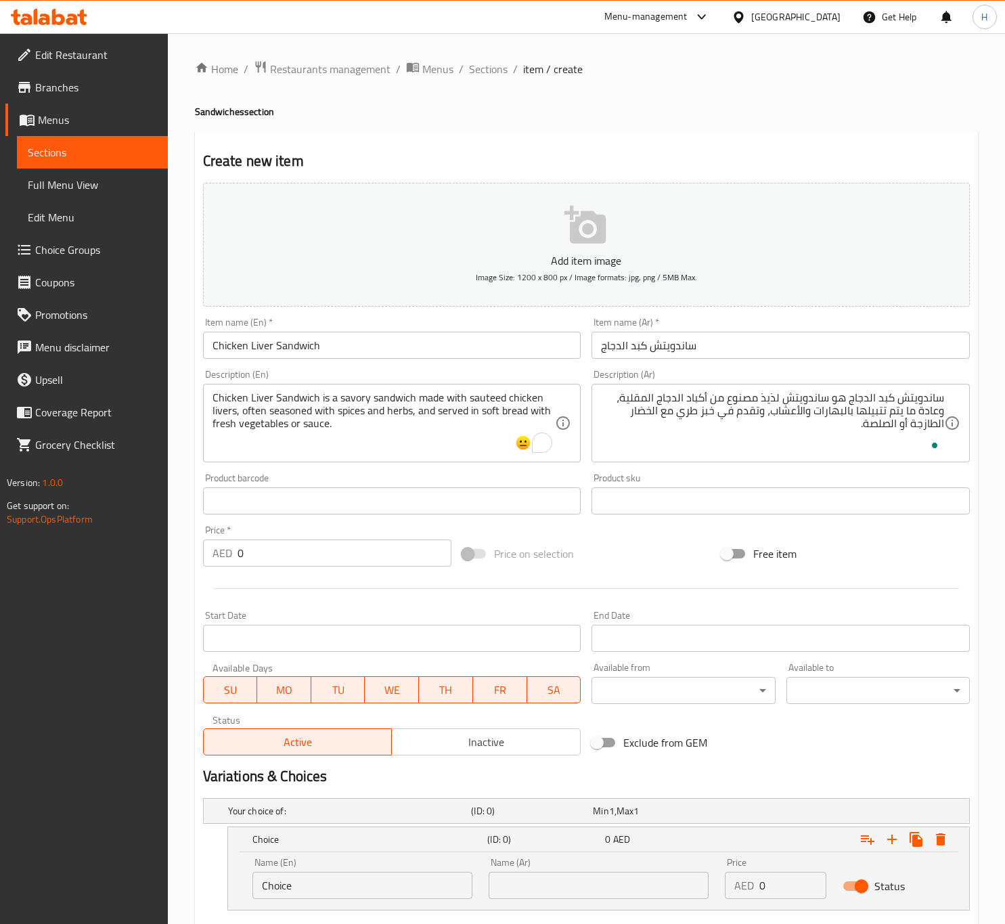
click at [317, 887] on input "Choice" at bounding box center [362, 885] width 220 height 27
paste input "with fresh vegetables"
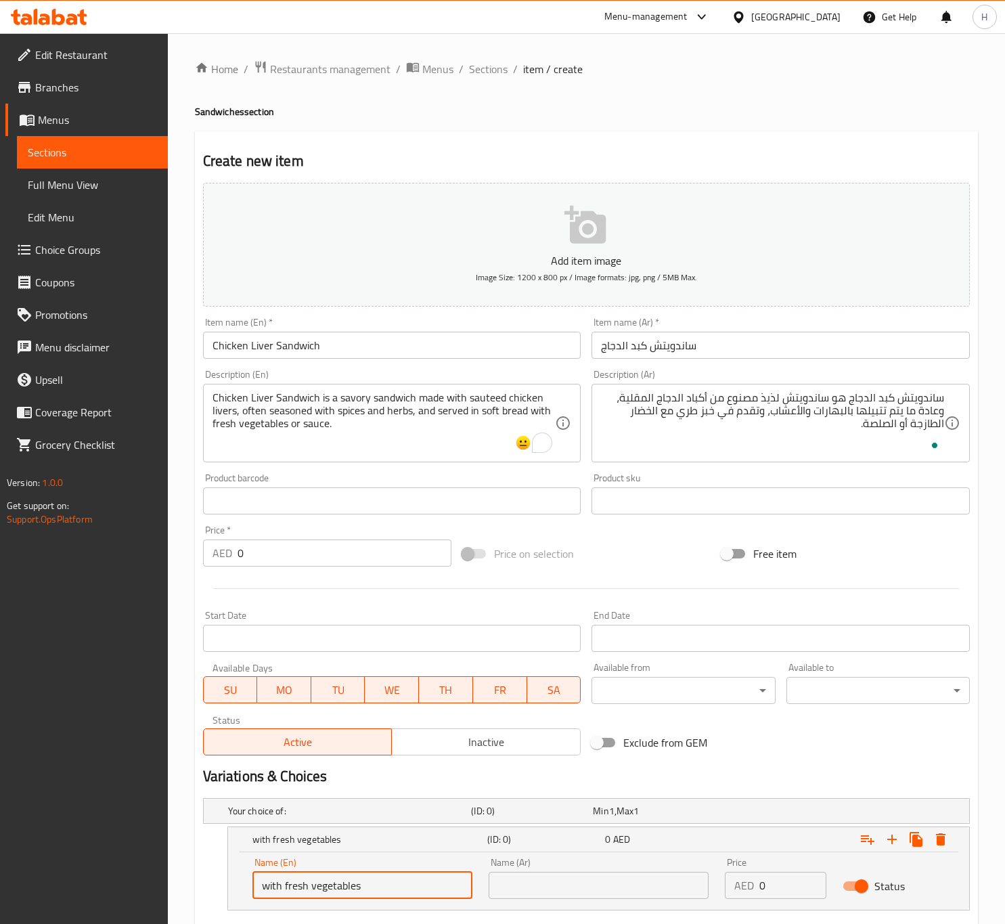
click at [317, 885] on input "with fresh vegetables" at bounding box center [362, 885] width 220 height 27
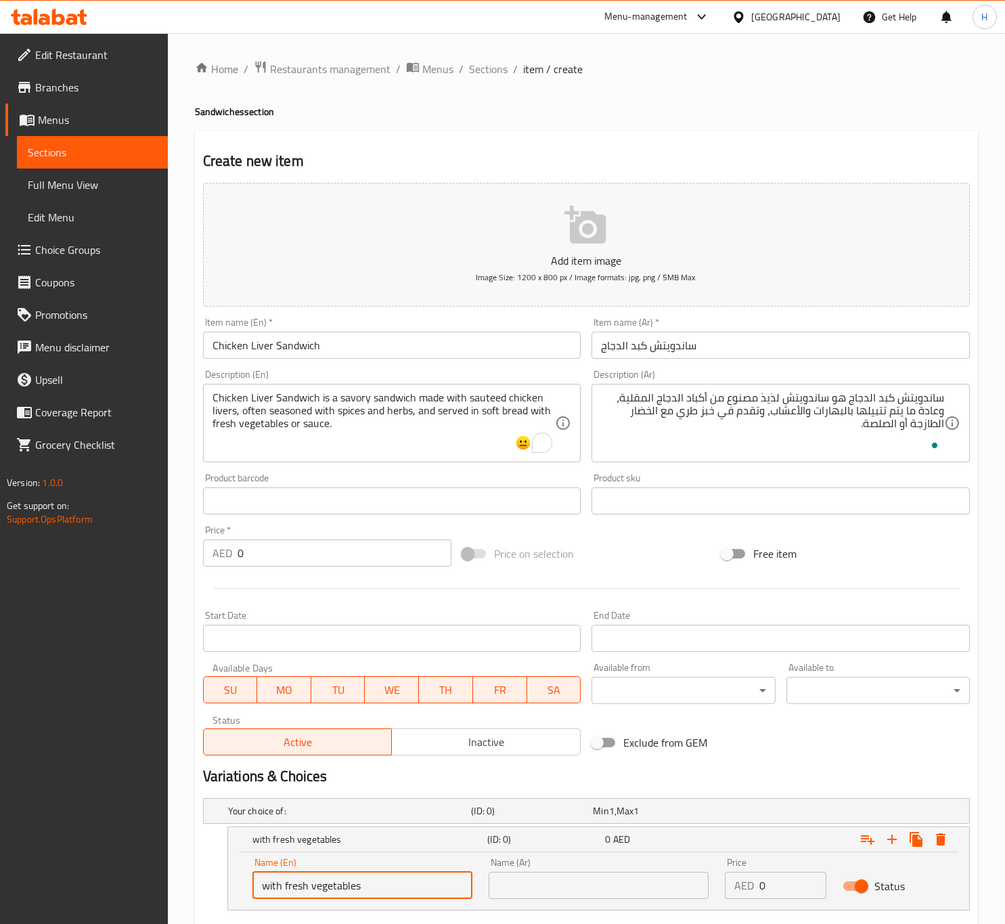
click at [317, 885] on input "with fresh vegetables" at bounding box center [362, 885] width 220 height 27
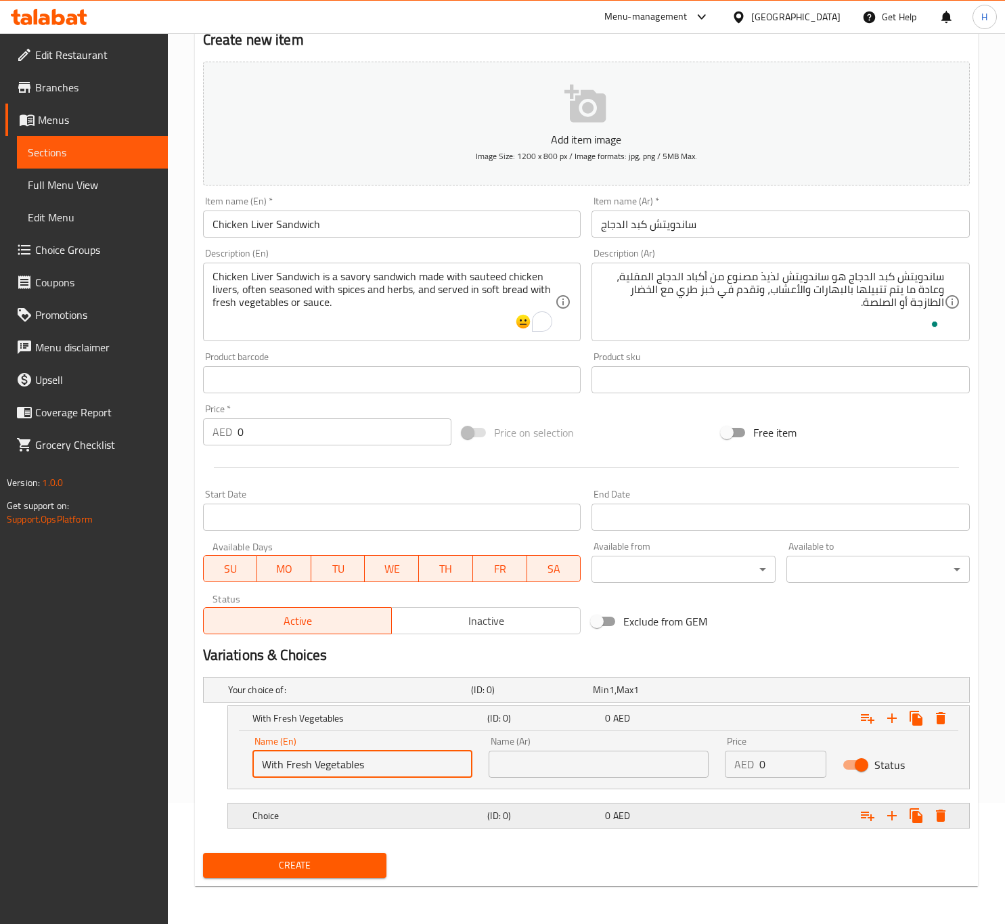
type input "With Fresh Vegetables"
click at [321, 819] on h5 "Choice" at bounding box center [367, 816] width 230 height 14
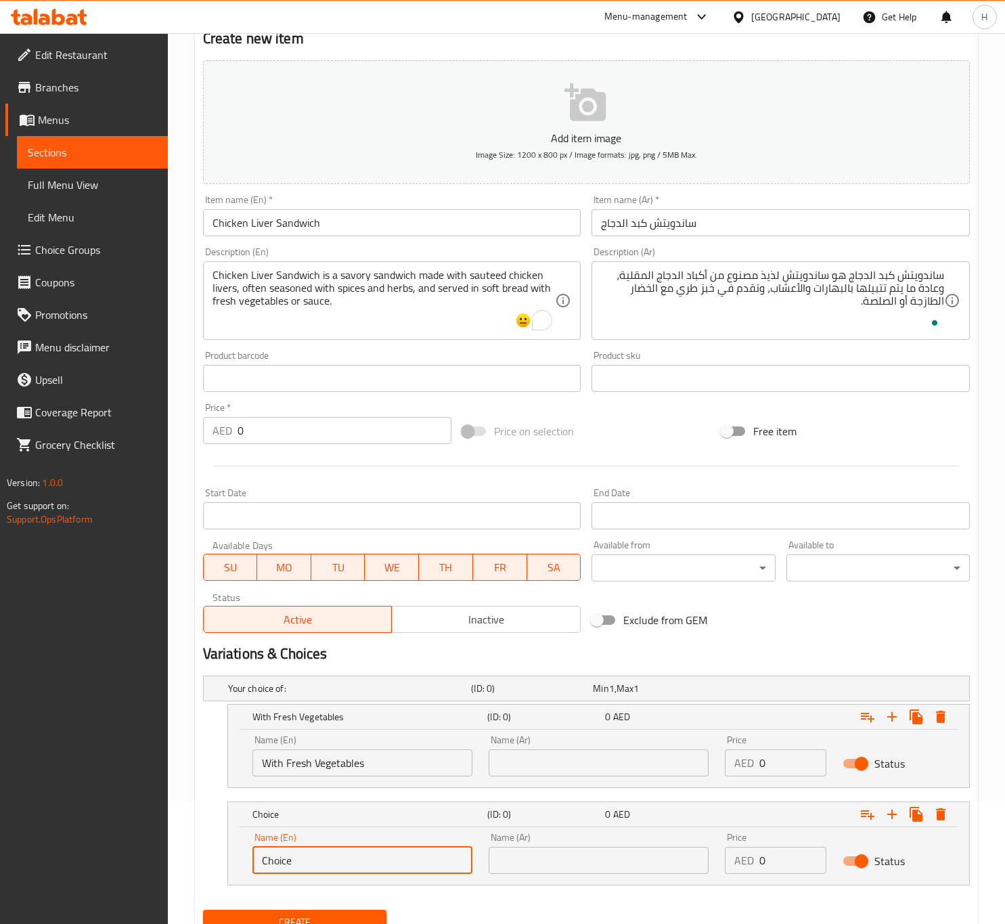
click at [325, 865] on input "Choice" at bounding box center [362, 860] width 220 height 27
type input "With Sauce"
type input "مع صوص"
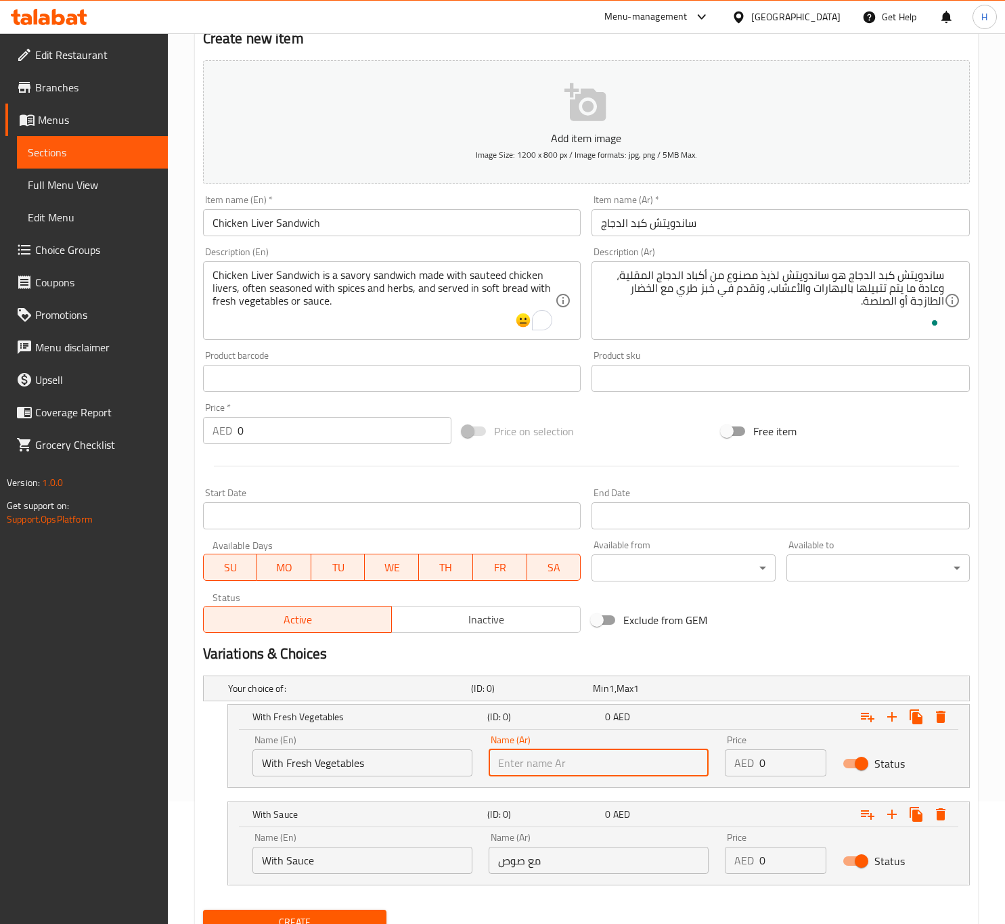
click at [540, 772] on input "text" at bounding box center [599, 762] width 220 height 27
type input "مع خضروات طازجة"
click at [775, 759] on input "0" at bounding box center [793, 762] width 68 height 27
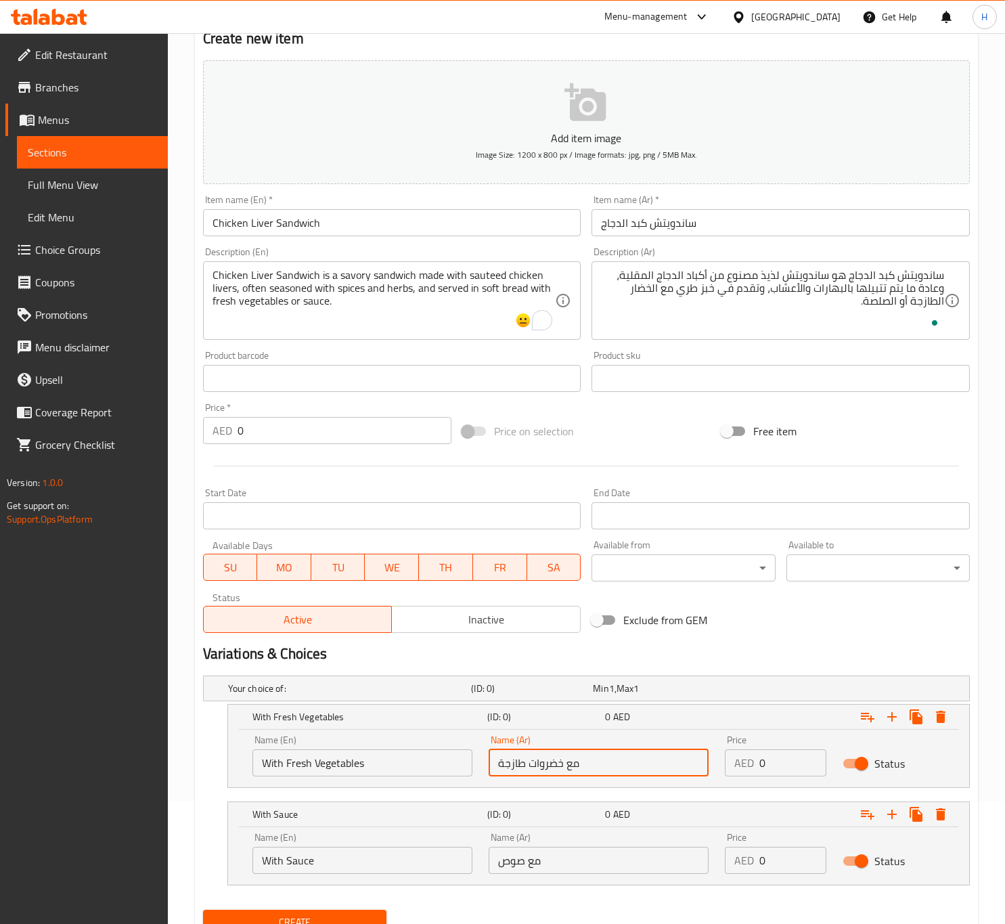
click at [775, 759] on input "0" at bounding box center [793, 762] width 68 height 27
type input "16"
click at [774, 867] on input "0" at bounding box center [793, 860] width 68 height 27
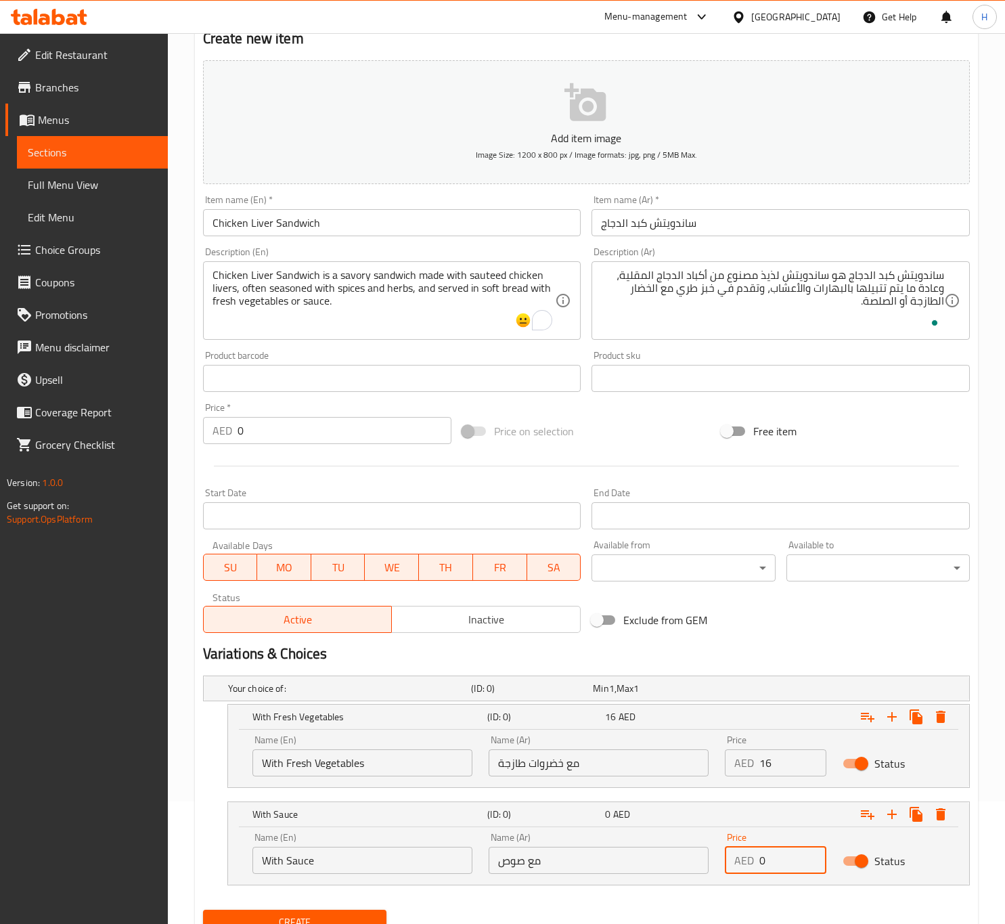
click at [774, 867] on input "0" at bounding box center [793, 860] width 68 height 27
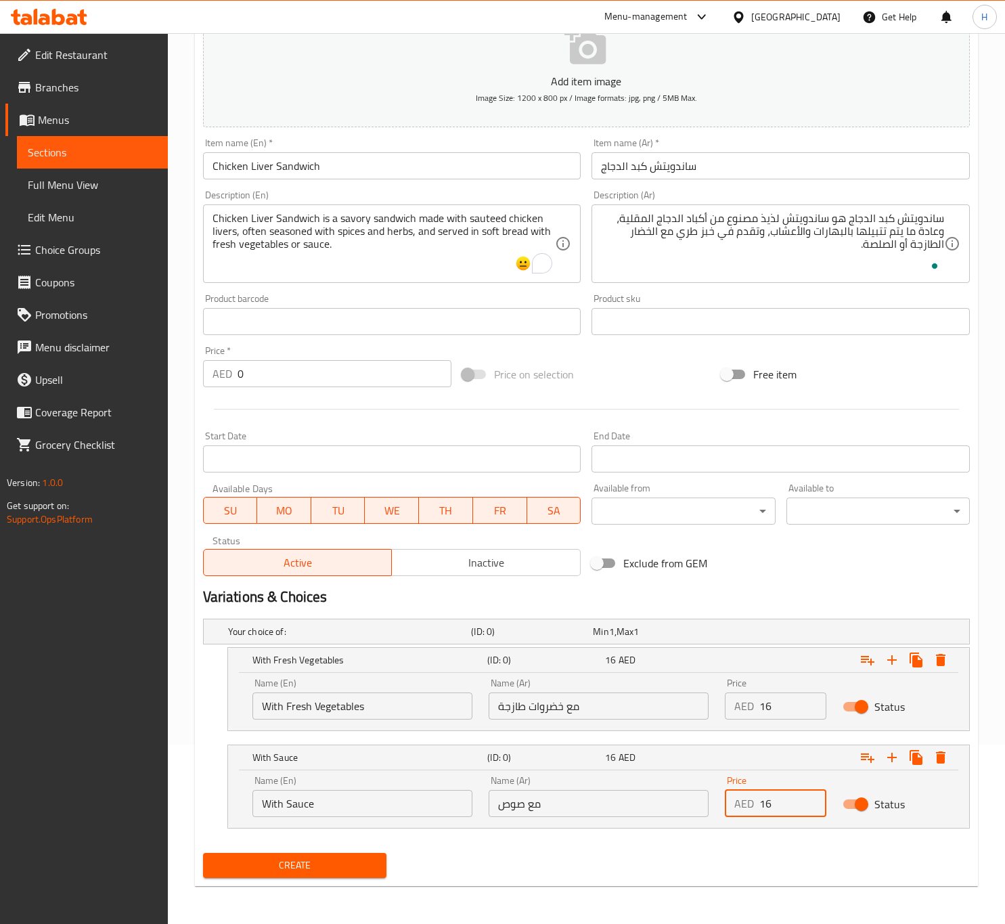
type input "16"
click at [304, 861] on span "Create" at bounding box center [295, 865] width 162 height 17
click at [304, 861] on div at bounding box center [502, 462] width 1005 height 924
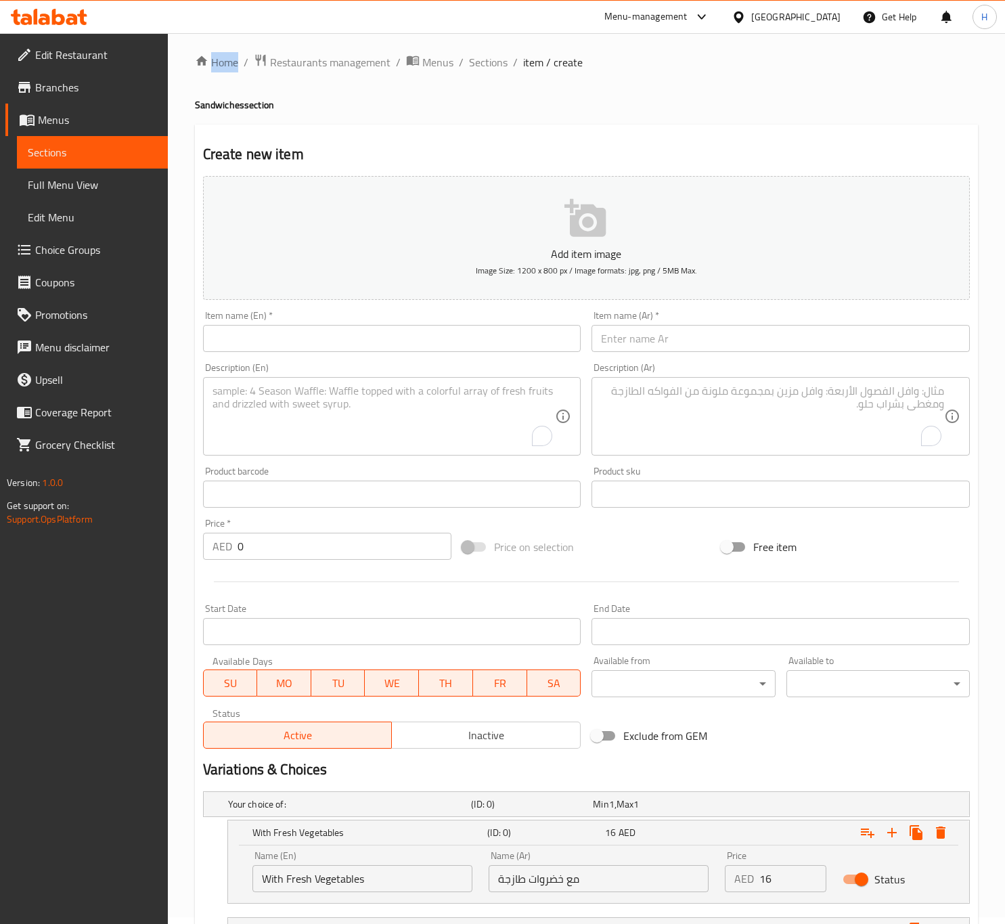
scroll to position [0, 0]
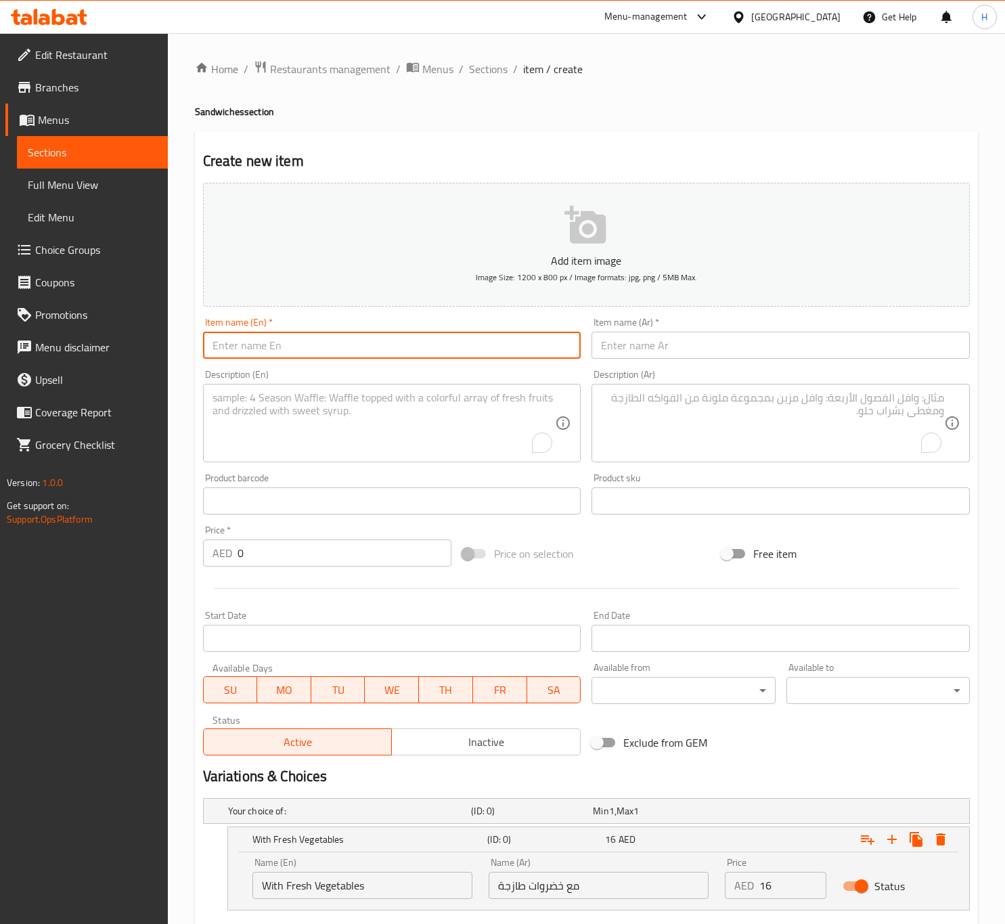
click at [307, 347] on input "text" at bounding box center [392, 345] width 378 height 27
paste input "KABAB AROUK SANDWICH"
click at [276, 353] on input "KABAB AROUK SANDWICH" at bounding box center [392, 345] width 378 height 27
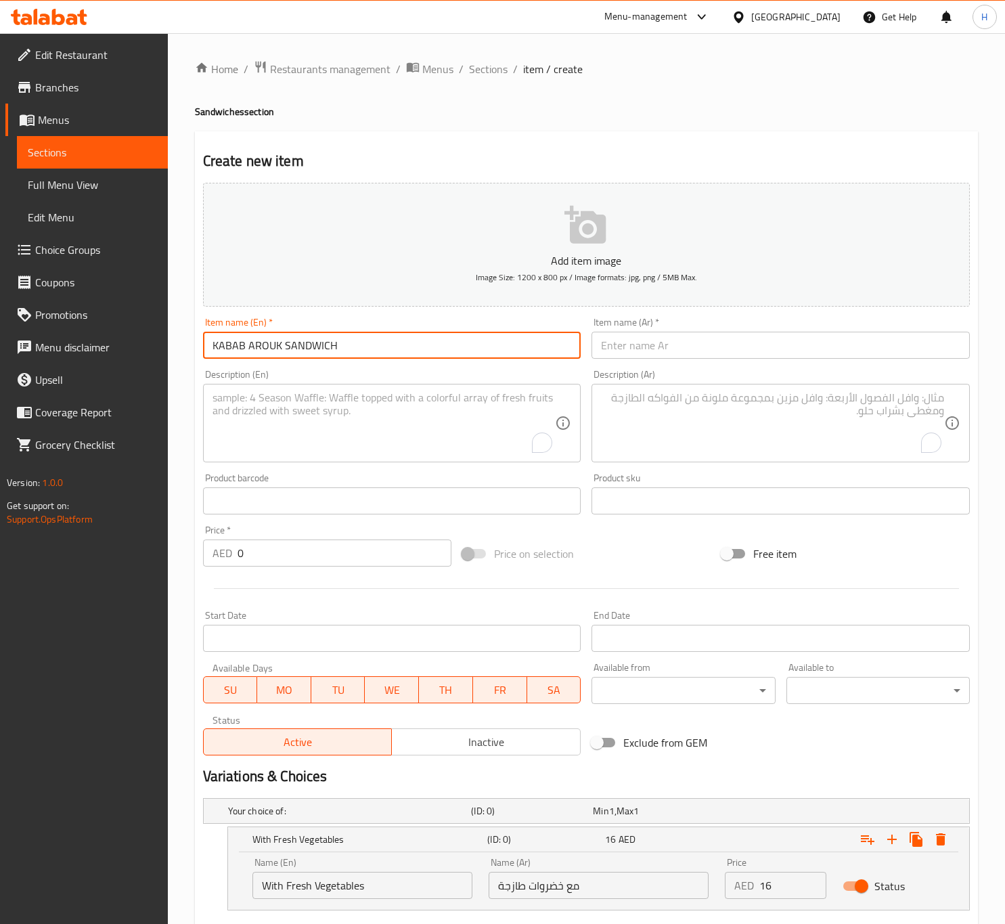
click at [276, 353] on input "KABAB AROUK SANDWICH" at bounding box center [392, 345] width 378 height 27
click at [311, 352] on input "Kabab Arouk Sandwich" at bounding box center [392, 345] width 378 height 27
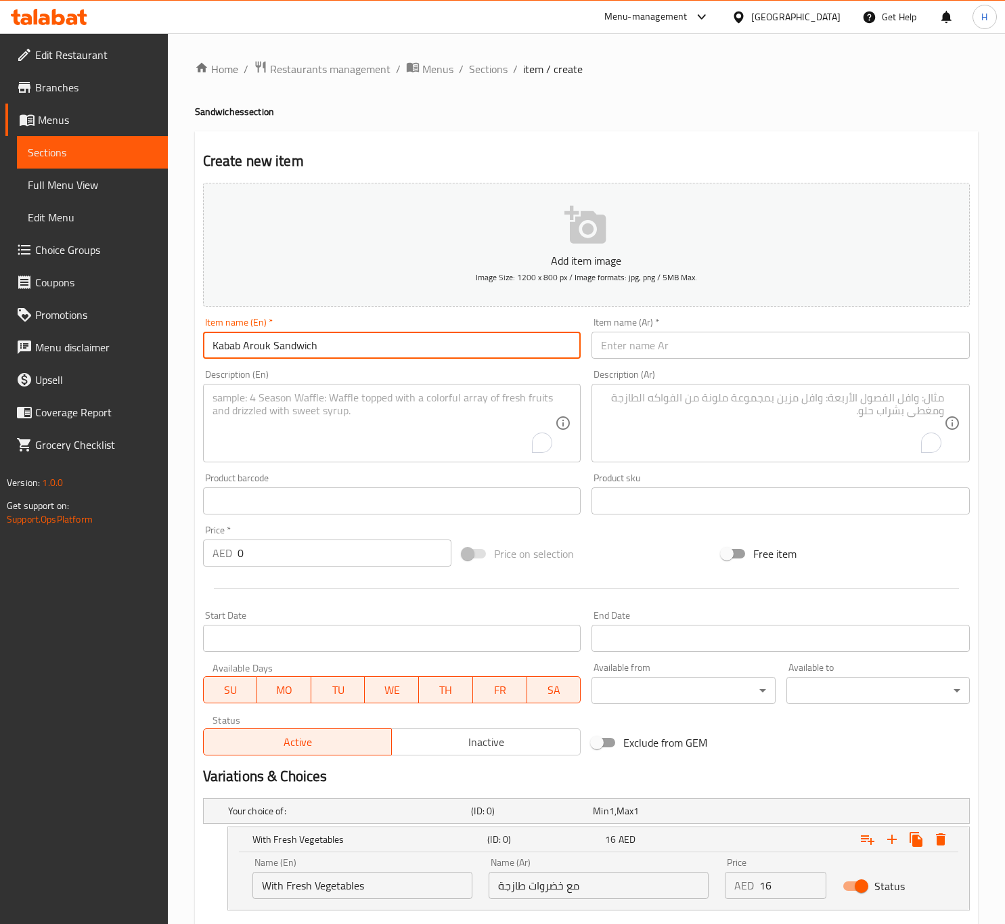
type input "Kabab Arouk Sandwich"
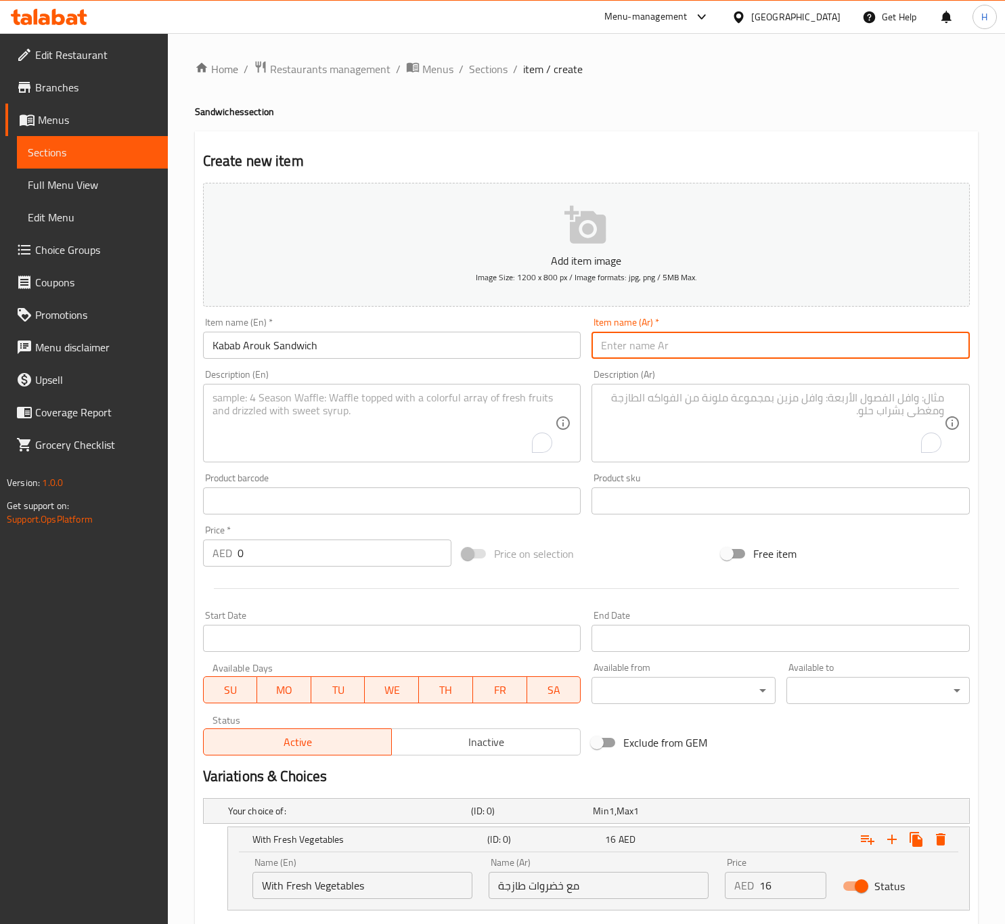
click at [624, 346] on input "text" at bounding box center [780, 345] width 378 height 27
paste input "ساندويتش كباب عروك"
type input "ساندويتش كباب عروك"
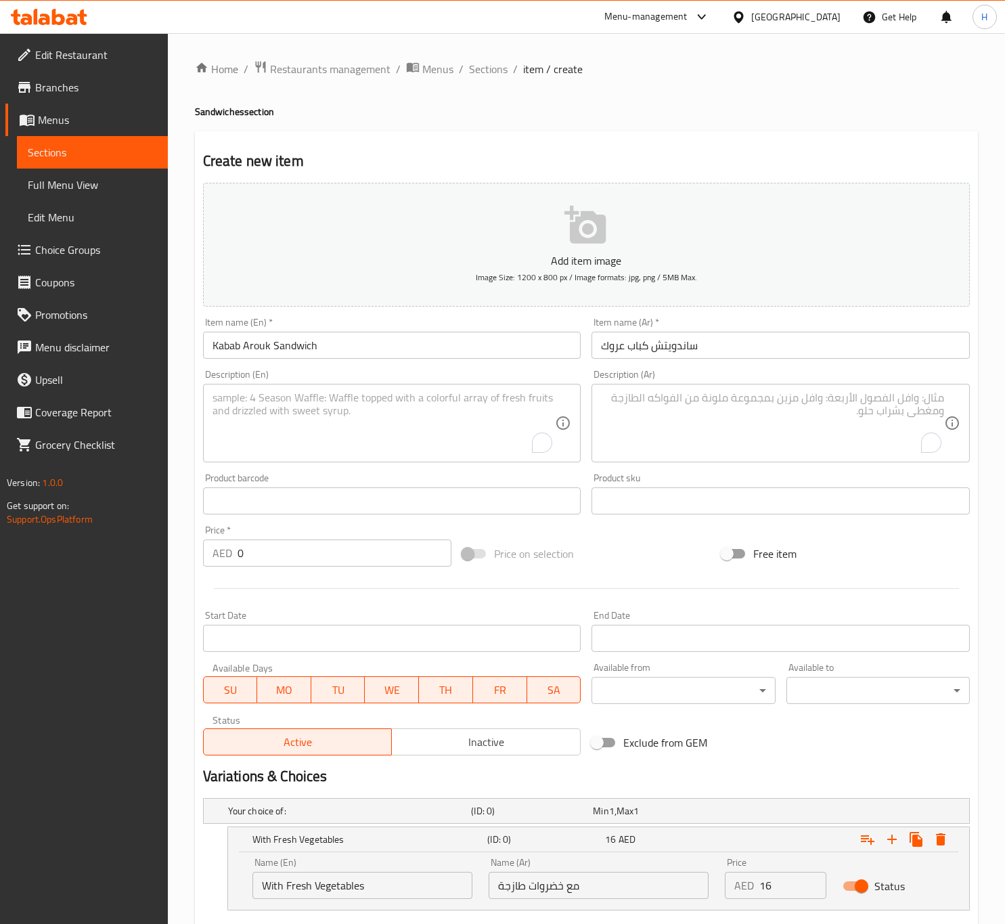
click at [369, 426] on textarea "To enrich screen reader interactions, please activate Accessibility in Grammarl…" at bounding box center [383, 423] width 343 height 64
drag, startPoint x: 369, startPoint y: 426, endPoint x: 361, endPoint y: 426, distance: 8.1
click at [369, 426] on textarea "To enrich screen reader interactions, please activate Accessibility in Grammarl…" at bounding box center [383, 423] width 343 height 64
paste textarea "Kabab Arouk Sandwich features spiced, grilled minced meat skewers served in war…"
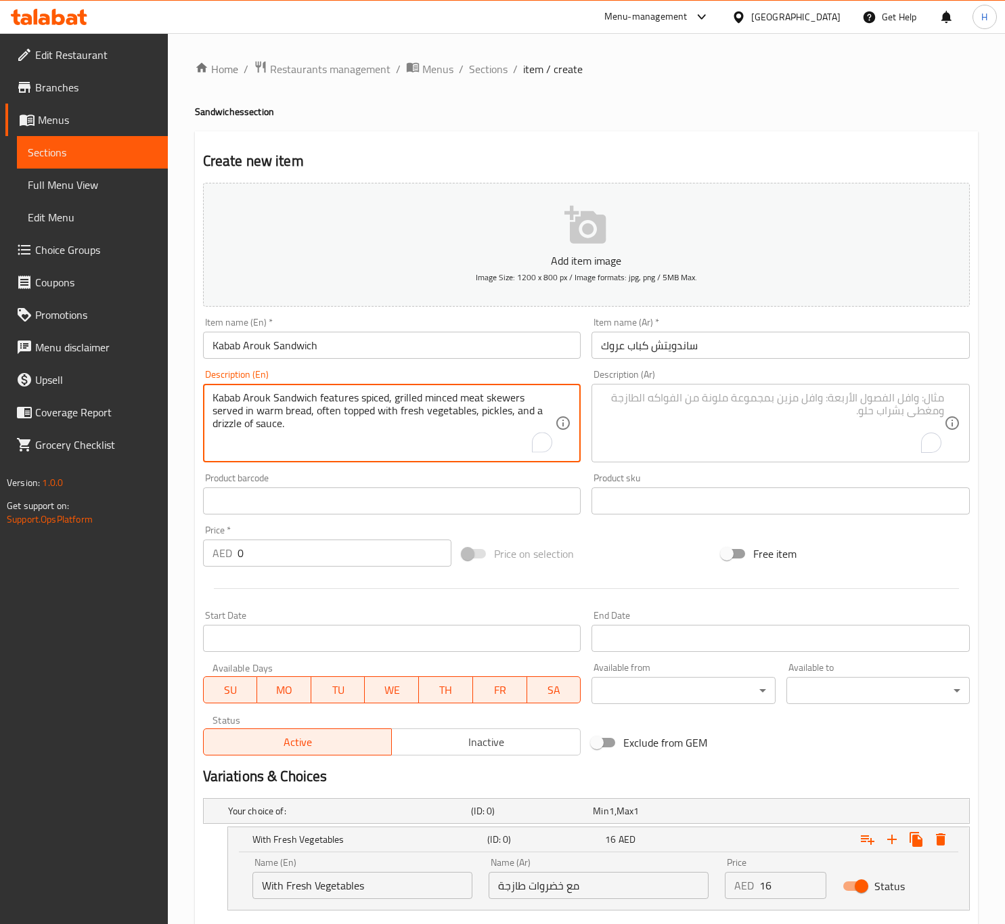
type textarea "Kabab Arouk Sandwich features spiced, grilled minced meat skewers served in war…"
click at [662, 409] on textarea "To enrich screen reader interactions, please activate Accessibility in Grammarl…" at bounding box center [772, 423] width 343 height 64
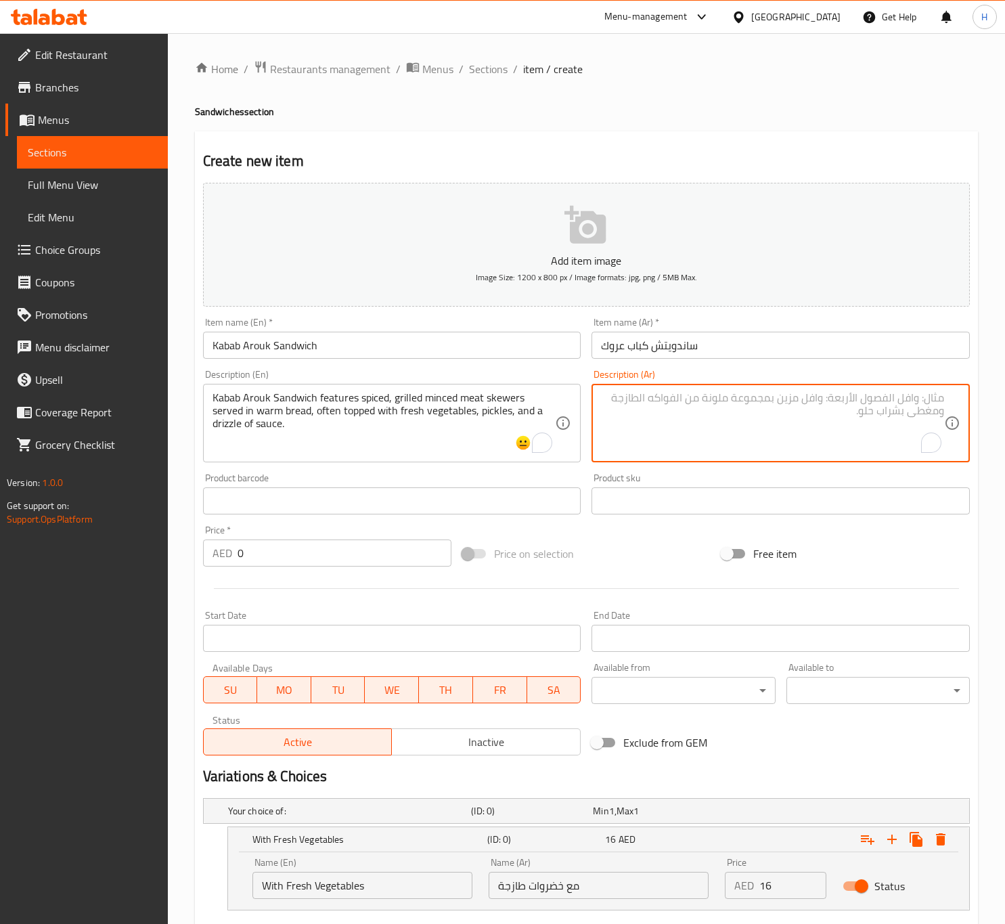
paste textarea "ساندويتش كباب عروك يتميز بأسياخ اللحم المفروم المشوي المتبل، والذي يتم تقديمه ف…"
type textarea "ساندويتش كباب عروك يتميز بأسياخ اللحم المفروم المشوي المتبل، والذي يتم تقديمه ف…"
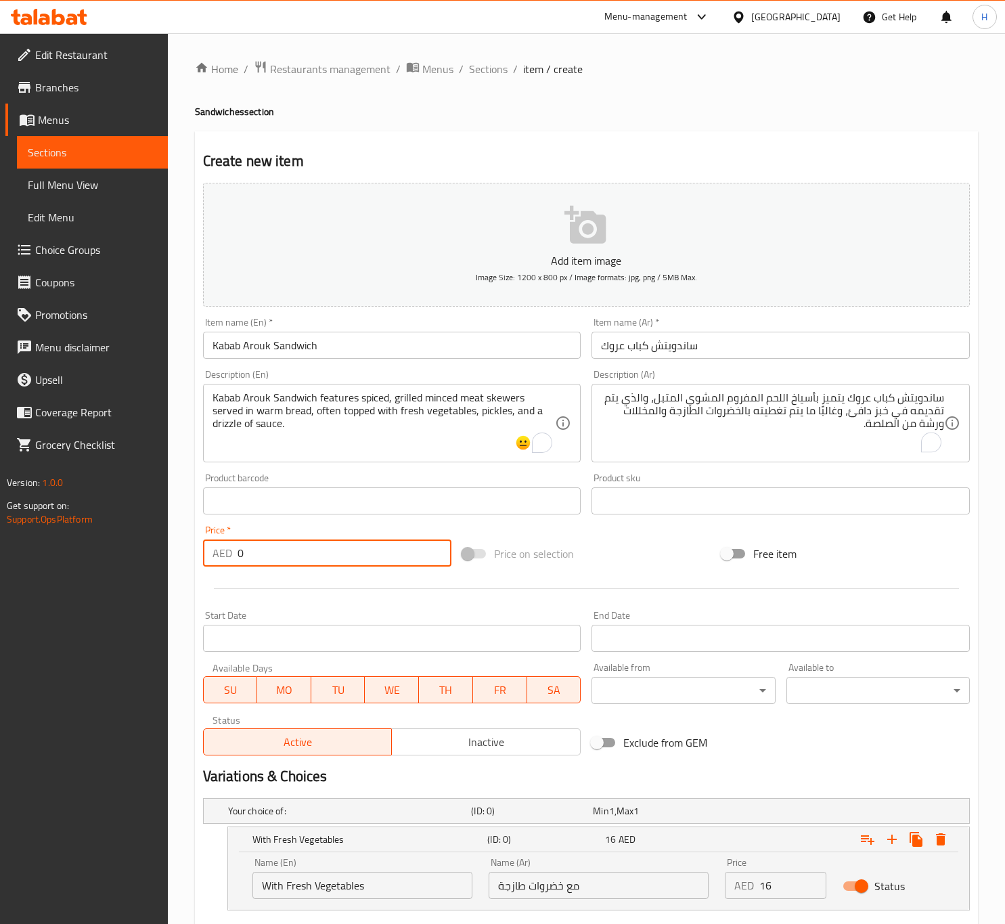
click at [275, 559] on input "0" at bounding box center [345, 552] width 214 height 27
type input "20"
click at [936, 834] on icon "Expand" at bounding box center [940, 839] width 16 height 16
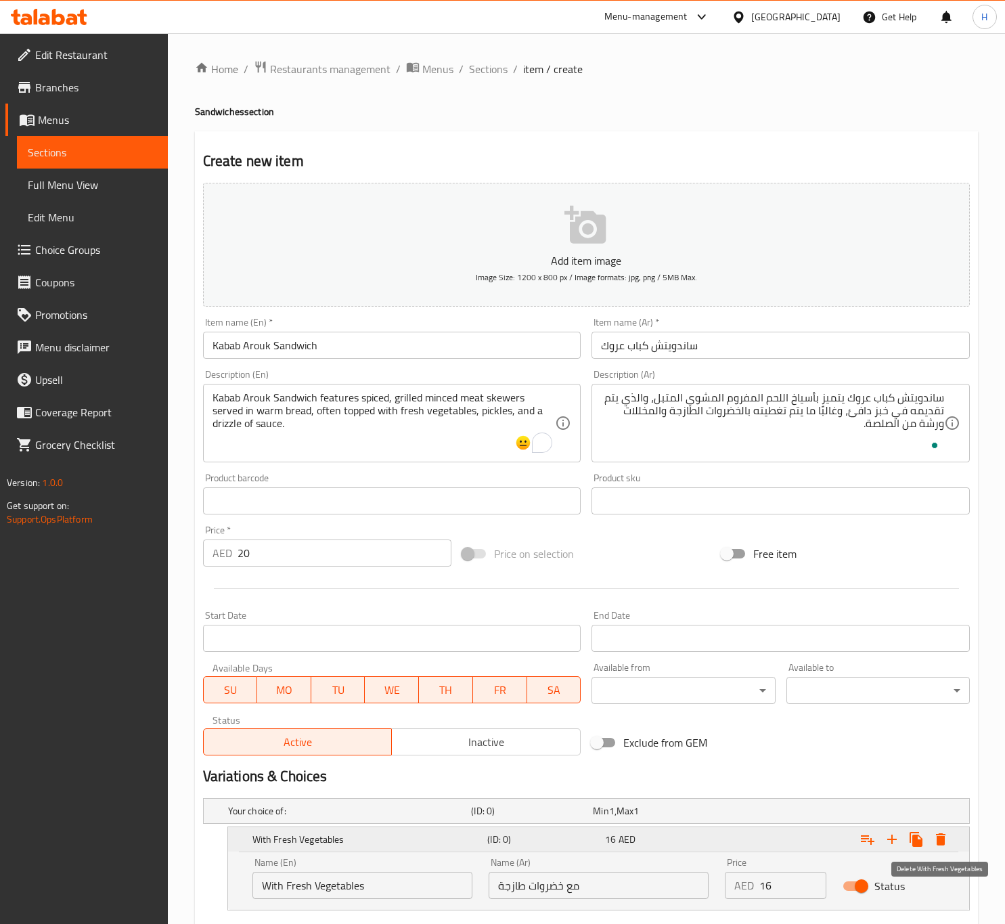
click at [936, 834] on icon "Expand" at bounding box center [940, 839] width 16 height 16
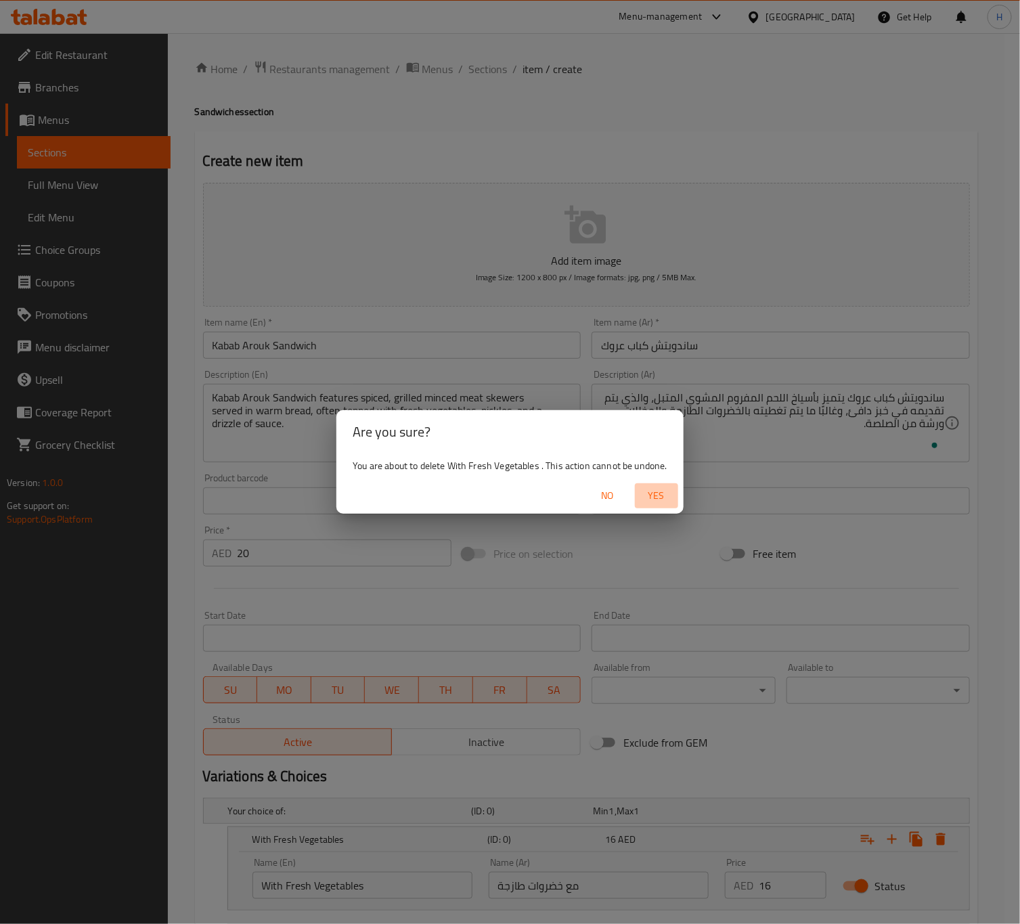
click at [658, 497] on span "Yes" at bounding box center [656, 495] width 32 height 17
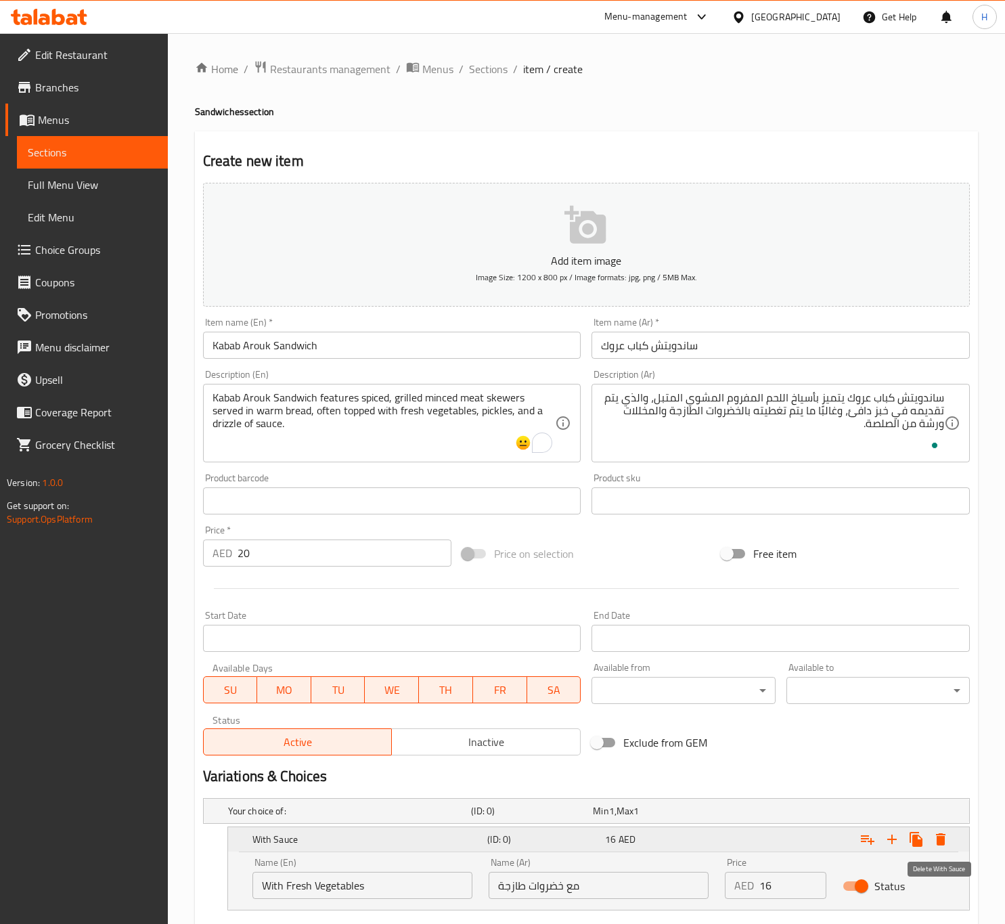
click at [947, 843] on icon "Expand" at bounding box center [940, 839] width 16 height 16
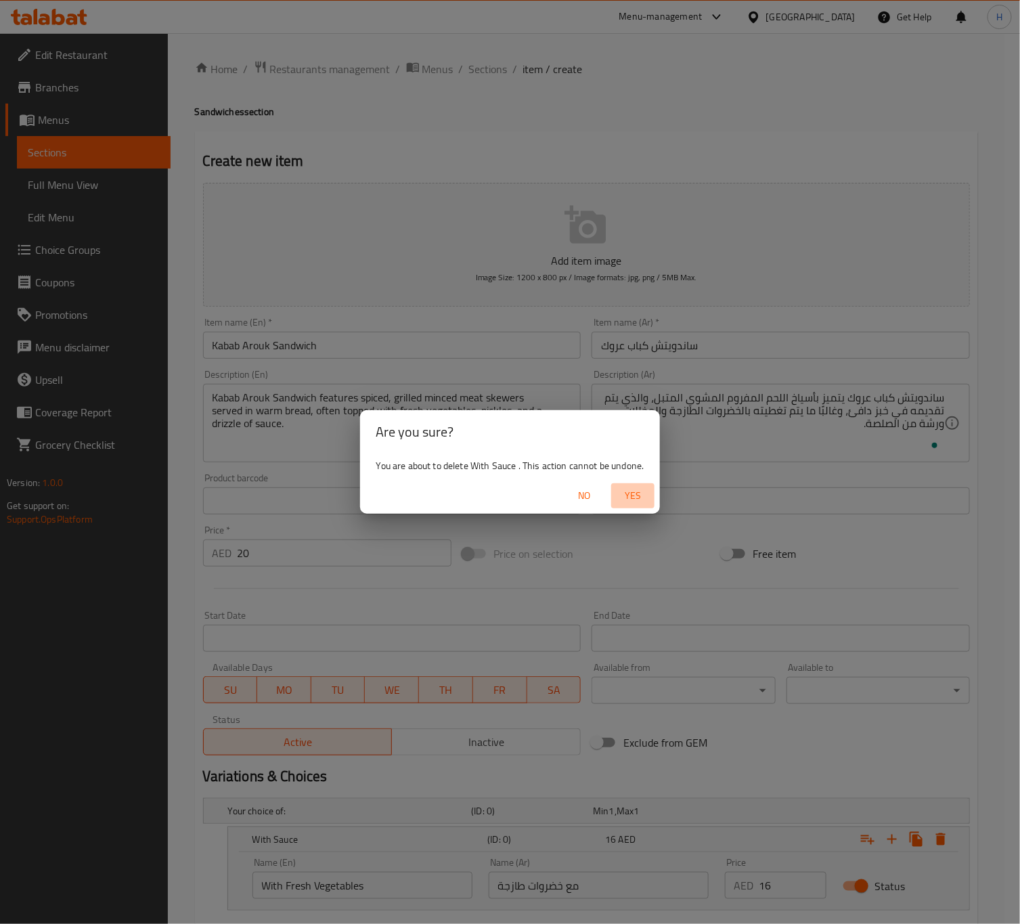
click at [635, 493] on span "Yes" at bounding box center [632, 495] width 32 height 17
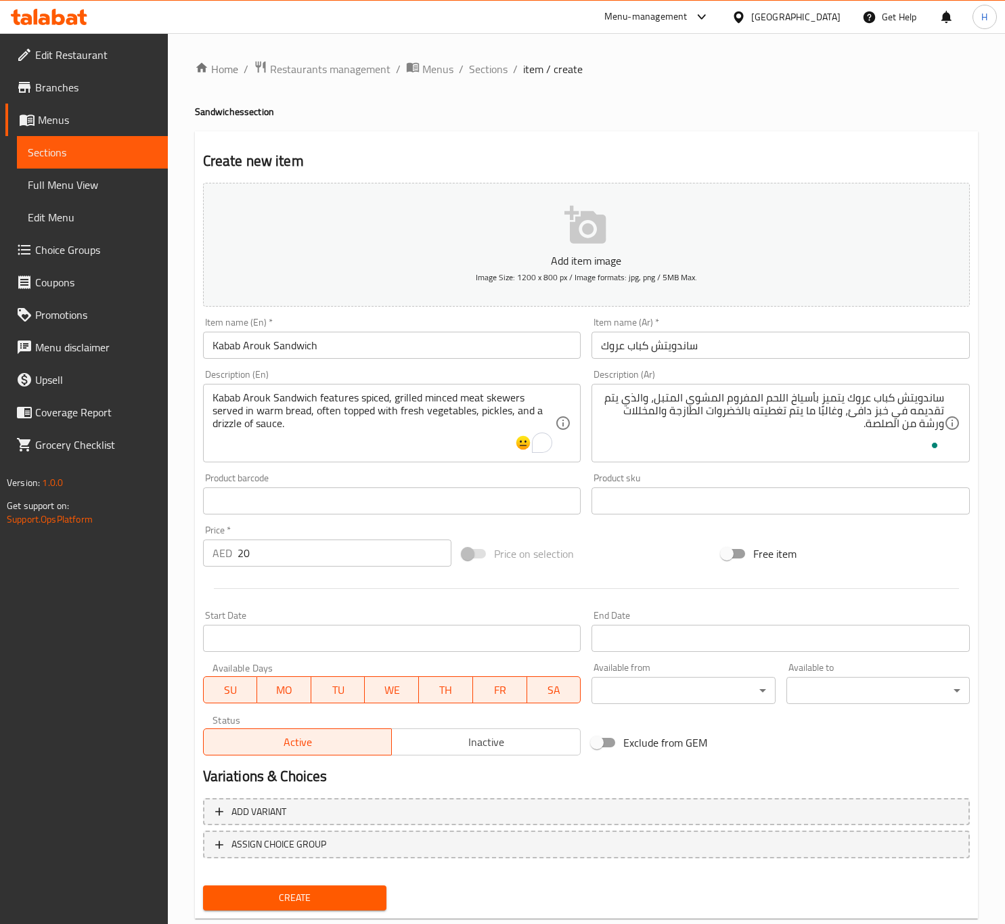
click at [330, 890] on span "Create" at bounding box center [295, 897] width 162 height 17
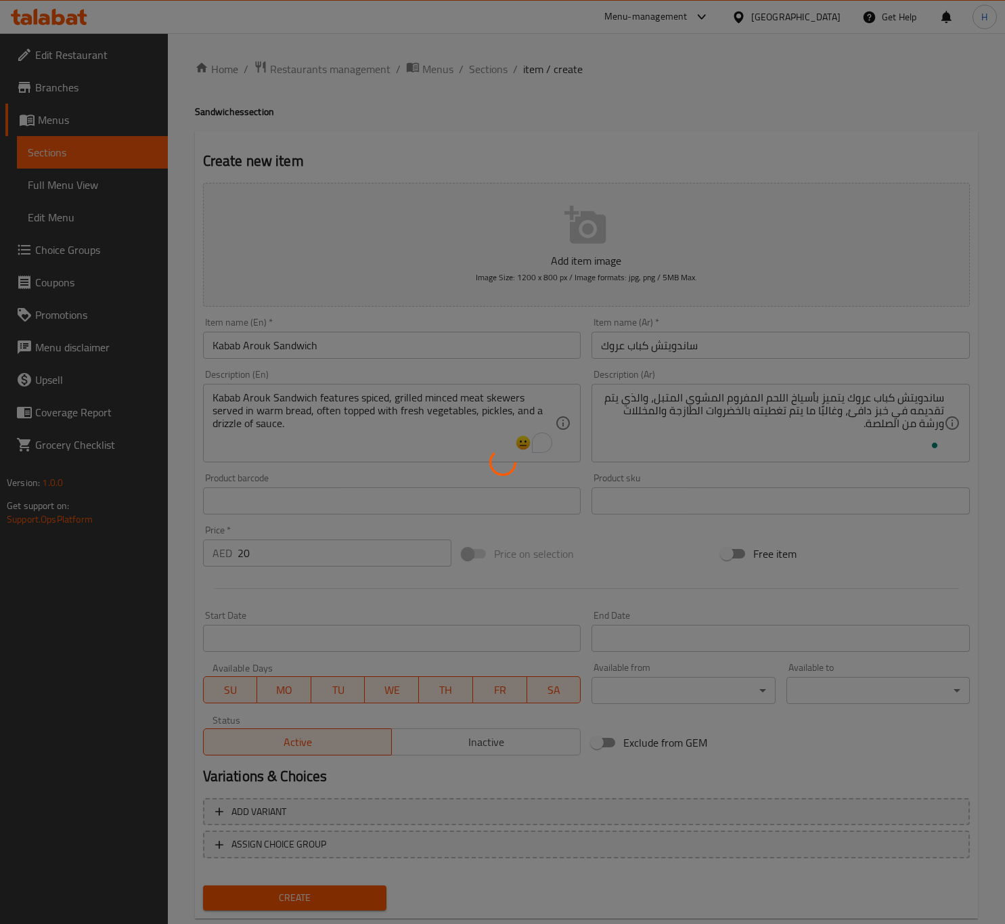
type input "0"
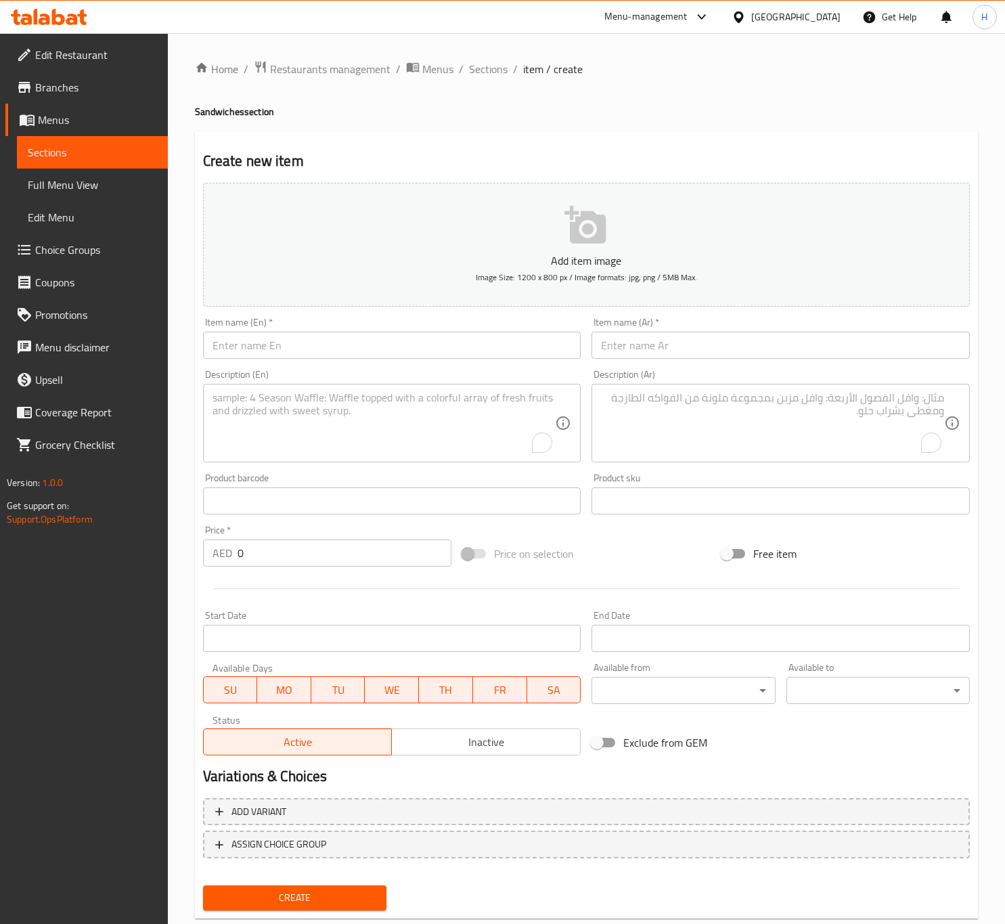
click at [250, 353] on input "text" at bounding box center [392, 345] width 378 height 27
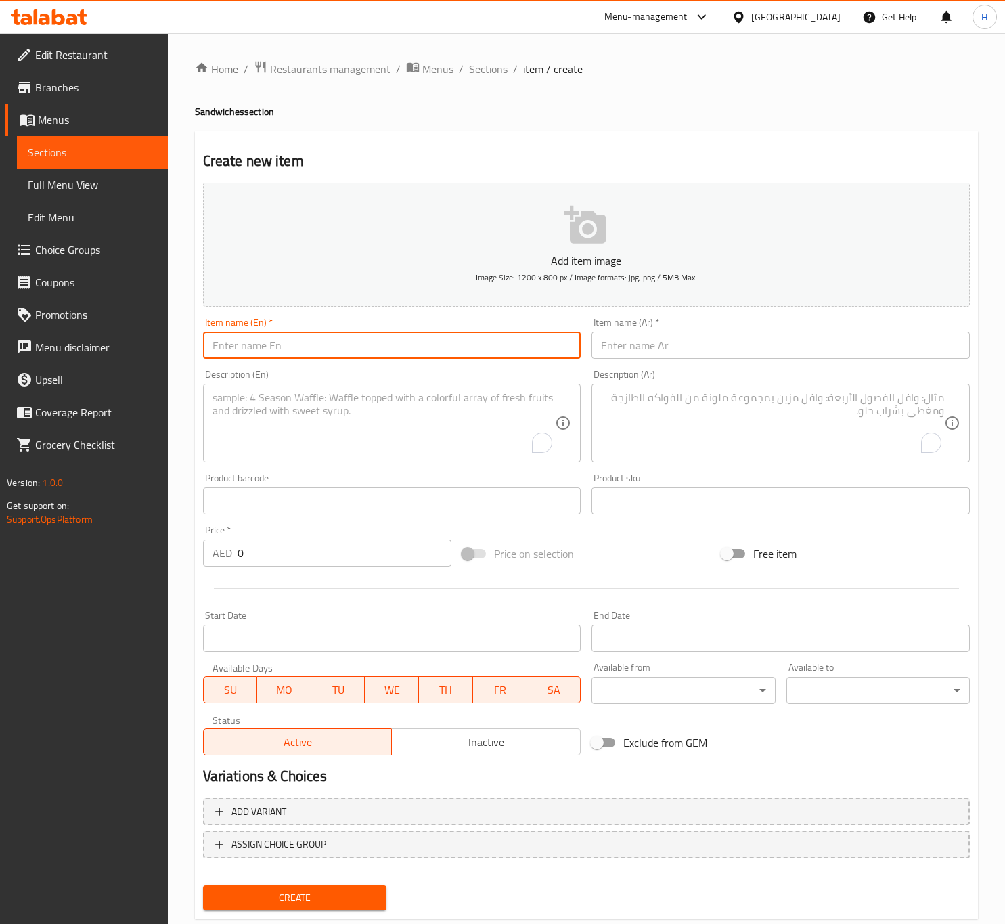
paste input "AVOCADO WITH HONEY & NUTS"
click at [250, 353] on input "AVOCADO WITH HONEY & NUTS" at bounding box center [392, 345] width 378 height 27
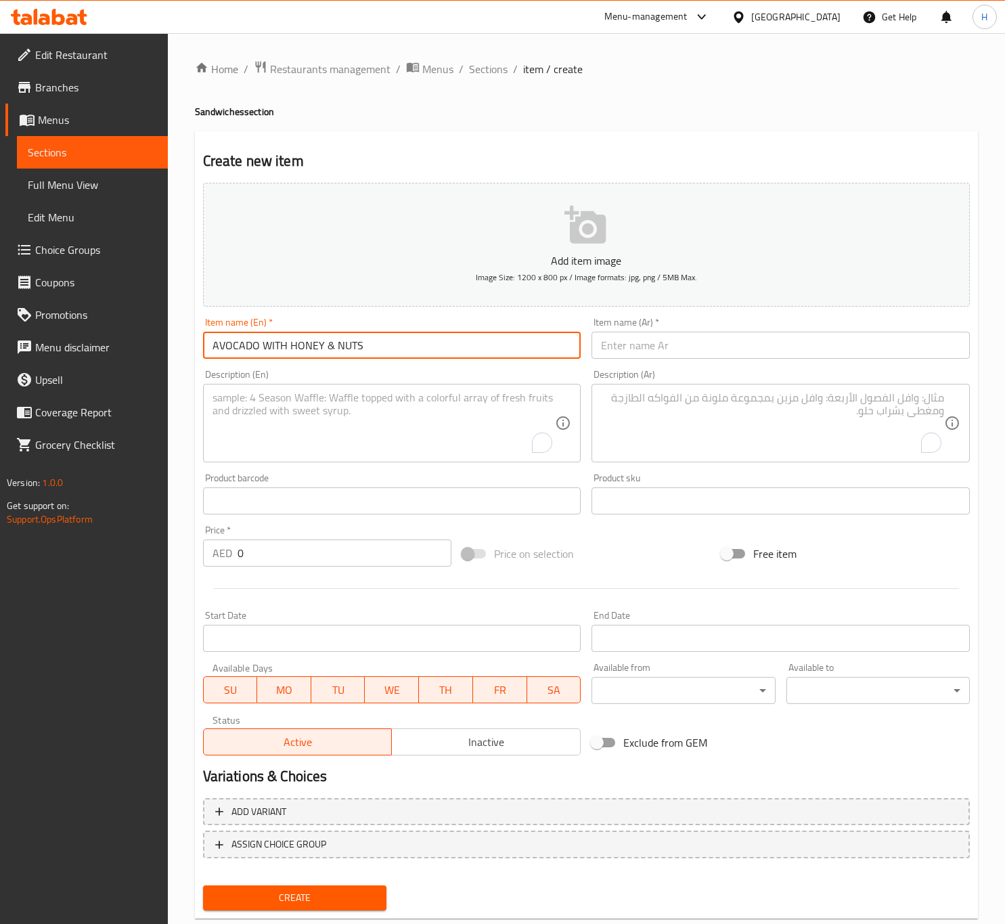
click at [250, 353] on input "AVOCADO WITH HONEY & NUTS" at bounding box center [392, 345] width 378 height 27
type input "Avocado with Honey & Nuts"
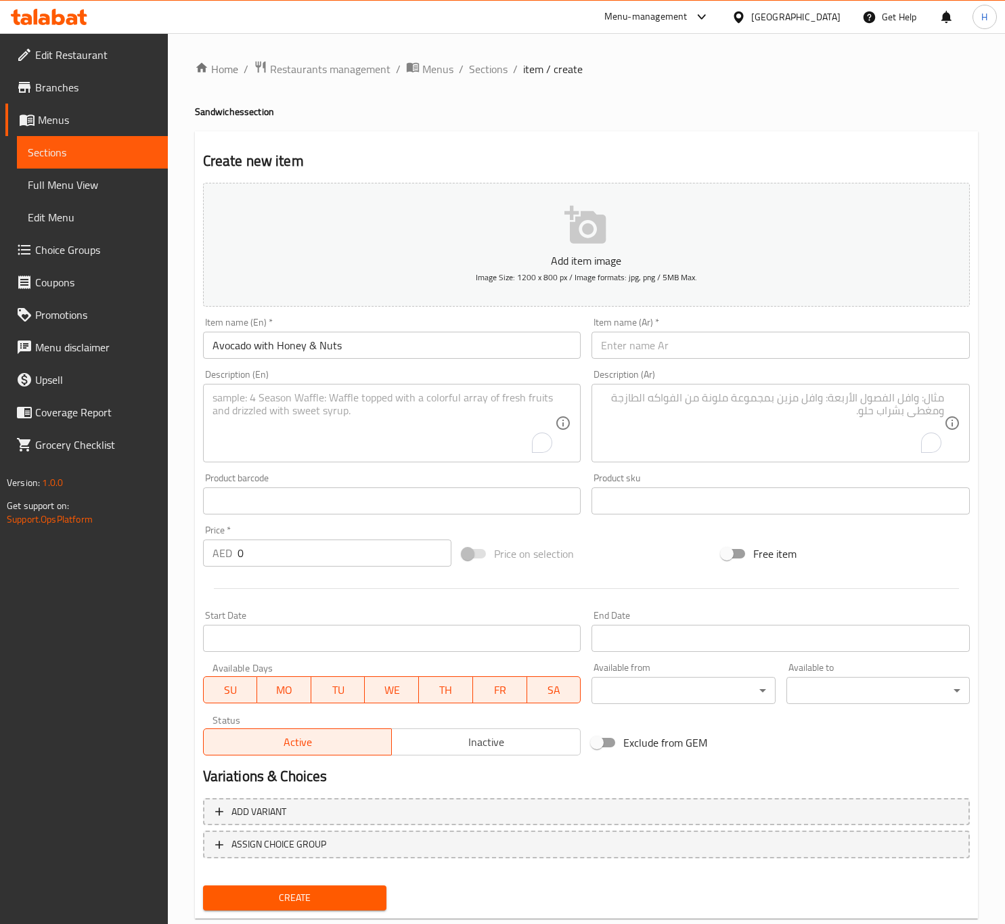
click at [305, 420] on textarea "To enrich screen reader interactions, please activate Accessibility in Grammarl…" at bounding box center [383, 423] width 343 height 64
paste textarea "Avocado with Honey & Nuts is a creamy, nutritious dish combining ripe avocado d…"
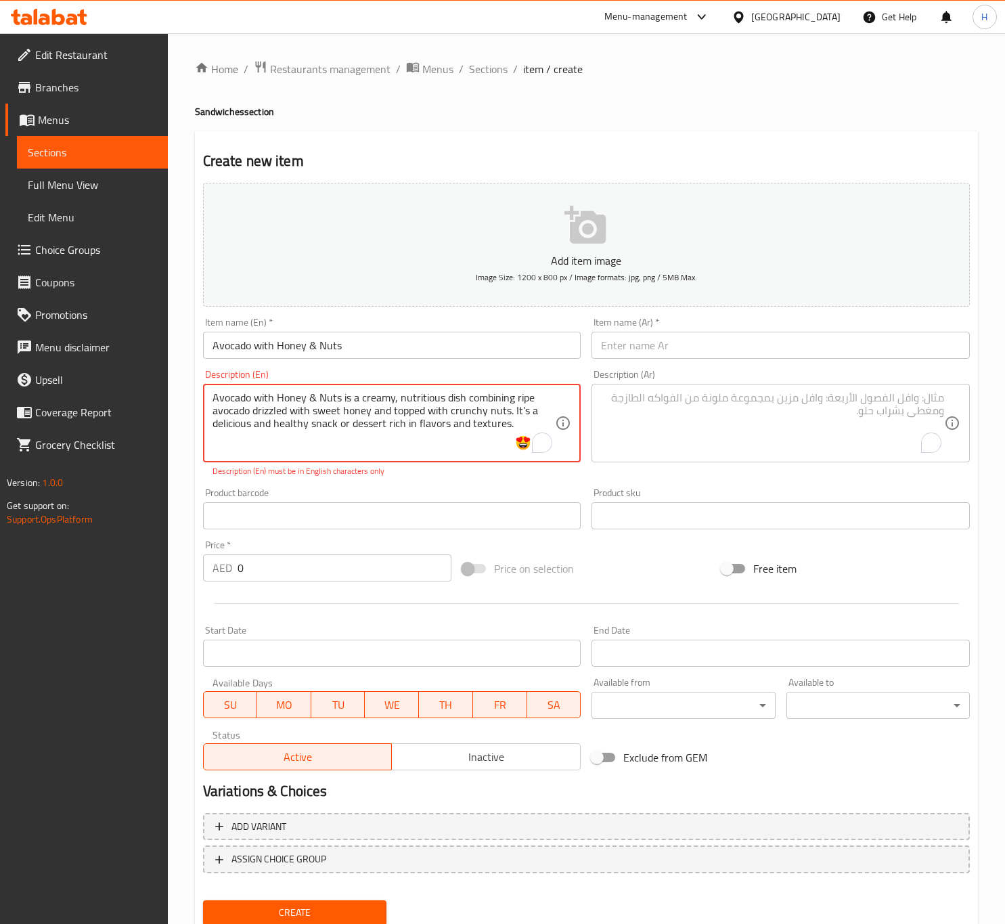
type textarea "Avocado with Honey & Nuts is a creamy, nutritious dish combining ripe avocado d…"
click at [484, 65] on span "Sections" at bounding box center [488, 69] width 39 height 16
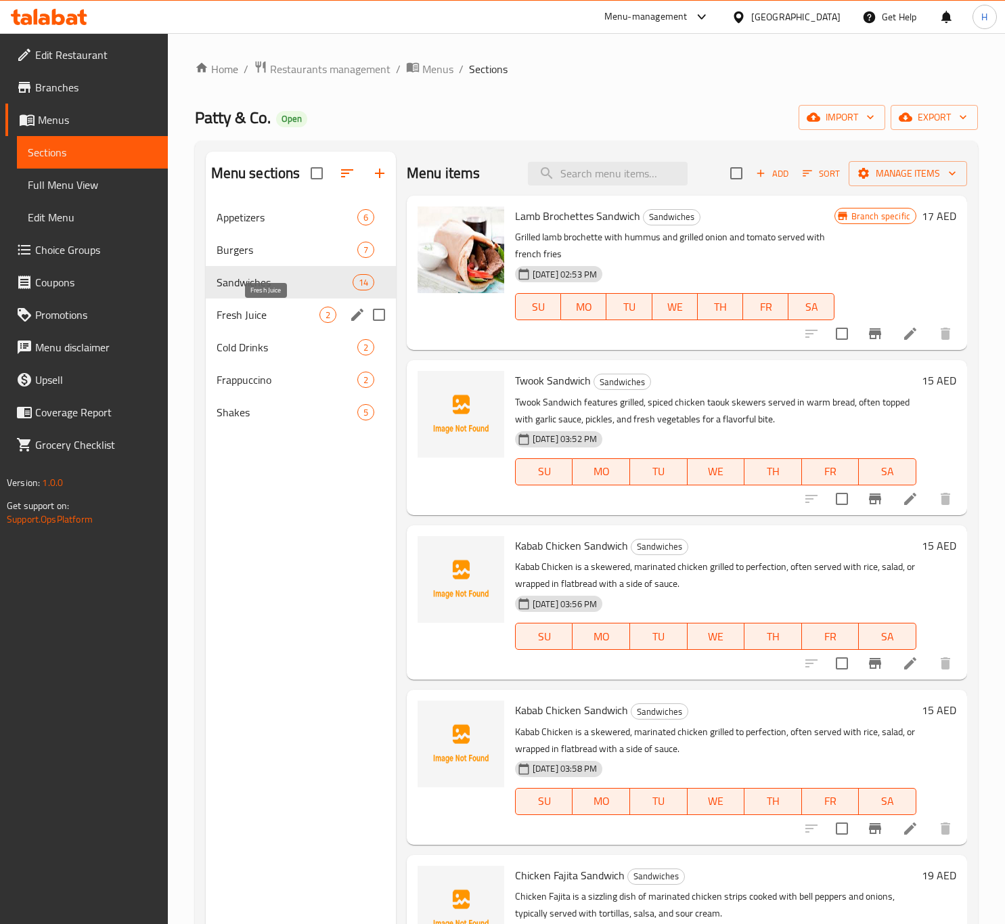
click at [238, 313] on span "Fresh Juice" at bounding box center [268, 315] width 103 height 16
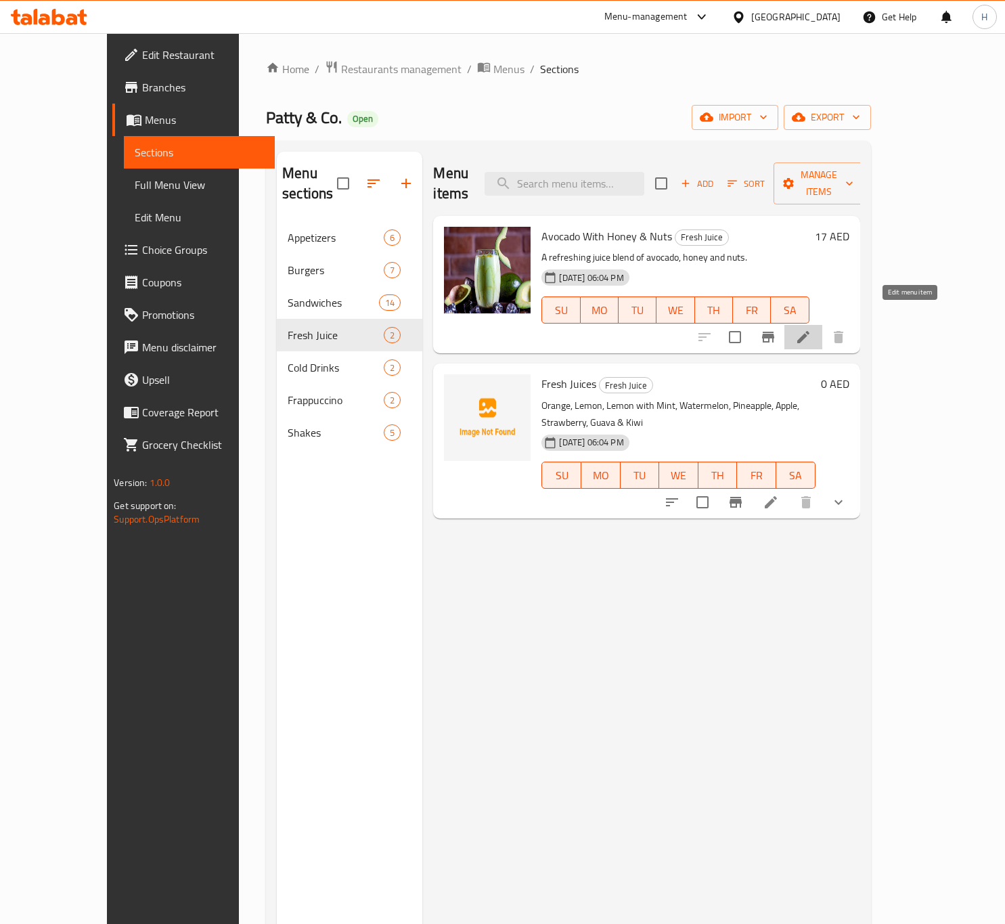
click at [811, 329] on icon at bounding box center [803, 337] width 16 height 16
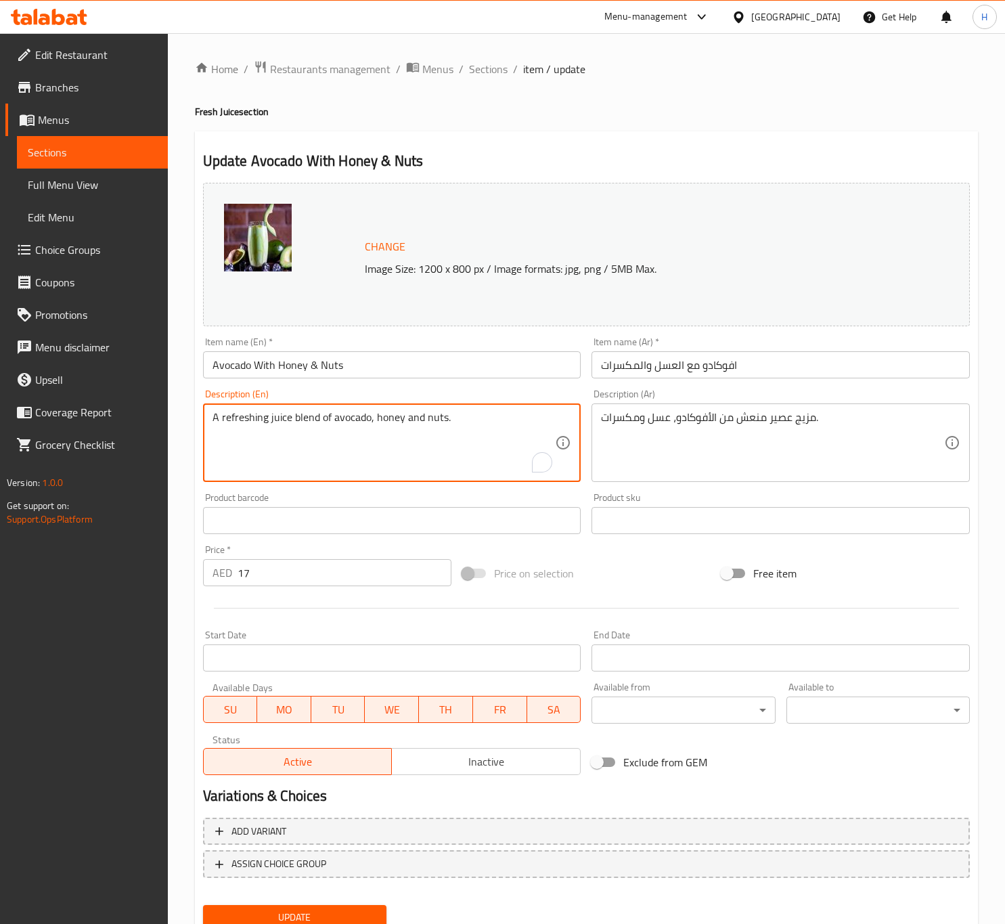
click at [330, 426] on textarea "A refreshing juice blend of avocado, honey and nuts." at bounding box center [383, 443] width 343 height 64
paste textarea "vocado with Honey & Nuts is a creamy, nutritious dish combining ripe avocado dr…"
type textarea "Avocado with Honey & Nuts is a creamy, nutritious dish combining ripe avocado d…"
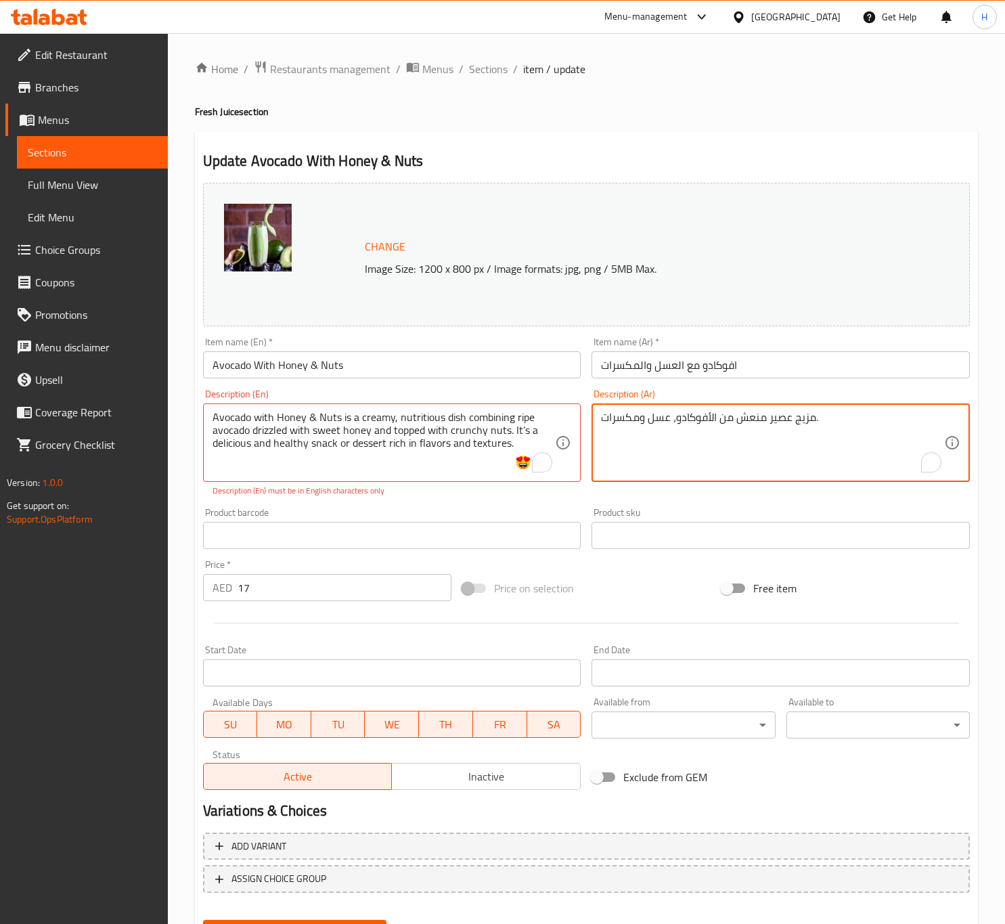
click at [667, 447] on textarea "مزيج عصير منعش من الأفوكادو، عسل ومكسرات." at bounding box center [772, 443] width 343 height 64
paste textarea "أفوكادو بالعسل والمكسرات طبق كريمي ومغذي، يجمع بين الأفوكادو الناضج المرشوش بال…"
type textarea "أفوكادو بالعسل والمكسرات طبق كريمي ومغذي، يجمع بين الأفوكادو الناضج المرشوش بال…"
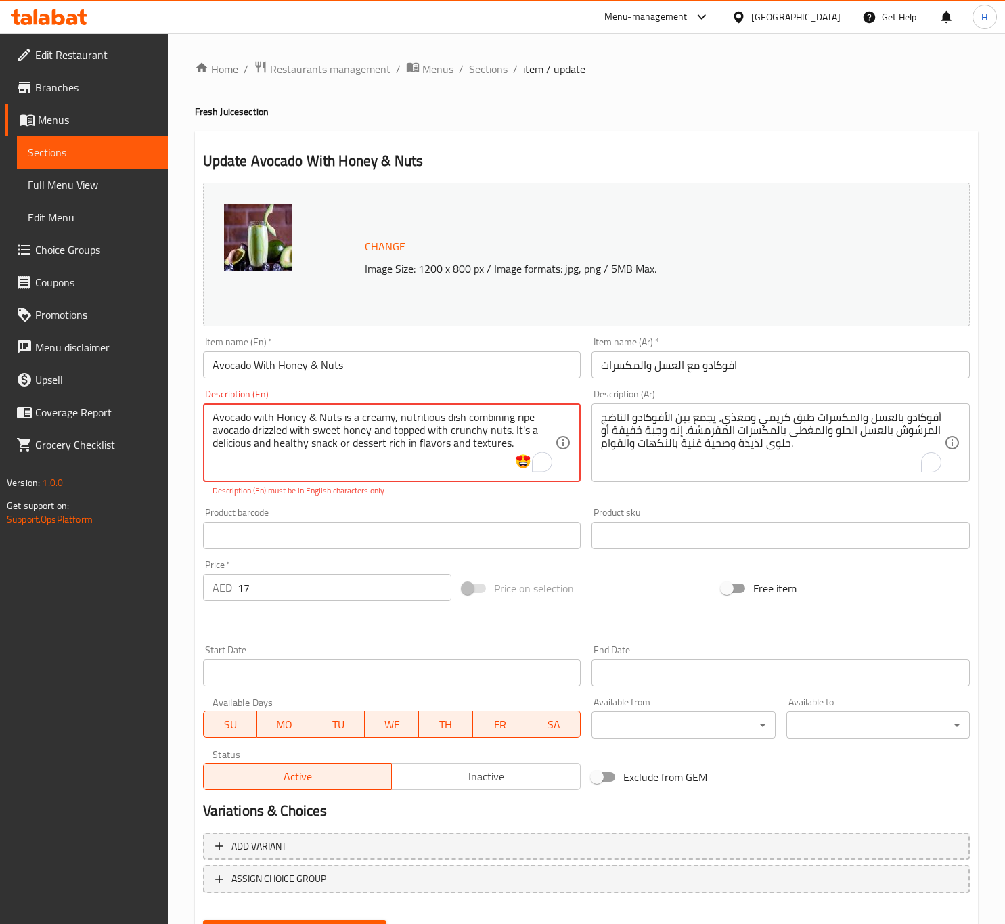
type textarea "Avocado with Honey & Nuts is a creamy, nutritious dish combining ripe avocado d…"
click at [378, 500] on div "Change Image Size: 1200 x 800 px / Image formats: jpg, png / 5MB Max. Item name…" at bounding box center [586, 486] width 777 height 618
click at [378, 507] on div "Product barcode Product barcode" at bounding box center [392, 527] width 378 height 41
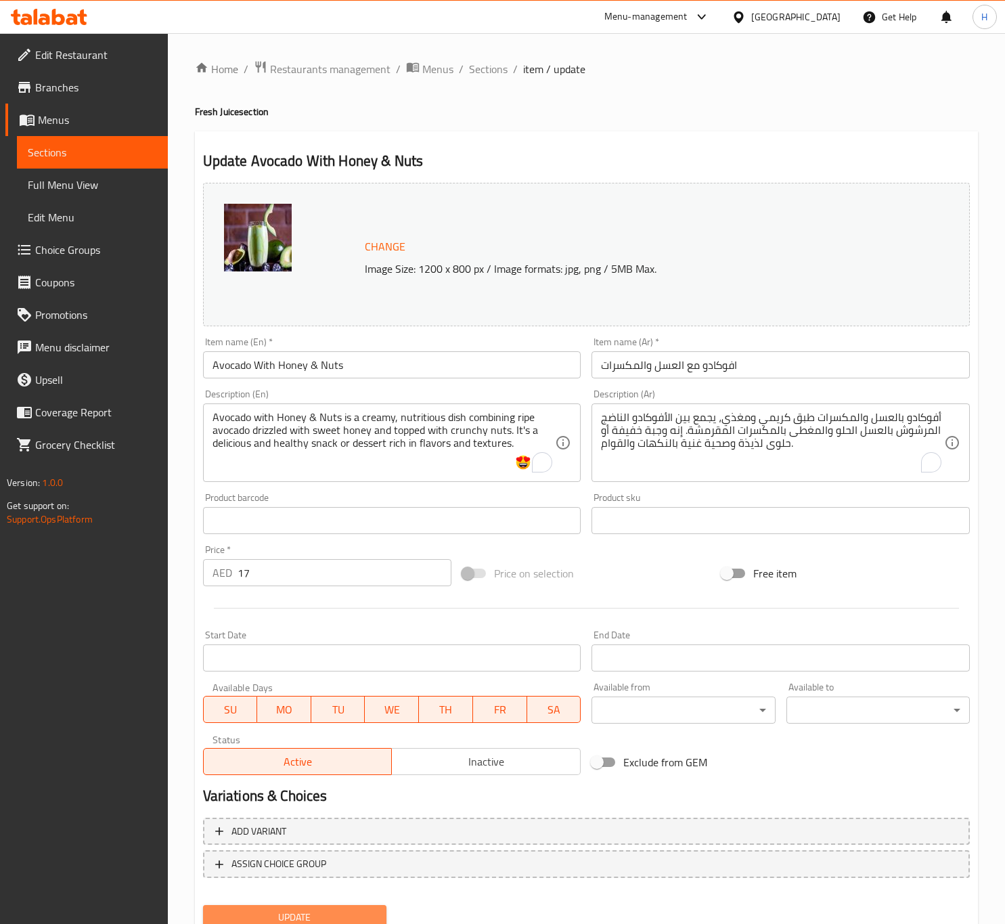
click at [313, 916] on span "Update" at bounding box center [295, 917] width 162 height 17
click at [486, 69] on span "Sections" at bounding box center [488, 69] width 39 height 16
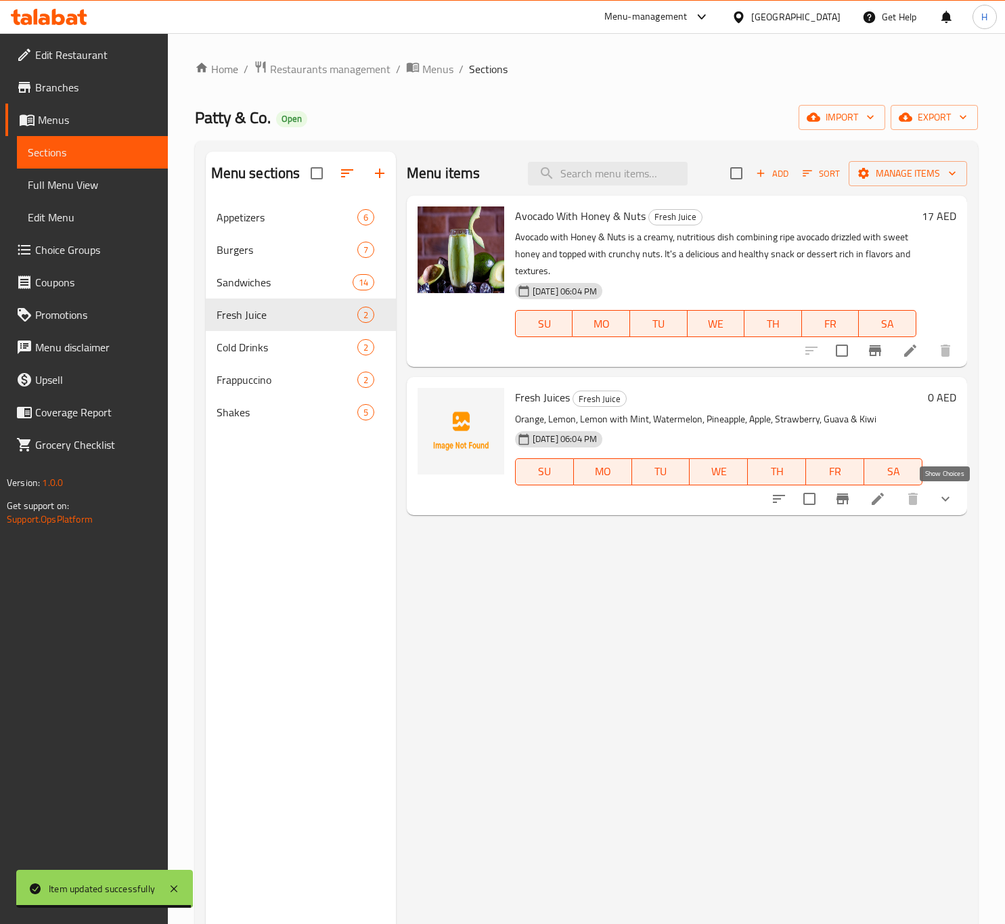
click at [945, 497] on icon "show more" at bounding box center [945, 499] width 16 height 16
click at [945, 497] on button "show more" at bounding box center [945, 498] width 32 height 32
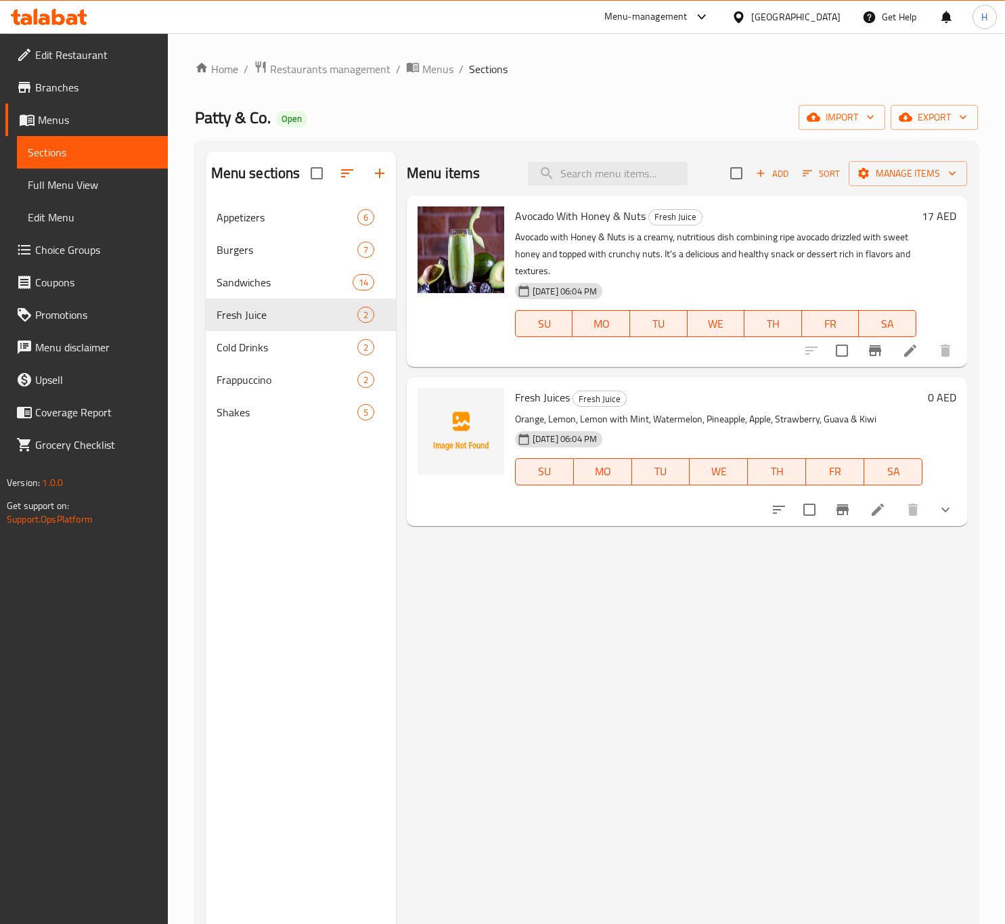
click at [945, 501] on icon "show more" at bounding box center [945, 509] width 16 height 16
click at [945, 497] on button "show more" at bounding box center [945, 509] width 32 height 32
click at [945, 497] on icon "show more" at bounding box center [945, 499] width 16 height 16
click at [945, 497] on button "show more" at bounding box center [945, 498] width 32 height 32
click at [945, 497] on icon "show more" at bounding box center [945, 499] width 16 height 16
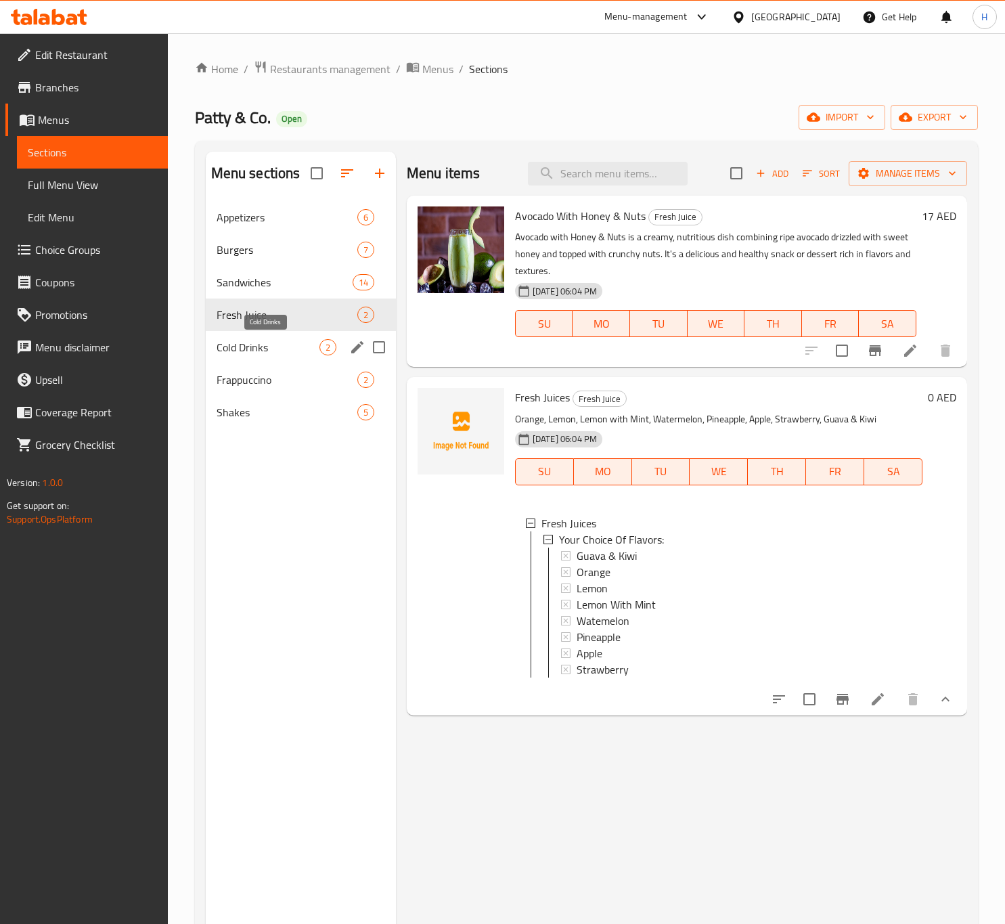
click at [258, 351] on span "Cold Drinks" at bounding box center [268, 347] width 103 height 16
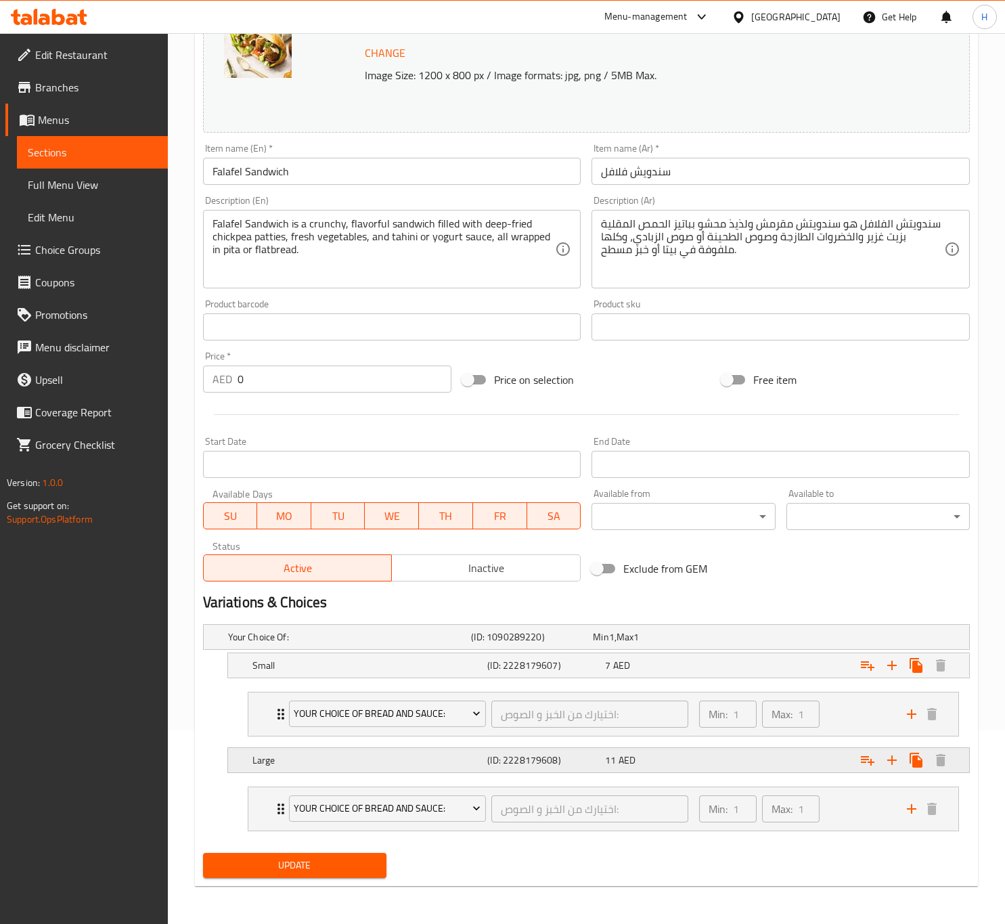
scroll to position [198, 0]
click at [260, 709] on div "Your Choice Of Bread And Sauce: اختيارك من الخبز و الصوص: ​ Min: 1 ​ Max: 1 ​" at bounding box center [603, 713] width 710 height 43
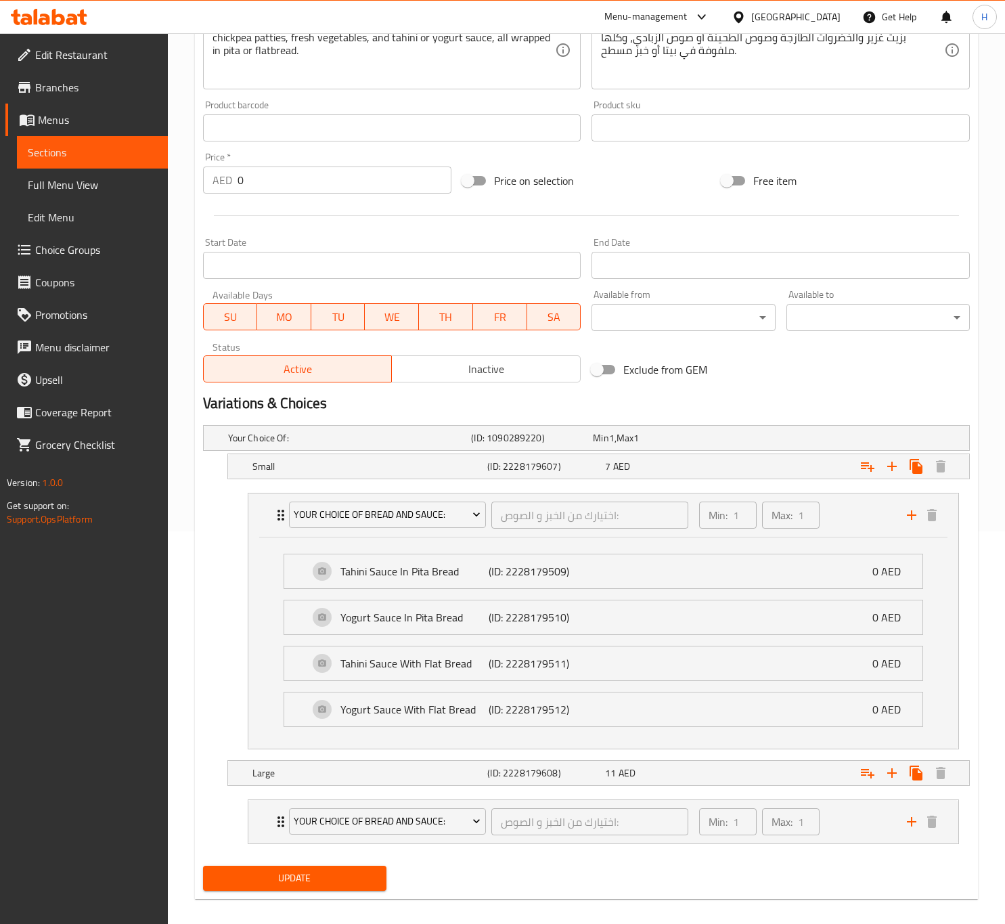
scroll to position [412, 0]
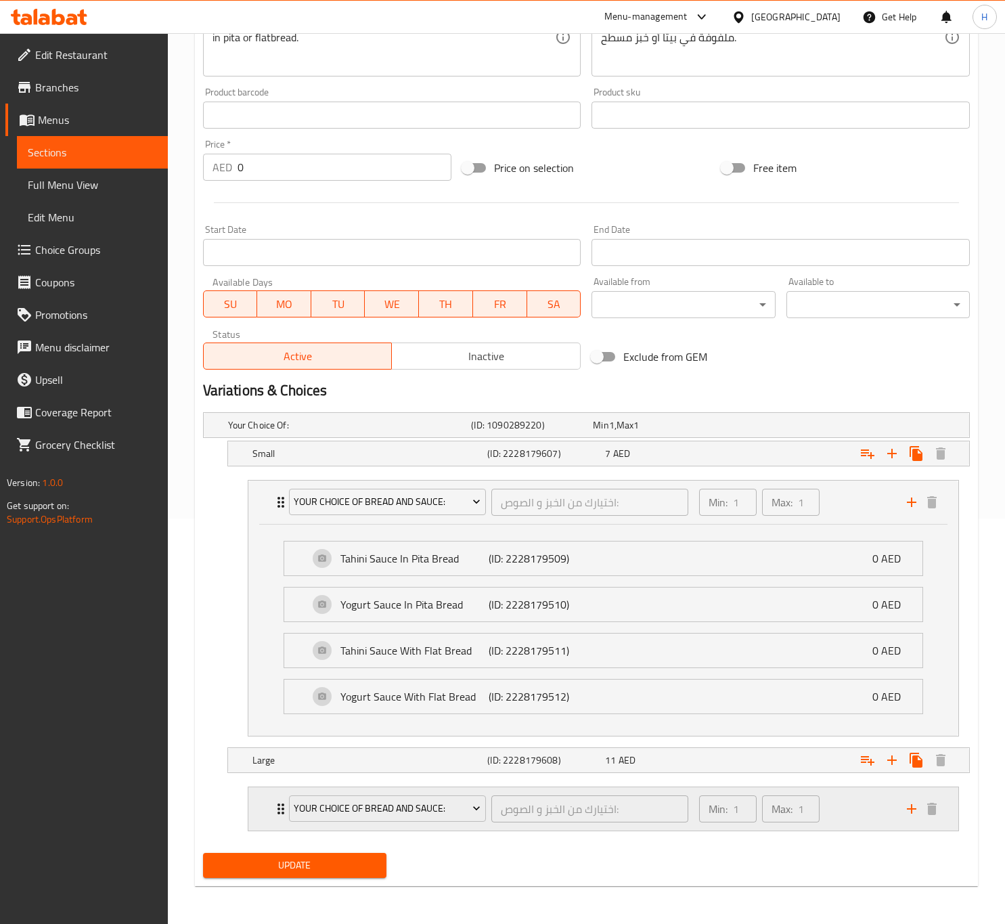
click at [258, 808] on div "Your Choice Of Bread And Sauce: اختيارك من الخبز و الصوص: ​ Min: 1 ​ Max: 1 ​" at bounding box center [603, 808] width 710 height 43
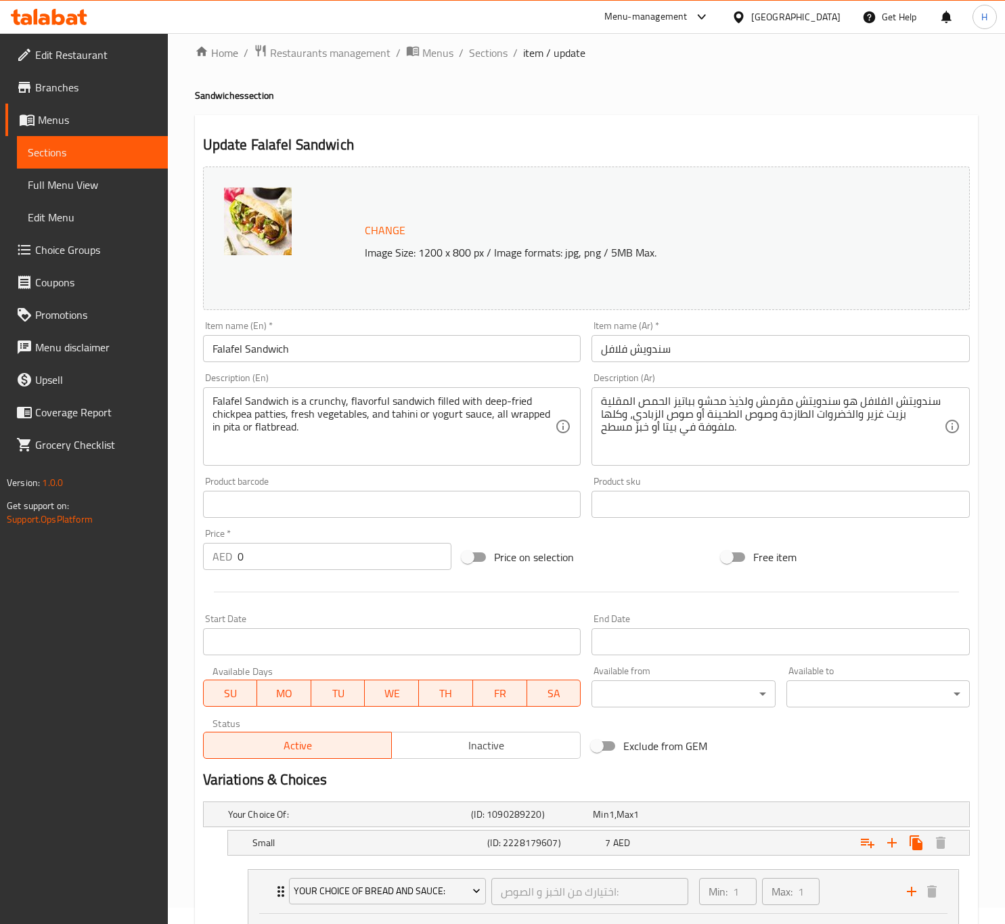
scroll to position [6, 0]
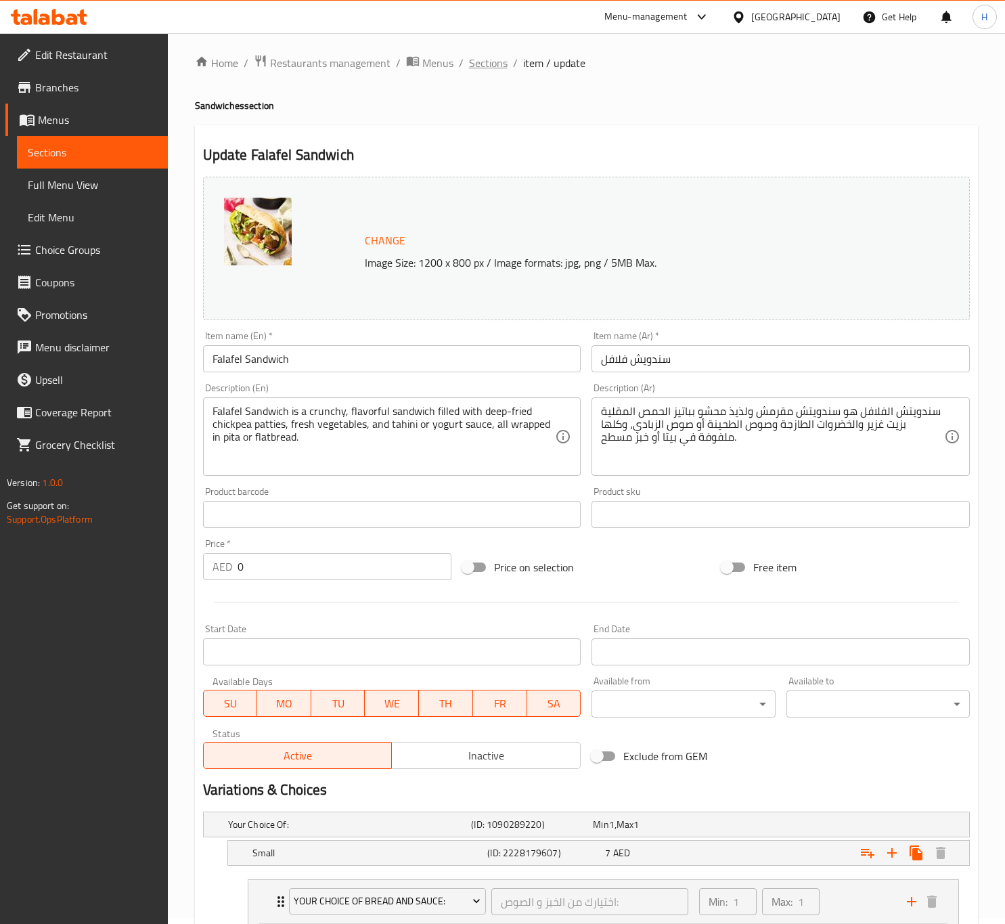
click at [492, 68] on span "Sections" at bounding box center [488, 63] width 39 height 16
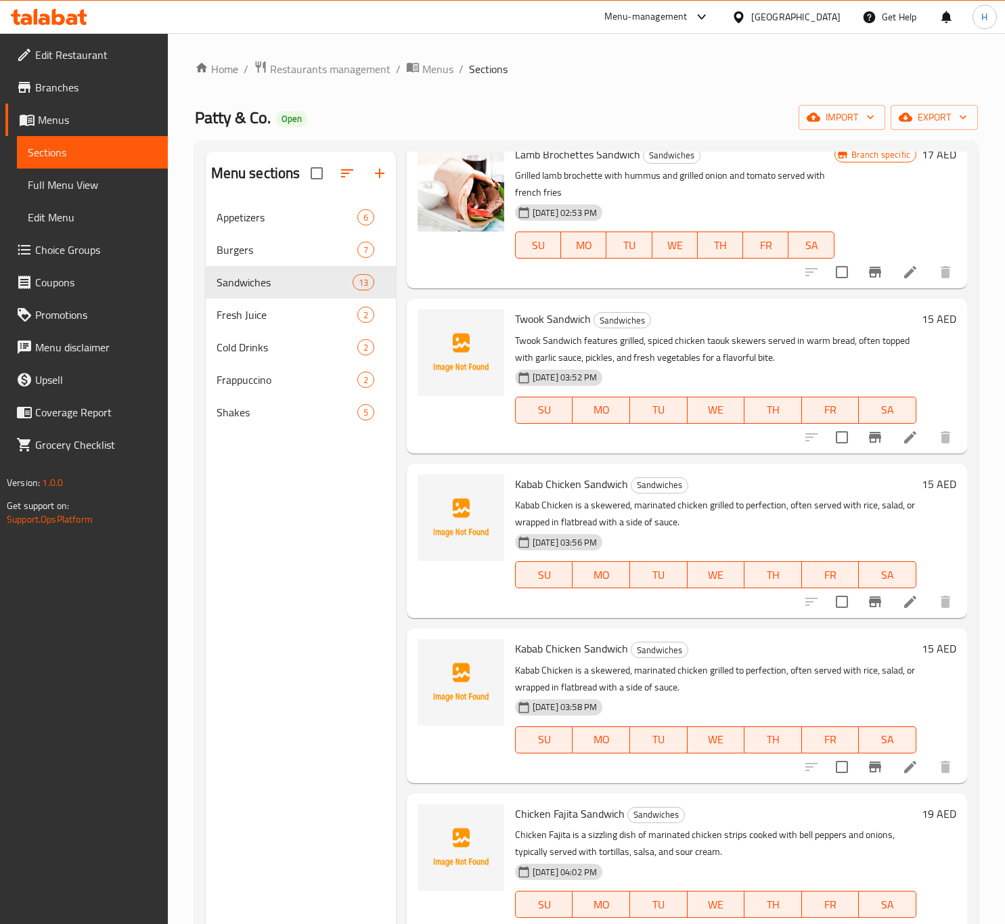
scroll to position [304, 0]
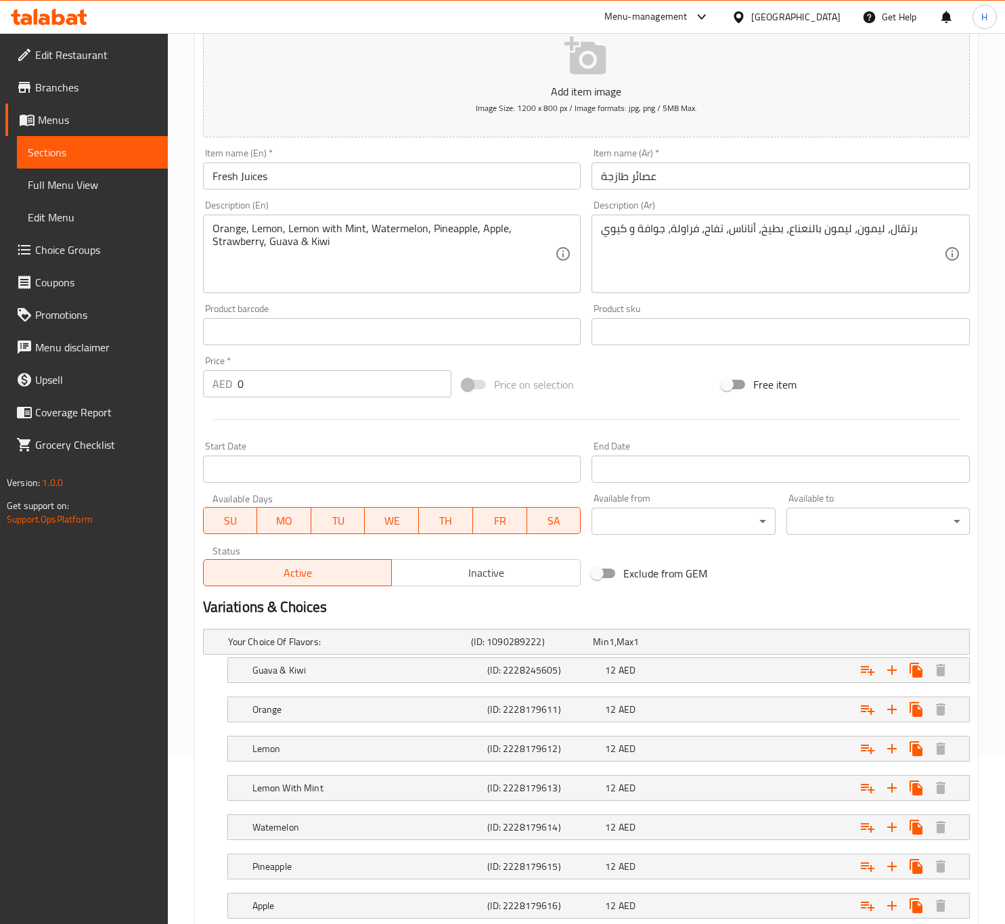
scroll to position [304, 0]
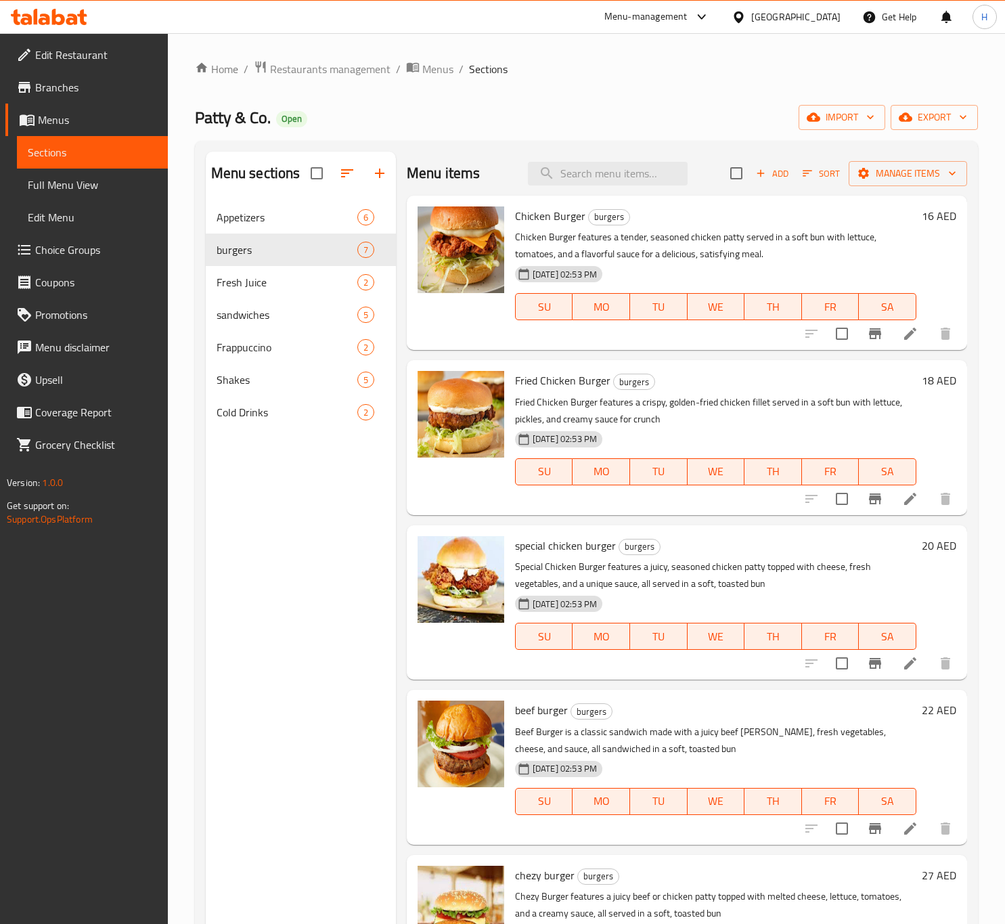
scroll to position [203, 0]
